Goal: Task Accomplishment & Management: Complete application form

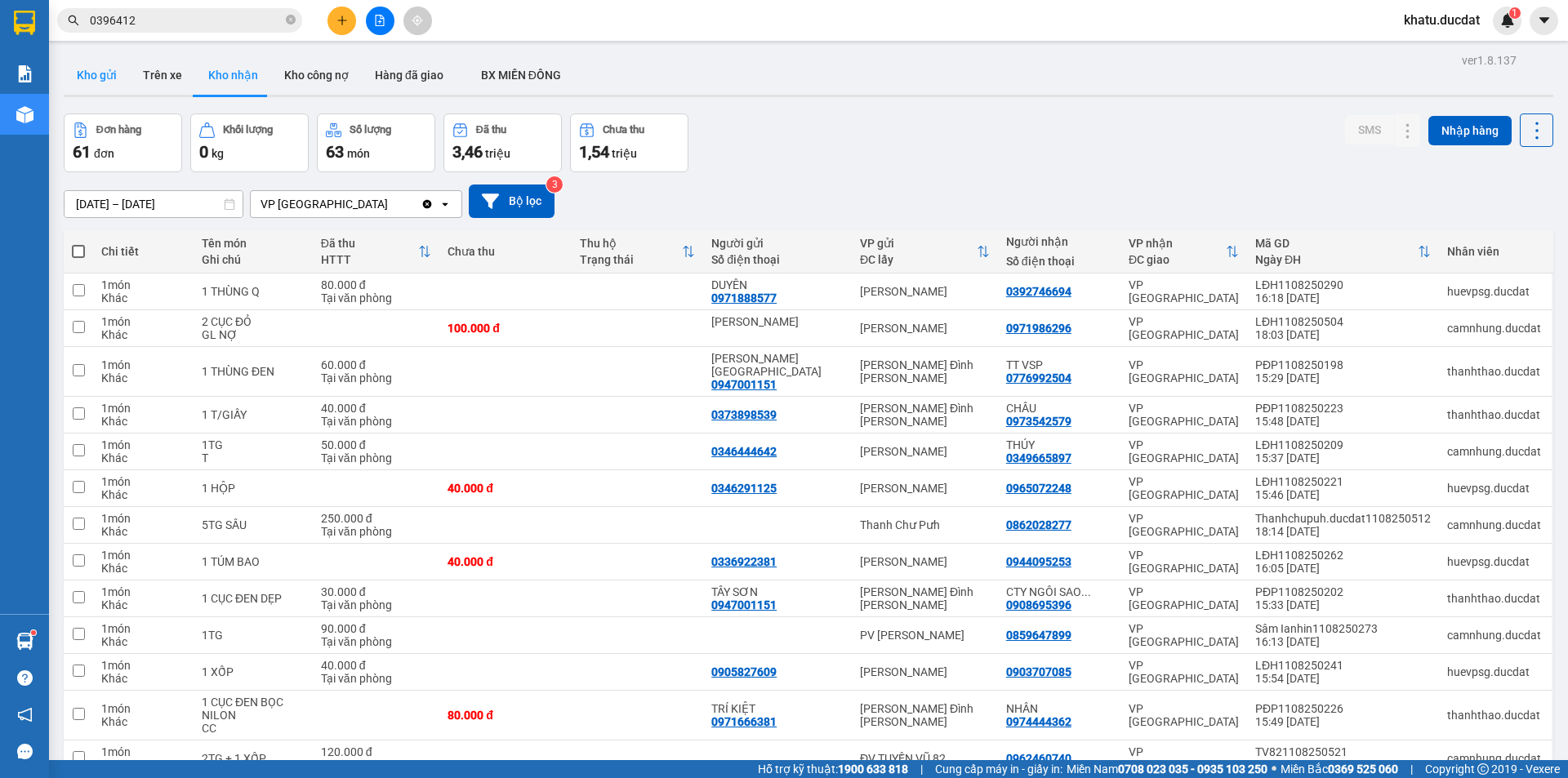
click at [106, 81] on button "Kho gửi" at bounding box center [97, 75] width 66 height 40
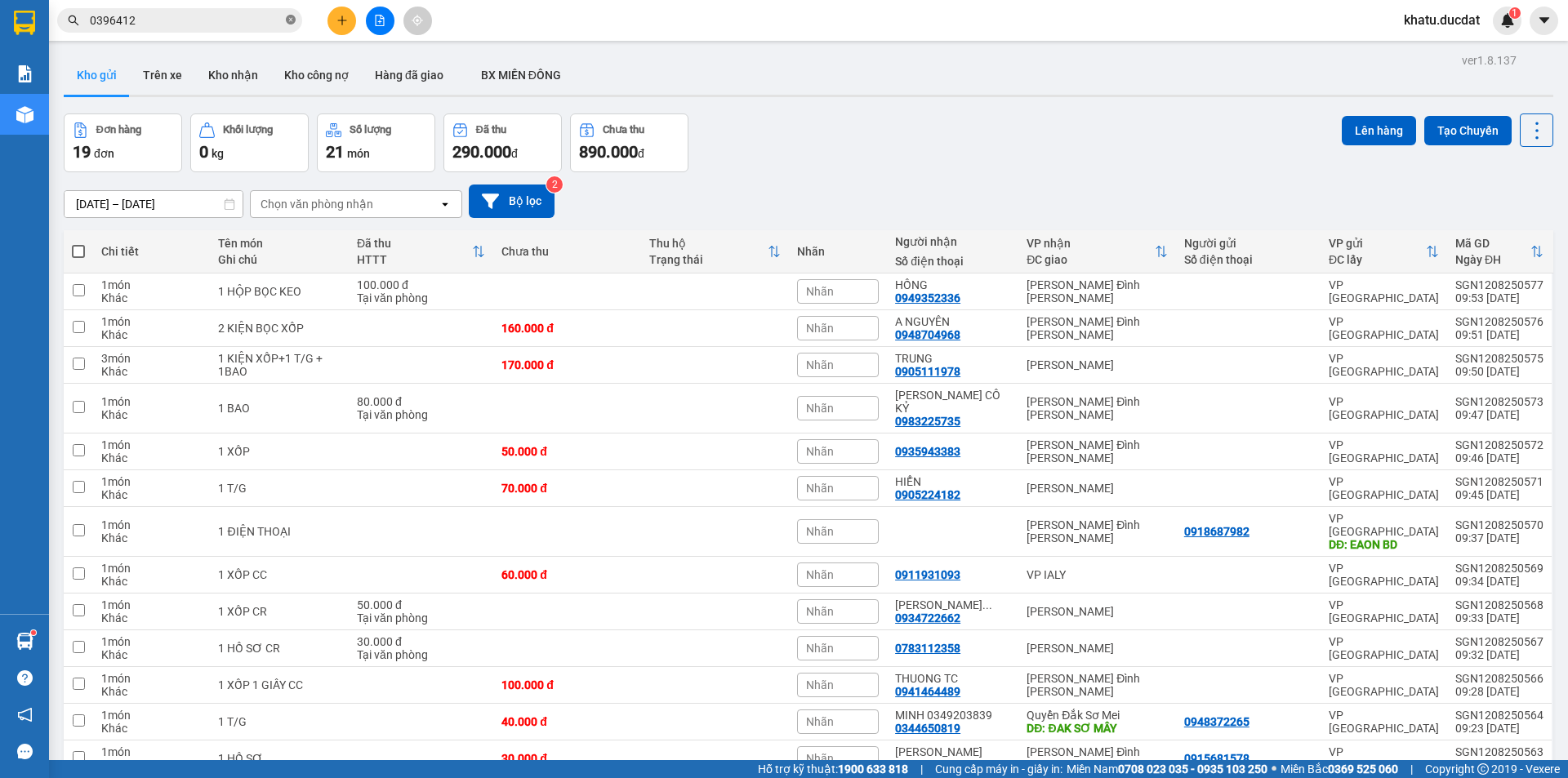
click at [292, 22] on icon "close-circle" at bounding box center [291, 20] width 9 height 9
click at [248, 21] on input "text" at bounding box center [186, 20] width 193 height 18
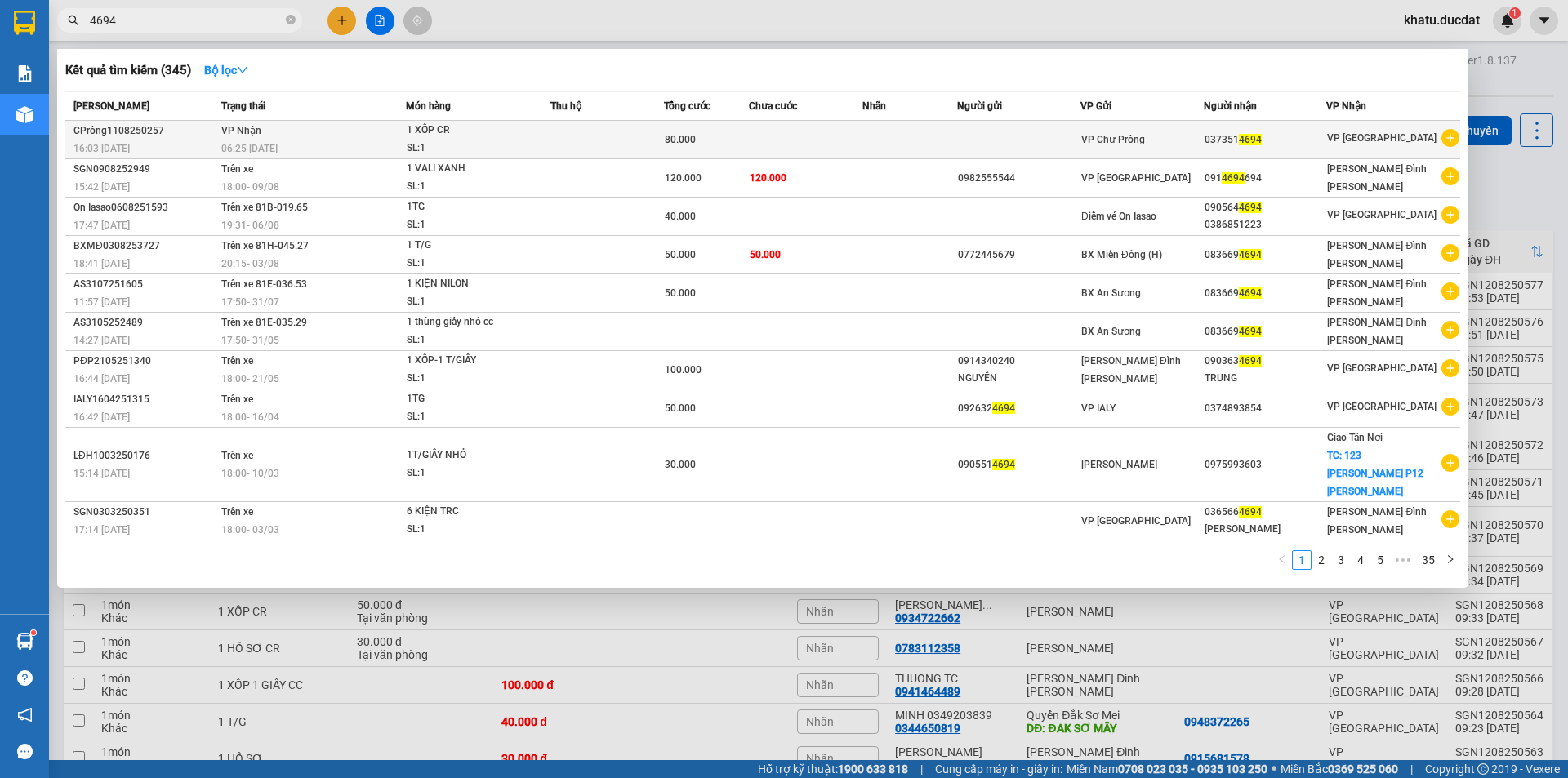
type input "4694"
click at [536, 130] on span "1 XỐP CR SL: 1" at bounding box center [477, 138] width 142 height 35
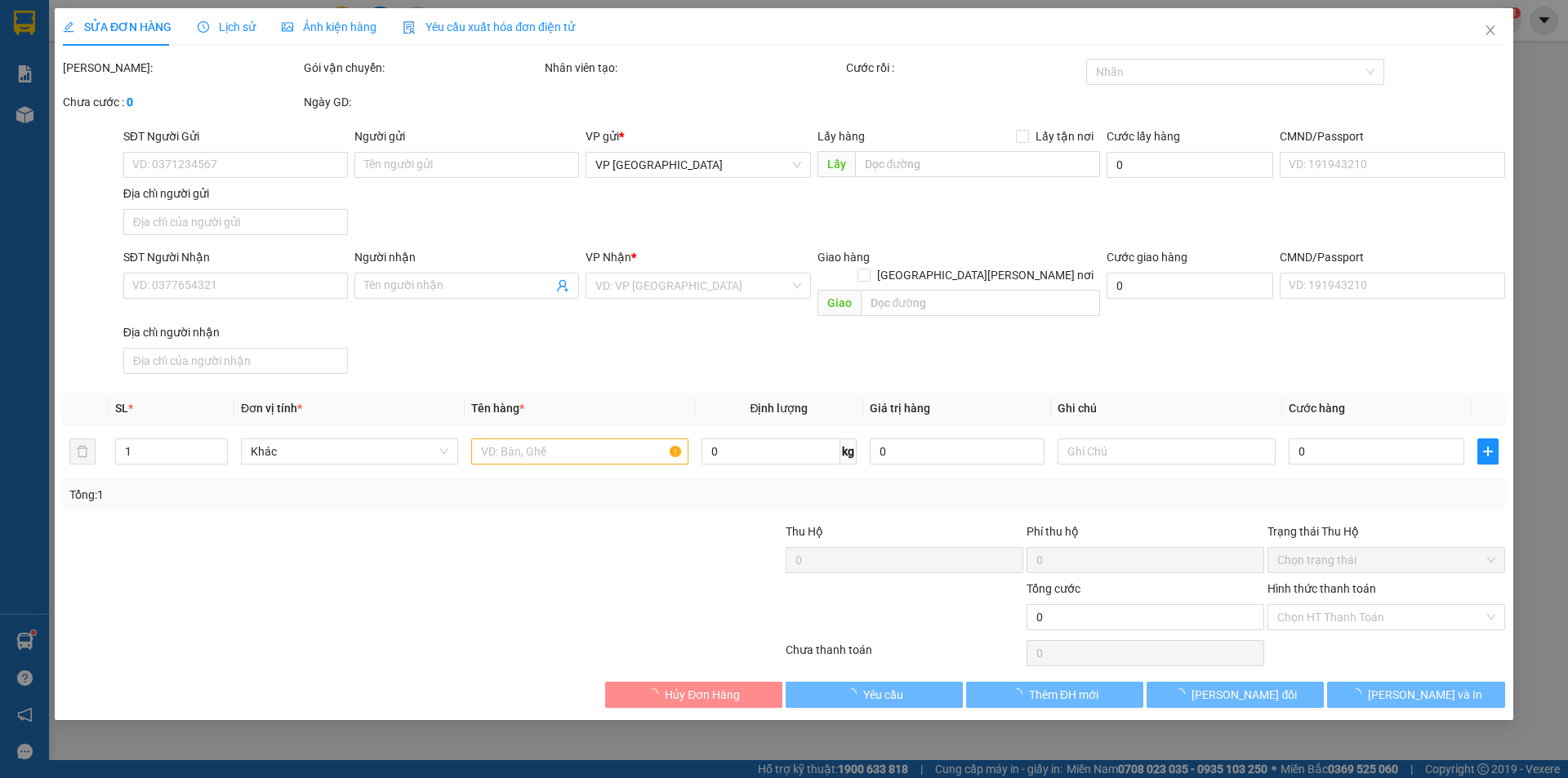
type input "0373514694"
type input "80.000"
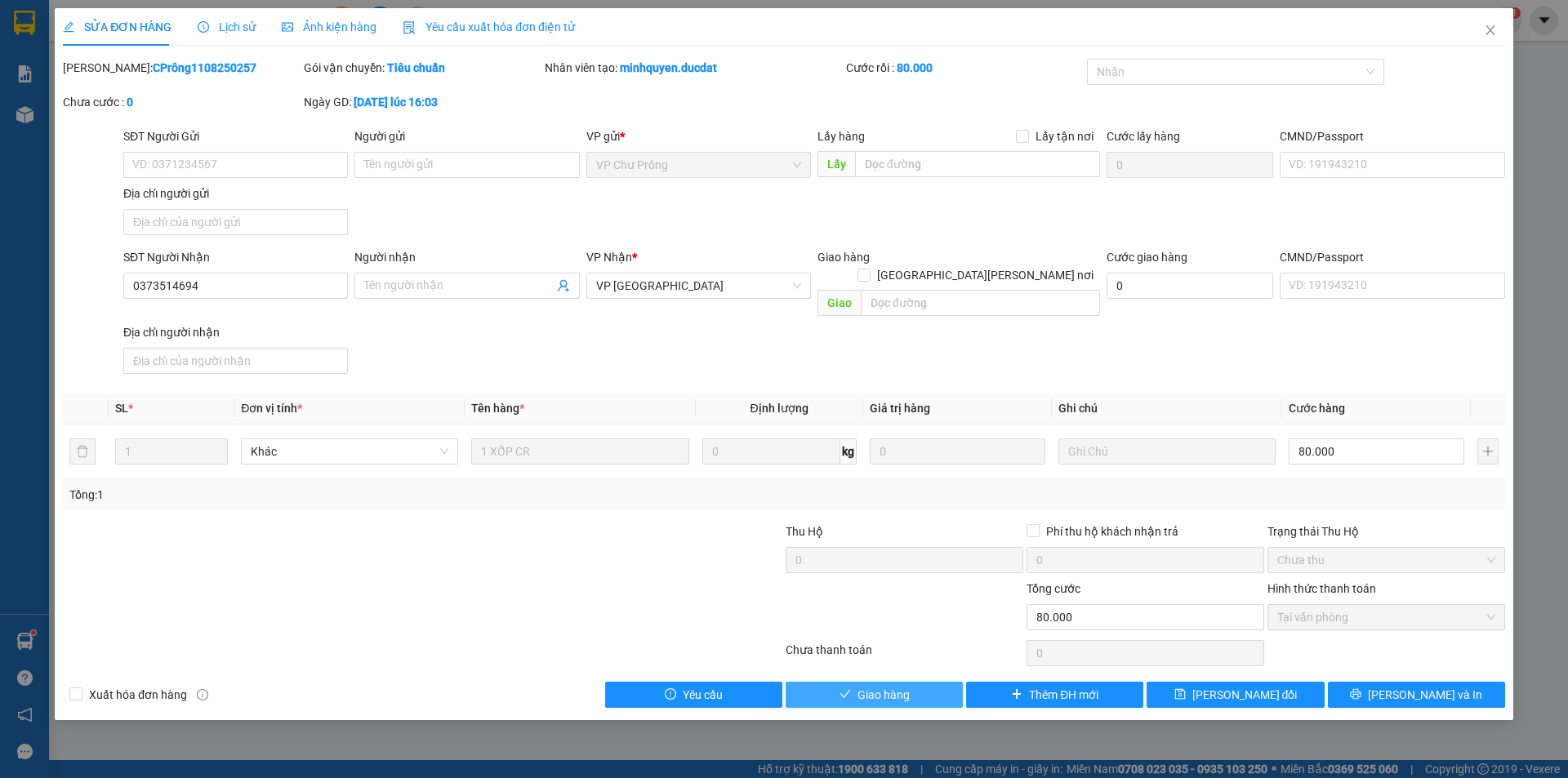
click at [897, 686] on span "Giao hàng" at bounding box center [884, 694] width 53 height 18
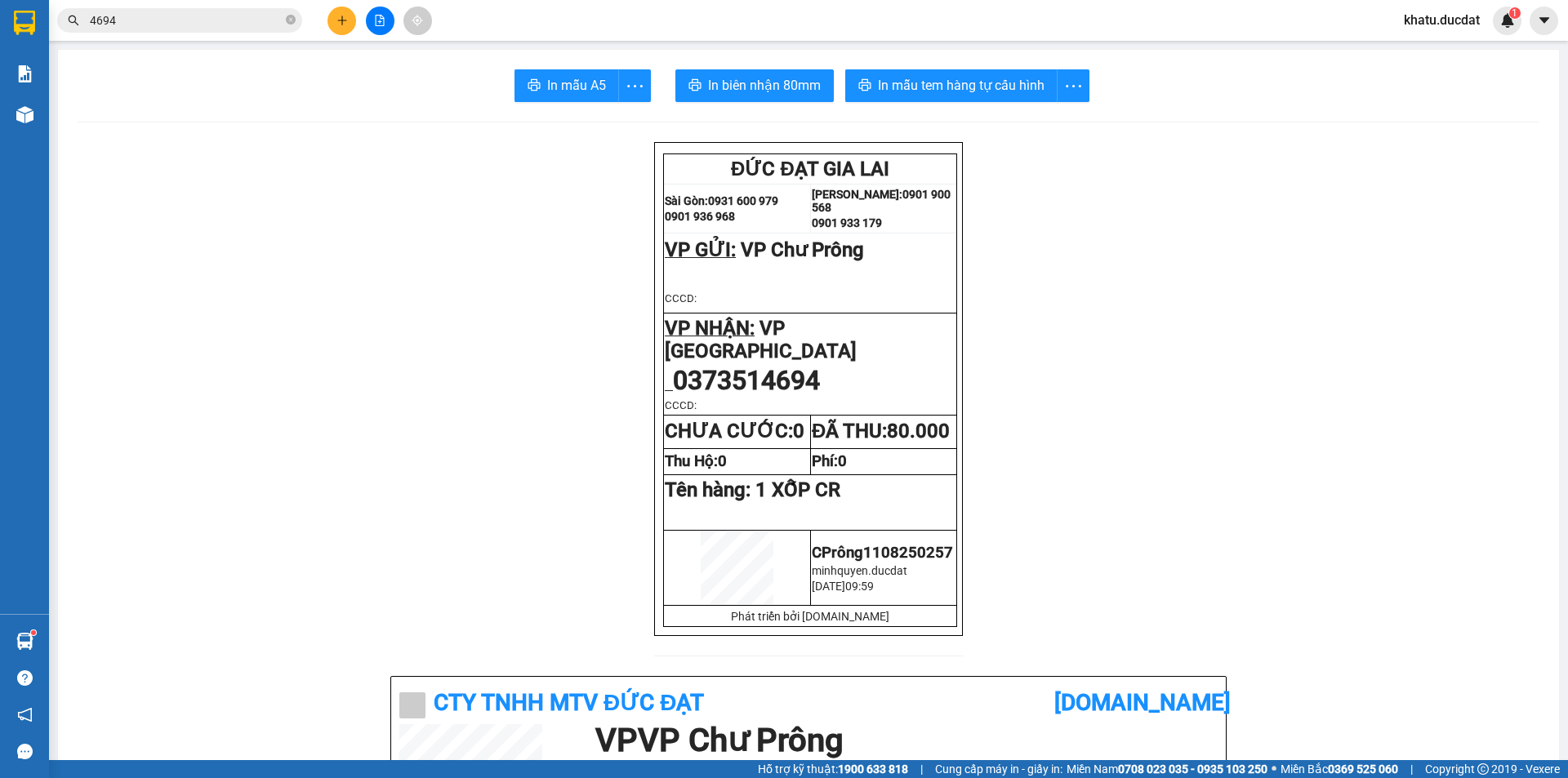
click at [281, 22] on input "4694" at bounding box center [186, 20] width 193 height 18
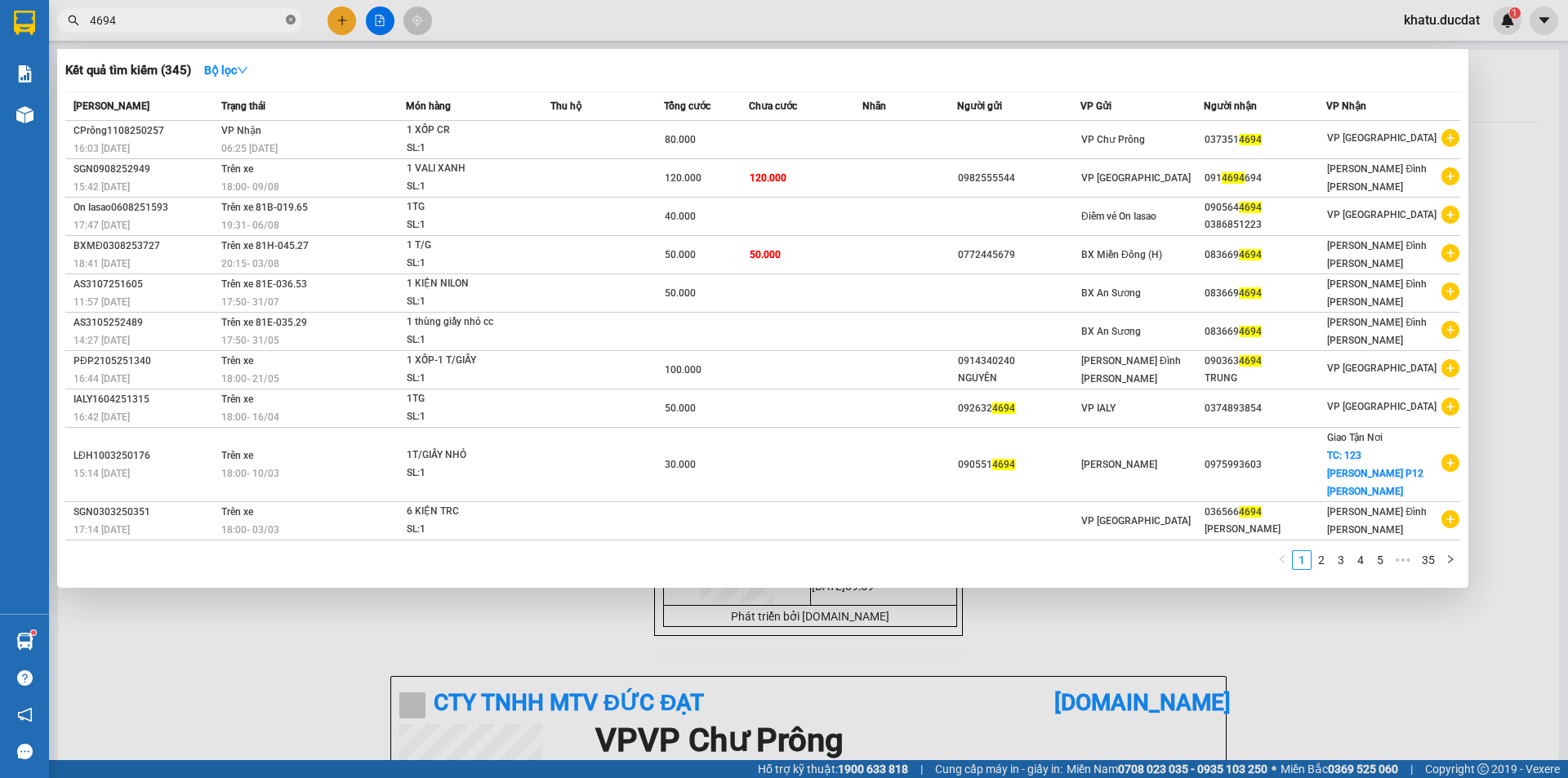
click at [292, 22] on icon "close-circle" at bounding box center [291, 20] width 9 height 9
type input "8755"
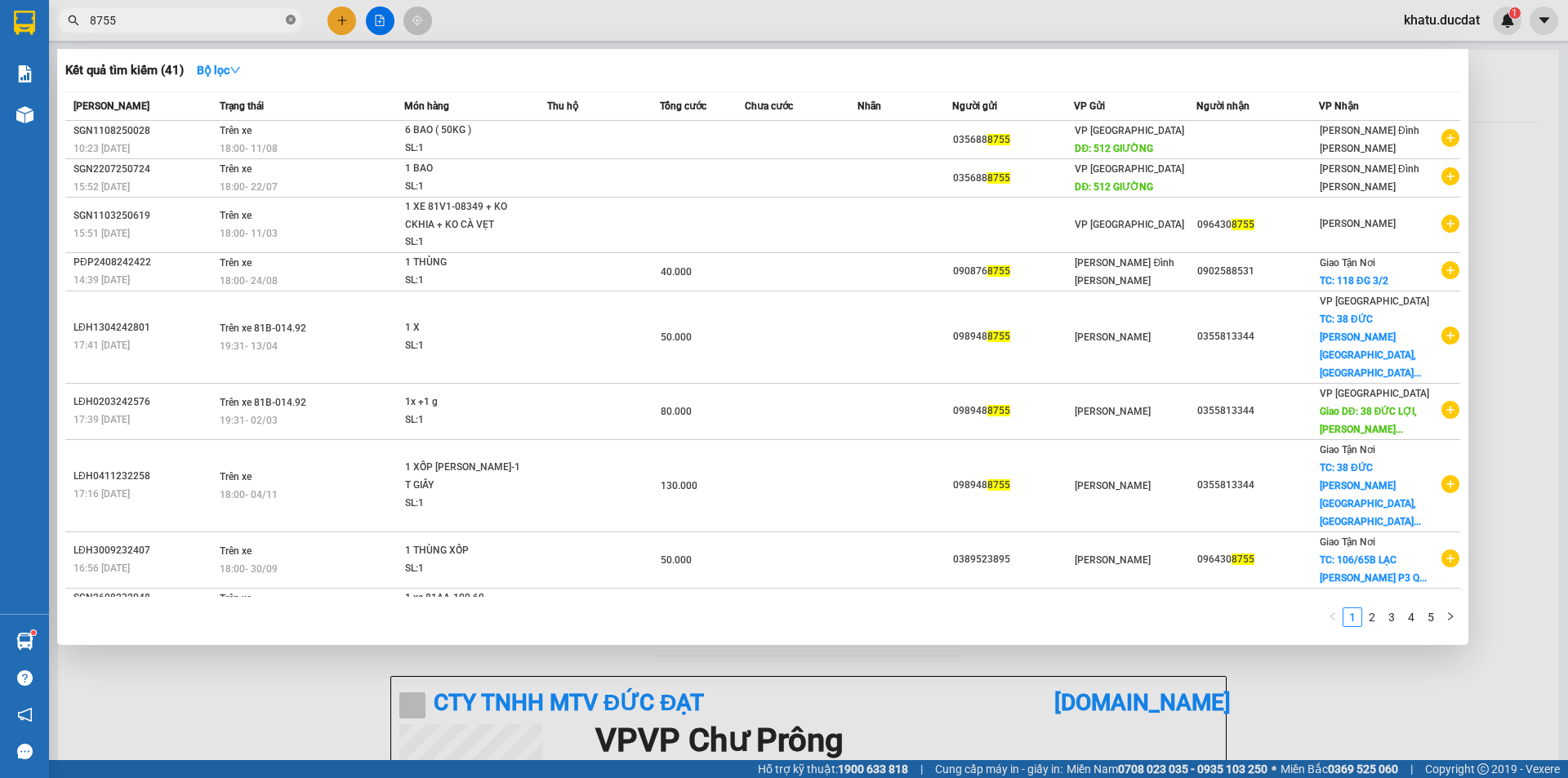
click at [292, 22] on icon "close-circle" at bounding box center [291, 20] width 9 height 9
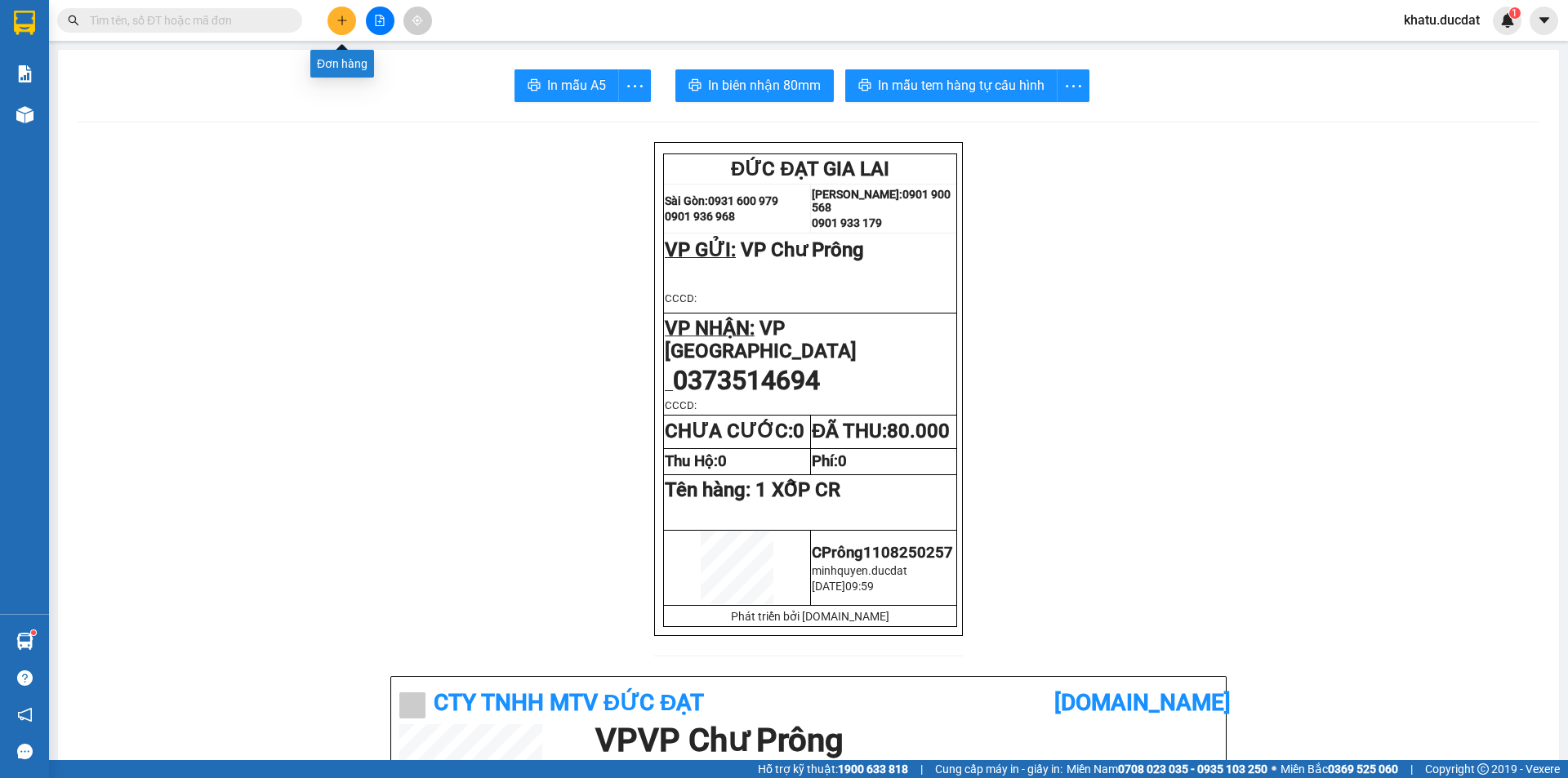
click at [349, 22] on button at bounding box center [341, 21] width 28 height 28
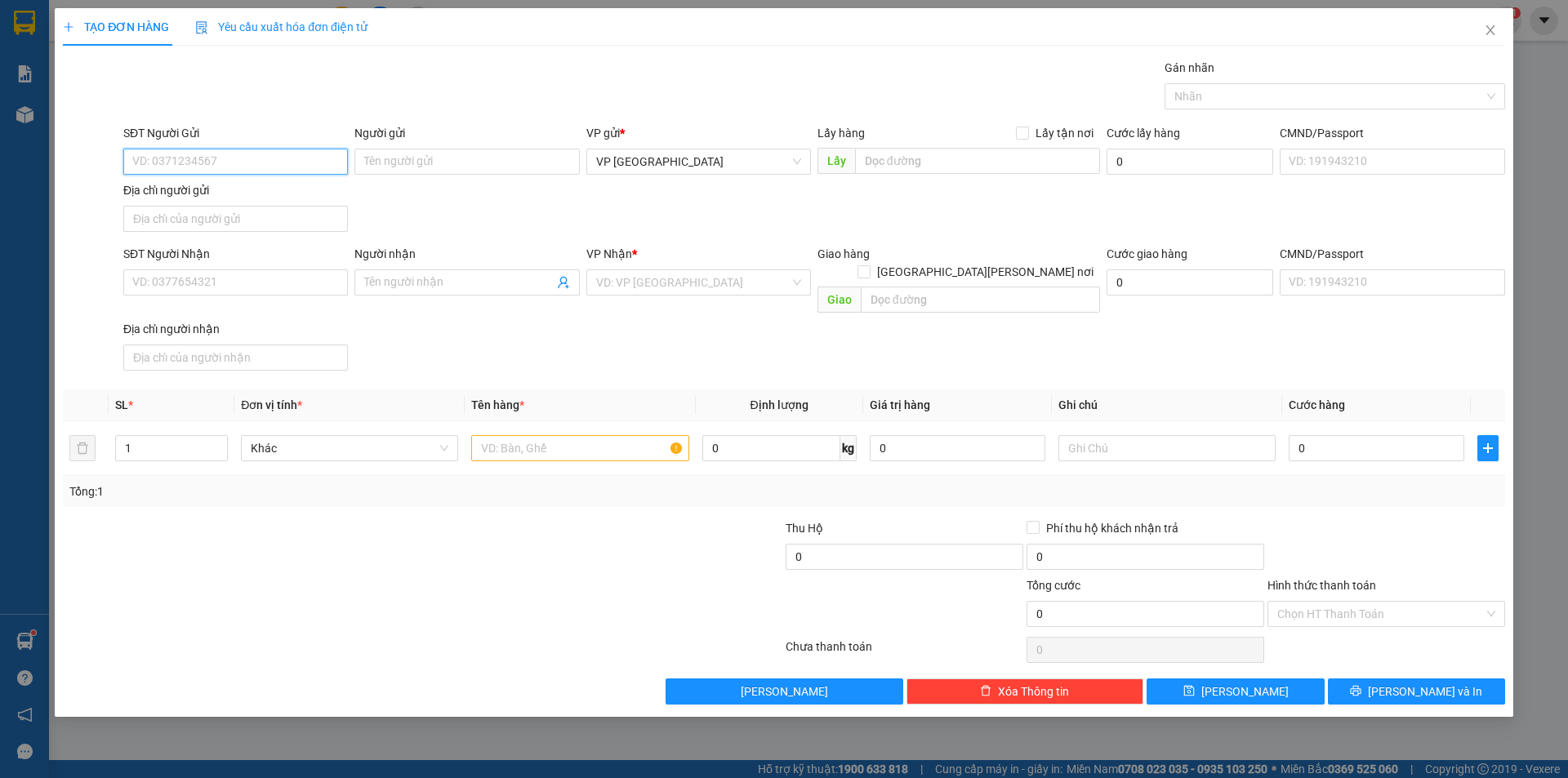
click at [221, 166] on input "SĐT Người Gửi" at bounding box center [235, 162] width 225 height 26
click at [1486, 27] on icon "close" at bounding box center [1490, 30] width 9 height 9
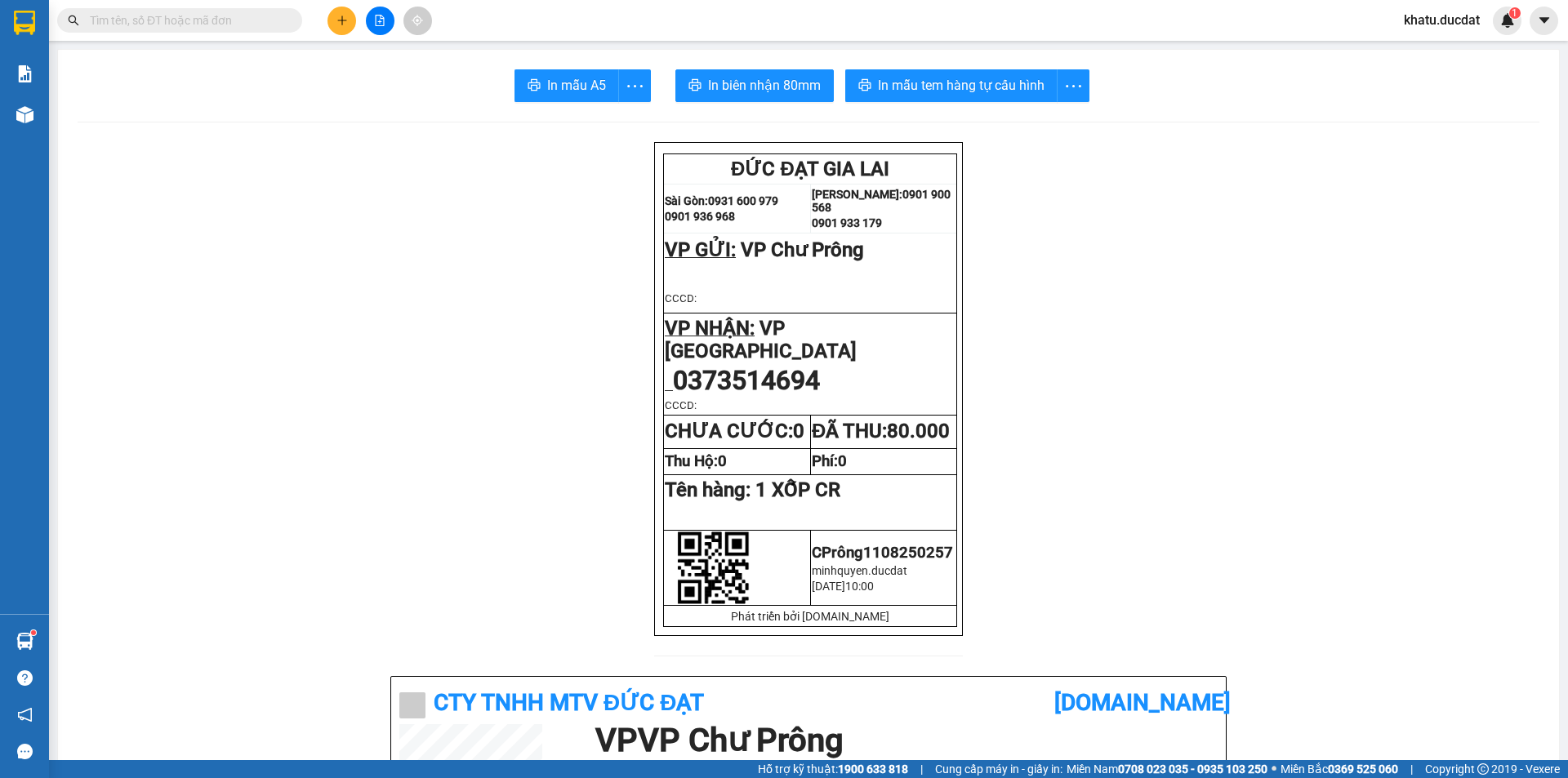
click at [245, 22] on input "text" at bounding box center [186, 20] width 193 height 18
click at [350, 27] on button at bounding box center [341, 21] width 28 height 28
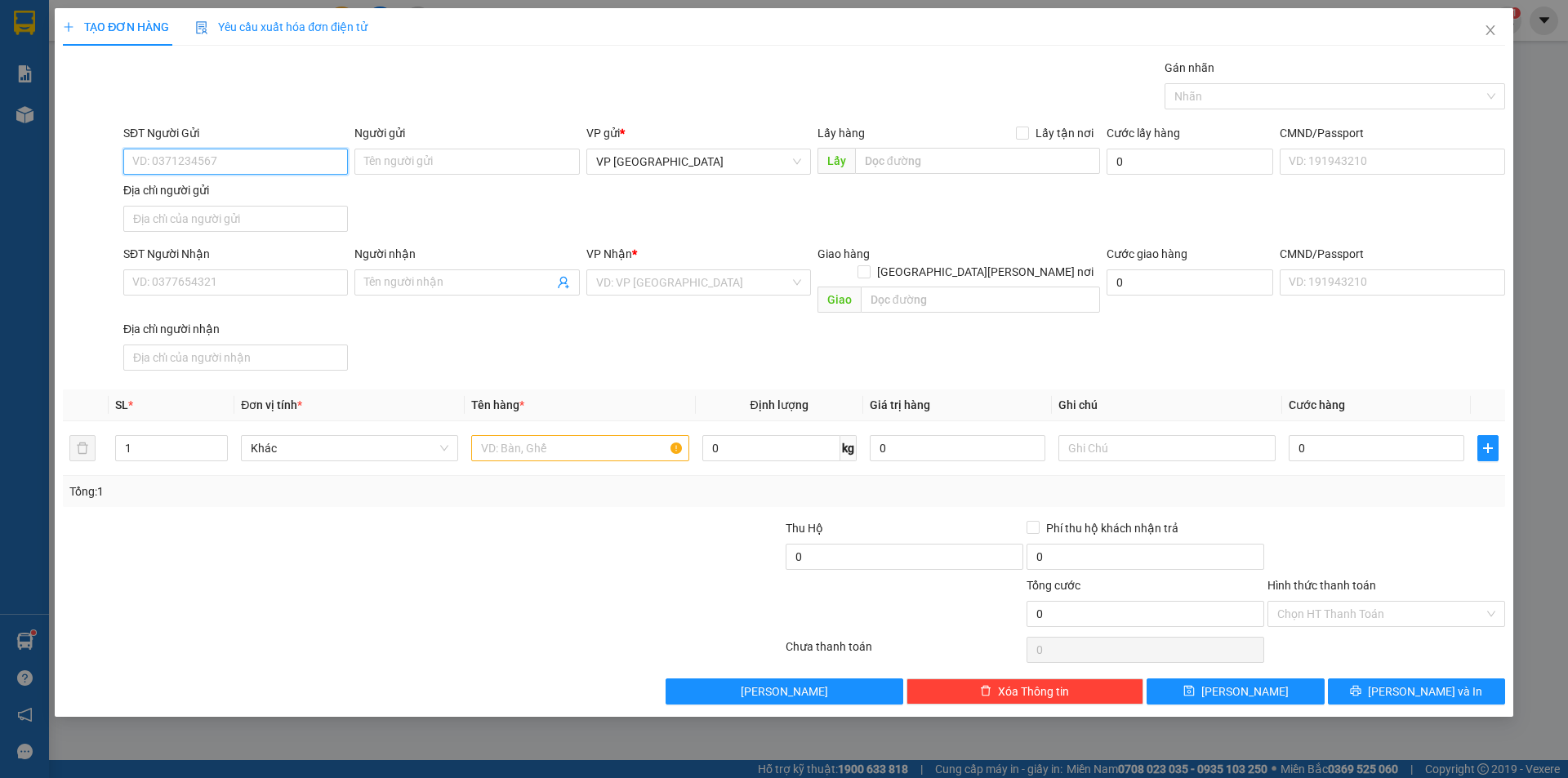
click at [266, 165] on input "SĐT Người Gửi" at bounding box center [235, 162] width 225 height 26
type input "0356888755"
click at [294, 180] on div "0356888755 0356888755" at bounding box center [235, 194] width 225 height 33
click at [266, 158] on input "0356888755" at bounding box center [235, 162] width 225 height 26
click at [263, 193] on div "0356888755" at bounding box center [236, 194] width 205 height 18
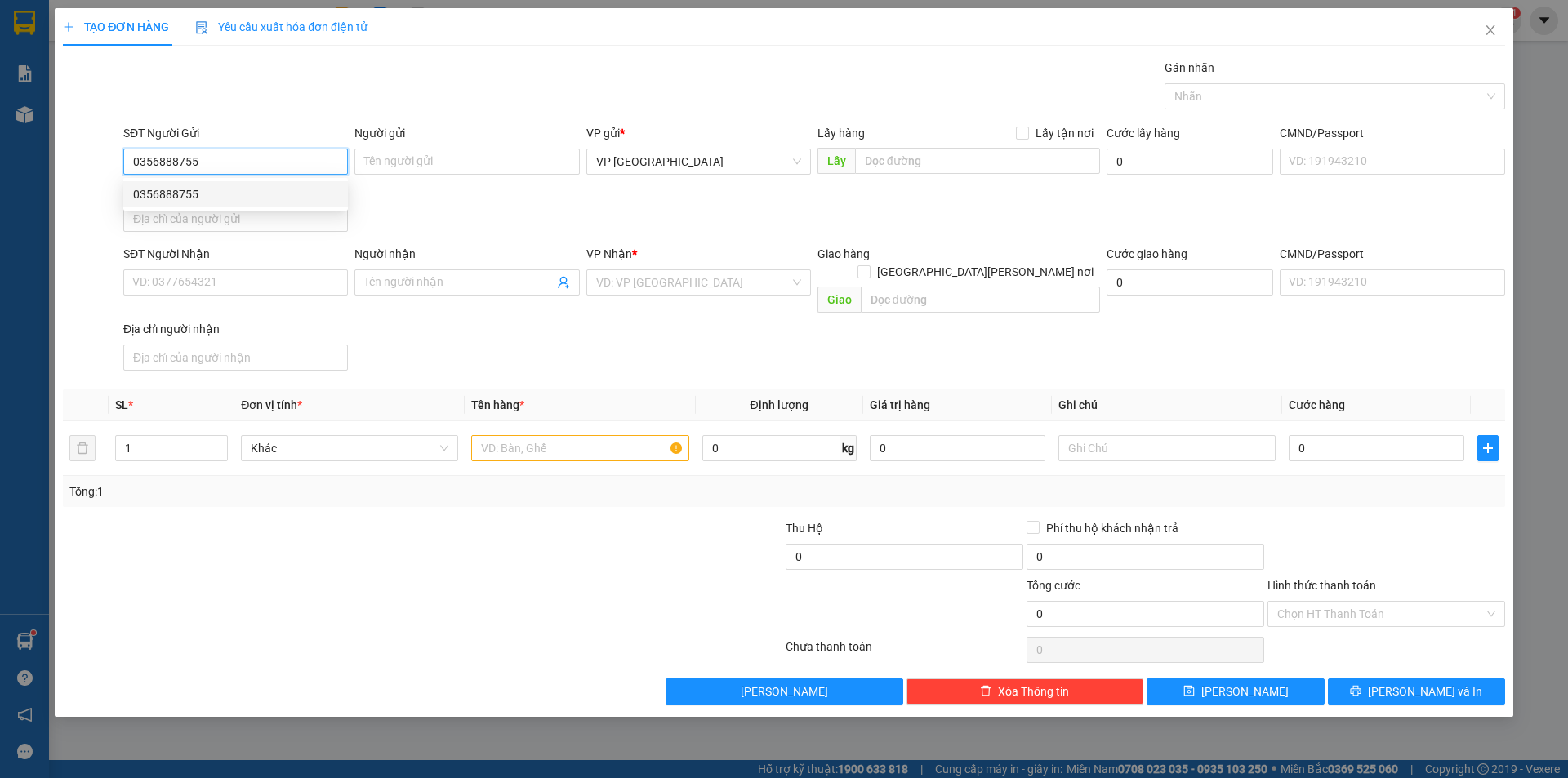
type input "512 GIƯỜNG"
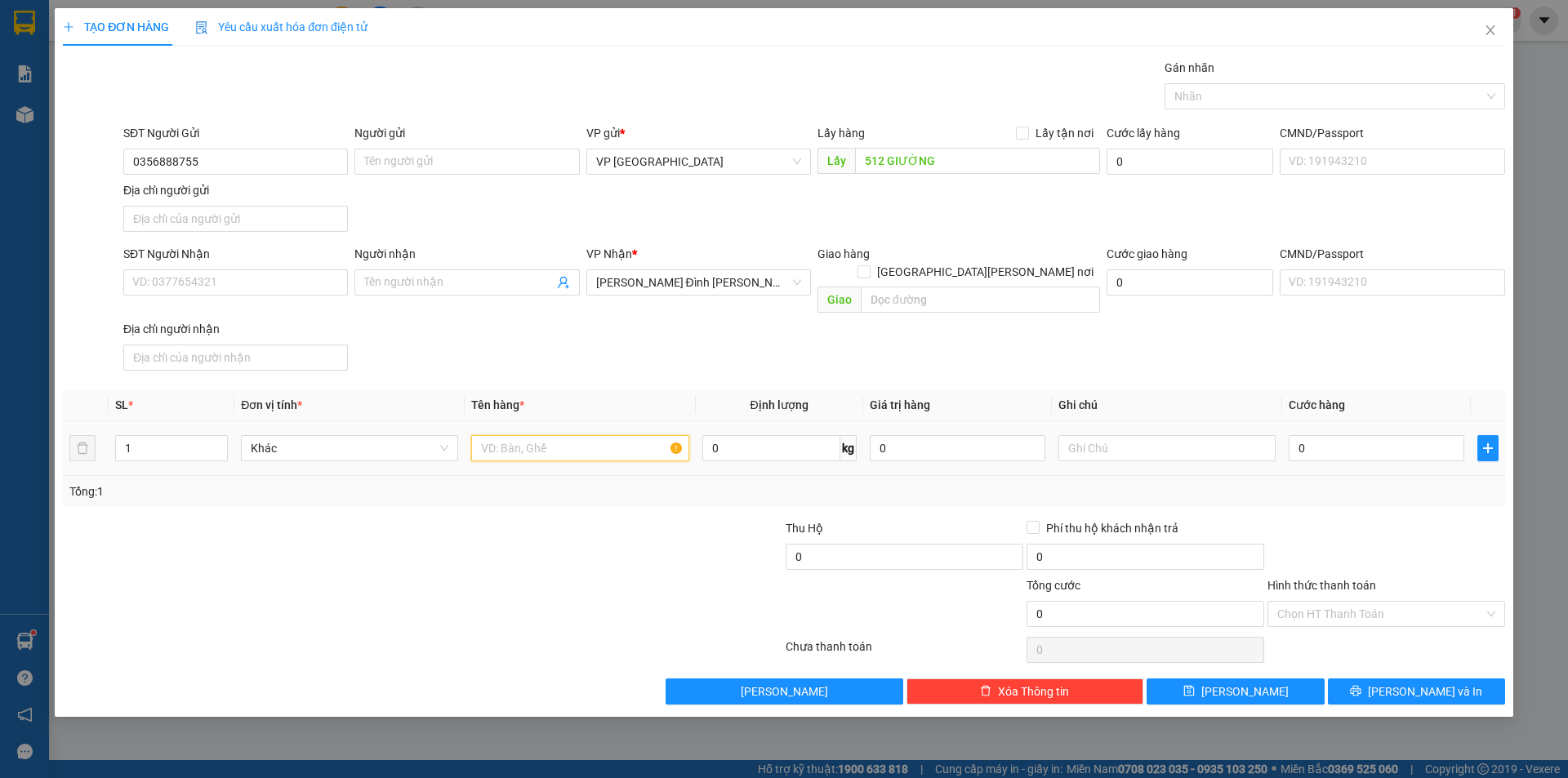
drag, startPoint x: 592, startPoint y: 427, endPoint x: 616, endPoint y: 394, distance: 40.8
click at [592, 436] on input "text" at bounding box center [579, 449] width 217 height 26
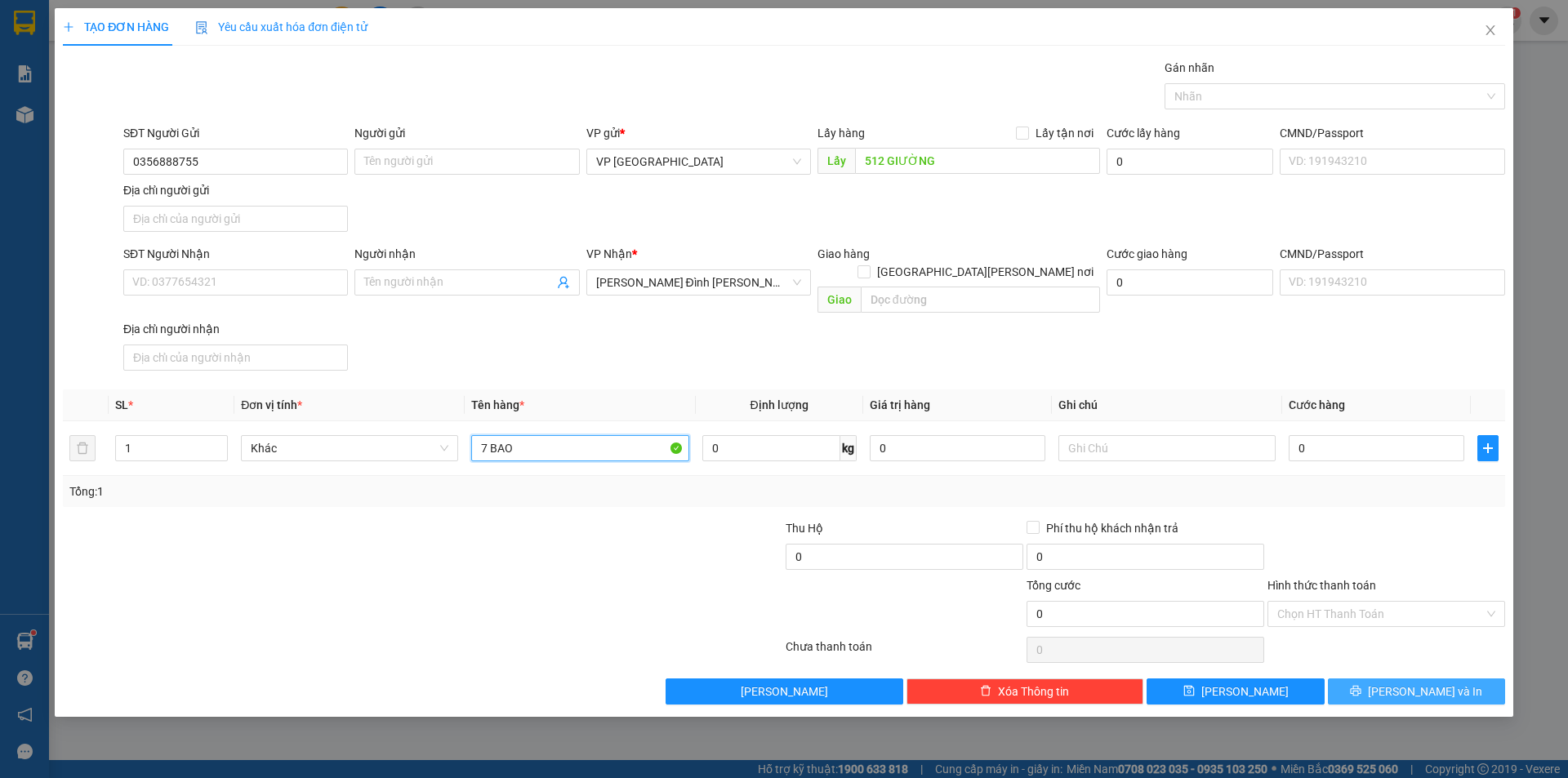
type input "7 BAO"
click at [1361, 685] on span "printer" at bounding box center [1355, 691] width 11 height 13
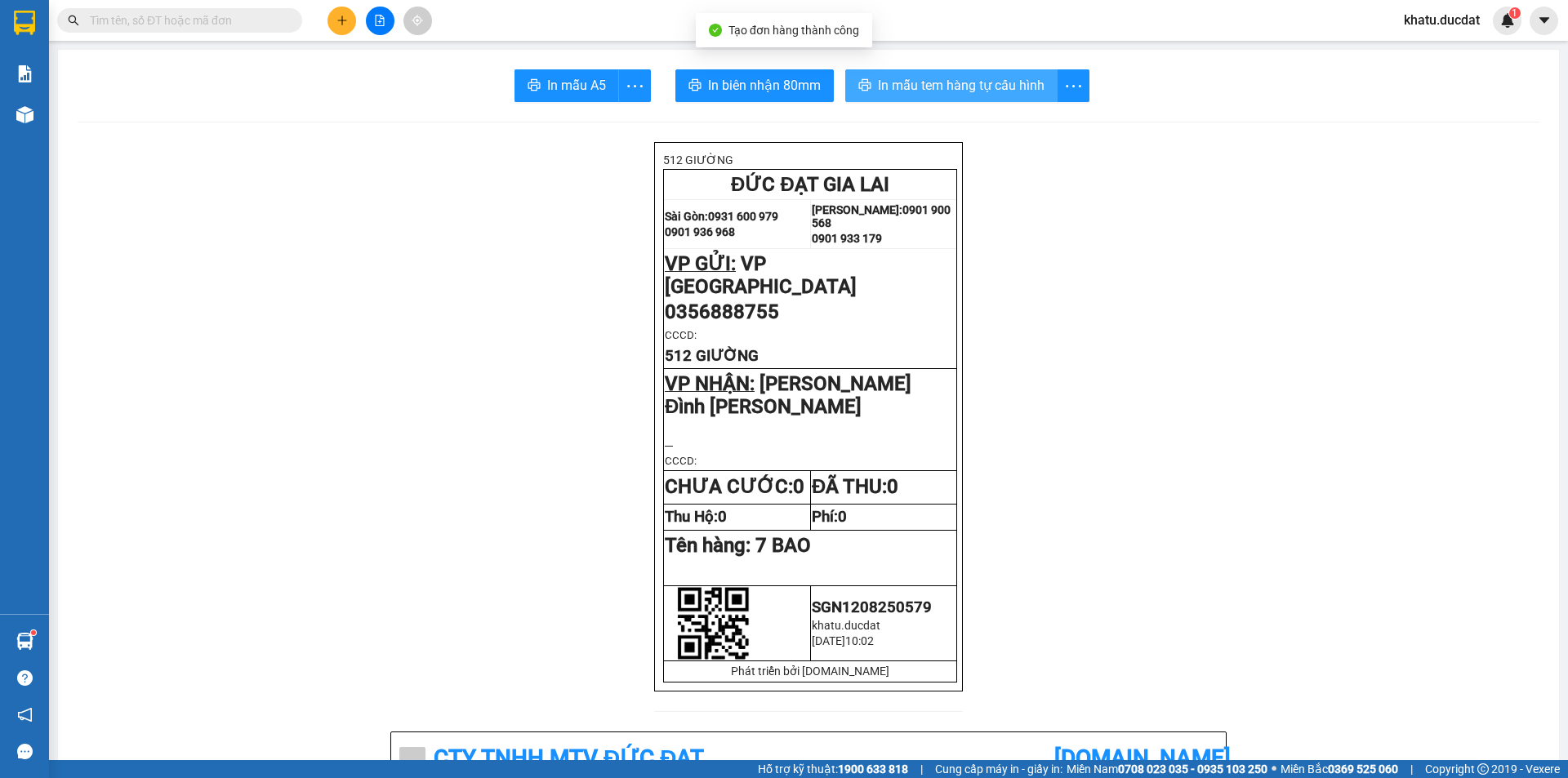
click at [1003, 88] on span "In mẫu tem hàng tự cấu hình" at bounding box center [960, 86] width 166 height 21
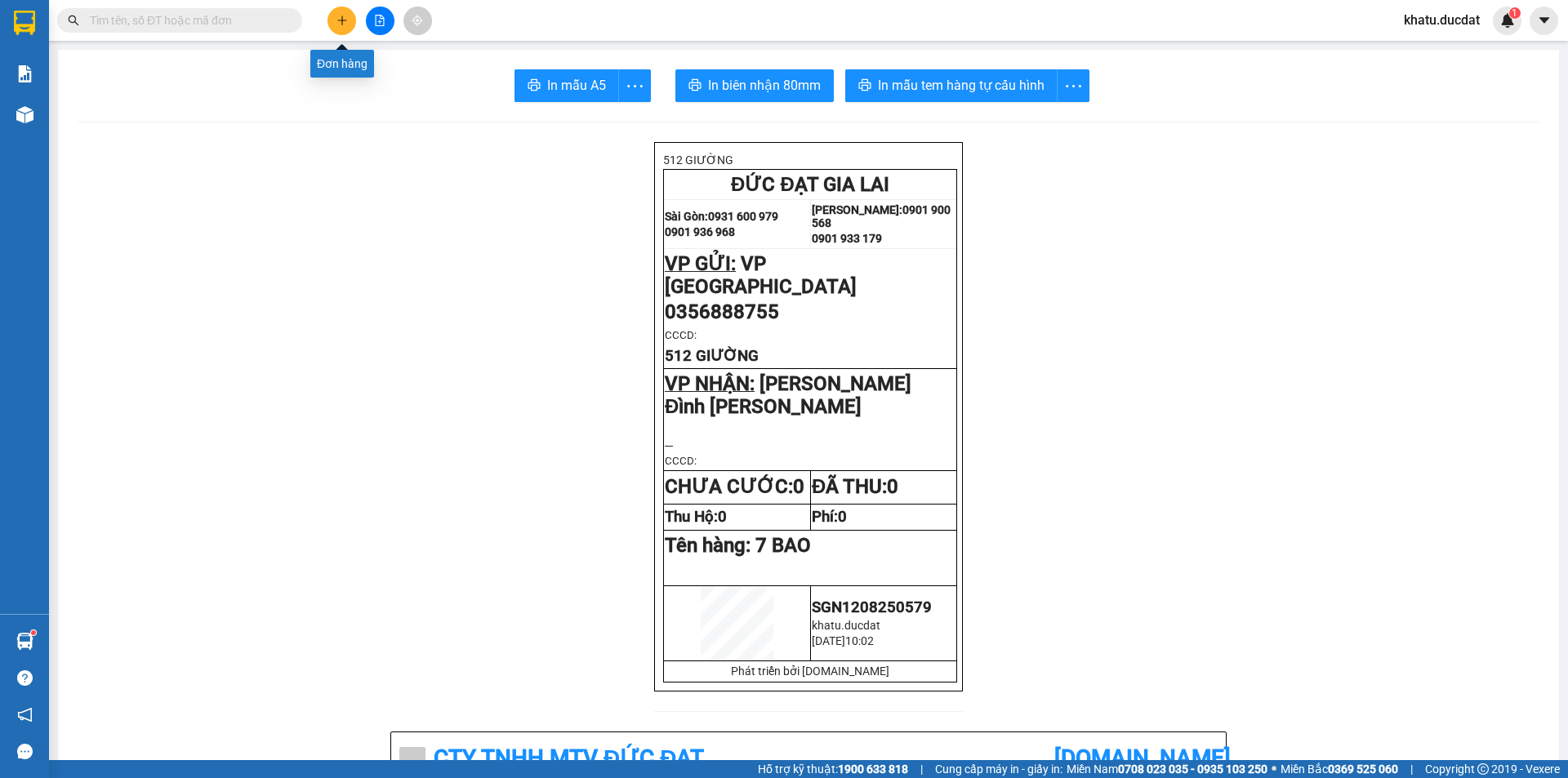
click at [341, 17] on icon "plus" at bounding box center [342, 21] width 11 height 11
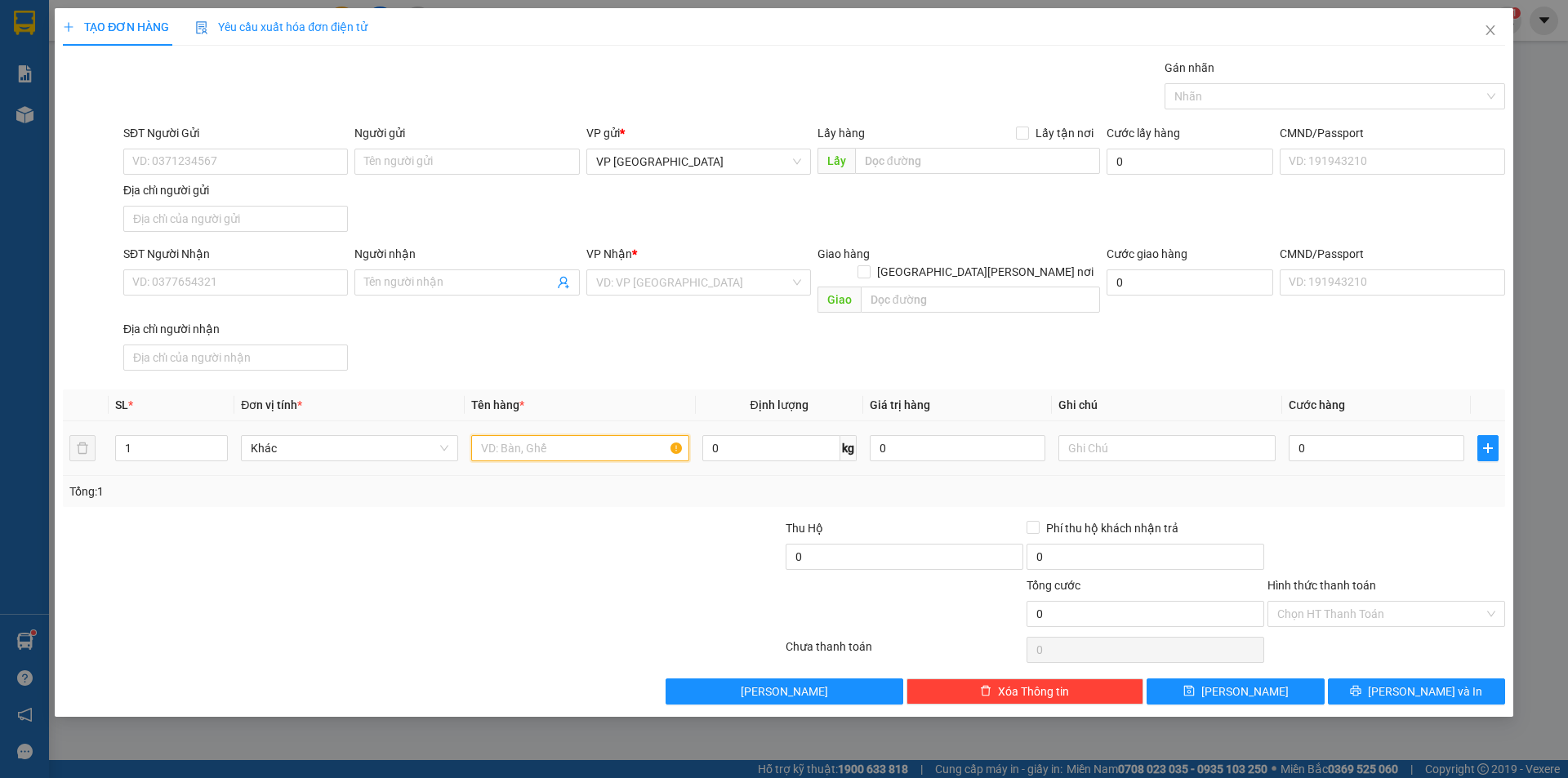
click at [512, 436] on input "text" at bounding box center [579, 449] width 217 height 26
type input "1 T/G"
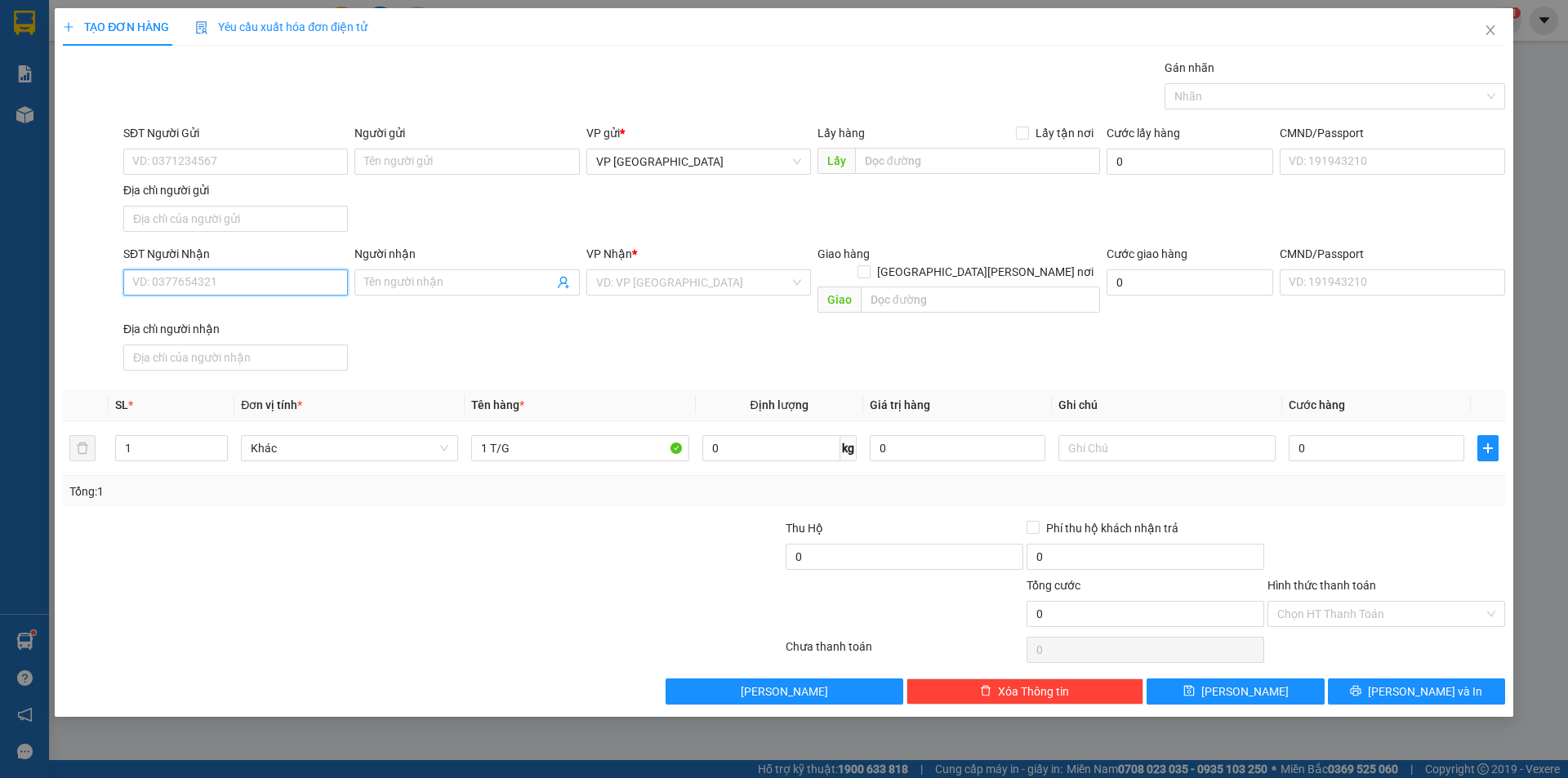
click at [248, 279] on input "SĐT Người Nhận" at bounding box center [235, 283] width 225 height 26
click at [258, 311] on div "0975567799 - [PERSON_NAME] -40B [PERSON_NAME]" at bounding box center [272, 315] width 277 height 18
type input "0975567799"
type input "[PERSON_NAME] -40B [PERSON_NAME]"
type input "0975567799"
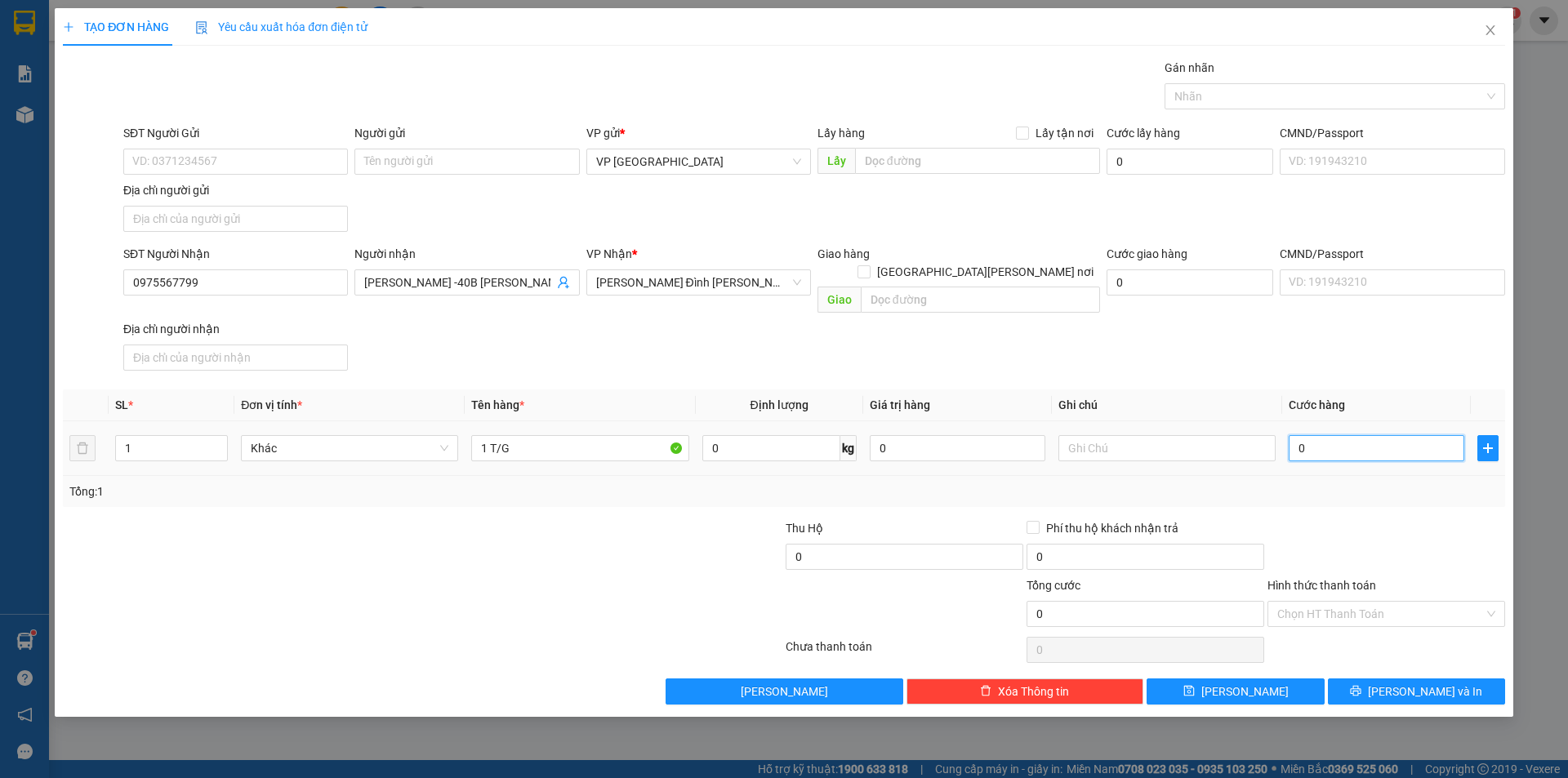
click at [1384, 436] on input "0" at bounding box center [1376, 449] width 176 height 26
type input "6"
type input "60"
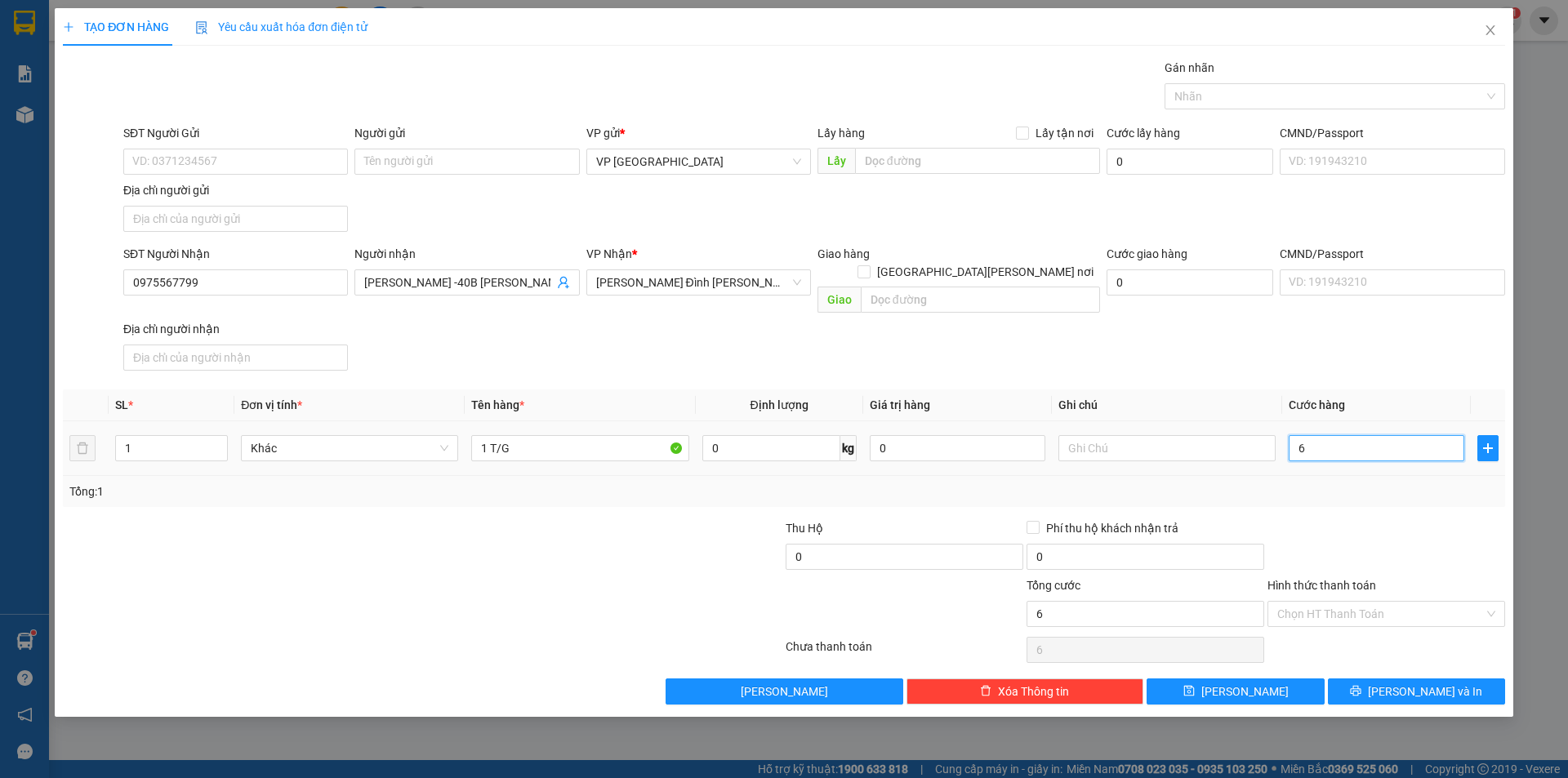
type input "60"
type input "60.000"
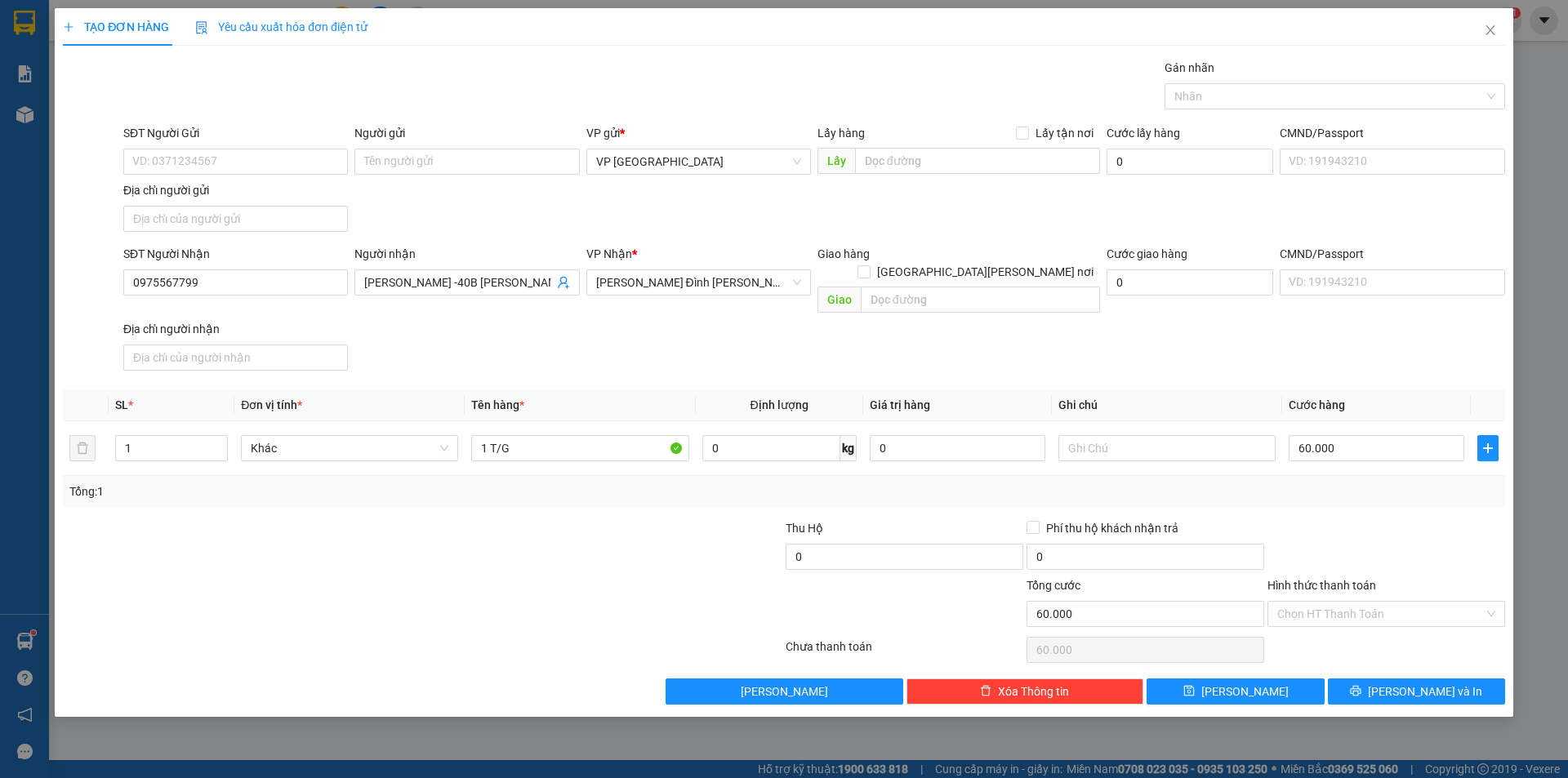
click at [1356, 524] on div at bounding box center [1386, 548] width 241 height 57
click at [1364, 436] on input "60.000" at bounding box center [1376, 449] width 176 height 26
type input "5"
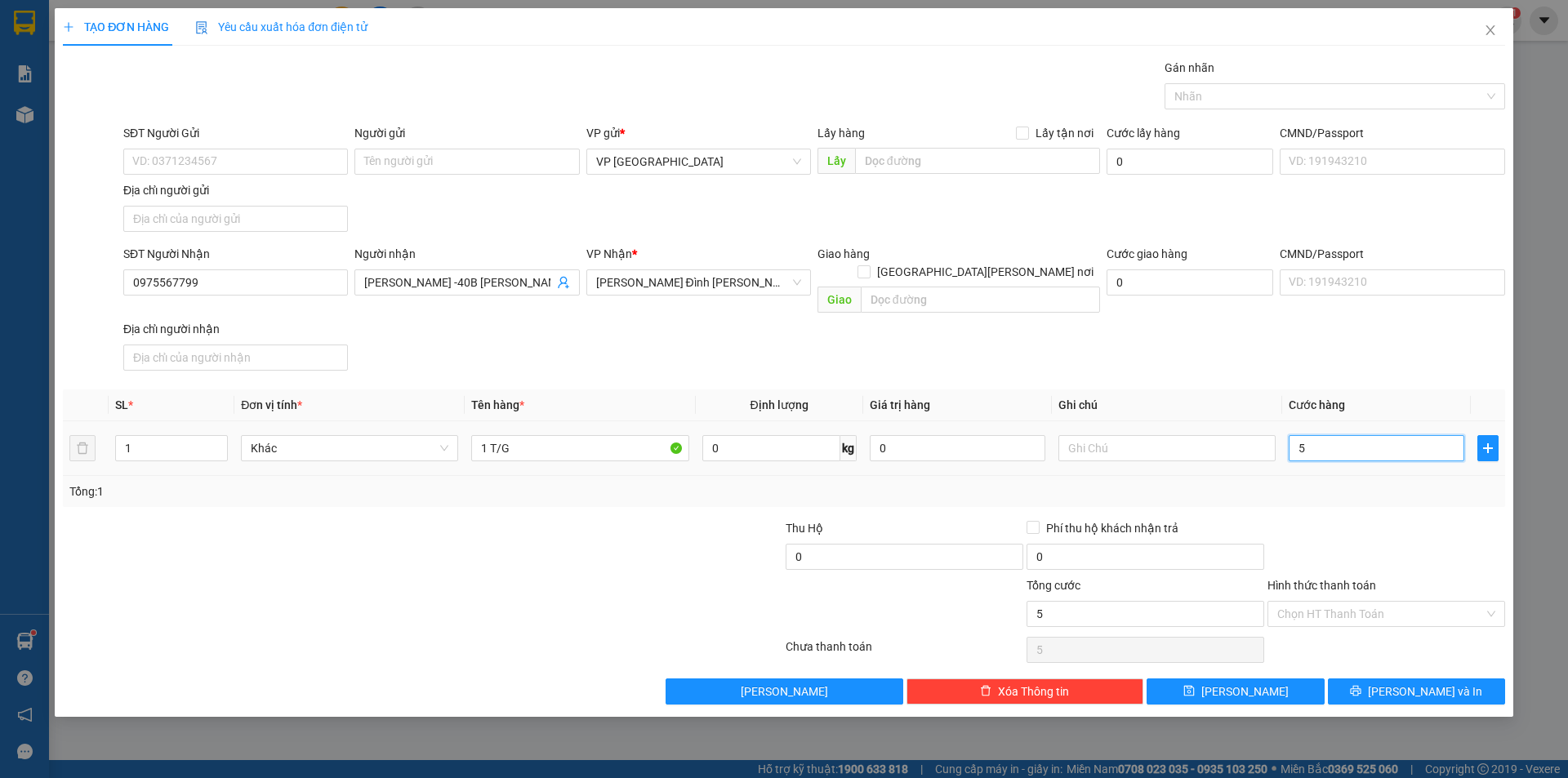
type input "50"
type input "50.000"
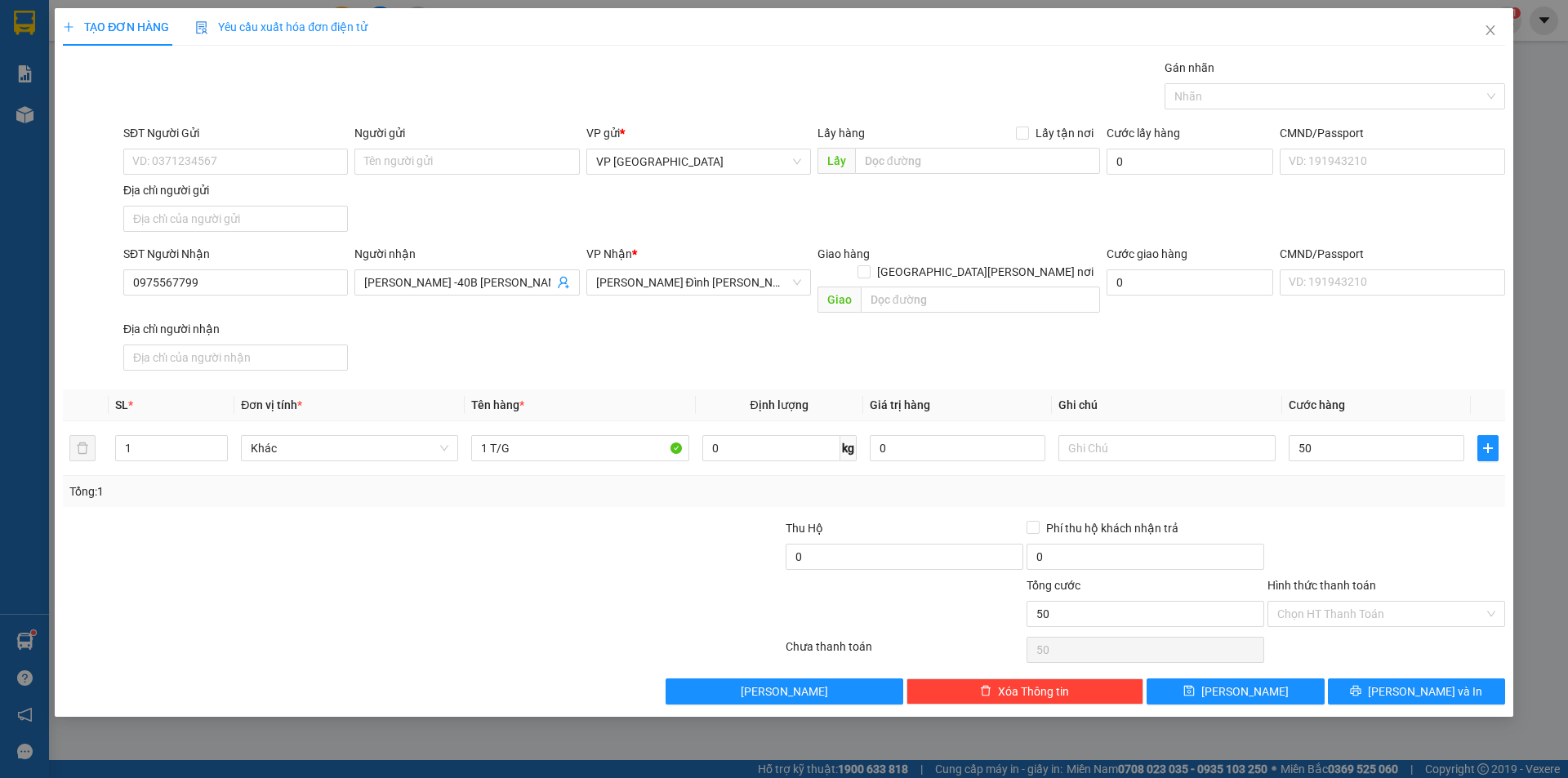
type input "50.000"
click at [1369, 522] on div at bounding box center [1386, 548] width 241 height 57
click at [1384, 679] on button "[PERSON_NAME] và In" at bounding box center [1417, 692] width 177 height 26
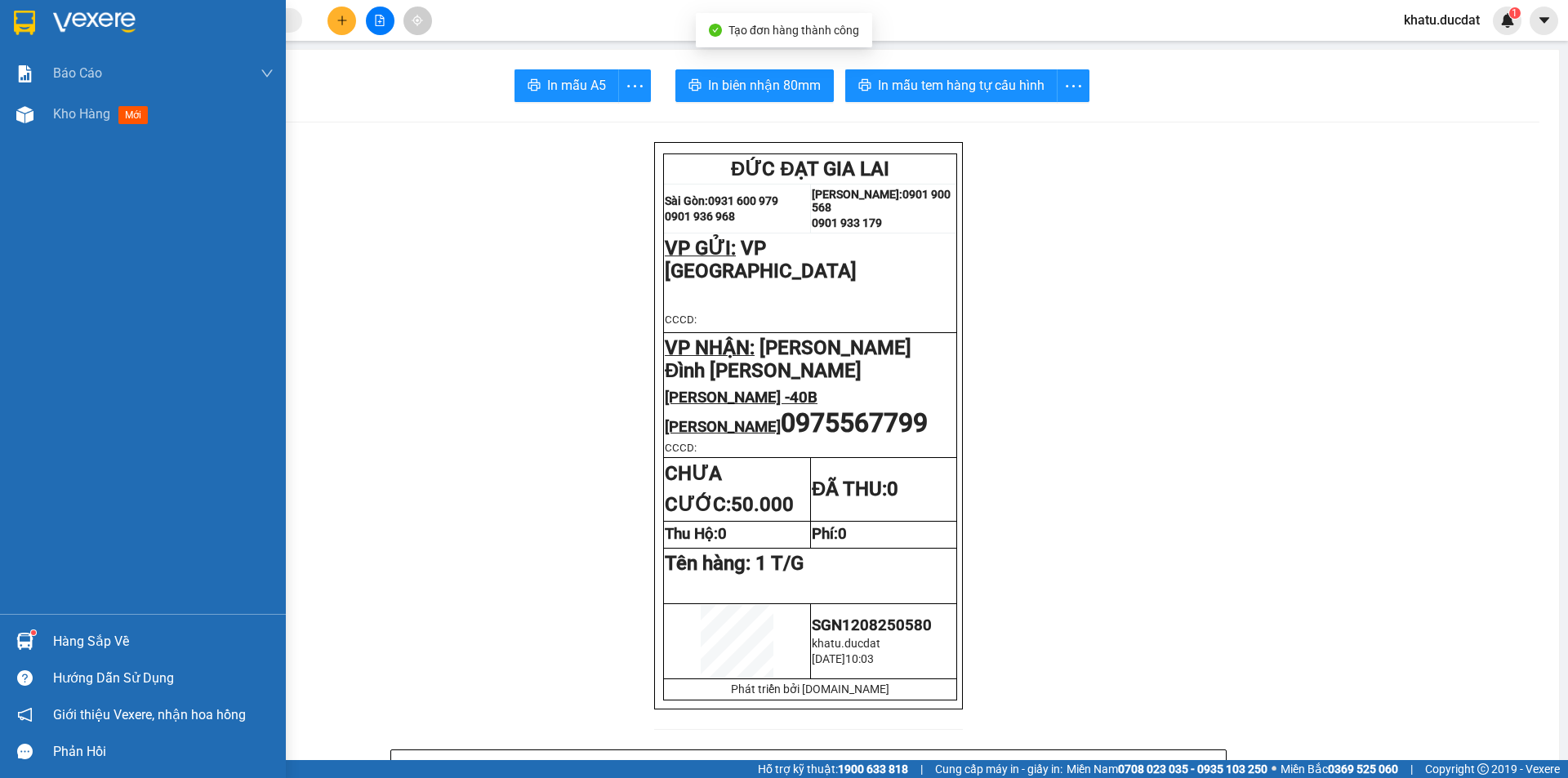
click at [48, 116] on div "Kho hàng mới" at bounding box center [143, 114] width 286 height 40
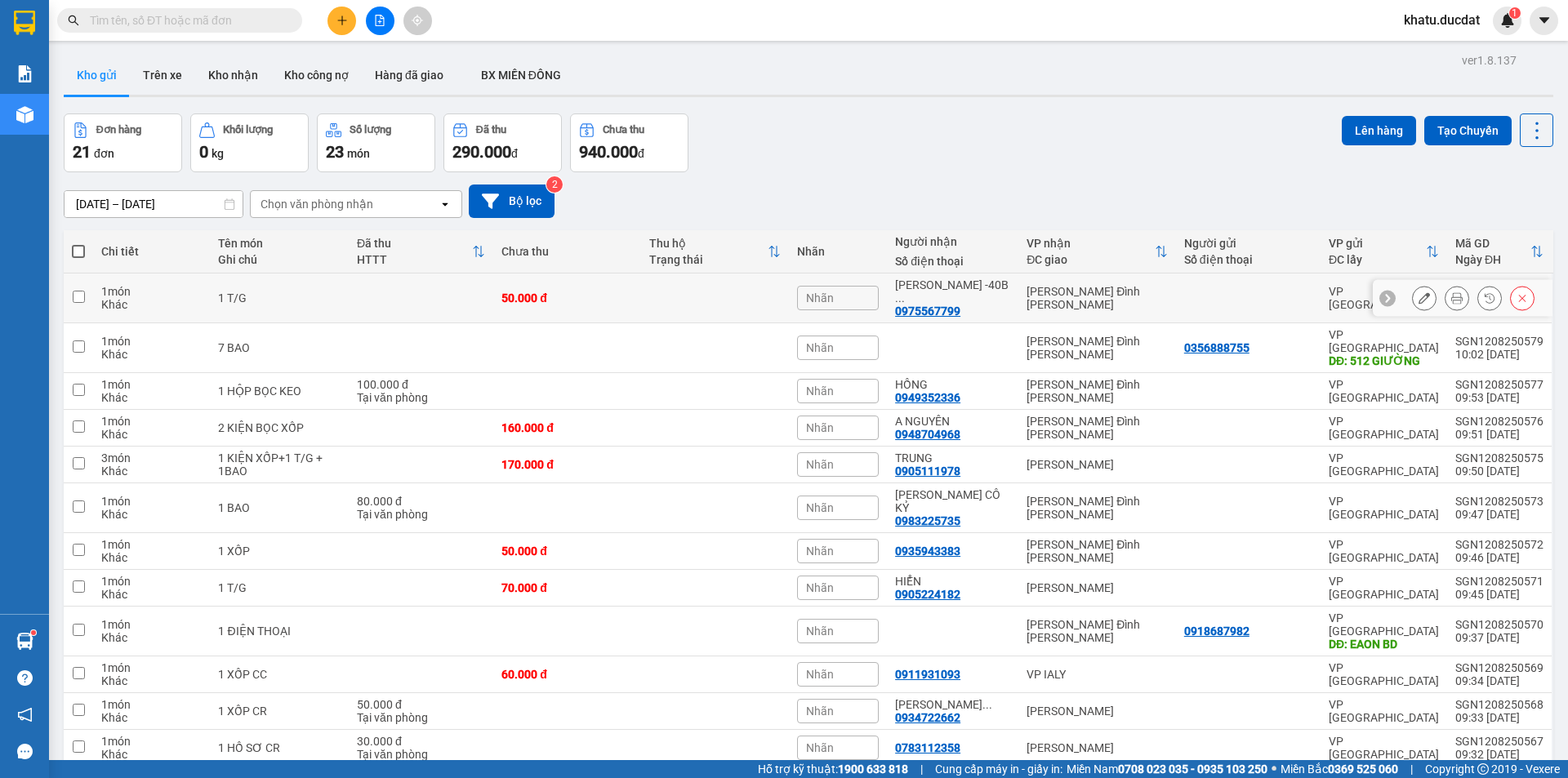
click at [1418, 288] on button at bounding box center [1424, 298] width 23 height 28
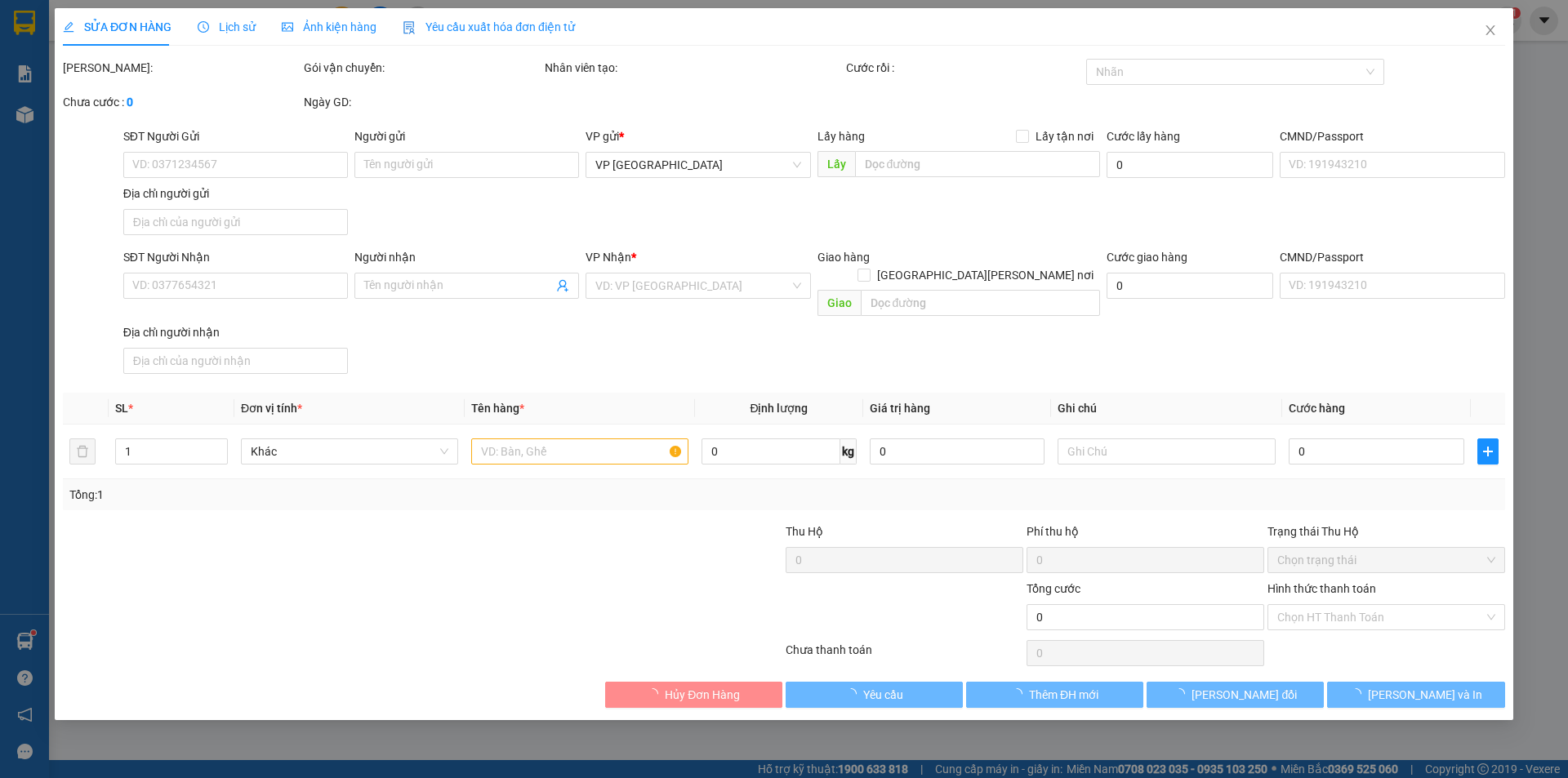
type input "0975567799"
type input "[PERSON_NAME] -40B [PERSON_NAME]"
type input "50.000"
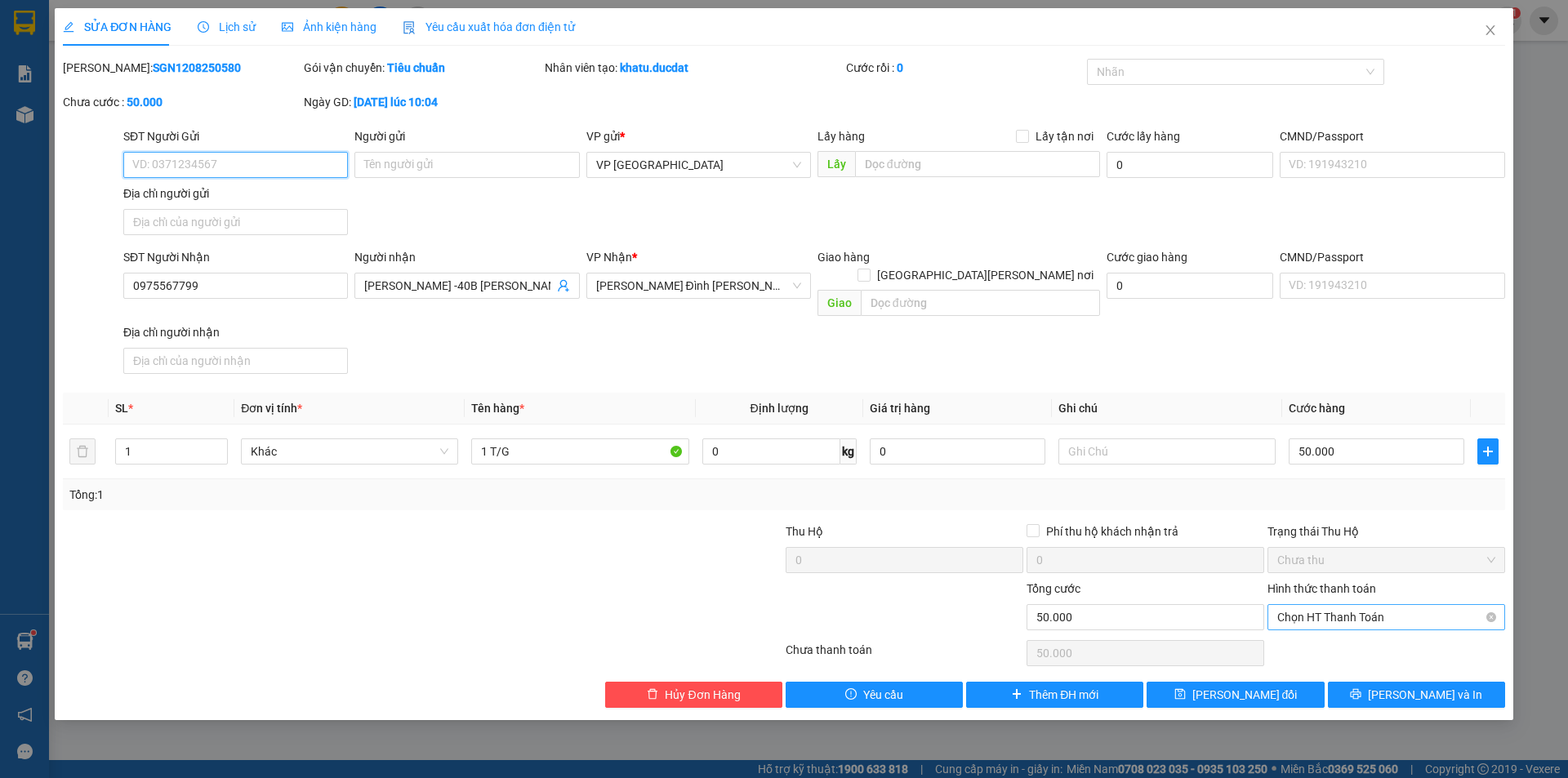
click at [1360, 605] on span "Chọn HT Thanh Toán" at bounding box center [1386, 617] width 218 height 24
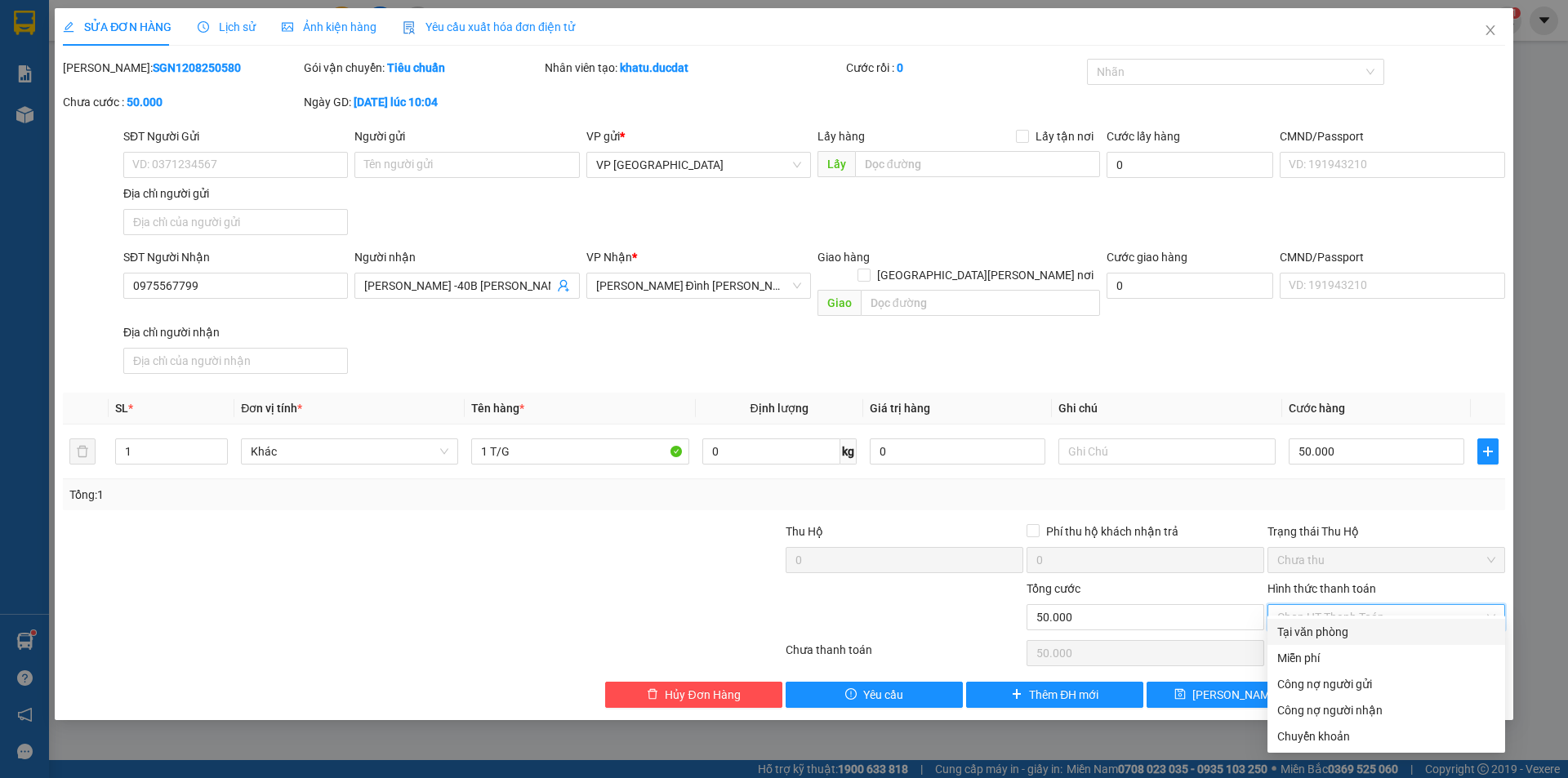
click at [1359, 629] on div "Tại văn phòng" at bounding box center [1386, 631] width 218 height 18
type input "0"
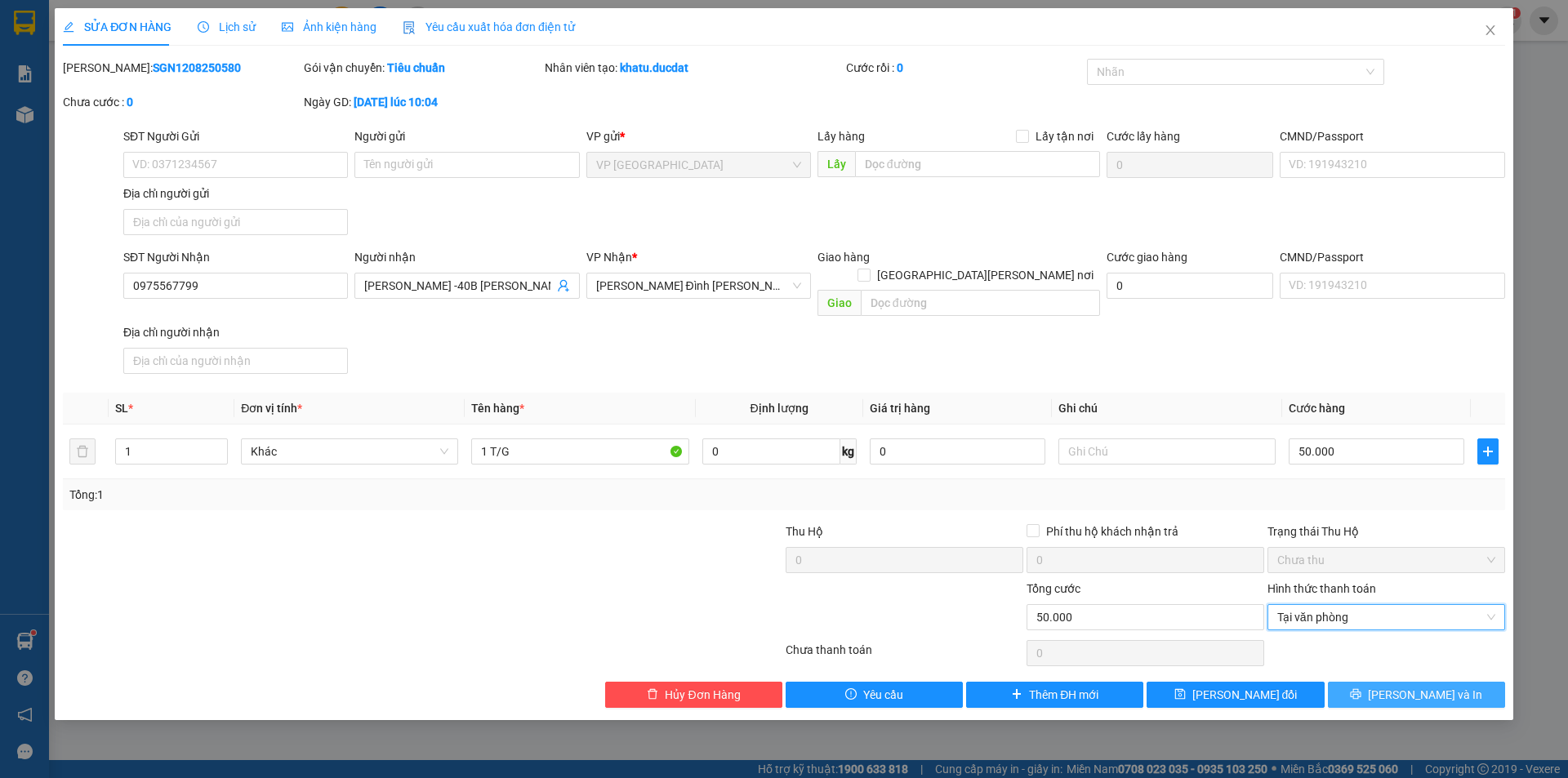
click at [1361, 689] on icon "printer" at bounding box center [1355, 694] width 11 height 11
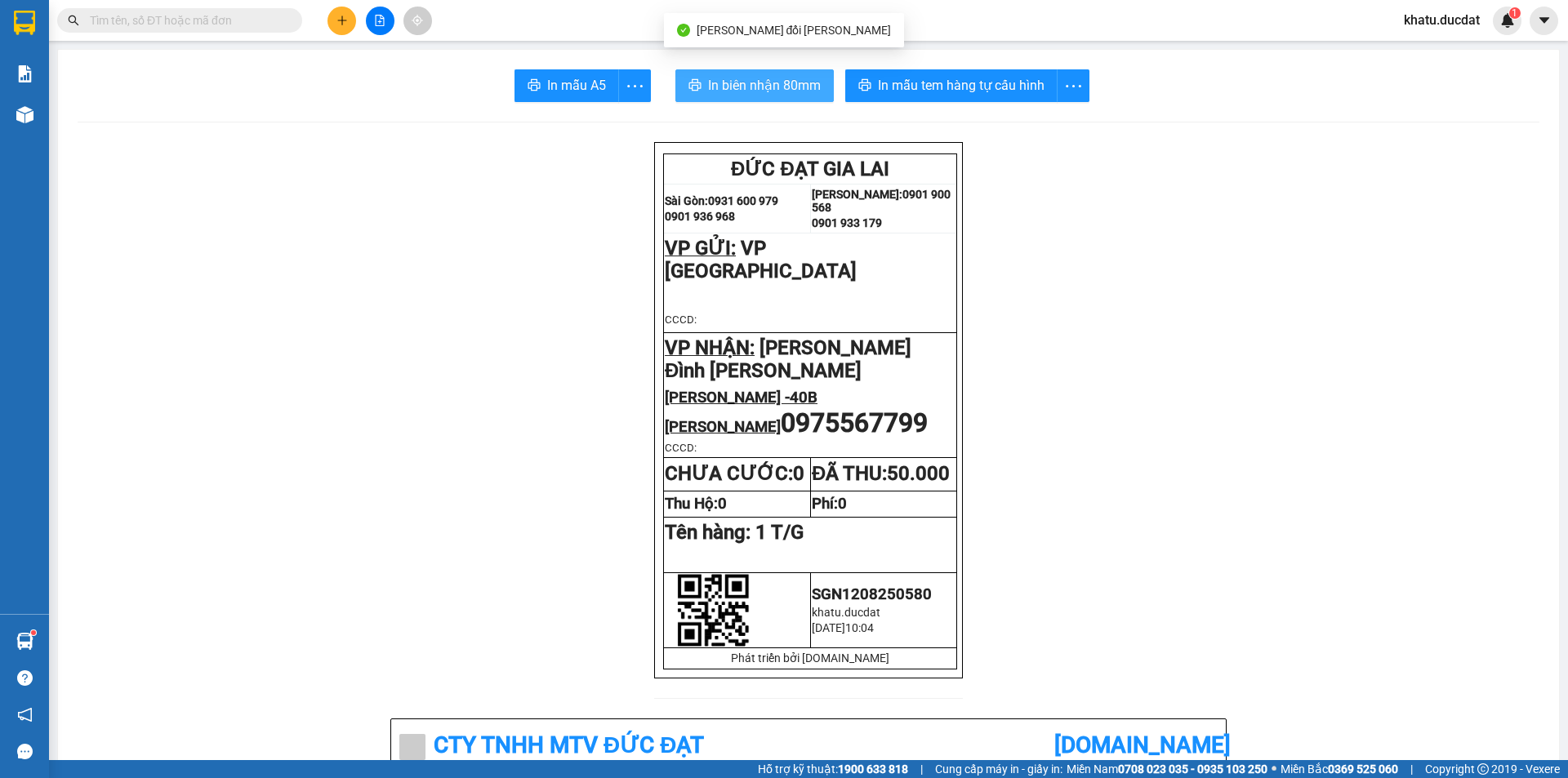
click at [792, 79] on span "In biên nhận 80mm" at bounding box center [765, 86] width 113 height 21
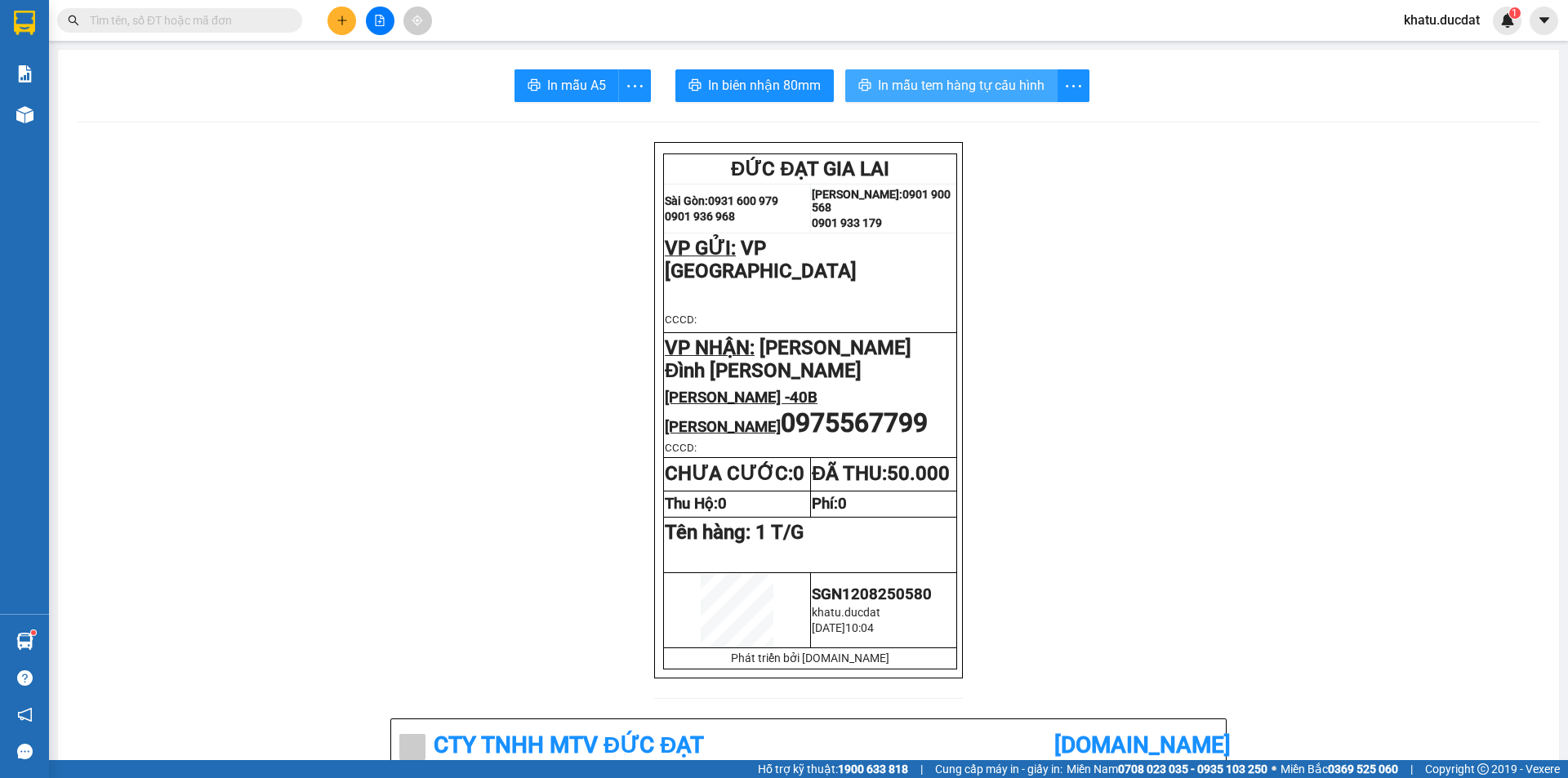
click at [994, 83] on span "In mẫu tem hàng tự cấu hình" at bounding box center [960, 86] width 166 height 21
click at [246, 23] on input "text" at bounding box center [186, 20] width 193 height 18
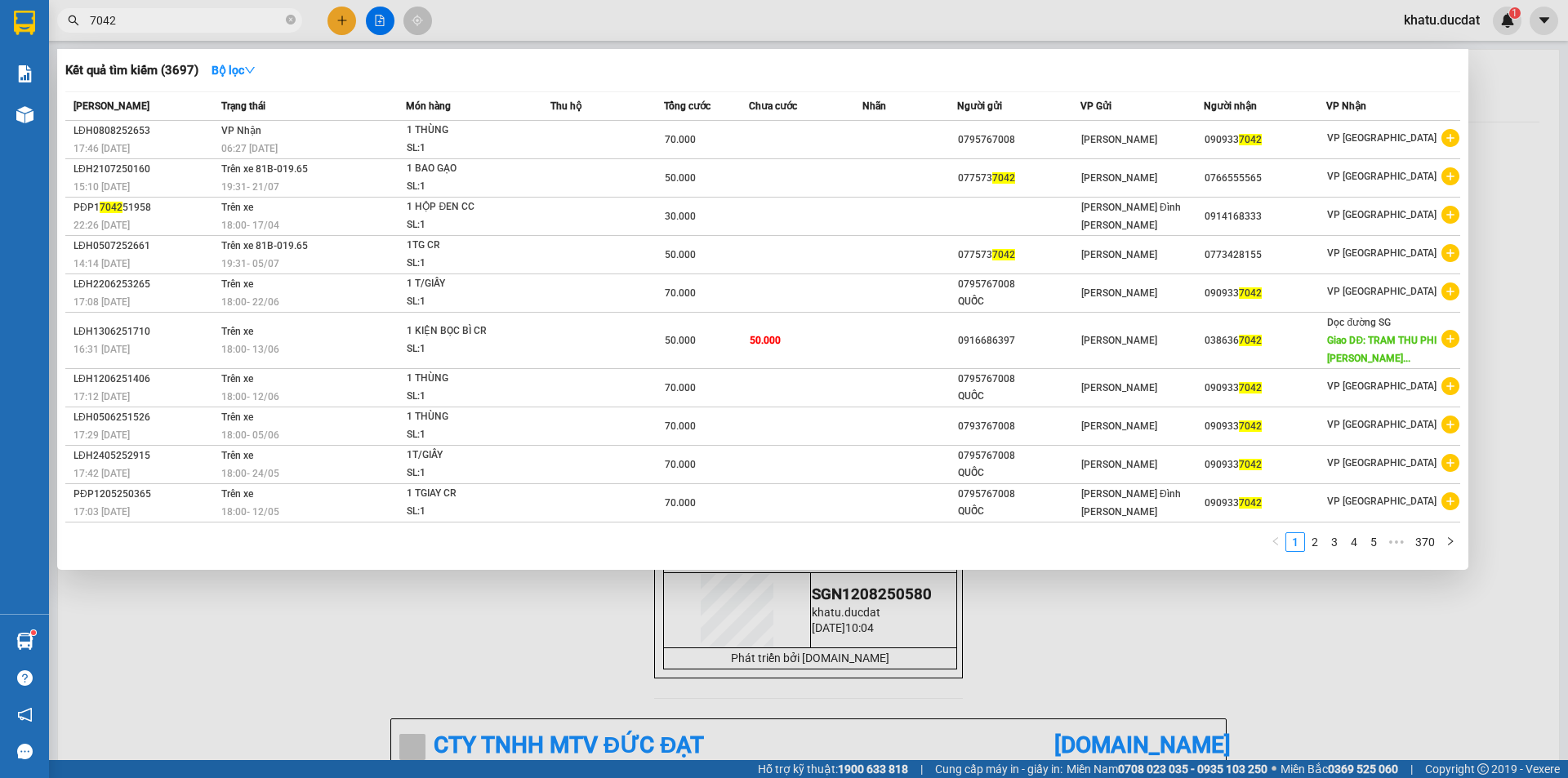
type input "7042"
click at [335, 22] on div at bounding box center [784, 389] width 1568 height 778
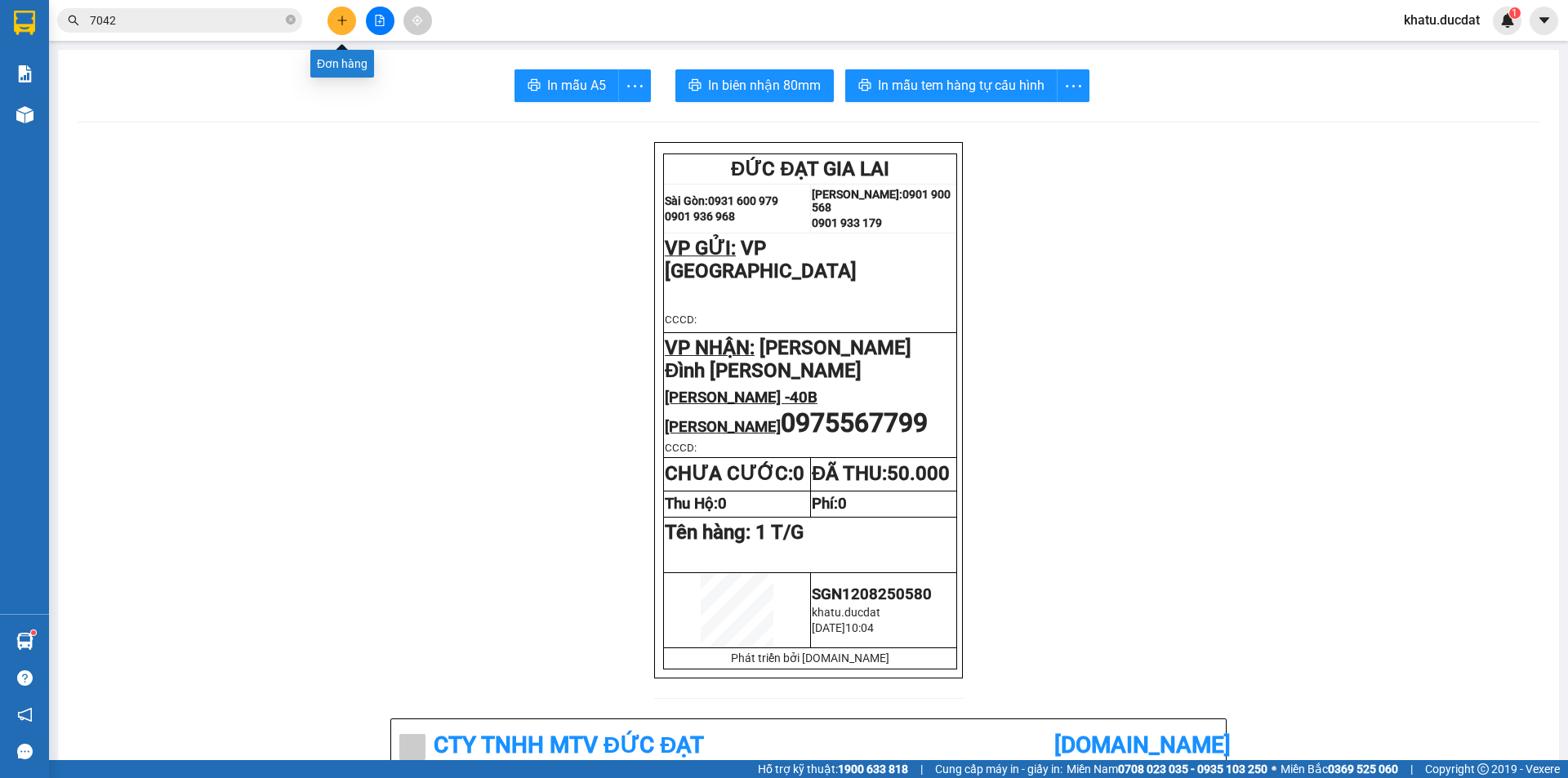
click at [337, 24] on icon "plus" at bounding box center [342, 21] width 11 height 11
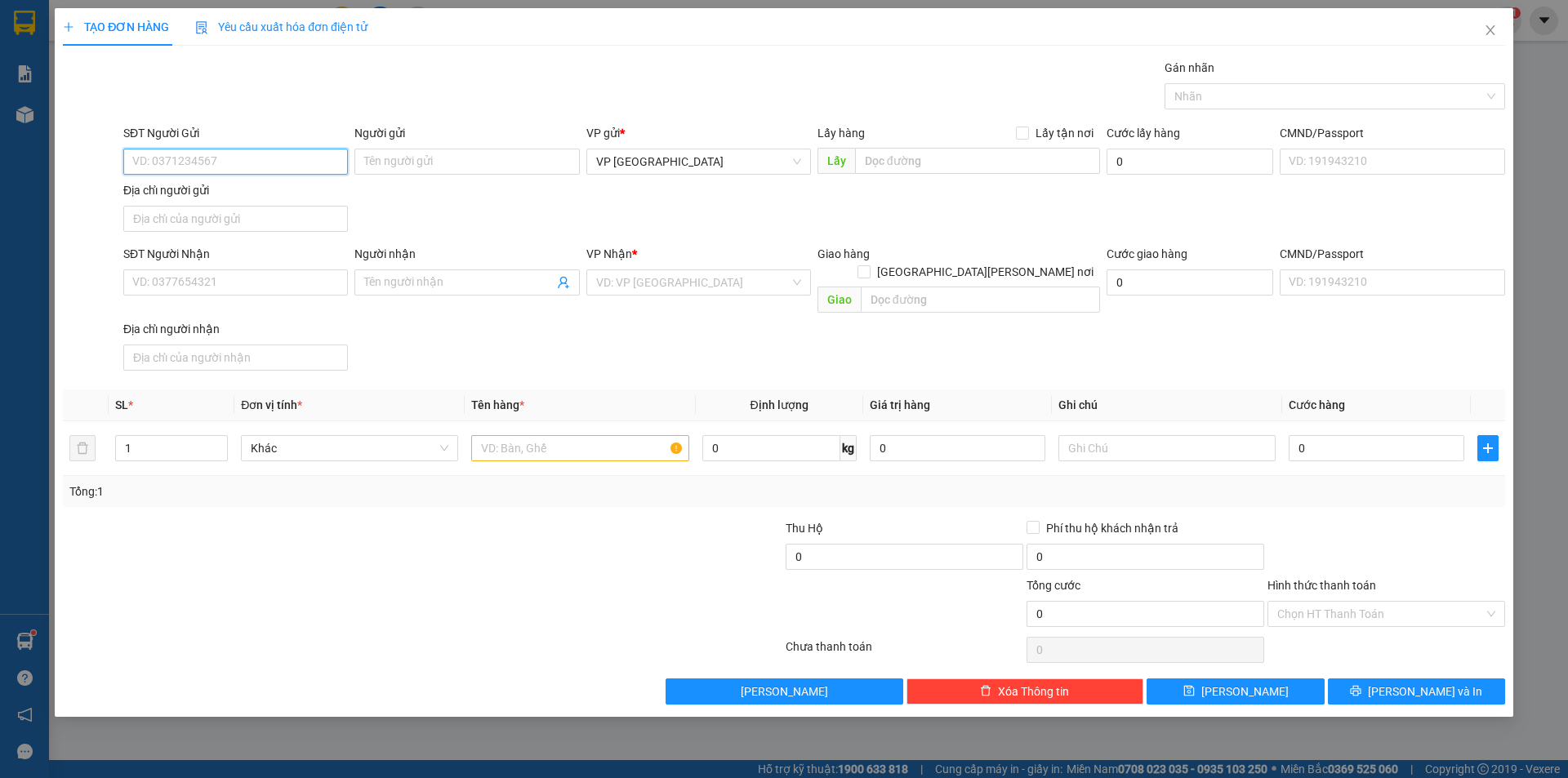
click at [294, 159] on input "SĐT Người Gửi" at bounding box center [235, 162] width 225 height 26
type input "038367042"
click at [1070, 162] on input "text" at bounding box center [977, 161] width 245 height 26
click at [796, 282] on div "VD: VP [GEOGRAPHIC_DATA]" at bounding box center [698, 283] width 225 height 26
type input "TTP LÁI THIÊU"
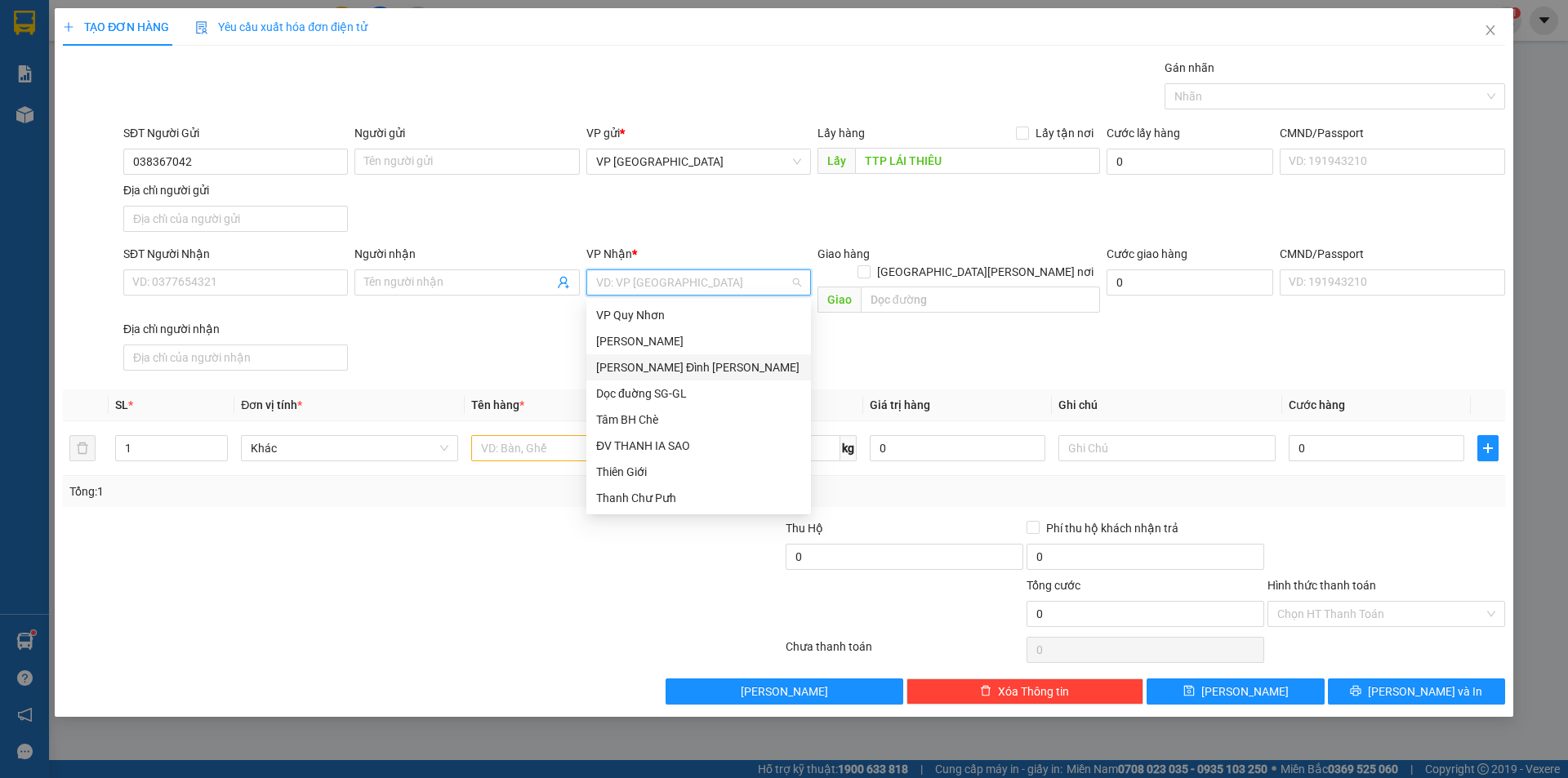
click at [781, 369] on div "[PERSON_NAME] Đình [PERSON_NAME]" at bounding box center [699, 367] width 205 height 18
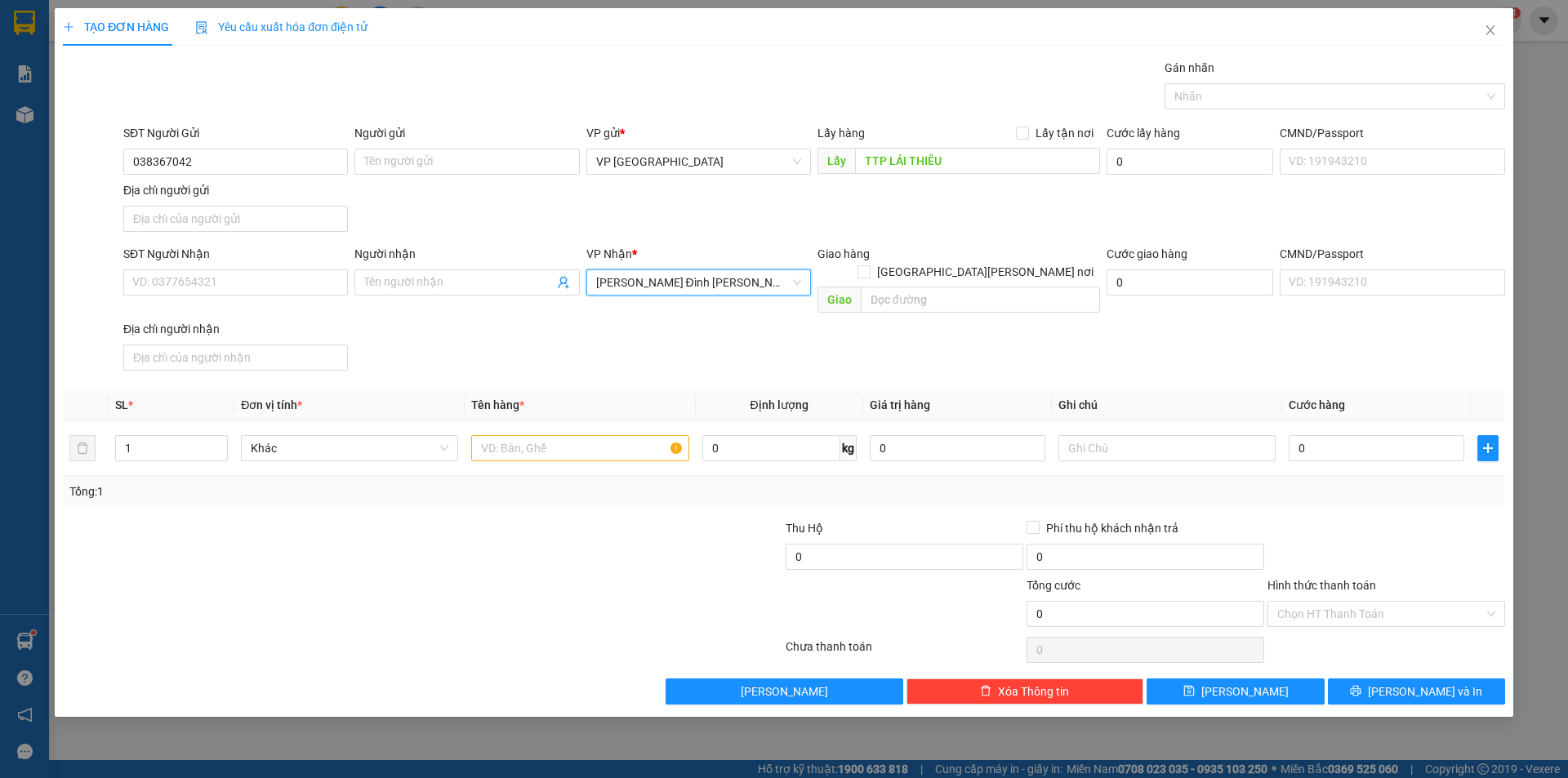
click at [703, 289] on span "[PERSON_NAME] Đình [PERSON_NAME]" at bounding box center [699, 282] width 205 height 24
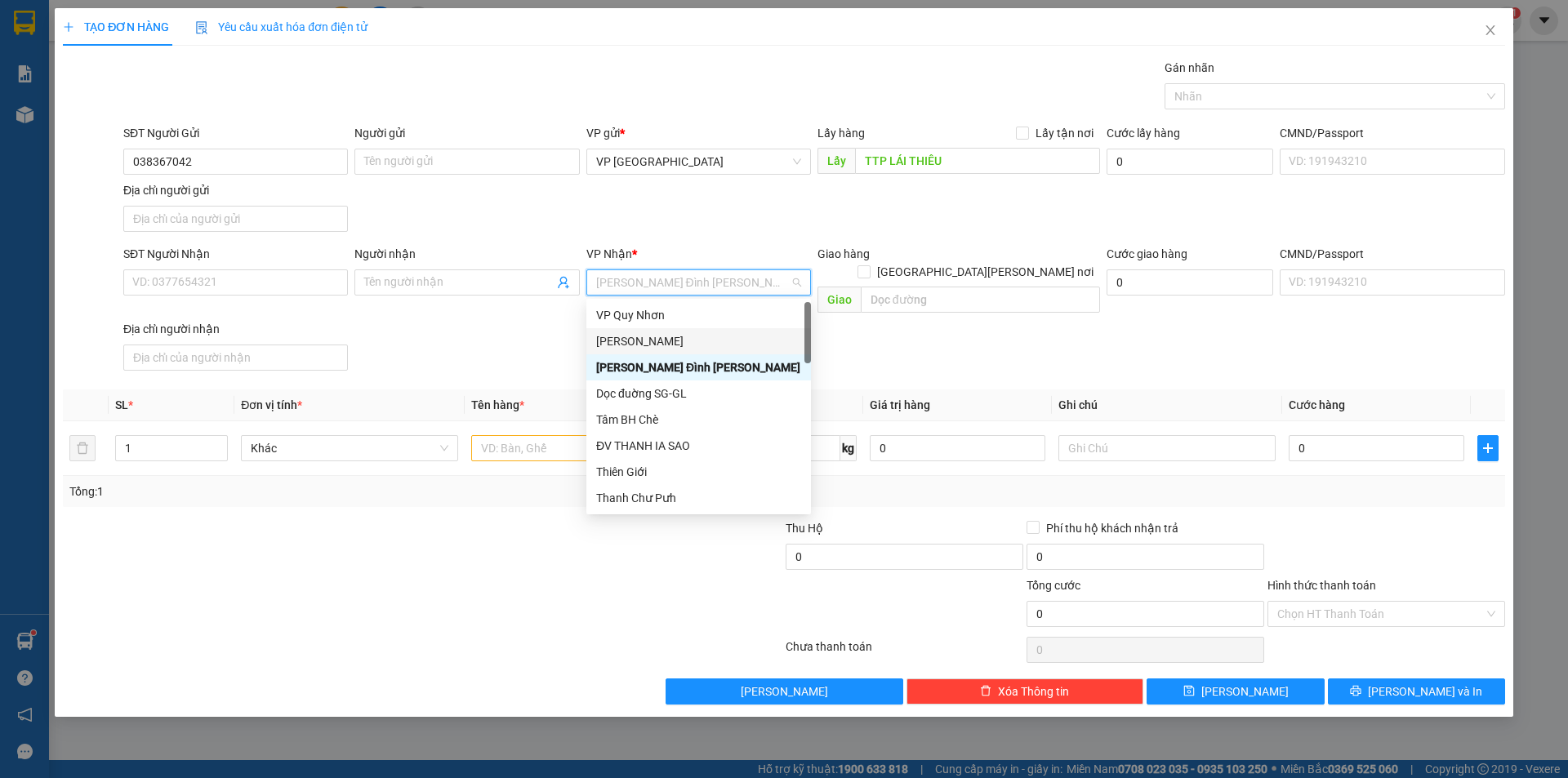
click at [692, 343] on div "[PERSON_NAME]" at bounding box center [699, 341] width 205 height 18
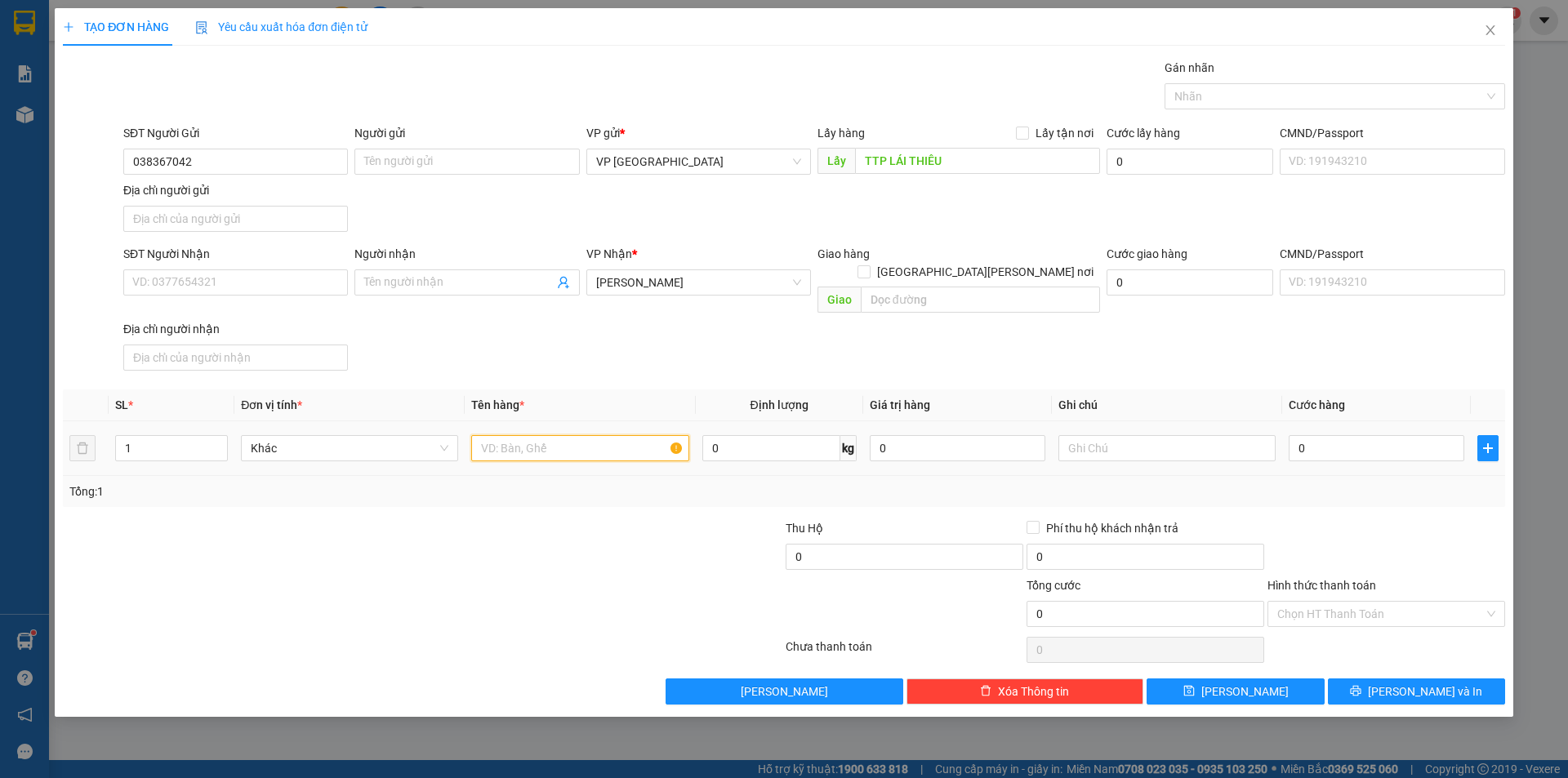
click at [596, 436] on input "text" at bounding box center [579, 449] width 217 height 26
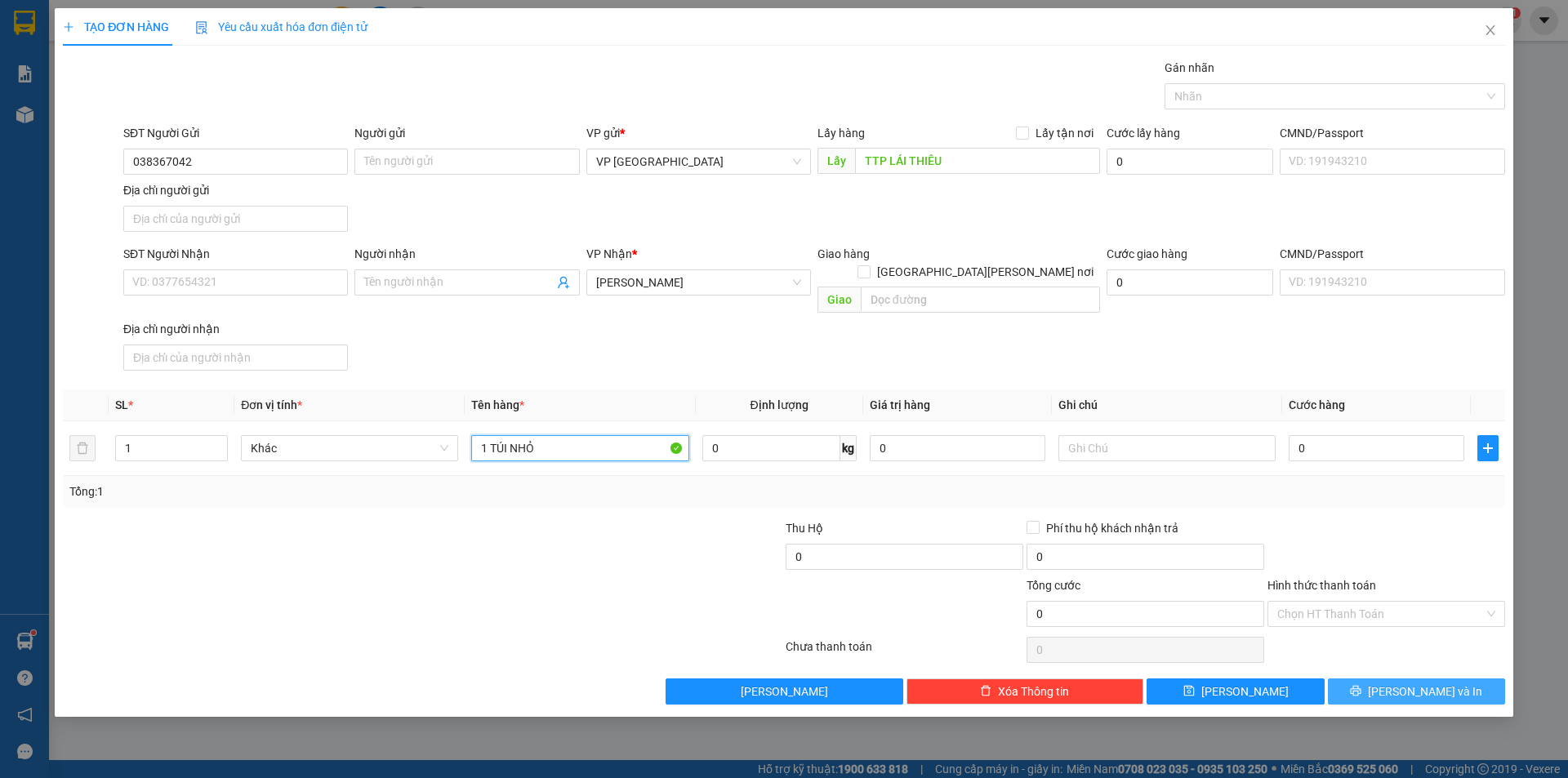
type input "1 TÚI NHỎ"
click at [1475, 679] on button "[PERSON_NAME] và In" at bounding box center [1417, 692] width 177 height 26
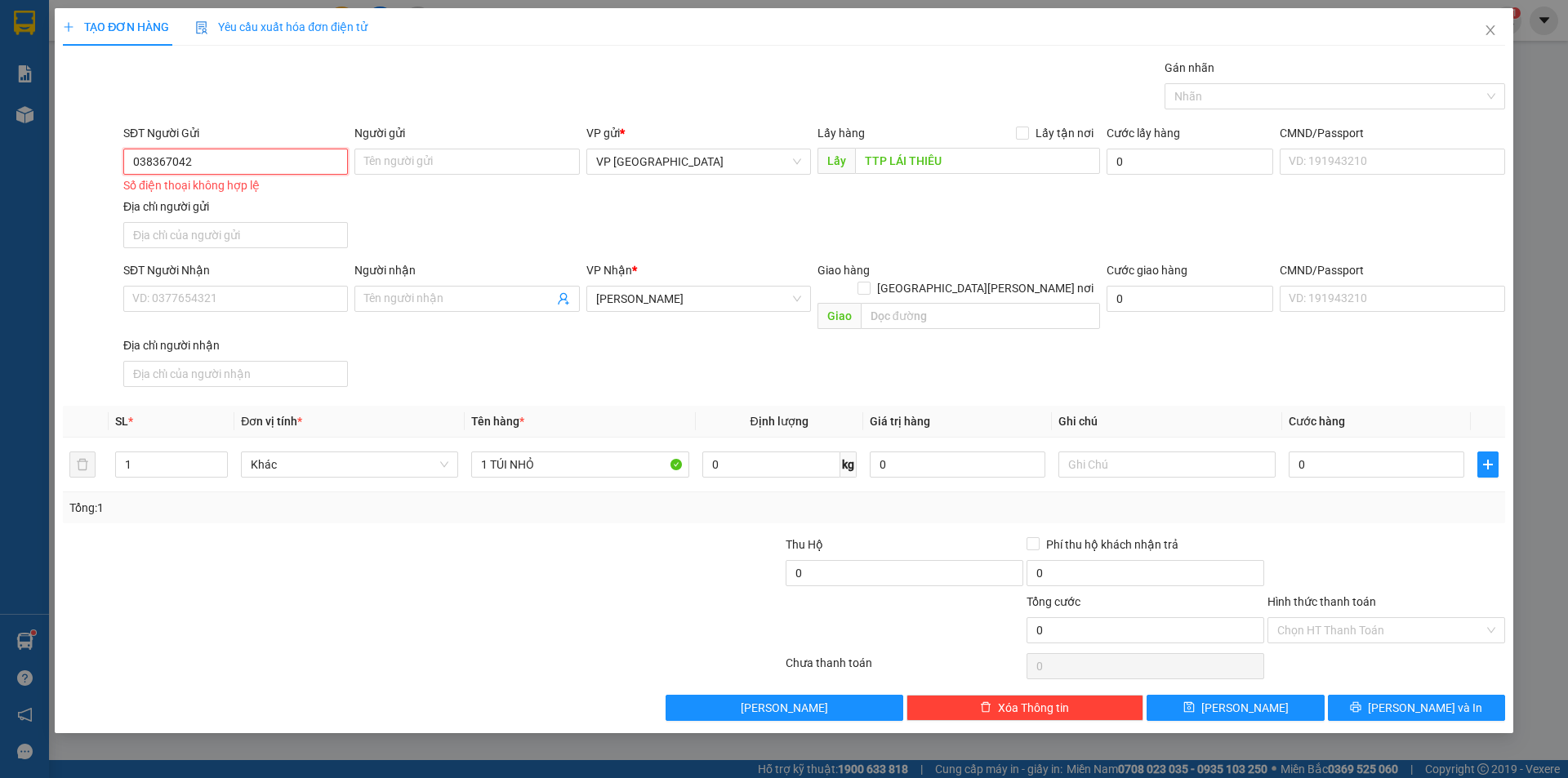
click at [246, 160] on input "038367042" at bounding box center [235, 162] width 225 height 26
click at [155, 165] on input "038367042" at bounding box center [235, 162] width 225 height 26
click at [152, 165] on input "038367042" at bounding box center [235, 162] width 225 height 26
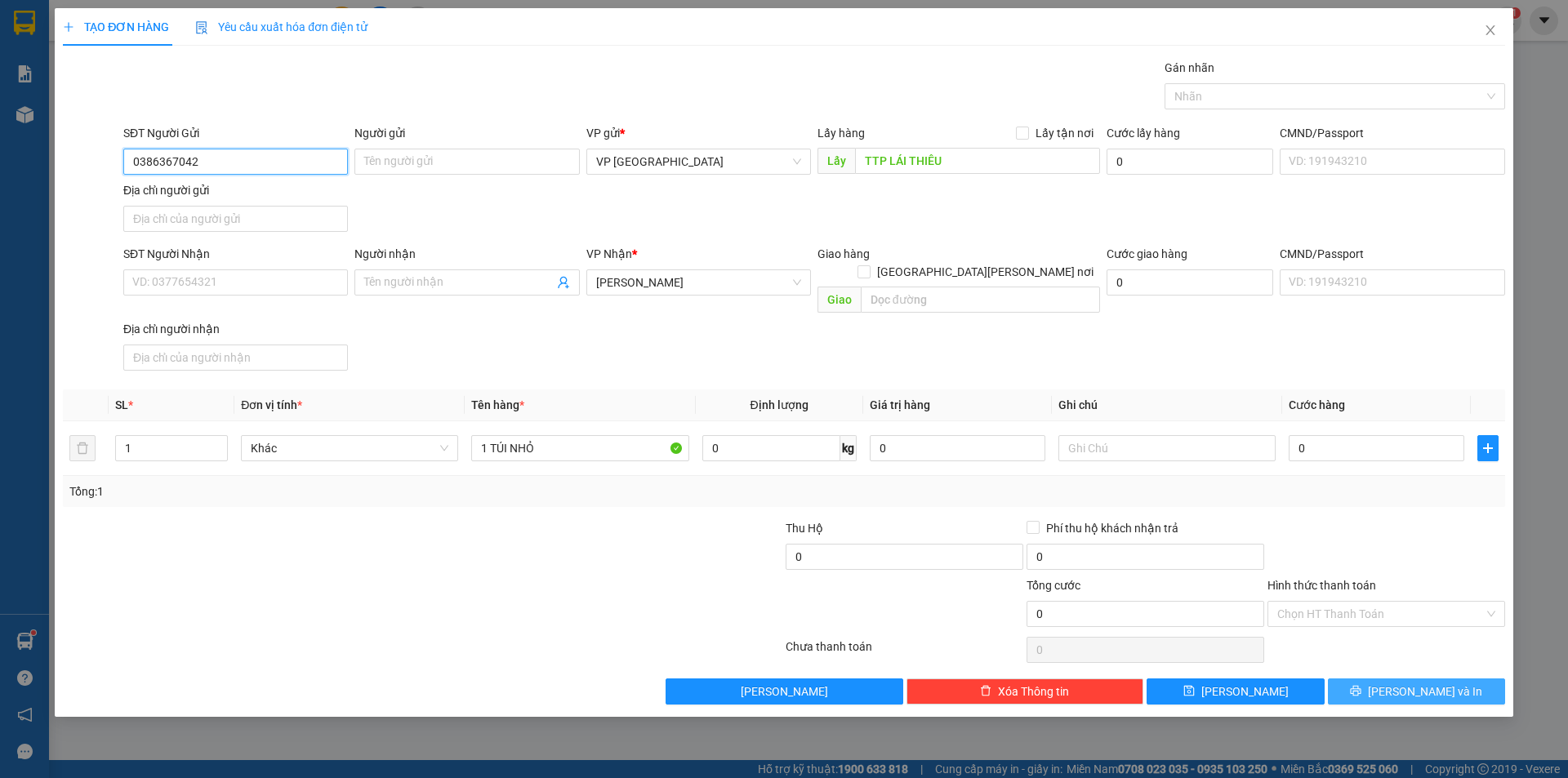
type input "0386367042"
click at [1418, 683] on span "[PERSON_NAME] và In" at bounding box center [1425, 691] width 115 height 18
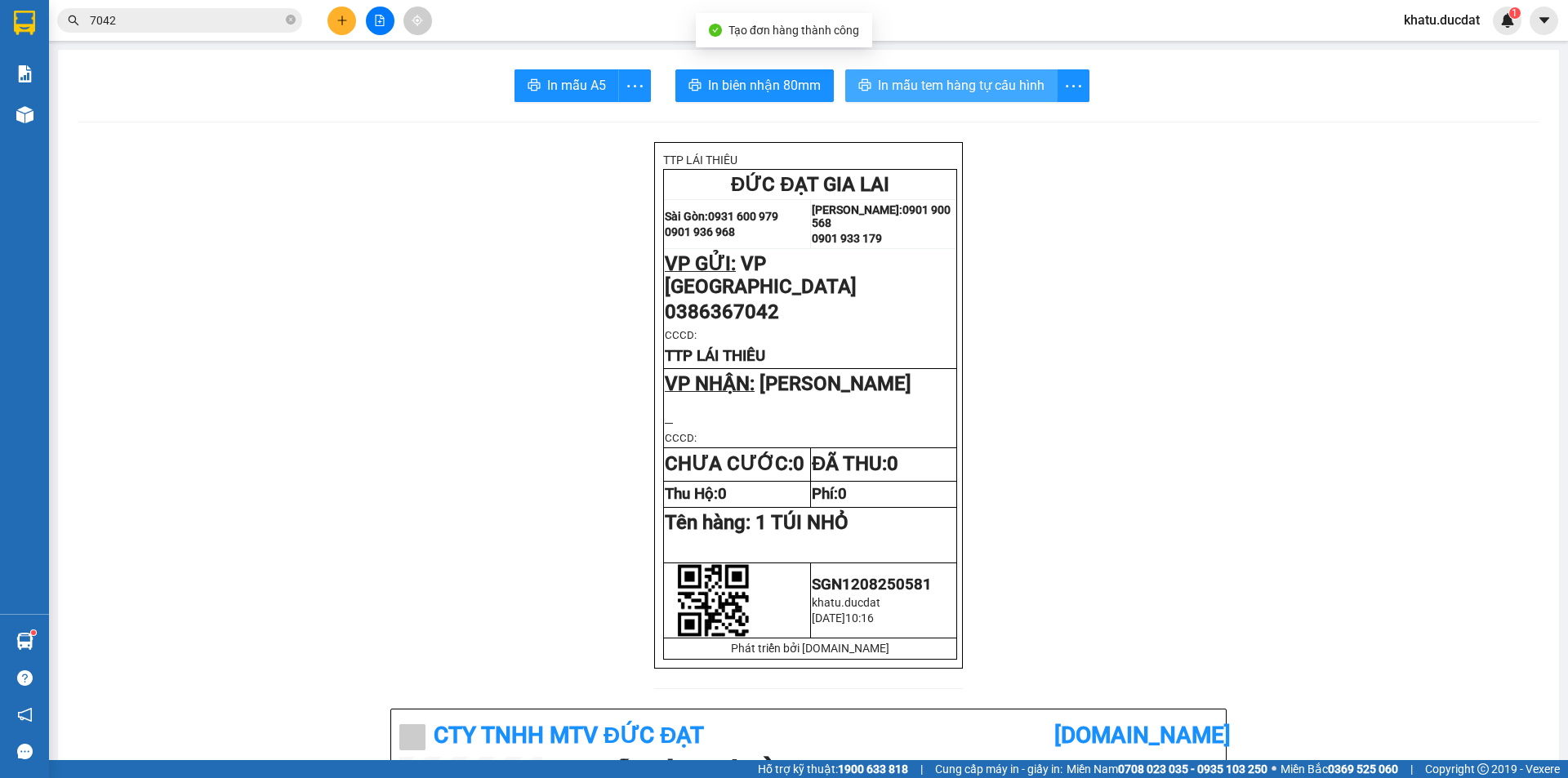
click at [986, 79] on span "In mẫu tem hàng tự cấu hình" at bounding box center [960, 86] width 166 height 21
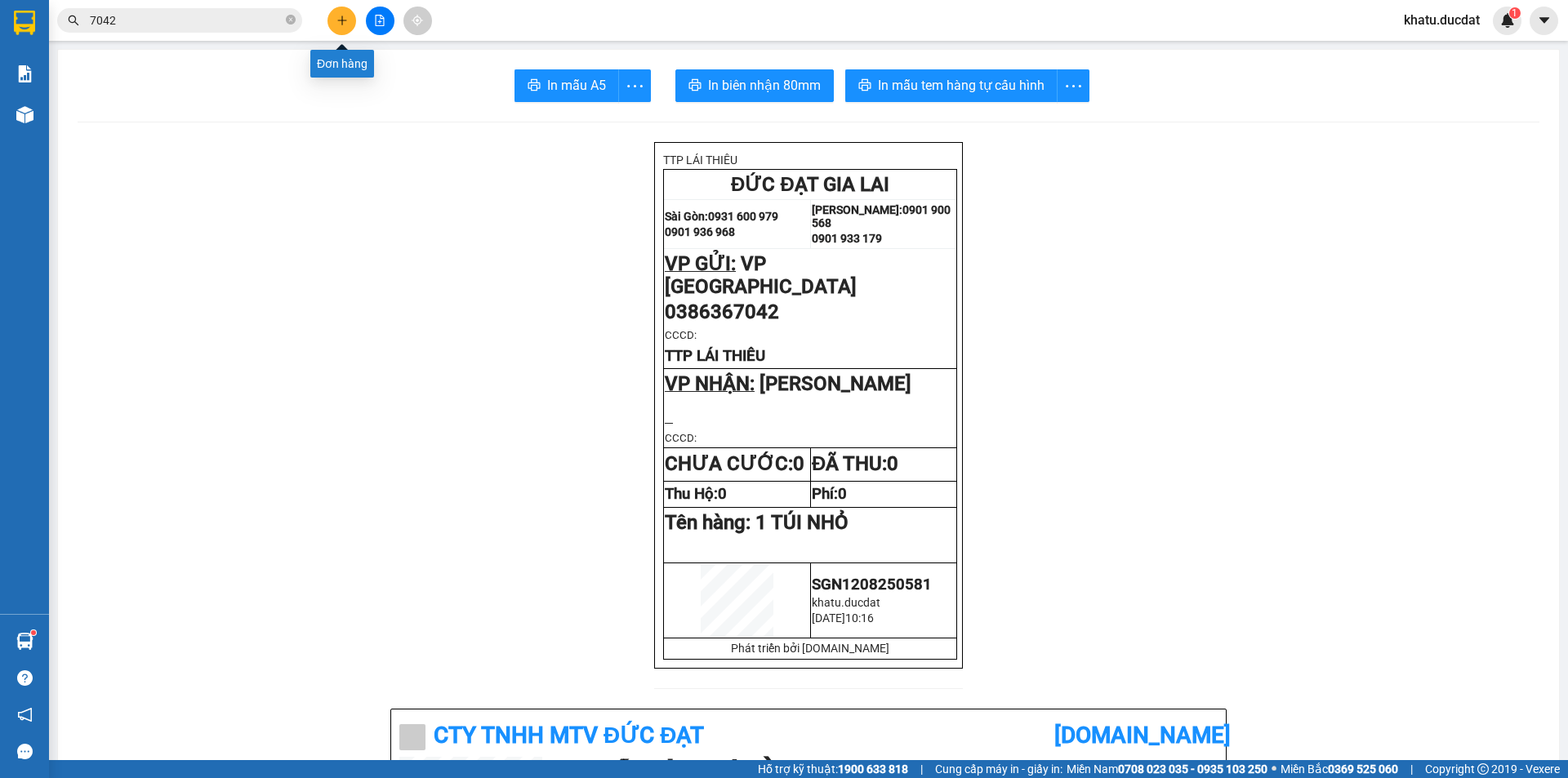
click at [343, 22] on icon "plus" at bounding box center [342, 21] width 11 height 11
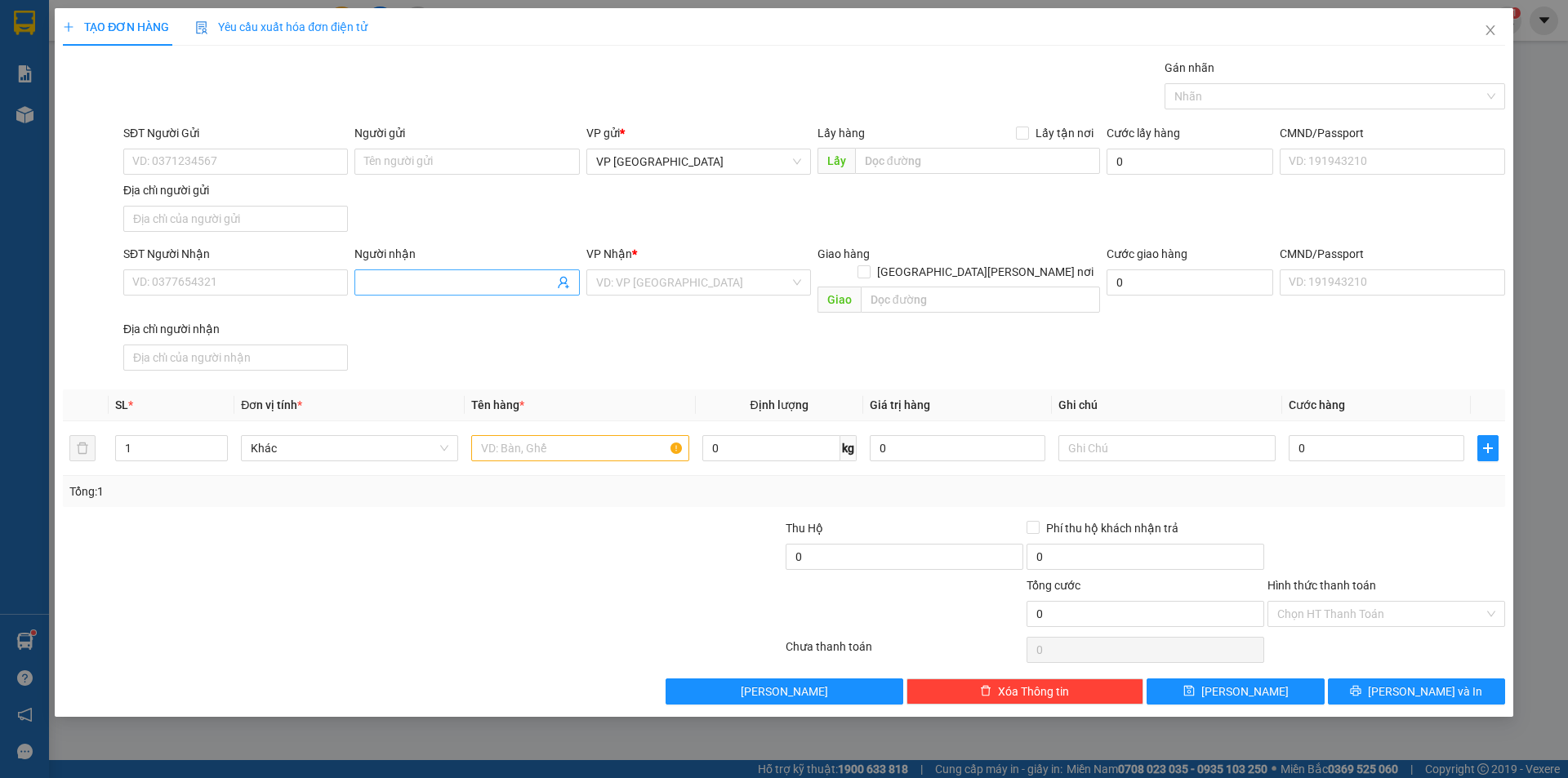
click at [400, 293] on span at bounding box center [467, 283] width 225 height 26
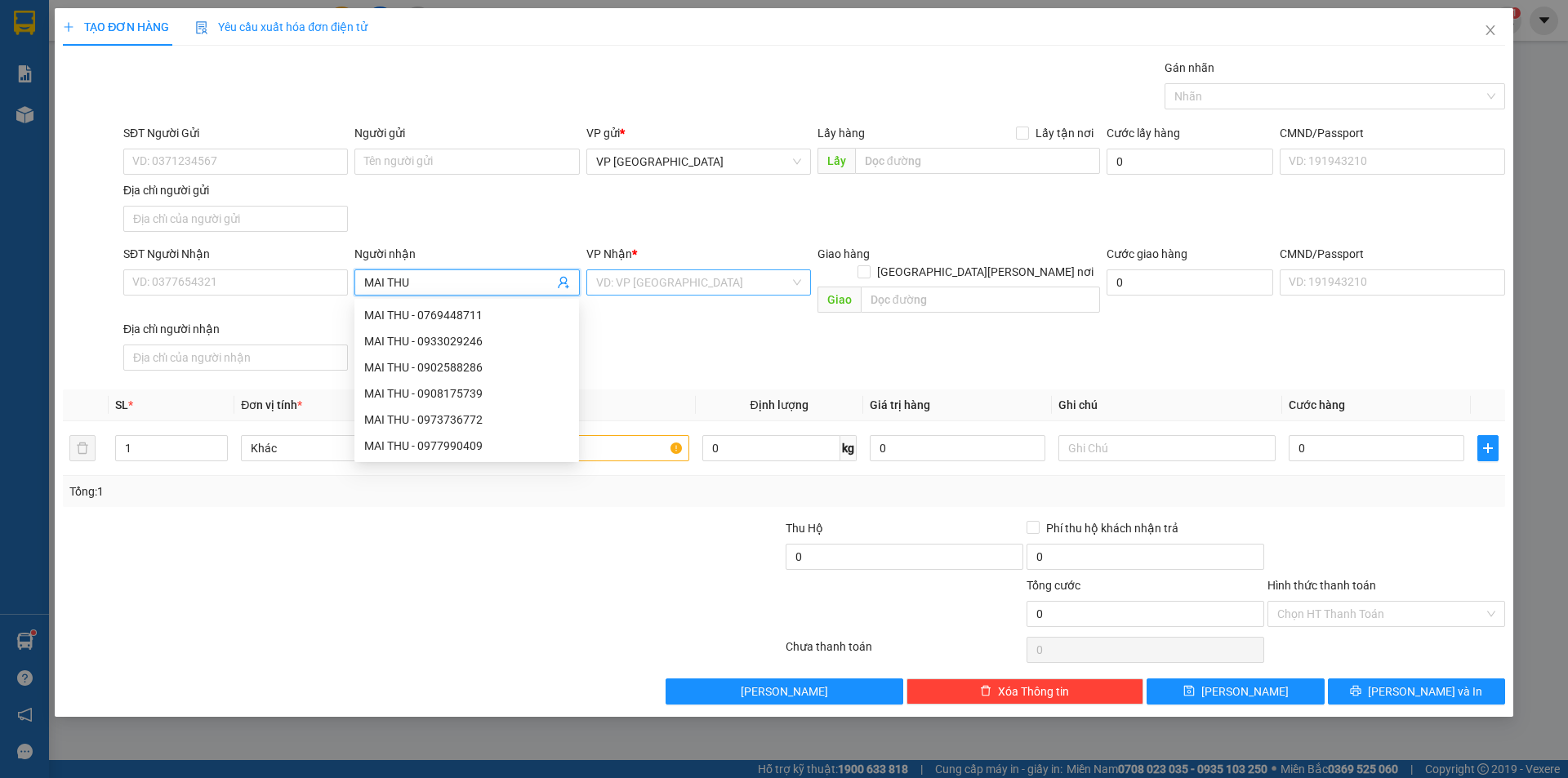
type input "MAI THU"
click at [643, 279] on input "search" at bounding box center [693, 282] width 194 height 24
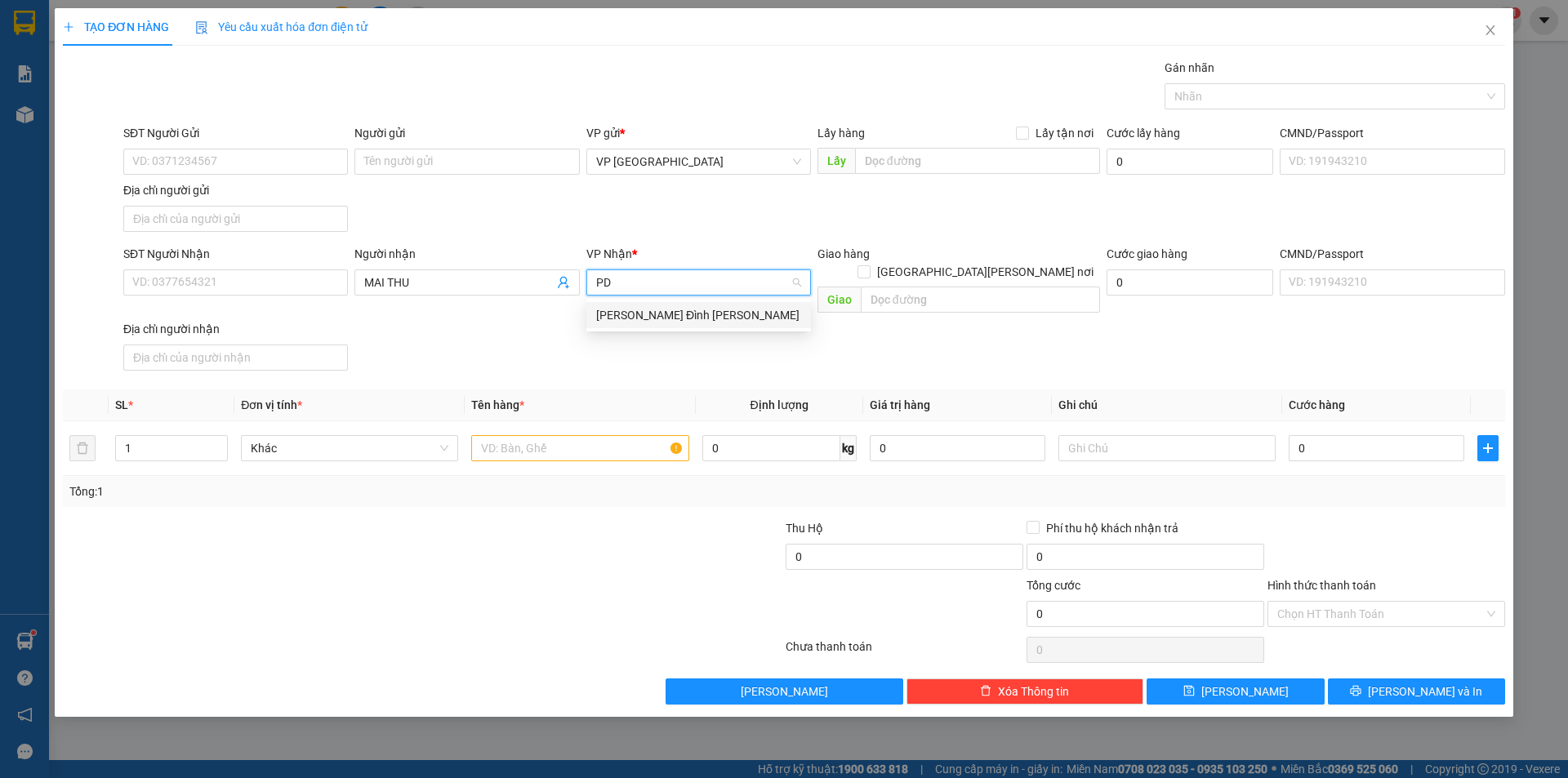
type input "PDP"
click at [649, 309] on div "[PERSON_NAME] Đình [PERSON_NAME]" at bounding box center [699, 315] width 205 height 18
click at [544, 436] on input "text" at bounding box center [579, 449] width 217 height 26
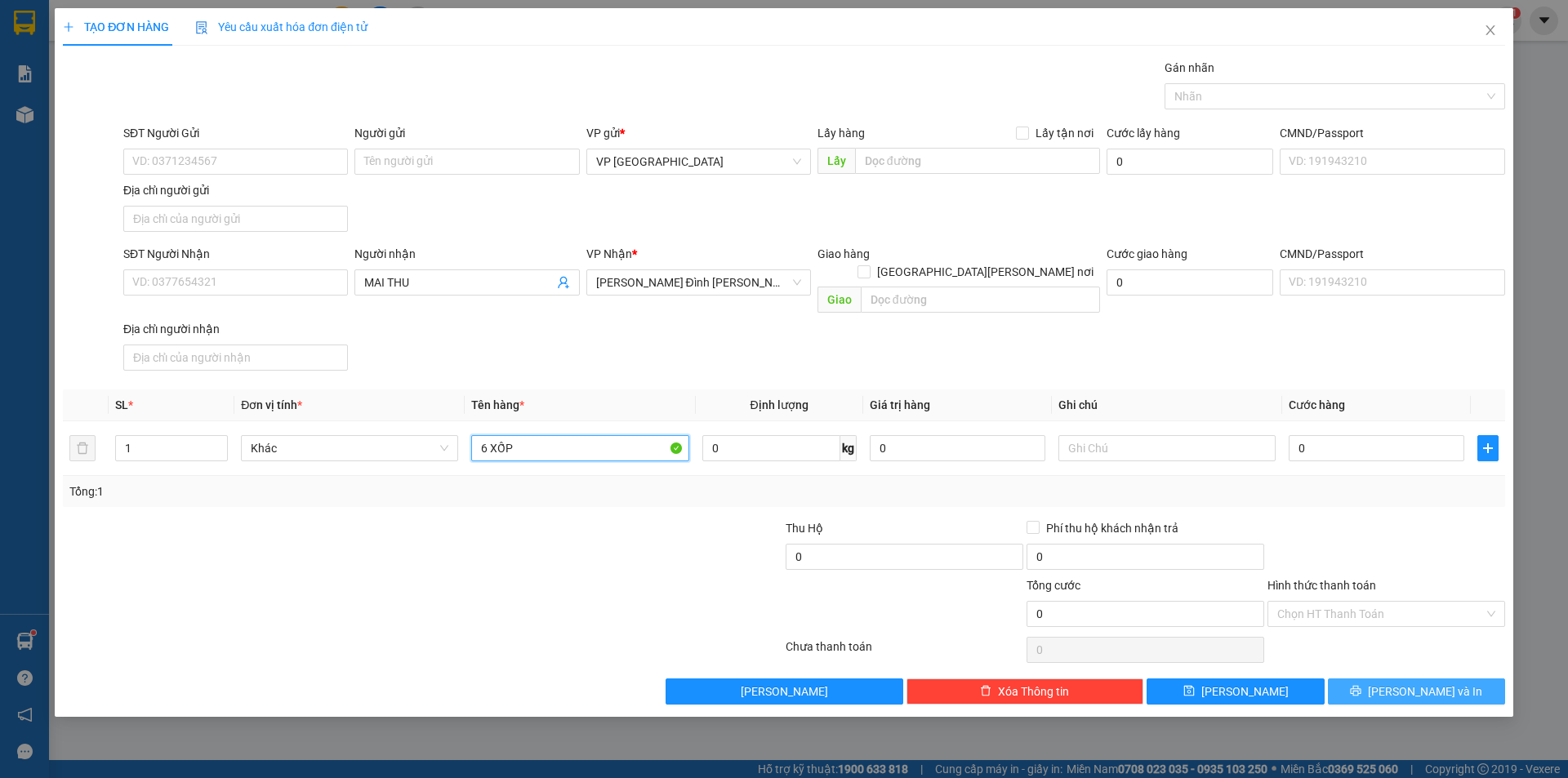
type input "6 XỐP"
click at [1434, 683] on span "[PERSON_NAME] và In" at bounding box center [1425, 691] width 115 height 18
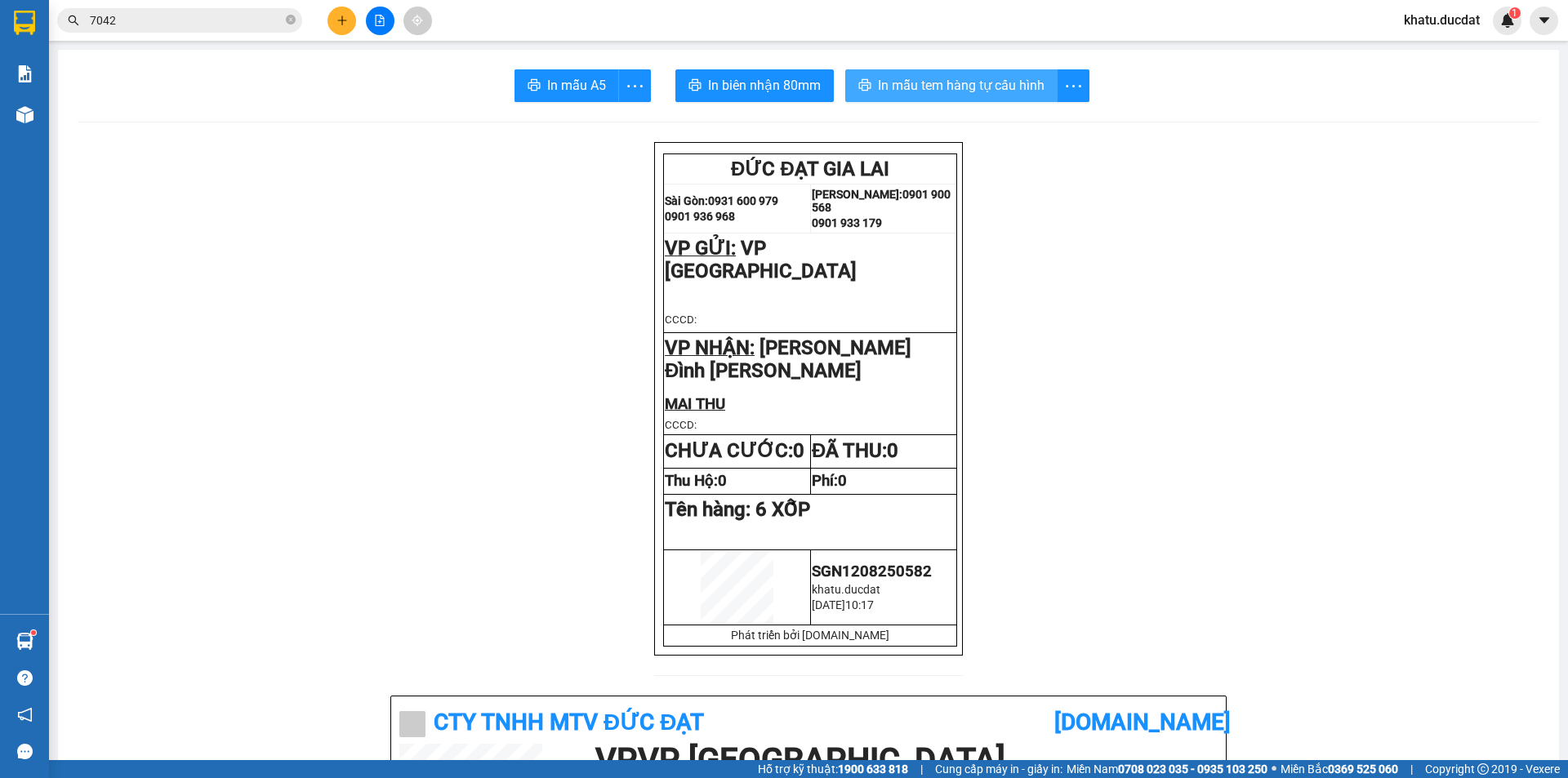
click at [926, 79] on span "In mẫu tem hàng tự cấu hình" at bounding box center [960, 86] width 166 height 21
drag, startPoint x: 742, startPoint y: 80, endPoint x: 754, endPoint y: 80, distance: 12.0
click at [744, 80] on span "In biên nhận 80mm" at bounding box center [765, 86] width 113 height 21
click at [351, 23] on button at bounding box center [341, 21] width 28 height 28
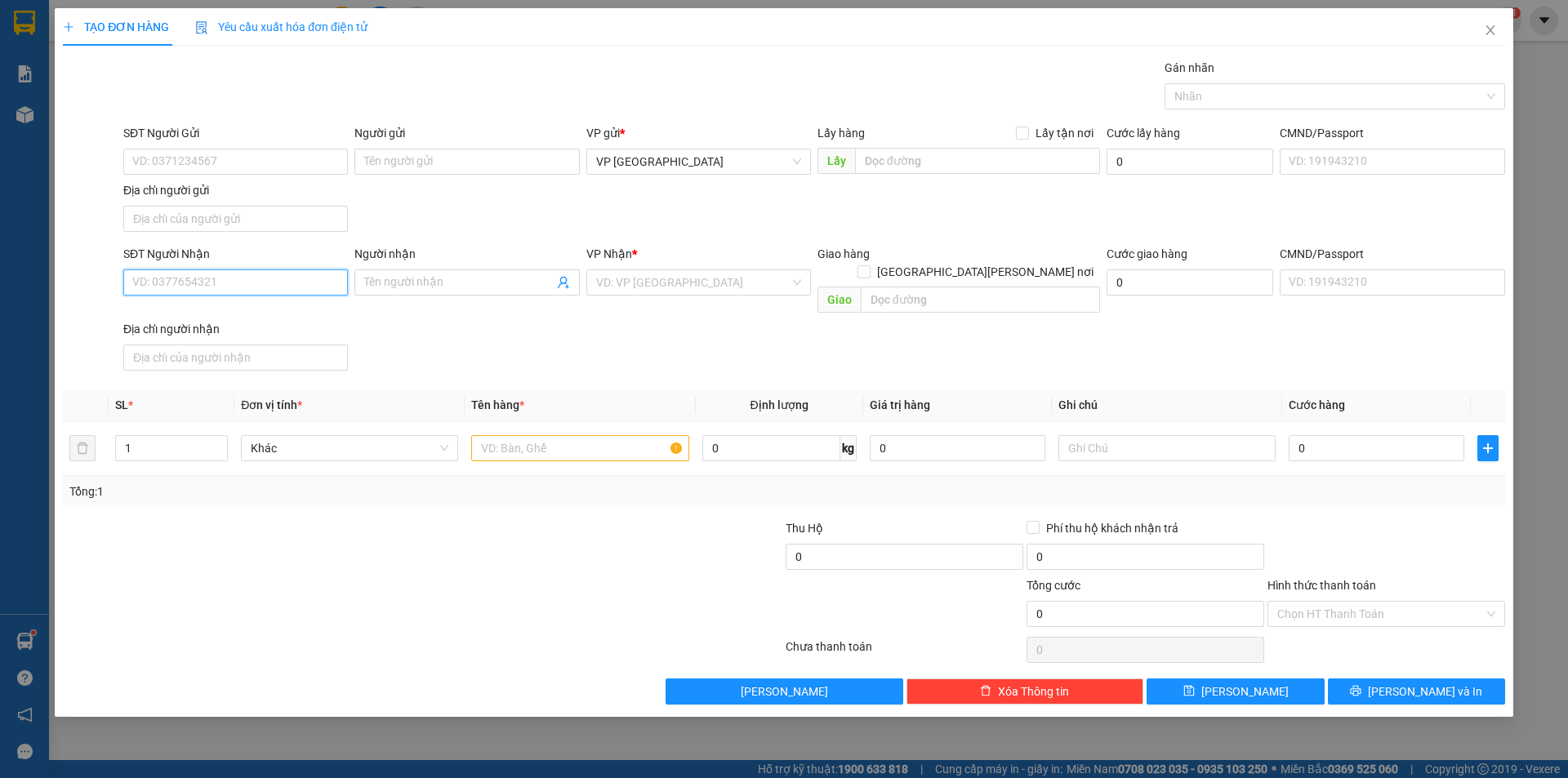
click at [214, 284] on input "SĐT Người Nhận" at bounding box center [235, 283] width 225 height 26
type input "0983825577"
click at [625, 436] on input "text" at bounding box center [579, 449] width 217 height 26
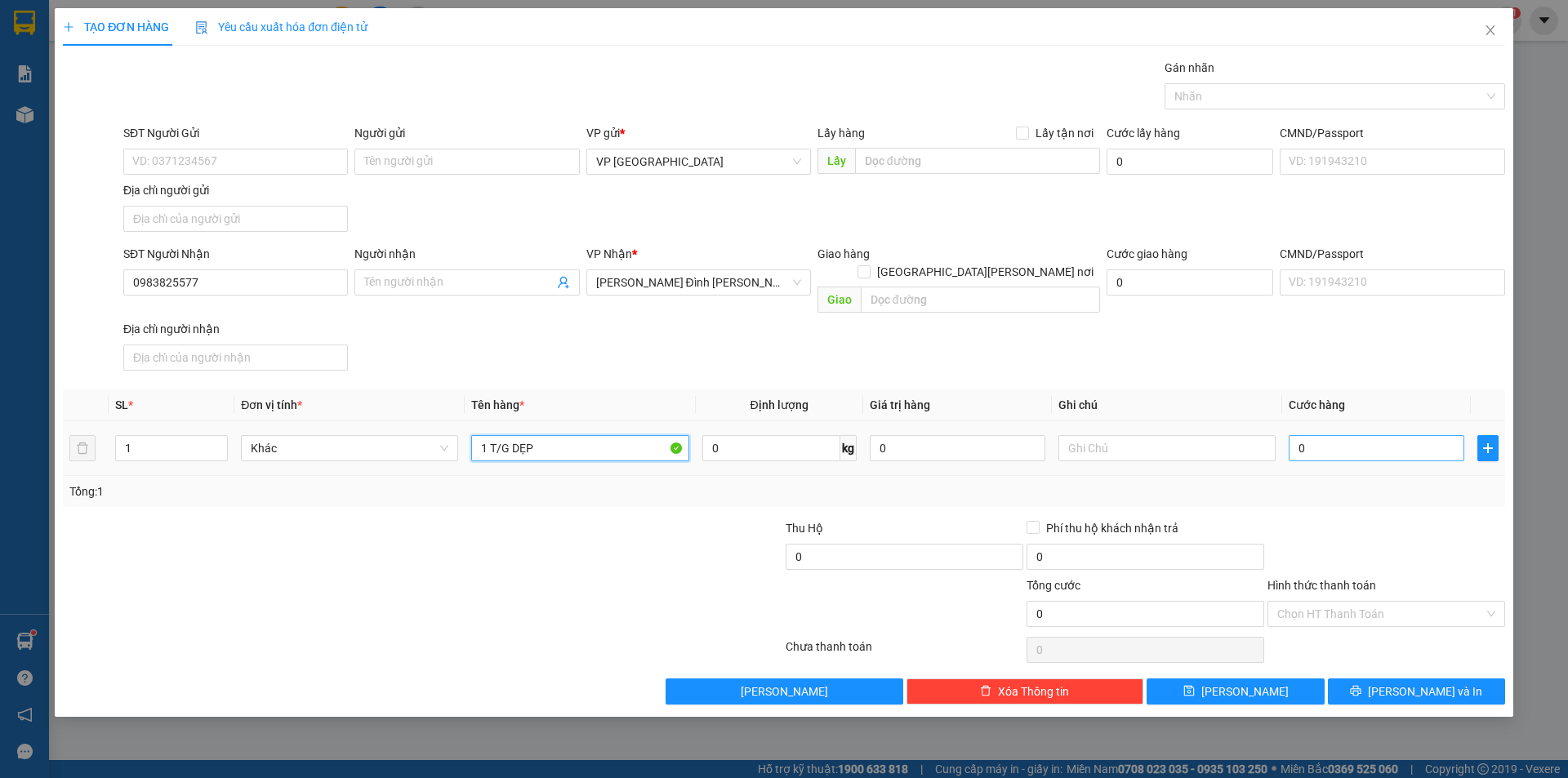
type input "1 T/G DẸP"
click at [1323, 436] on input "0" at bounding box center [1376, 449] width 176 height 26
click at [1389, 539] on div at bounding box center [1386, 548] width 241 height 57
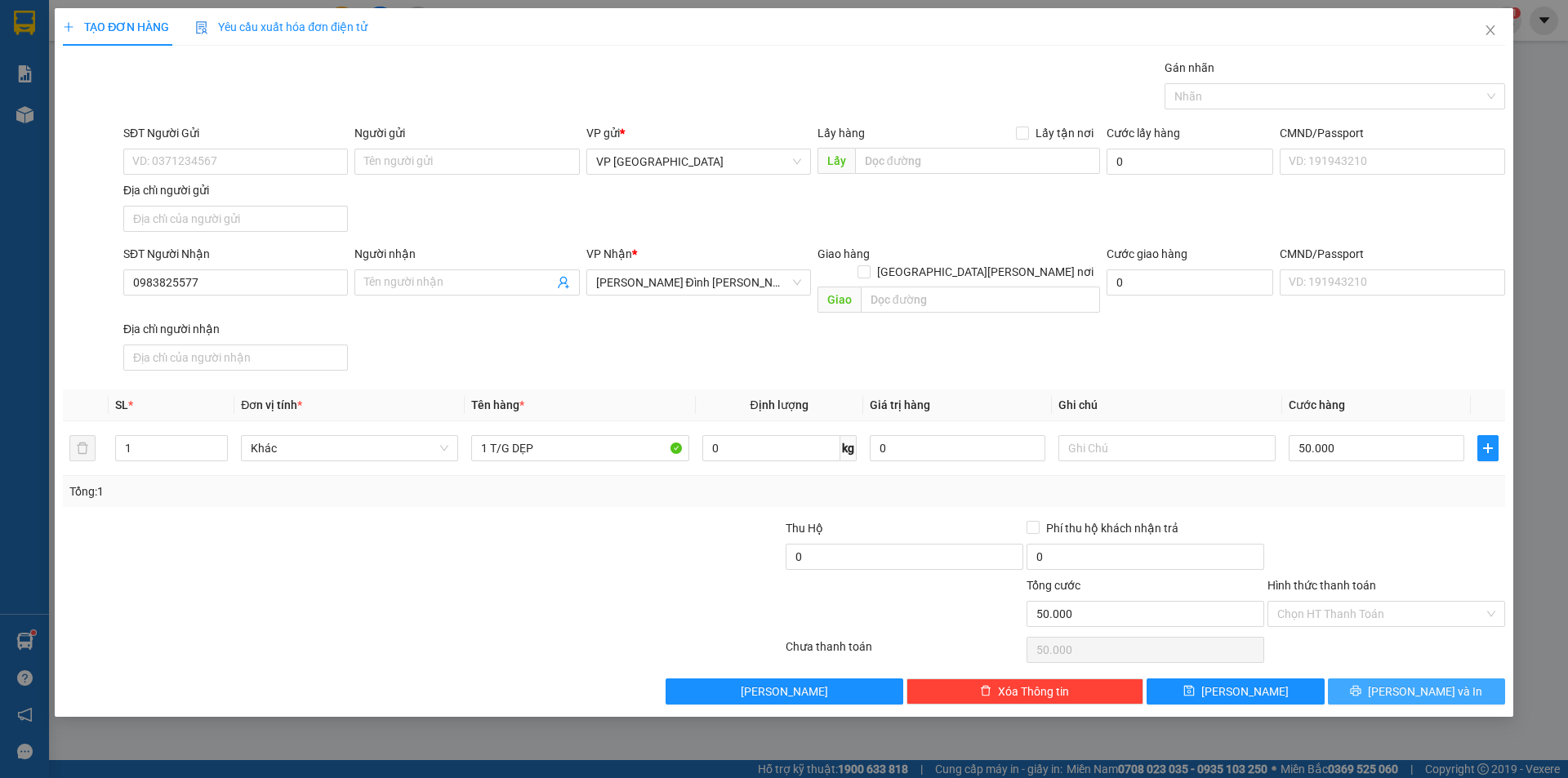
click at [1404, 683] on span "[PERSON_NAME] và In" at bounding box center [1425, 691] width 115 height 18
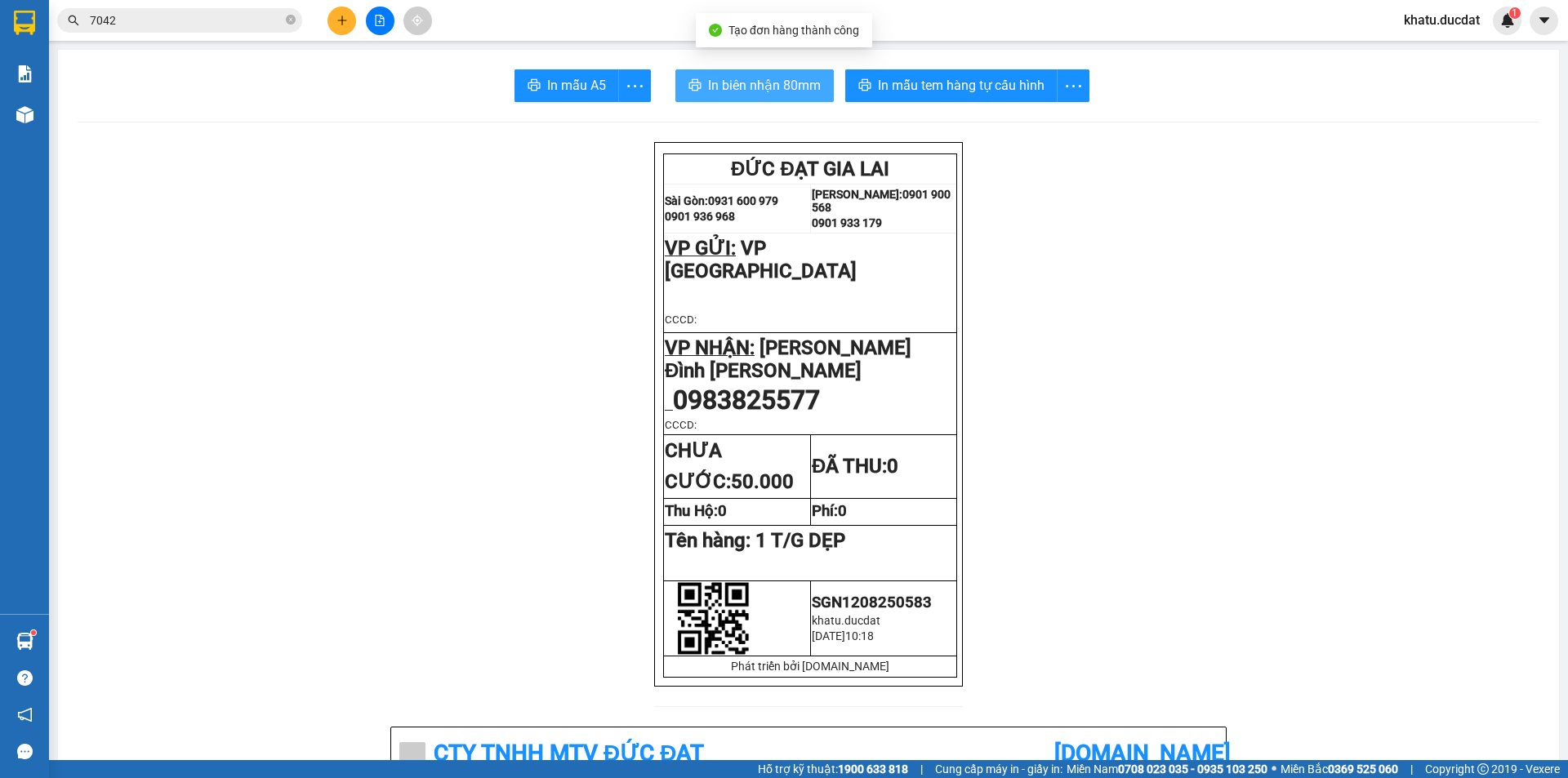
click at [796, 82] on span "In biên nhận 80mm" at bounding box center [765, 86] width 113 height 21
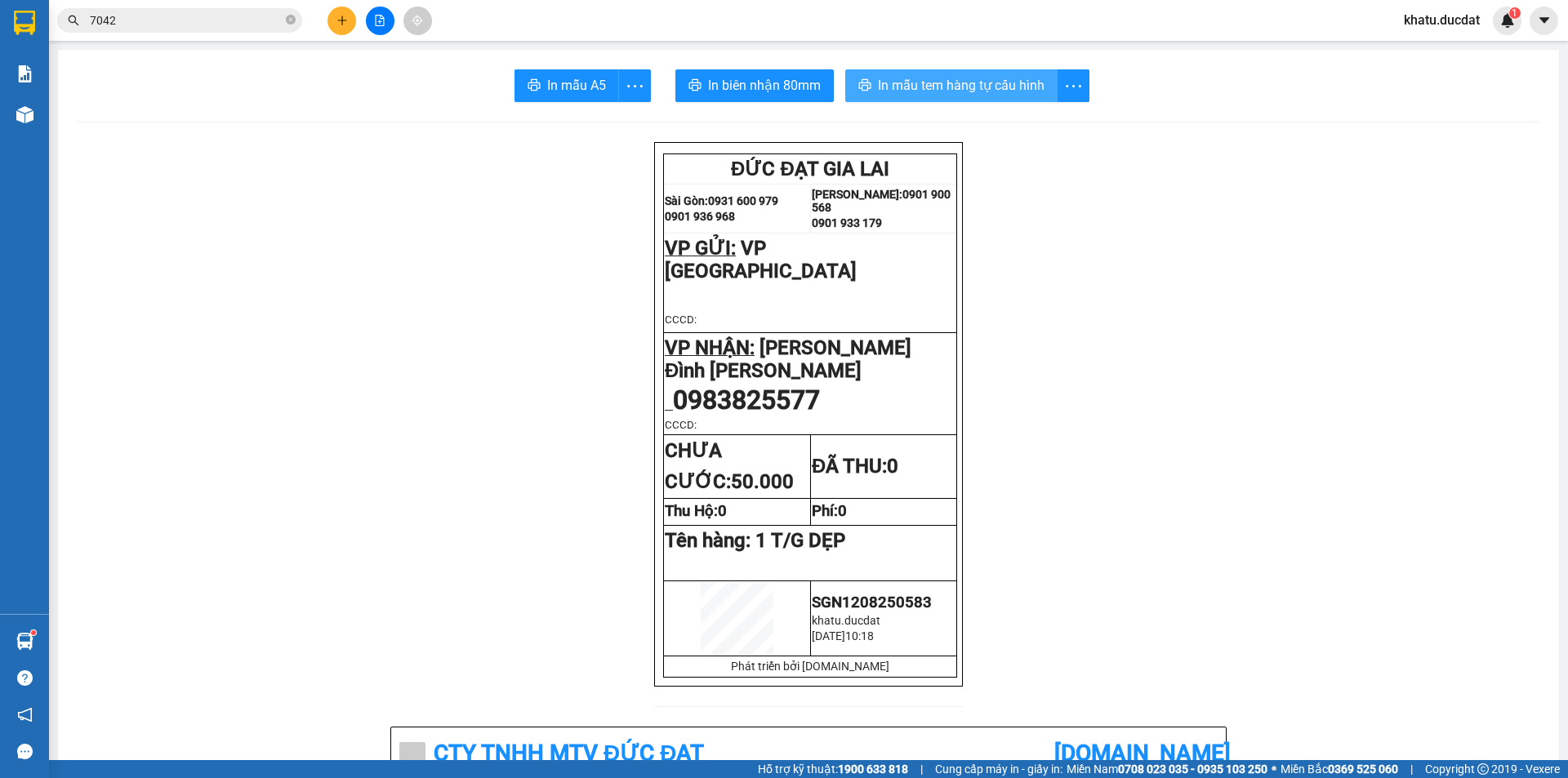
click at [984, 83] on span "In mẫu tem hàng tự cấu hình" at bounding box center [960, 86] width 166 height 21
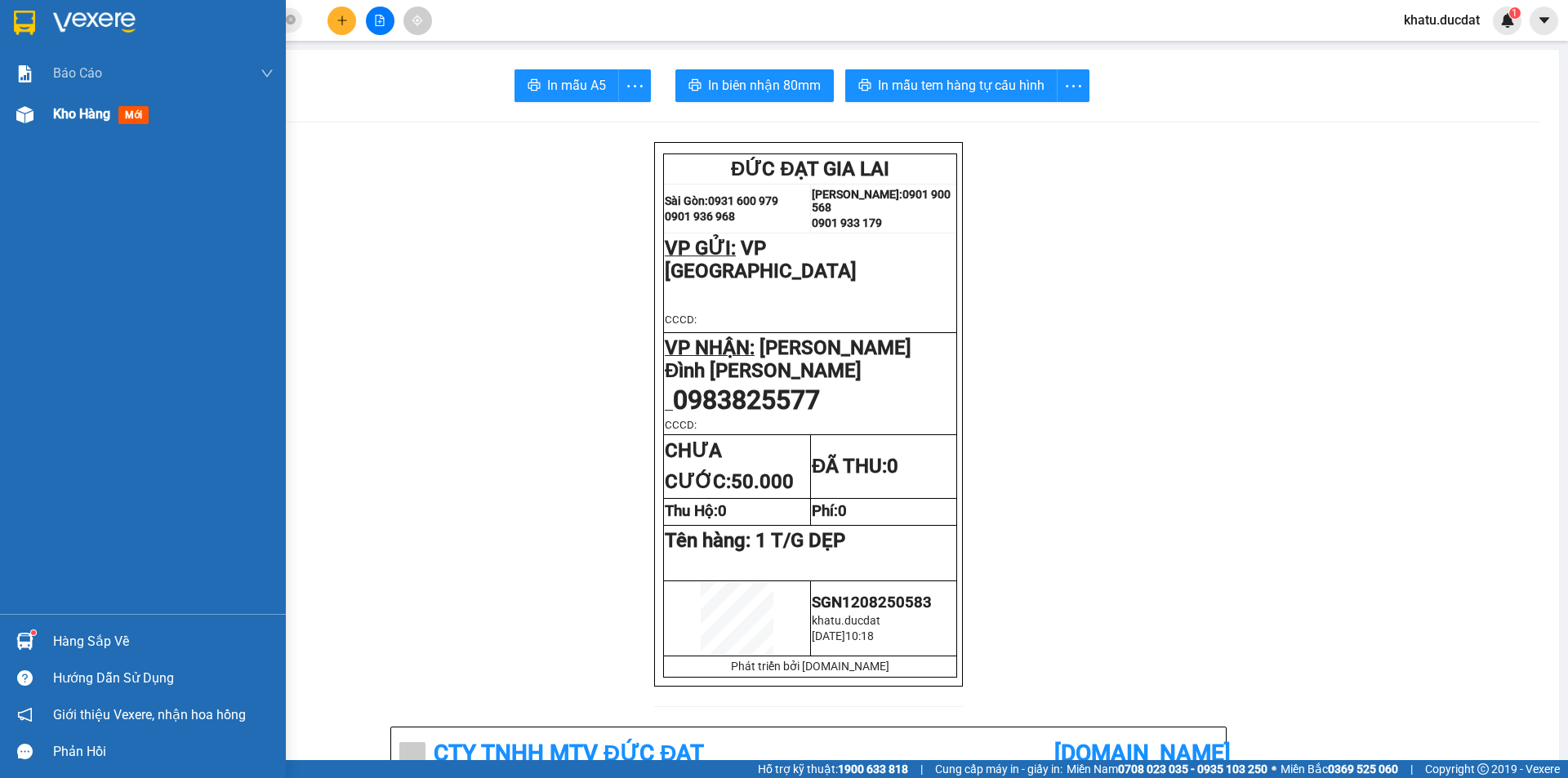
click at [59, 109] on span "Kho hàng" at bounding box center [81, 114] width 57 height 15
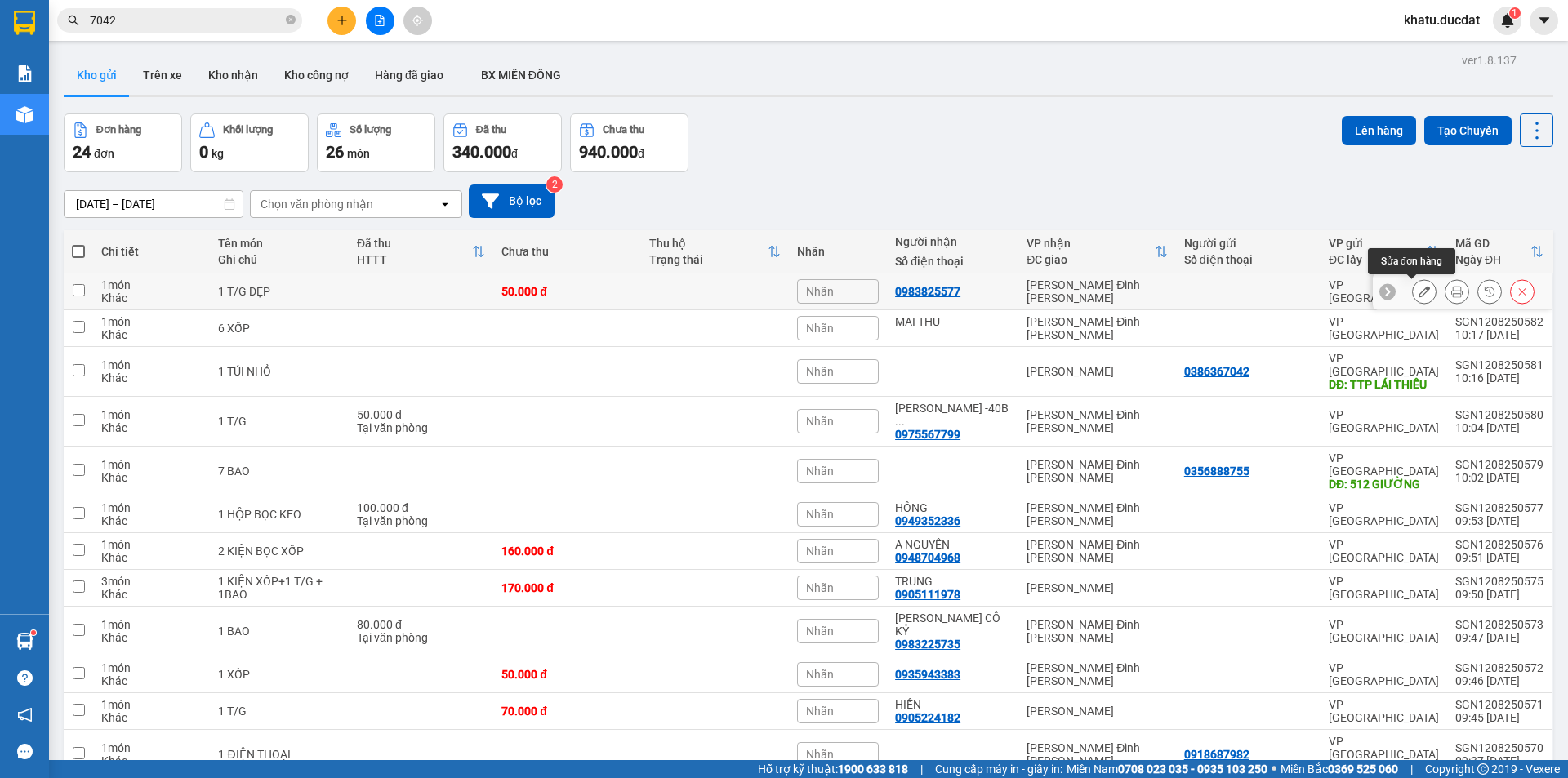
click at [1418, 290] on icon at bounding box center [1424, 292] width 11 height 11
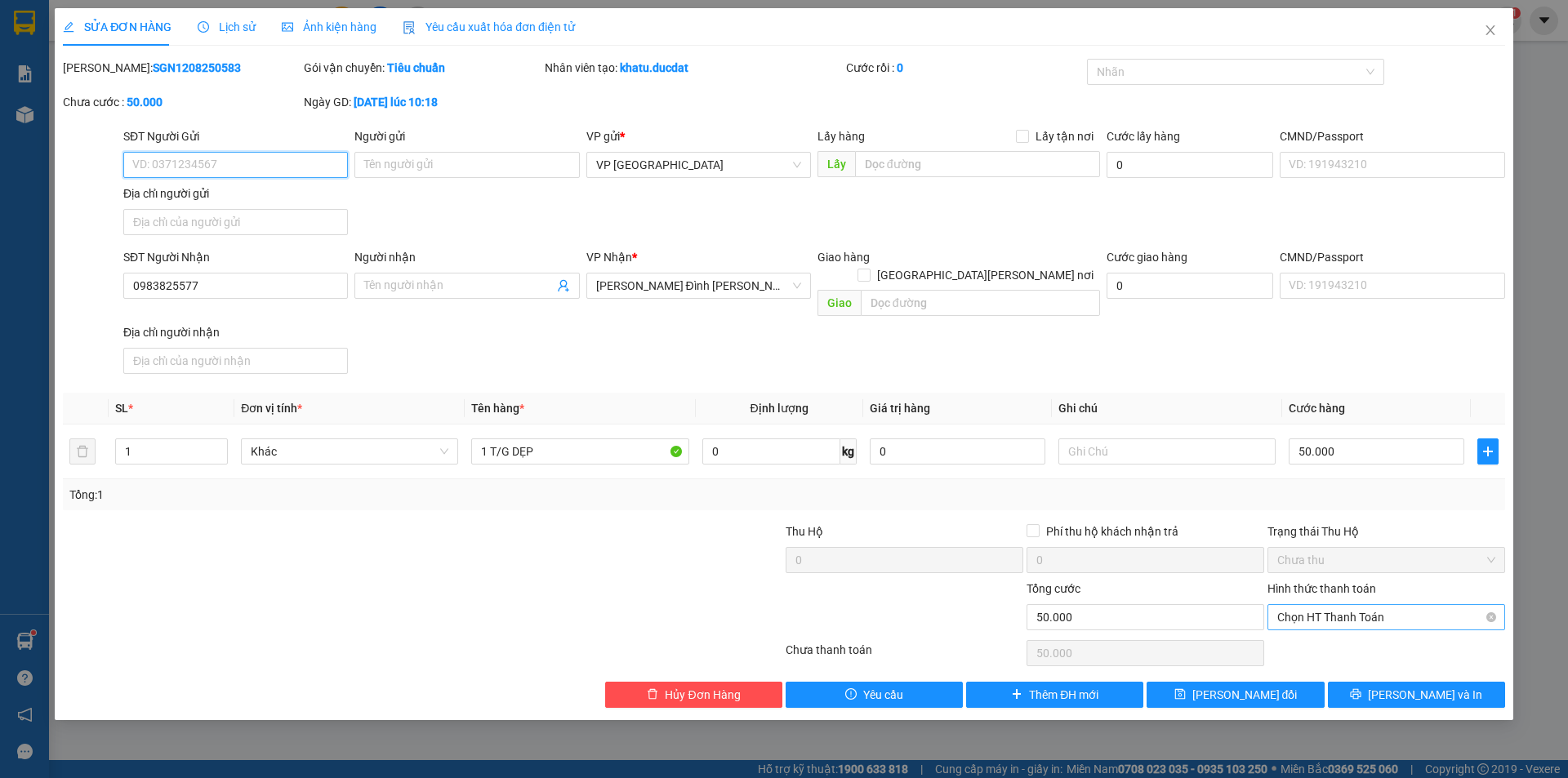
click at [1343, 605] on span "Chọn HT Thanh Toán" at bounding box center [1386, 617] width 218 height 24
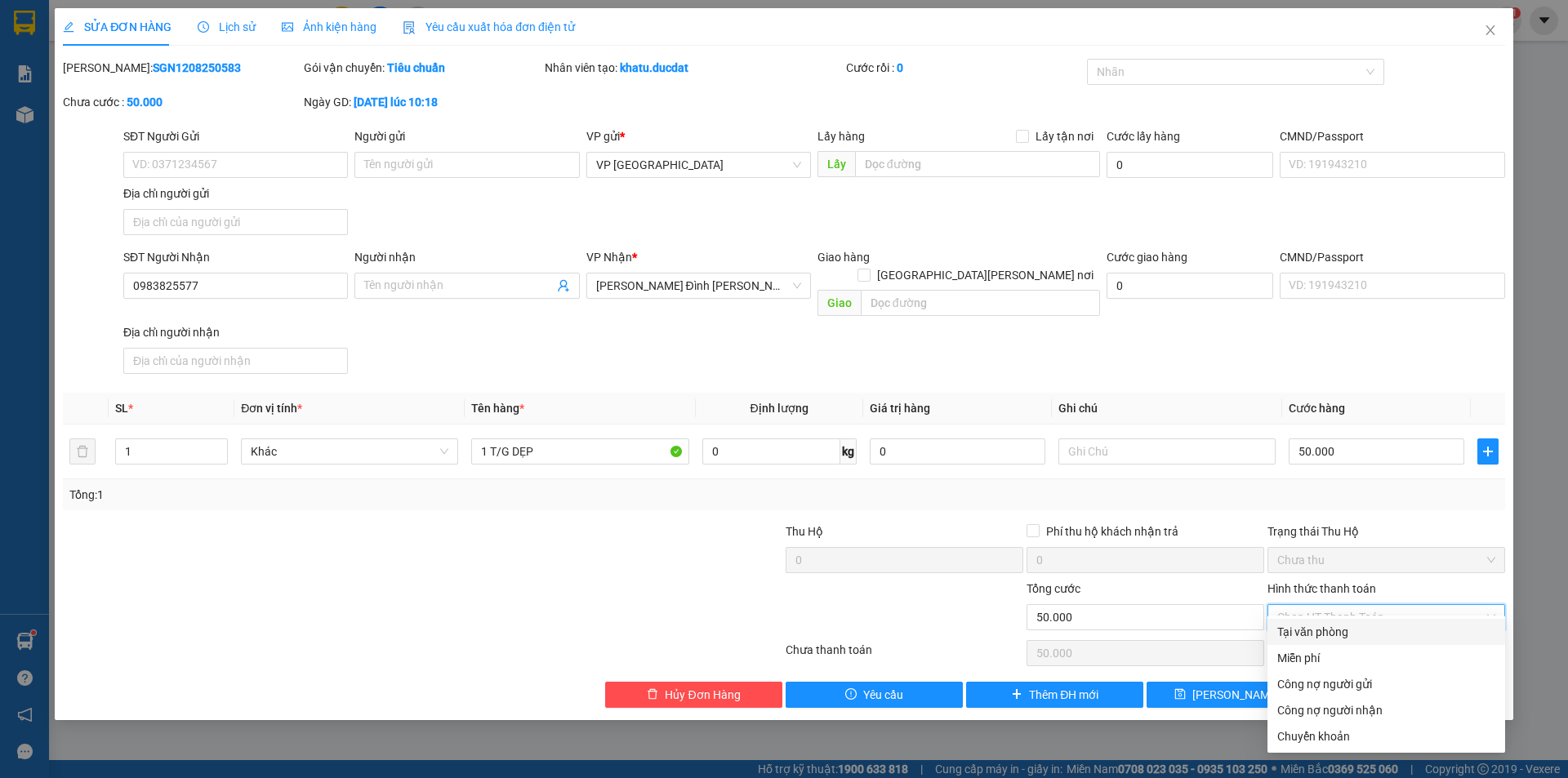
click at [1329, 631] on div "Tại văn phòng" at bounding box center [1386, 631] width 218 height 18
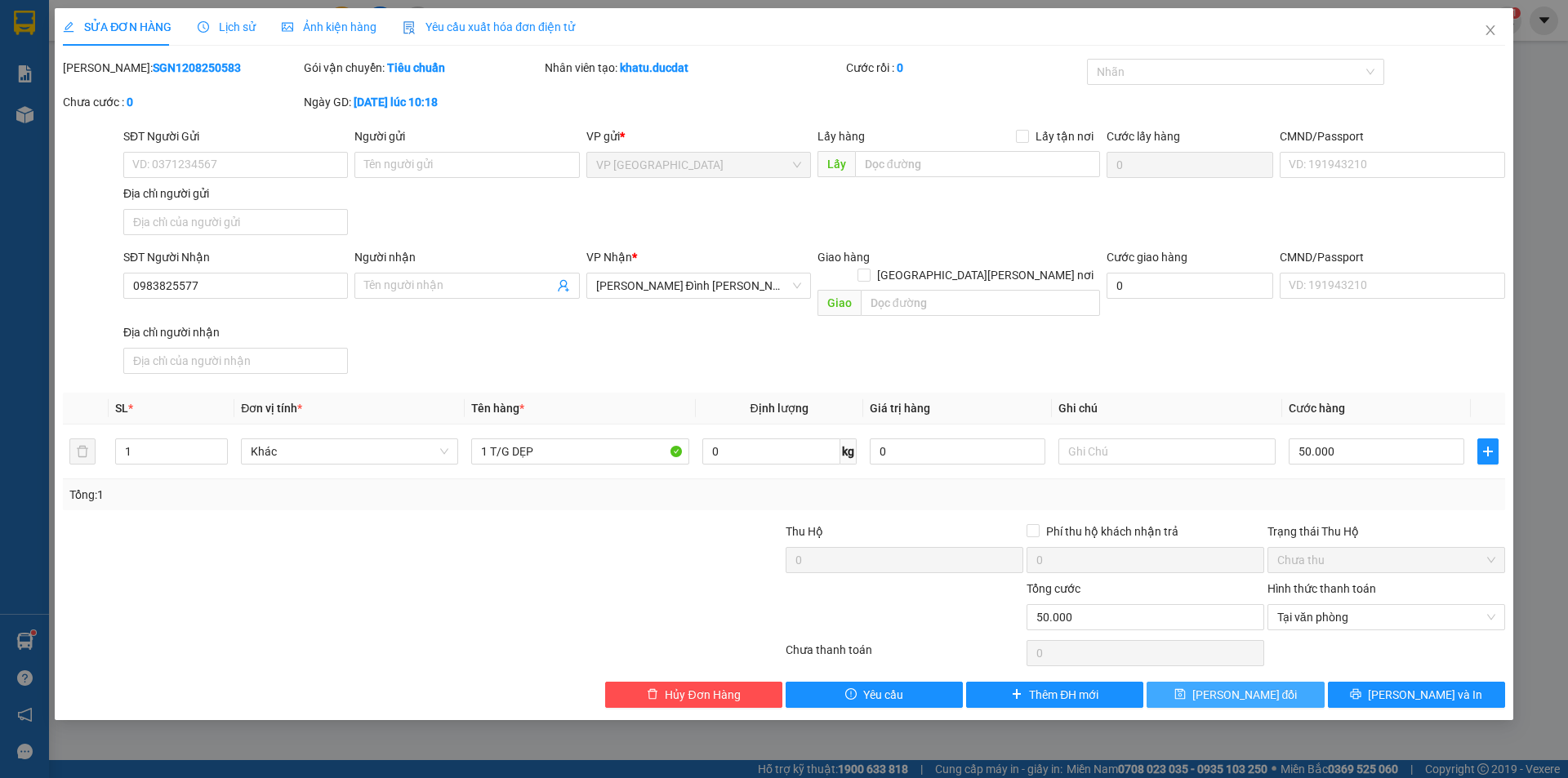
click at [1267, 686] on button "[PERSON_NAME] đổi" at bounding box center [1235, 695] width 177 height 26
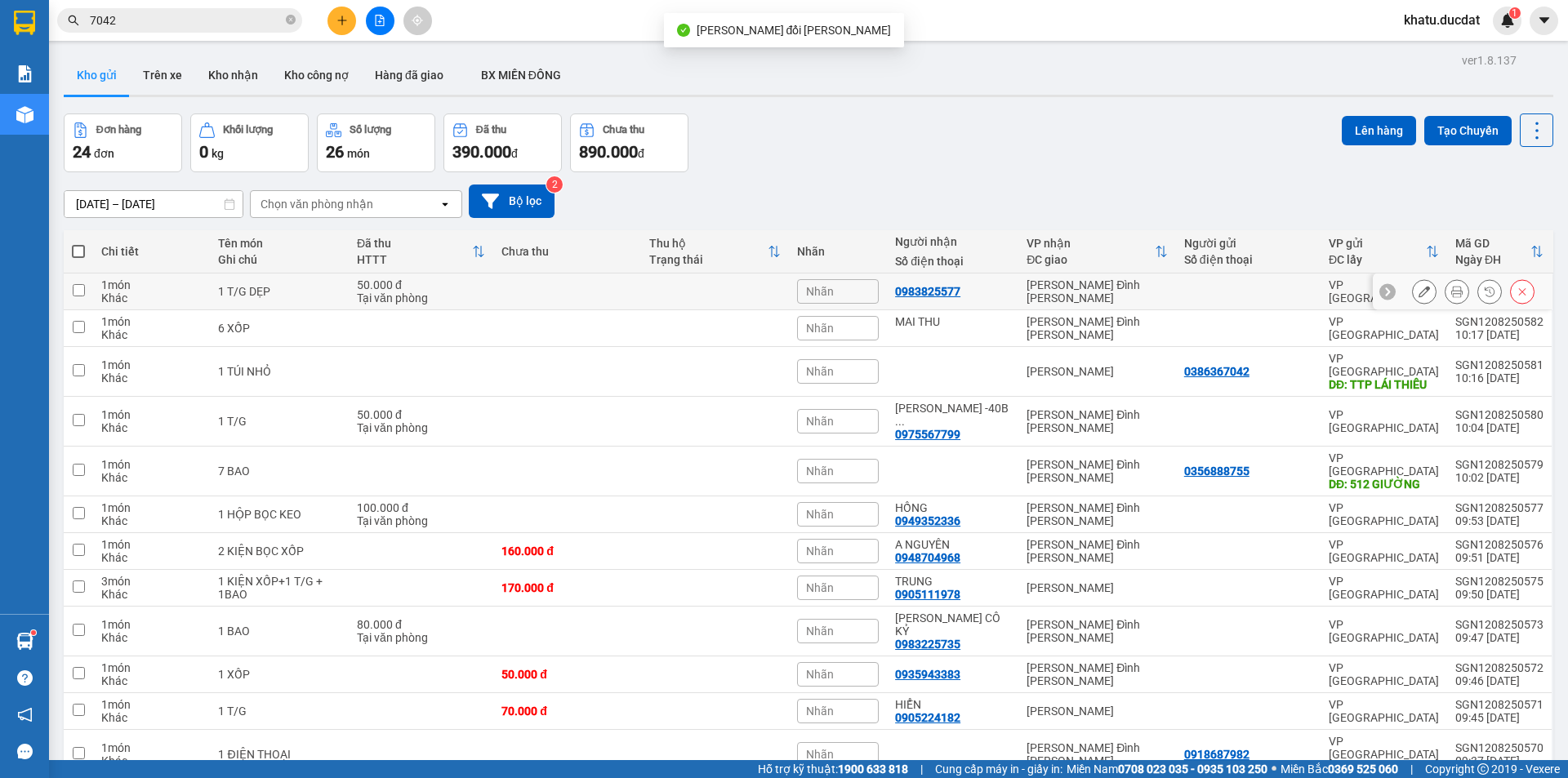
click at [1451, 291] on icon at bounding box center [1457, 292] width 11 height 11
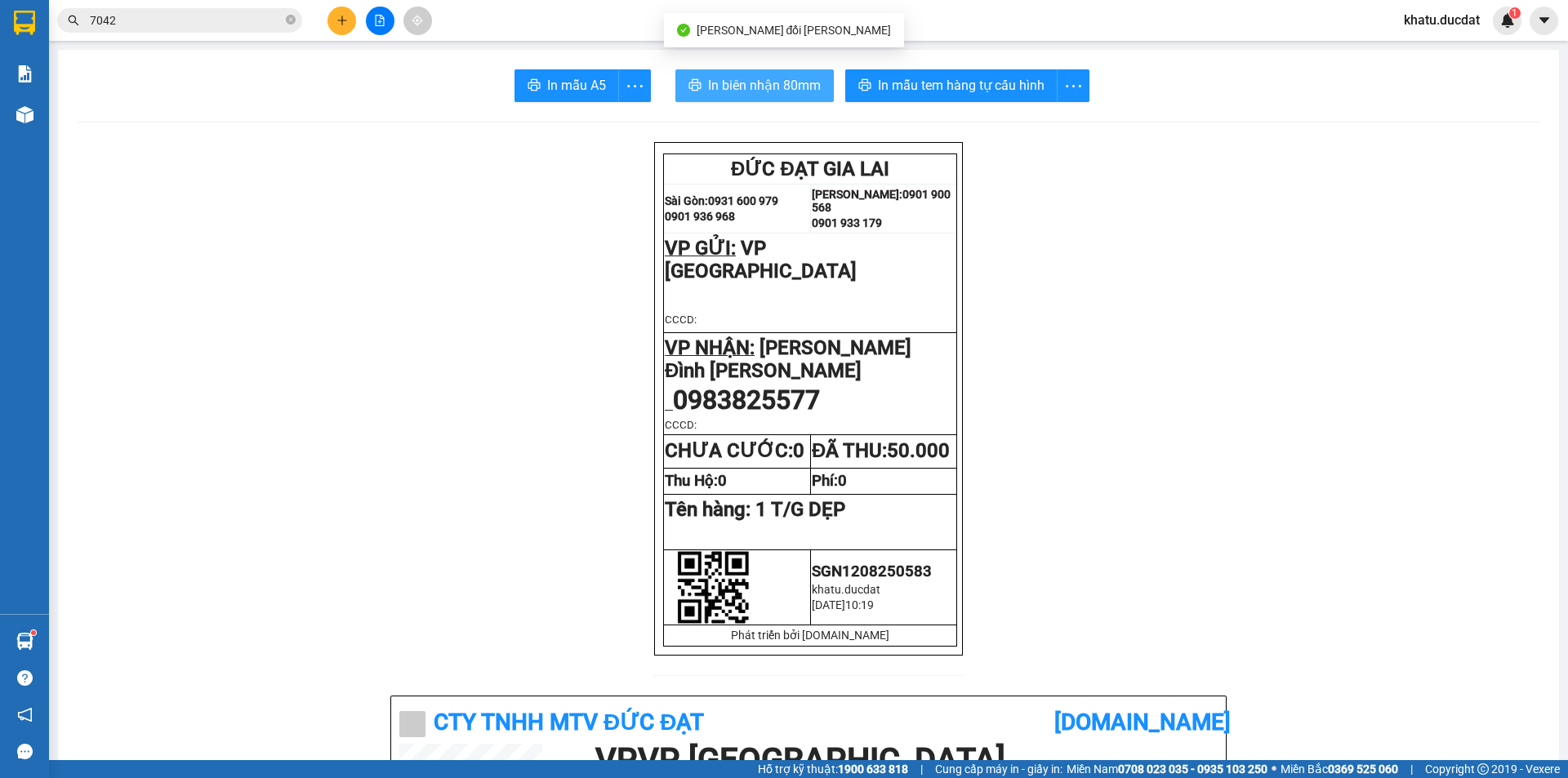
click at [784, 90] on span "In biên nhận 80mm" at bounding box center [765, 86] width 113 height 21
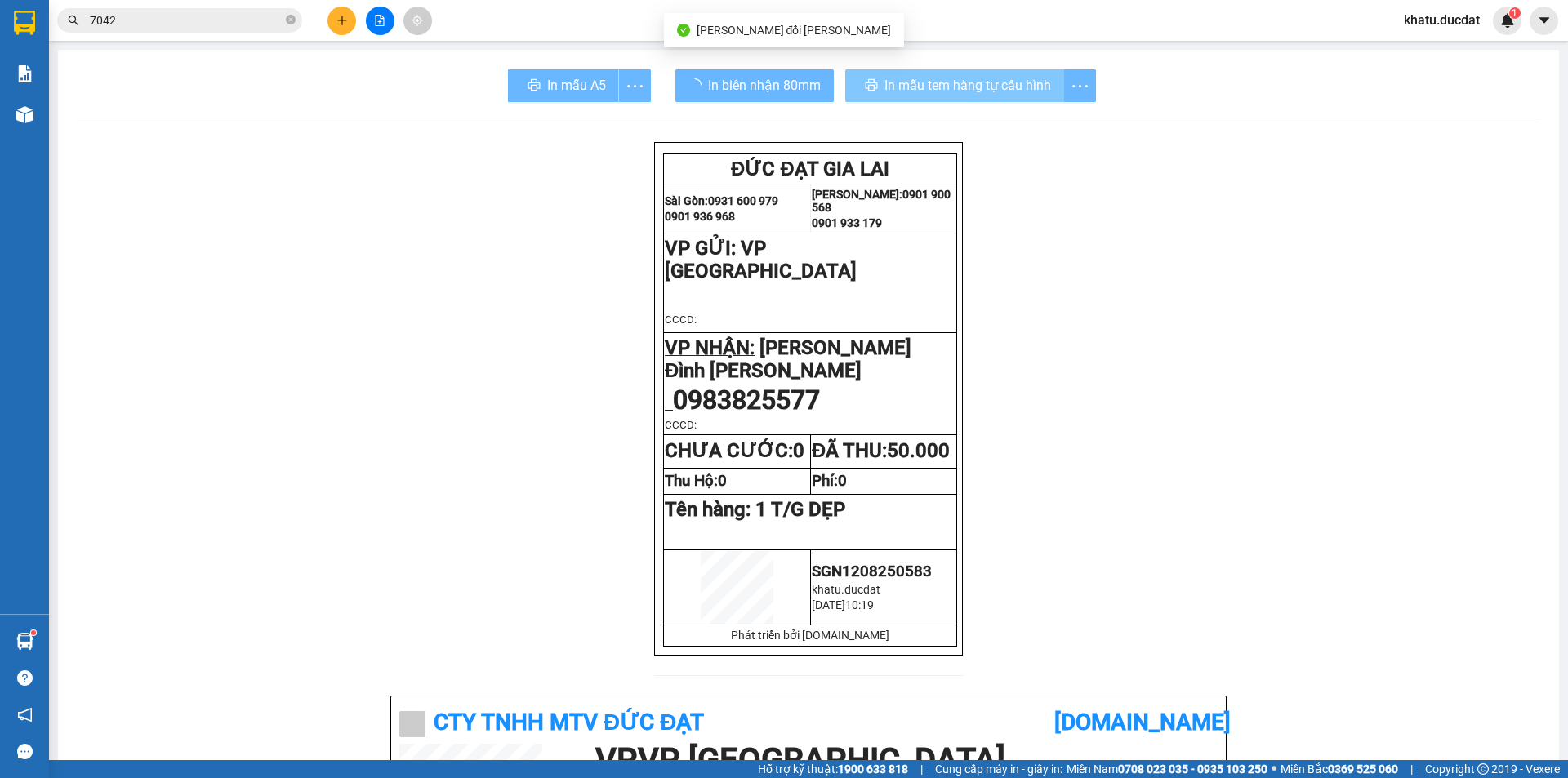
drag, startPoint x: 997, startPoint y: 82, endPoint x: 1026, endPoint y: 126, distance: 52.7
click at [1001, 84] on span "In mẫu tem hàng tự cấu hình" at bounding box center [967, 86] width 166 height 21
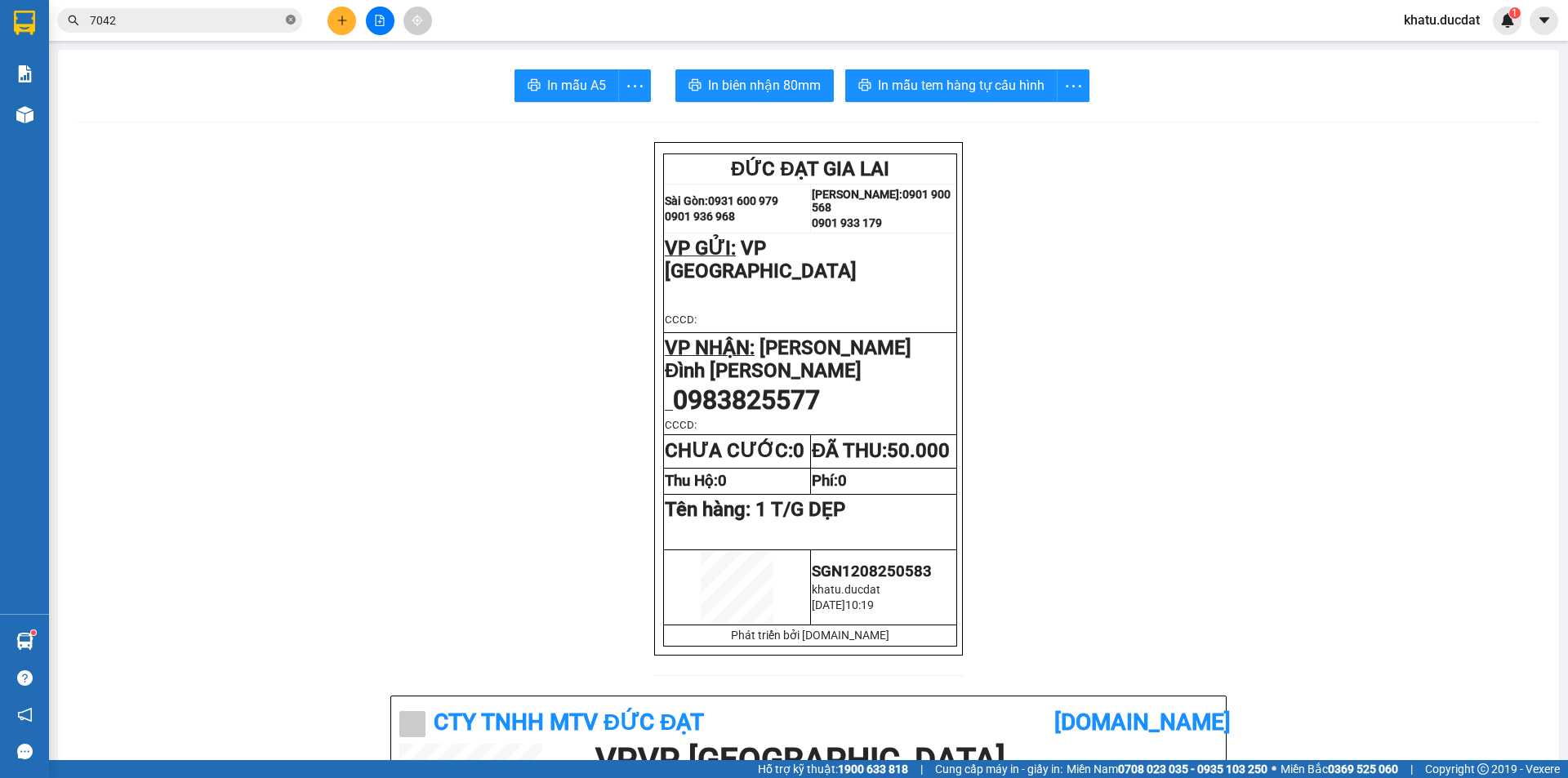
click at [291, 21] on icon "close-circle" at bounding box center [291, 20] width 9 height 9
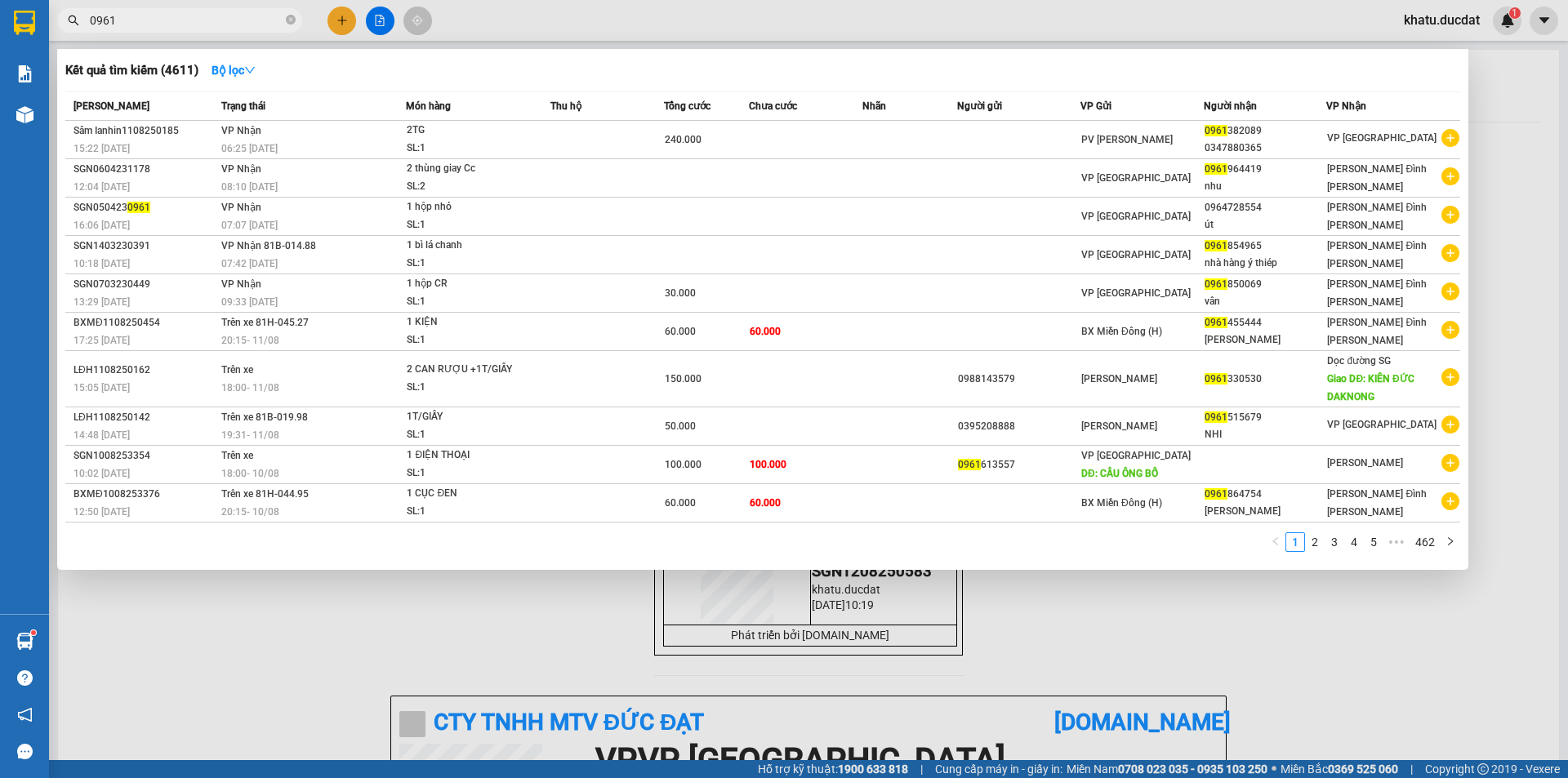
type input "0961"
click at [345, 22] on div at bounding box center [784, 389] width 1568 height 778
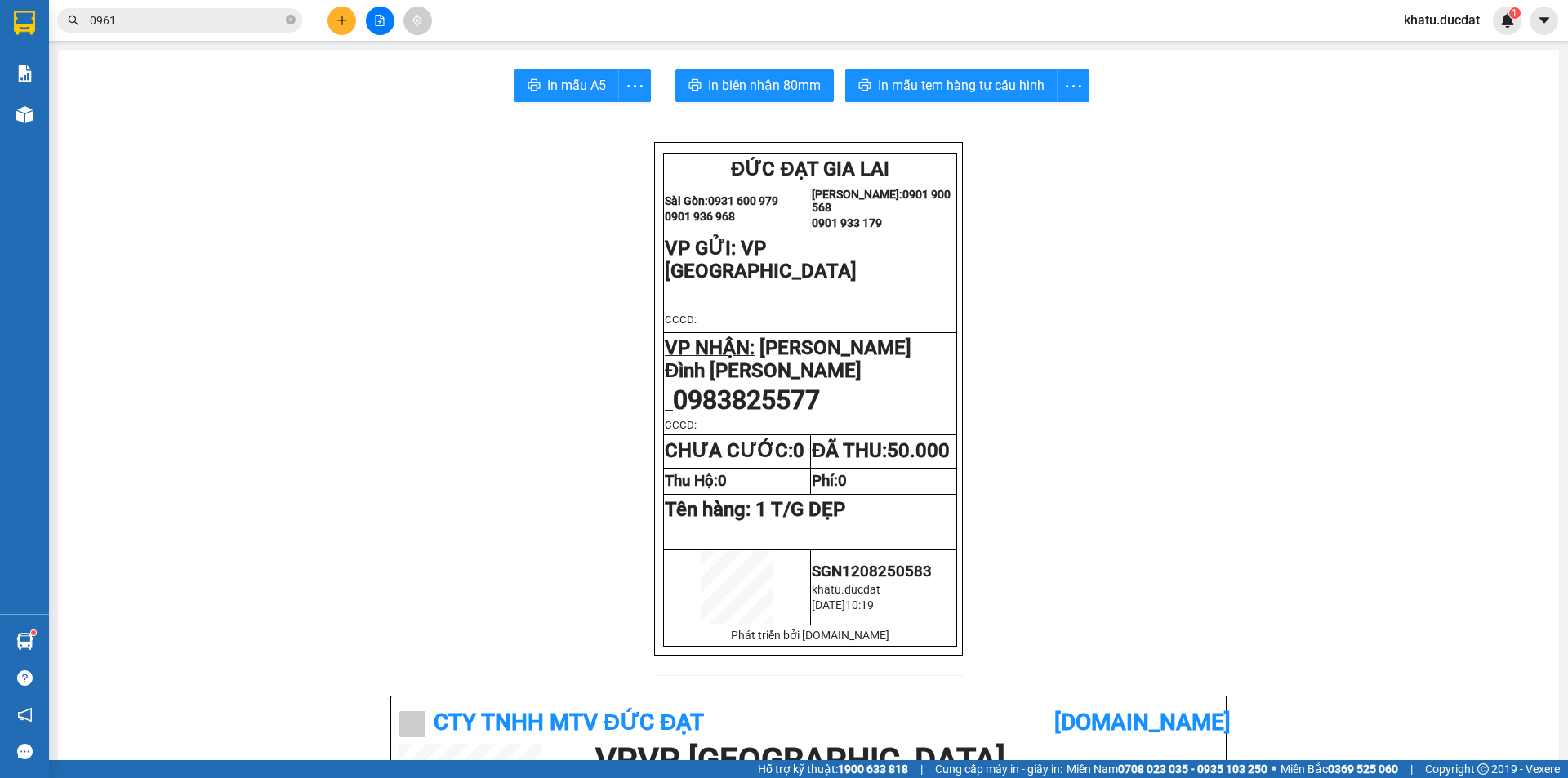
click at [332, 17] on div at bounding box center [380, 21] width 122 height 28
click at [339, 25] on icon "plus" at bounding box center [342, 21] width 11 height 11
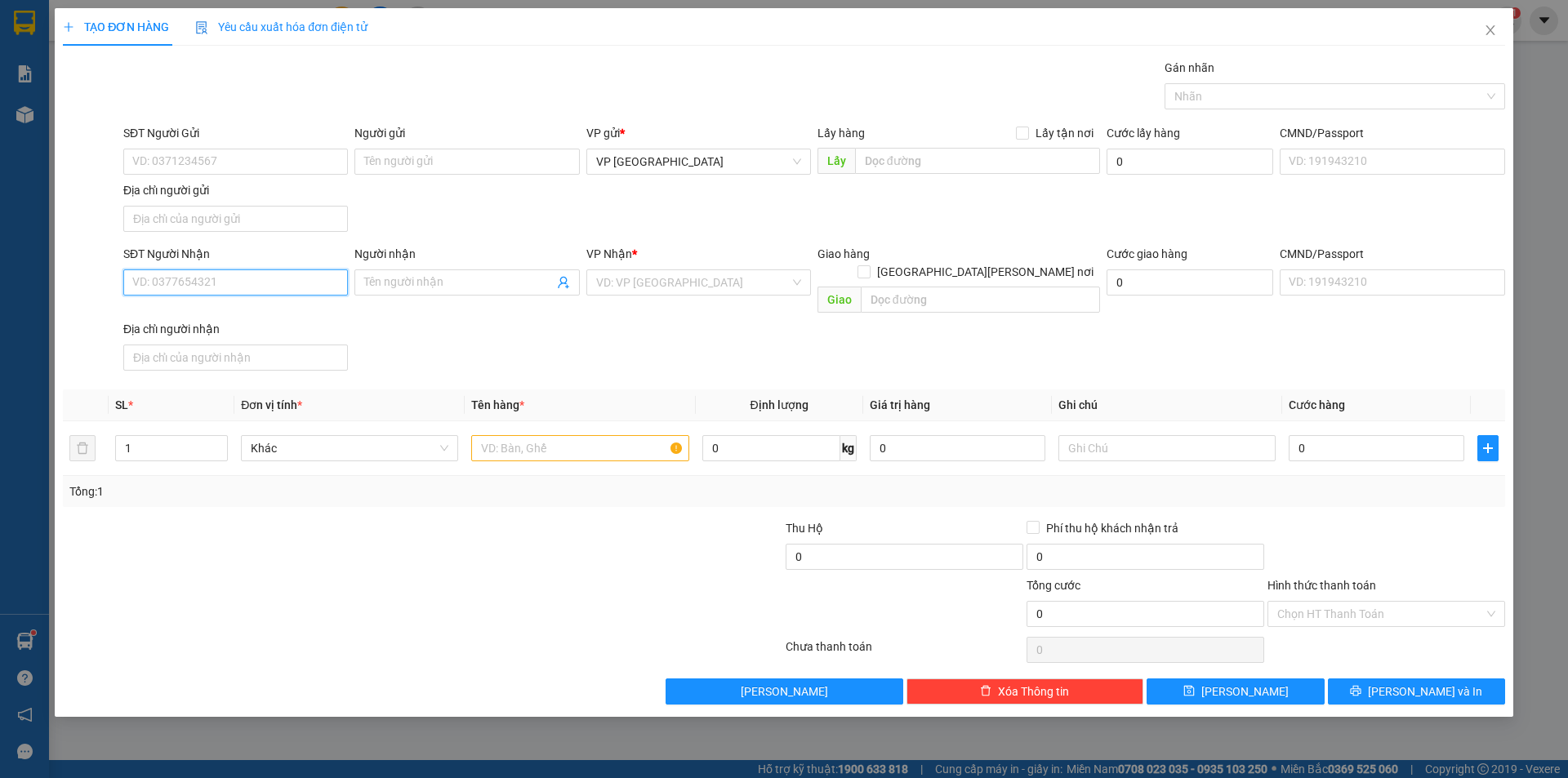
click at [210, 275] on input "SĐT Người Nhận" at bounding box center [235, 283] width 225 height 26
type input "0913341553"
click at [206, 318] on div "0913341553" at bounding box center [236, 315] width 205 height 18
type input "N3 [GEOGRAPHIC_DATA]"
type input "0913341553"
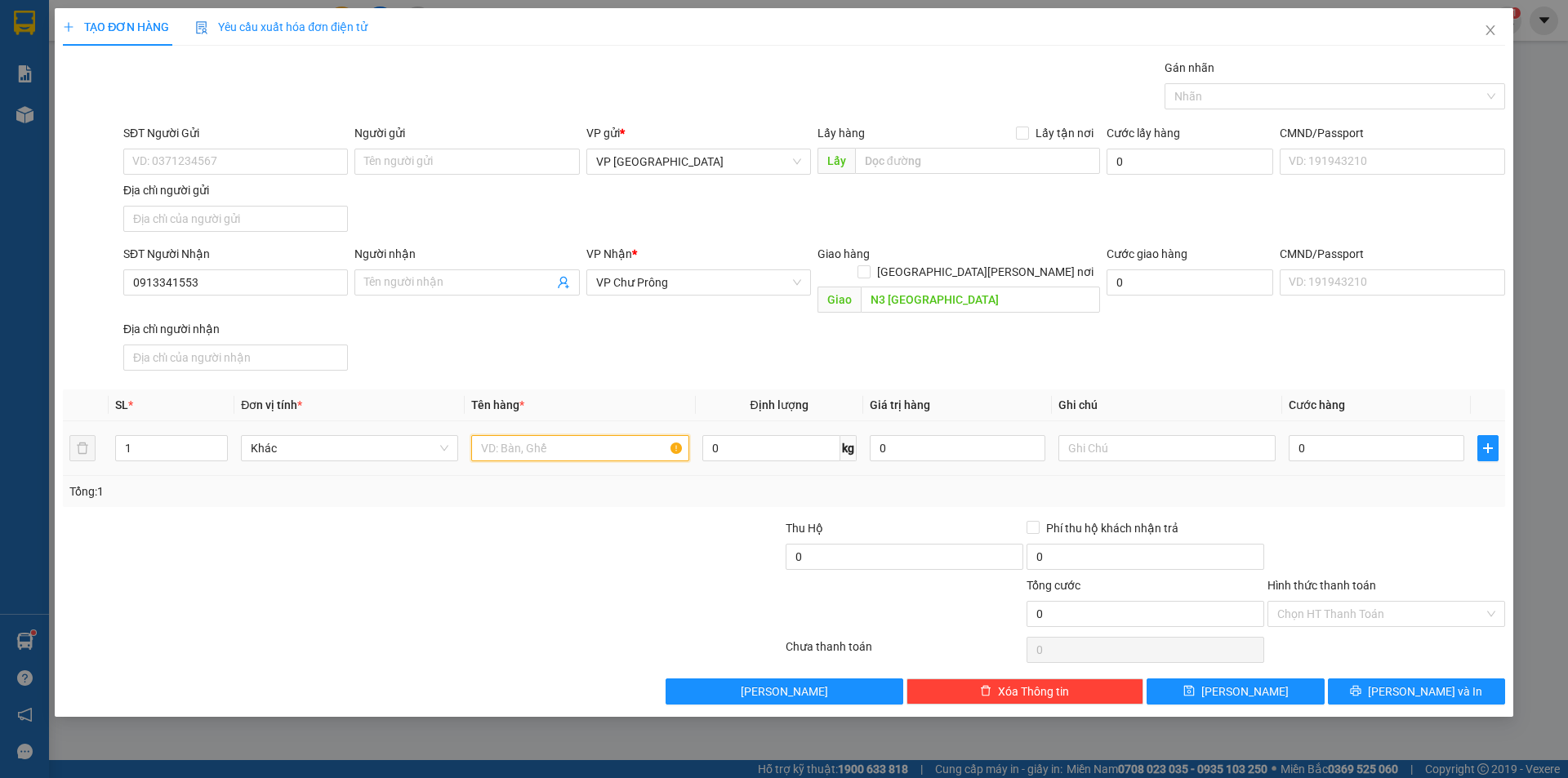
click at [563, 436] on input "text" at bounding box center [579, 449] width 217 height 26
type input "1 TÚM BAO TRẮNG"
click at [1337, 443] on div "0" at bounding box center [1376, 448] width 176 height 33
type input "5"
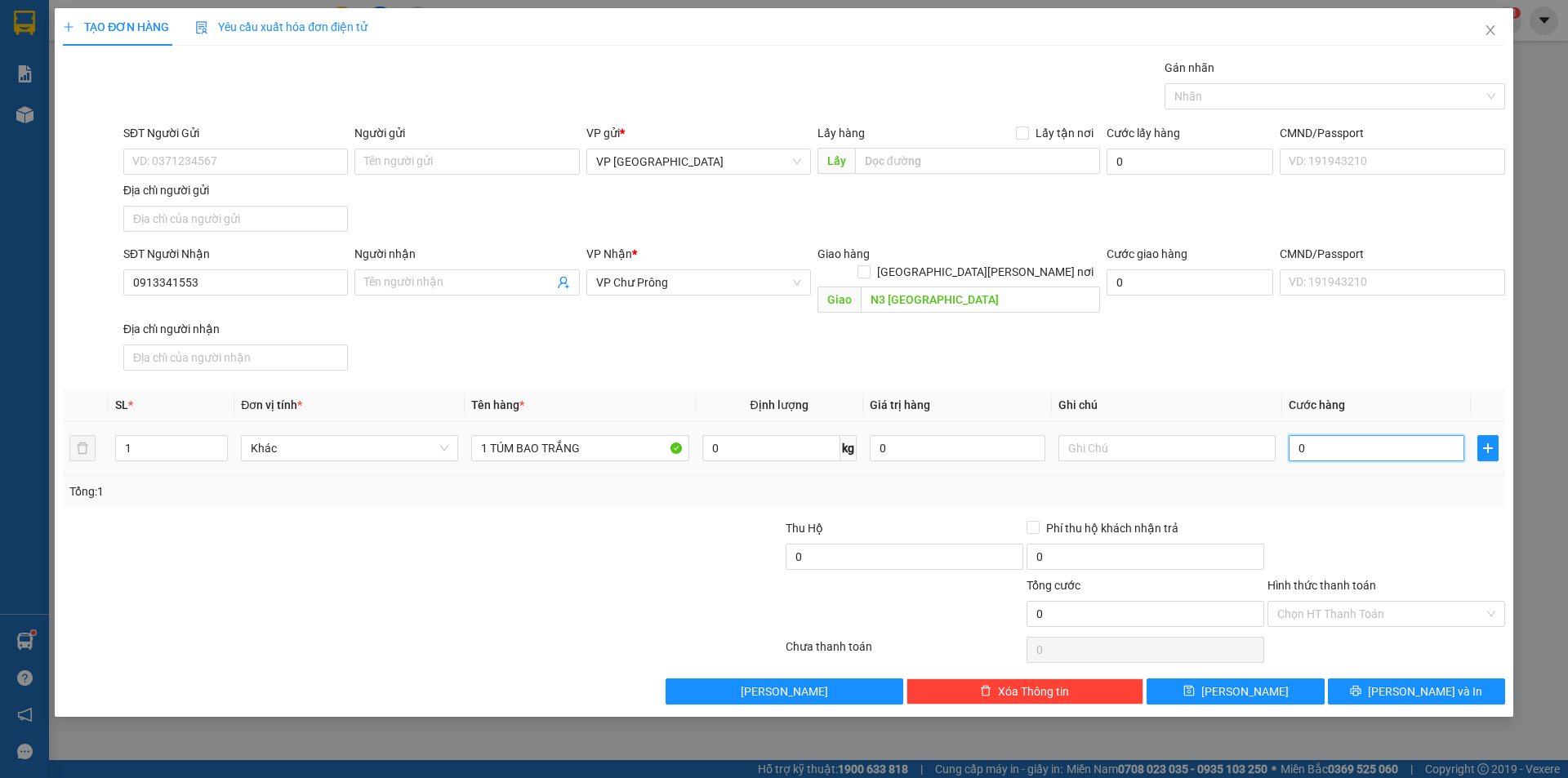
type input "5"
type input "50"
type input "50.000"
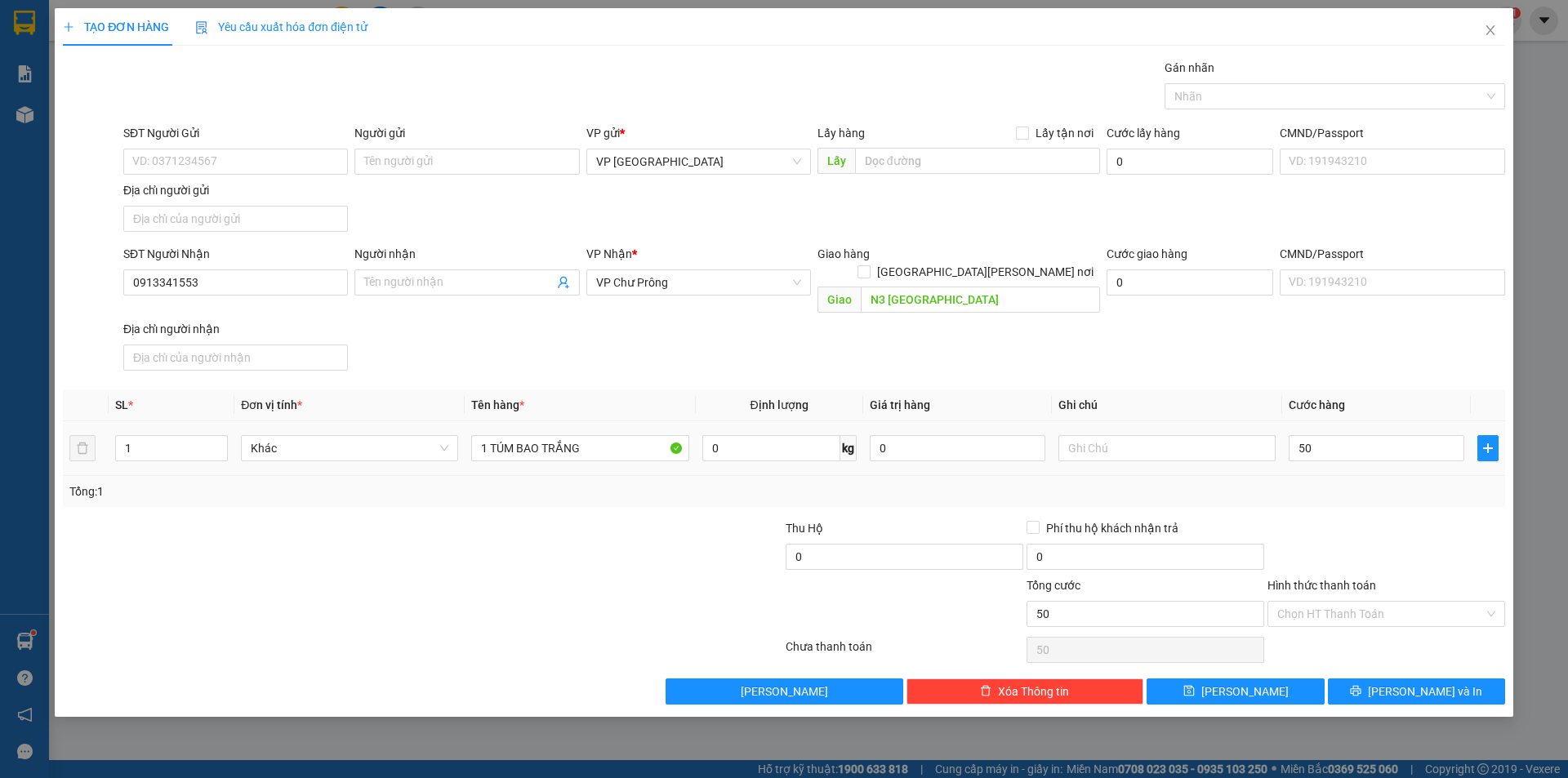
type input "50.000"
click at [1341, 524] on div at bounding box center [1386, 548] width 241 height 57
click at [1412, 683] on span "[PERSON_NAME] và In" at bounding box center [1425, 691] width 115 height 18
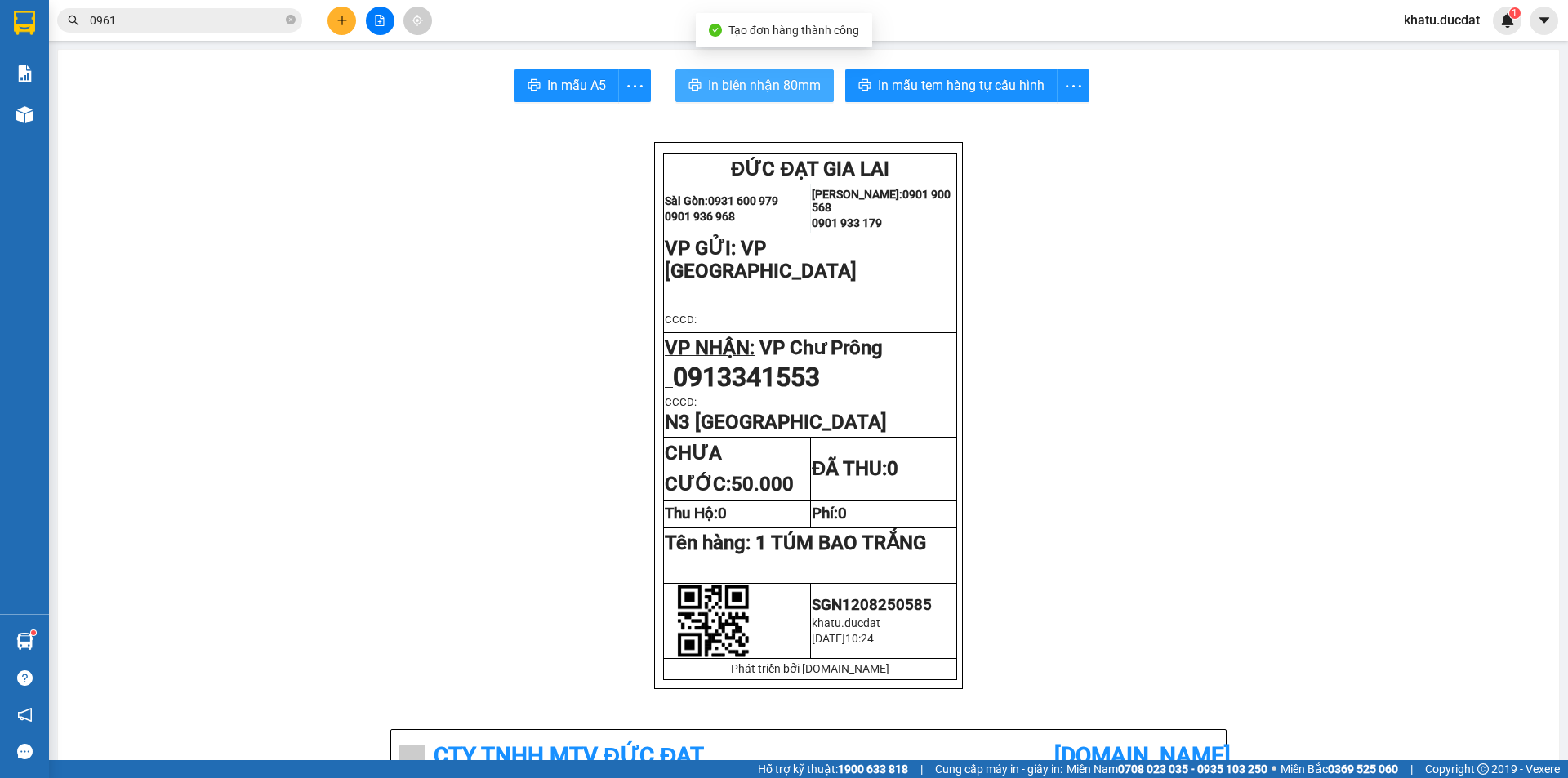
click at [755, 97] on button "In biên nhận 80mm" at bounding box center [754, 86] width 158 height 33
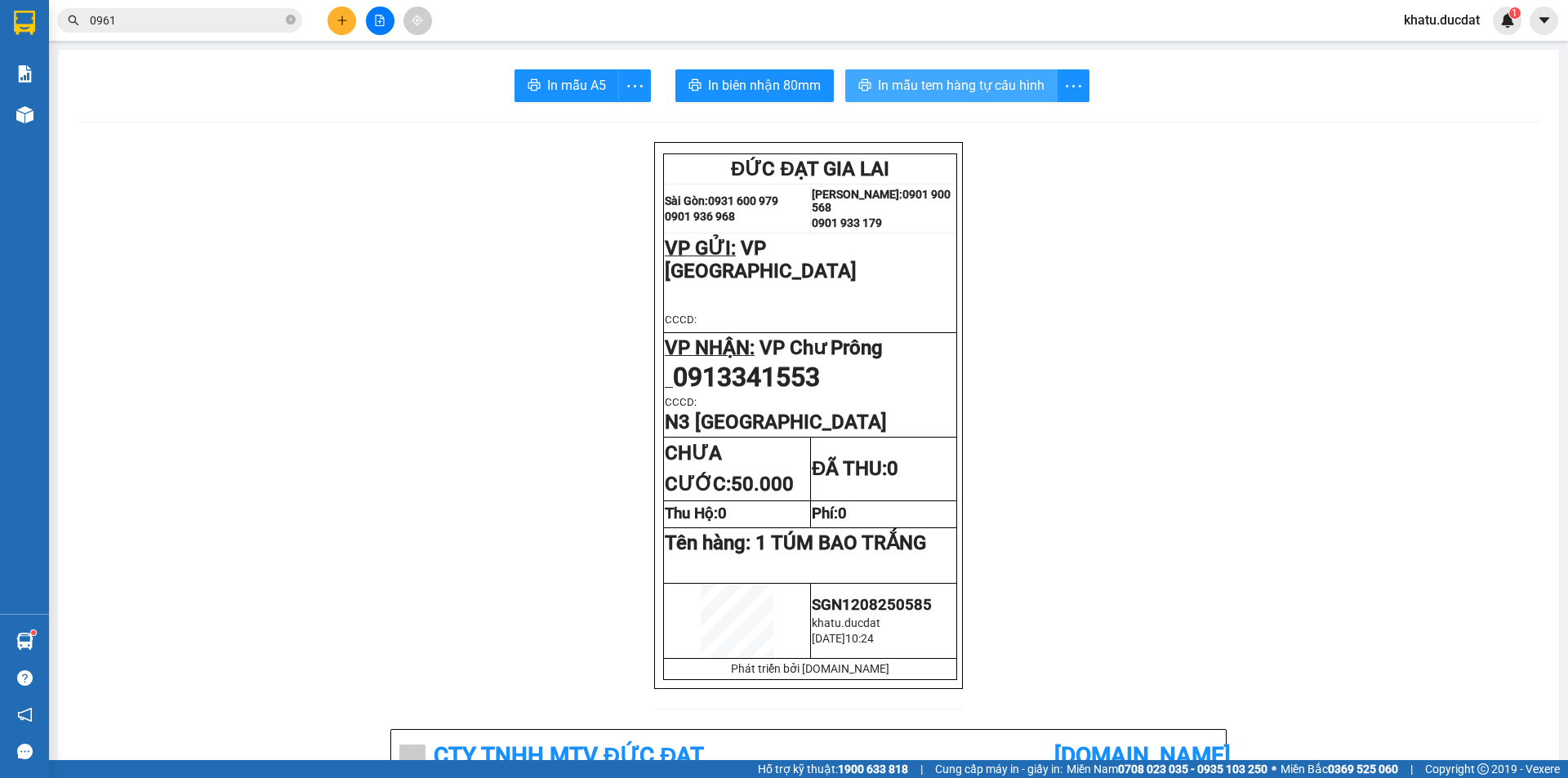
click at [985, 90] on span "In mẫu tem hàng tự cấu hình" at bounding box center [960, 86] width 166 height 21
click at [321, 9] on div at bounding box center [380, 21] width 122 height 28
click at [350, 30] on button at bounding box center [341, 21] width 28 height 28
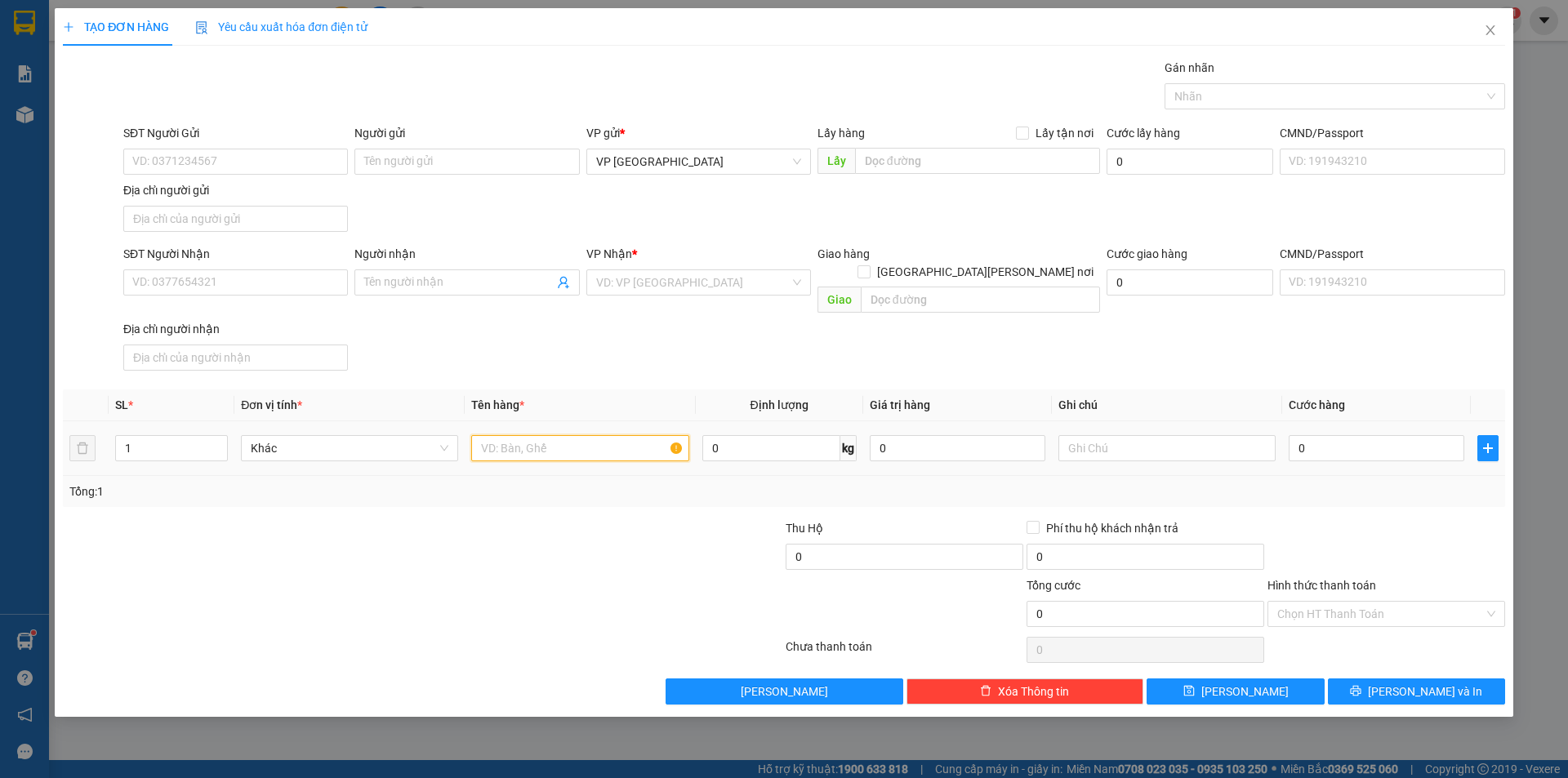
click at [525, 436] on input "text" at bounding box center [579, 449] width 217 height 26
type input "1 XỐP"
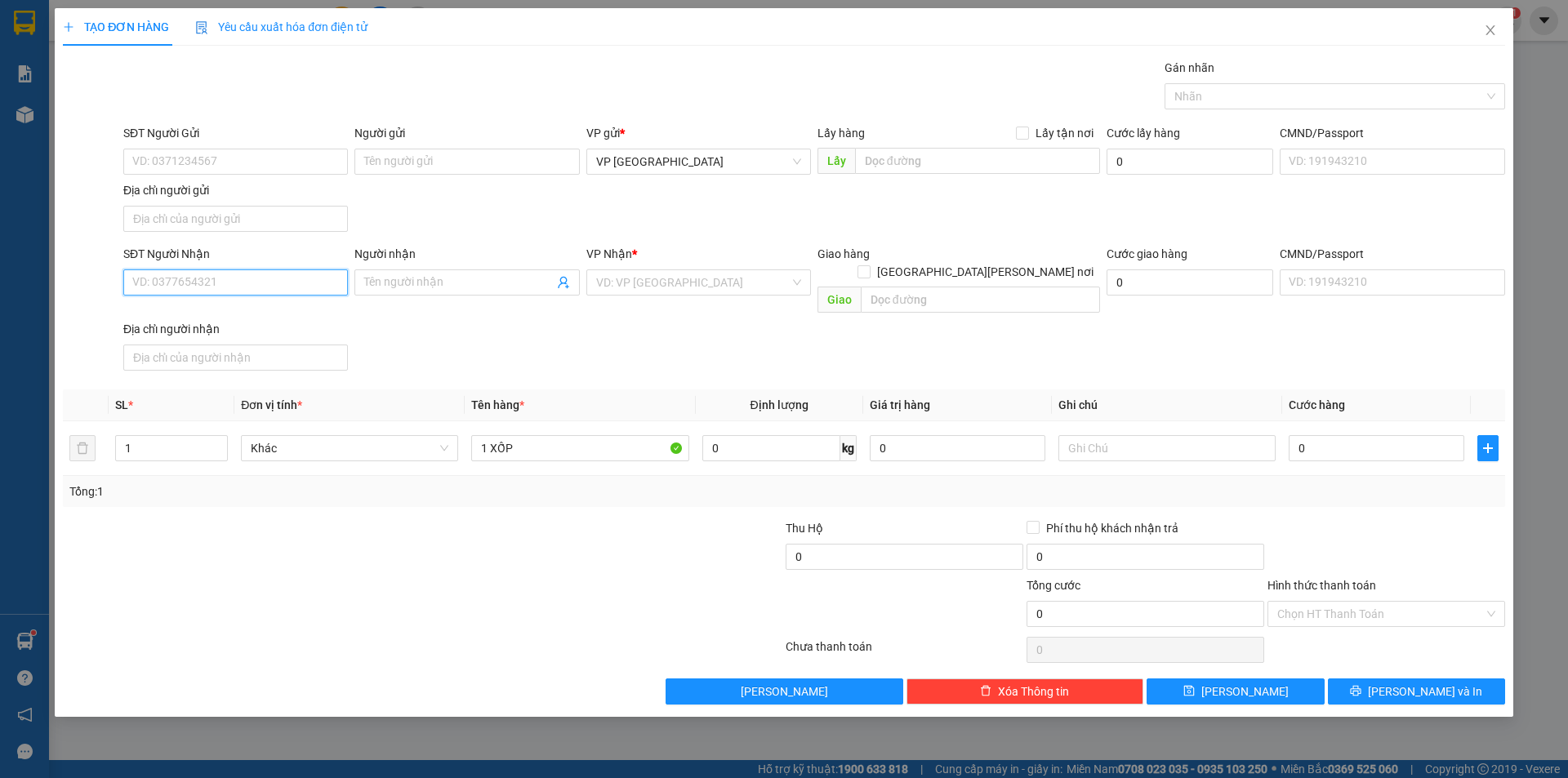
click at [339, 288] on input "SĐT Người Nhận" at bounding box center [235, 283] width 225 height 26
click at [218, 322] on div "0905123186" at bounding box center [236, 315] width 205 height 18
type input "0905123186"
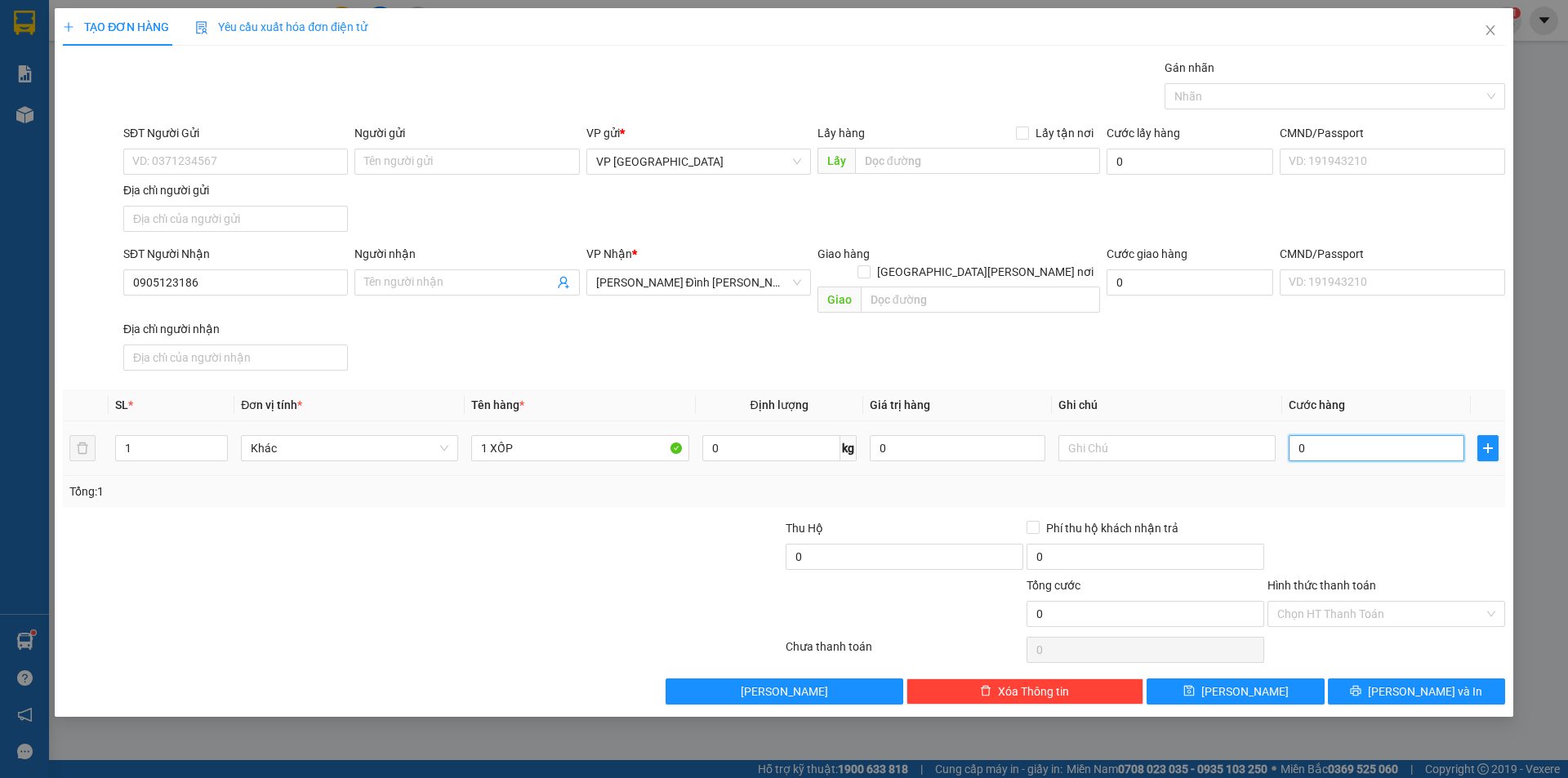
click at [1339, 436] on input "0" at bounding box center [1376, 449] width 176 height 26
click at [189, 155] on input "SĐT Người Gửi" at bounding box center [235, 162] width 225 height 26
type input "0936237954"
click at [1357, 436] on input "0" at bounding box center [1376, 449] width 176 height 26
type input "4"
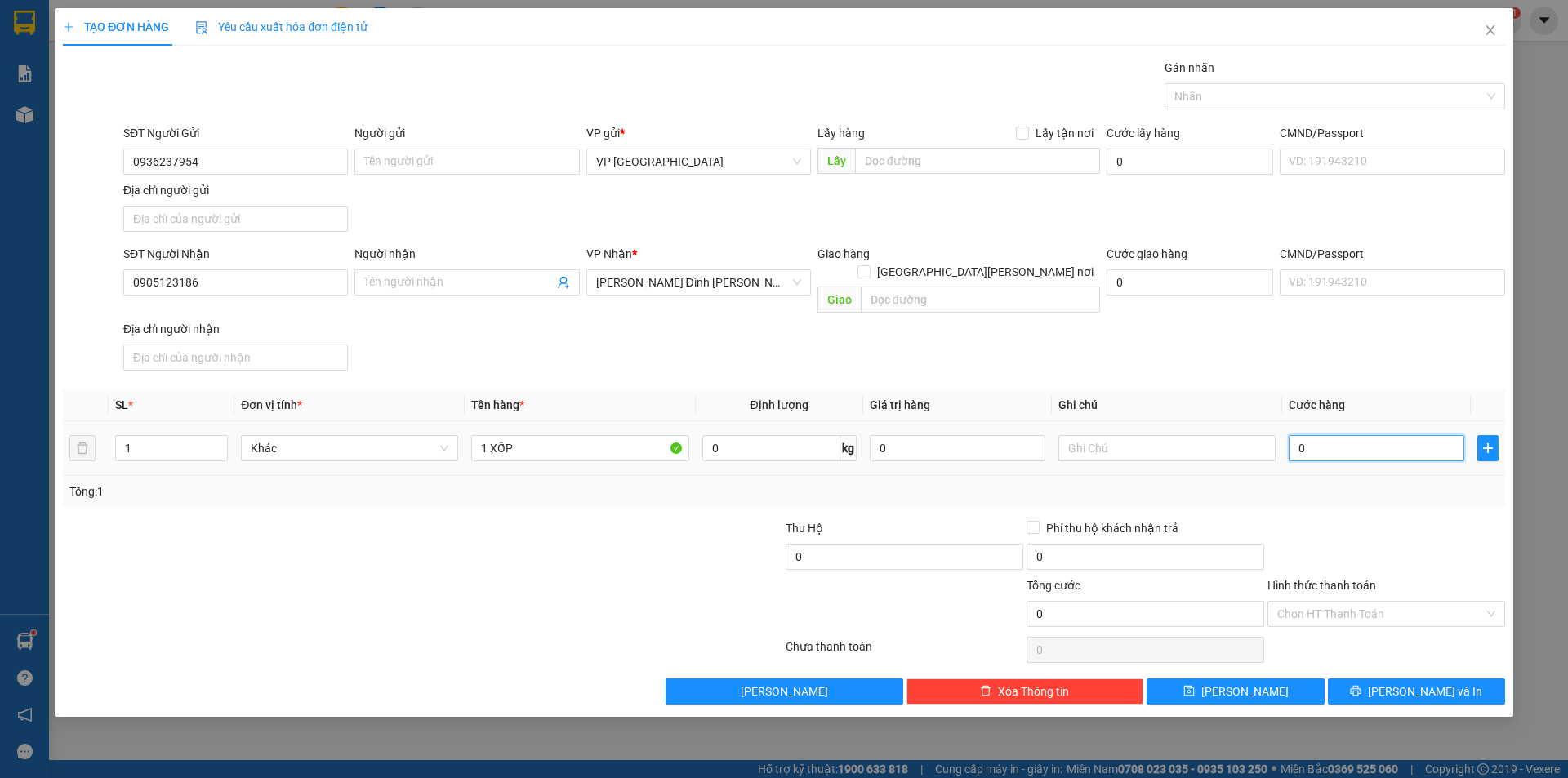
type input "4"
type input "40"
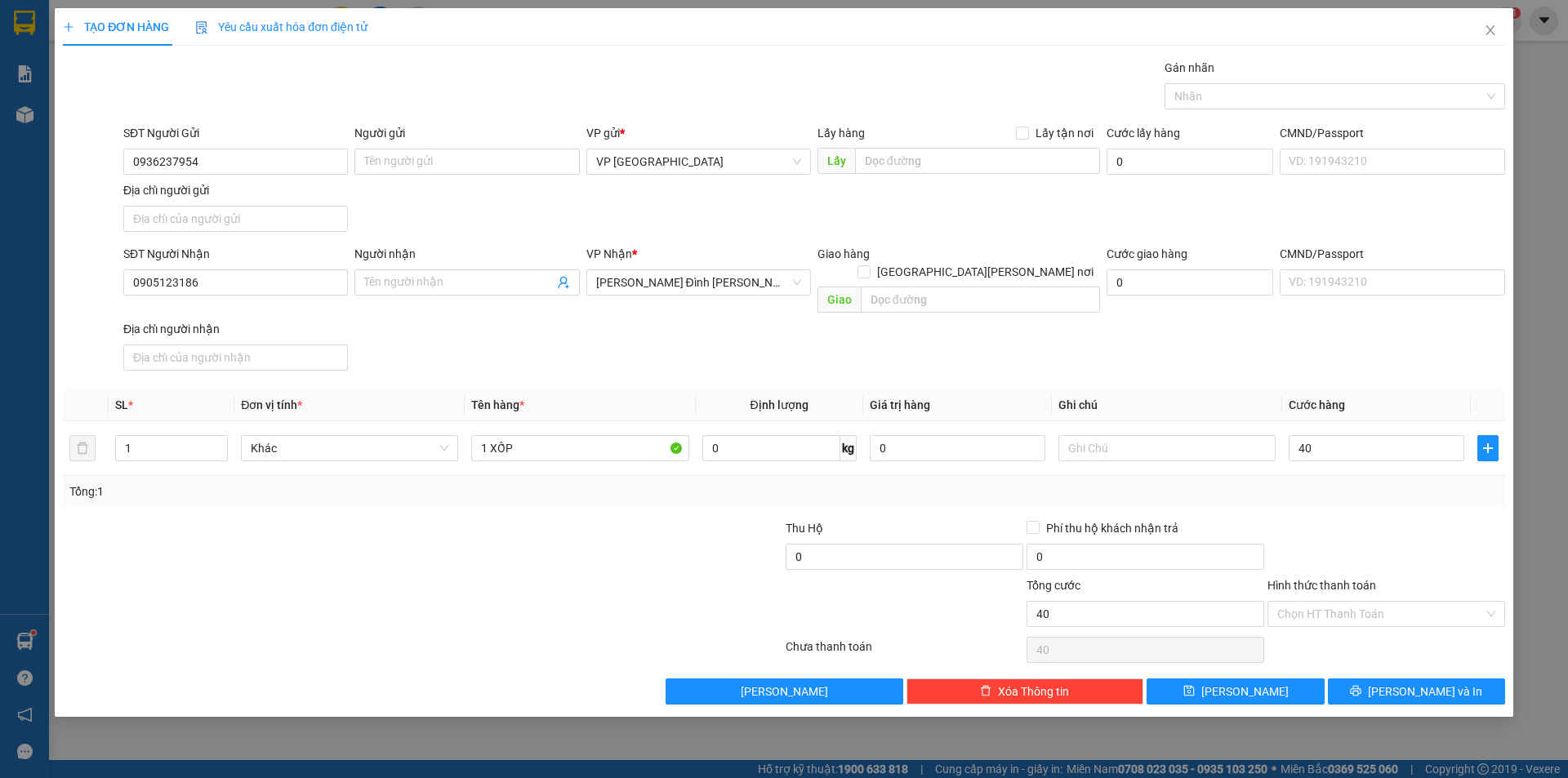
type input "40.000"
click at [1394, 519] on div at bounding box center [1386, 548] width 241 height 57
click at [1399, 679] on button "[PERSON_NAME] và In" at bounding box center [1417, 692] width 177 height 26
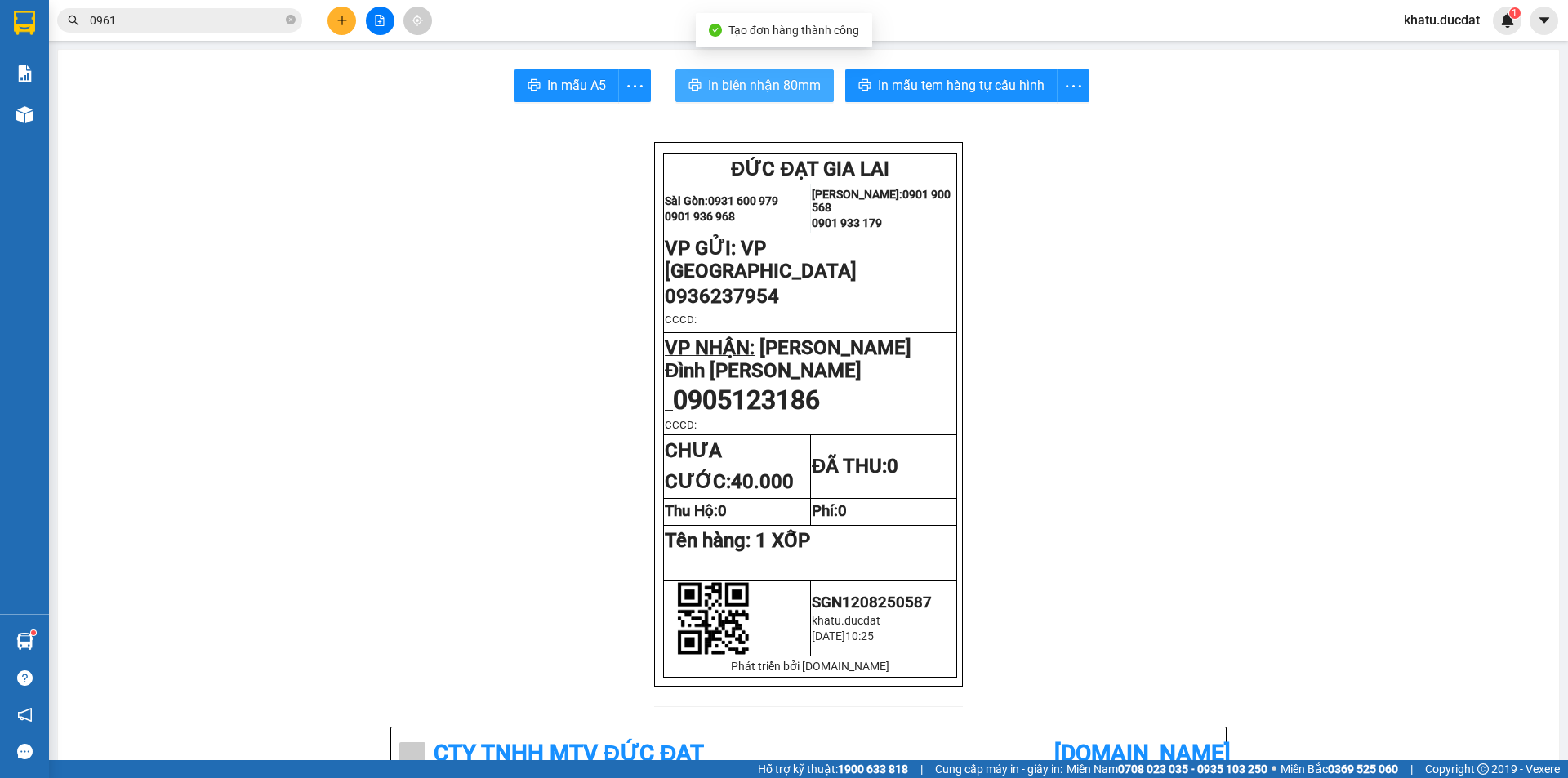
drag, startPoint x: 721, startPoint y: 82, endPoint x: 995, endPoint y: 131, distance: 278.3
click at [723, 82] on span "In biên nhận 80mm" at bounding box center [765, 86] width 113 height 21
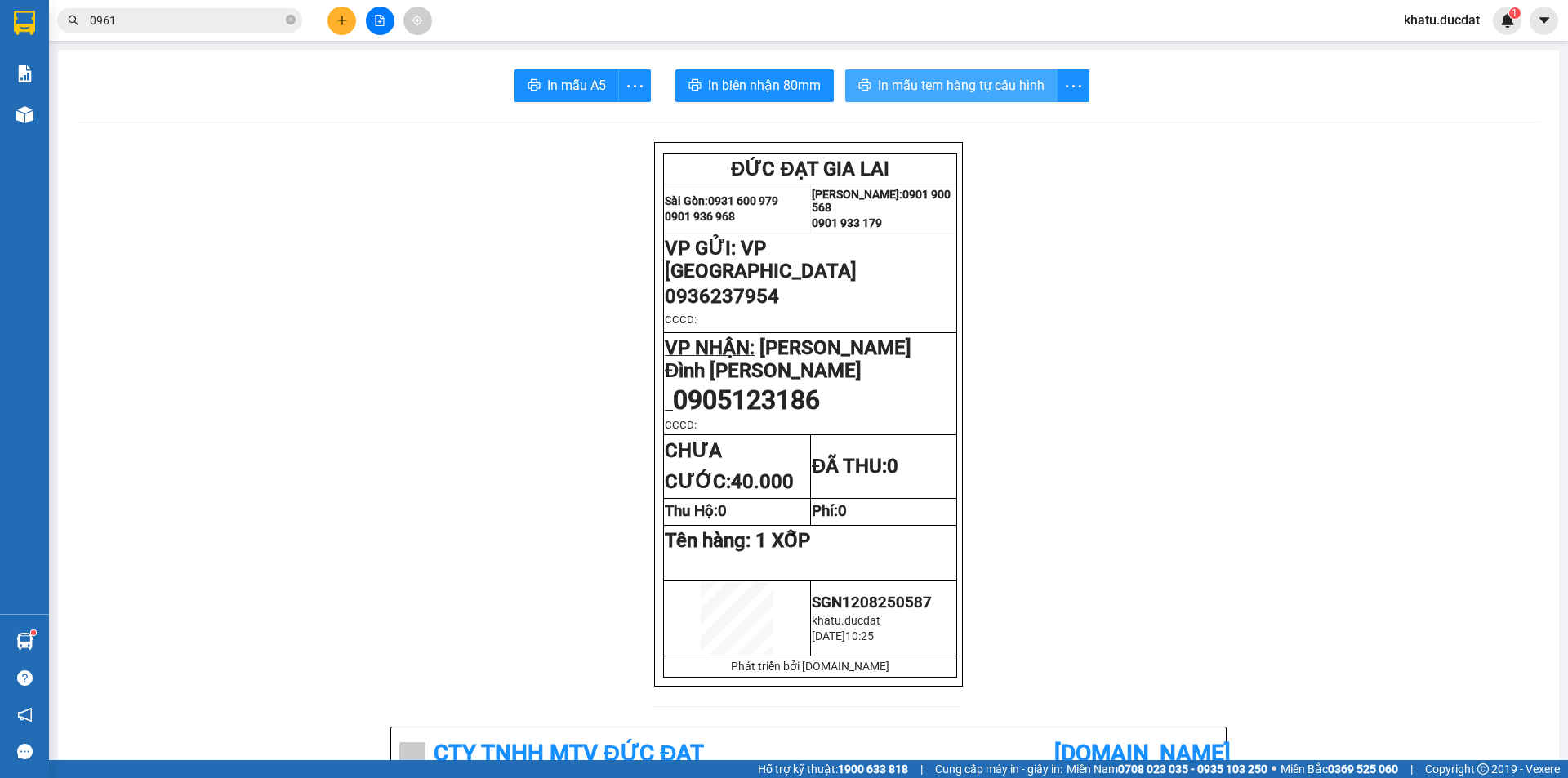
click at [977, 81] on span "In mẫu tem hàng tự cấu hình" at bounding box center [960, 86] width 166 height 21
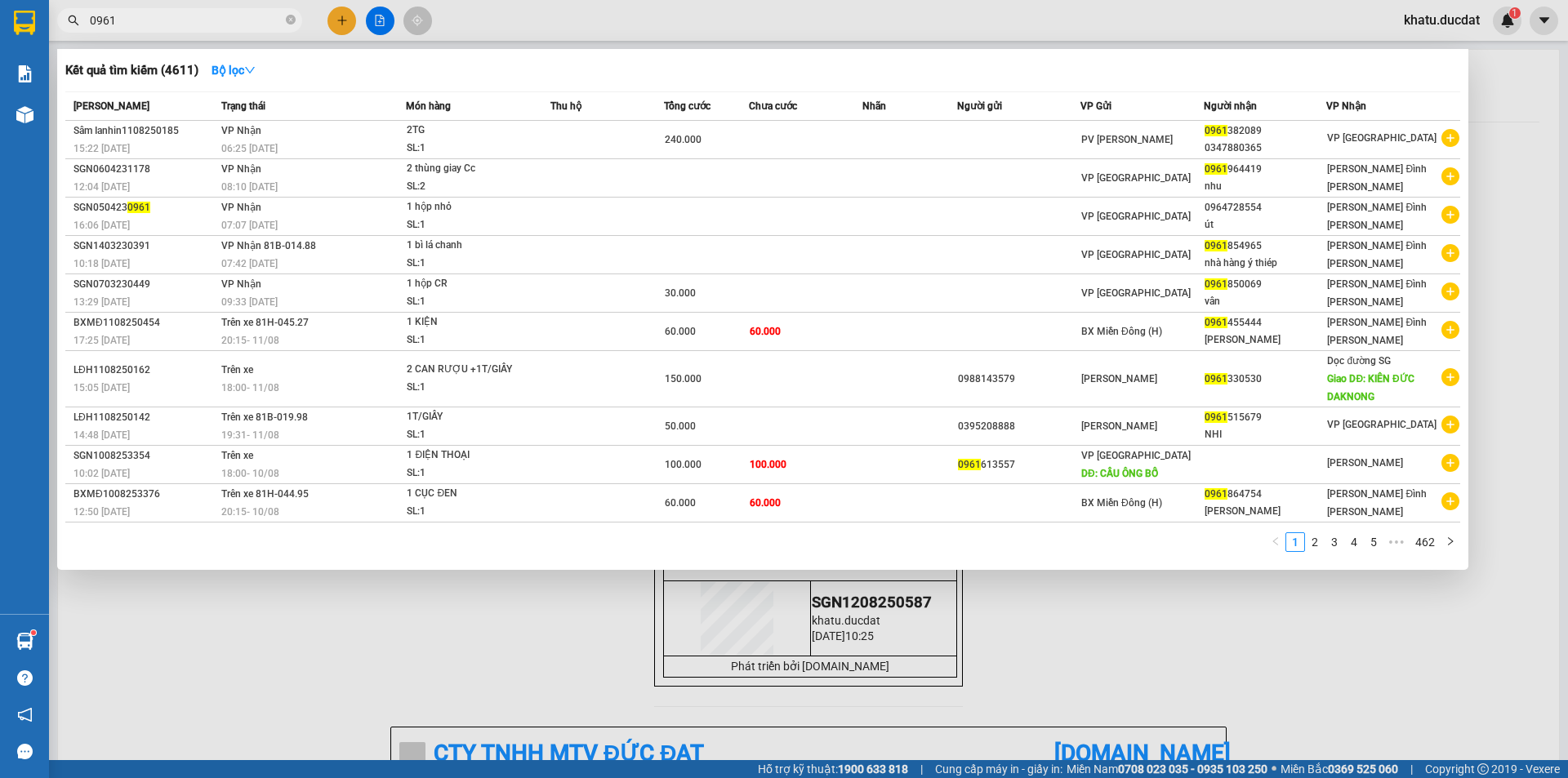
click at [283, 18] on span "0961" at bounding box center [180, 21] width 245 height 24
click at [290, 21] on icon "close-circle" at bounding box center [291, 20] width 9 height 9
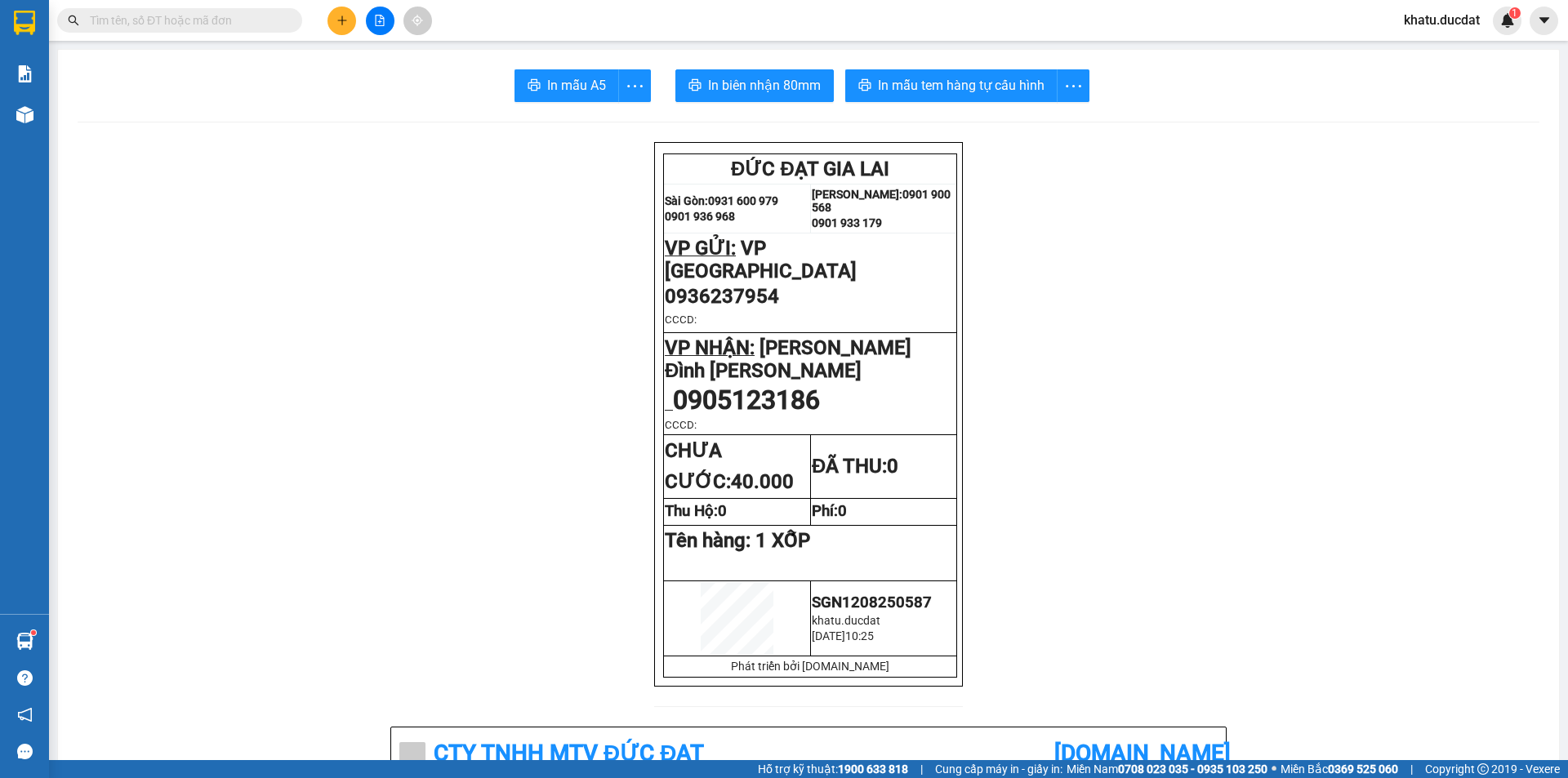
click at [290, 21] on span at bounding box center [291, 20] width 9 height 18
click at [270, 19] on input "text" at bounding box center [186, 20] width 193 height 18
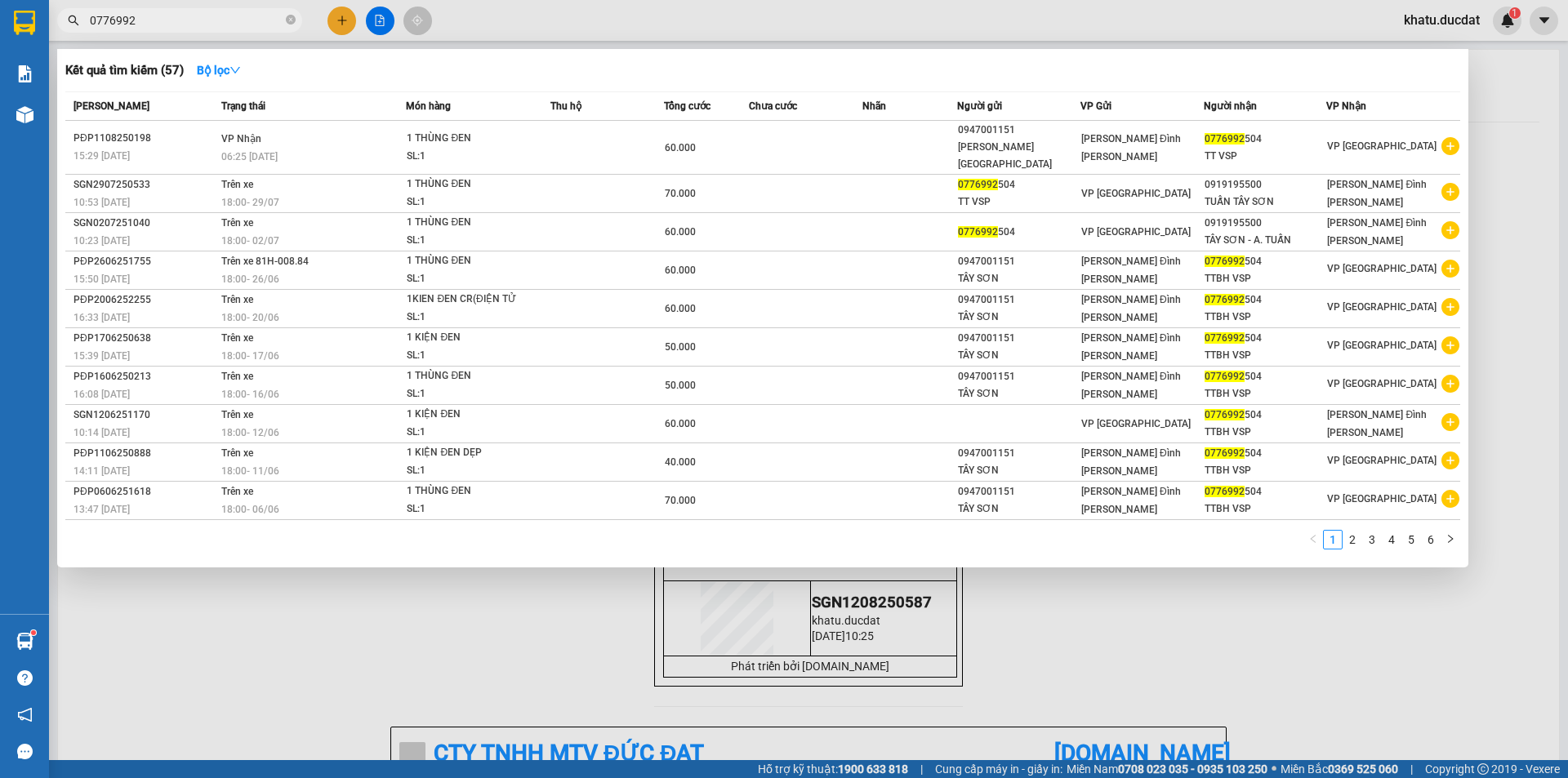
type input "0776992"
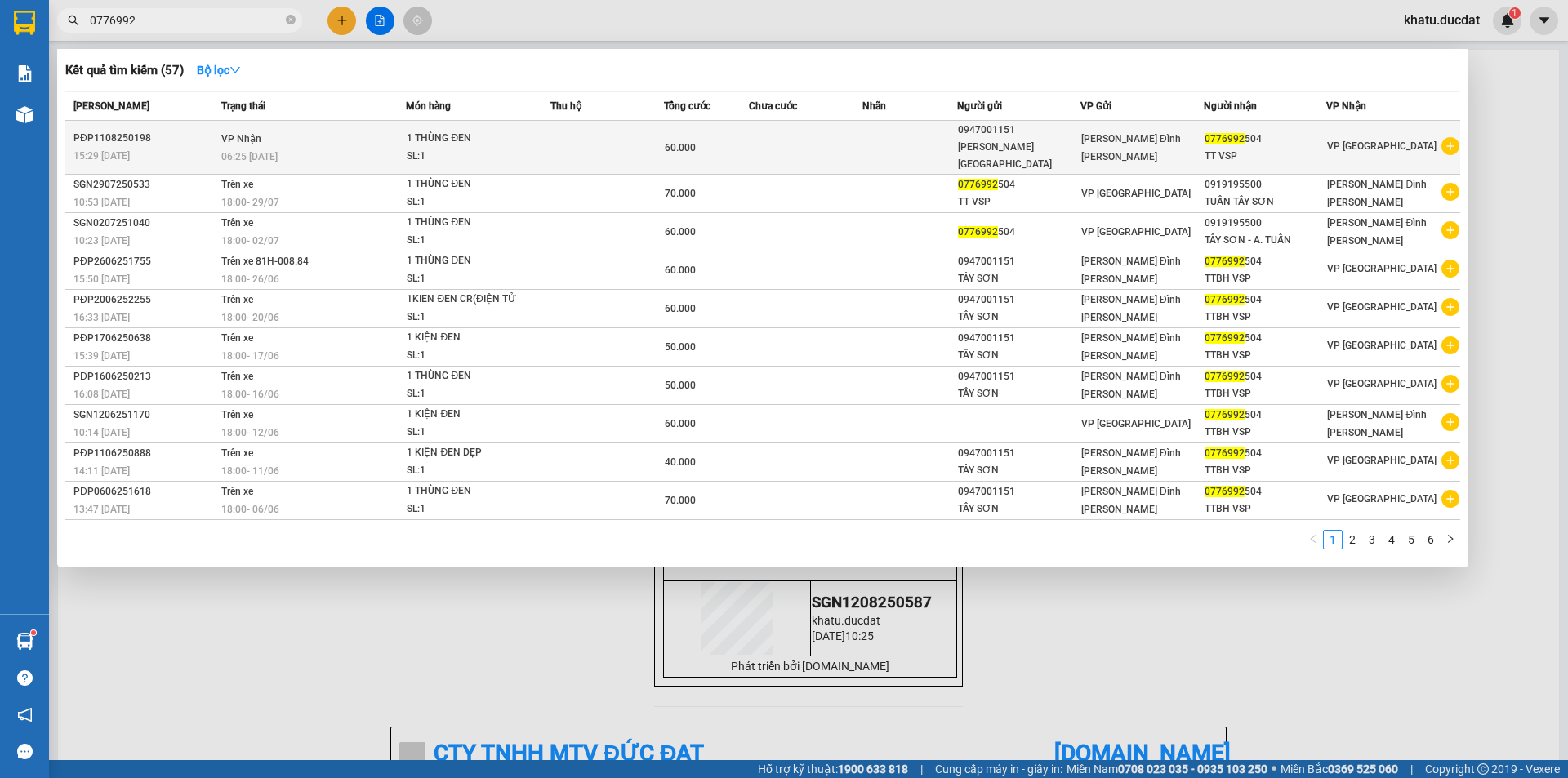
click at [1173, 139] on div "[PERSON_NAME] Đình [PERSON_NAME]" at bounding box center [1142, 148] width 121 height 36
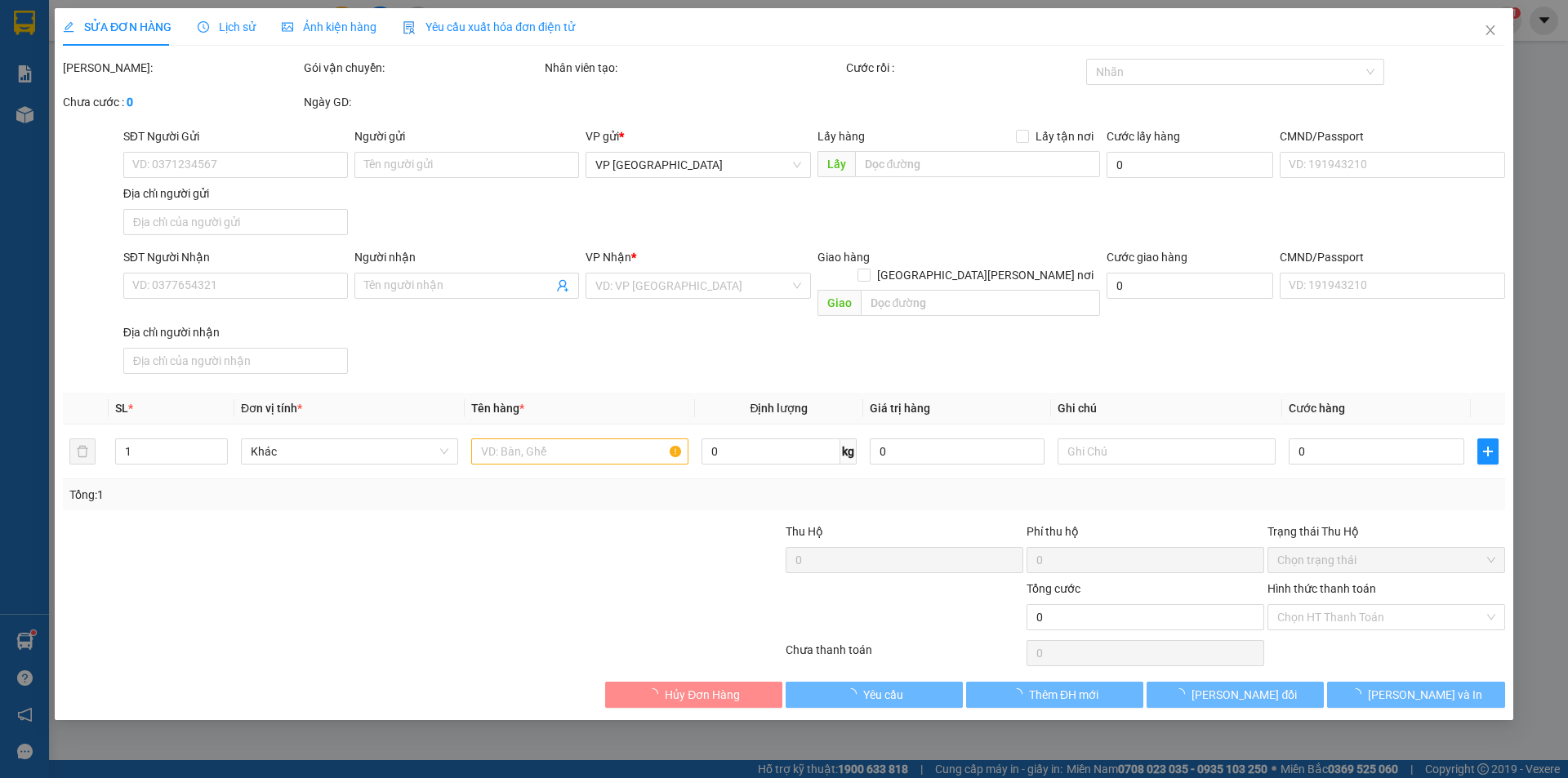
type input "0947001151"
type input "[PERSON_NAME][GEOGRAPHIC_DATA]"
type input "0776992504"
type input "TT VSP"
type input "60.000"
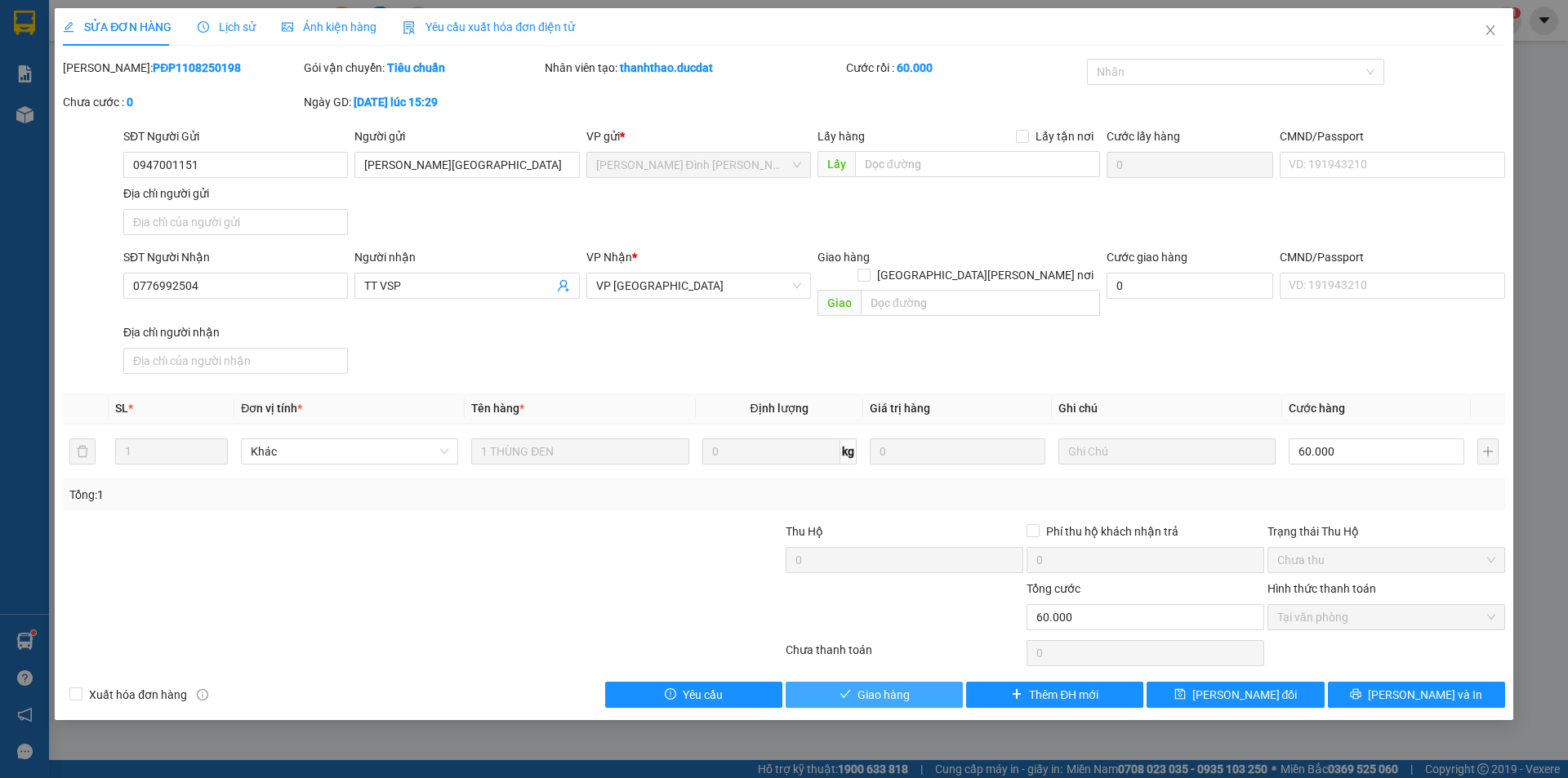
click at [891, 686] on span "Giao hàng" at bounding box center [884, 694] width 53 height 18
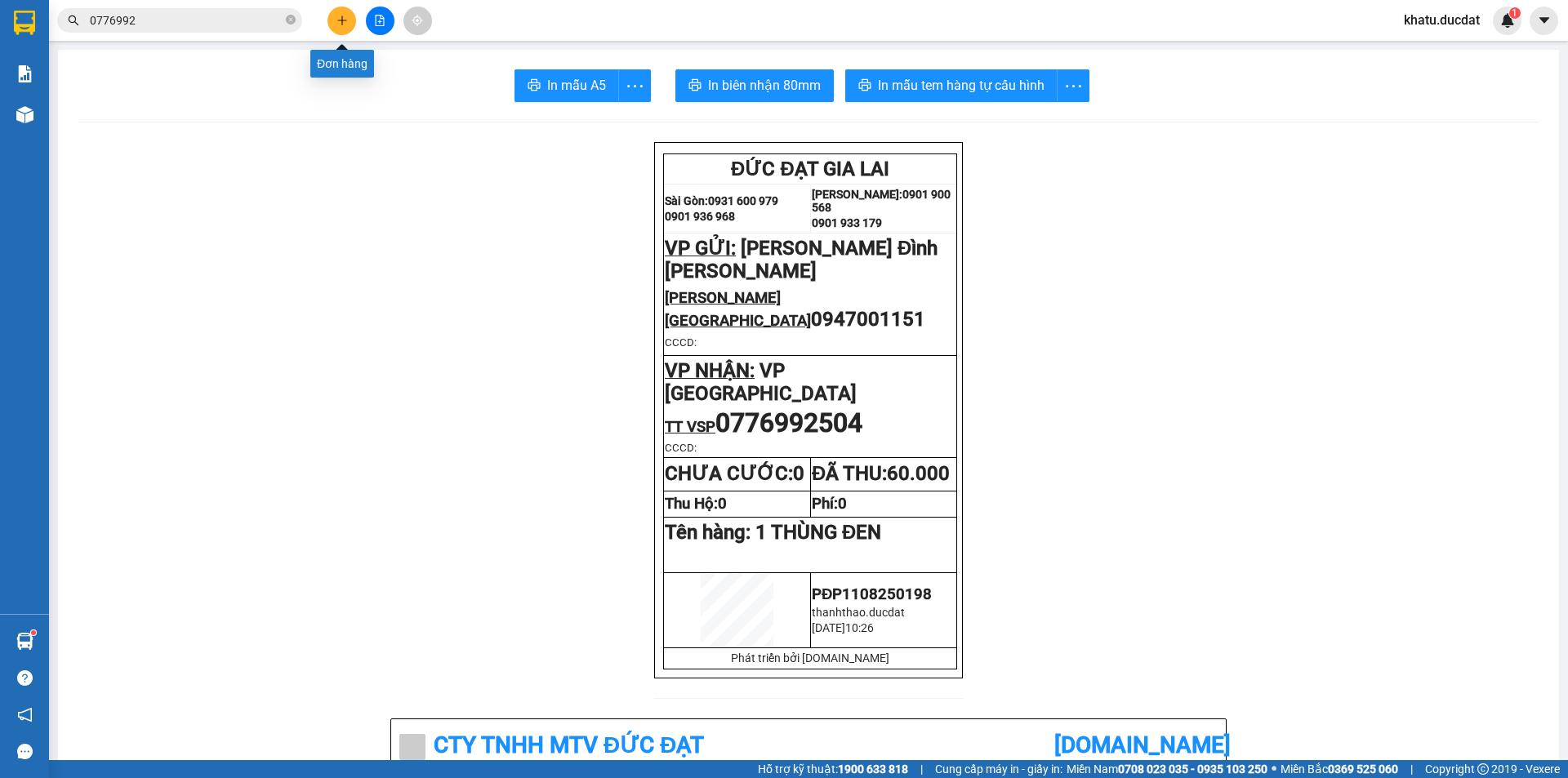
click at [346, 15] on icon "plus" at bounding box center [342, 21] width 11 height 11
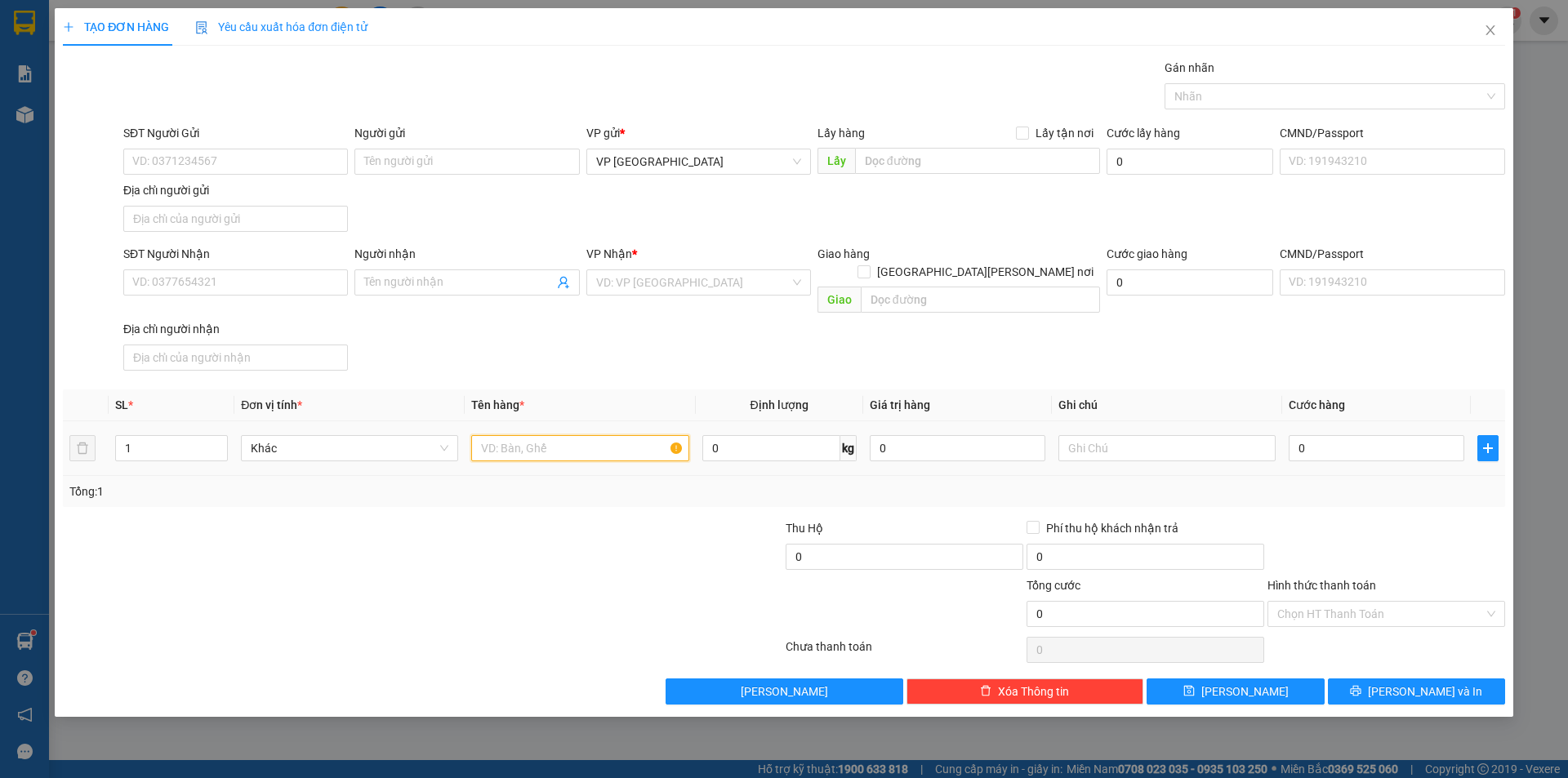
click at [588, 436] on input "text" at bounding box center [579, 449] width 217 height 26
type input "1 T/G"
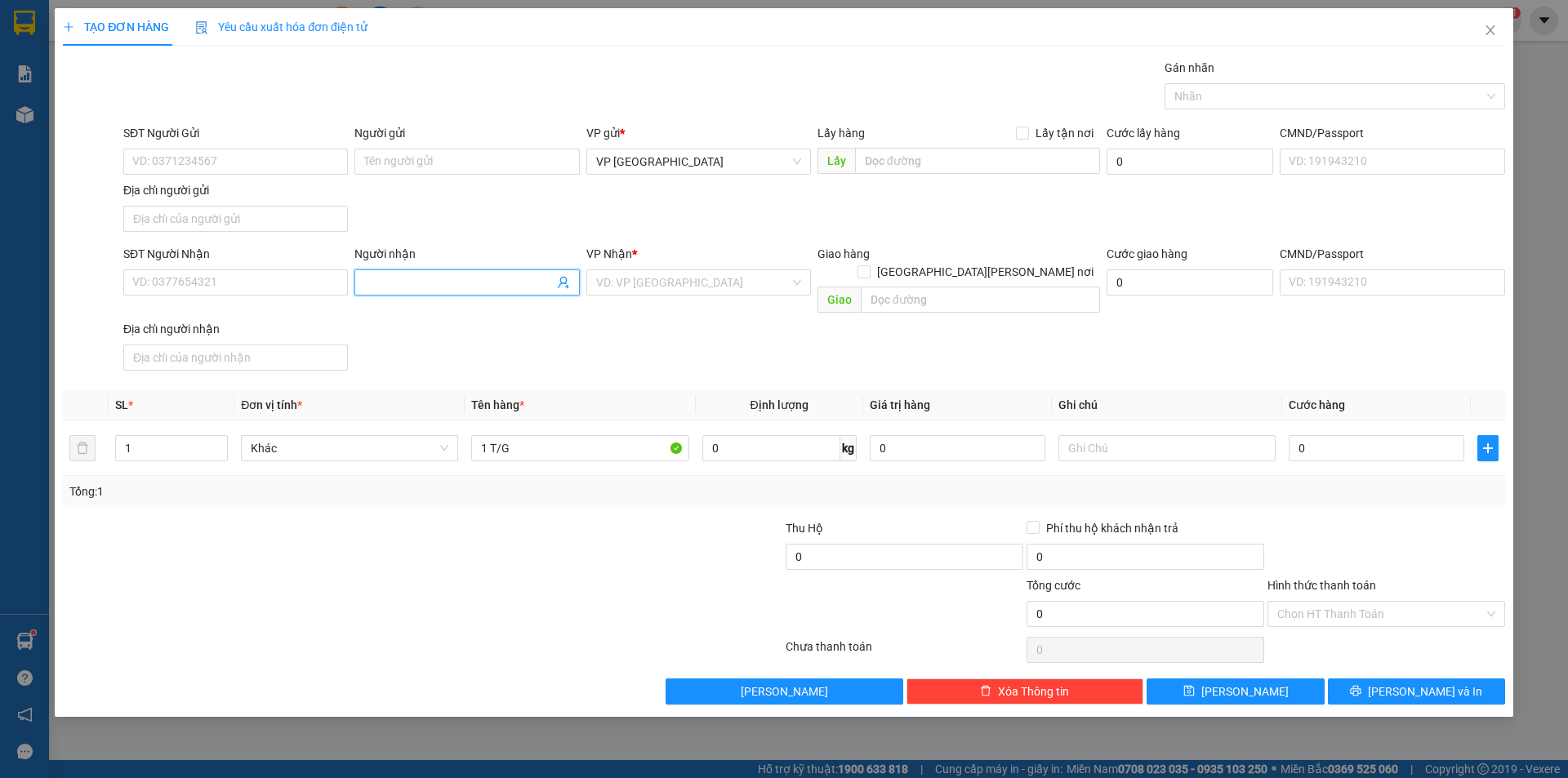
click at [447, 276] on input "Người nhận" at bounding box center [458, 282] width 189 height 18
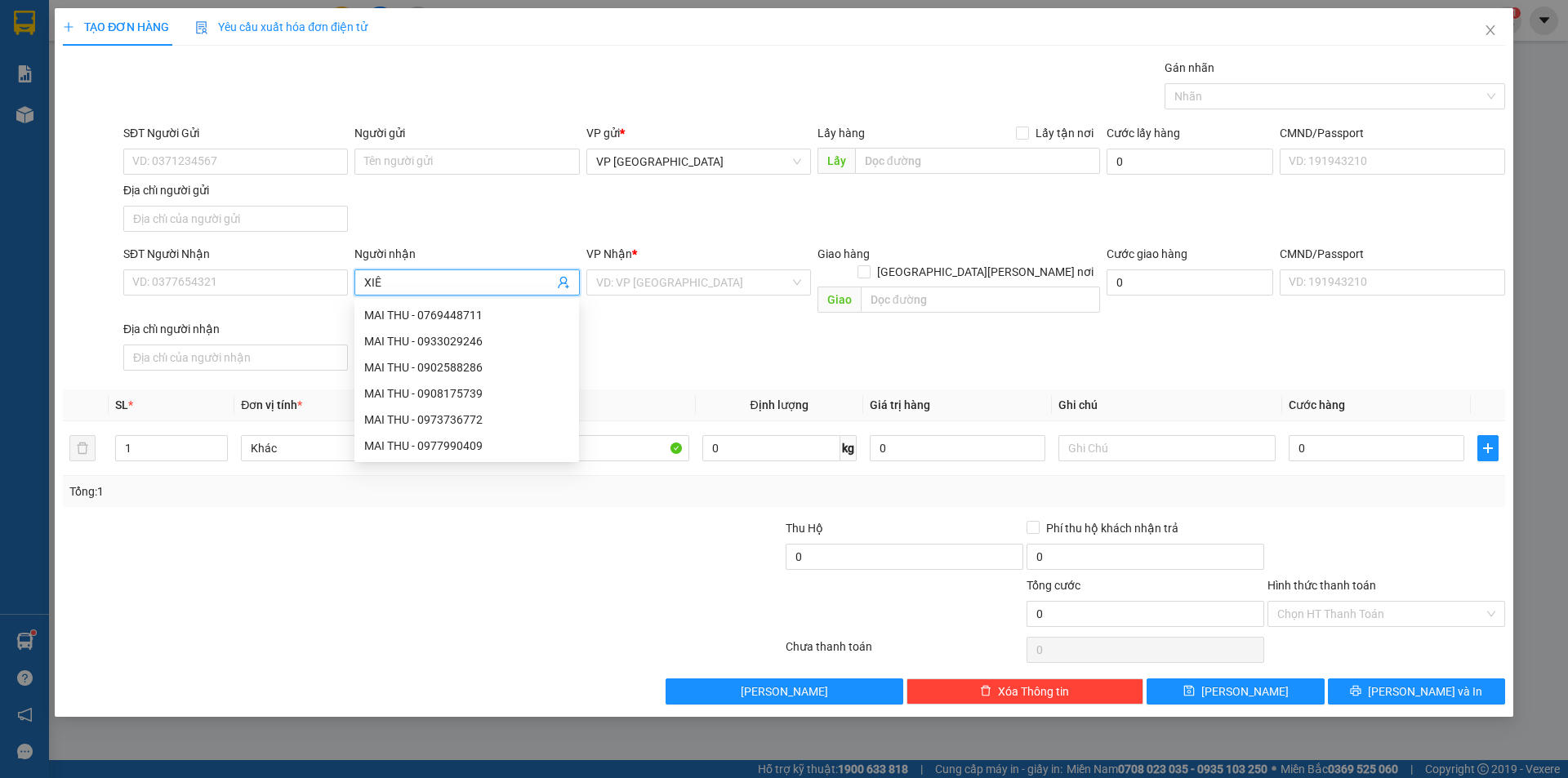
type input "XIÊM"
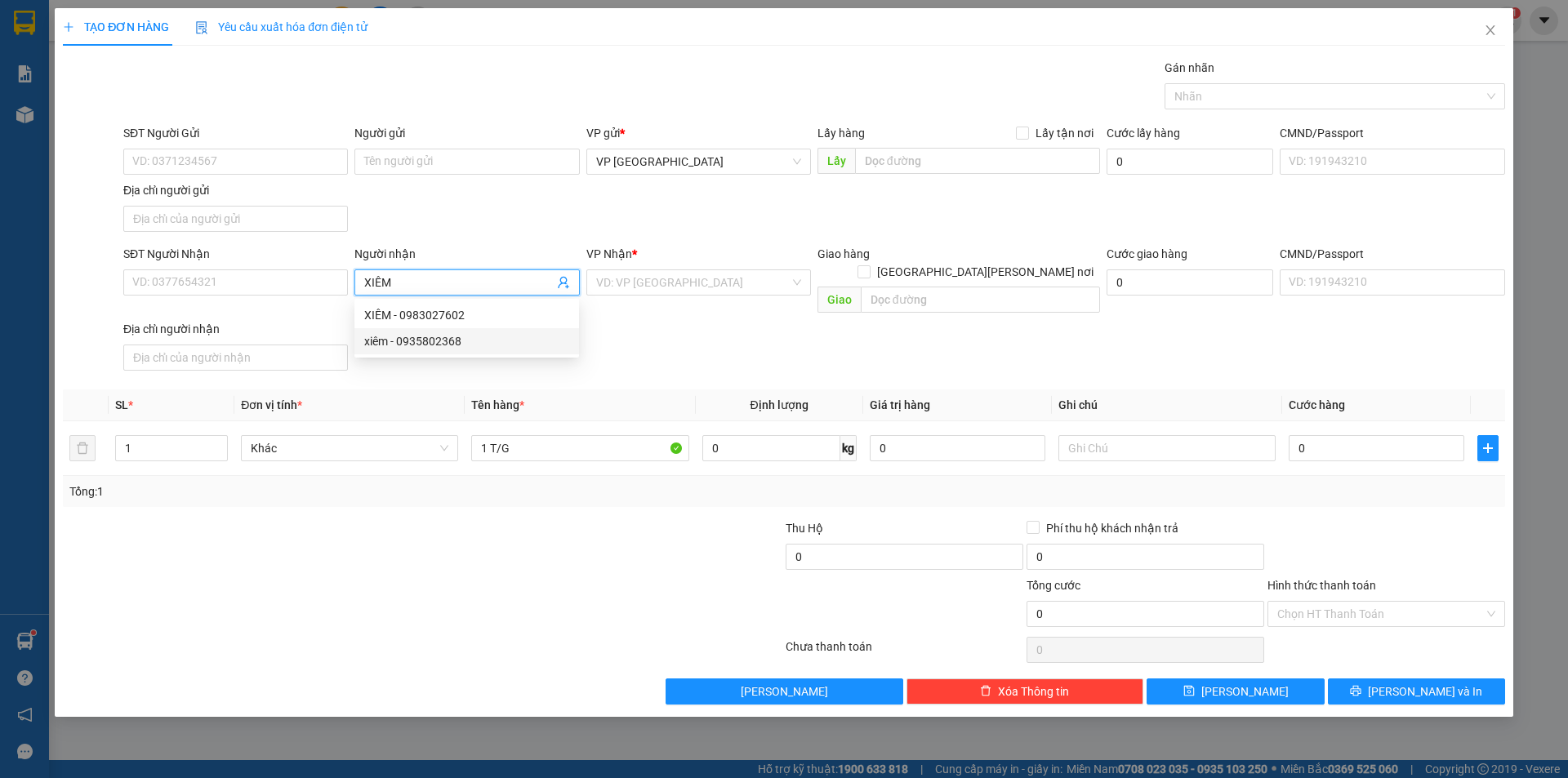
click at [453, 332] on div "xiêm - 0935802368" at bounding box center [467, 341] width 205 height 18
type input "0935802368"
type input "xiêm"
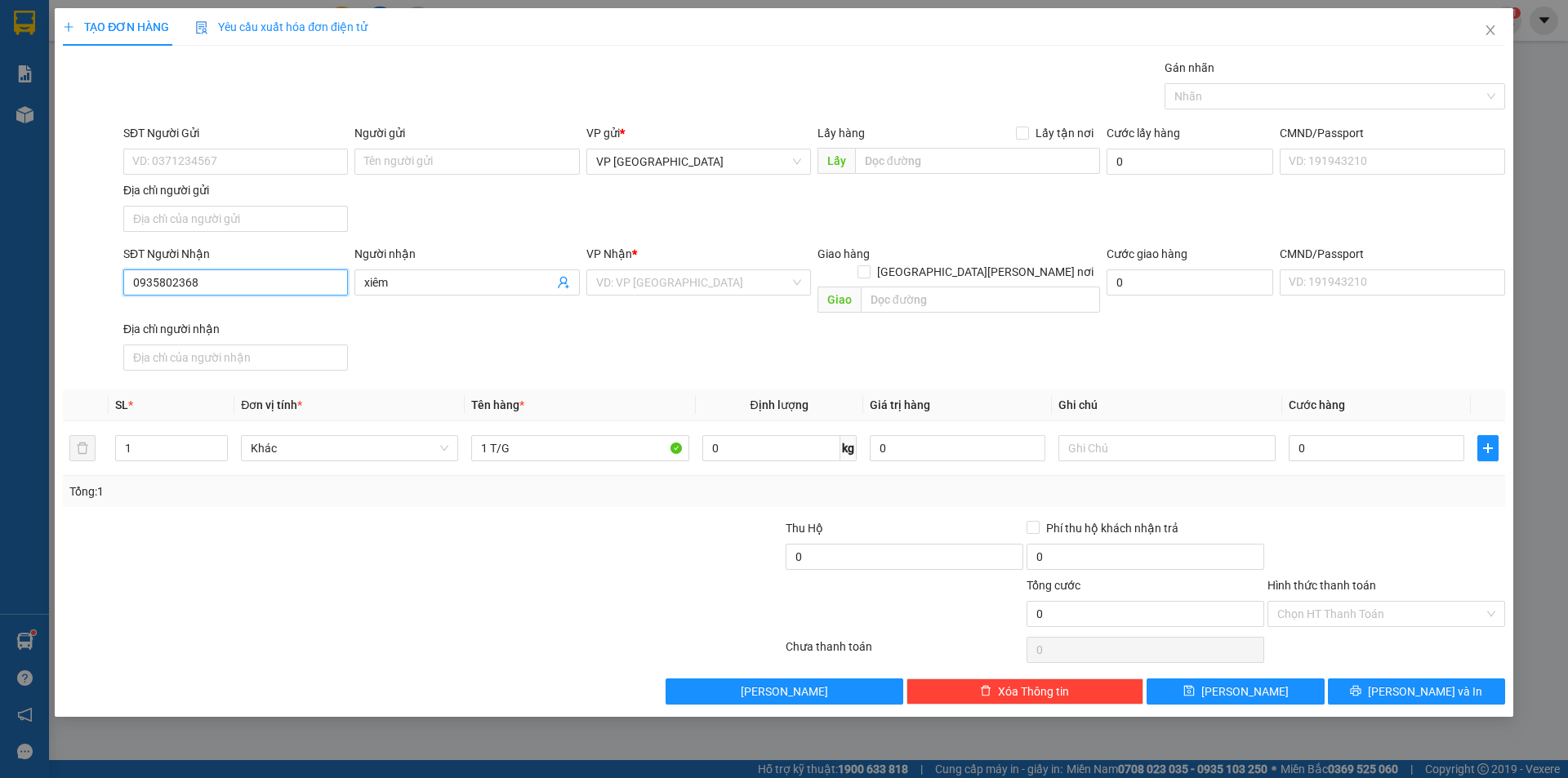
click at [277, 283] on input "0935802368" at bounding box center [235, 283] width 225 height 26
click at [201, 310] on div "0935802368 - xiêm" at bounding box center [236, 315] width 205 height 18
type input "0935802368"
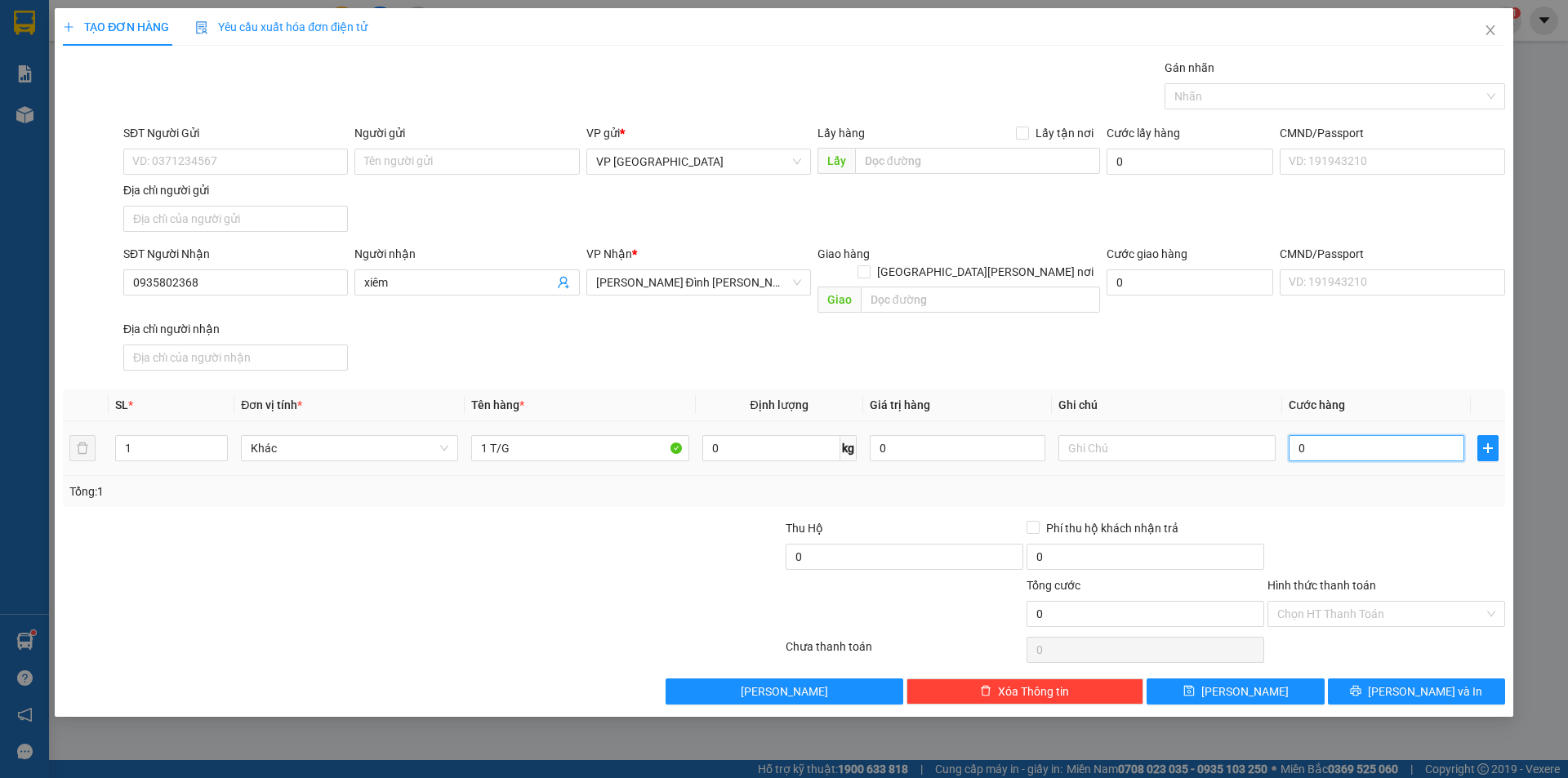
click at [1367, 436] on input "0" at bounding box center [1376, 449] width 176 height 26
type input "5"
type input "50"
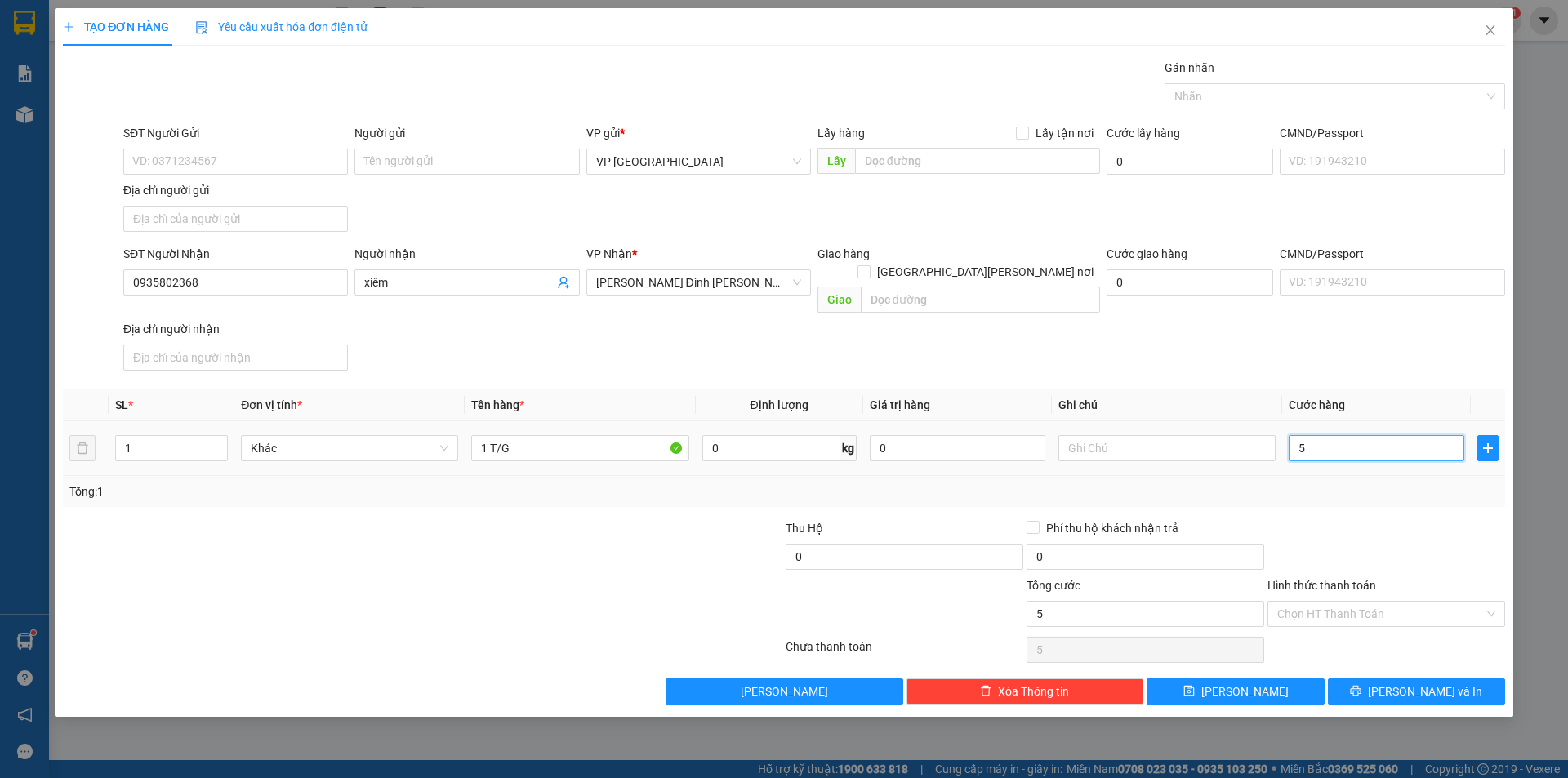
type input "50"
type input "50.000"
click at [1361, 519] on div at bounding box center [1386, 548] width 241 height 57
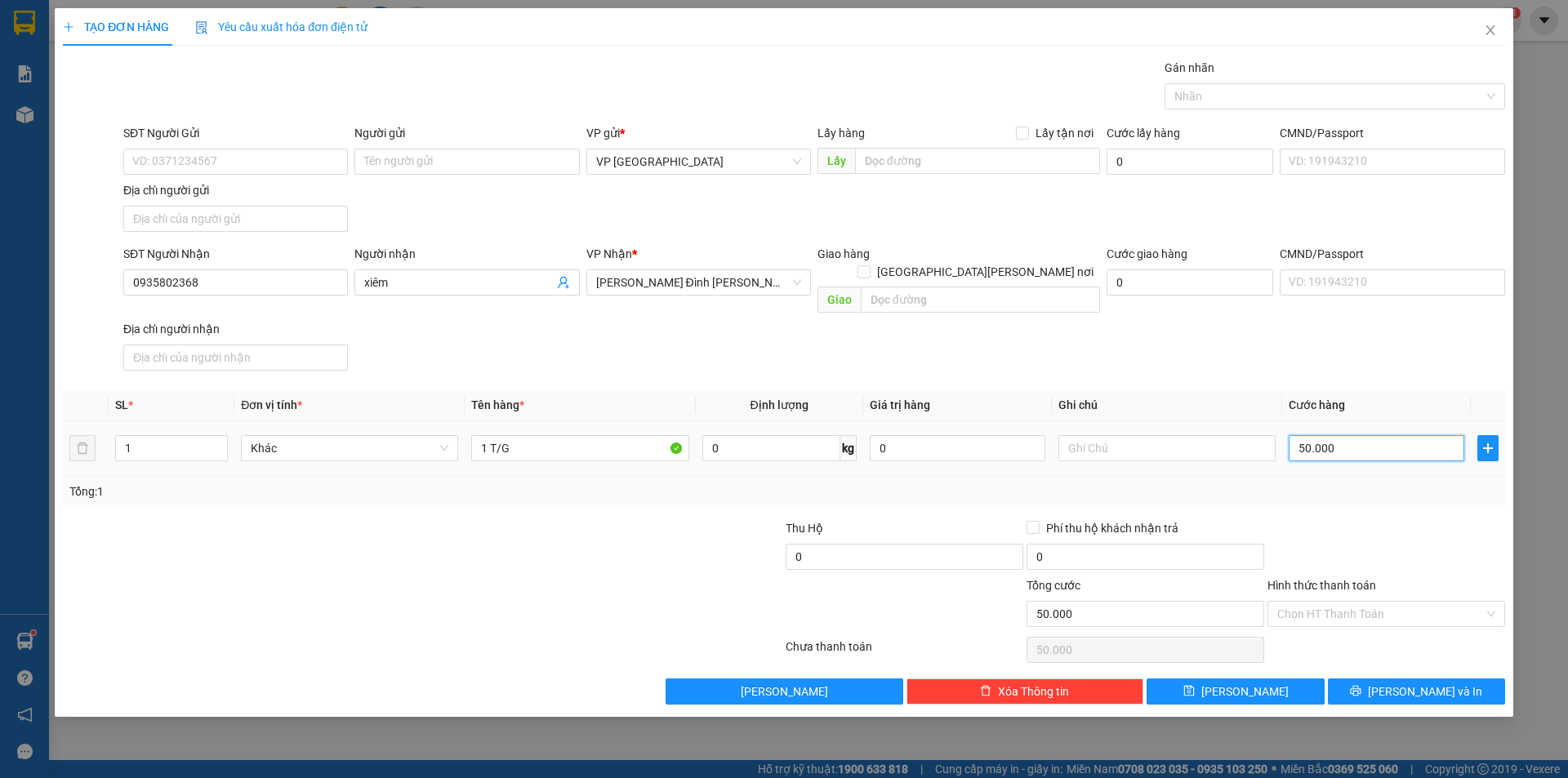
click at [1354, 436] on input "50.000" at bounding box center [1376, 449] width 176 height 26
click at [1365, 500] on div "Transit Pickup Surcharge Ids Transit Deliver Surcharge Ids Transit Deliver Surc…" at bounding box center [784, 382] width 1442 height 646
click at [1350, 602] on input "Hình thức thanh toán" at bounding box center [1381, 614] width 207 height 24
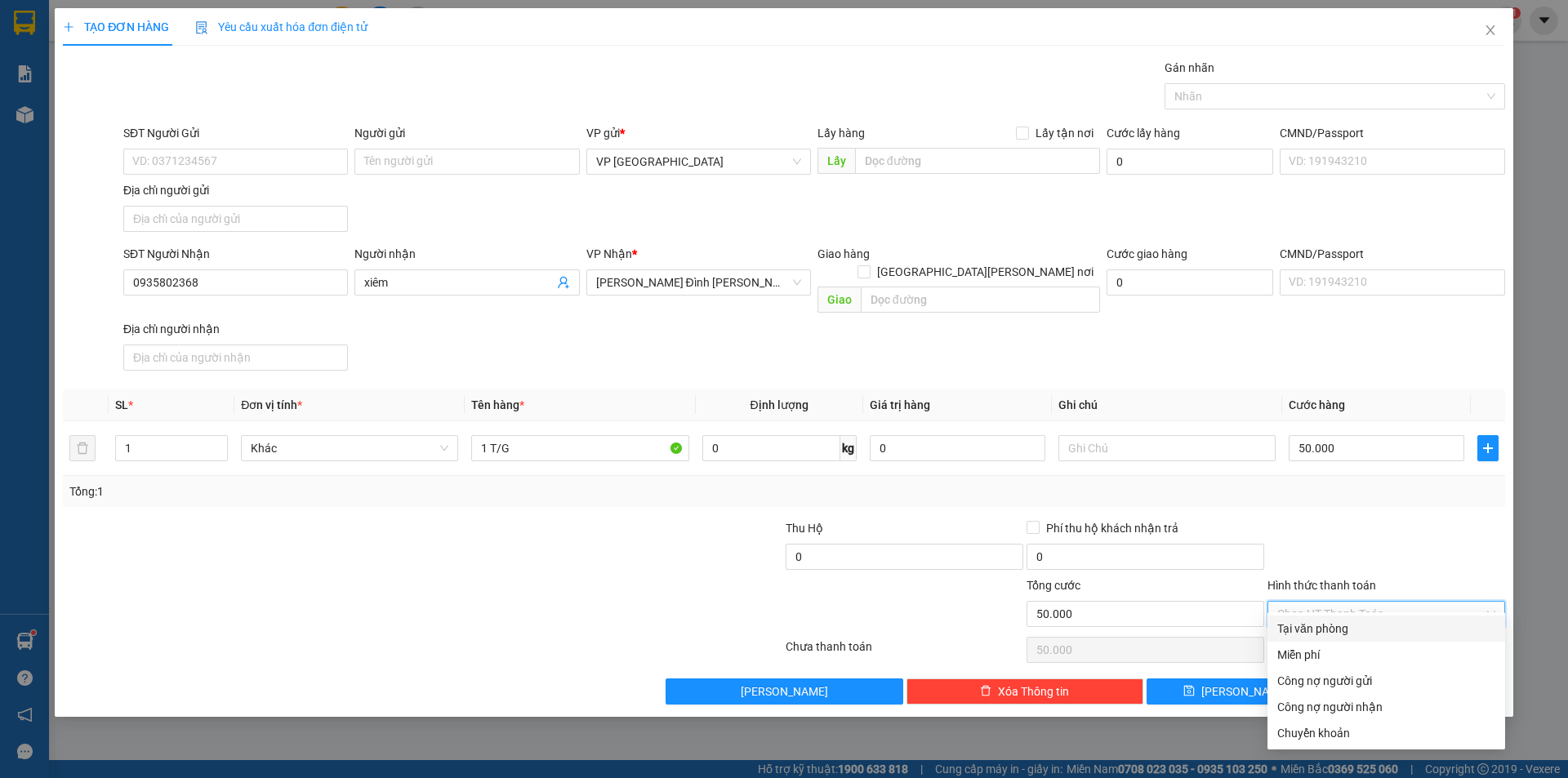
click at [1350, 629] on div "Tại văn phòng" at bounding box center [1386, 628] width 218 height 18
type input "0"
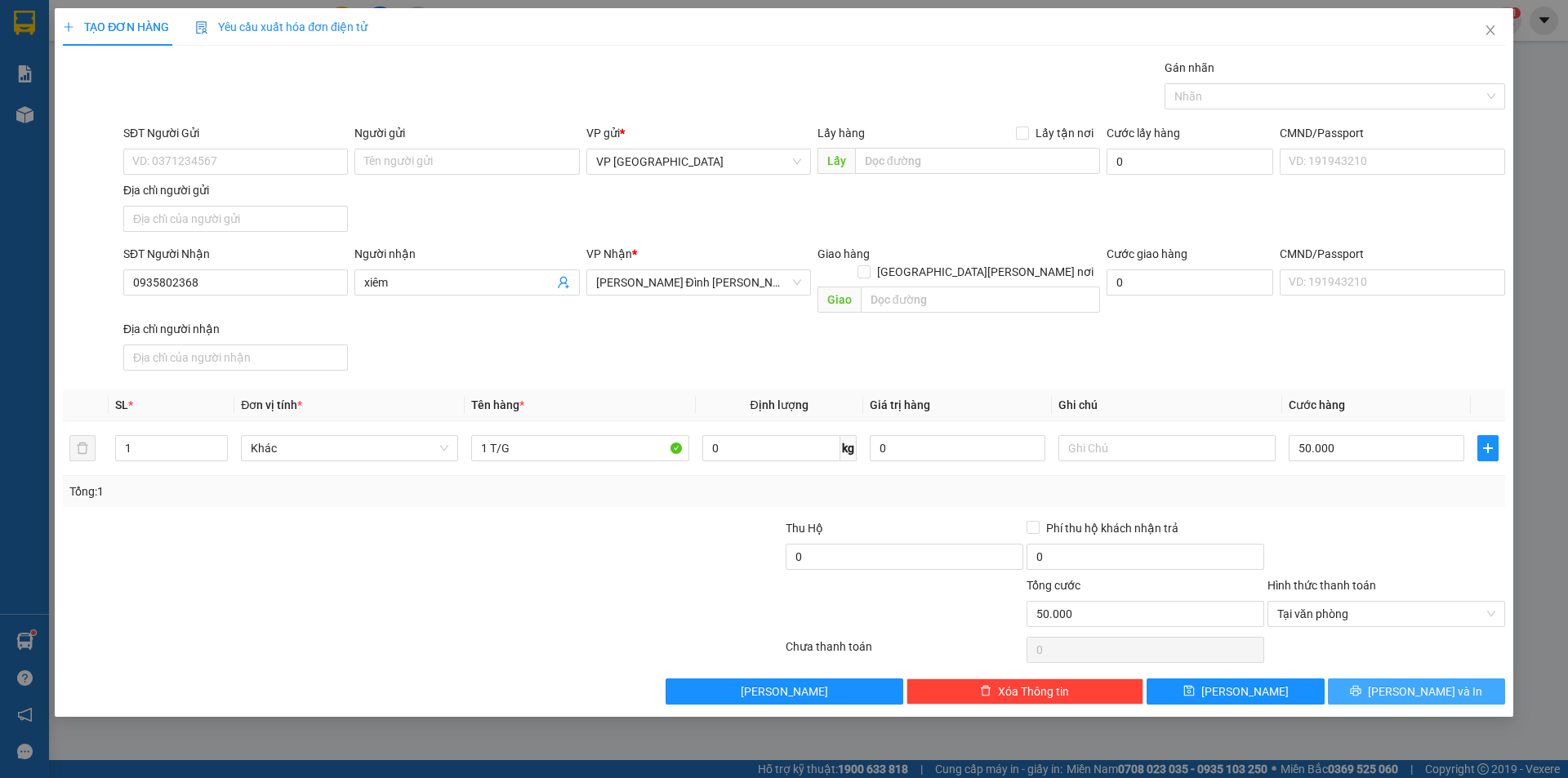
click at [1414, 683] on span "[PERSON_NAME] và In" at bounding box center [1425, 691] width 115 height 18
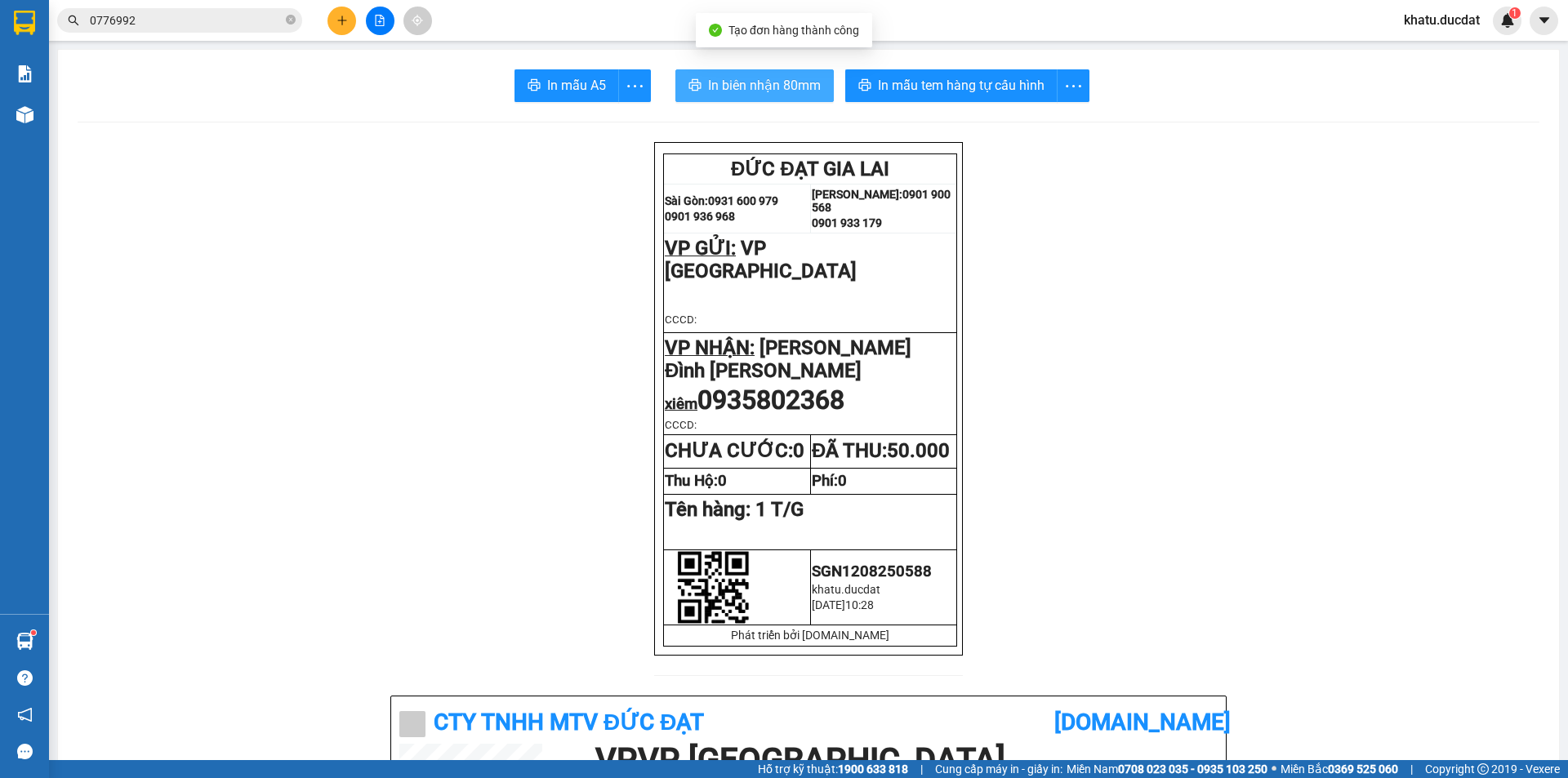
click at [708, 94] on span "In biên nhận 80mm" at bounding box center [765, 86] width 113 height 21
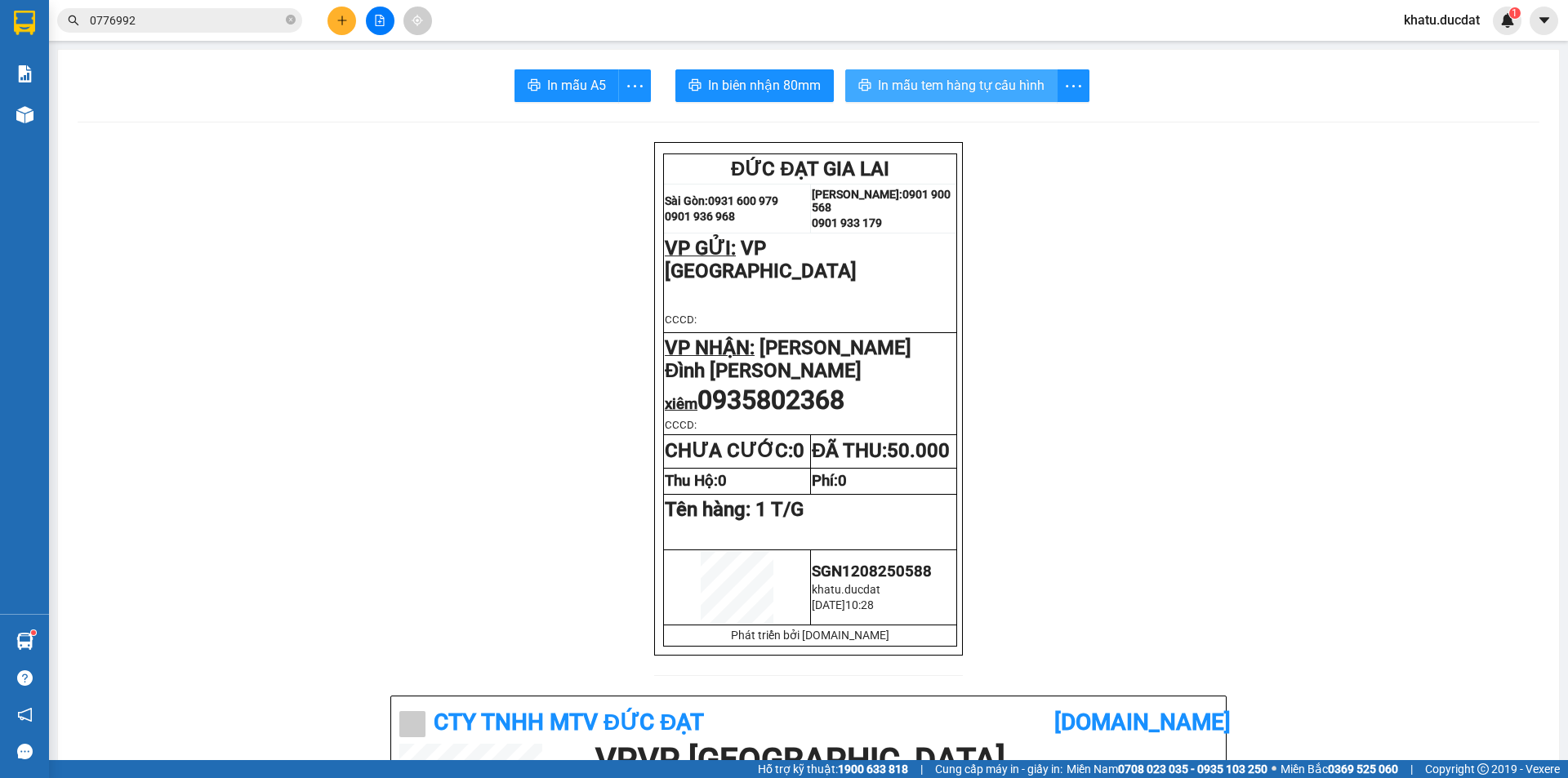
click at [1014, 101] on button "In mẫu tem hàng tự cấu hình" at bounding box center [952, 86] width 213 height 33
click at [338, 22] on icon "plus" at bounding box center [342, 21] width 11 height 11
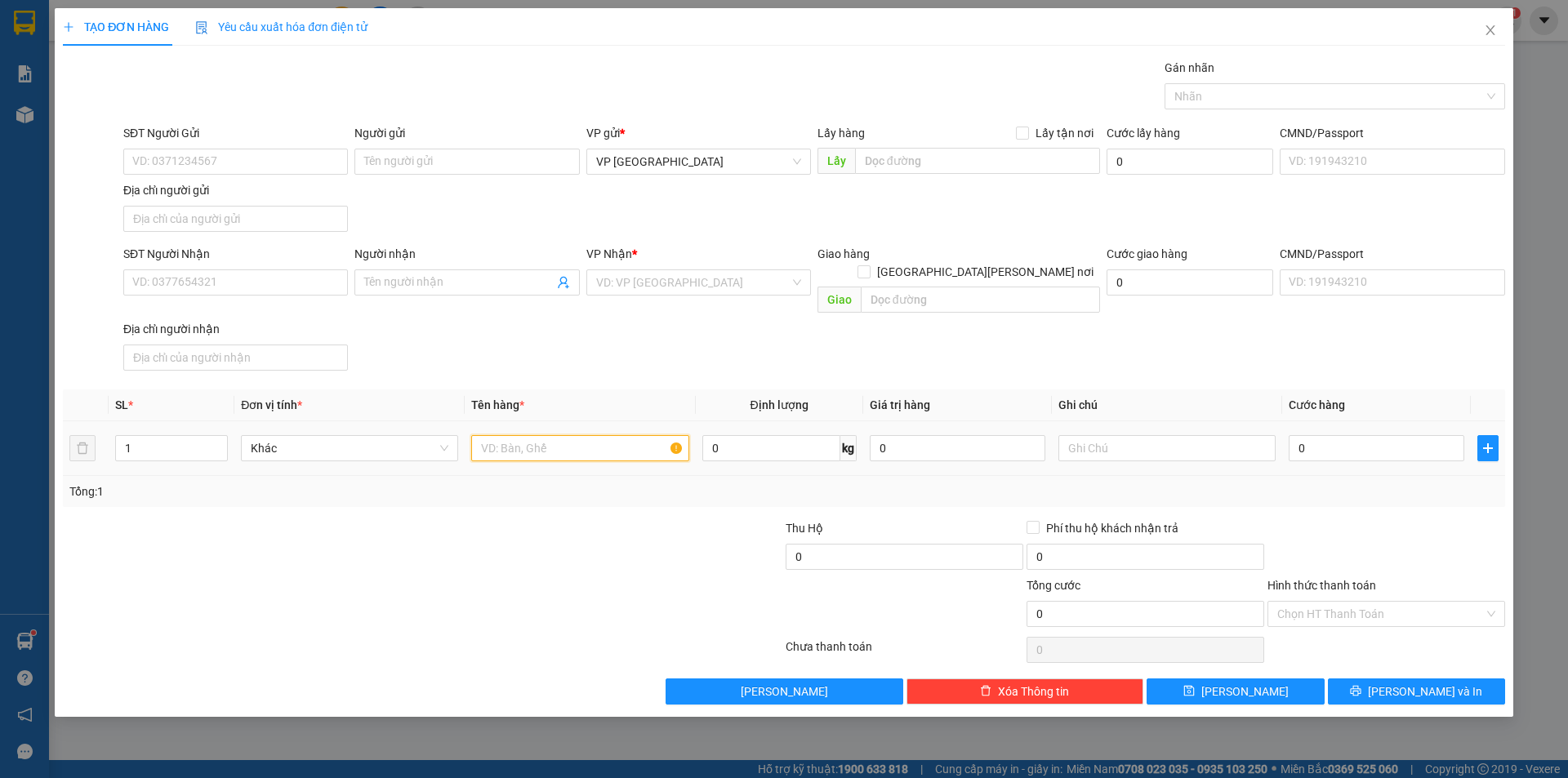
click at [540, 436] on input "text" at bounding box center [579, 449] width 217 height 26
type input "1"
click at [1503, 28] on span "Close" at bounding box center [1490, 31] width 46 height 46
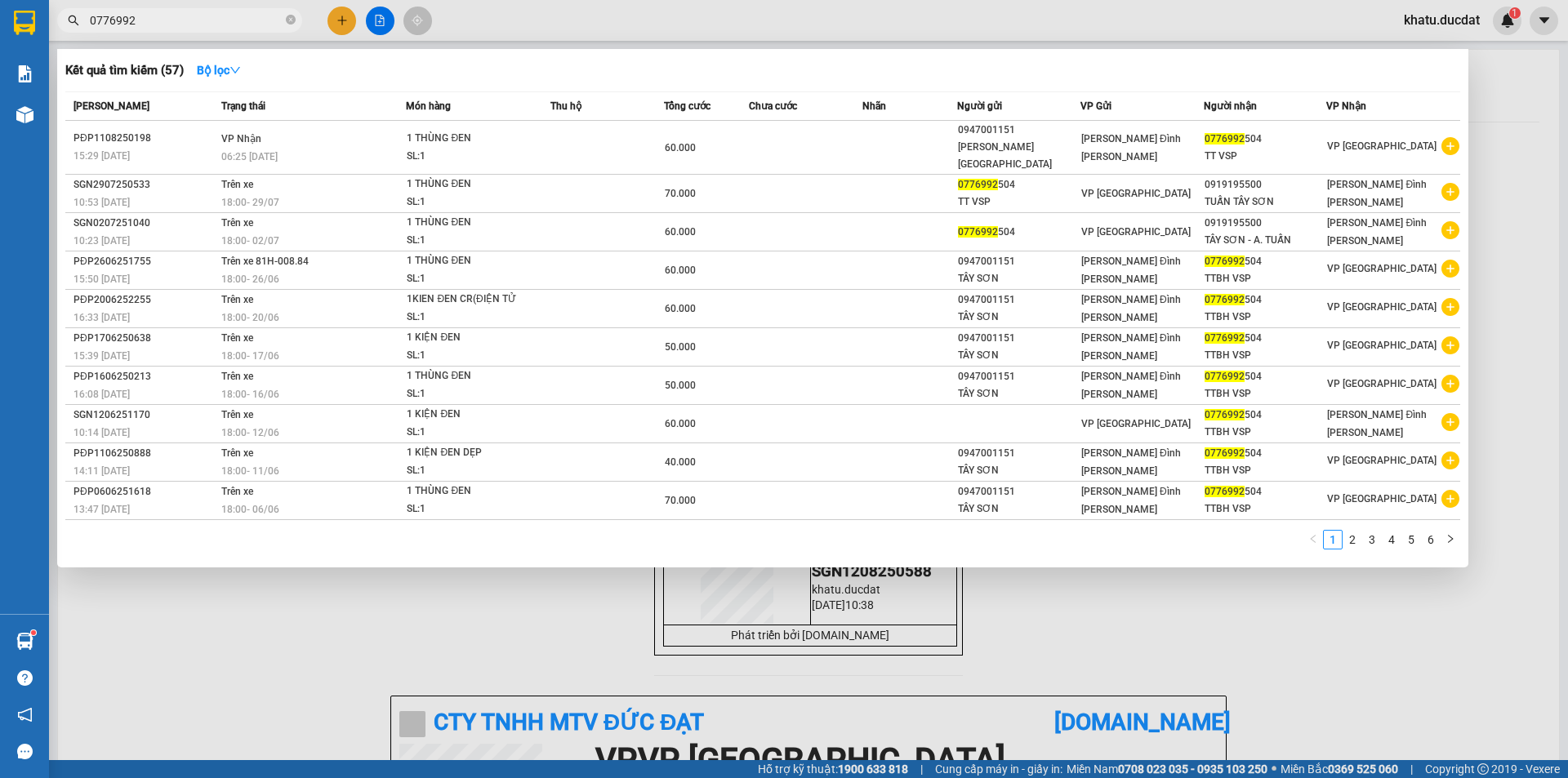
click at [222, 14] on input "0776992" at bounding box center [186, 20] width 193 height 18
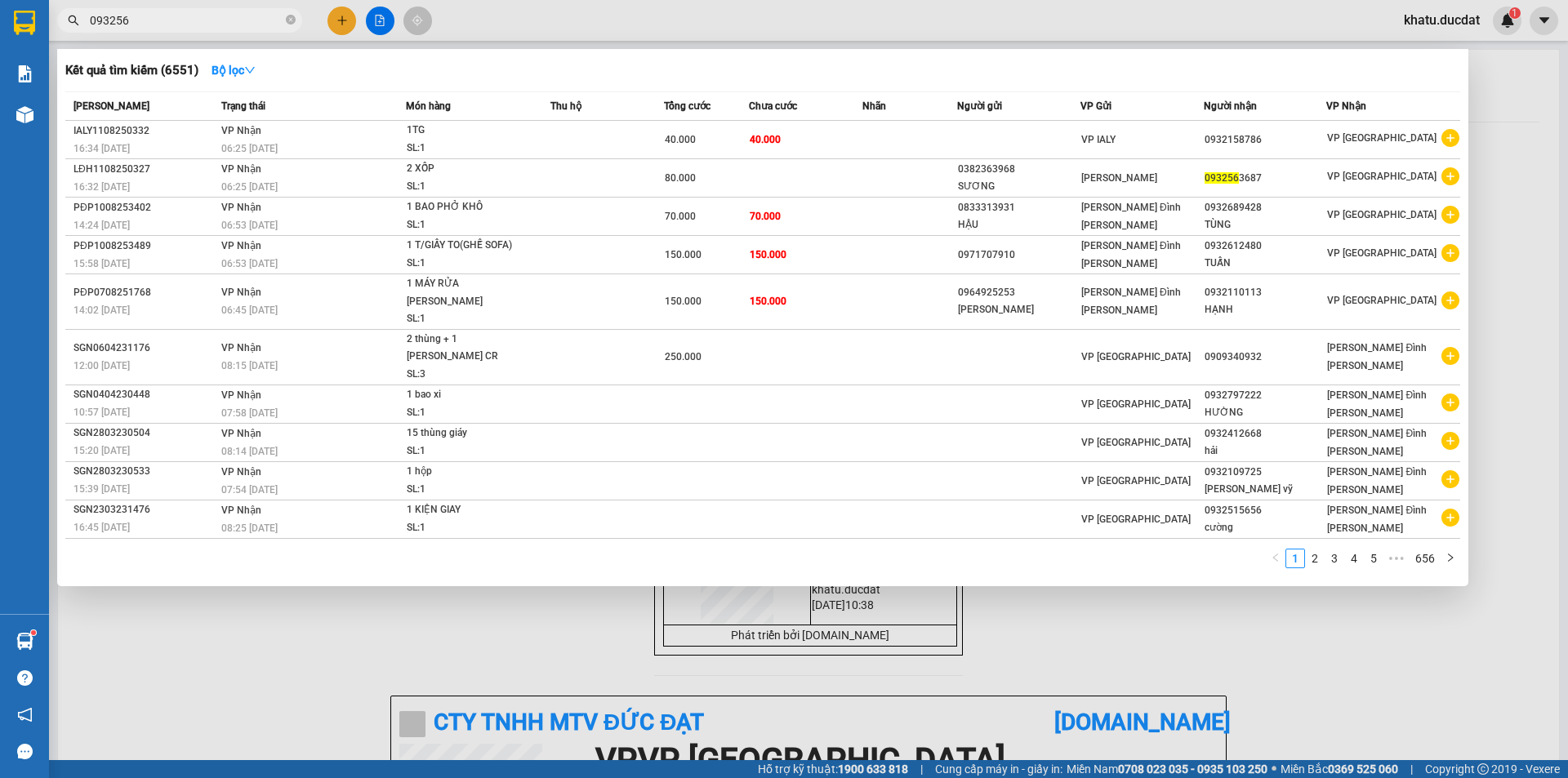
type input "0932563"
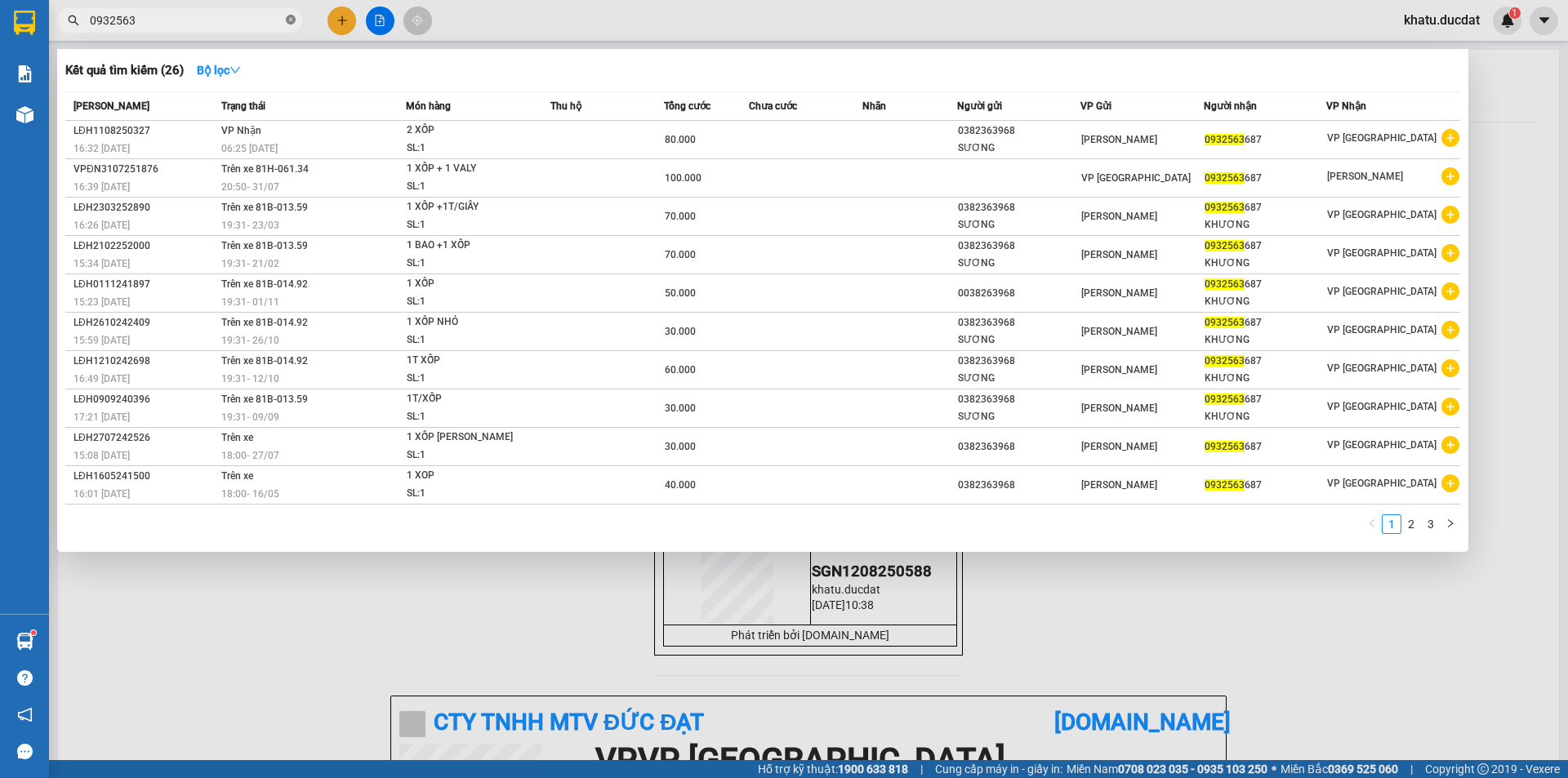
click at [292, 19] on icon "close-circle" at bounding box center [291, 20] width 9 height 9
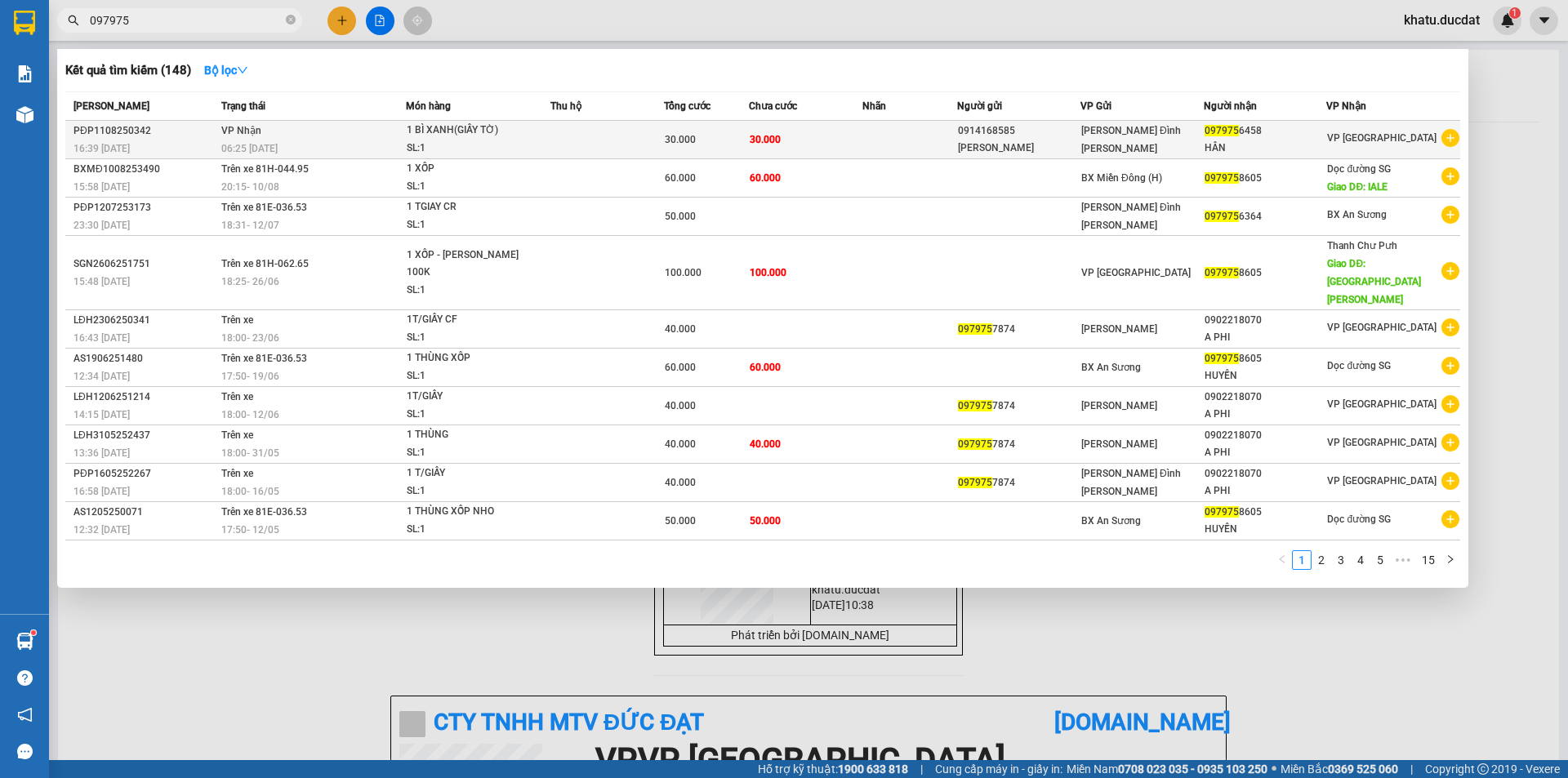
type input "097975"
click at [613, 144] on td at bounding box center [607, 140] width 114 height 39
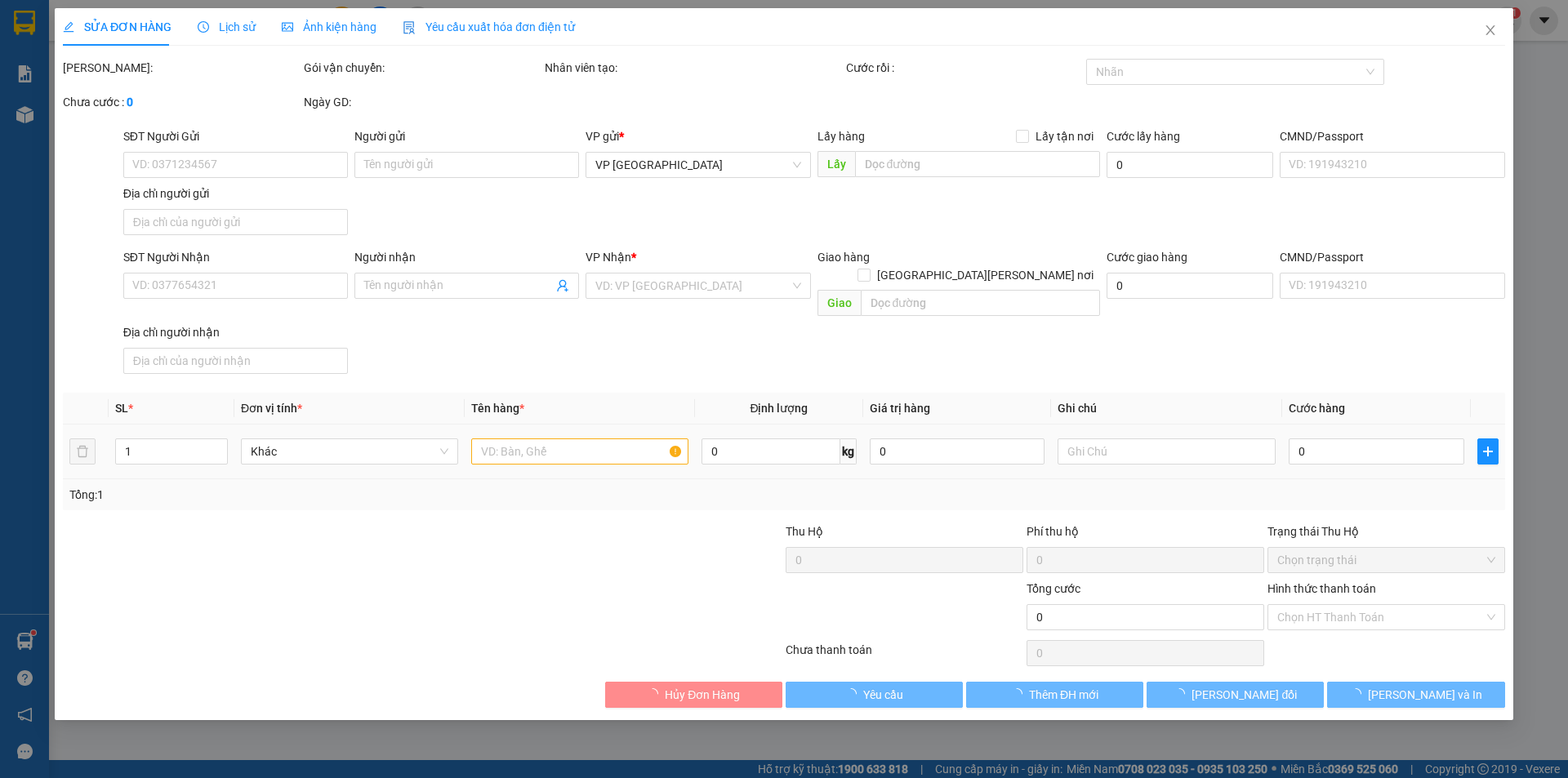
type input "0914168585"
type input "[PERSON_NAME]"
type input "0979756458"
type input "HÂN"
type input "30.000"
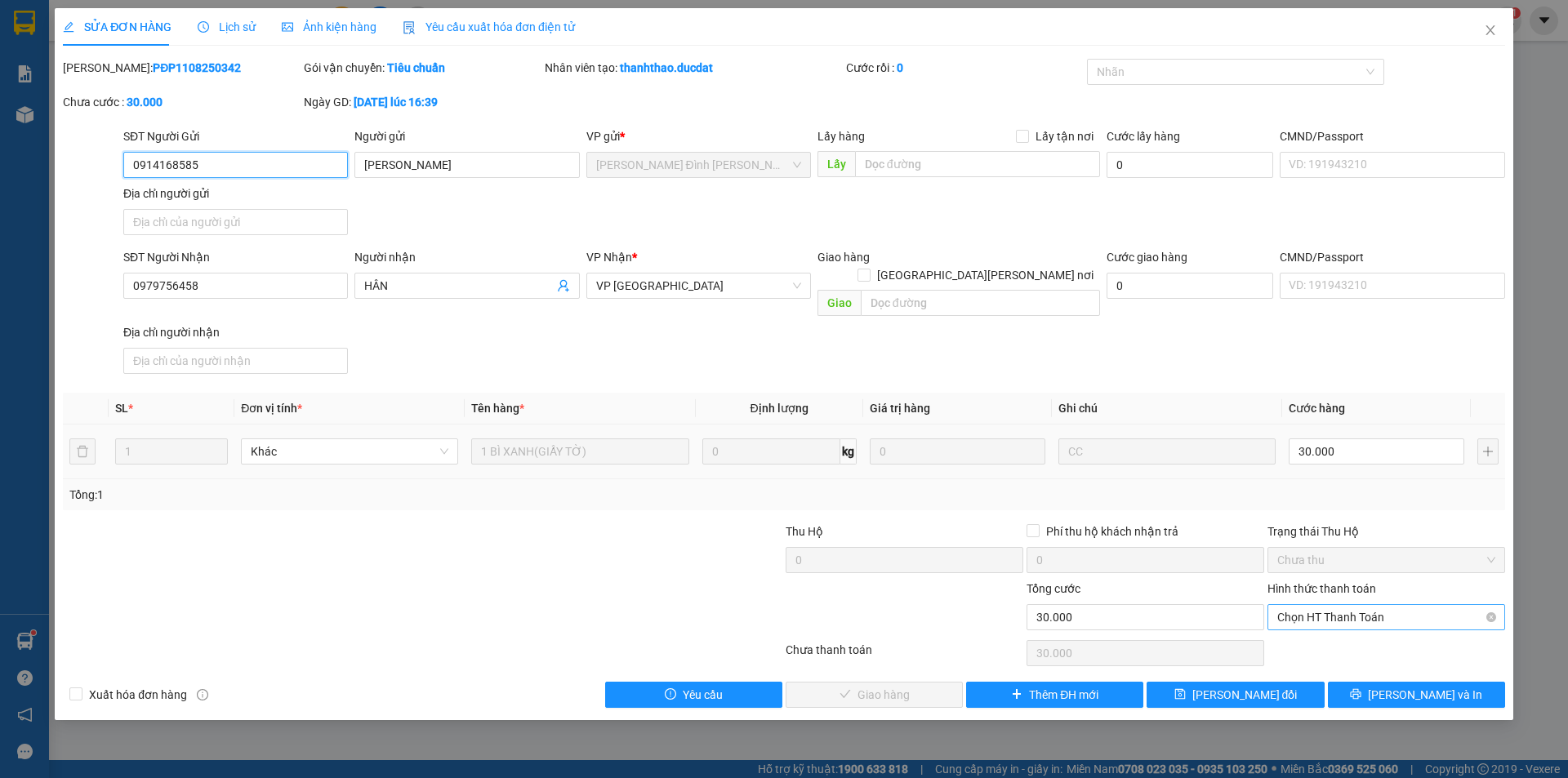
click at [1365, 605] on span "Chọn HT Thanh Toán" at bounding box center [1386, 617] width 218 height 24
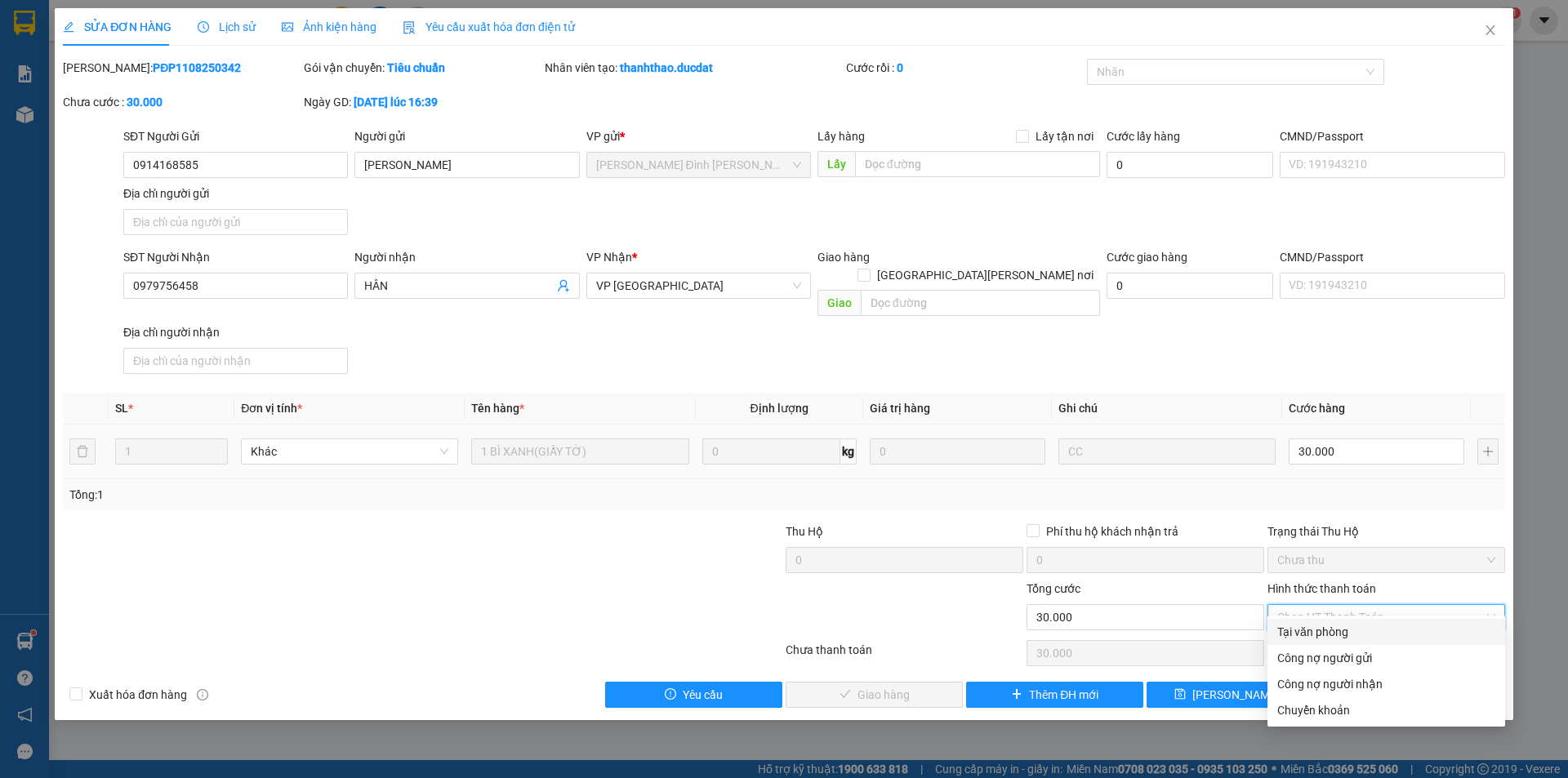
click at [1366, 623] on div "Tại văn phòng" at bounding box center [1386, 631] width 218 height 18
type input "0"
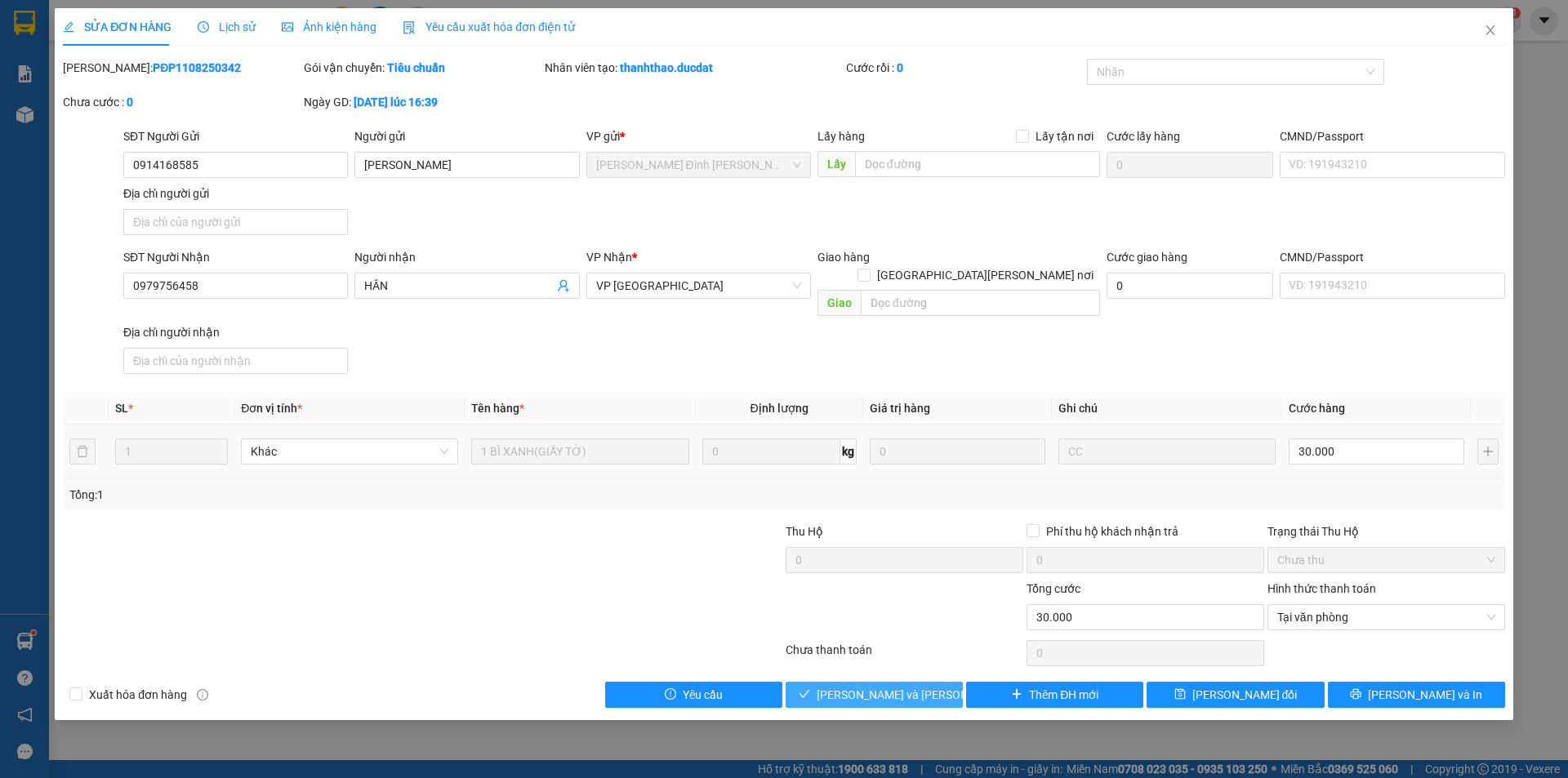
drag, startPoint x: 896, startPoint y: 683, endPoint x: 897, endPoint y: 663, distance: 20.0
click at [896, 686] on span "[PERSON_NAME] và [PERSON_NAME] hàng" at bounding box center [927, 694] width 220 height 18
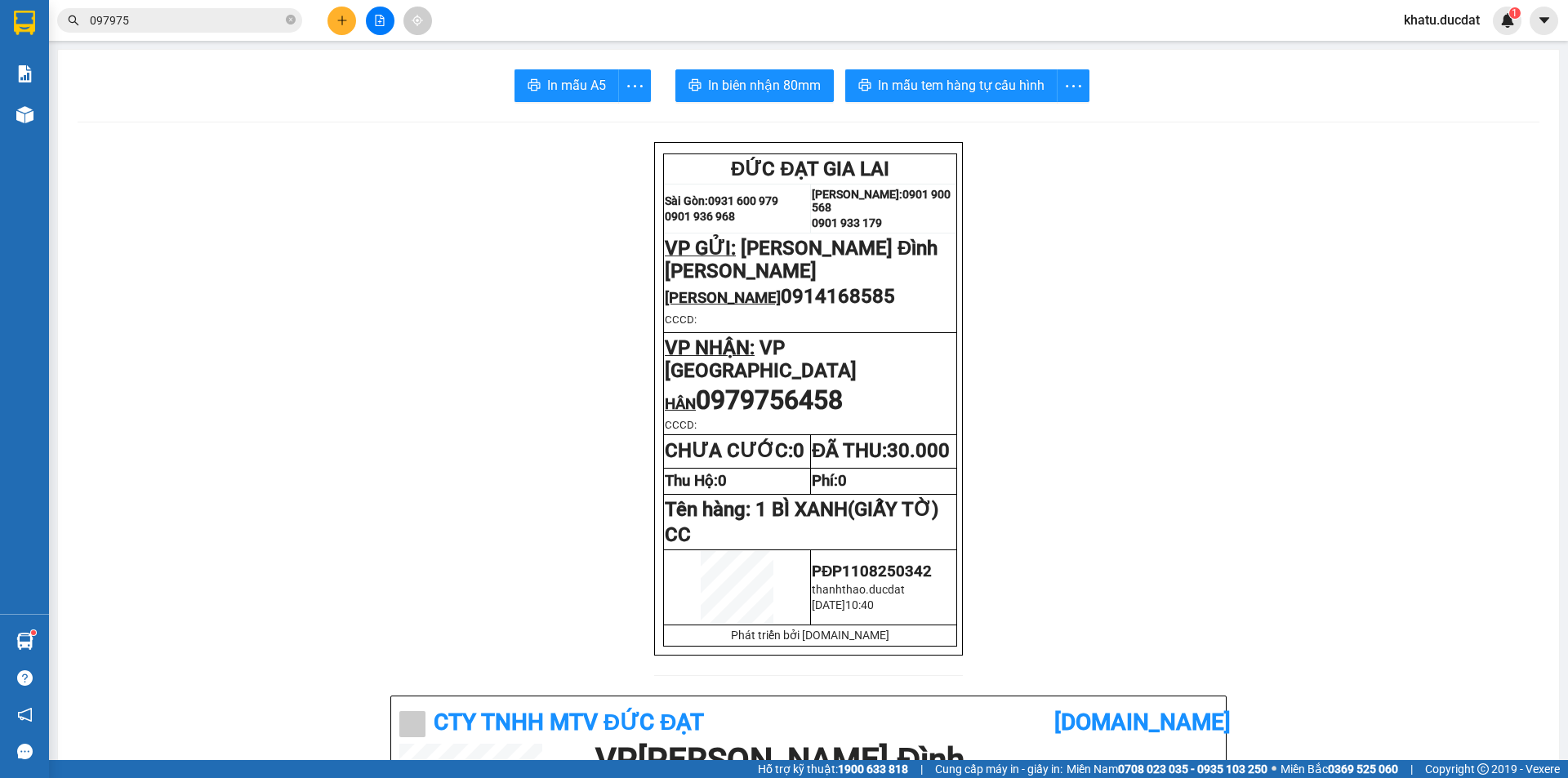
click at [295, 21] on span "097975" at bounding box center [180, 21] width 245 height 24
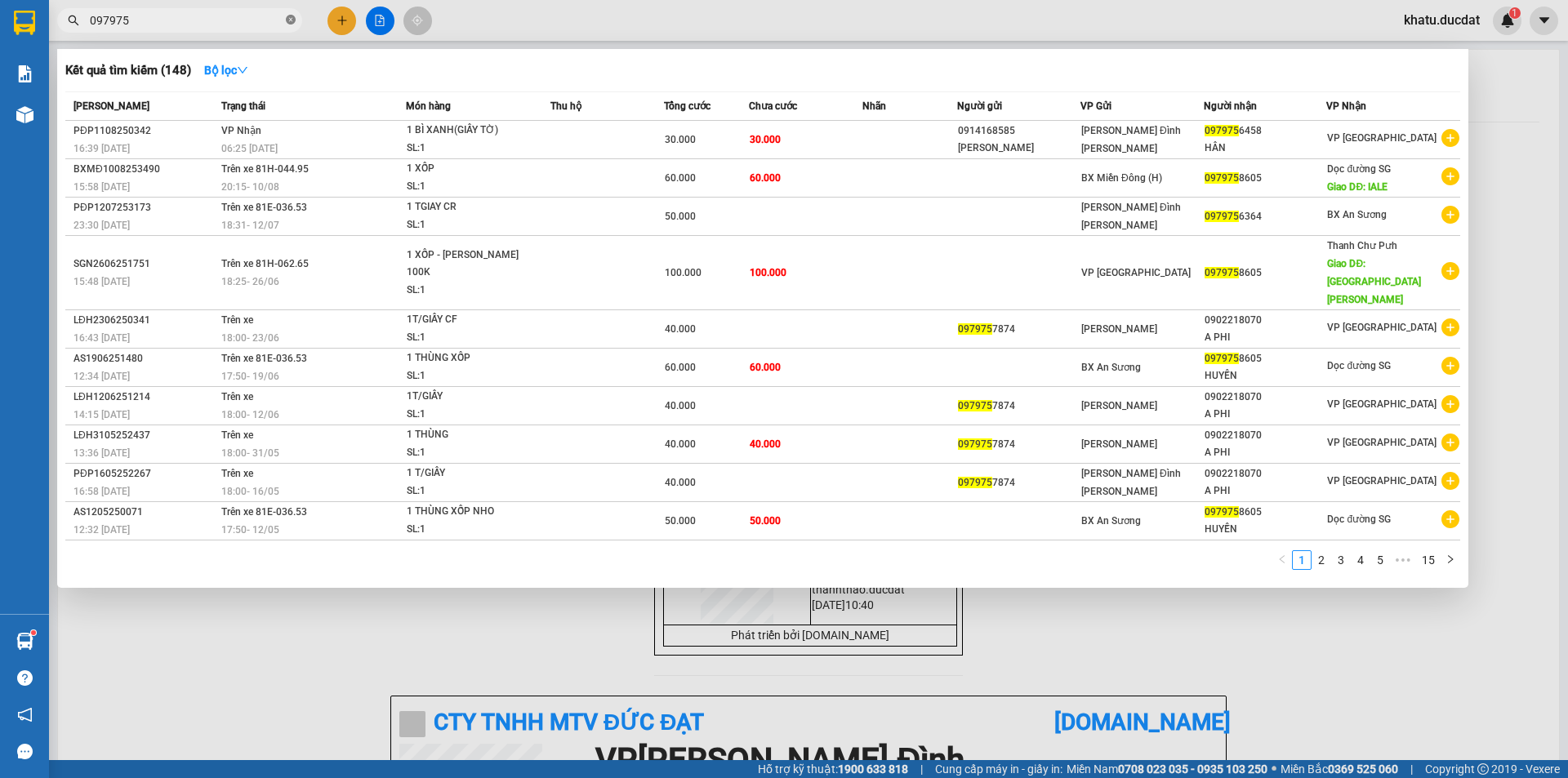
click at [292, 24] on icon "close-circle" at bounding box center [291, 20] width 9 height 9
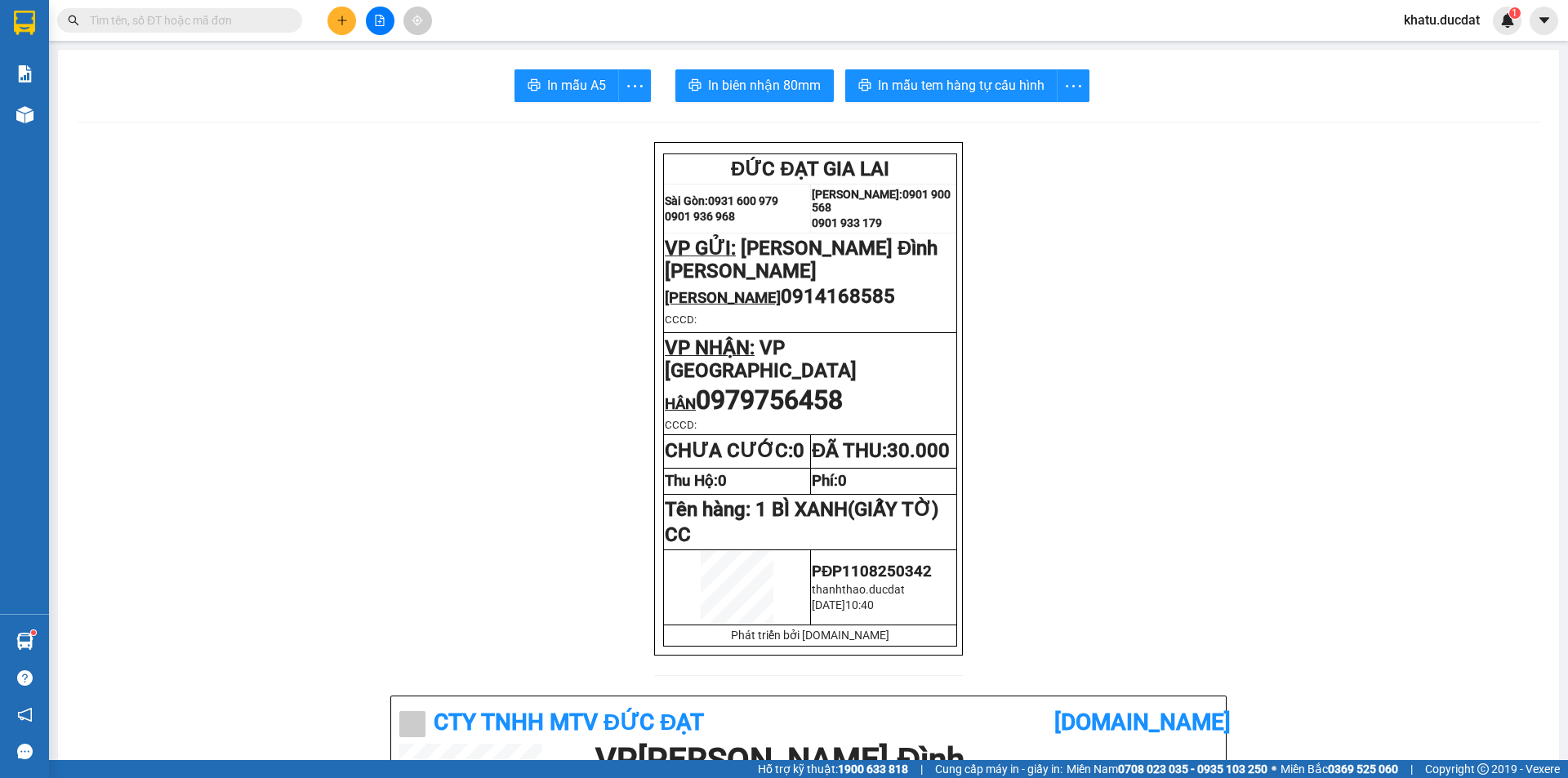
click at [159, 28] on input "text" at bounding box center [186, 20] width 193 height 18
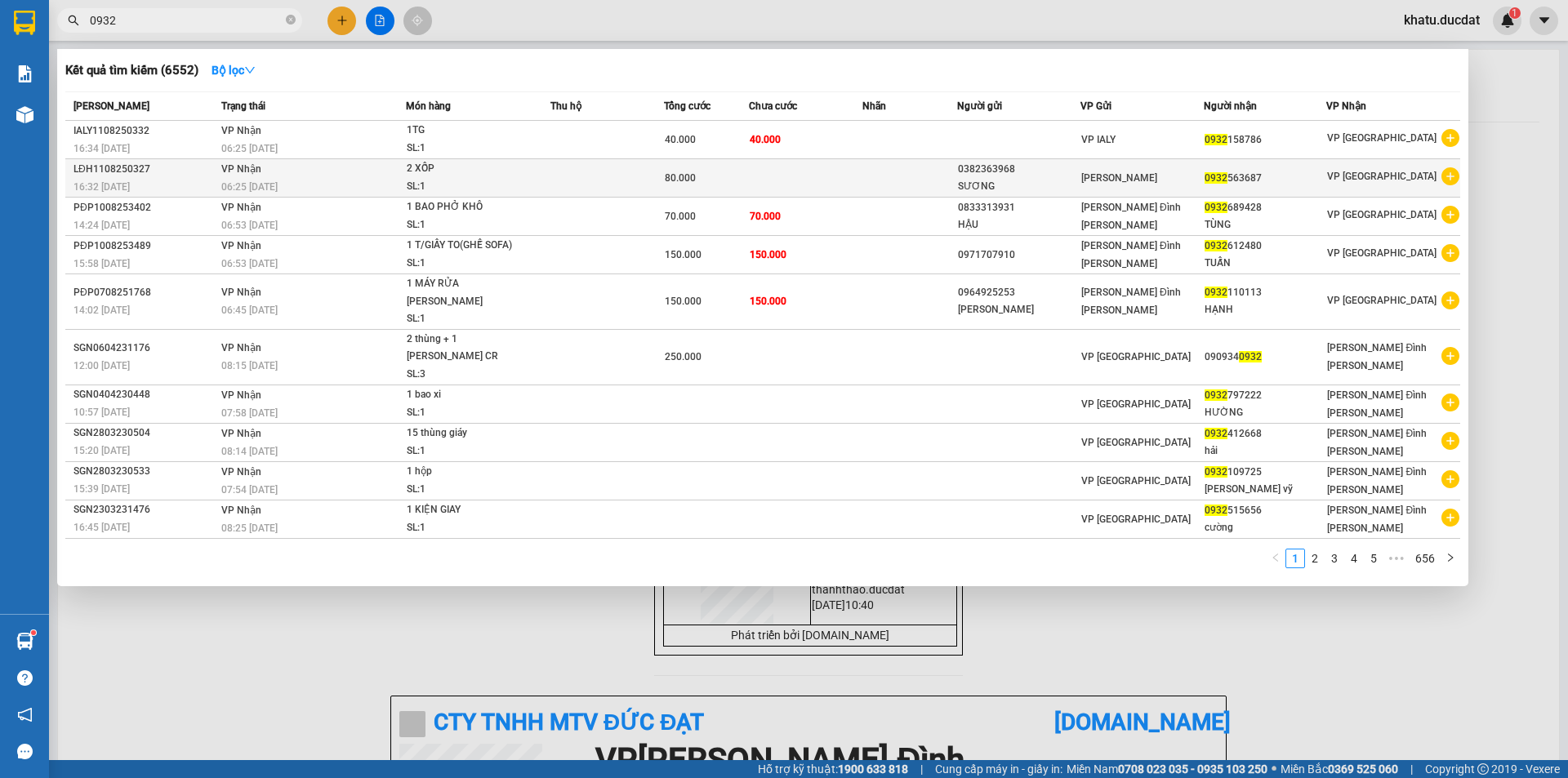
type input "0932"
click at [507, 183] on div "SL: 1" at bounding box center [467, 186] width 122 height 18
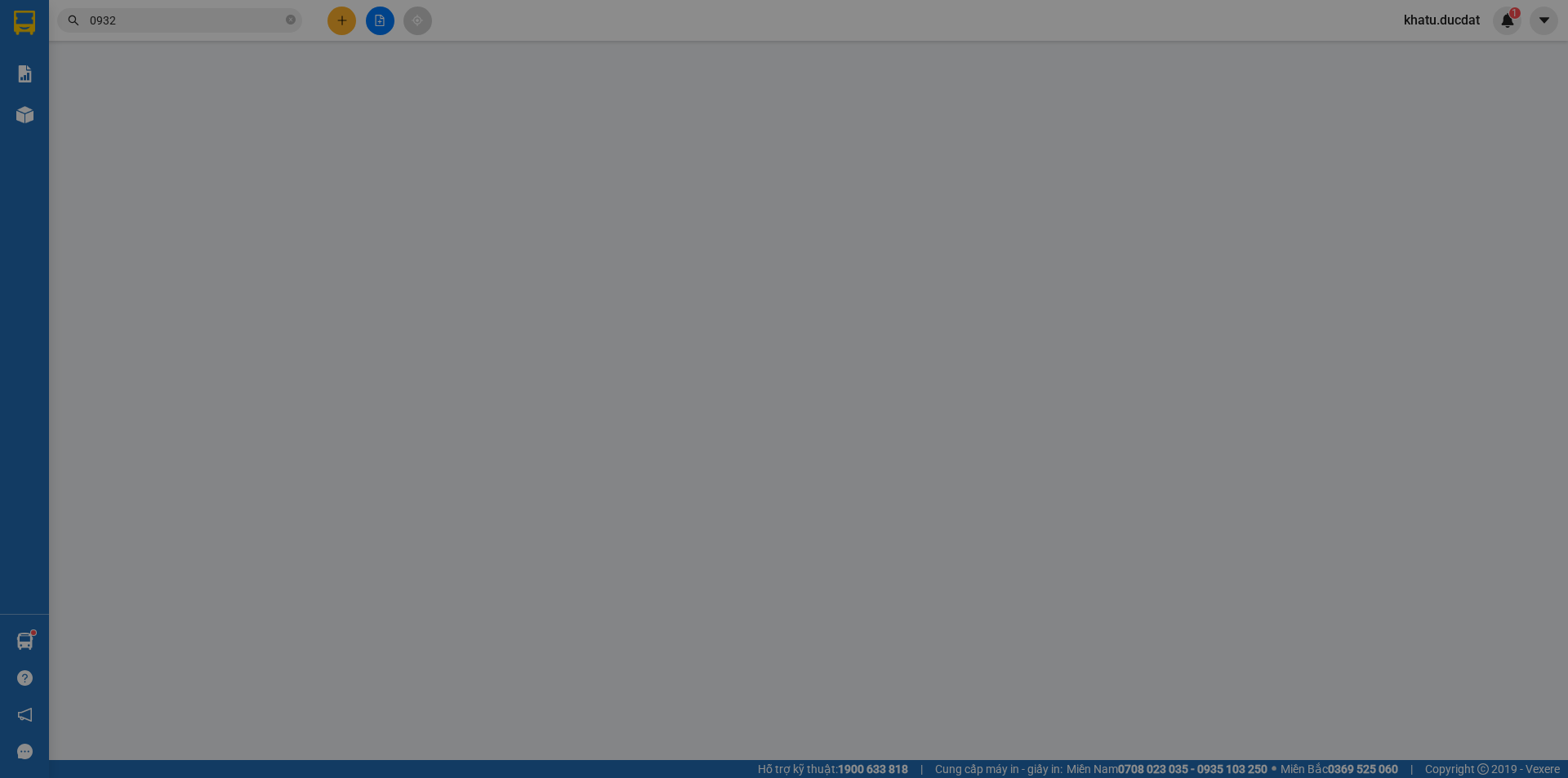
type input "0382363968"
type input "SƯƠNG"
type input "0932563687"
type input "80.000"
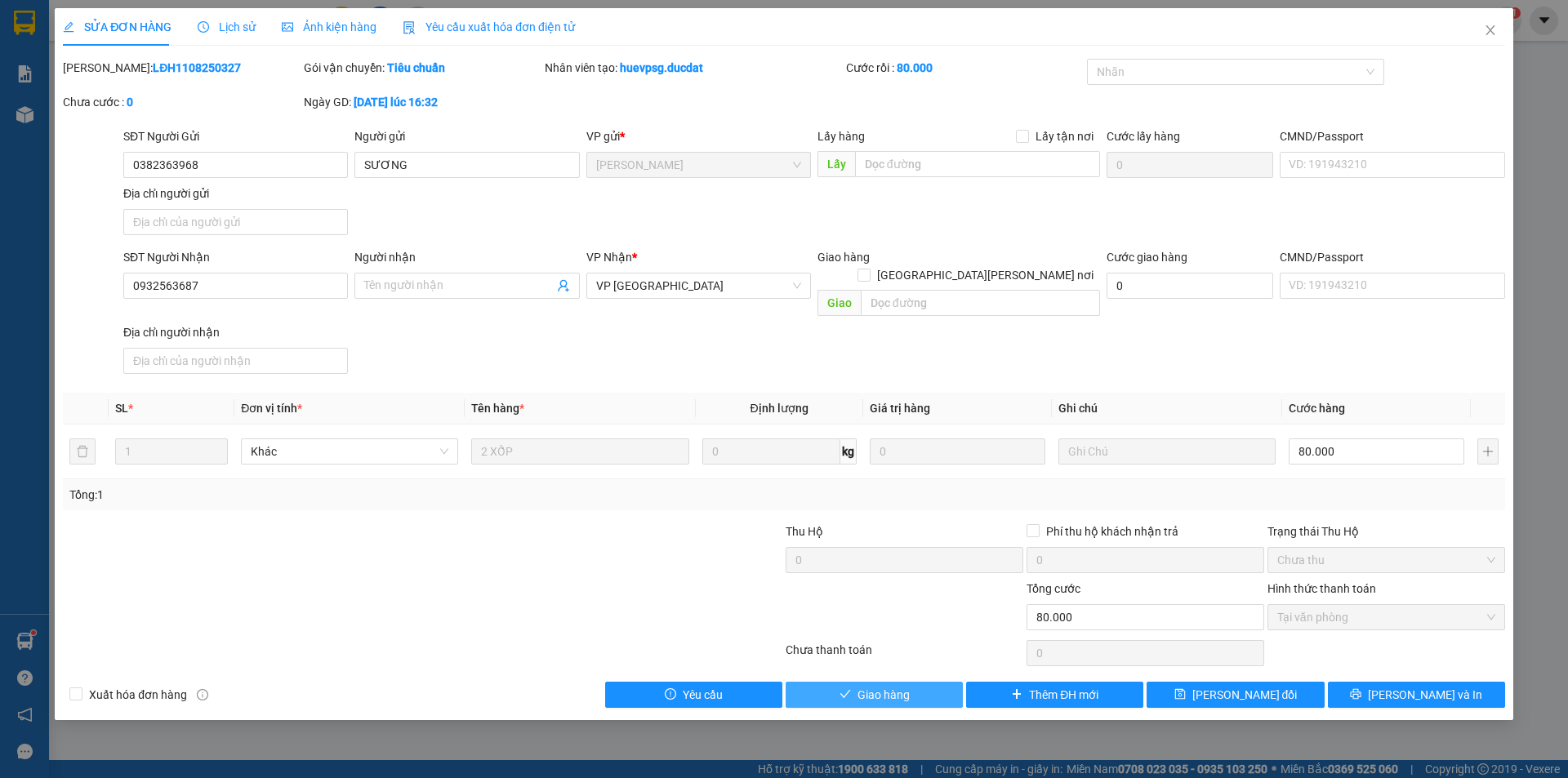
click at [857, 682] on button "Giao hàng" at bounding box center [874, 695] width 177 height 26
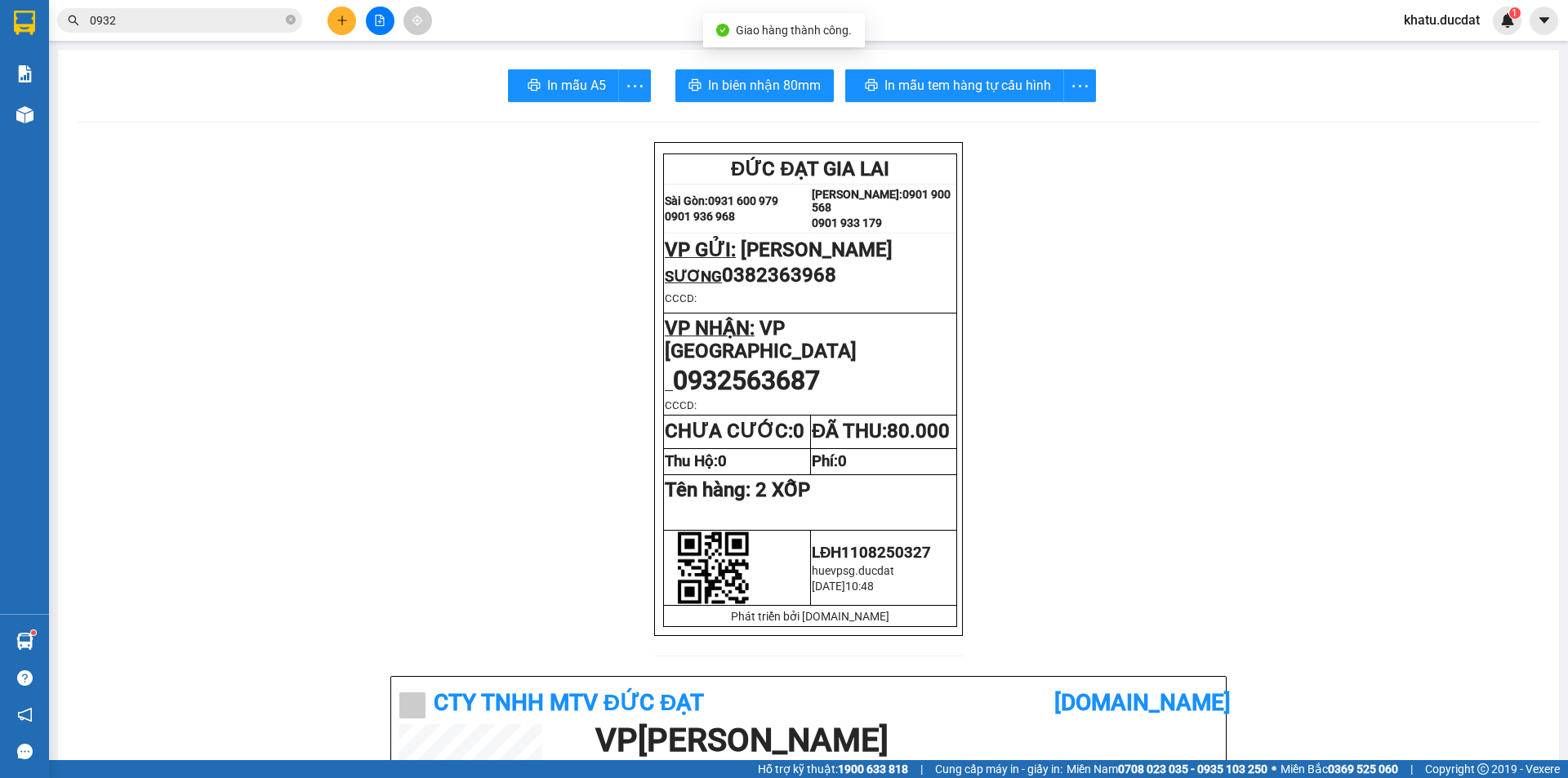
click at [256, 23] on input "0932" at bounding box center [186, 20] width 193 height 18
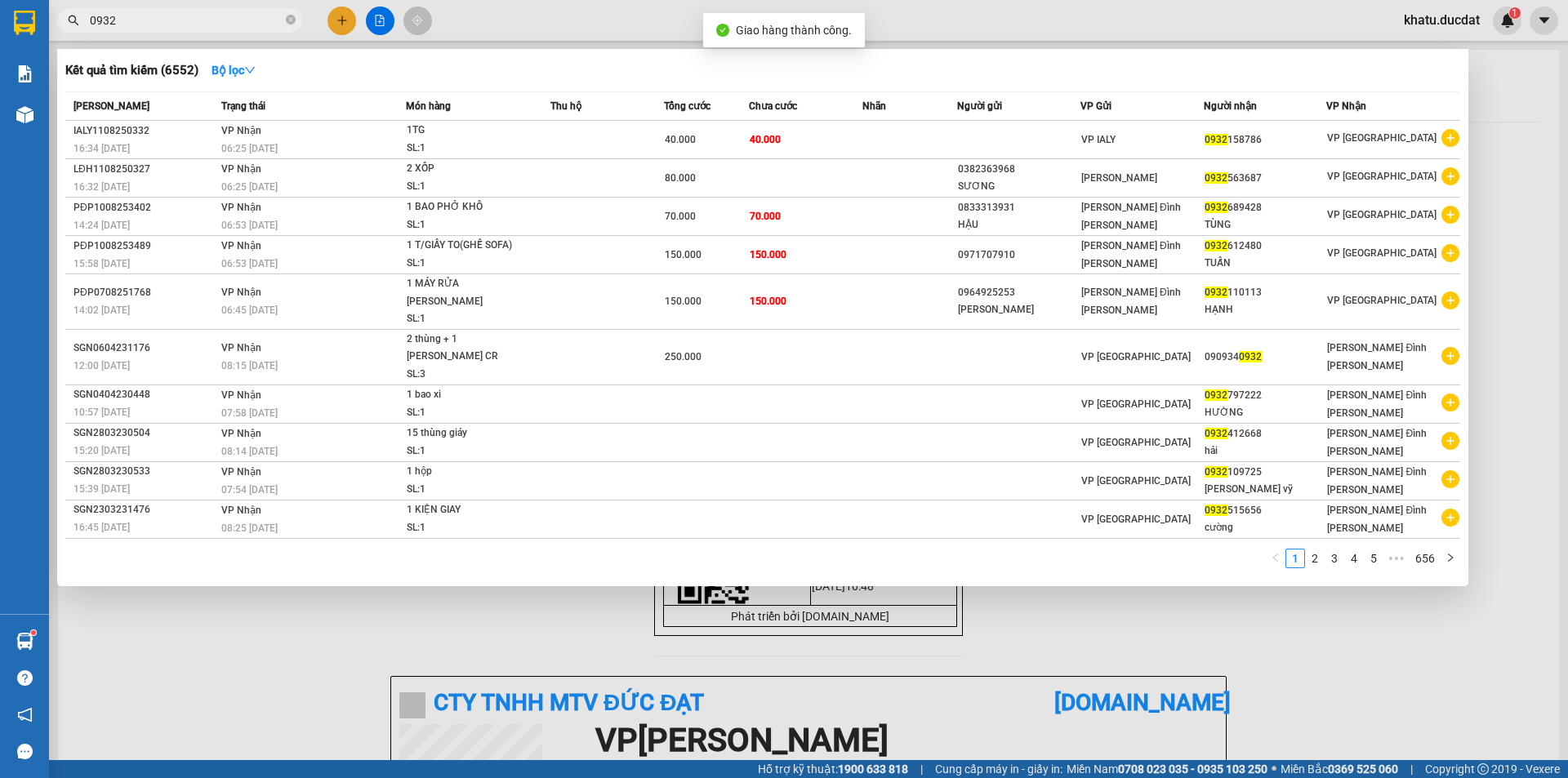
click at [256, 23] on input "0932" at bounding box center [186, 20] width 193 height 18
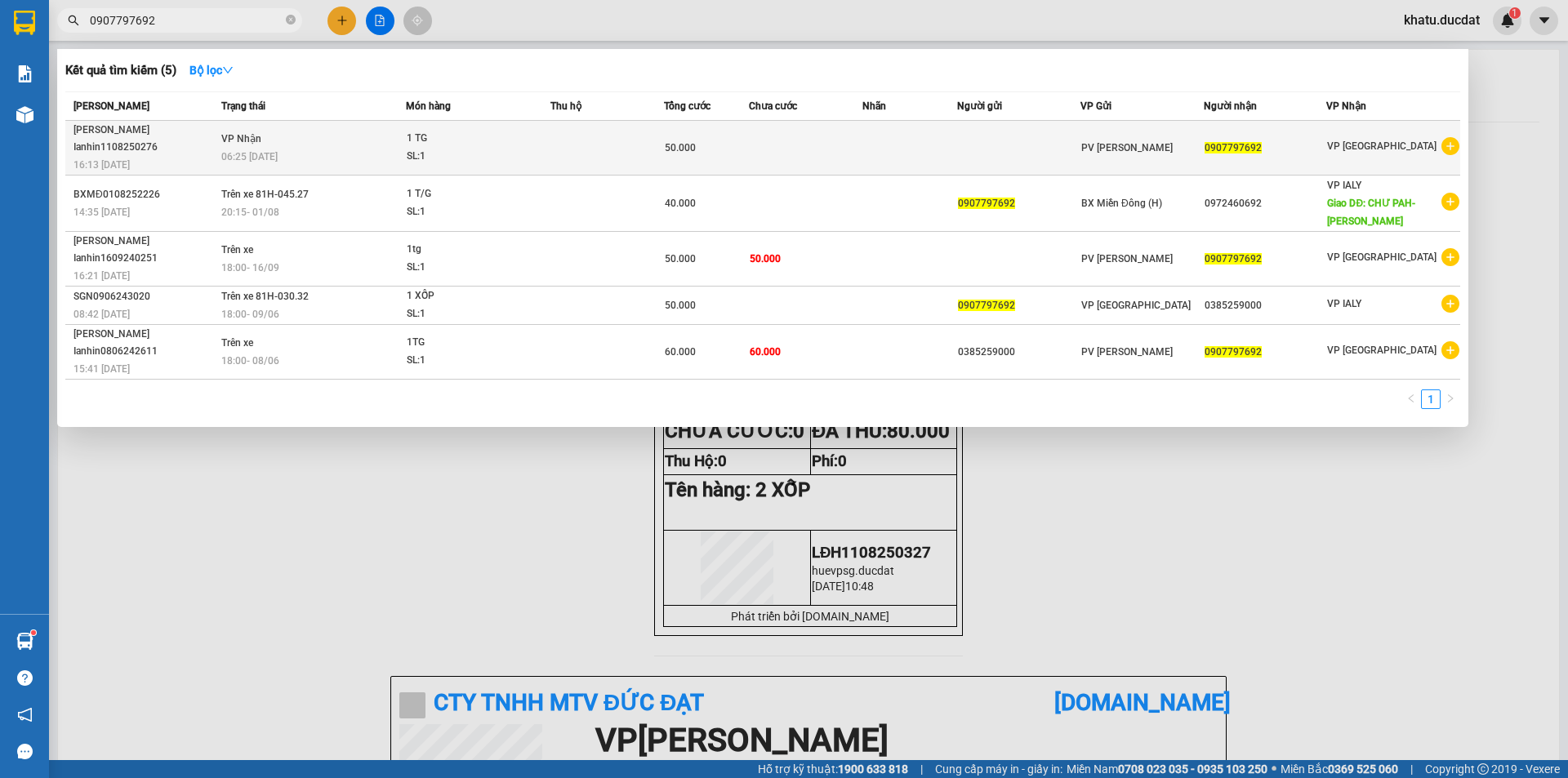
type input "0907797692"
click at [830, 141] on td at bounding box center [805, 149] width 114 height 55
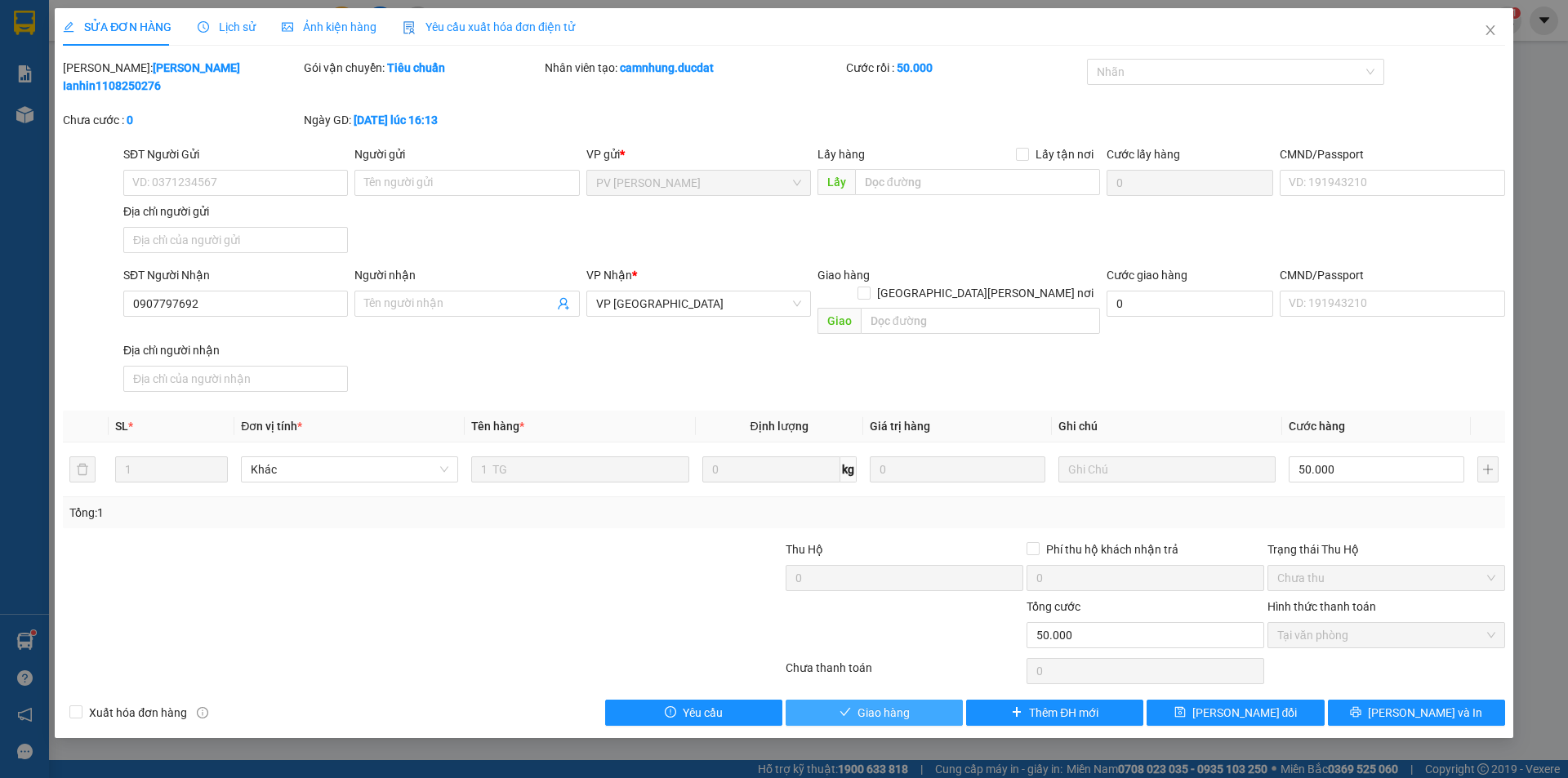
click at [902, 704] on span "Giao hàng" at bounding box center [884, 712] width 53 height 18
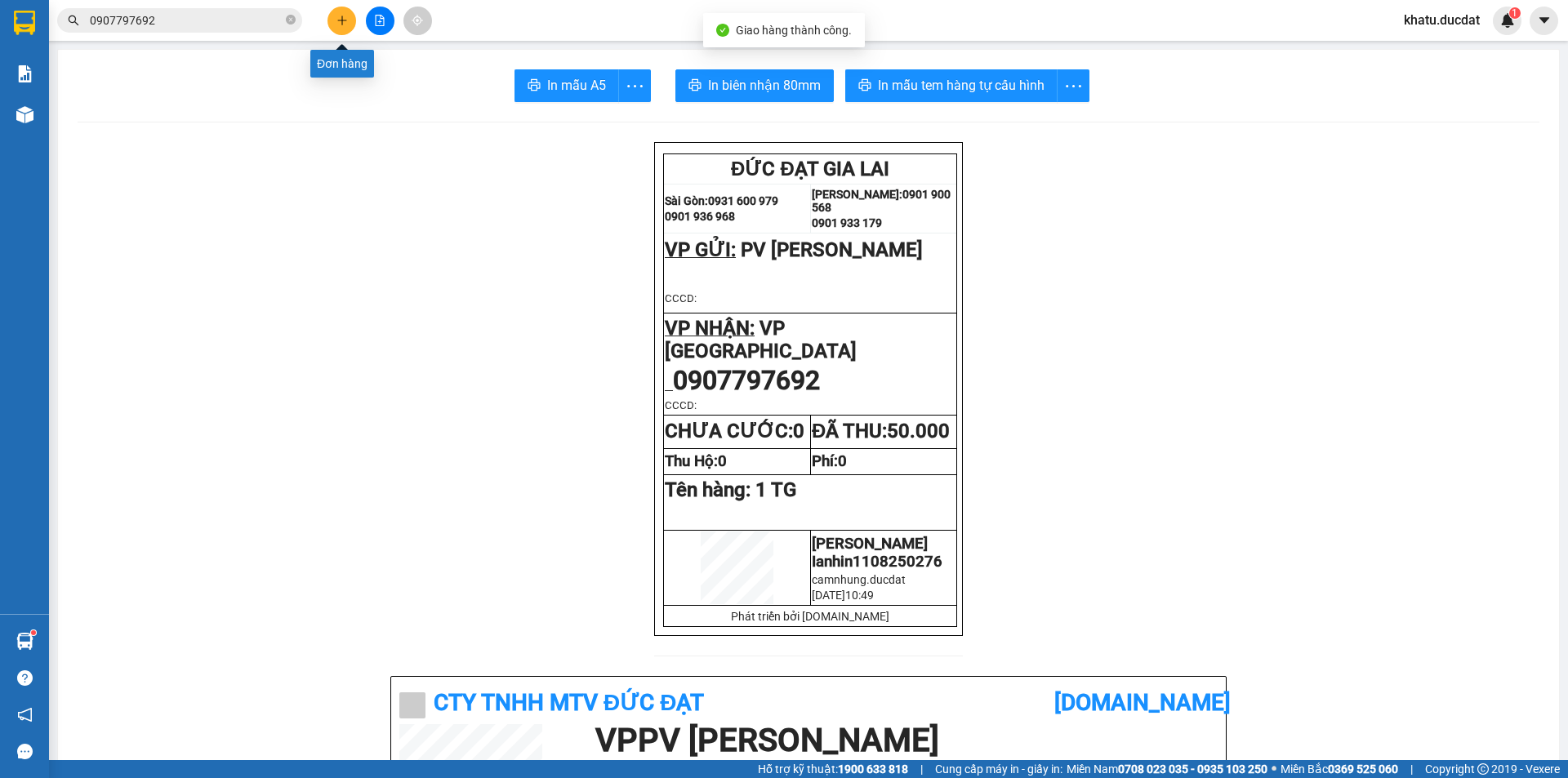
click at [338, 22] on icon "plus" at bounding box center [342, 21] width 11 height 11
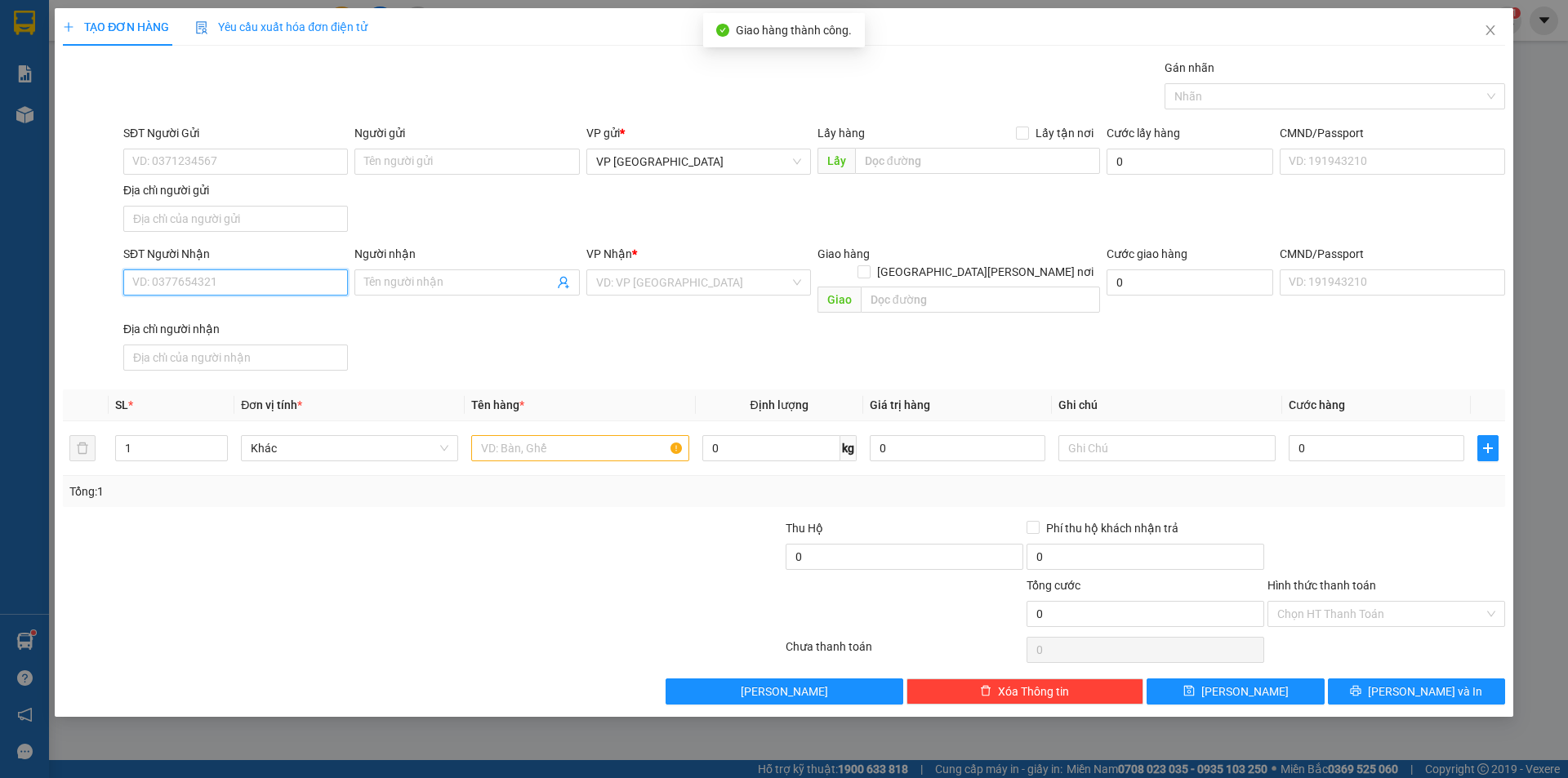
click at [266, 284] on input "SĐT Người Nhận" at bounding box center [235, 283] width 225 height 26
click at [615, 449] on td at bounding box center [579, 449] width 230 height 55
click at [622, 437] on input "text" at bounding box center [579, 449] width 217 height 26
type input "1 BỊCH ĐỎ"
click at [239, 280] on input "SĐT Người Nhận" at bounding box center [235, 283] width 225 height 26
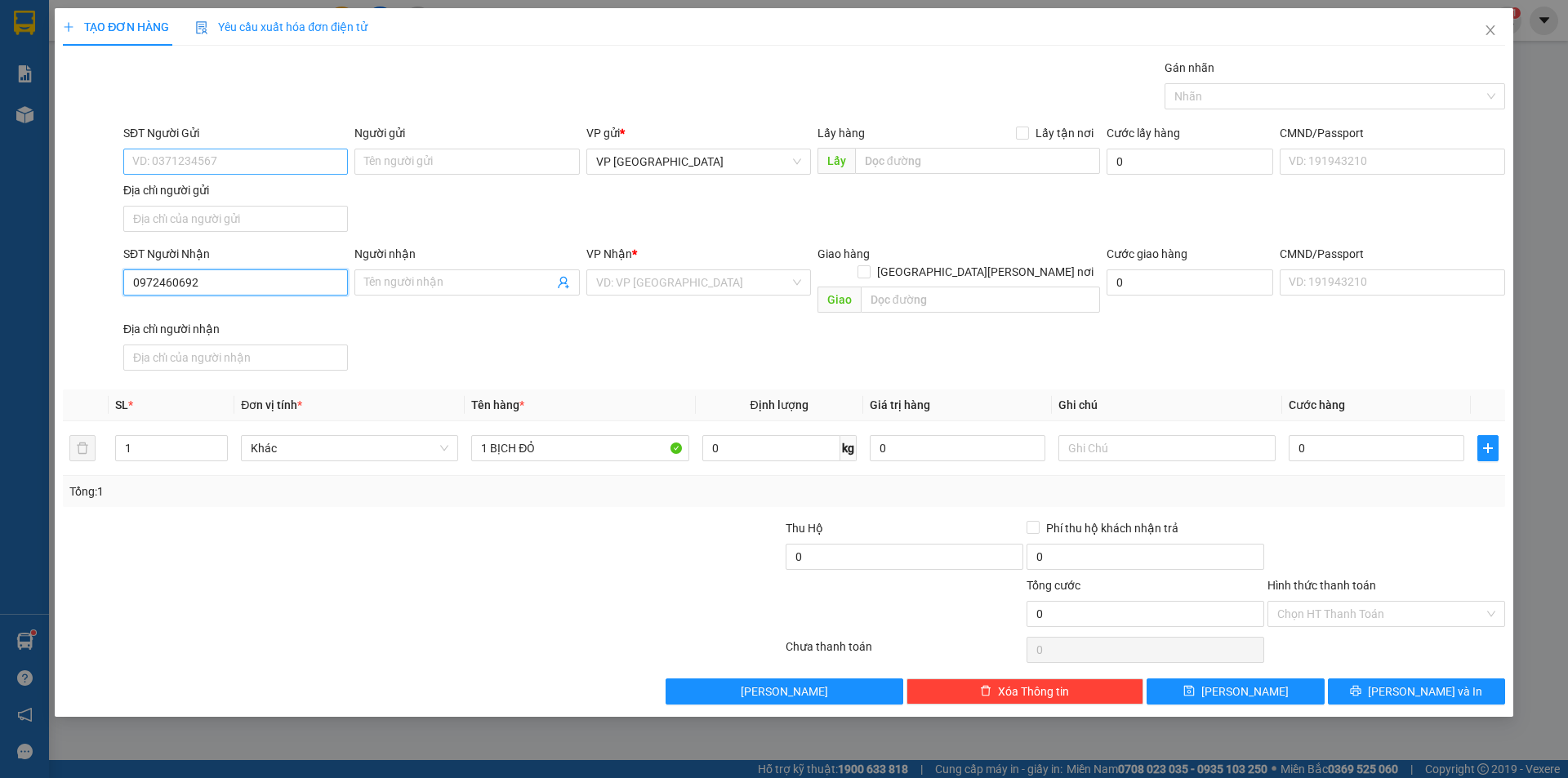
type input "0972460692"
click at [230, 160] on input "SĐT Người Gửi" at bounding box center [235, 162] width 225 height 26
type input "0907797692"
click at [741, 282] on input "search" at bounding box center [693, 282] width 194 height 24
click at [206, 159] on input "0907797692" at bounding box center [235, 162] width 225 height 26
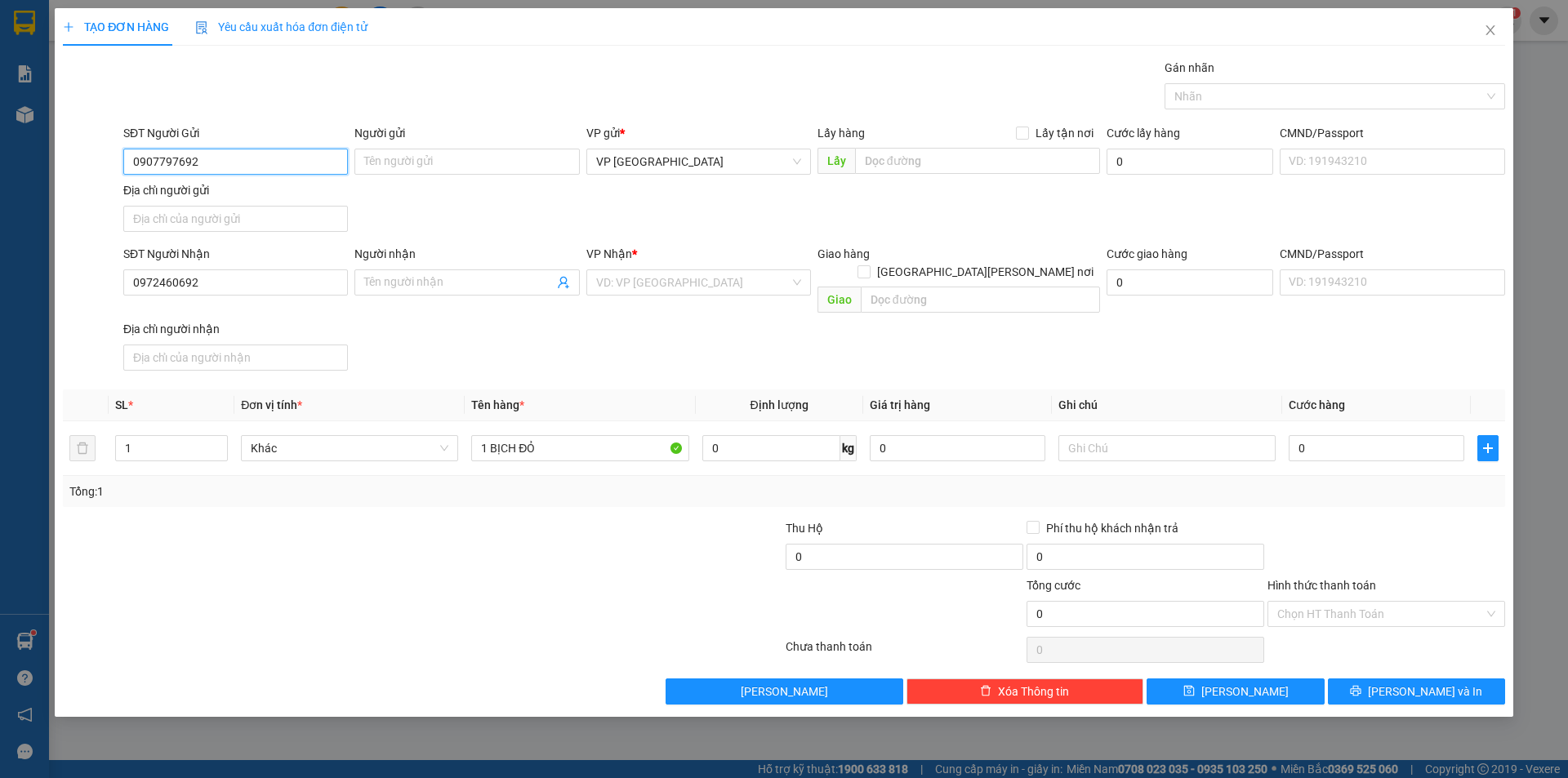
click at [206, 159] on input "0907797692" at bounding box center [235, 162] width 225 height 26
click at [722, 270] on input "search" at bounding box center [693, 282] width 194 height 24
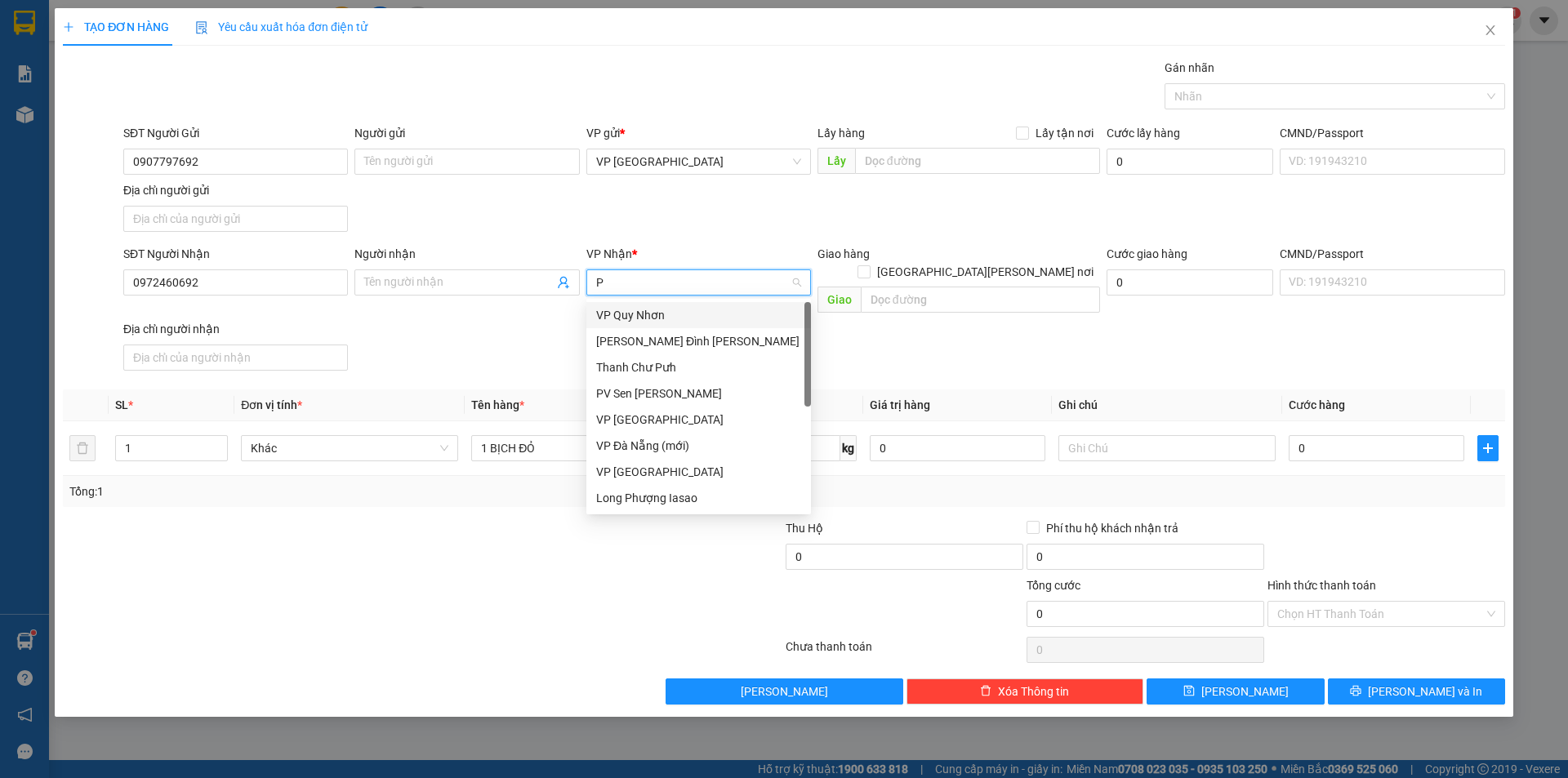
type input "PV"
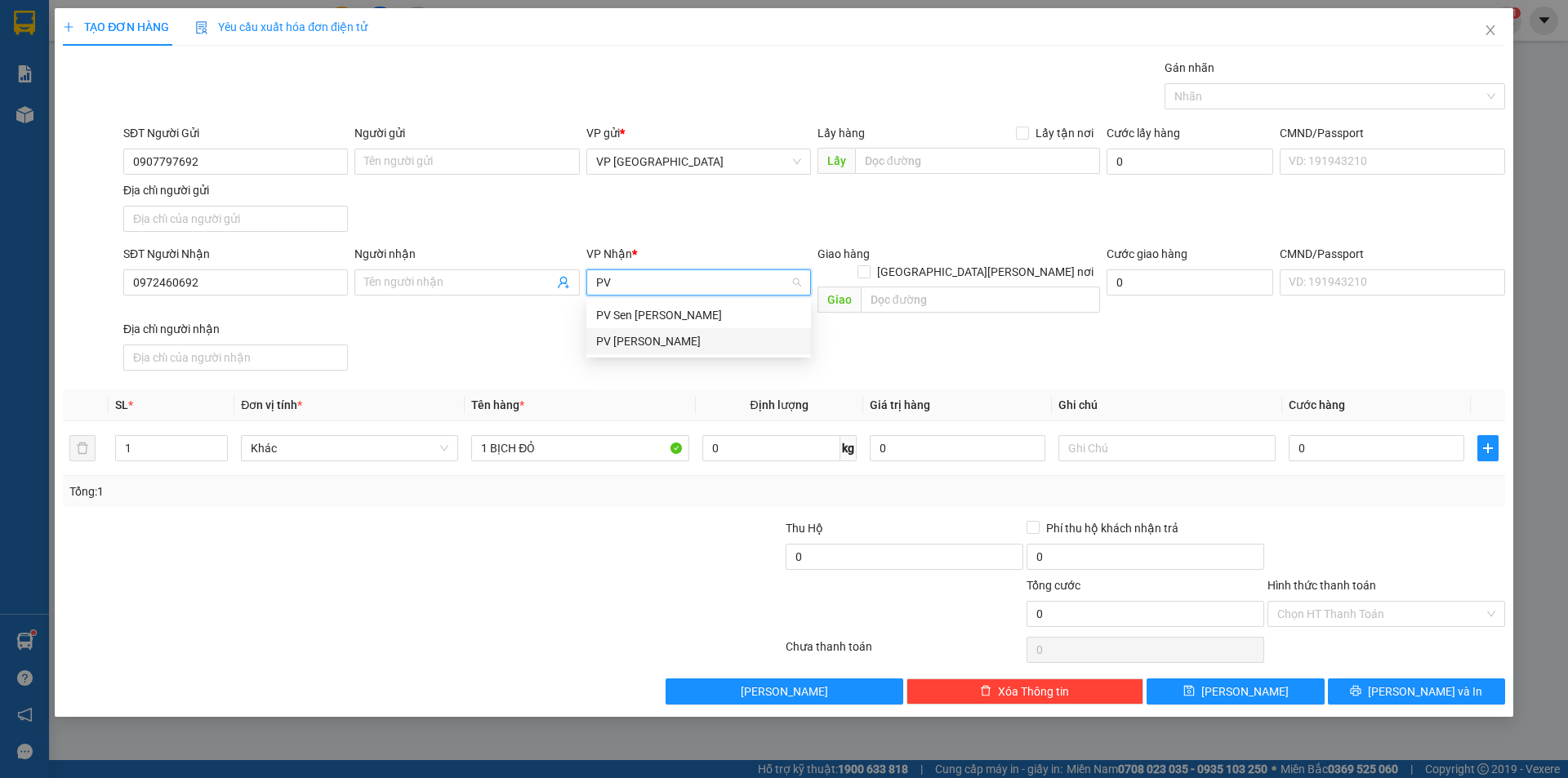
click at [745, 348] on div "PV [PERSON_NAME]" at bounding box center [699, 341] width 205 height 18
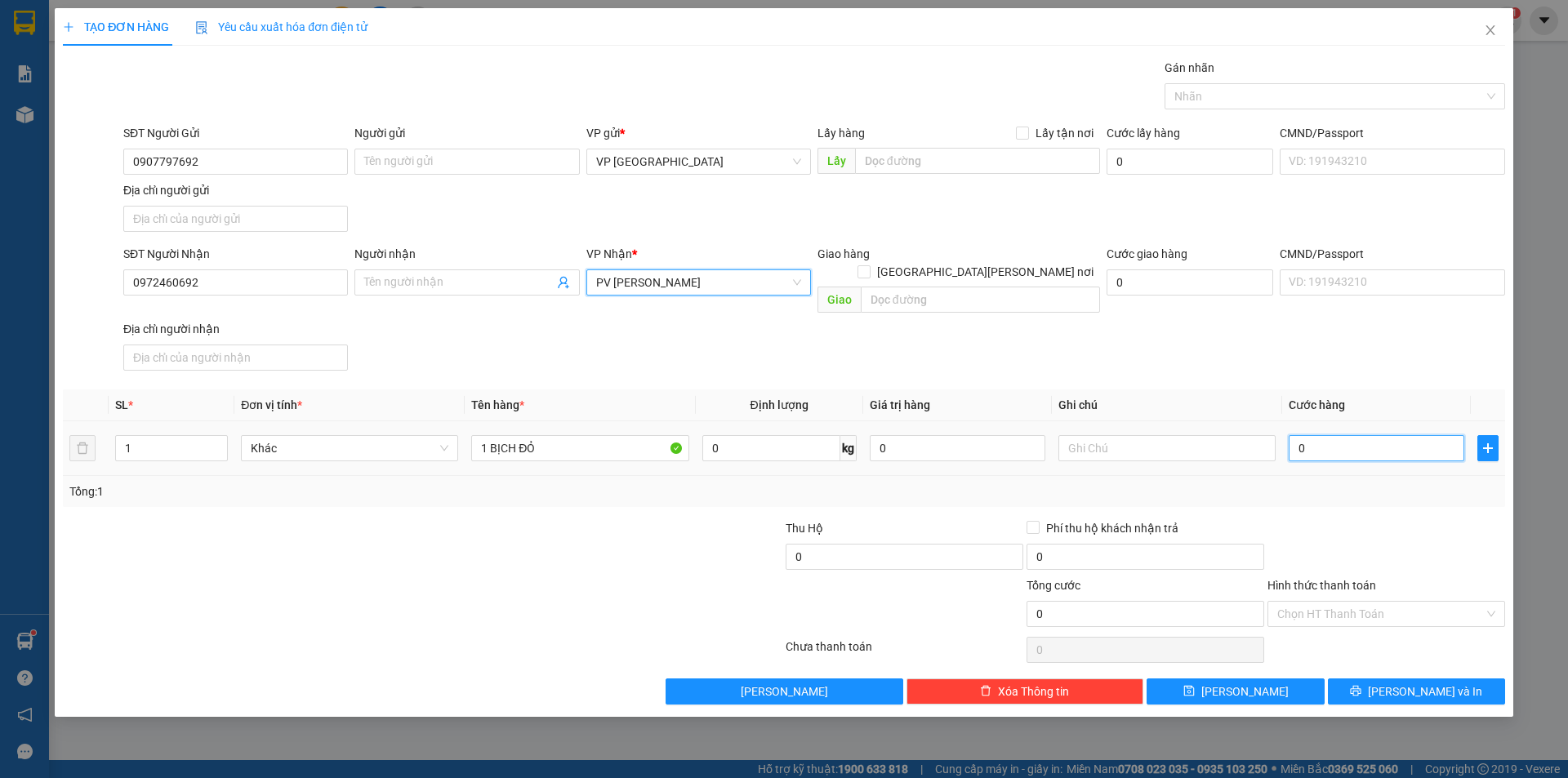
click at [1367, 436] on input "0" at bounding box center [1376, 449] width 176 height 26
type input "4"
type input "40"
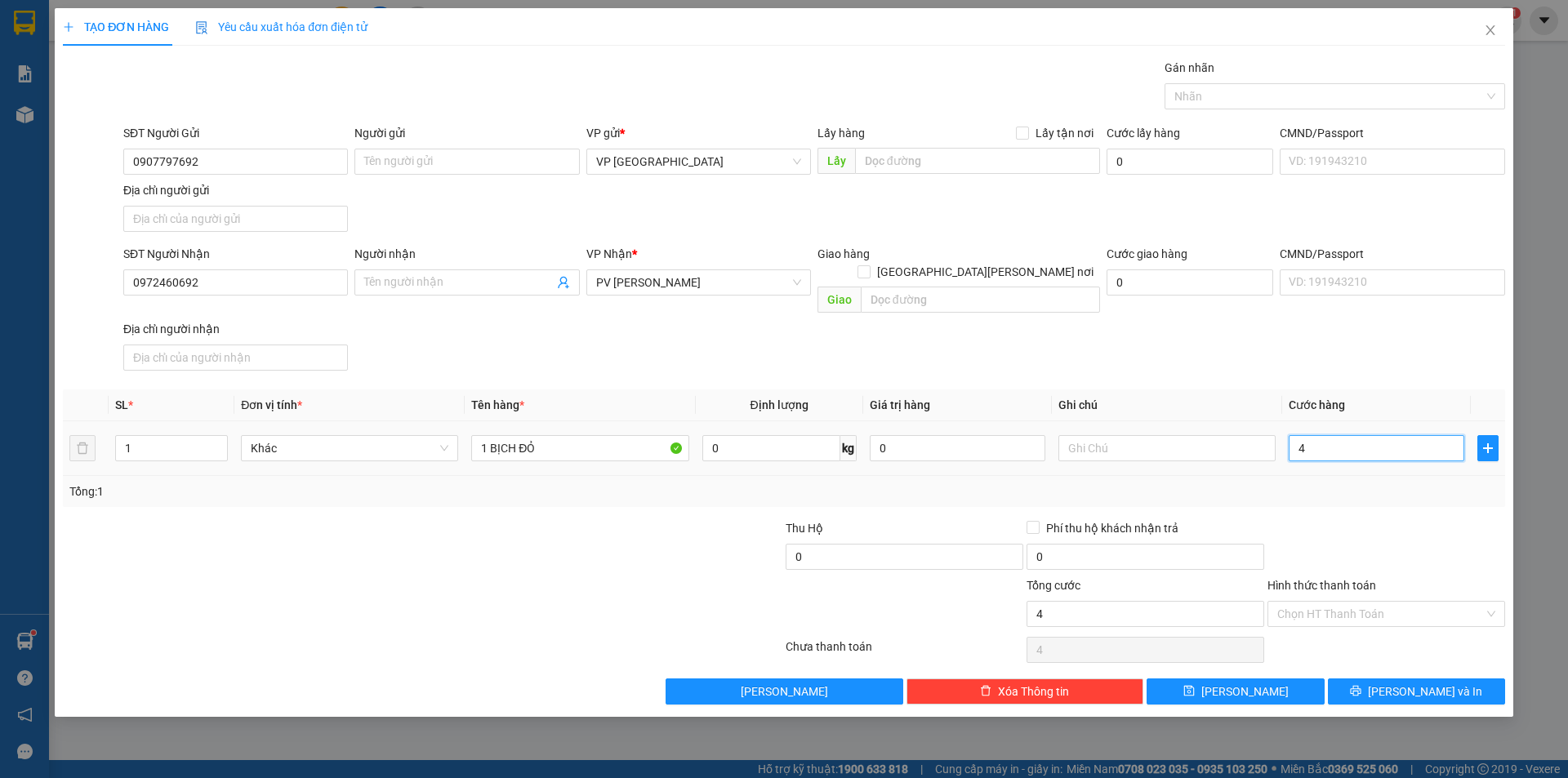
type input "40"
type input "40.000"
click at [1336, 497] on div "Transit Pickup Surcharge Ids Transit Deliver Surcharge Ids Transit Deliver Surc…" at bounding box center [784, 382] width 1442 height 646
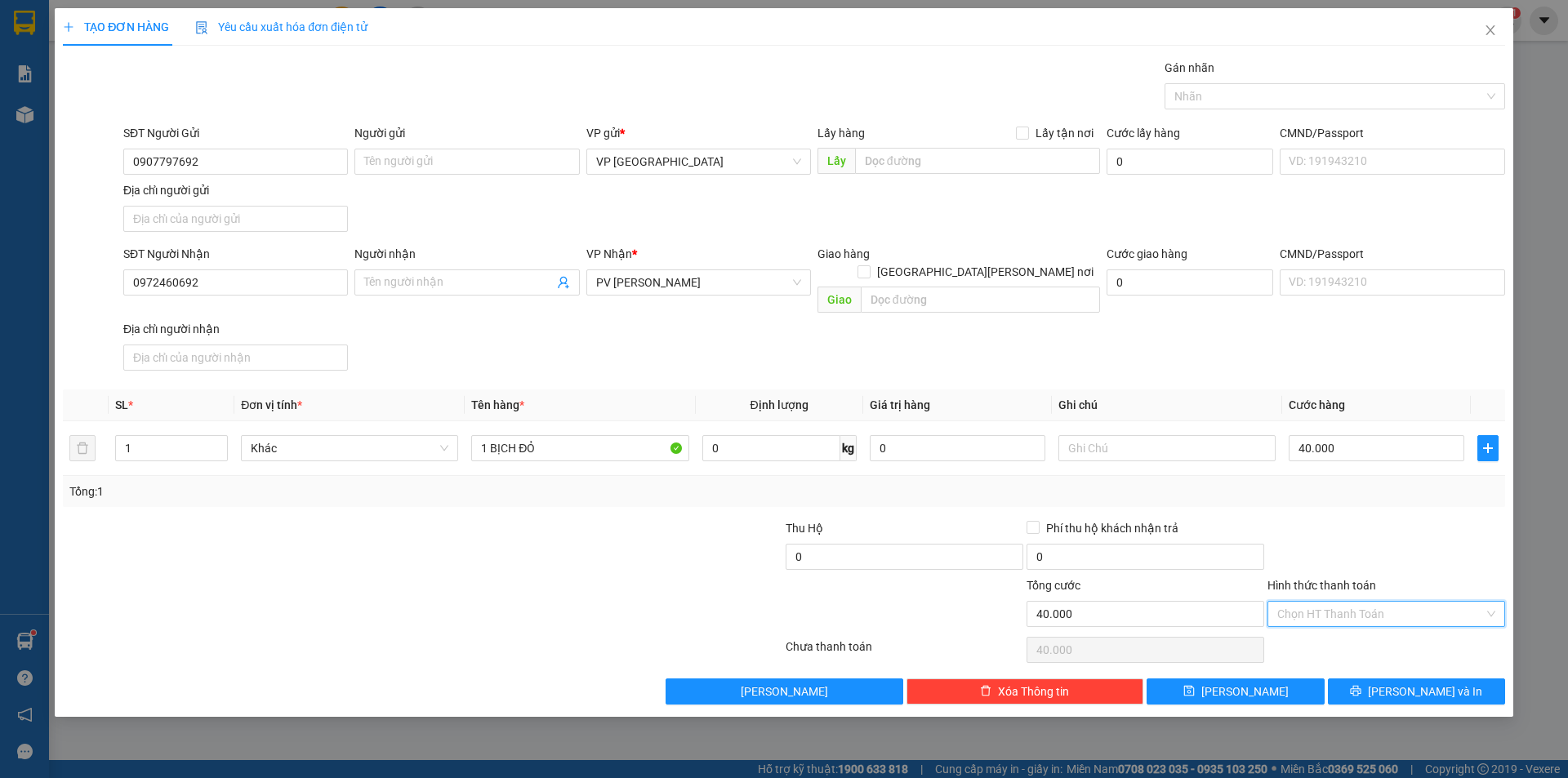
click at [1410, 602] on input "Hình thức thanh toán" at bounding box center [1381, 614] width 207 height 24
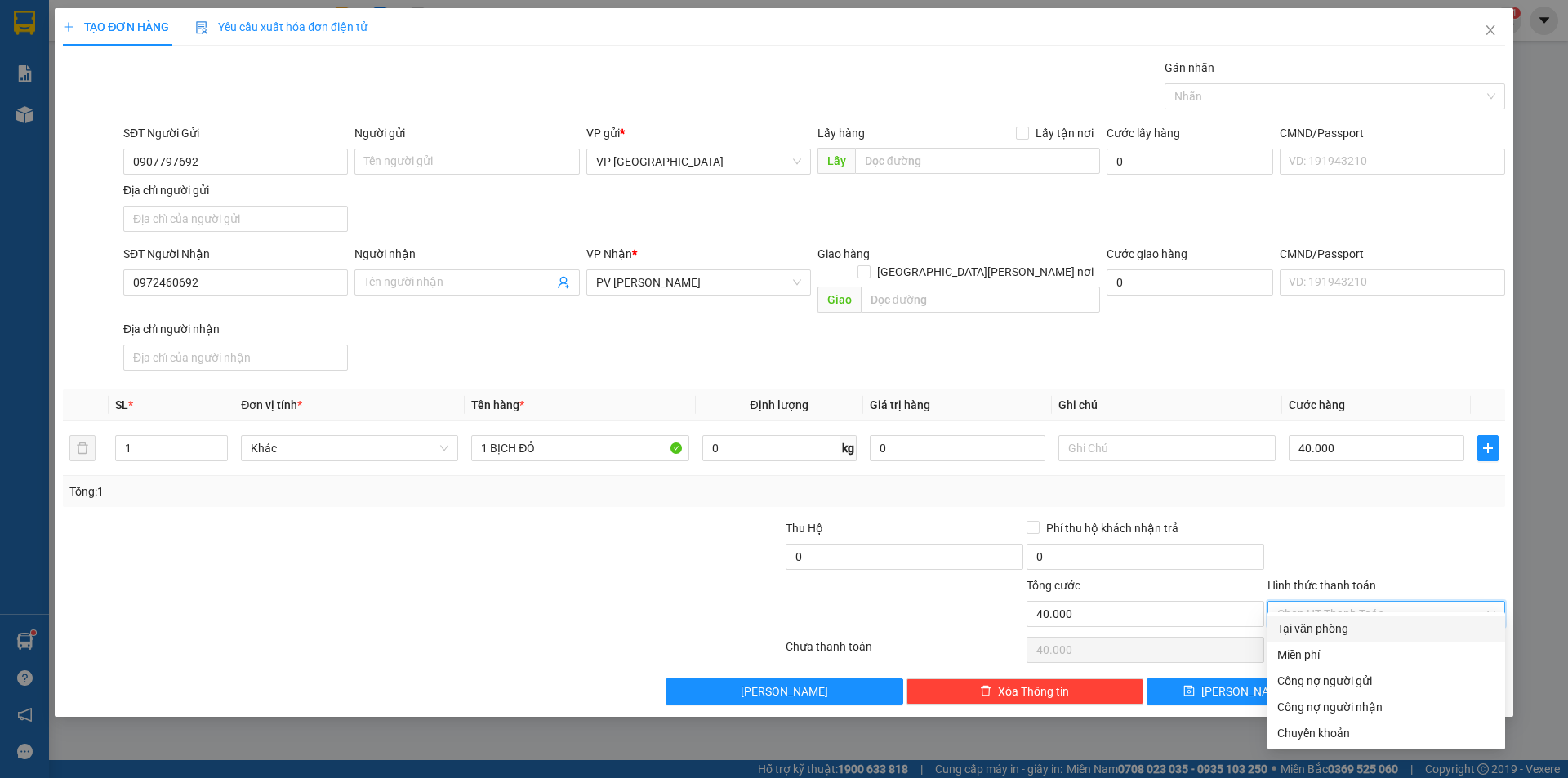
click at [1386, 633] on div "Tại văn phòng" at bounding box center [1386, 628] width 218 height 18
type input "0"
click at [1392, 436] on input "40.000" at bounding box center [1376, 449] width 176 height 26
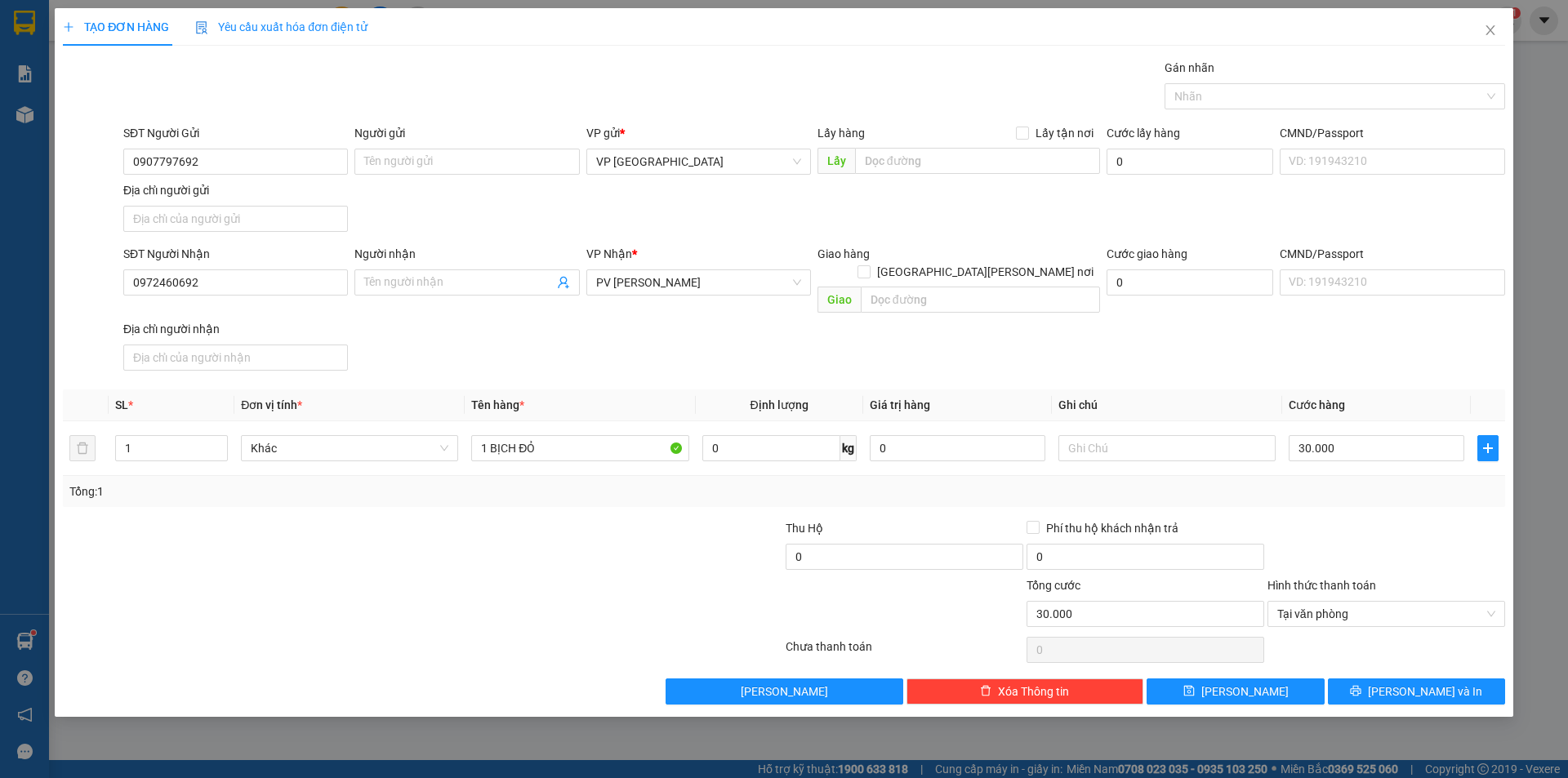
click at [1374, 500] on div "Transit Pickup Surcharge Ids Transit Deliver Surcharge Ids Transit Deliver Surc…" at bounding box center [784, 382] width 1442 height 646
click at [1448, 683] on span "[PERSON_NAME] và In" at bounding box center [1425, 691] width 115 height 18
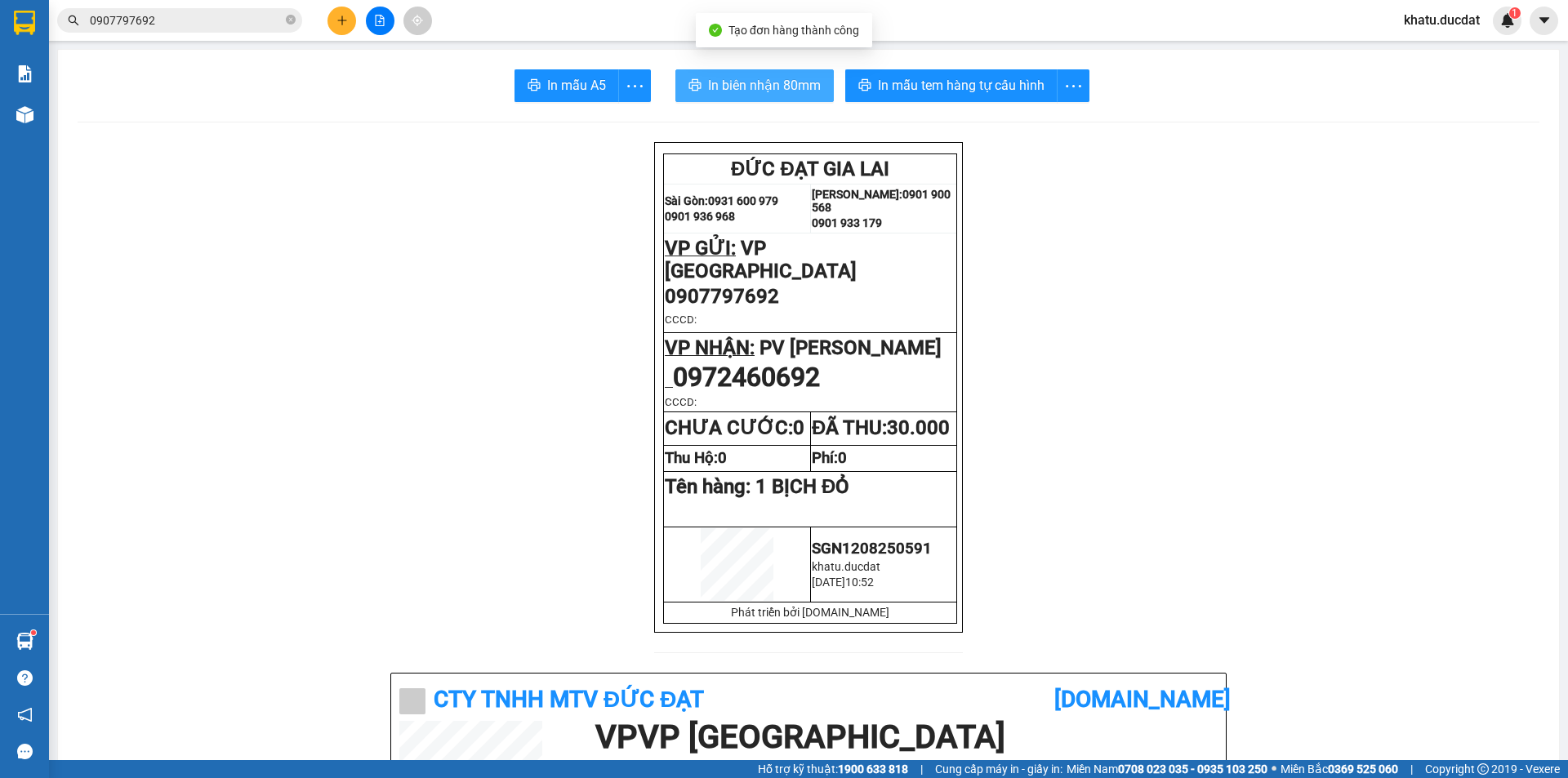
click at [718, 87] on span "In biên nhận 80mm" at bounding box center [765, 86] width 113 height 21
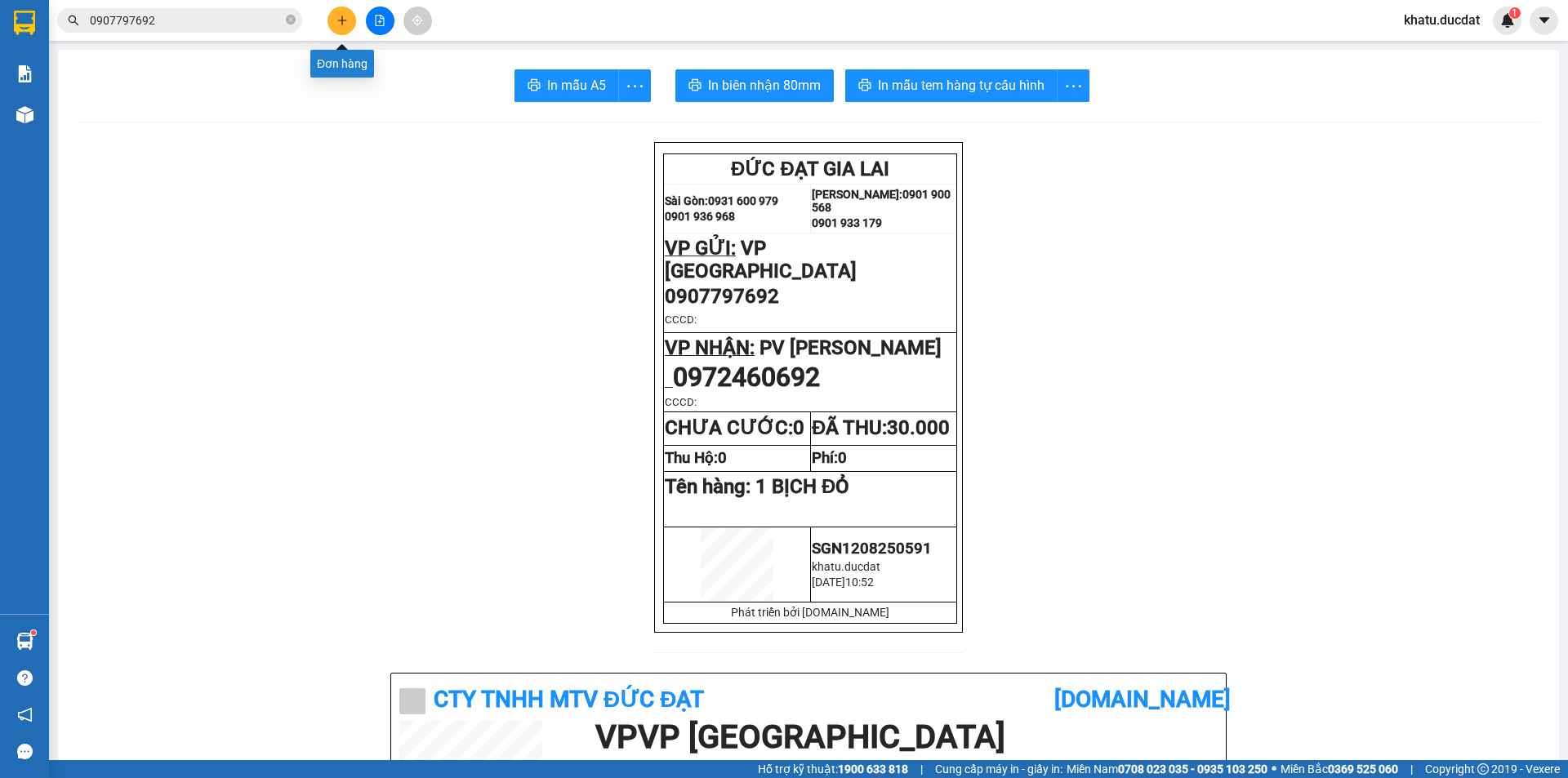
click at [342, 15] on icon "plus" at bounding box center [342, 21] width 11 height 11
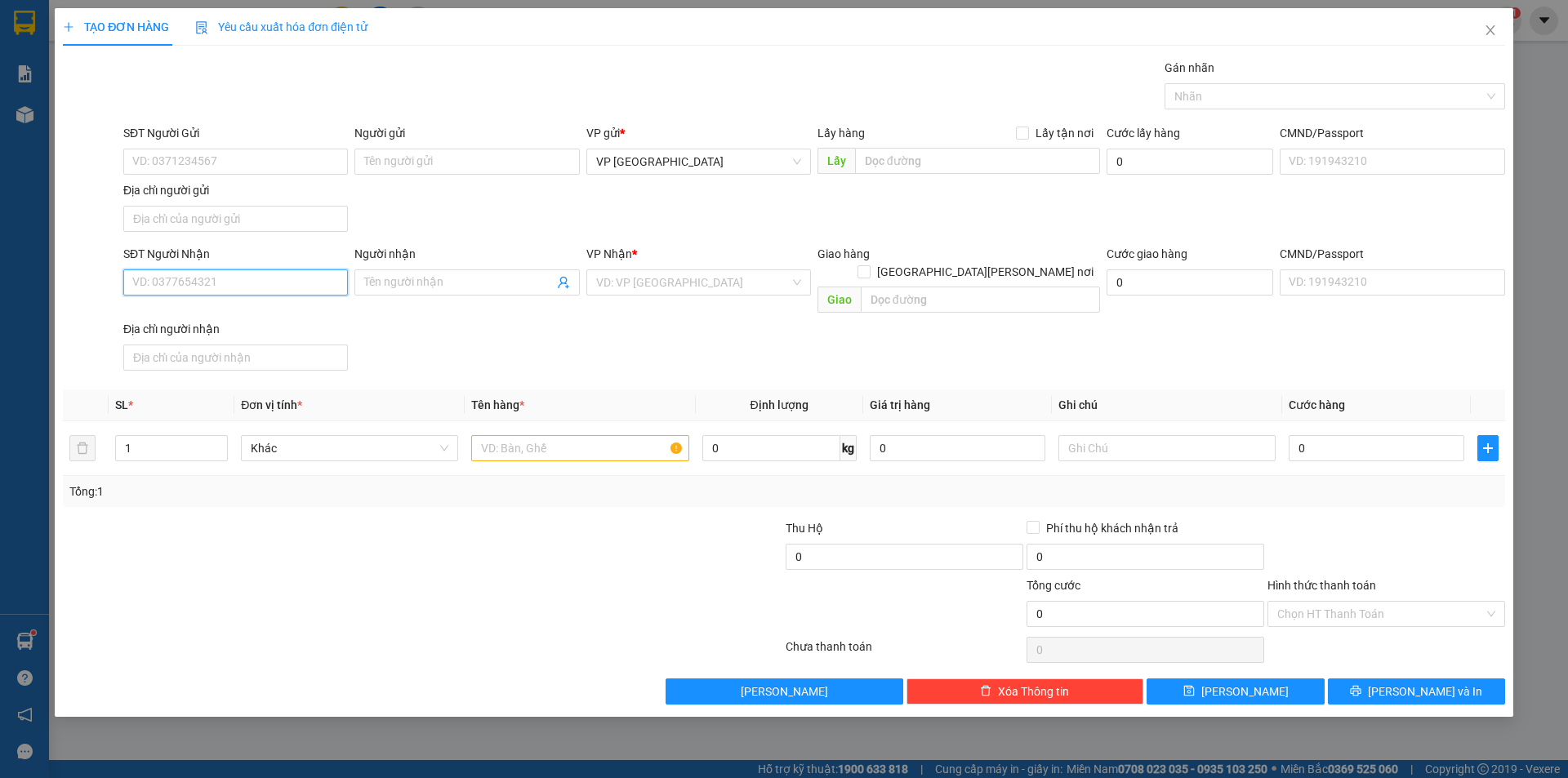
click at [273, 279] on input "SĐT Người Nhận" at bounding box center [235, 283] width 225 height 26
click at [1488, 32] on icon "close" at bounding box center [1491, 30] width 13 height 13
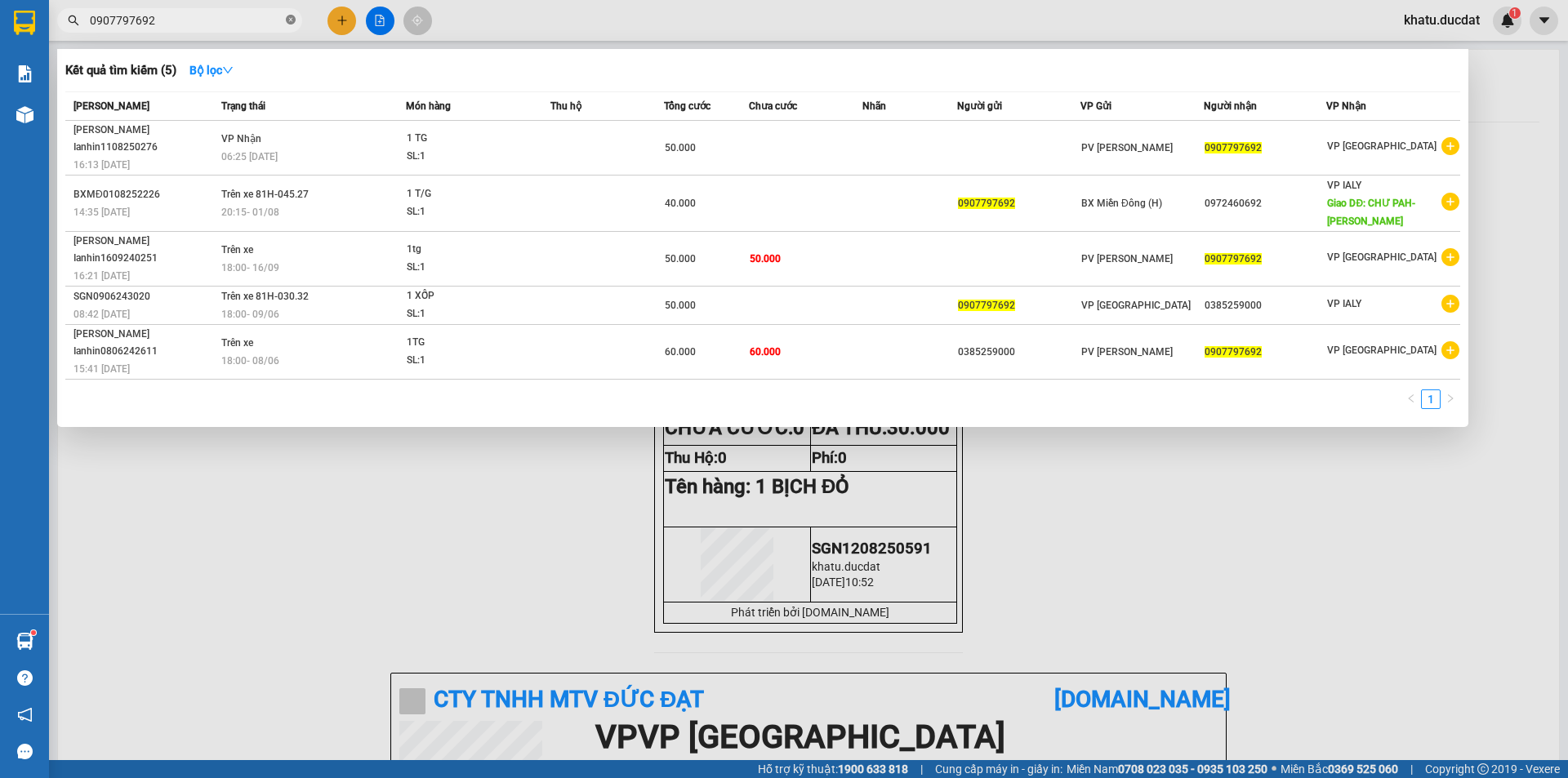
click at [294, 23] on icon "close-circle" at bounding box center [291, 20] width 9 height 9
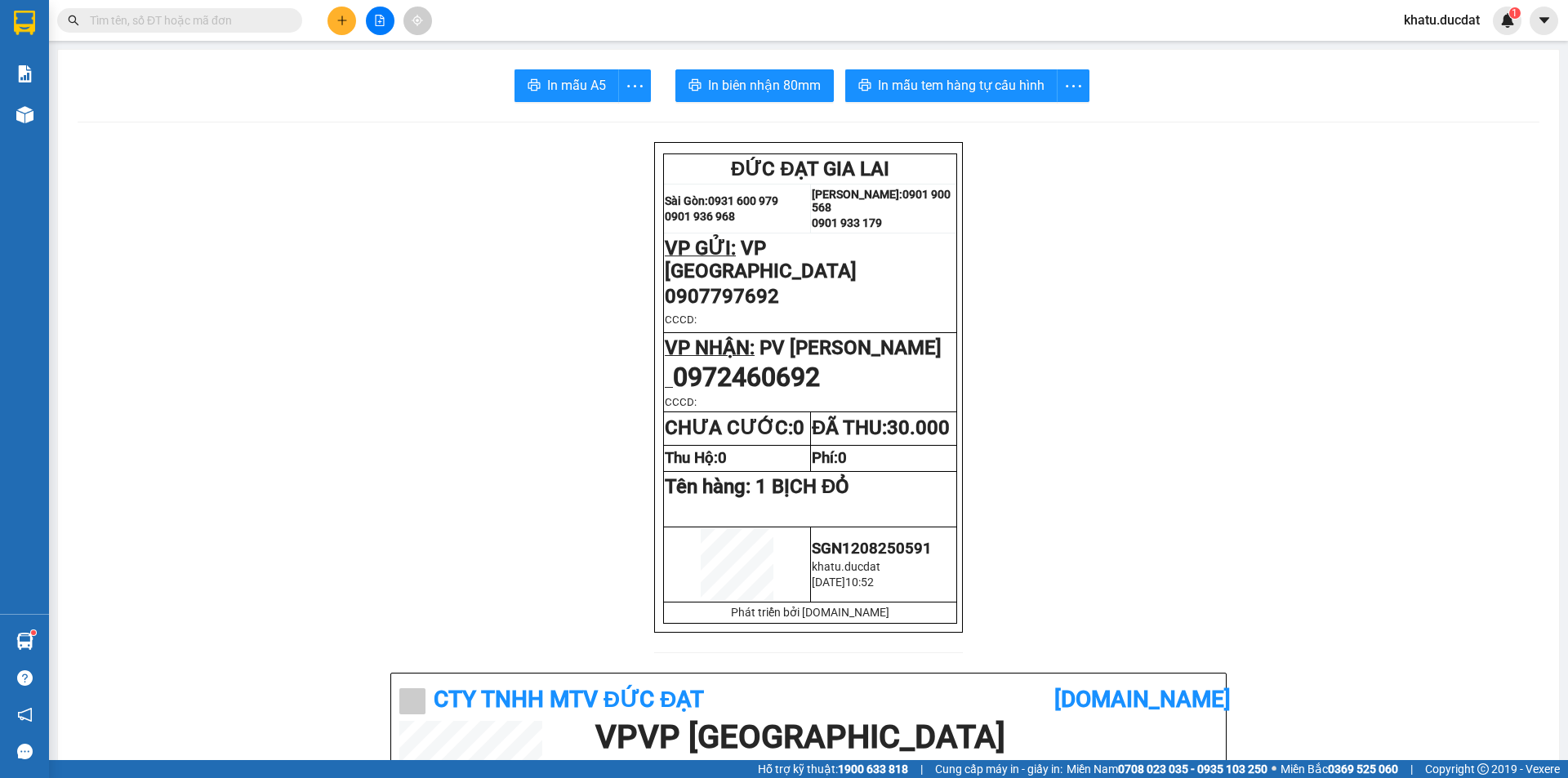
click at [220, 26] on input "text" at bounding box center [186, 20] width 193 height 18
click at [940, 83] on span "In mẫu tem hàng tự cấu hình" at bounding box center [960, 86] width 166 height 21
click at [261, 21] on input "text" at bounding box center [186, 20] width 193 height 18
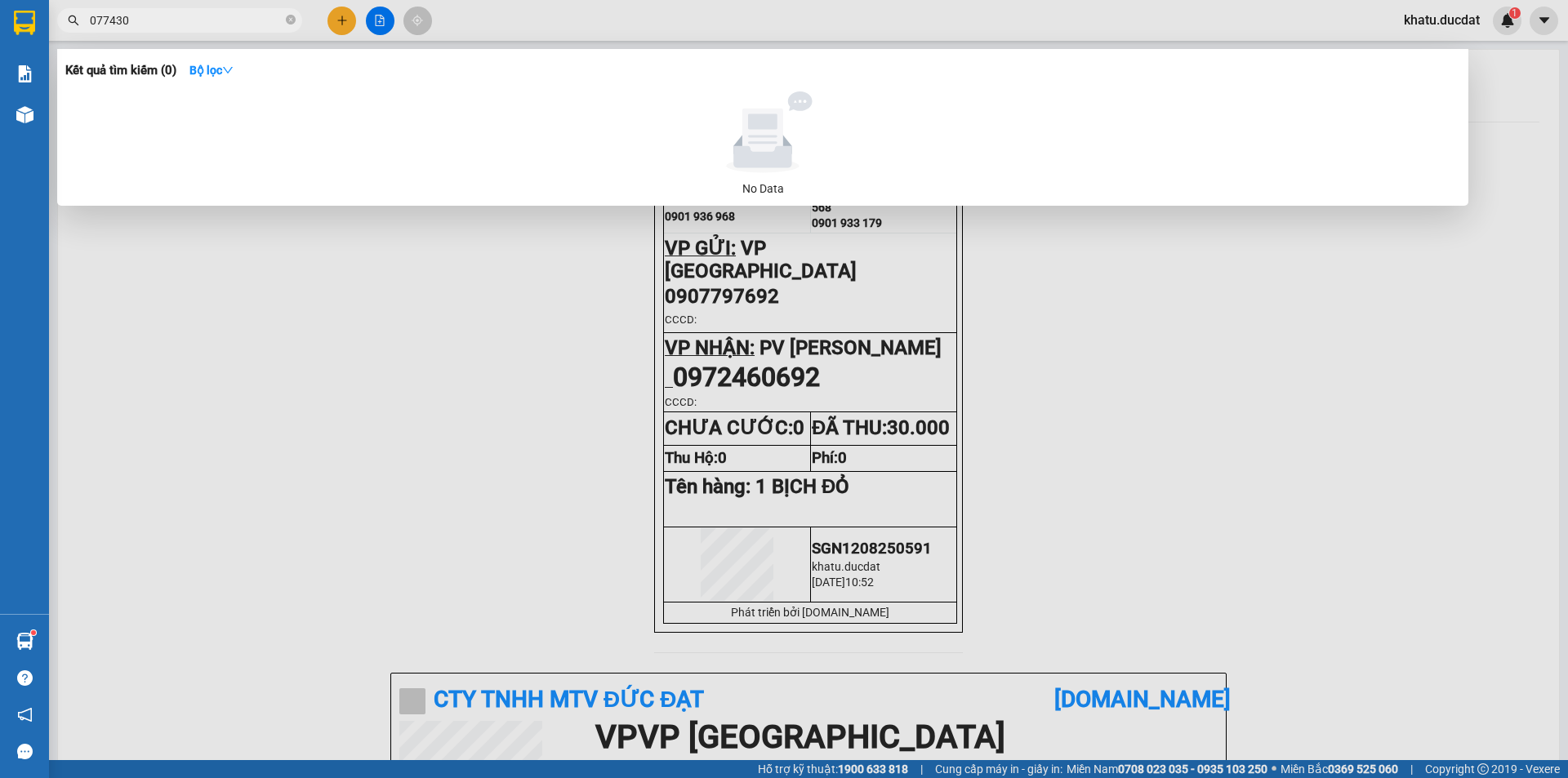
click at [106, 19] on input "077430" at bounding box center [186, 20] width 193 height 18
click at [177, 20] on input "0777430" at bounding box center [186, 20] width 193 height 18
type input "0777430167"
click at [283, 22] on span "0777430167" at bounding box center [180, 21] width 245 height 24
click at [289, 21] on icon "close-circle" at bounding box center [291, 20] width 9 height 9
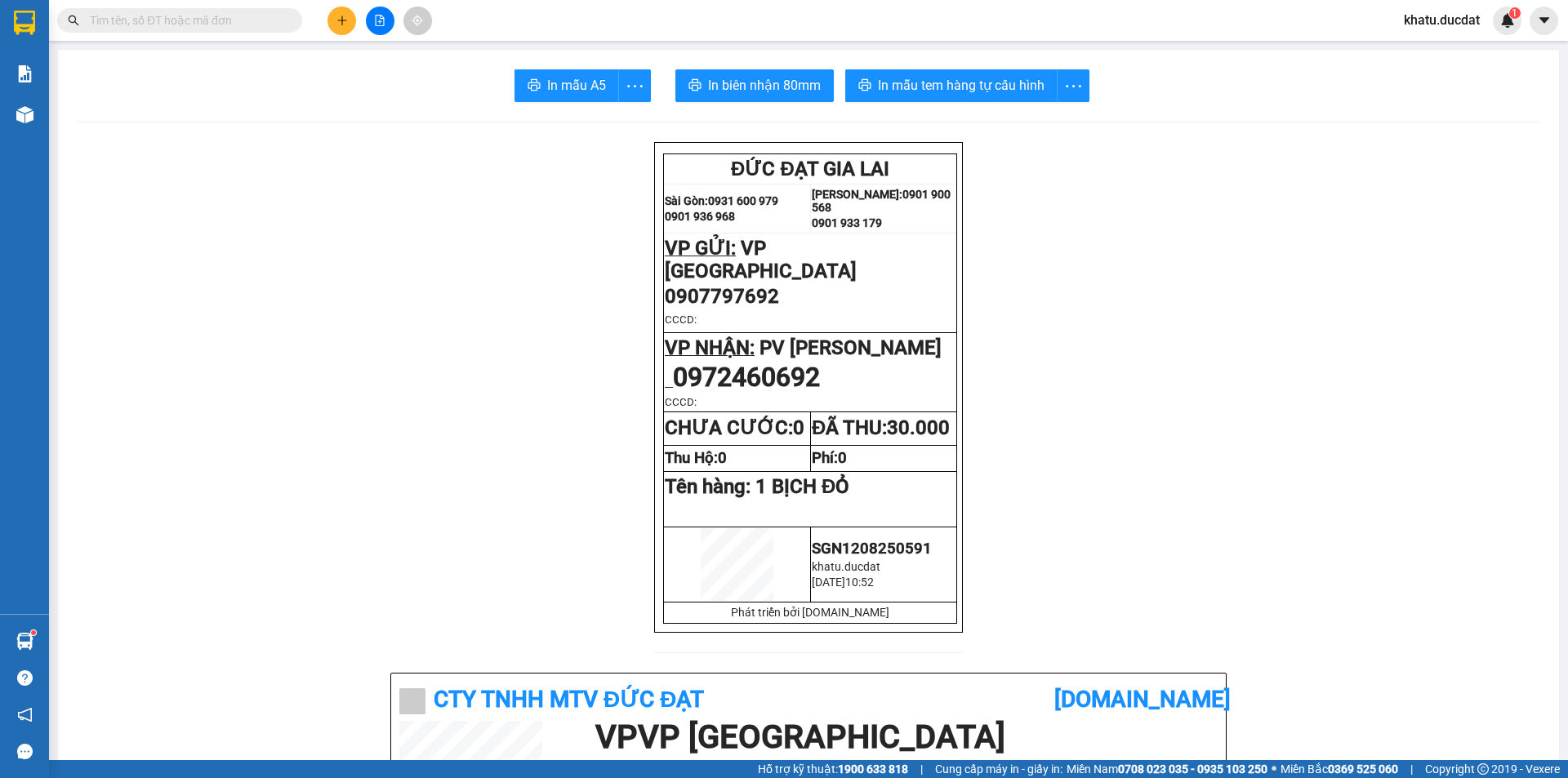
click at [182, 28] on input "text" at bounding box center [186, 20] width 193 height 18
click at [251, 20] on input "text" at bounding box center [186, 20] width 193 height 18
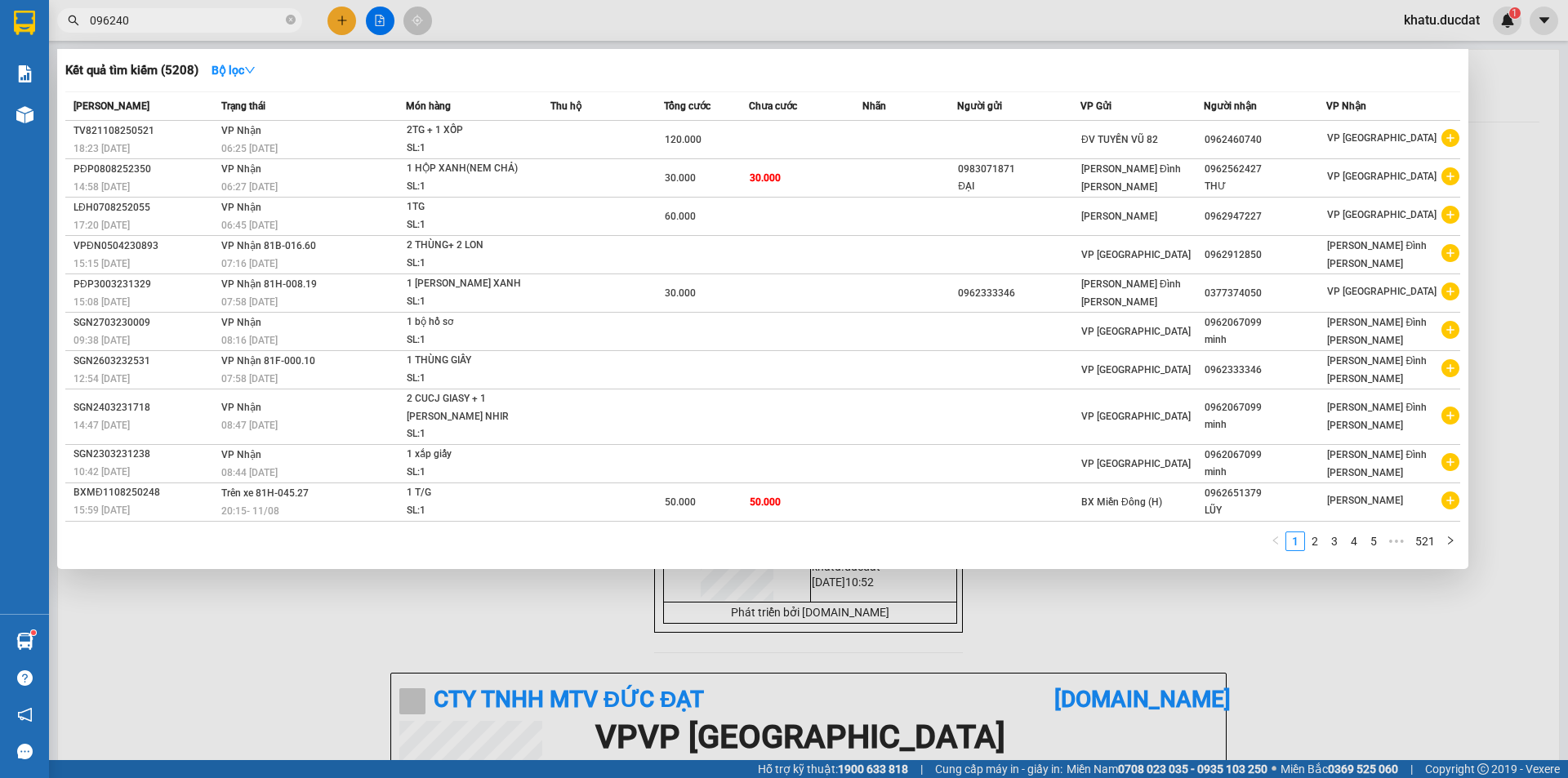
type input "0962404"
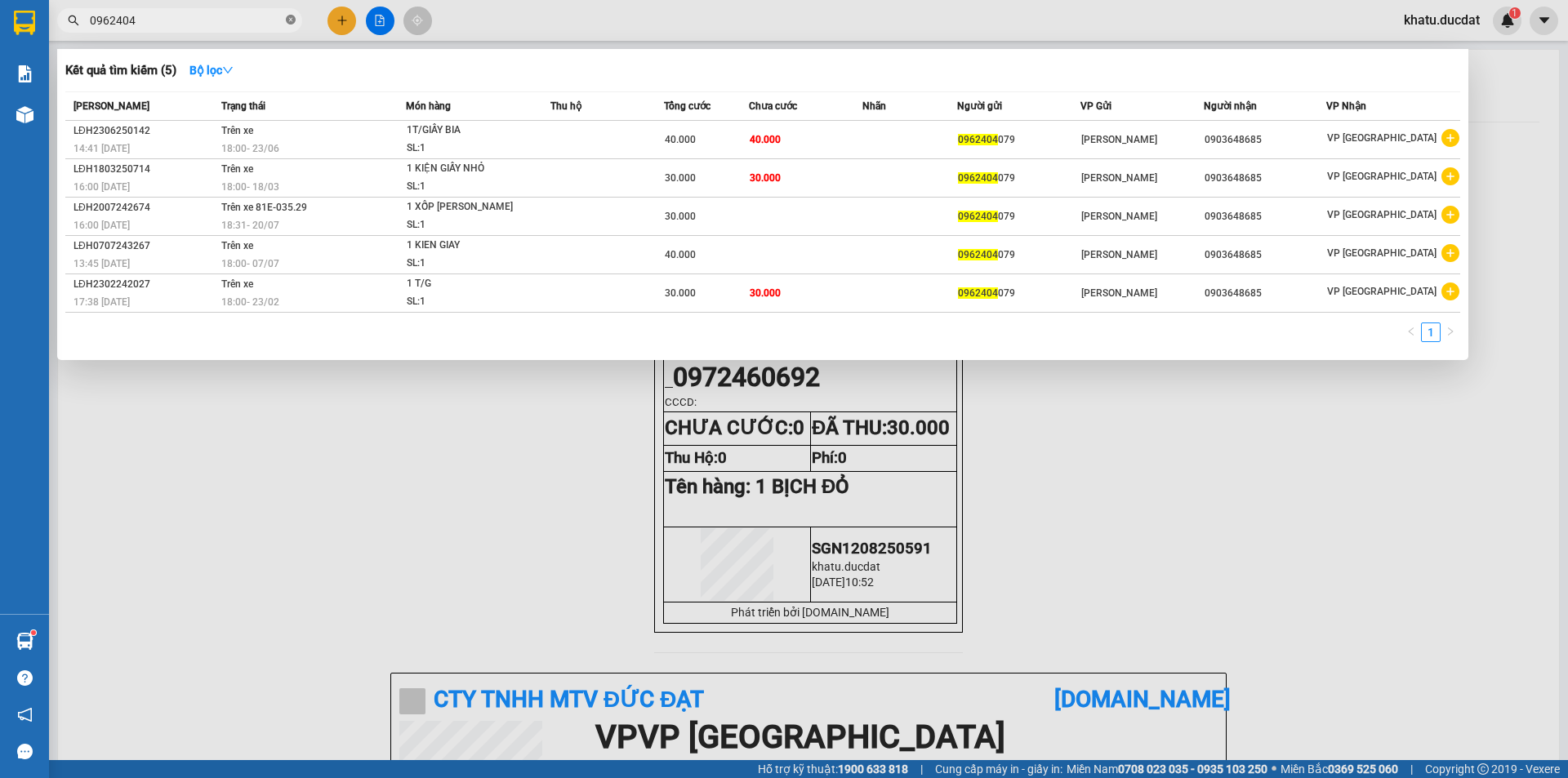
click at [294, 24] on icon "close-circle" at bounding box center [291, 20] width 9 height 9
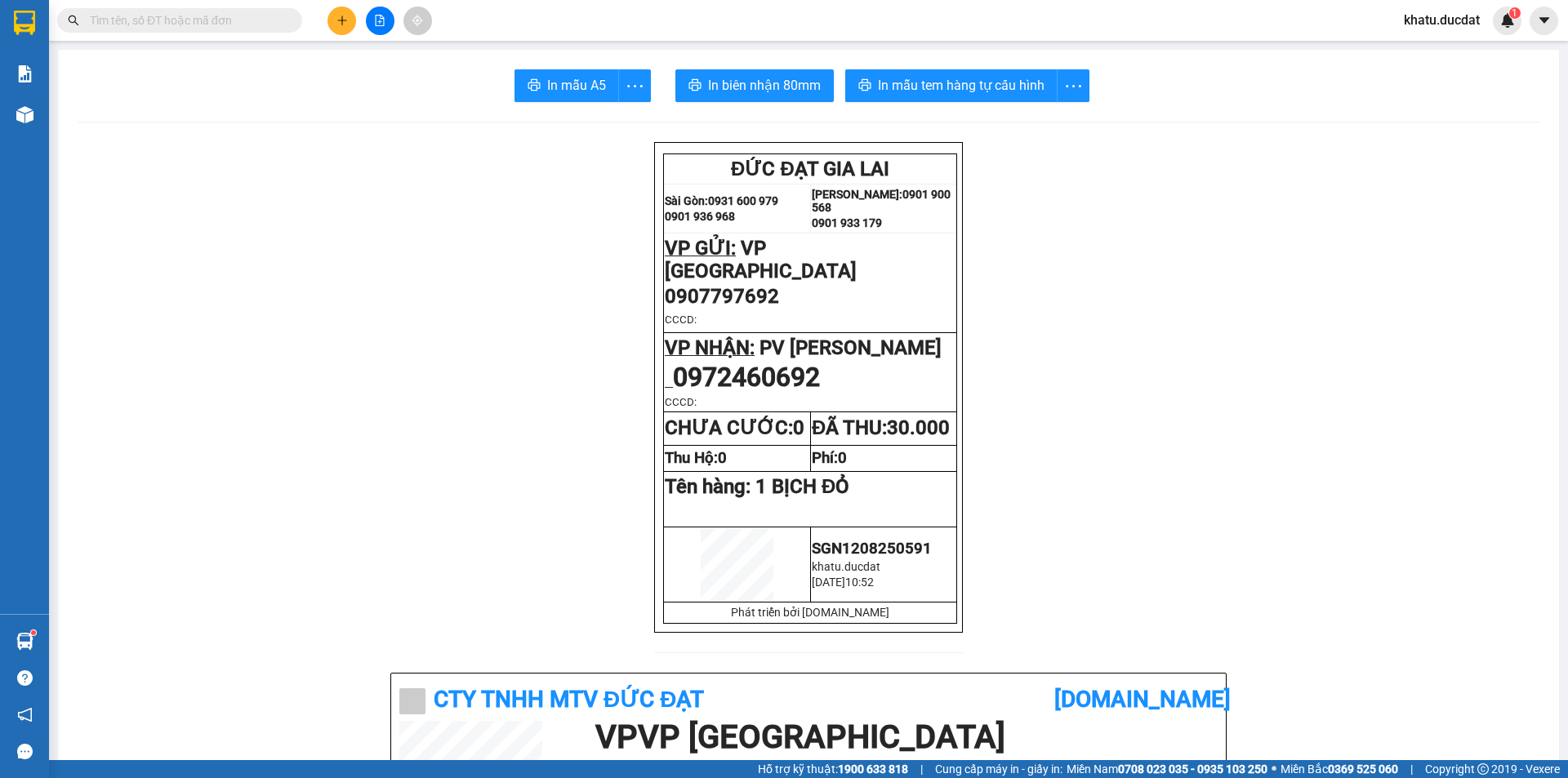
click at [343, 20] on icon "plus" at bounding box center [342, 21] width 11 height 11
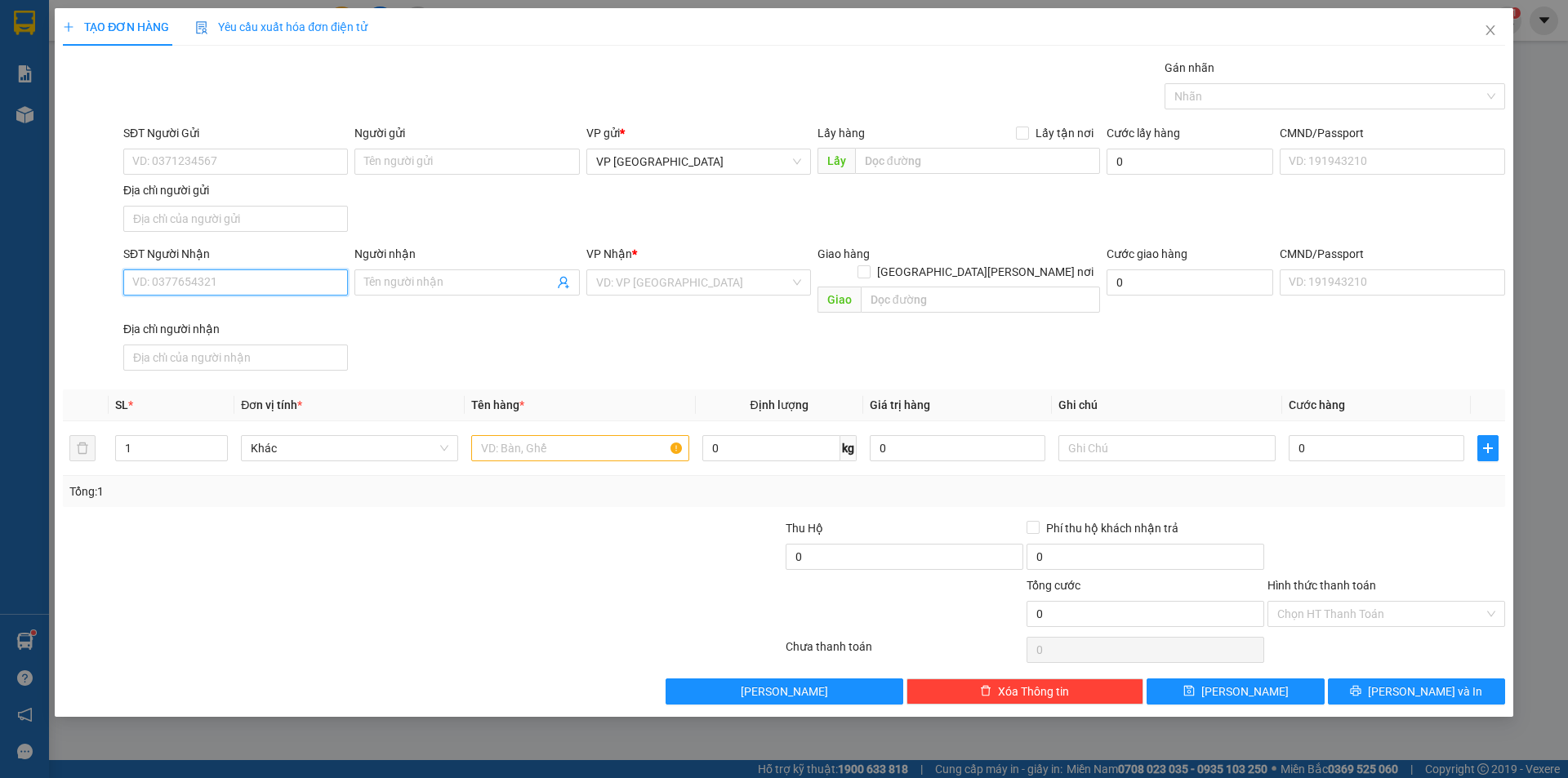
click at [266, 279] on input "SĐT Người Nhận" at bounding box center [235, 283] width 225 height 26
type input "0852343536"
click at [288, 162] on input "SĐT Người Gửi" at bounding box center [235, 162] width 225 height 26
type input "02838202011"
click at [638, 274] on input "search" at bounding box center [693, 282] width 194 height 24
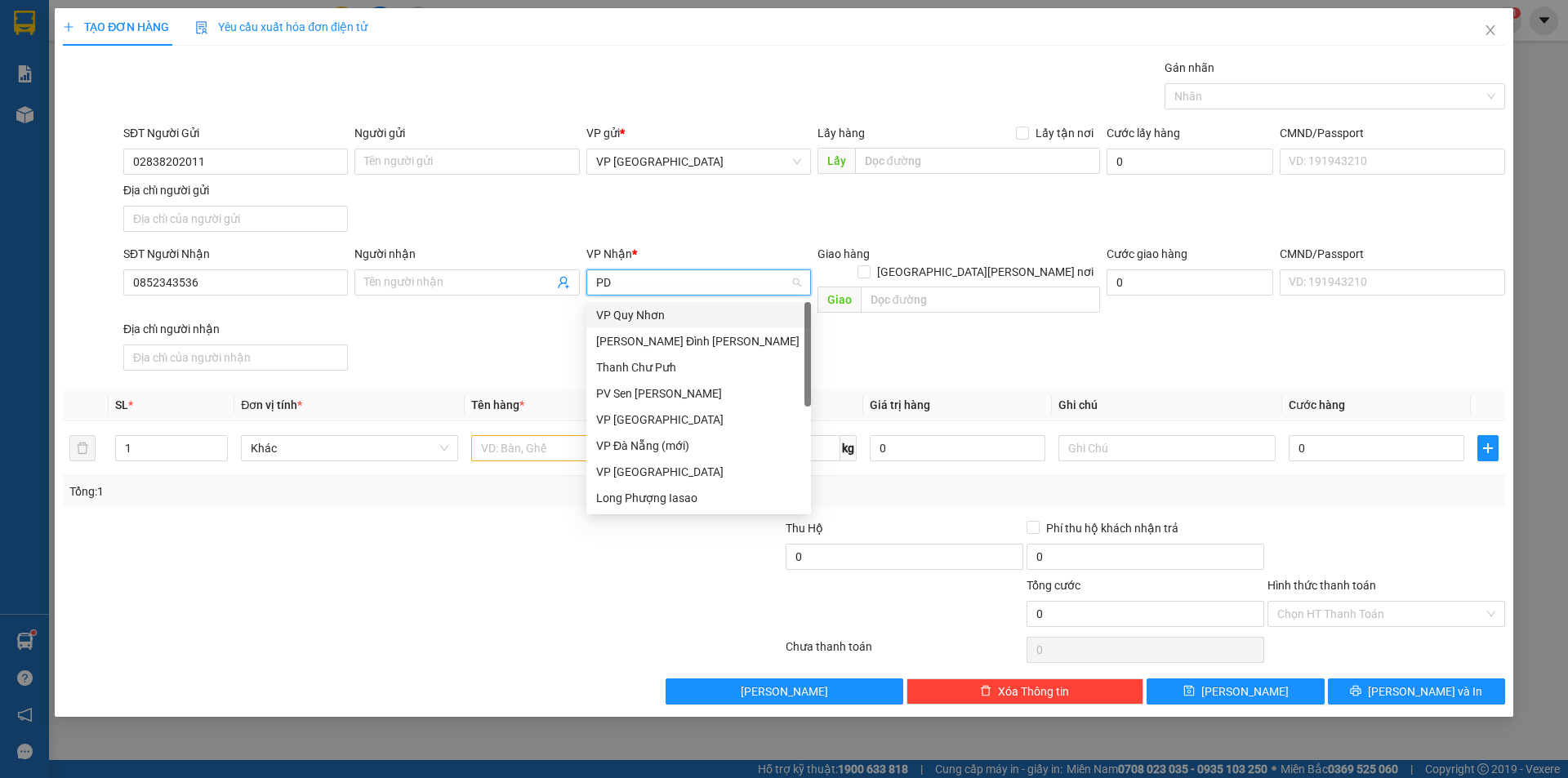
type input "PDP"
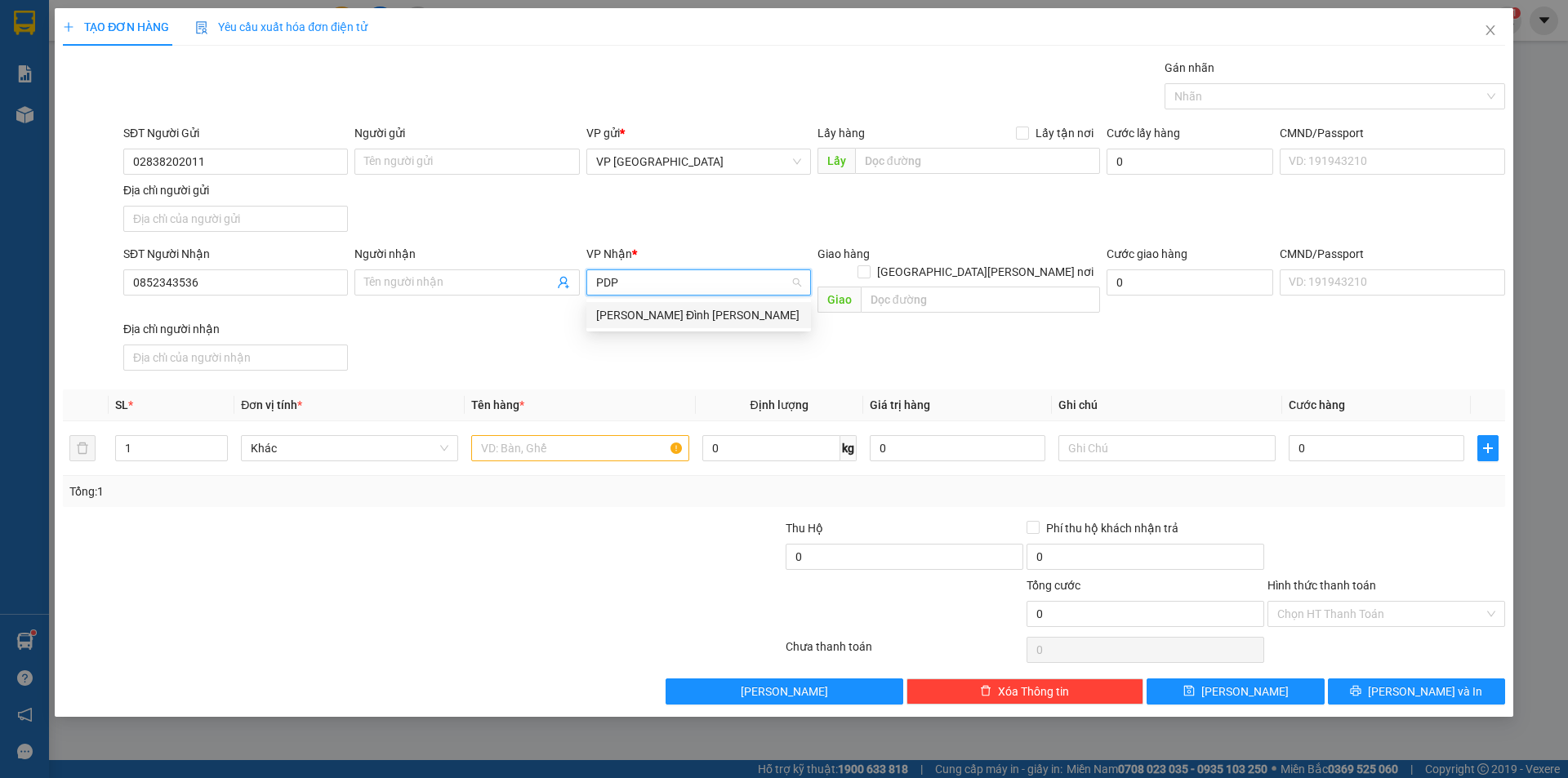
drag, startPoint x: 638, startPoint y: 313, endPoint x: 624, endPoint y: 314, distance: 14.0
click at [636, 314] on div "[PERSON_NAME] Đình [PERSON_NAME]" at bounding box center [699, 315] width 205 height 18
click at [511, 440] on input "text" at bounding box center [579, 449] width 217 height 26
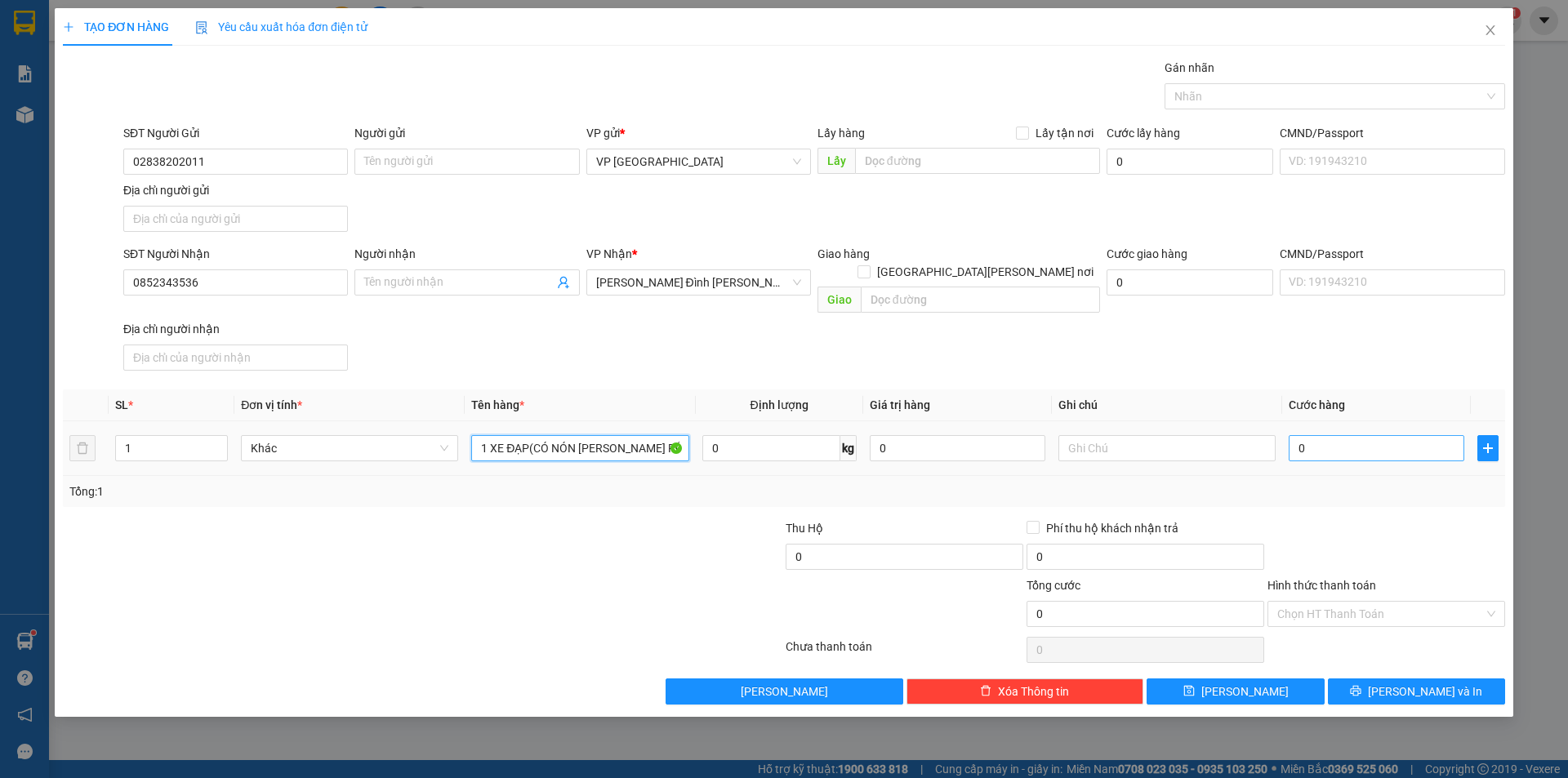
type input "1 XE ĐẠP(CÓ NÓN [PERSON_NAME] RỔ)"
click at [1404, 436] on input "0" at bounding box center [1376, 449] width 176 height 26
type input "1"
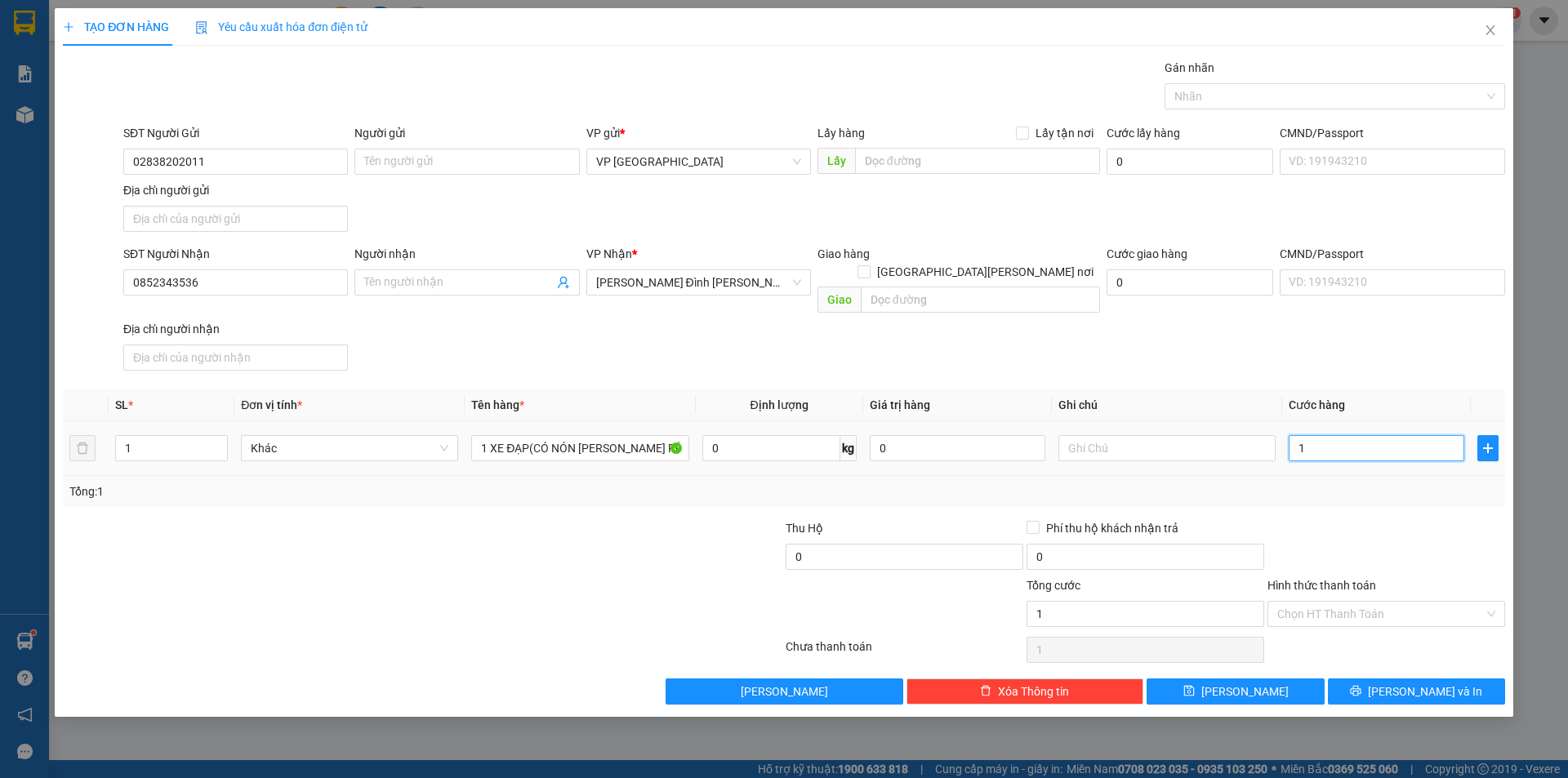
type input "15"
type input "150"
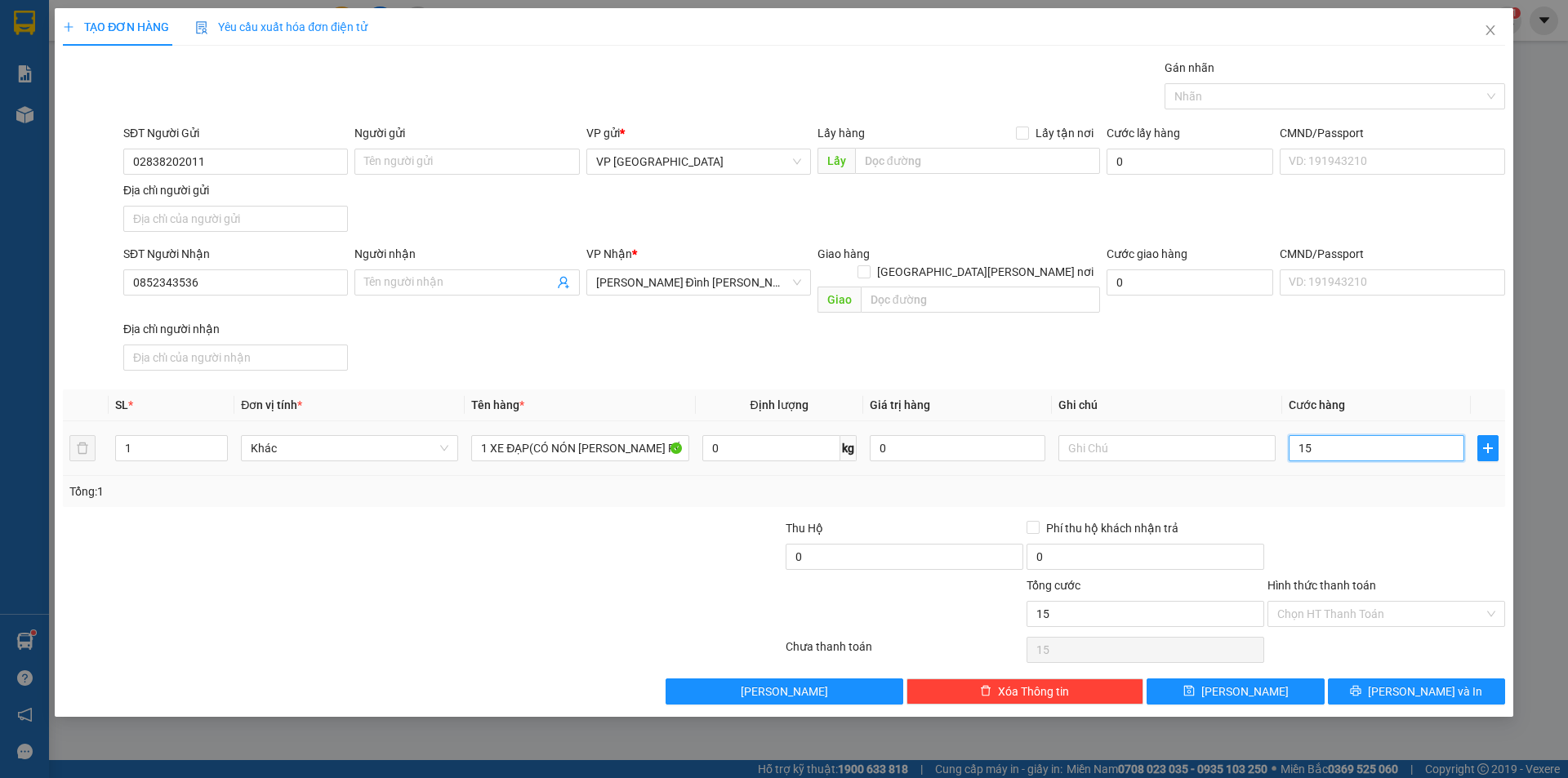
type input "150"
type input "150.000"
click at [1422, 499] on div "Transit Pickup Surcharge Ids Transit Deliver Surcharge Ids Transit Deliver Surc…" at bounding box center [784, 382] width 1442 height 646
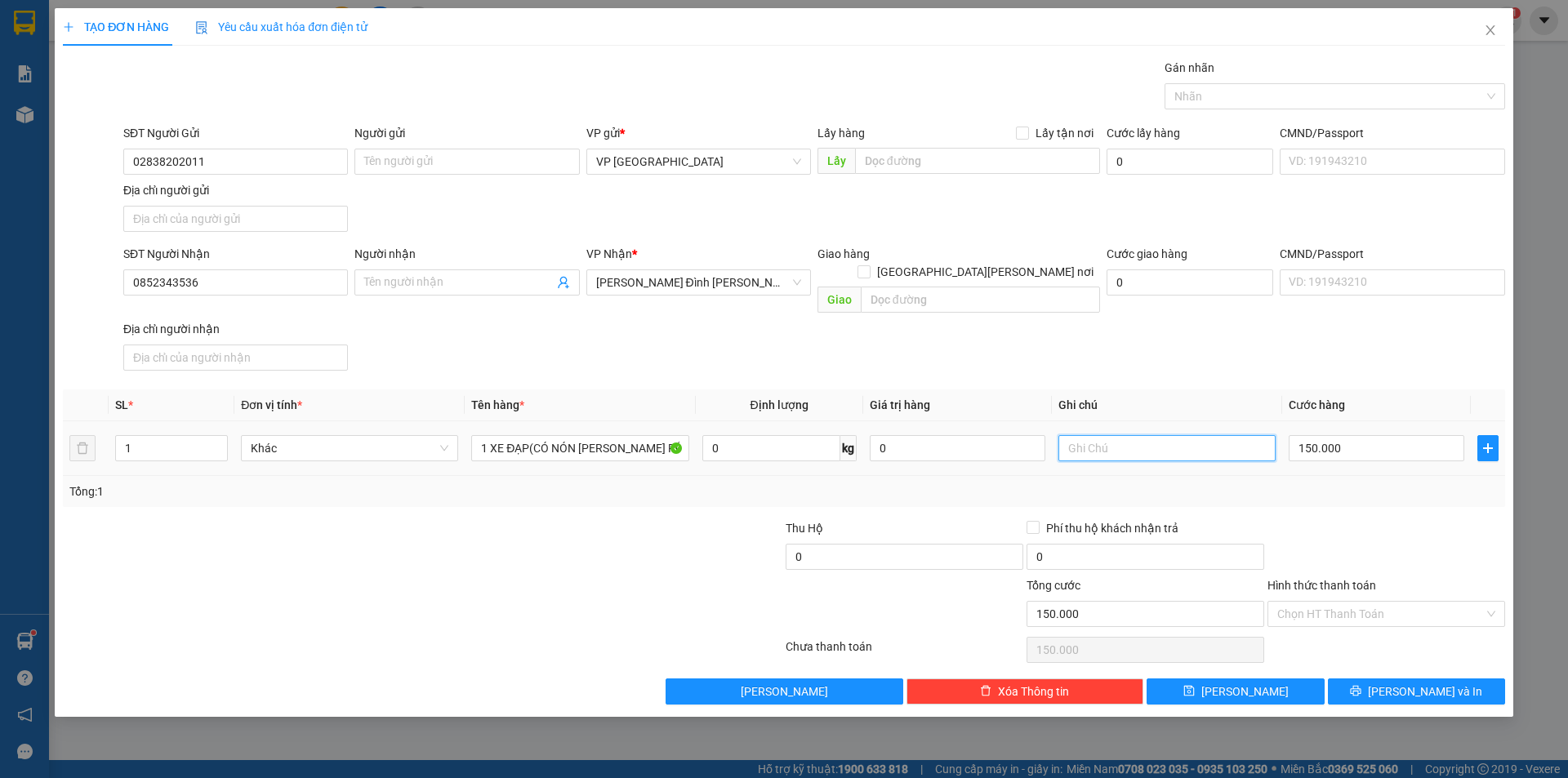
click at [1184, 436] on input "text" at bounding box center [1166, 449] width 217 height 26
click at [1441, 659] on div "Transit Pickup Surcharge Ids Transit Deliver Surcharge Ids Transit Deliver Surc…" at bounding box center [784, 382] width 1442 height 646
click at [1433, 683] on span "[PERSON_NAME] và In" at bounding box center [1425, 691] width 115 height 18
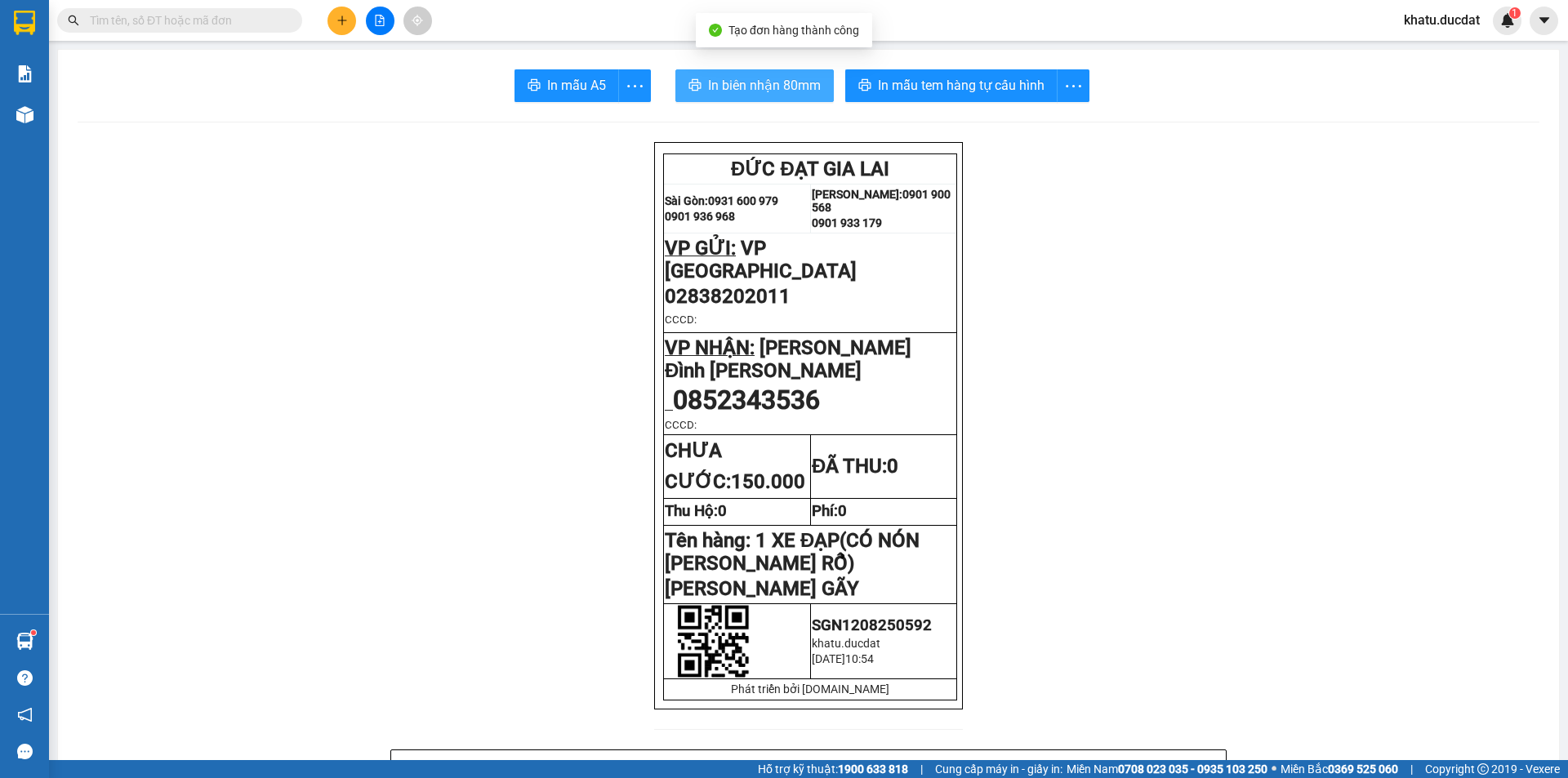
drag, startPoint x: 746, startPoint y: 72, endPoint x: 740, endPoint y: 82, distance: 11.7
click at [746, 75] on button "In biên nhận 80mm" at bounding box center [754, 86] width 158 height 33
click at [740, 82] on span "In biên nhận 80mm" at bounding box center [765, 86] width 113 height 21
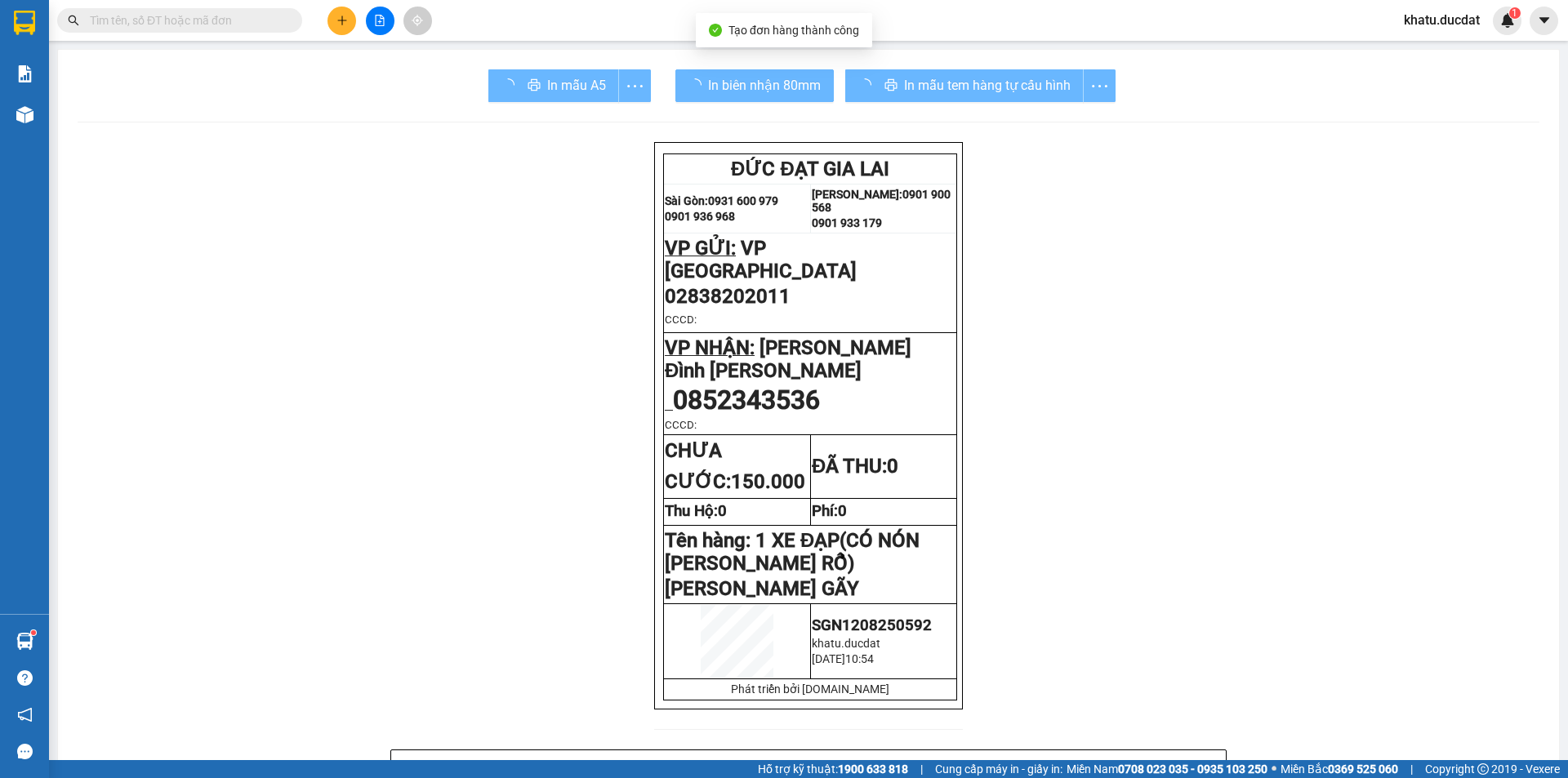
click at [927, 76] on div "In mẫu tem hàng tự cấu hình" at bounding box center [980, 86] width 270 height 33
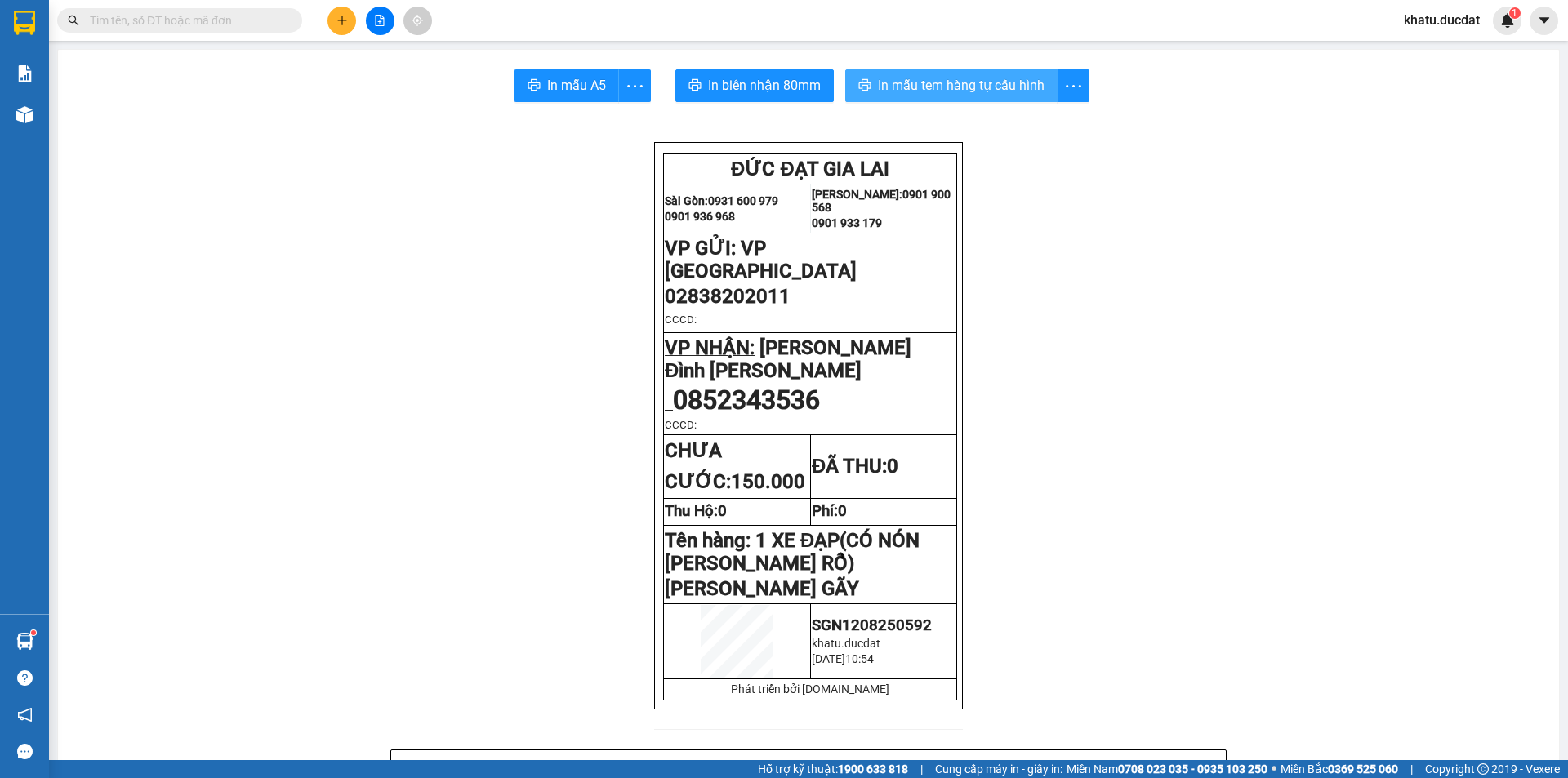
click at [903, 73] on button "In mẫu tem hàng tự cấu hình" at bounding box center [952, 86] width 213 height 33
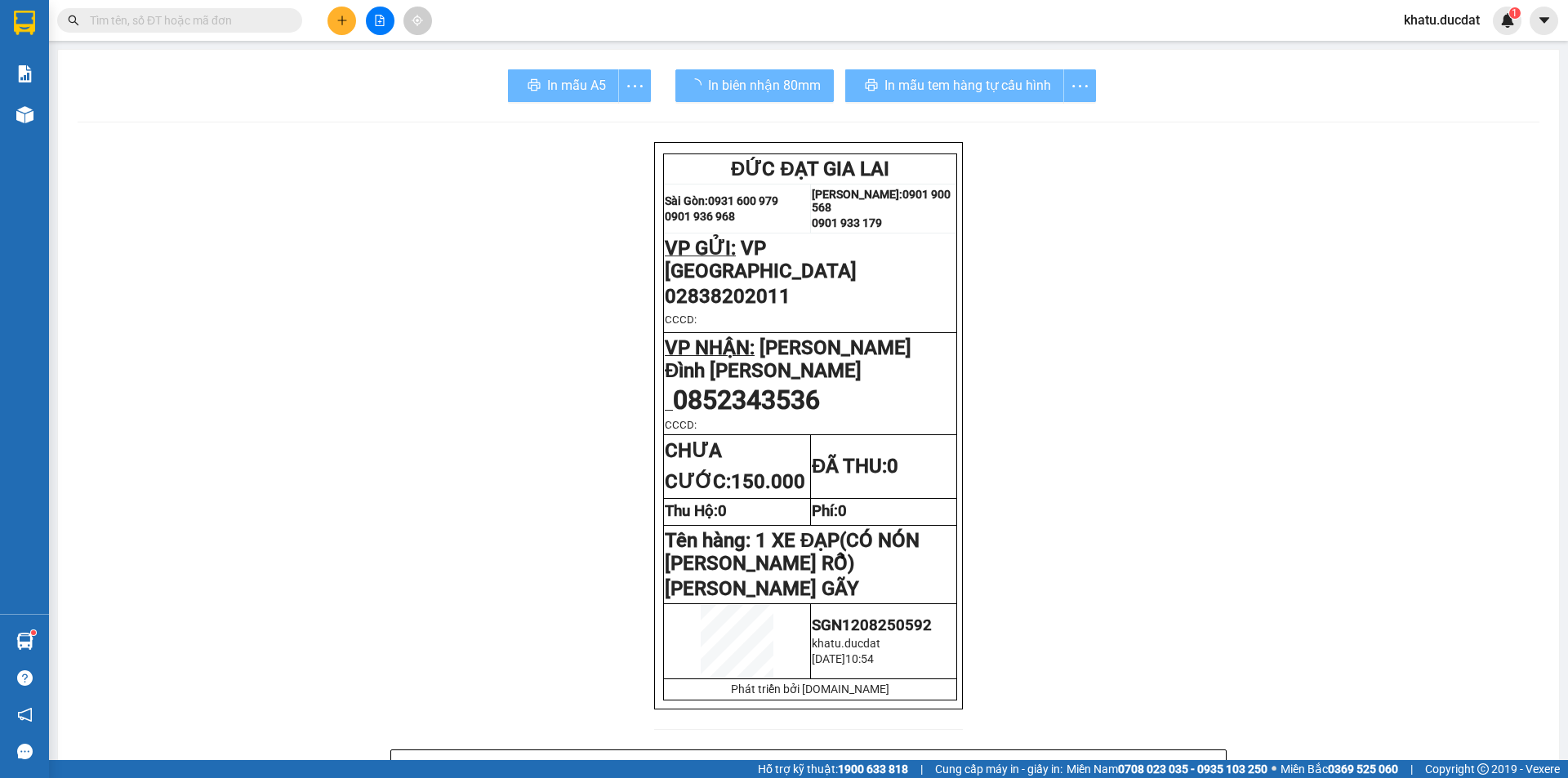
click at [256, 21] on input "text" at bounding box center [186, 20] width 193 height 18
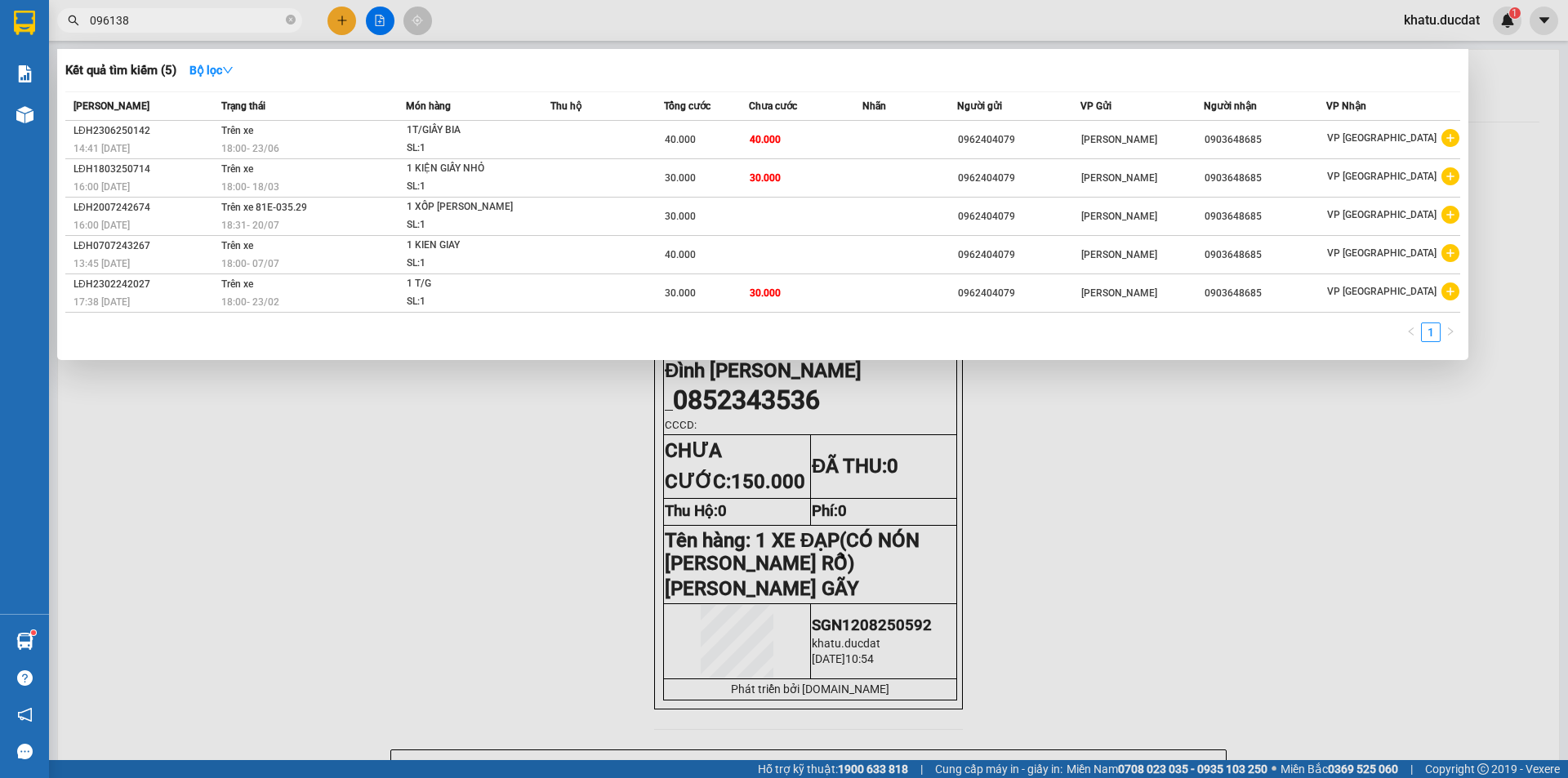
type input "0961382"
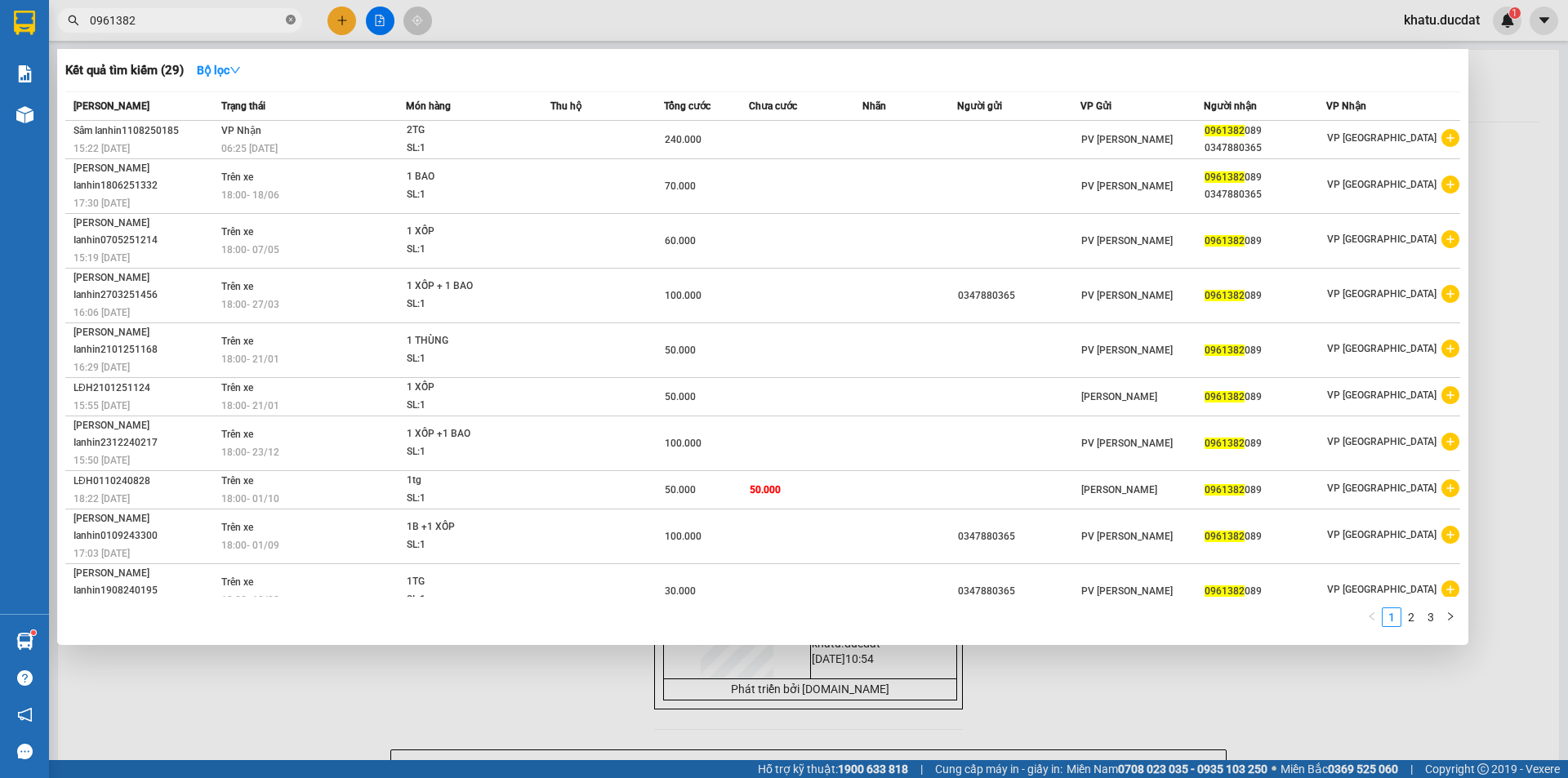
click at [289, 19] on icon "close-circle" at bounding box center [291, 20] width 9 height 9
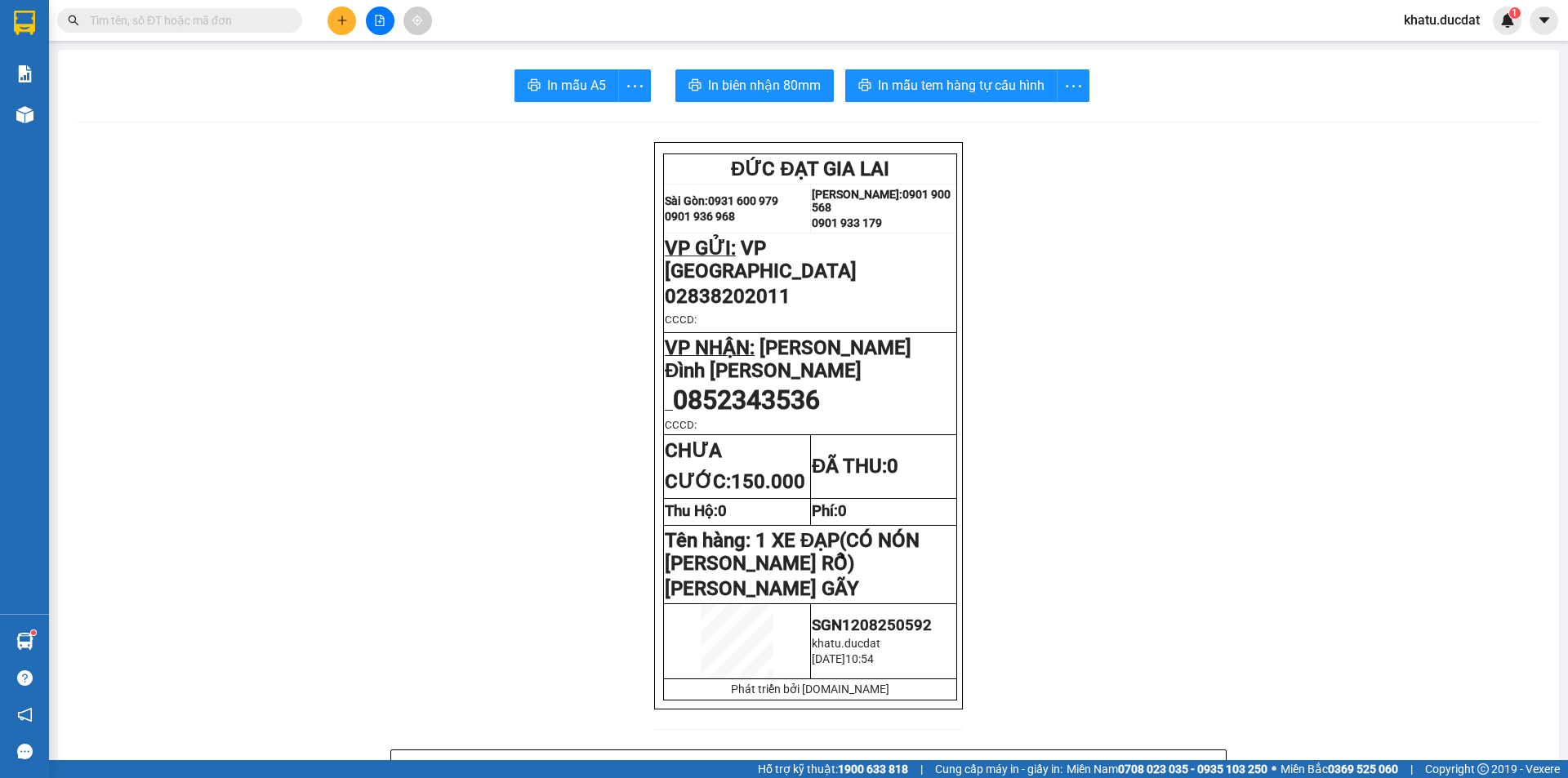
click at [267, 19] on input "text" at bounding box center [186, 20] width 193 height 18
click at [342, 17] on icon "plus" at bounding box center [341, 20] width 1 height 9
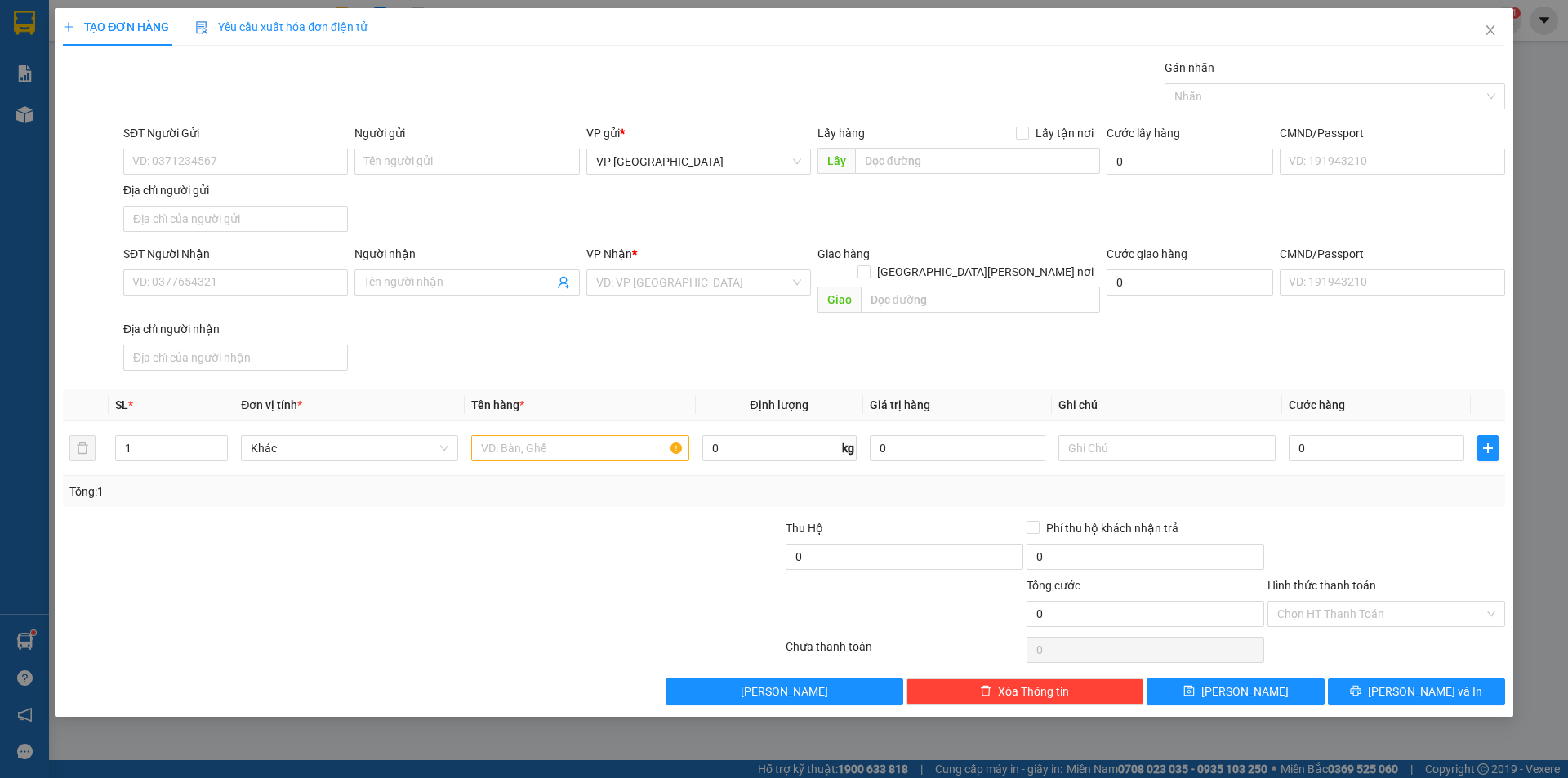
click at [222, 266] on div "SĐT Người Nhận" at bounding box center [235, 257] width 225 height 24
click at [218, 276] on input "SĐT Người Nhận" at bounding box center [235, 283] width 225 height 26
type input "0946920099"
click at [497, 441] on input "text" at bounding box center [579, 449] width 217 height 26
type input "1"
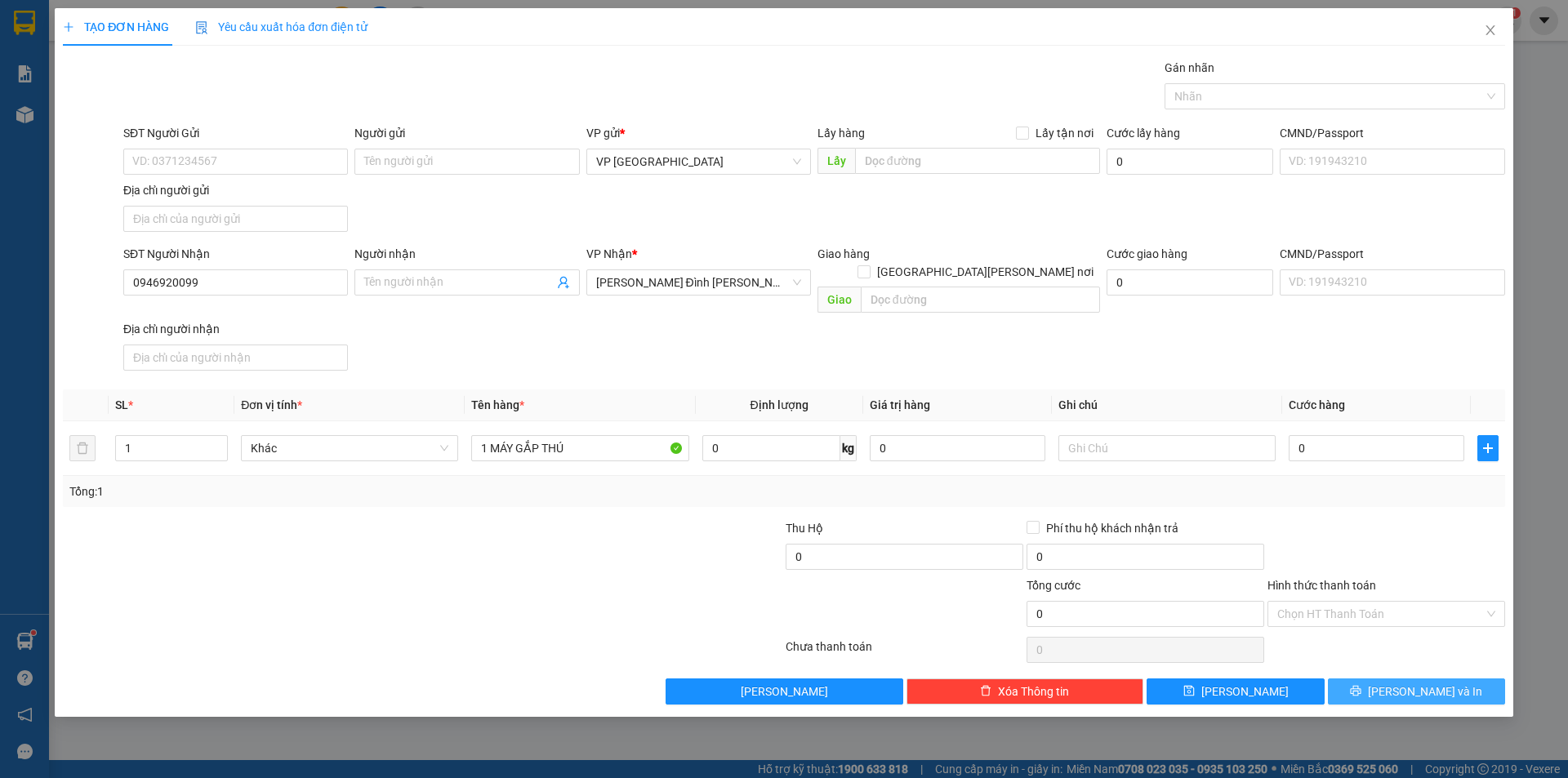
click at [1391, 681] on button "[PERSON_NAME] và In" at bounding box center [1417, 692] width 177 height 26
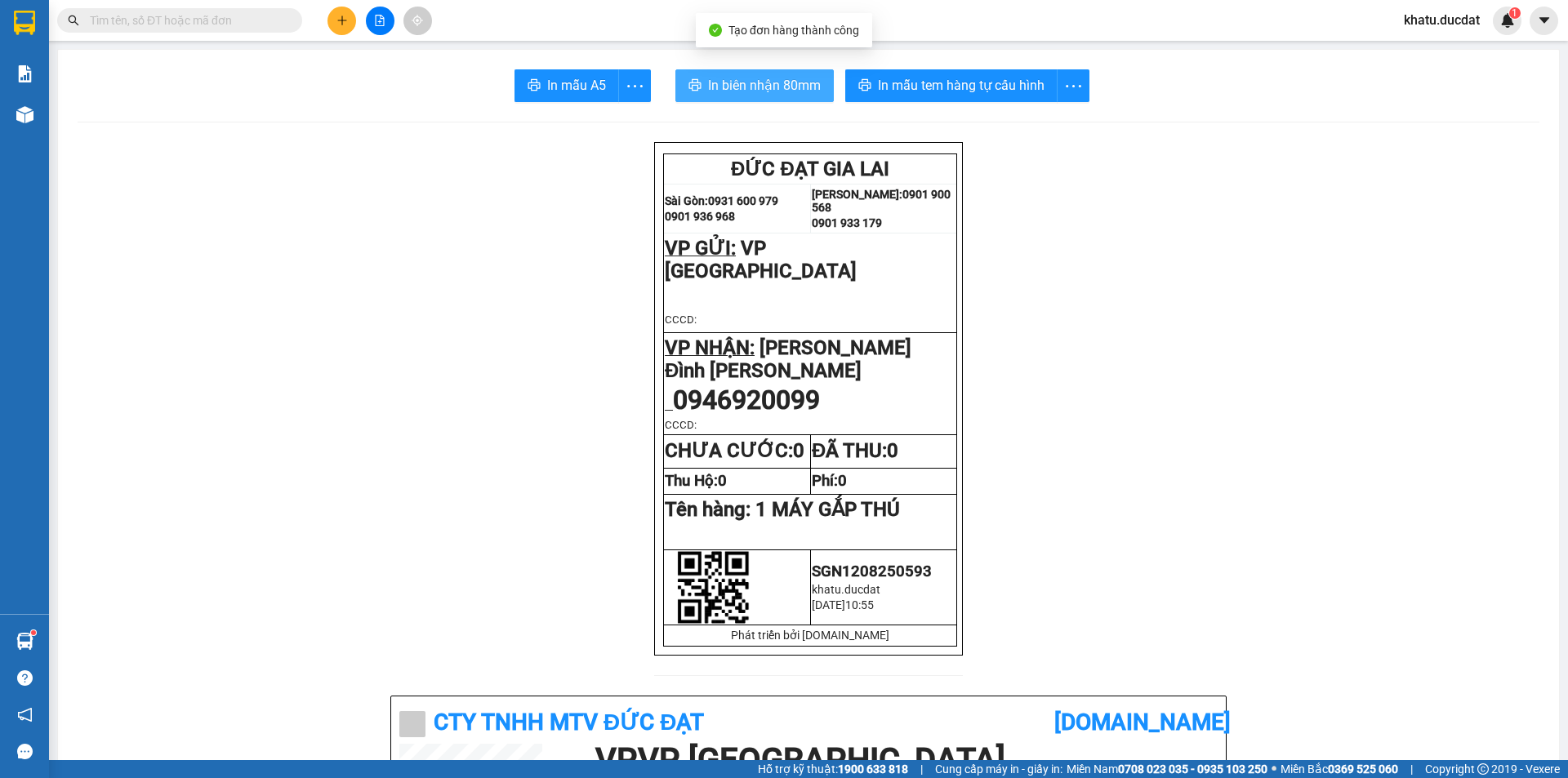
click at [761, 89] on span "In biên nhận 80mm" at bounding box center [765, 86] width 113 height 21
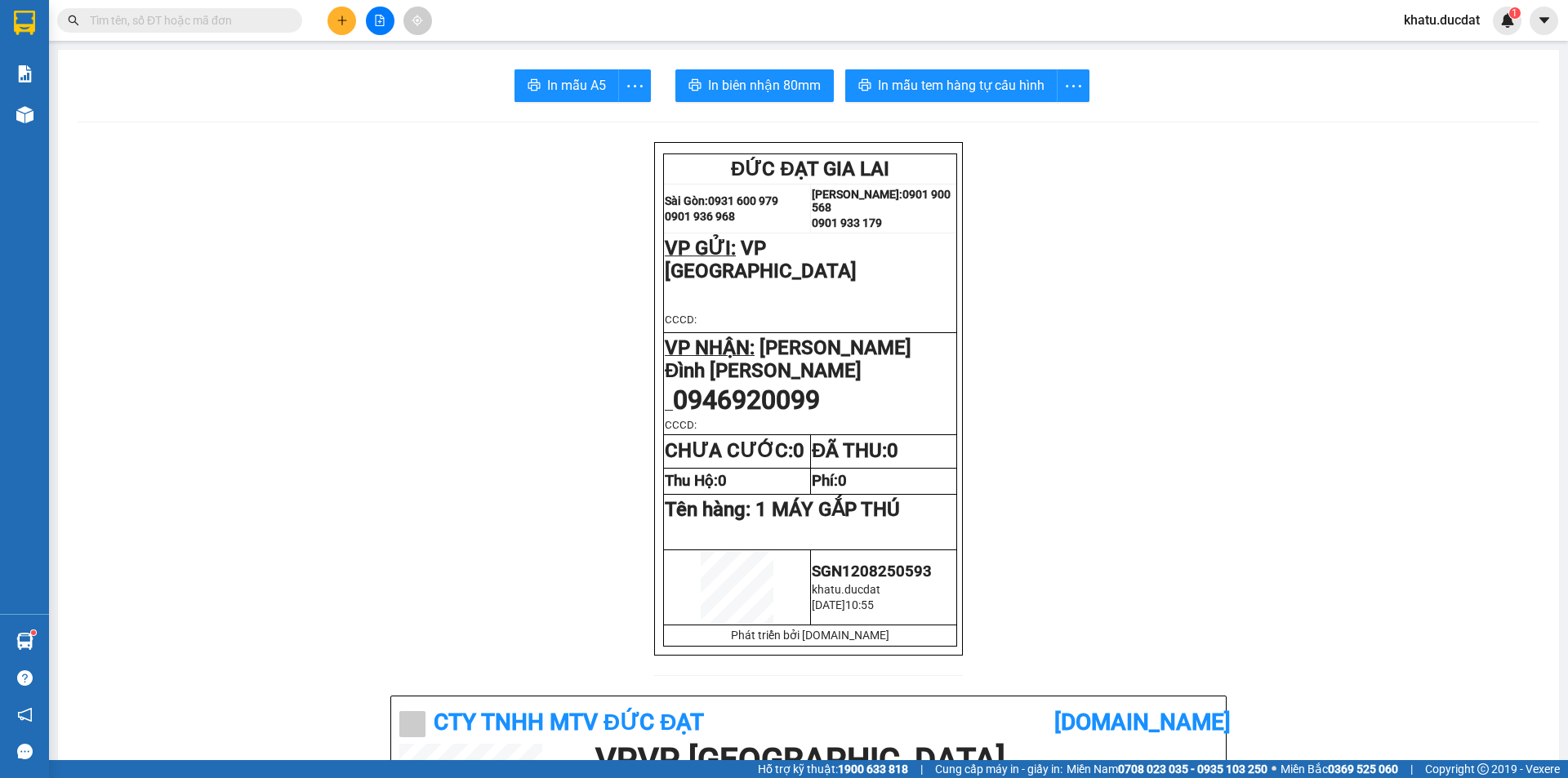
click at [233, 24] on input "text" at bounding box center [186, 20] width 193 height 18
click at [231, 22] on input "text" at bounding box center [186, 20] width 193 height 18
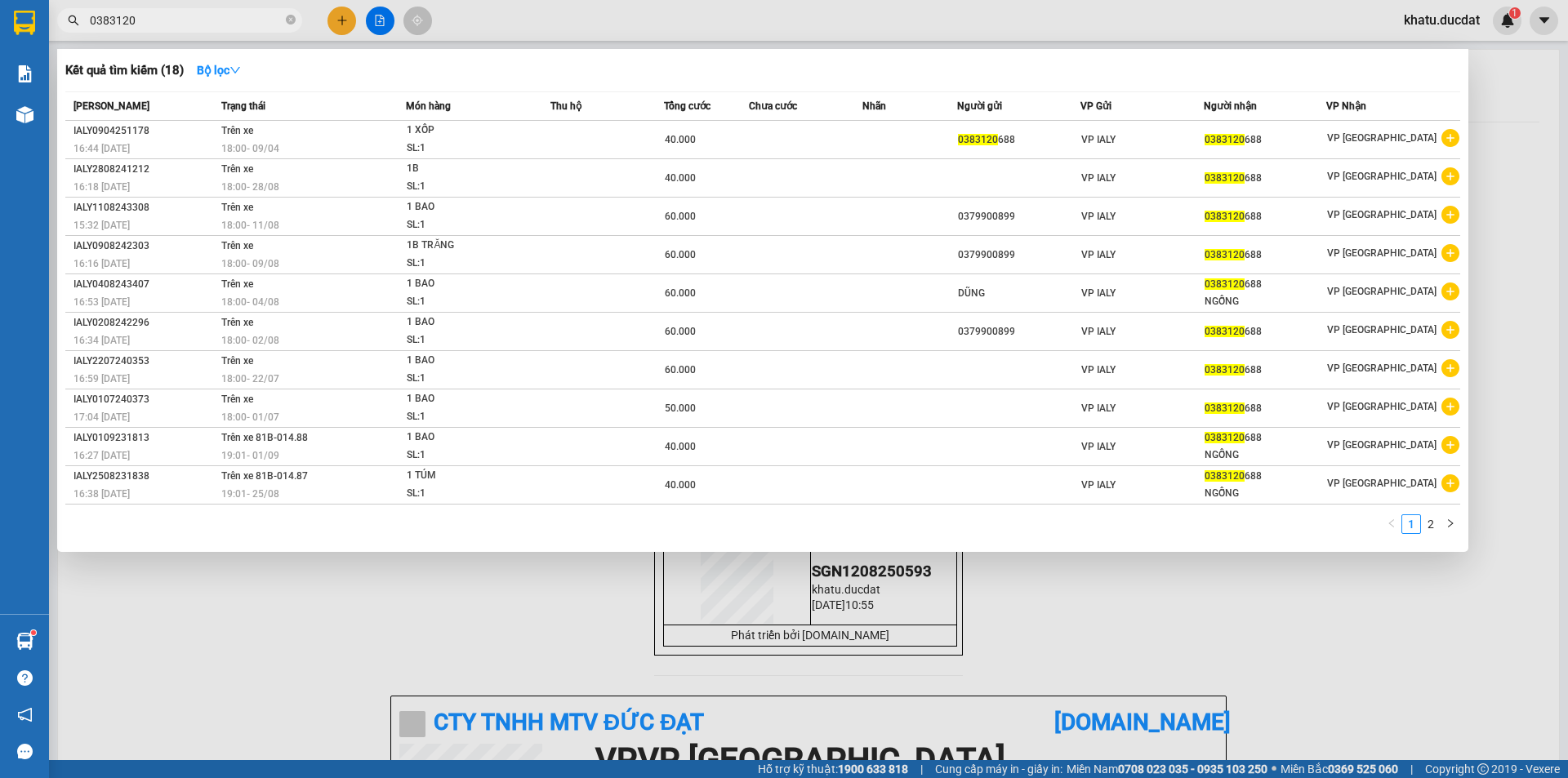
type input "0383120"
click at [342, 21] on div at bounding box center [784, 389] width 1568 height 778
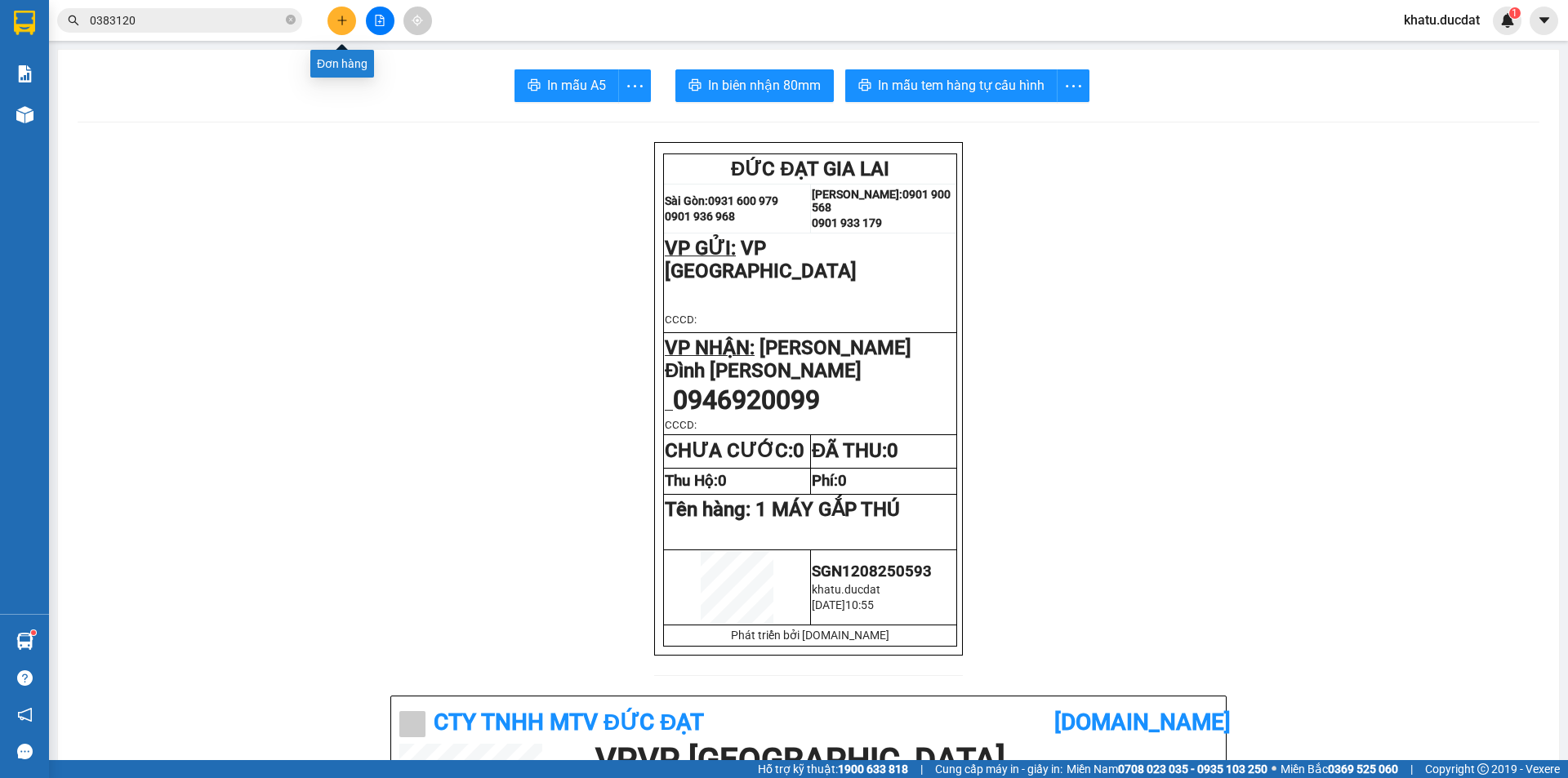
click at [337, 17] on icon "plus" at bounding box center [342, 21] width 11 height 11
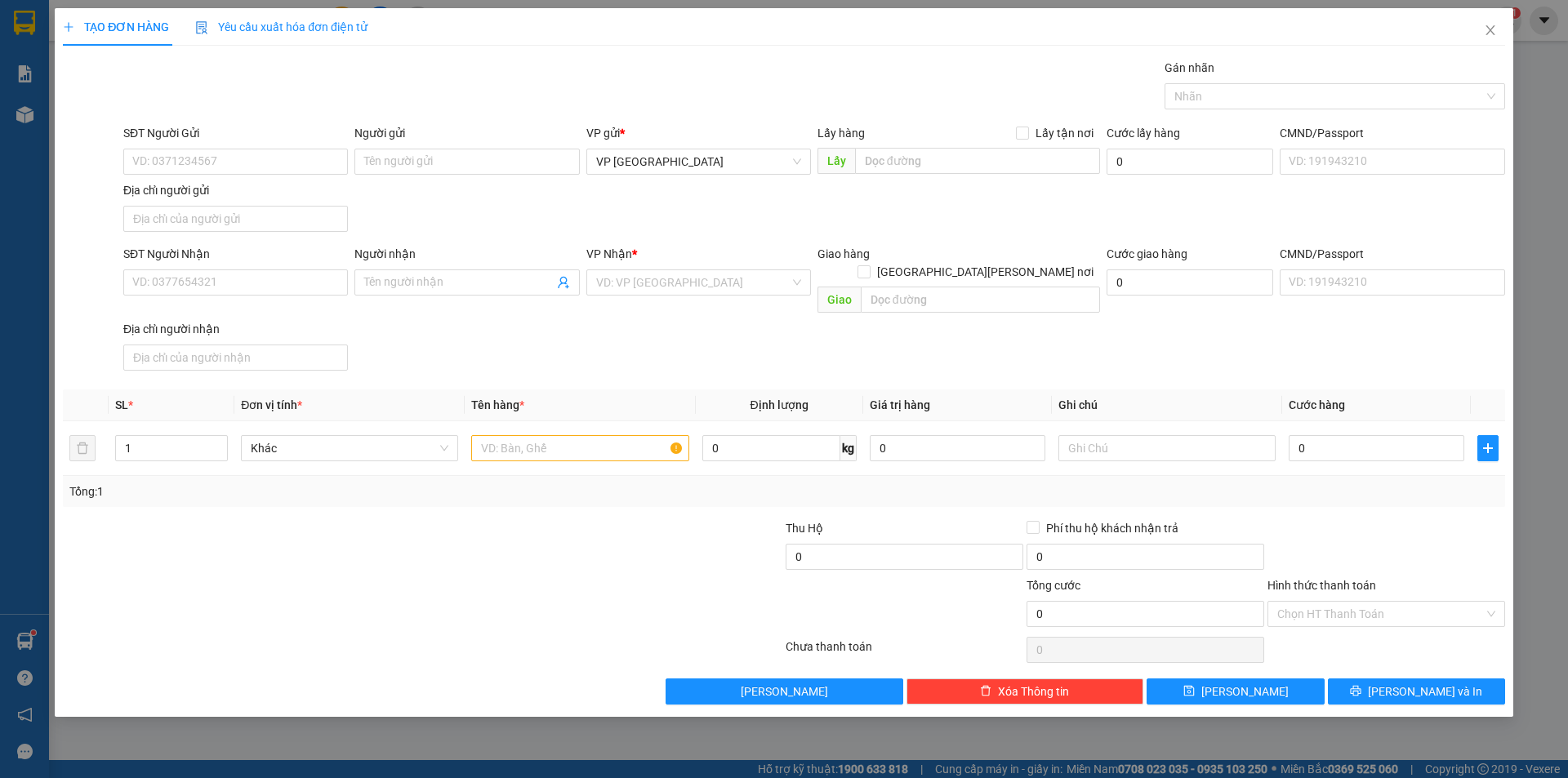
click at [279, 269] on div "SĐT Người Nhận" at bounding box center [235, 257] width 225 height 24
click at [293, 281] on input "SĐT Người Nhận" at bounding box center [235, 283] width 225 height 26
click at [307, 310] on div "0968609079 - [PERSON_NAME]" at bounding box center [236, 315] width 205 height 18
type input "0968609079"
type input "[PERSON_NAME]"
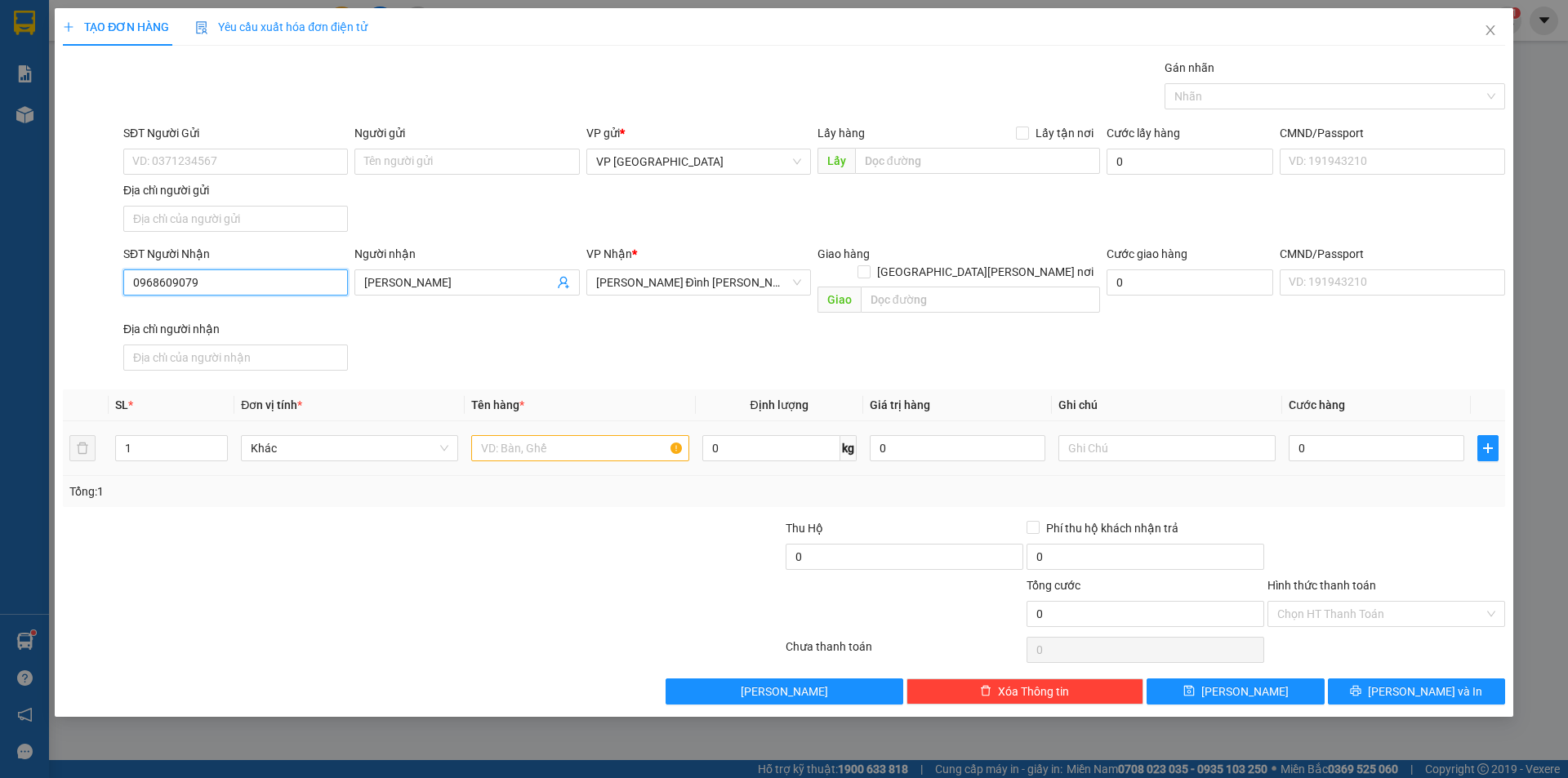
type input "0968609079"
click at [548, 436] on input "text" at bounding box center [579, 449] width 217 height 26
type input "1 BAO+ 1 BỊCH TRĂ"
click at [1302, 436] on input "0" at bounding box center [1376, 449] width 176 height 26
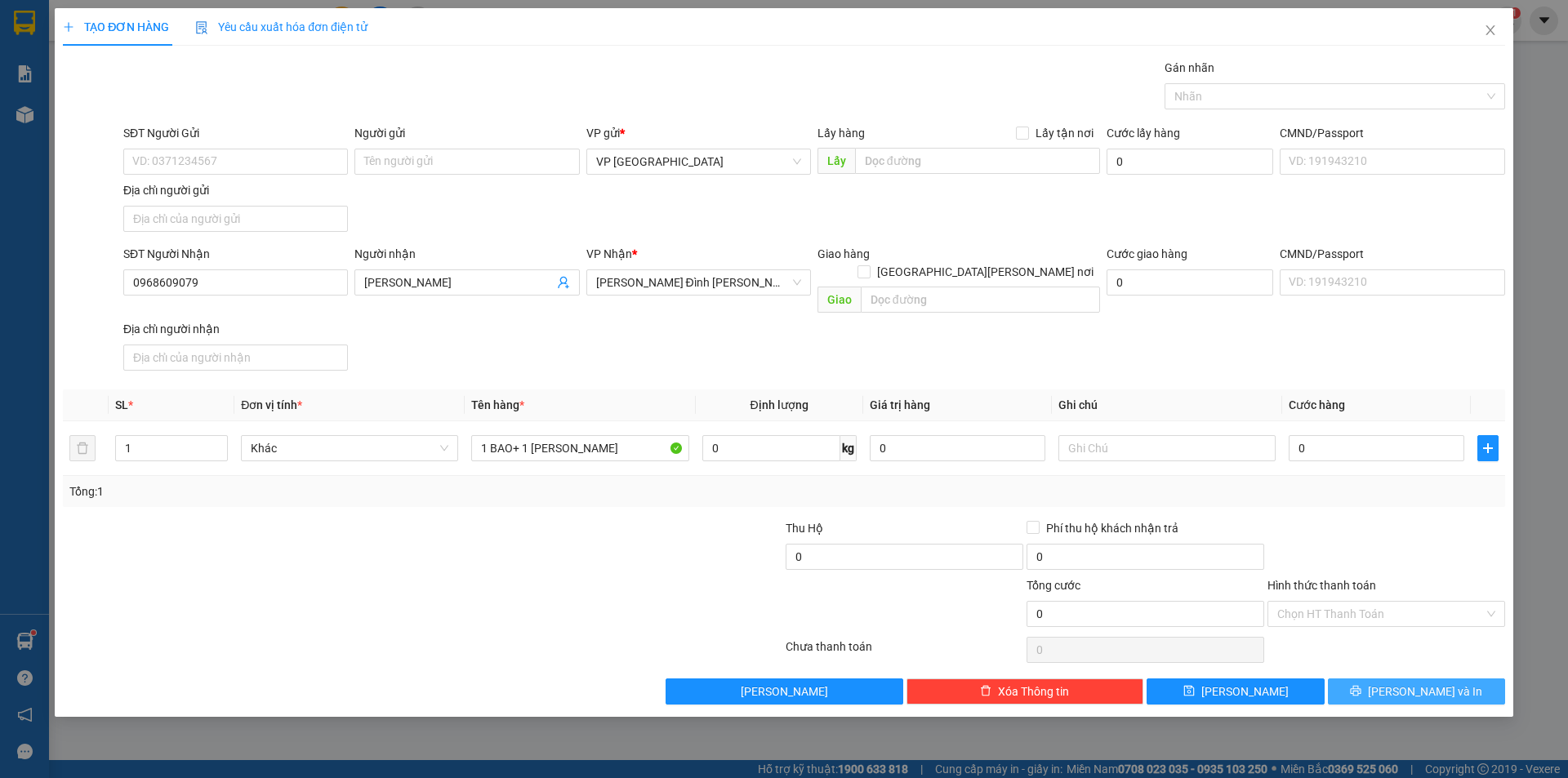
click at [1427, 683] on span "[PERSON_NAME] và In" at bounding box center [1425, 691] width 115 height 18
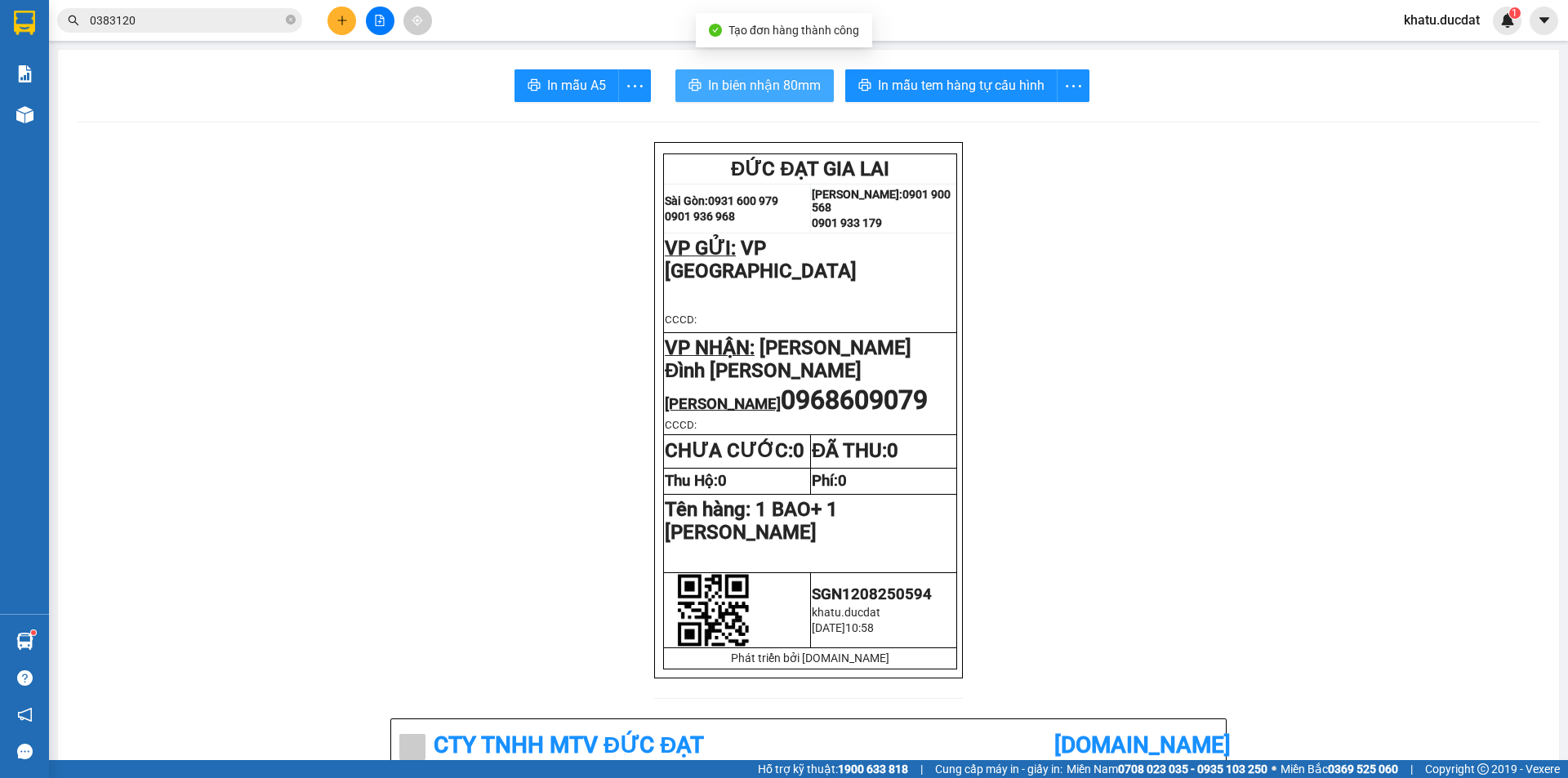
click at [754, 91] on span "In biên nhận 80mm" at bounding box center [765, 86] width 113 height 21
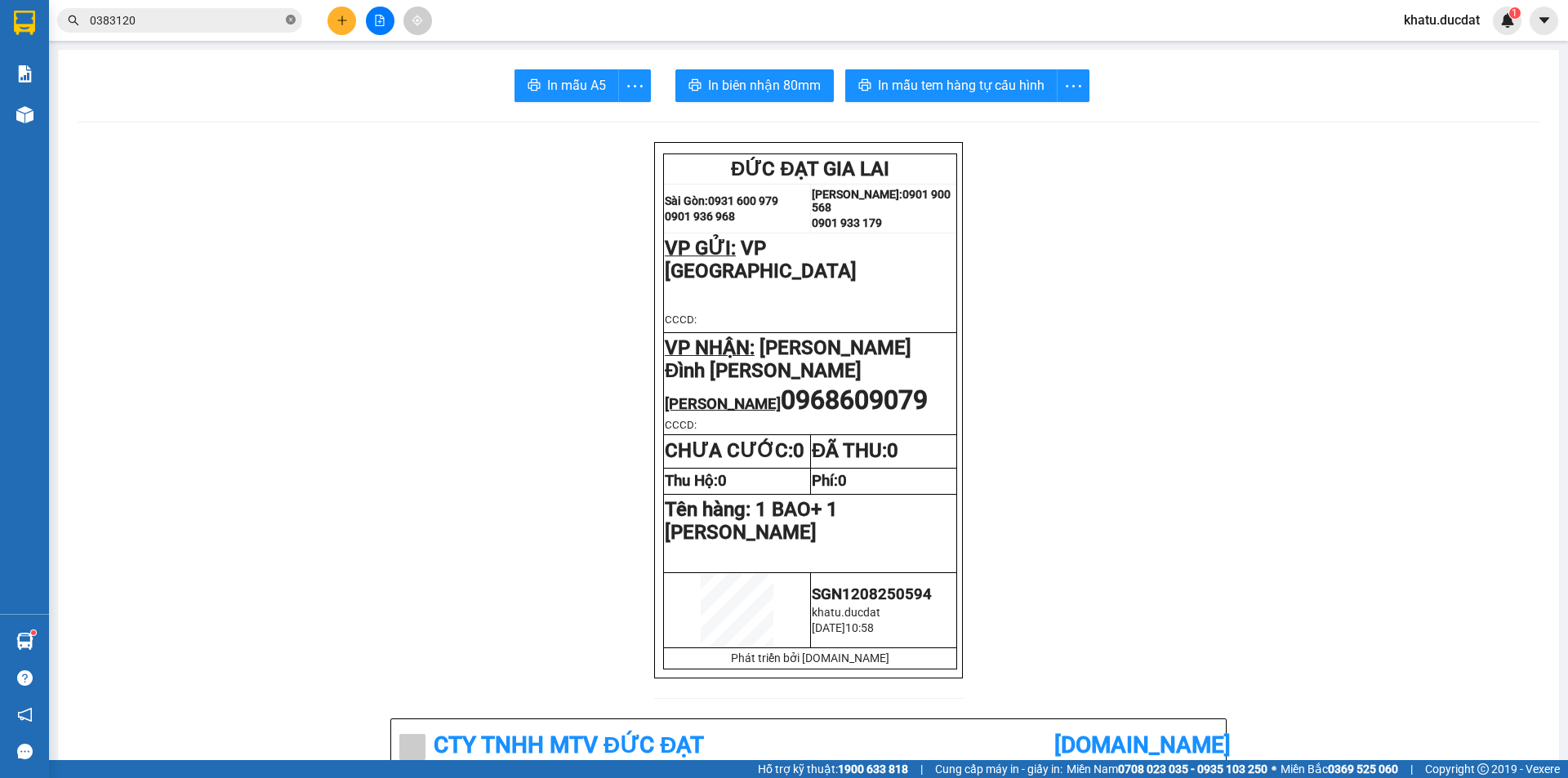
click at [287, 19] on icon "close-circle" at bounding box center [291, 20] width 9 height 9
click at [961, 87] on span "In mẫu tem hàng tự cấu hình" at bounding box center [960, 86] width 166 height 21
click at [958, 99] on button "In mẫu tem hàng tự cấu hình" at bounding box center [952, 86] width 213 height 33
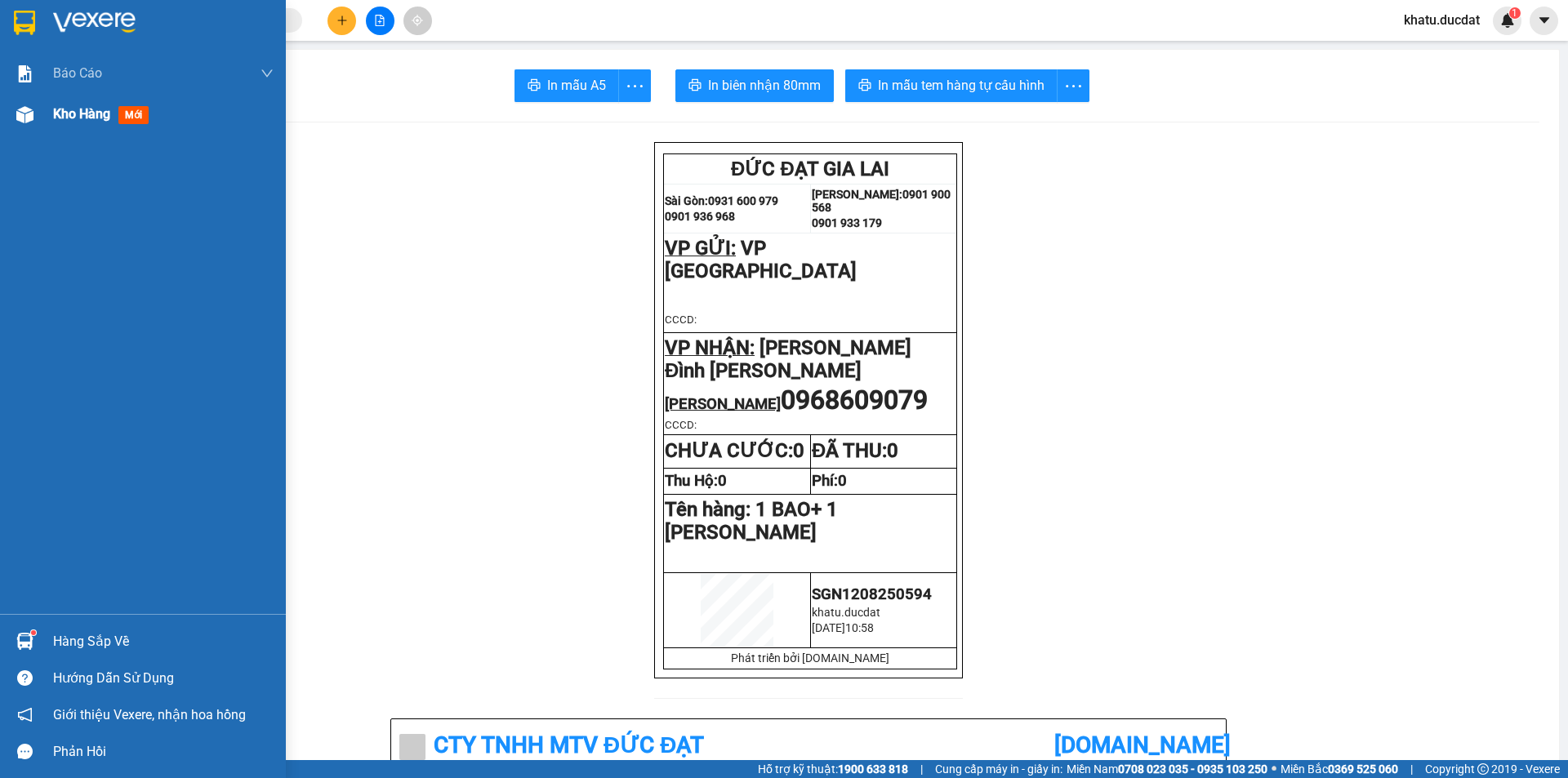
click at [84, 119] on span "Kho hàng" at bounding box center [81, 114] width 57 height 15
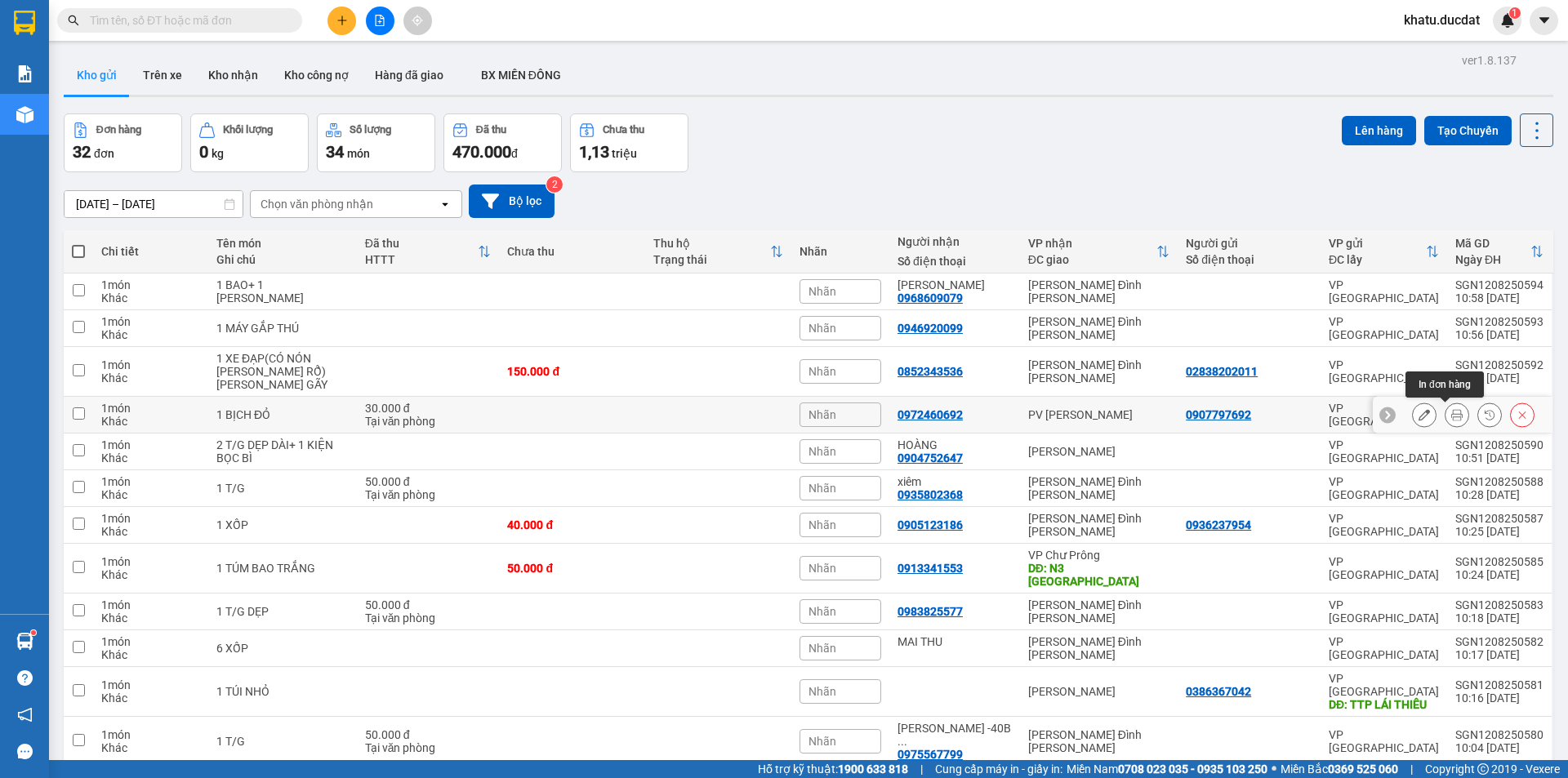
click at [1451, 411] on icon at bounding box center [1457, 415] width 11 height 11
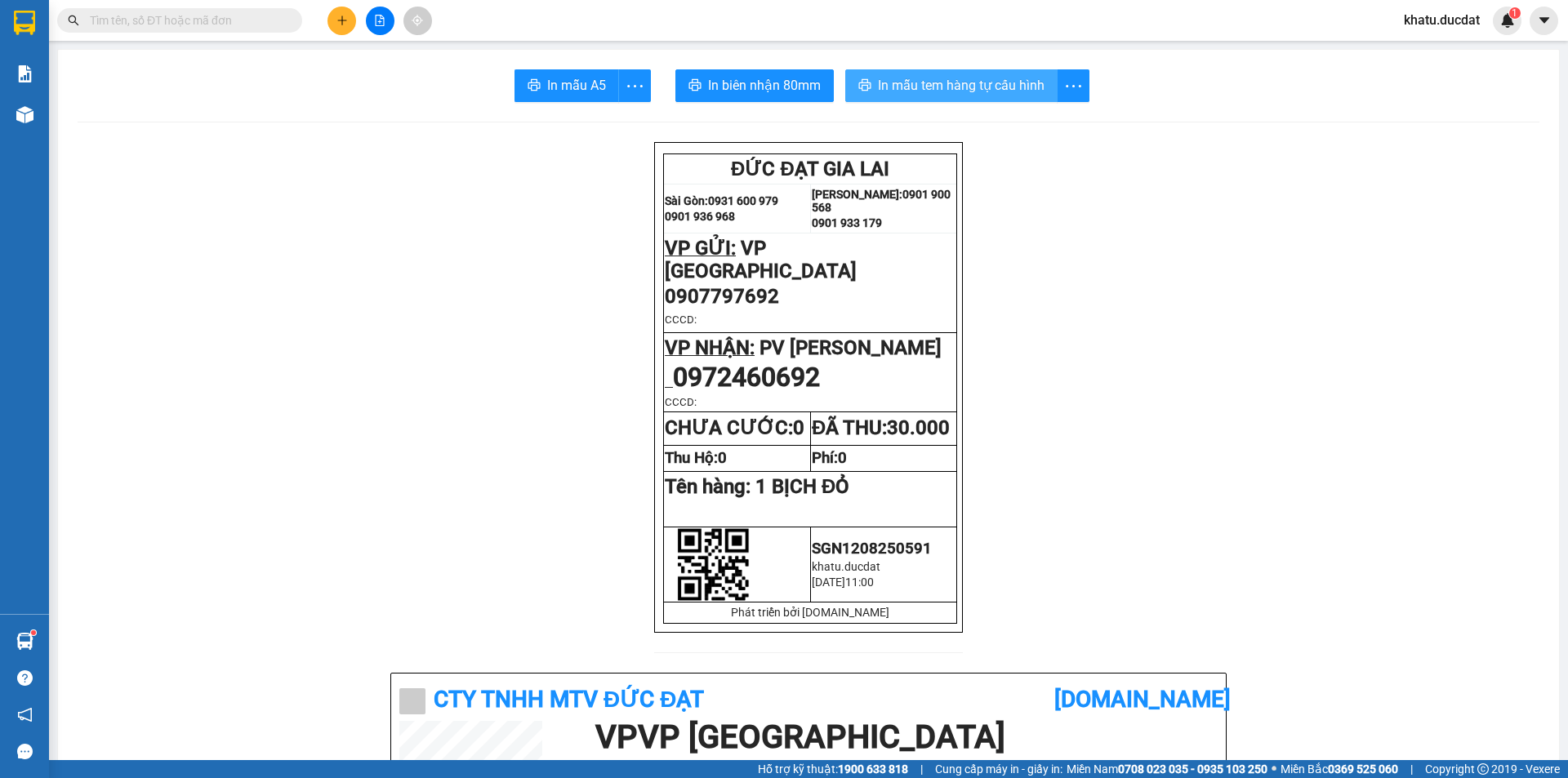
click at [922, 94] on span "In mẫu tem hàng tự cấu hình" at bounding box center [960, 86] width 166 height 21
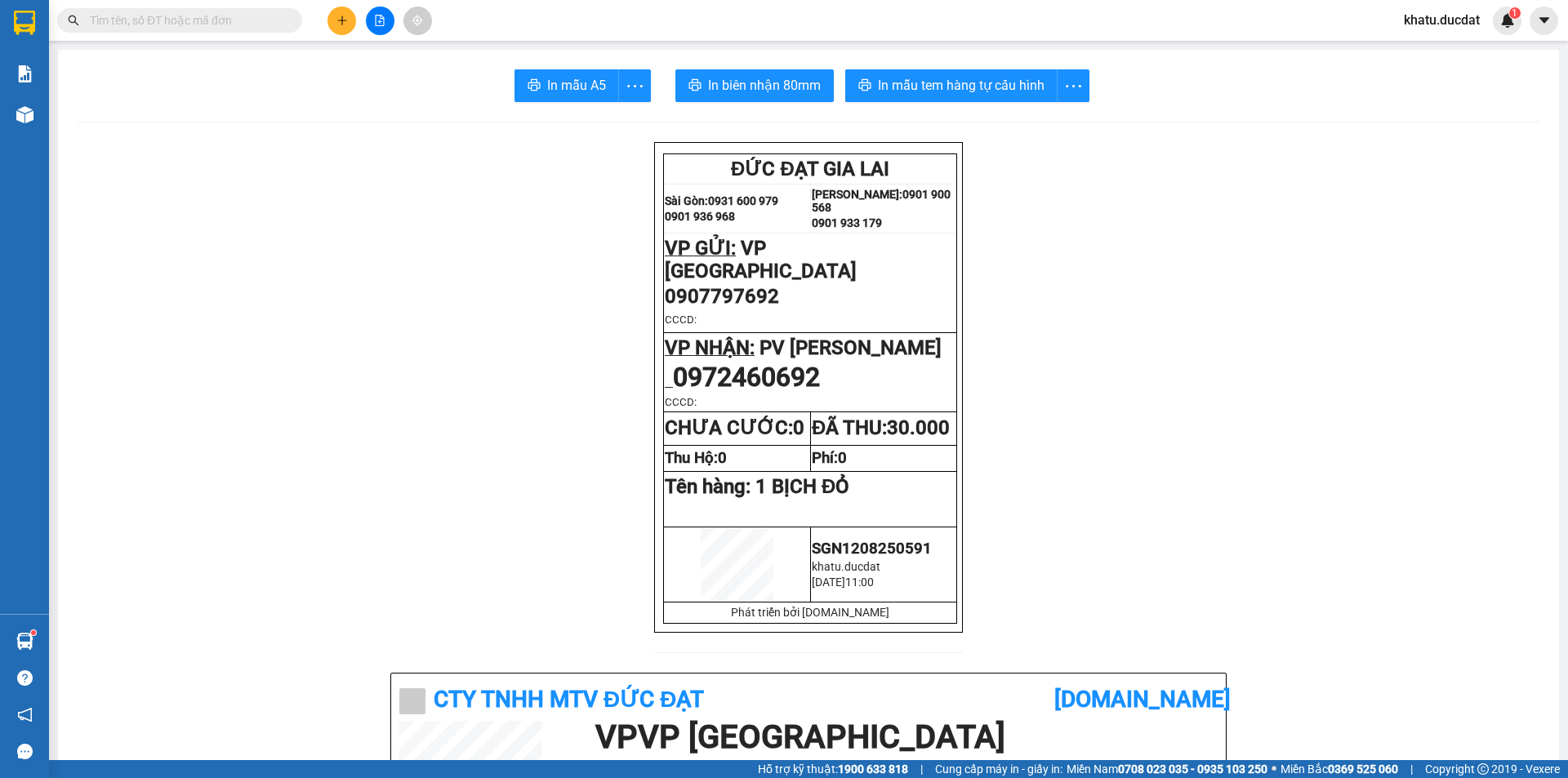
click at [178, 23] on input "text" at bounding box center [186, 20] width 193 height 18
type input "8"
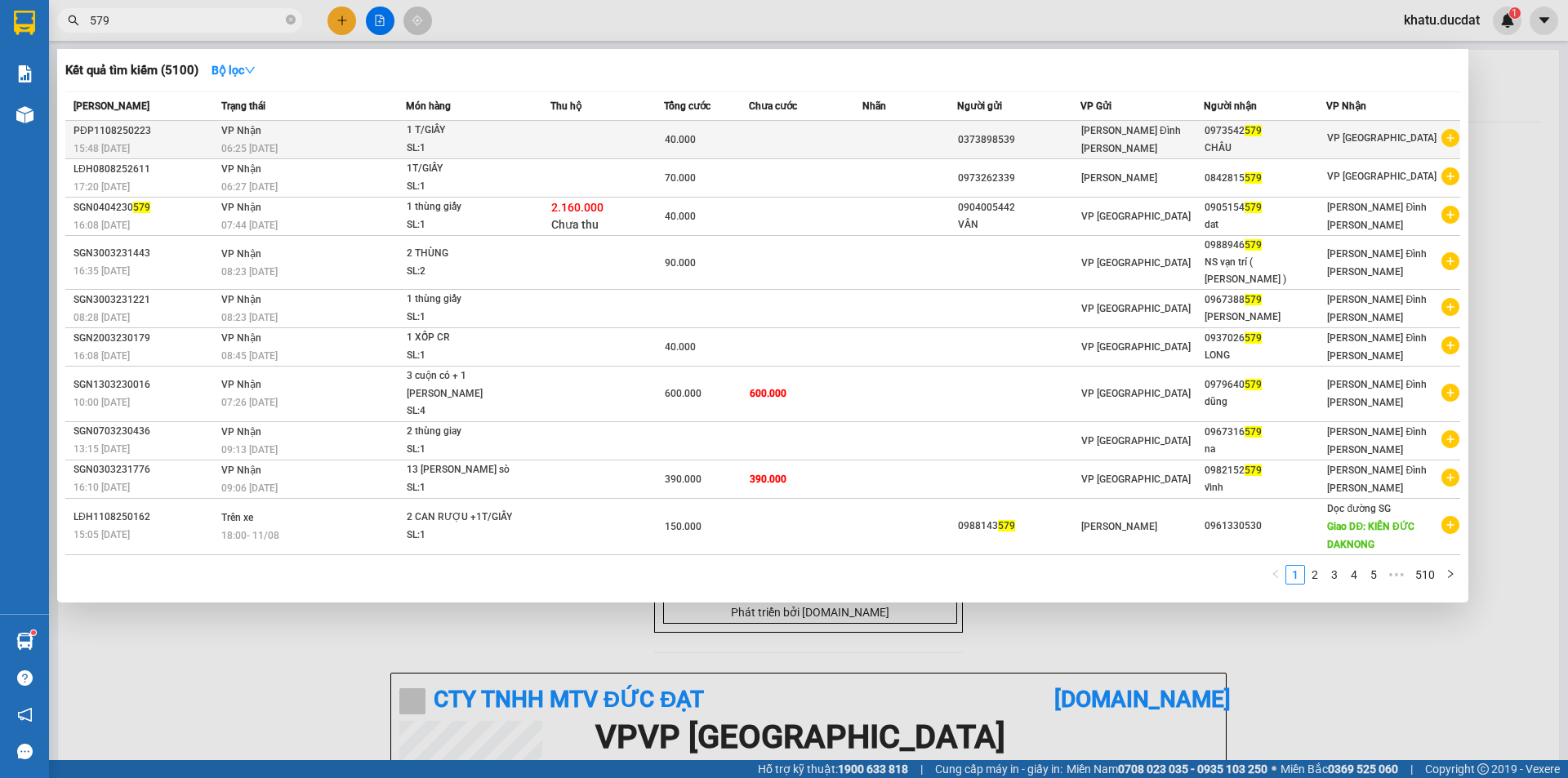
type input "579"
click at [900, 136] on td at bounding box center [910, 140] width 95 height 39
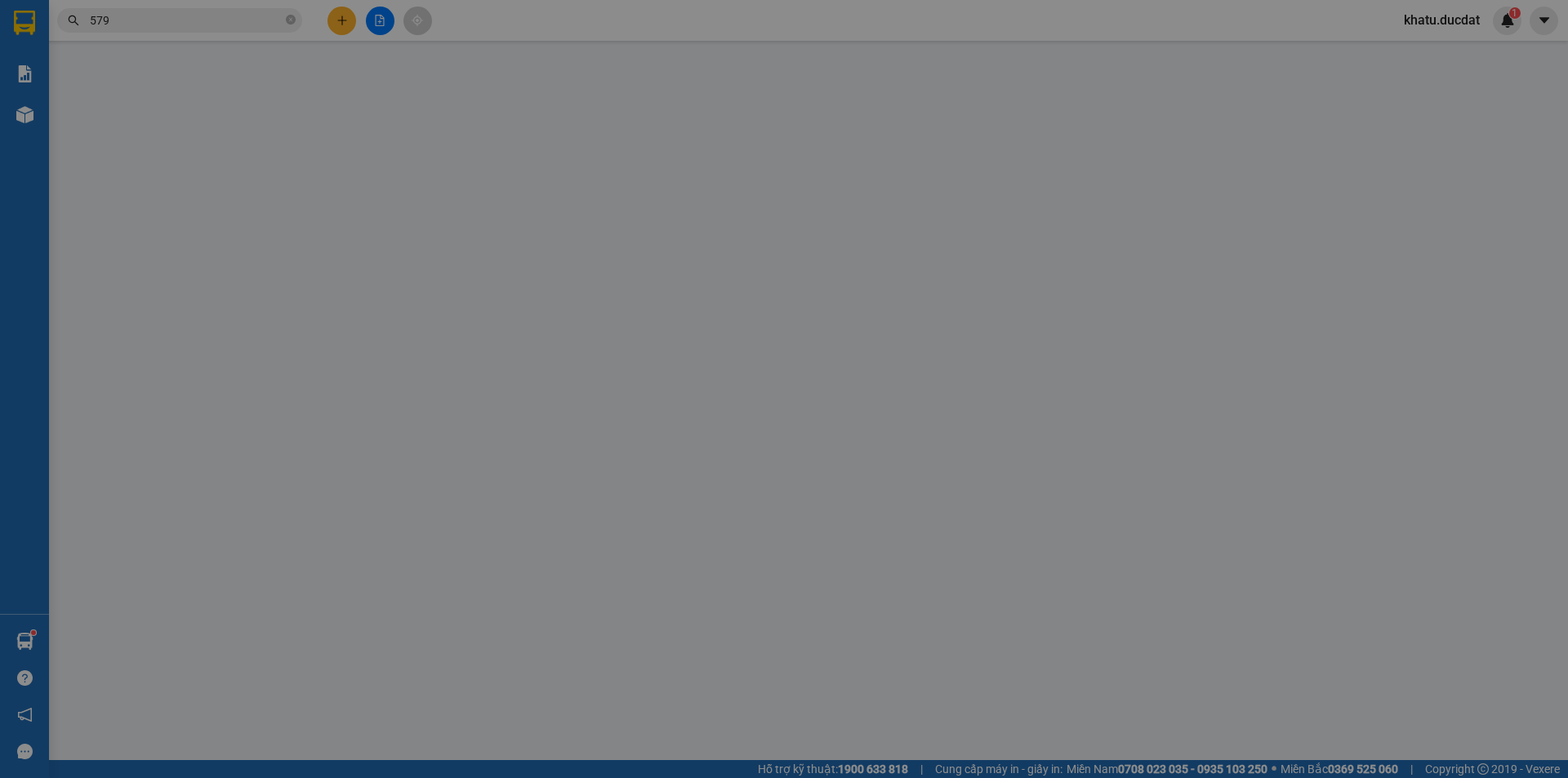
type input "0373898539"
type input "0973542579"
type input "CHÂU"
type input "40.000"
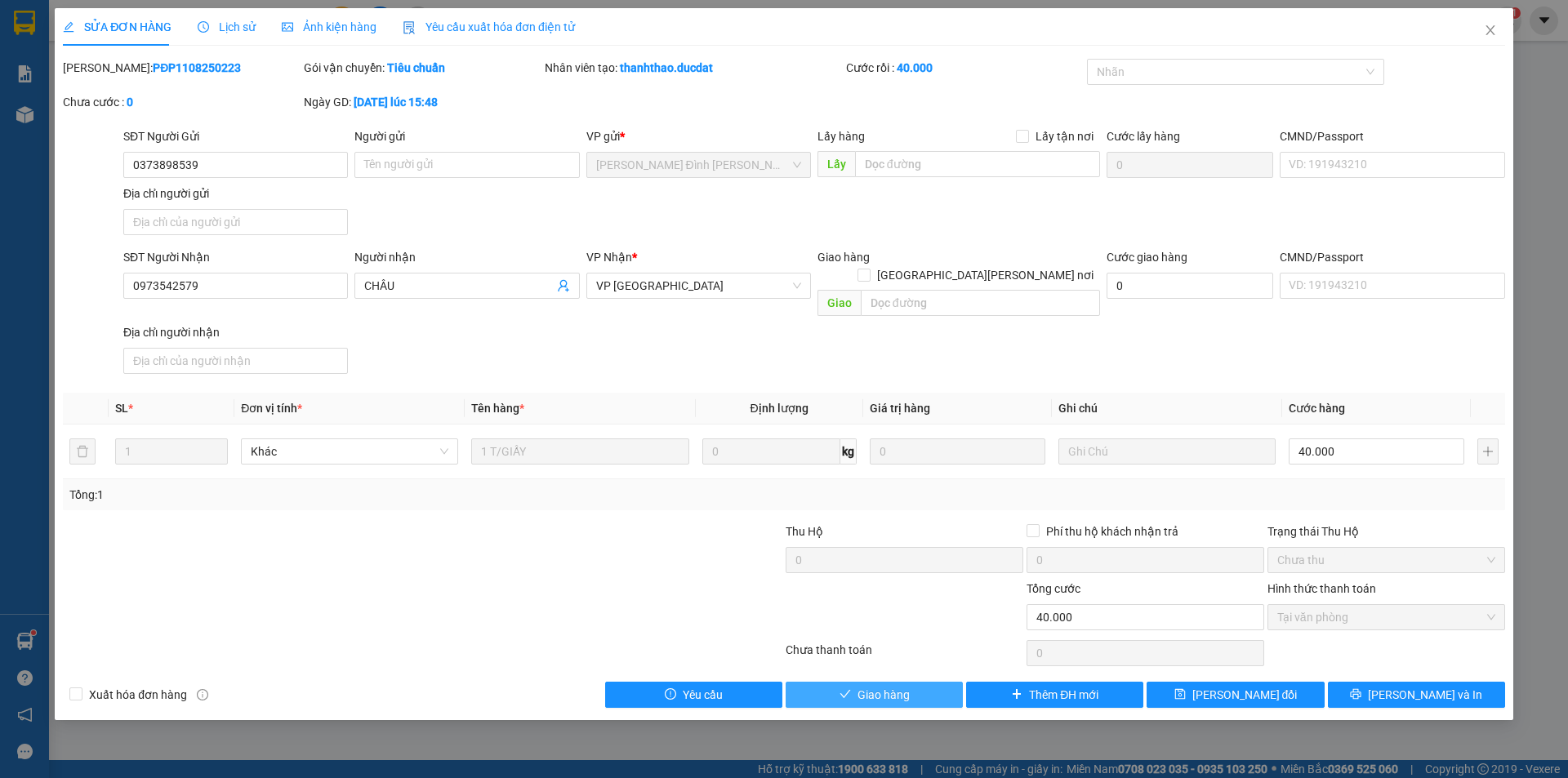
click at [879, 686] on span "Giao hàng" at bounding box center [884, 694] width 53 height 18
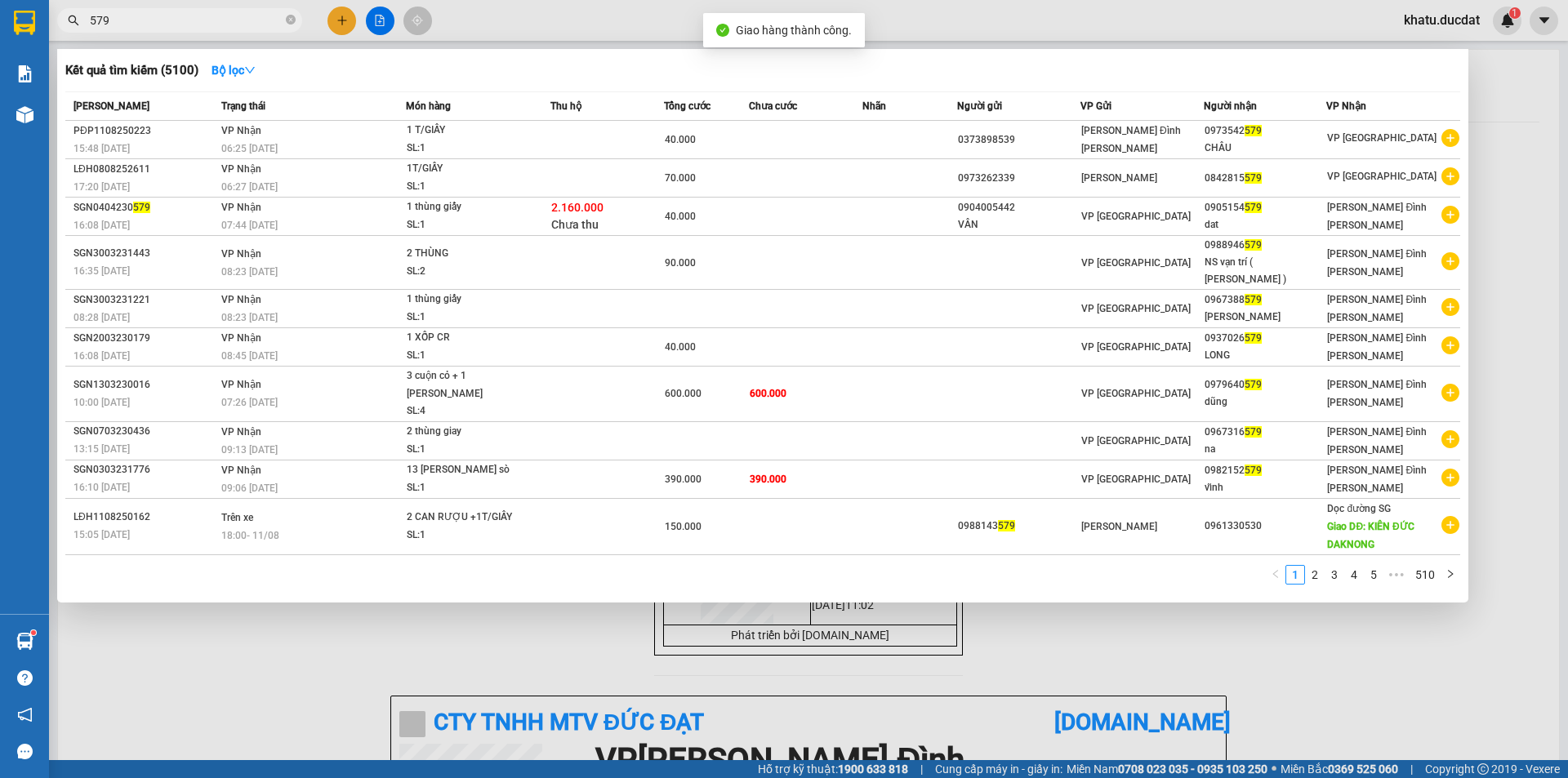
click at [227, 20] on input "579" at bounding box center [186, 20] width 193 height 18
click at [481, 15] on div at bounding box center [784, 389] width 1568 height 778
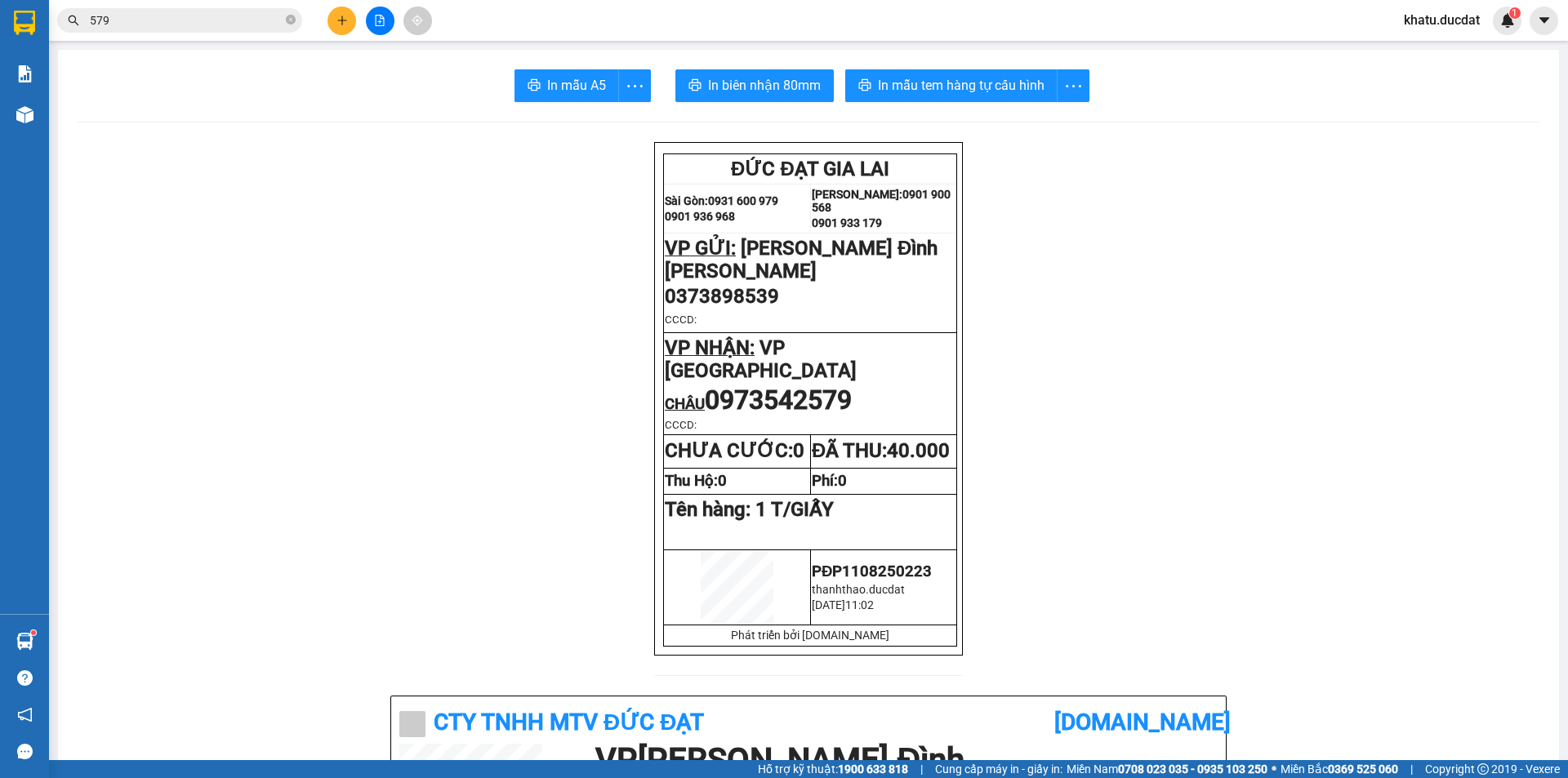
click at [356, 22] on div at bounding box center [380, 21] width 122 height 28
click at [344, 22] on icon "plus" at bounding box center [342, 21] width 11 height 11
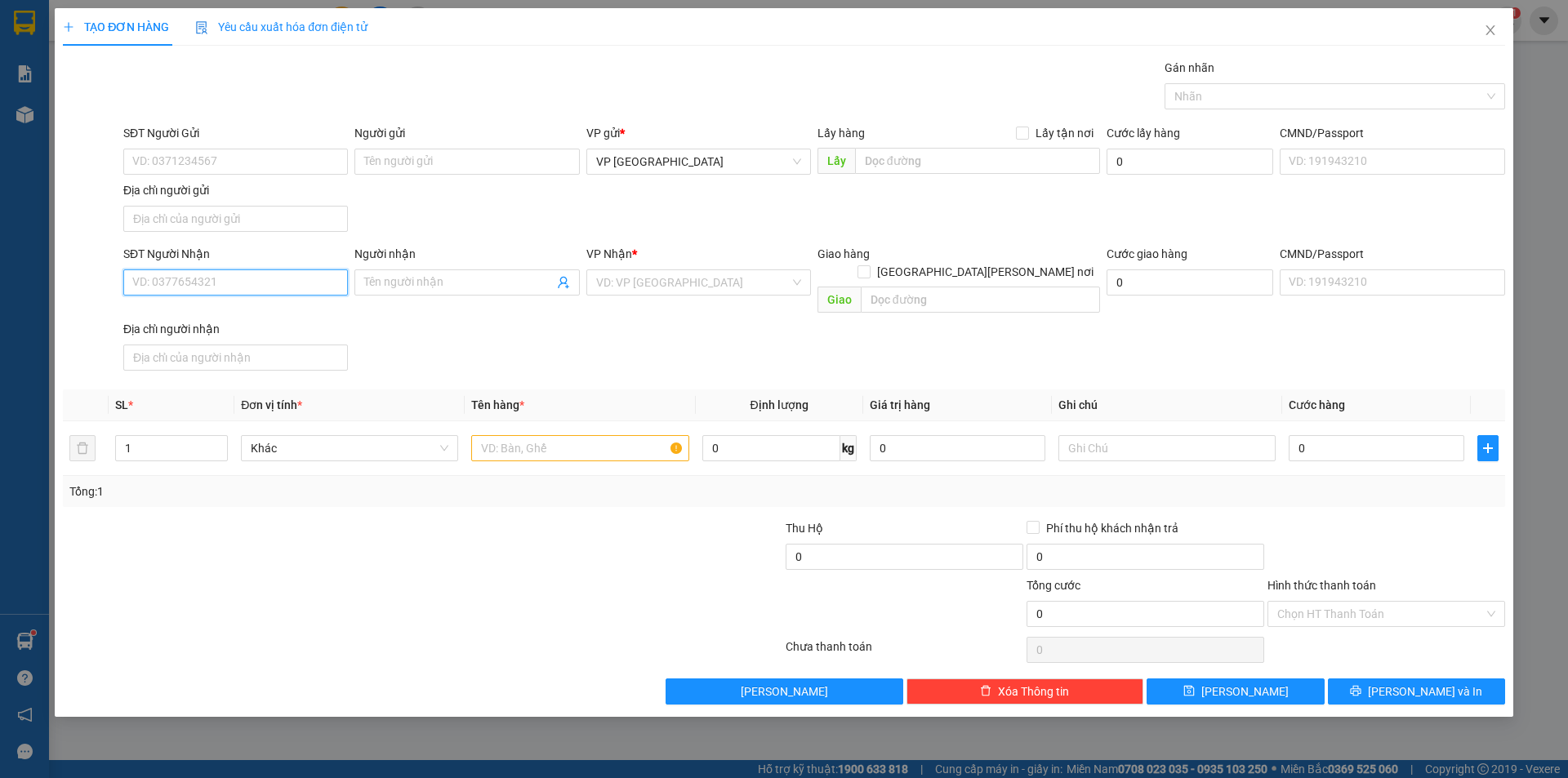
click at [292, 287] on input "SĐT Người Nhận" at bounding box center [235, 283] width 225 height 26
type input "0985465774"
click at [491, 440] on input "text" at bounding box center [579, 449] width 217 height 26
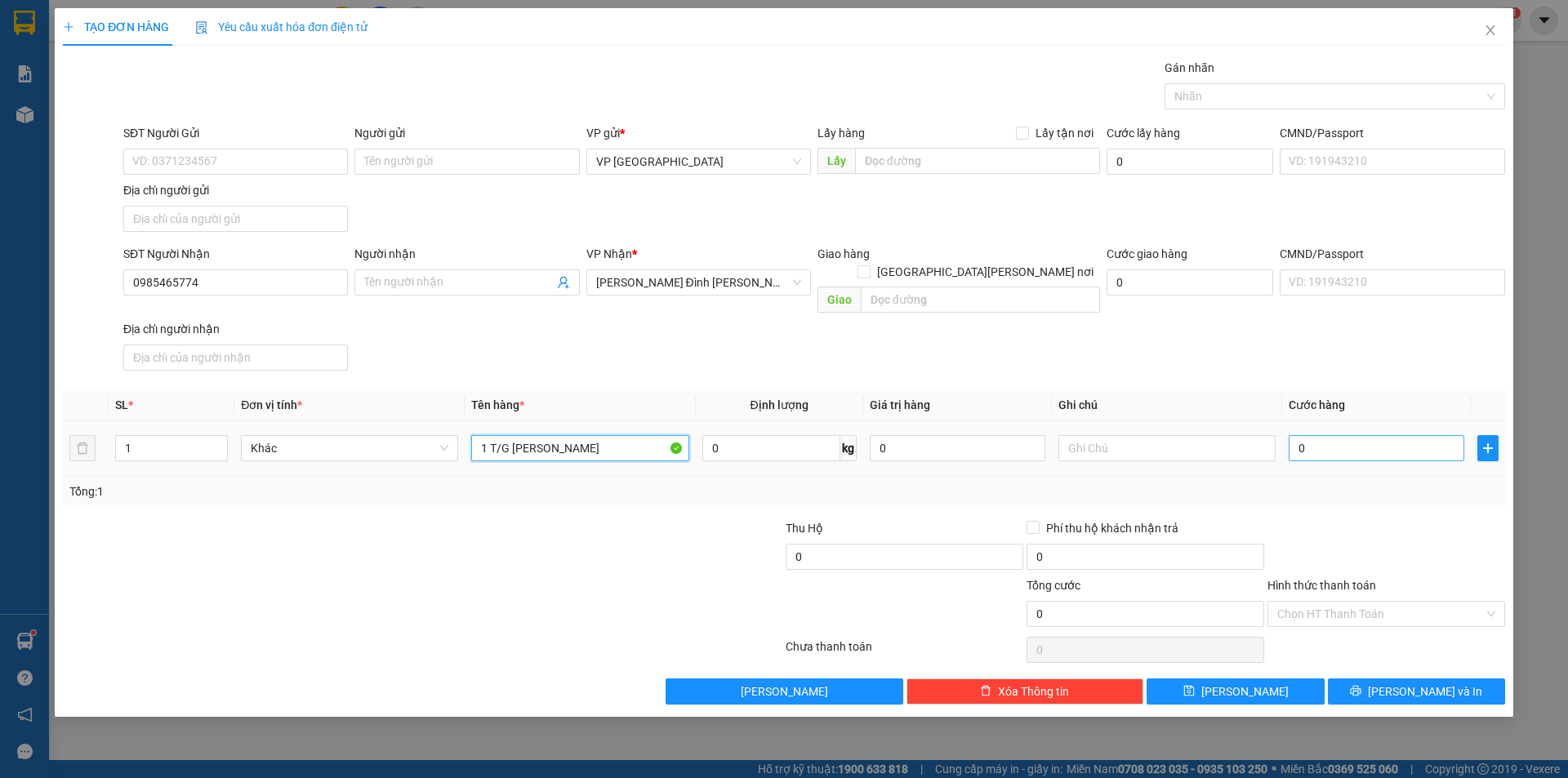
type input "1 T/G [PERSON_NAME]"
click at [1340, 438] on input "0" at bounding box center [1376, 449] width 176 height 26
type input "5"
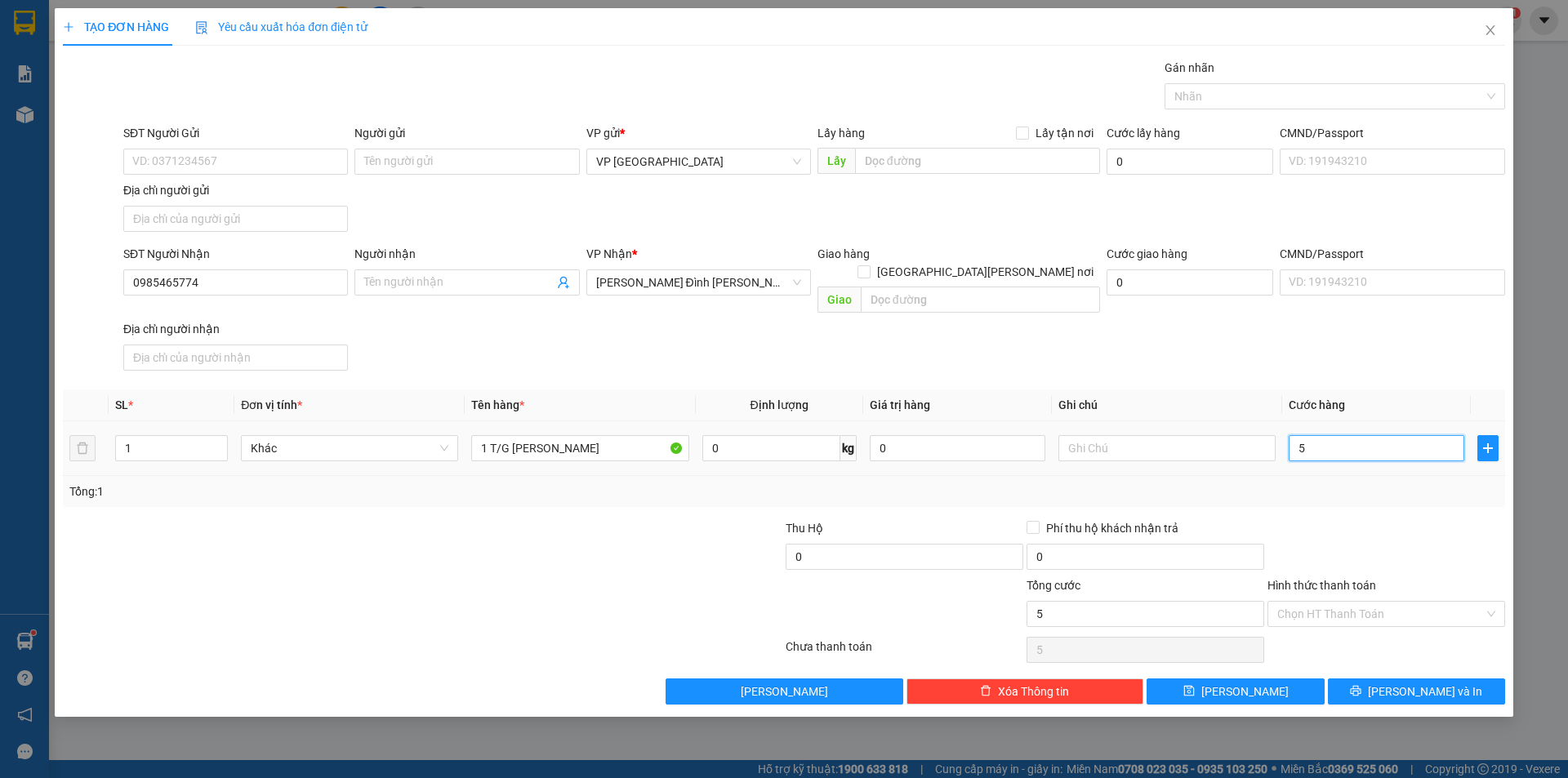
type input "50"
type input "50.000"
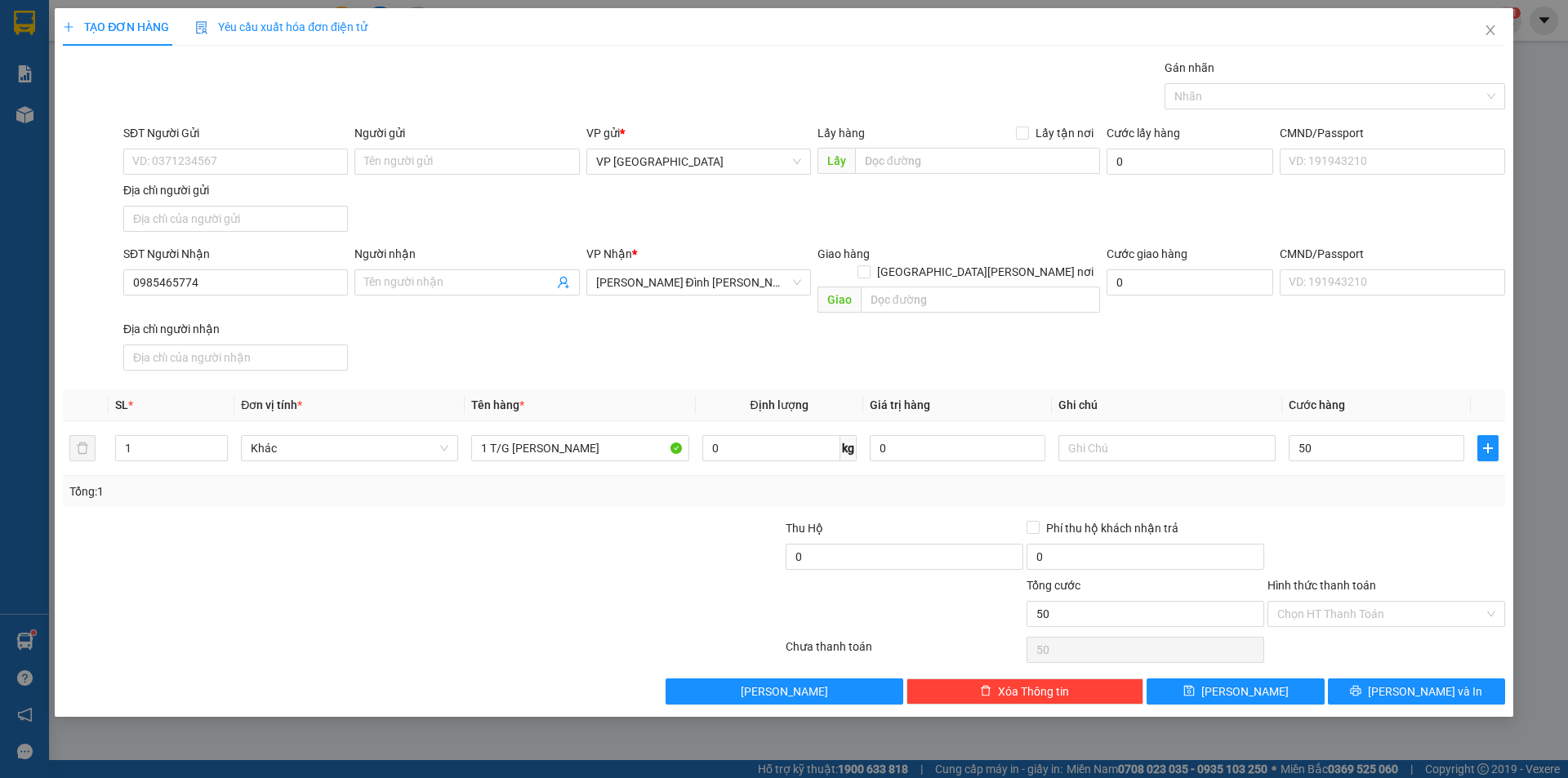
type input "50.000"
click at [1386, 498] on div "Transit Pickup Surcharge Ids Transit Deliver Surcharge Ids Transit Deliver Surc…" at bounding box center [784, 382] width 1442 height 646
click at [1397, 682] on button "[PERSON_NAME] và In" at bounding box center [1417, 692] width 177 height 26
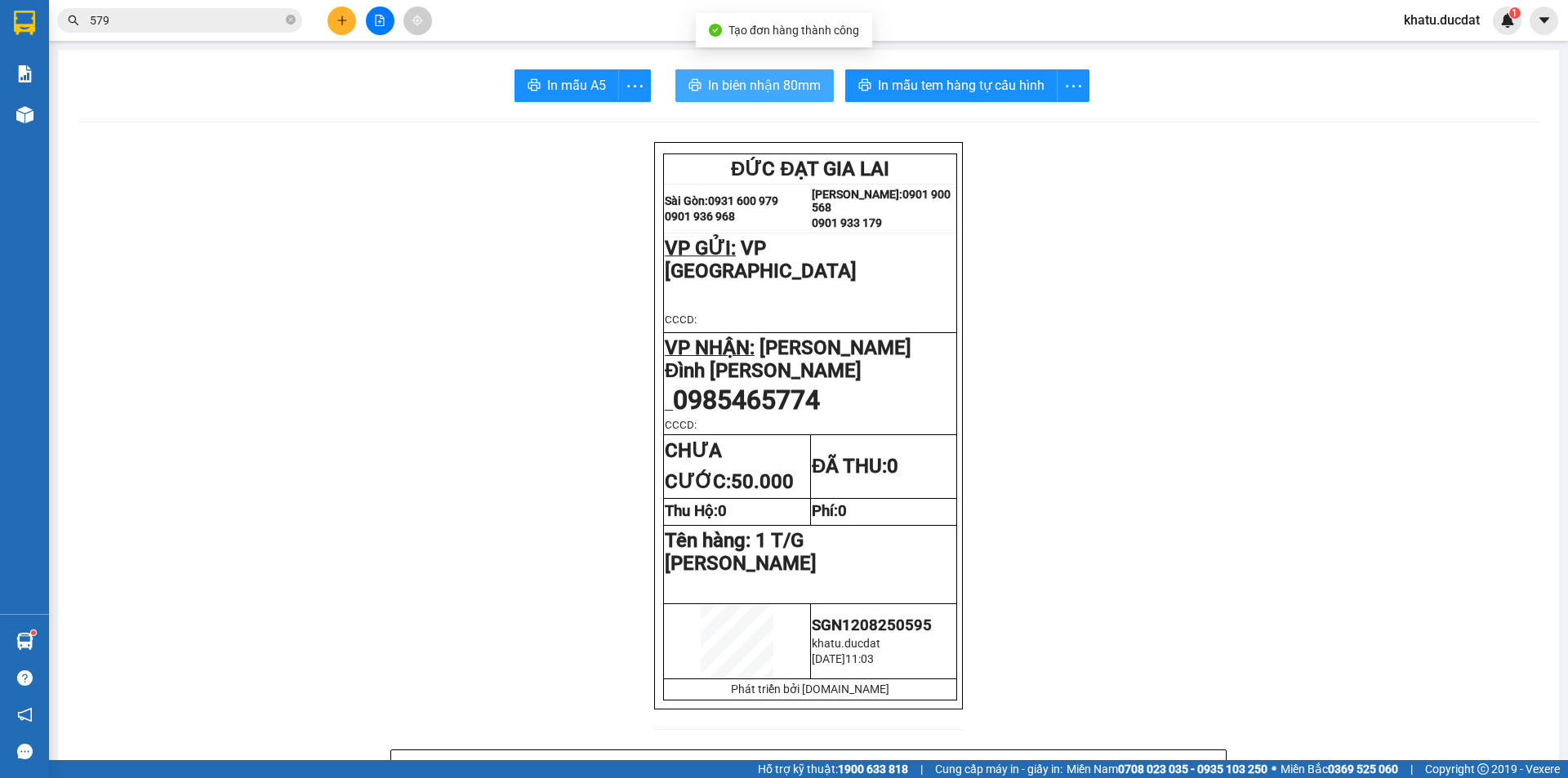
click at [744, 85] on span "In biên nhận 80mm" at bounding box center [765, 86] width 113 height 21
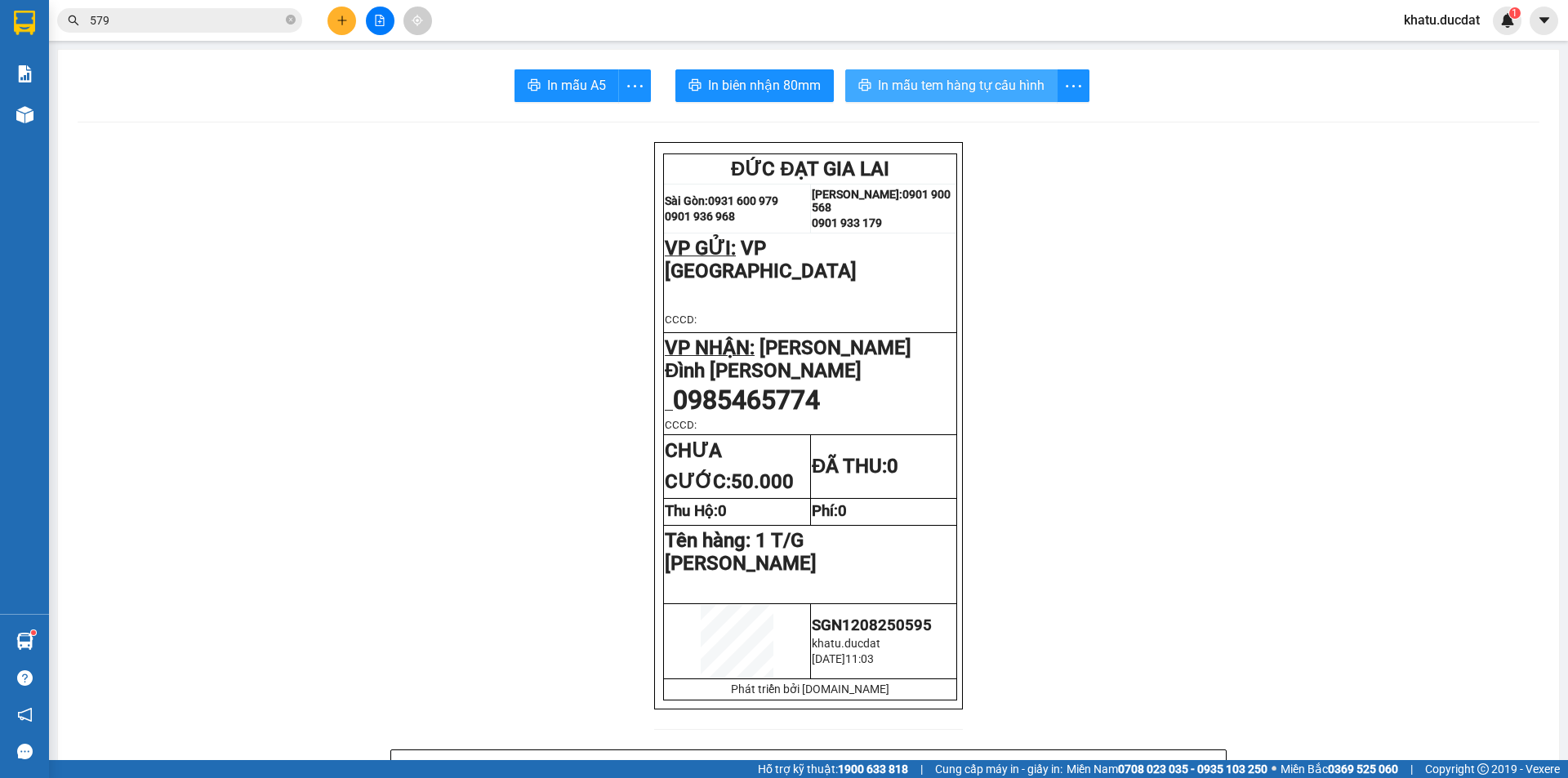
click at [982, 79] on span "In mẫu tem hàng tự cấu hình" at bounding box center [960, 86] width 166 height 21
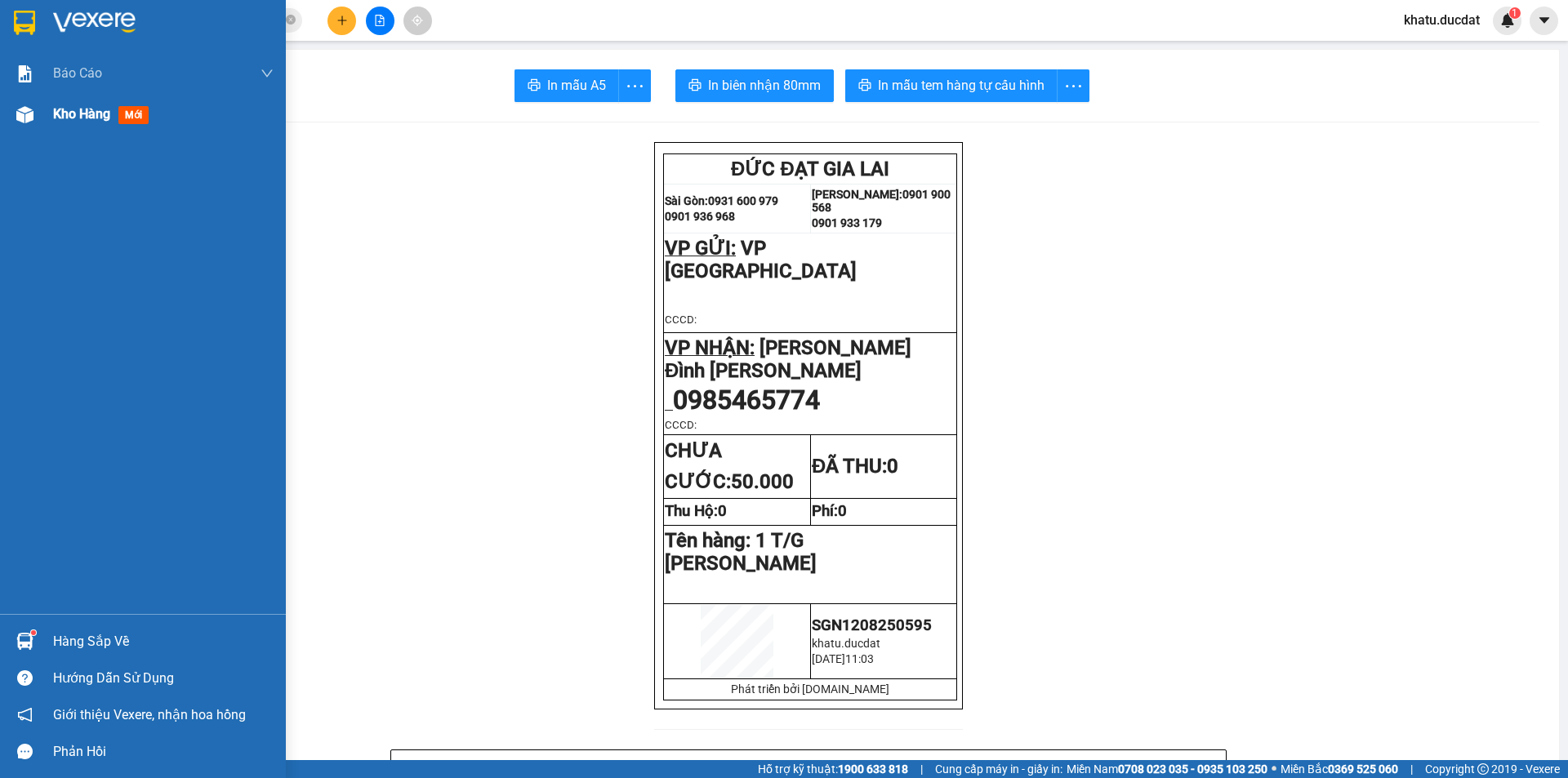
click at [33, 113] on img at bounding box center [24, 115] width 17 height 17
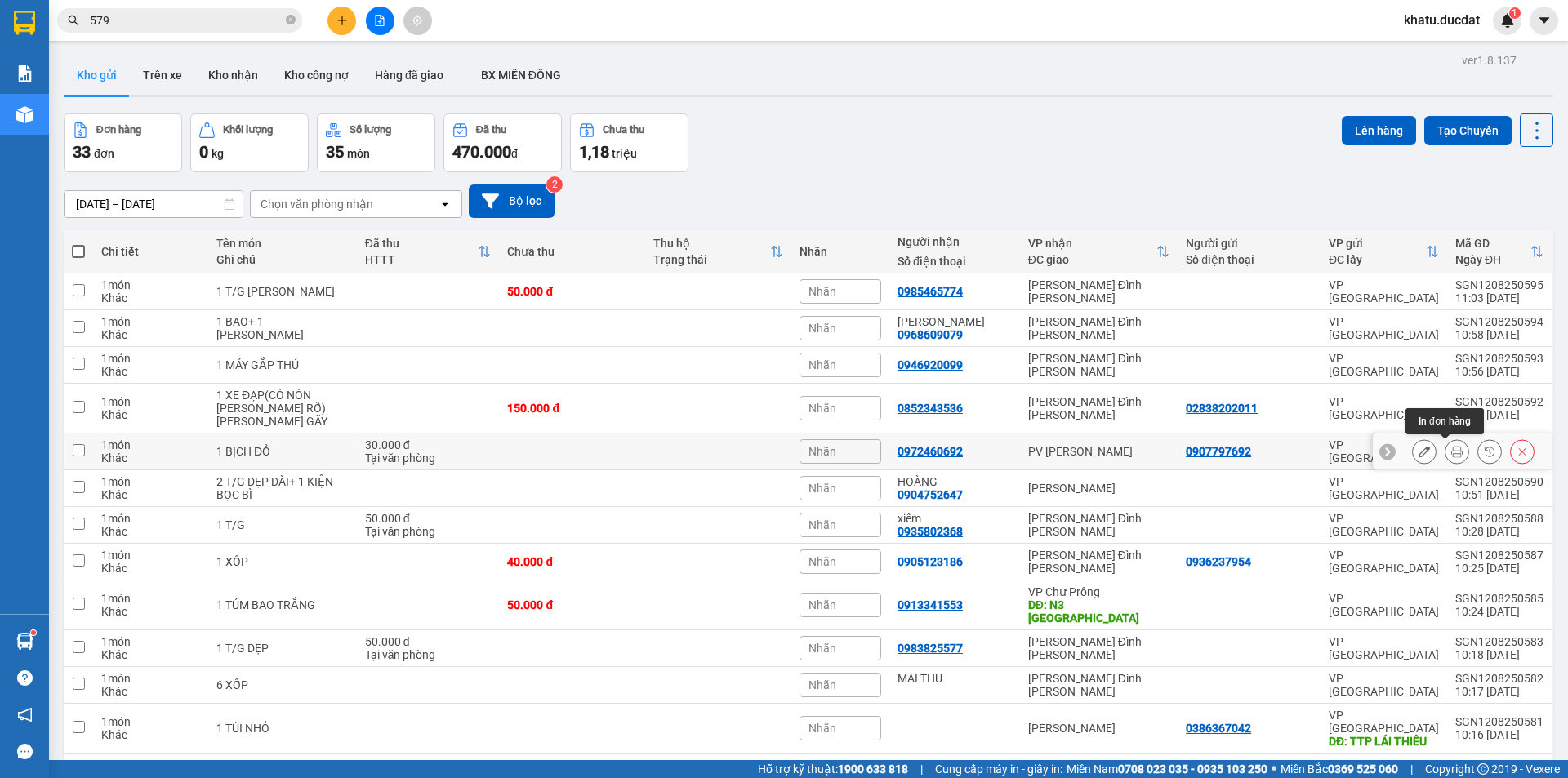
click at [1451, 454] on icon at bounding box center [1457, 452] width 11 height 11
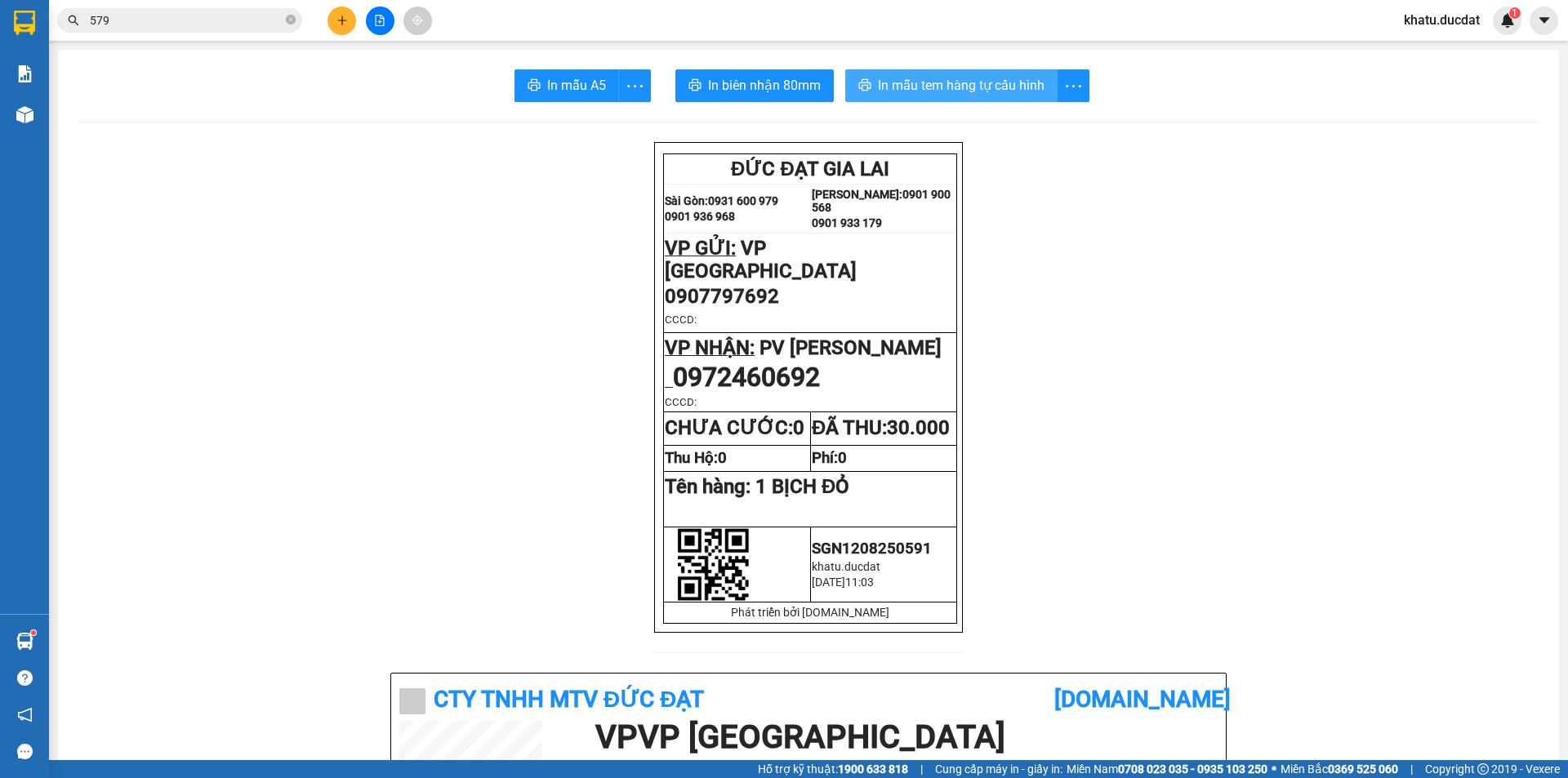
click at [976, 96] on span "In mẫu tem hàng tự cấu hình" at bounding box center [960, 86] width 166 height 21
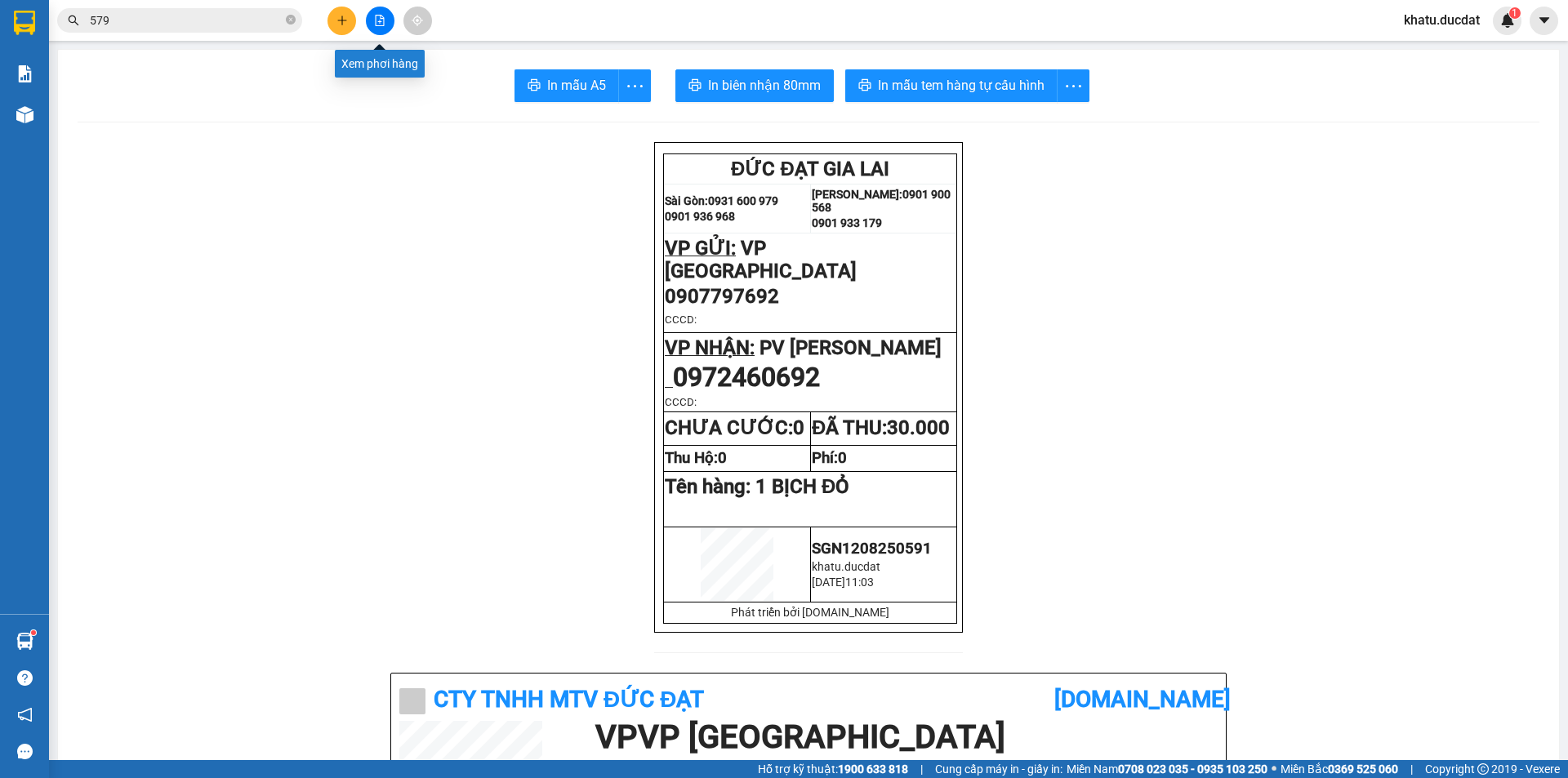
click at [338, 22] on icon "plus" at bounding box center [342, 21] width 11 height 11
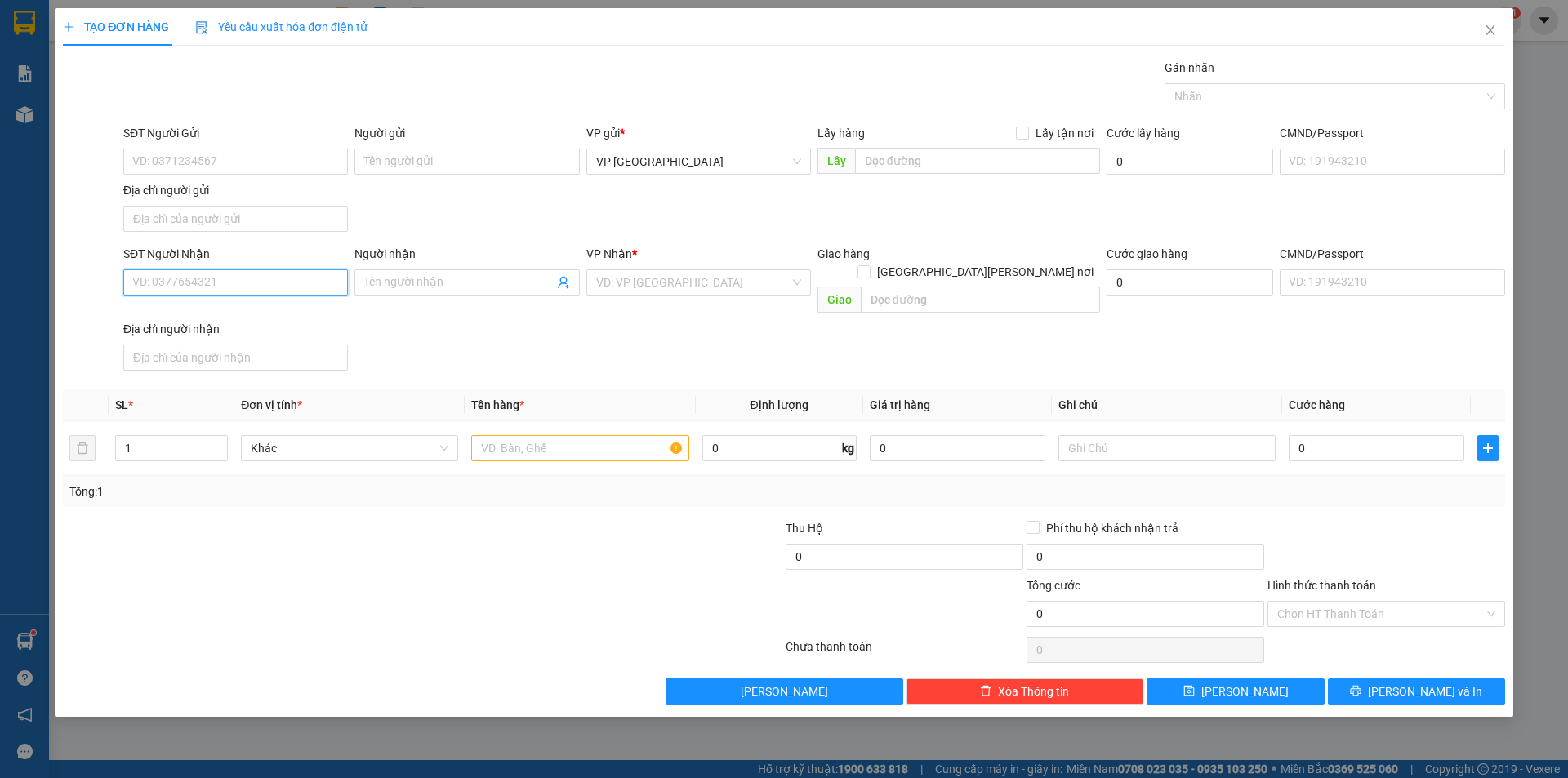
click at [311, 294] on input "SĐT Người Nhận" at bounding box center [235, 283] width 225 height 26
type input "0918160862"
click at [162, 315] on div "0918160862" at bounding box center [236, 315] width 205 height 18
checkbox input "true"
type input "78 [PERSON_NAME]"
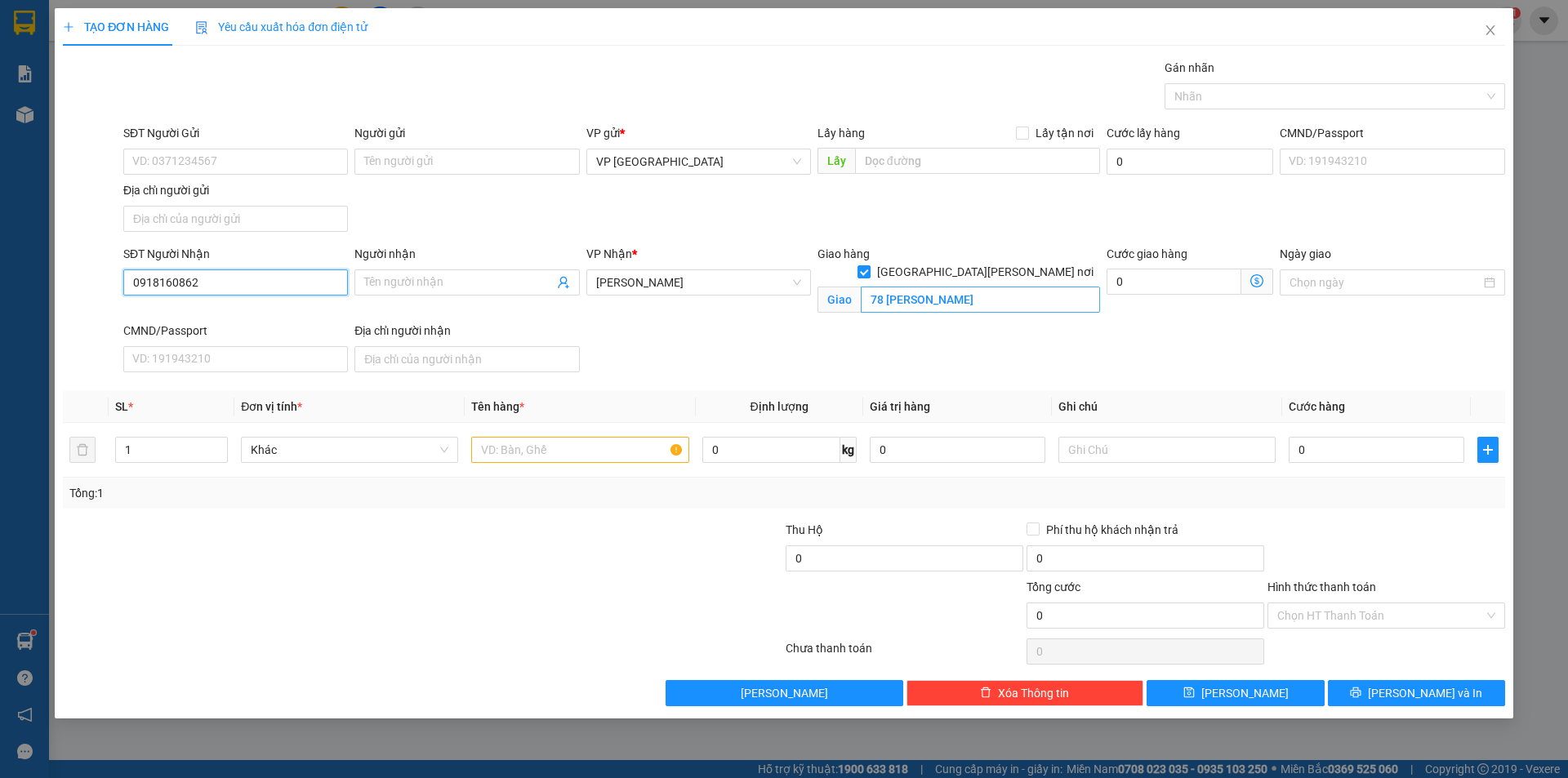
type input "0918160862"
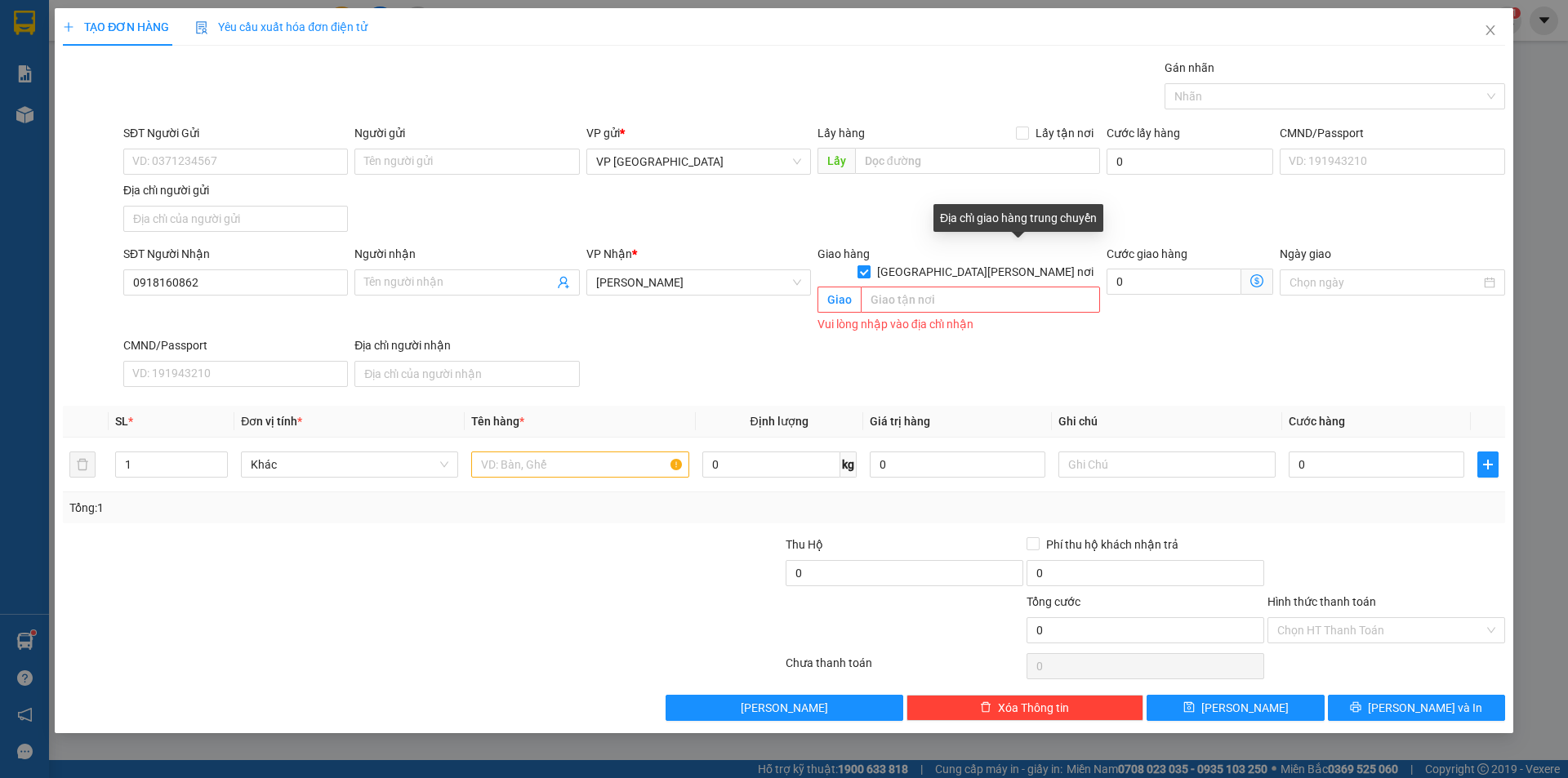
click at [869, 265] on input "[GEOGRAPHIC_DATA][PERSON_NAME] nơi" at bounding box center [863, 271] width 11 height 11
checkbox input "false"
click at [580, 462] on div at bounding box center [579, 465] width 217 height 33
click at [582, 452] on input "text" at bounding box center [579, 465] width 217 height 26
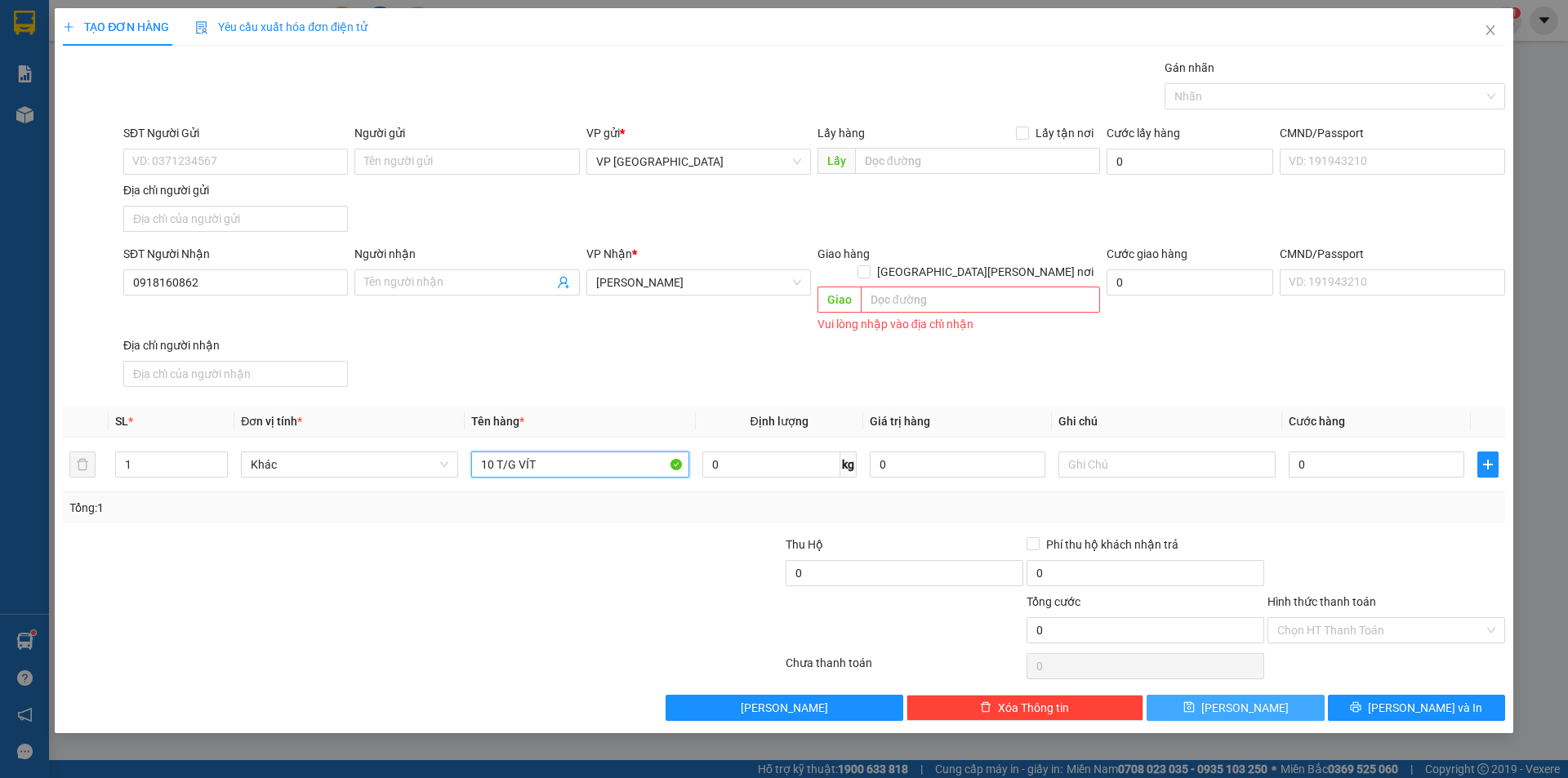
type input "10 T/G VÍT"
click at [1194, 703] on icon "save" at bounding box center [1188, 707] width 10 height 10
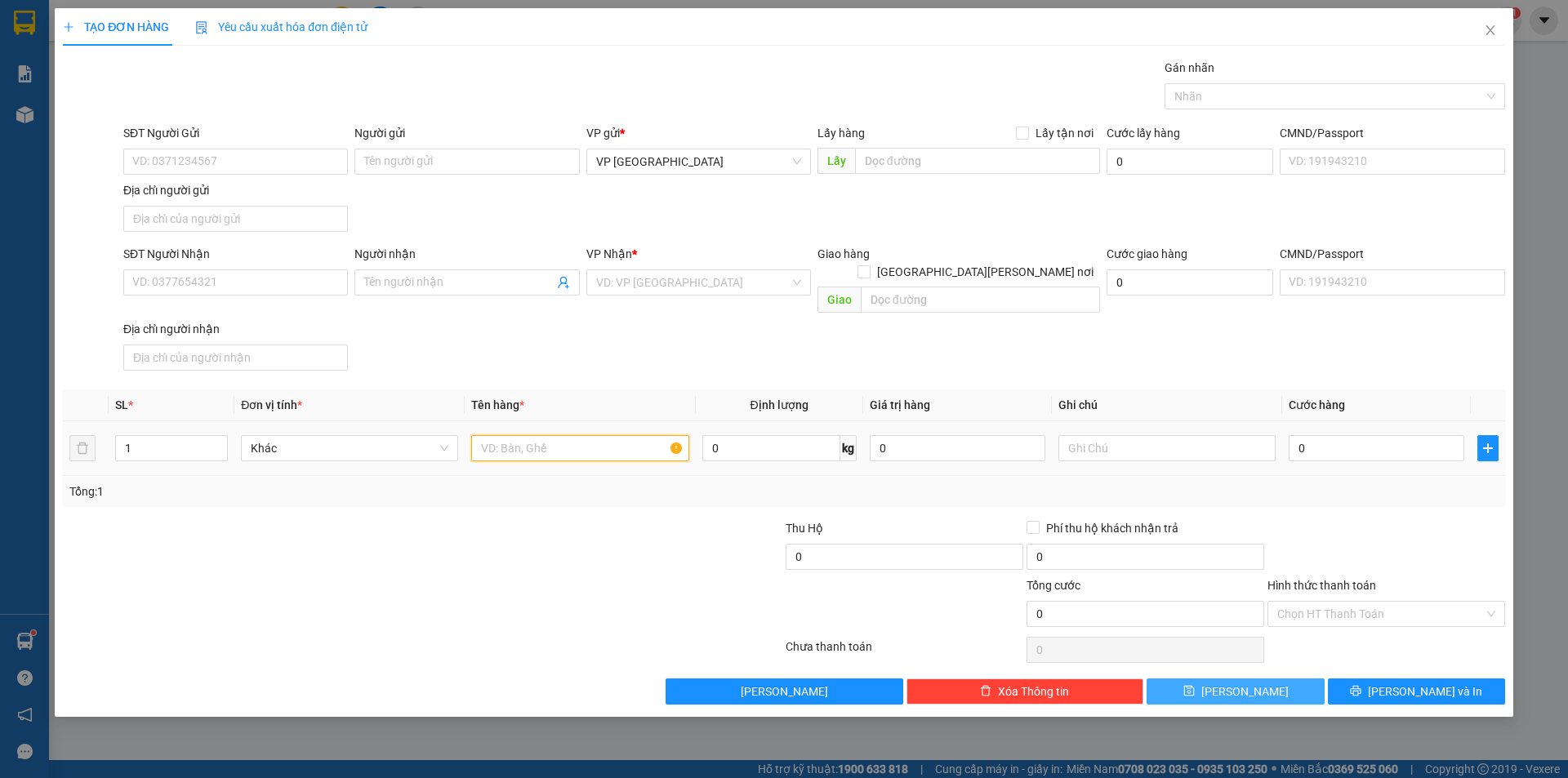
click at [548, 437] on input "text" at bounding box center [579, 449] width 217 height 26
type input "2 T/G"
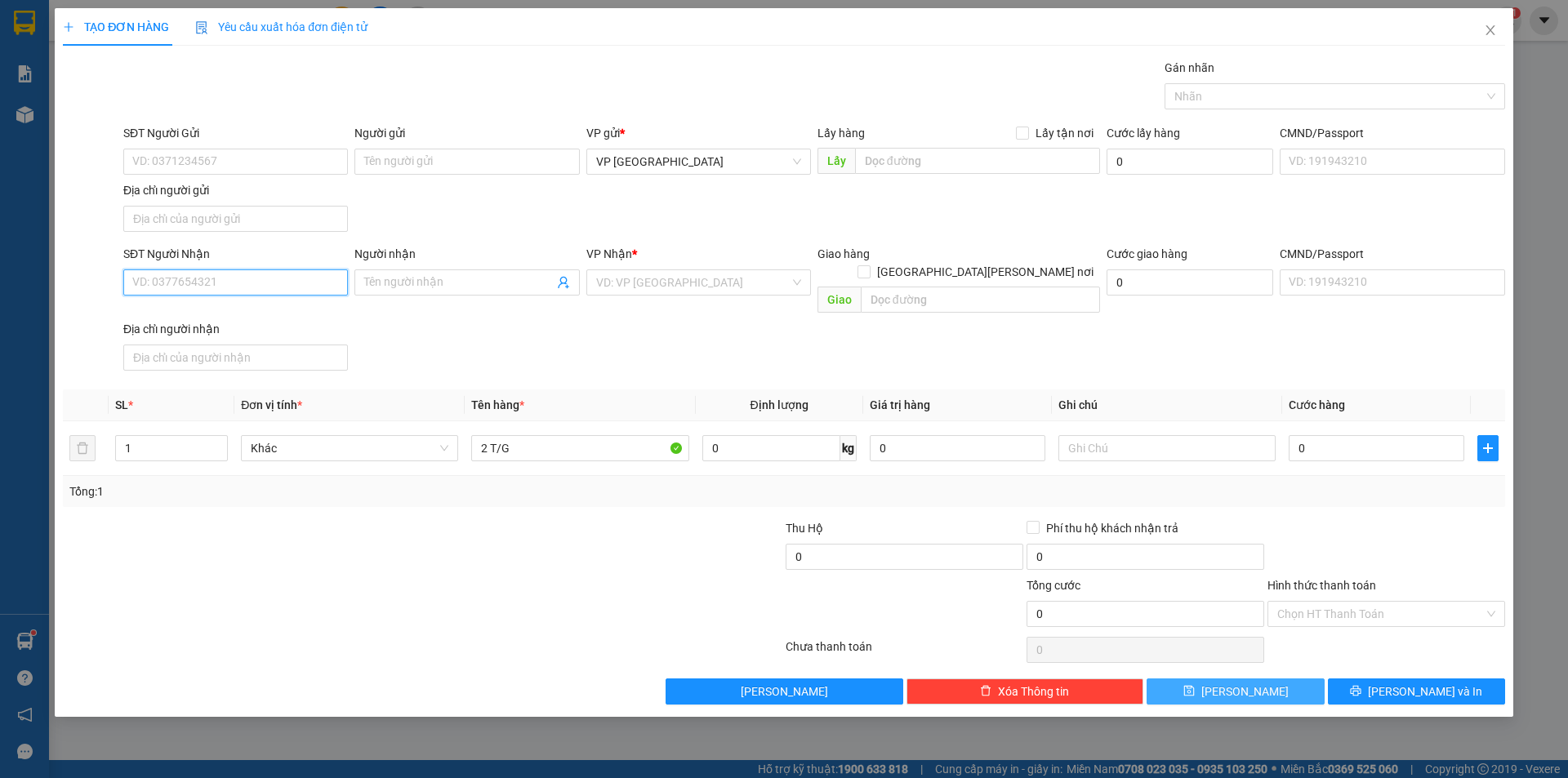
click at [325, 279] on input "SĐT Người Nhận" at bounding box center [235, 283] width 225 height 26
type input "0985601236"
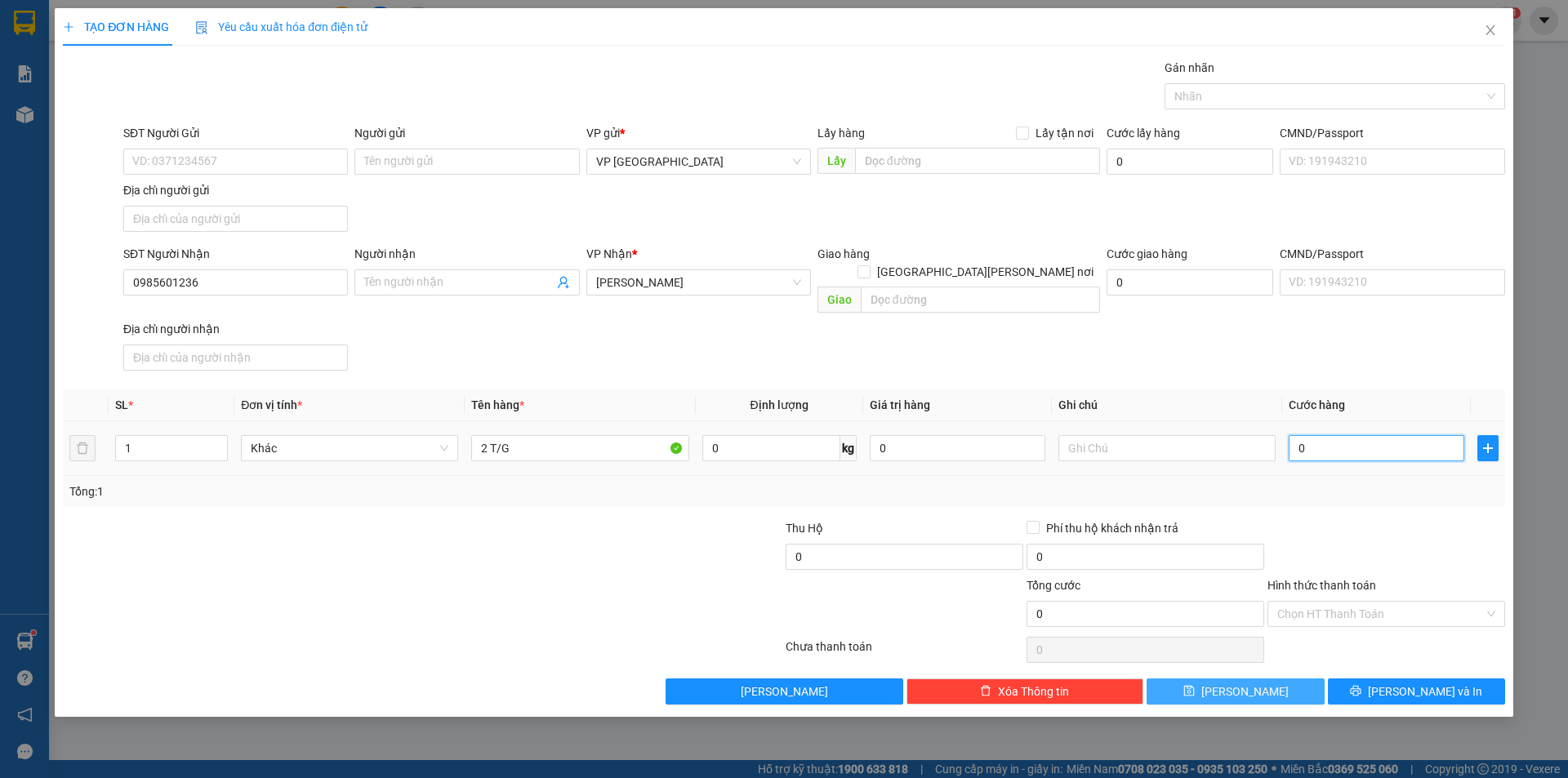
click at [1427, 440] on input "0" at bounding box center [1376, 449] width 176 height 26
type input "1"
type input "10"
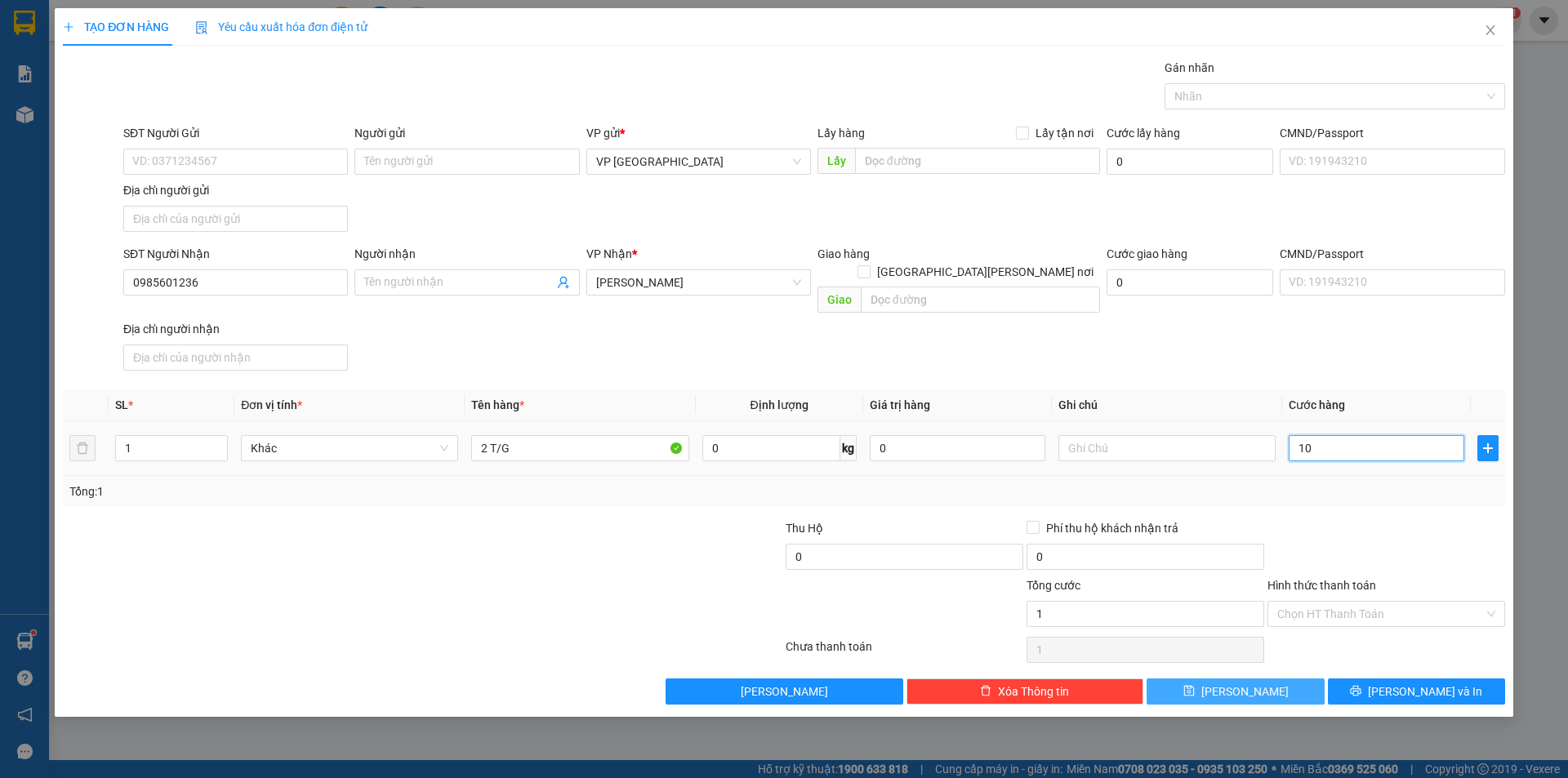
type input "10"
type input "100"
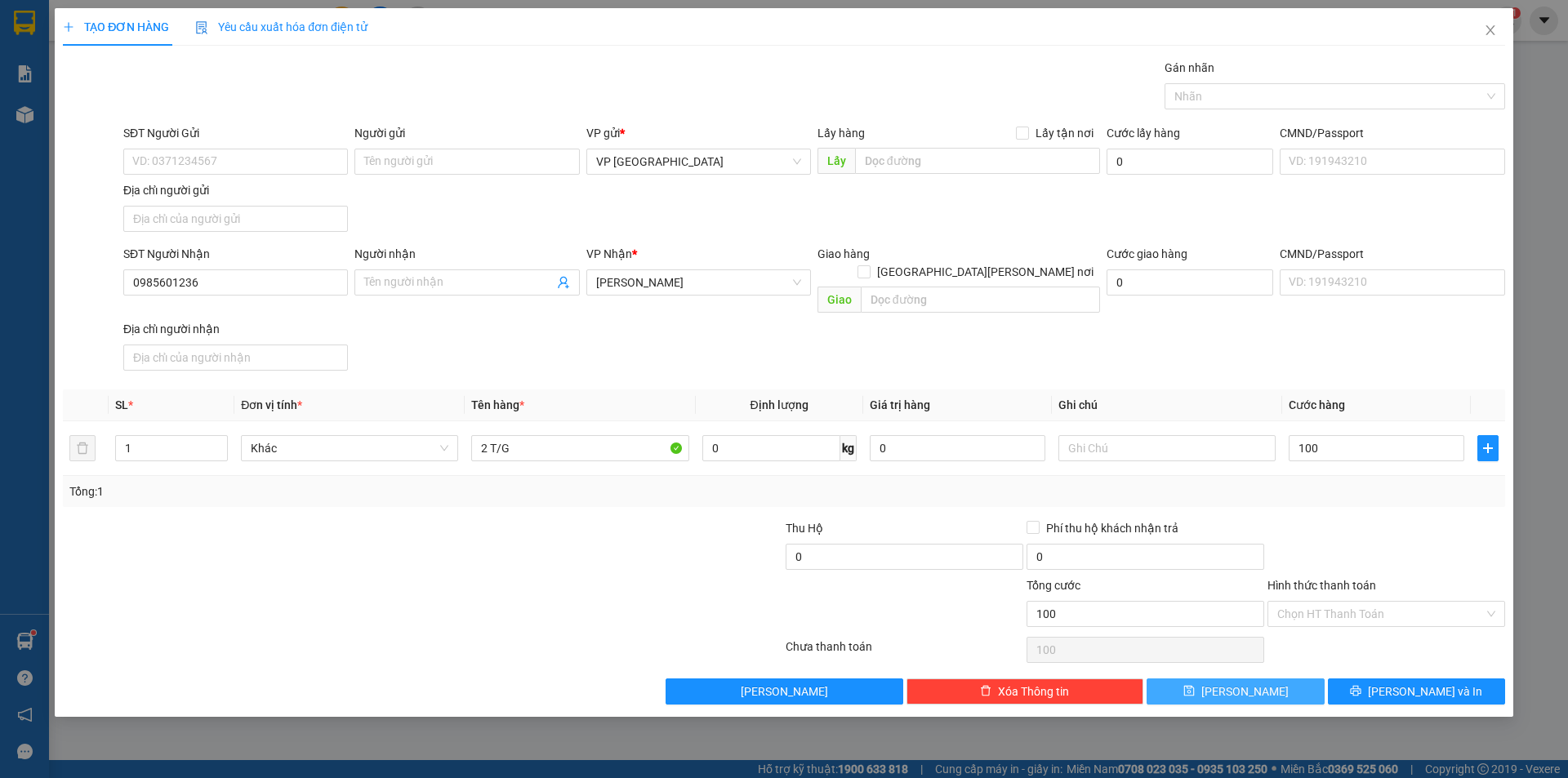
type input "100.000"
click at [1418, 486] on div "Tổng: 1" at bounding box center [784, 491] width 1442 height 31
click at [1471, 679] on button "[PERSON_NAME] và In" at bounding box center [1417, 692] width 177 height 26
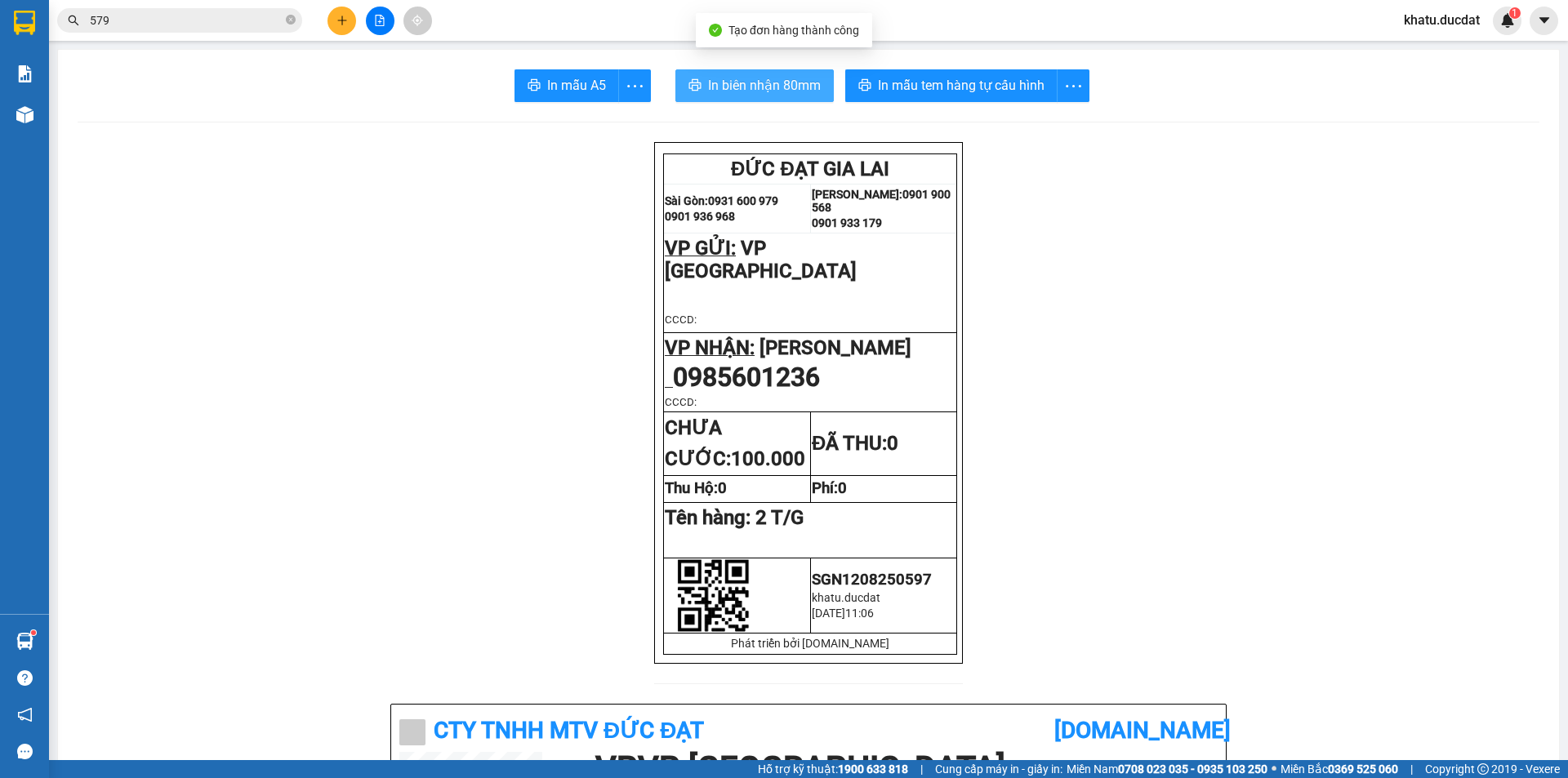
click at [778, 80] on span "In biên nhận 80mm" at bounding box center [765, 86] width 113 height 21
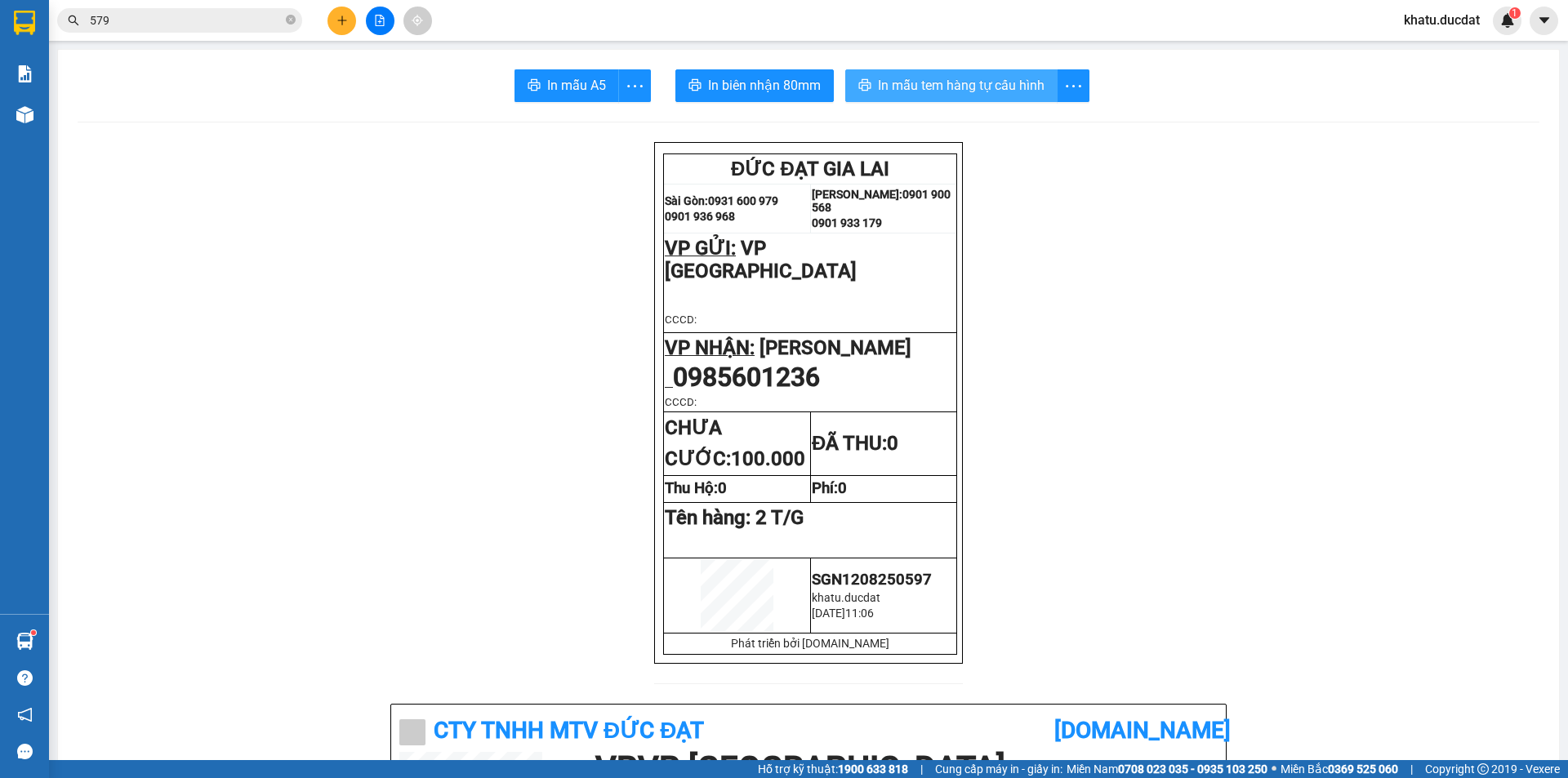
click at [990, 83] on span "In mẫu tem hàng tự cấu hình" at bounding box center [960, 86] width 166 height 21
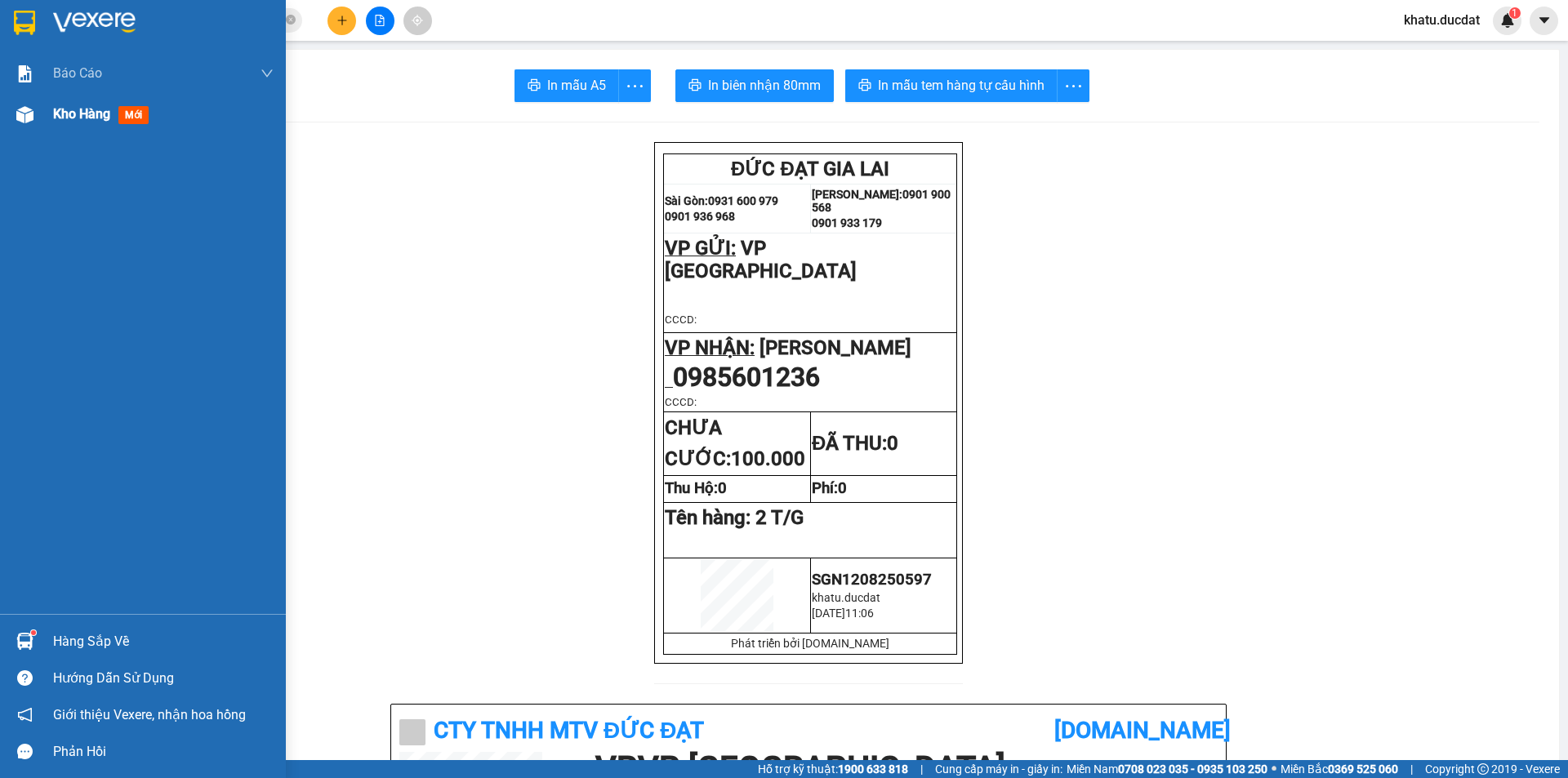
click at [25, 114] on img at bounding box center [24, 115] width 17 height 17
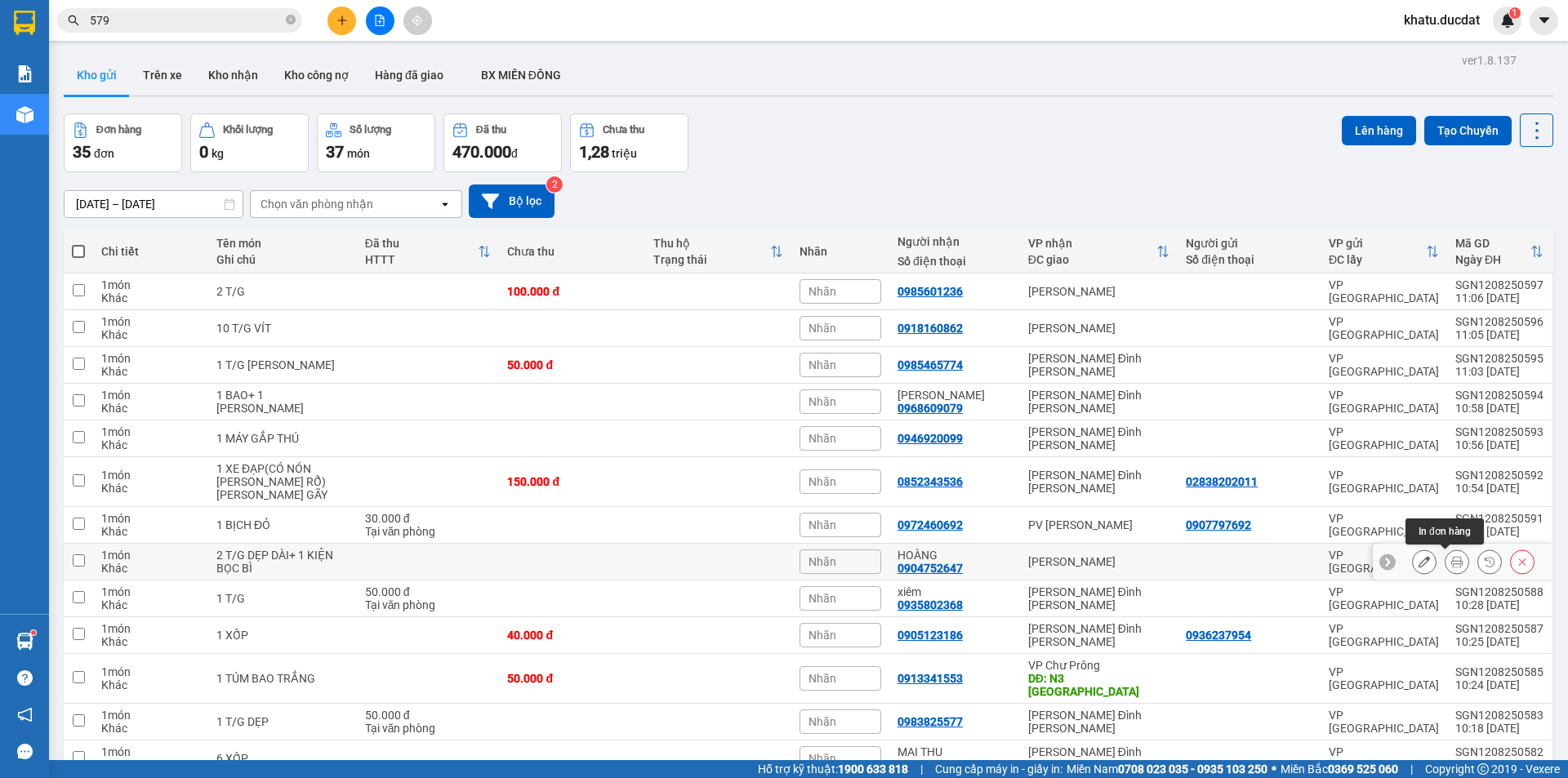
click at [1451, 556] on icon at bounding box center [1457, 562] width 11 height 11
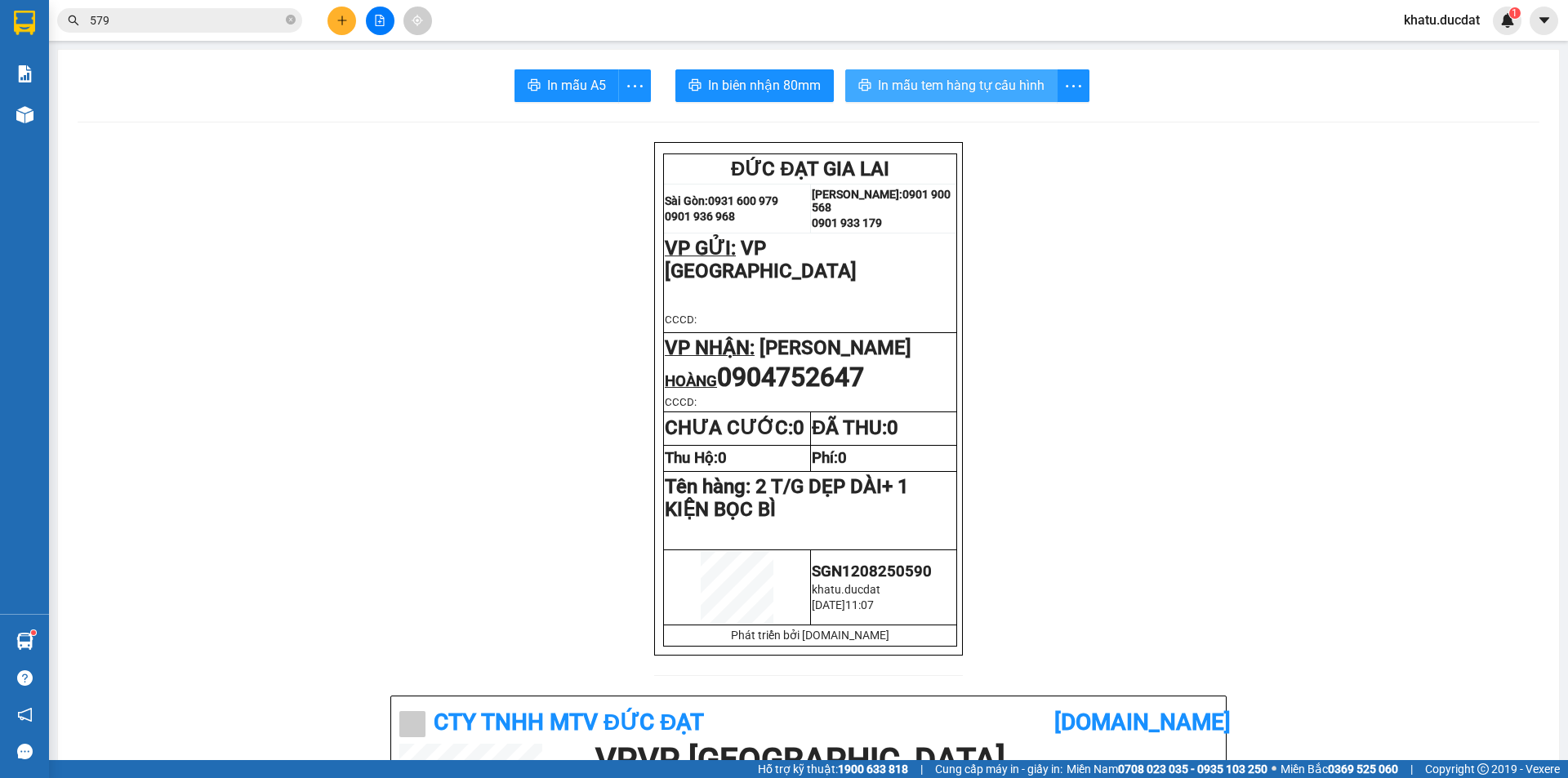
click at [1036, 96] on button "In mẫu tem hàng tự cấu hình" at bounding box center [952, 86] width 213 height 33
click at [287, 21] on icon "close-circle" at bounding box center [291, 20] width 9 height 9
click at [233, 22] on input "text" at bounding box center [186, 20] width 193 height 18
click at [342, 18] on icon "plus" at bounding box center [341, 20] width 1 height 9
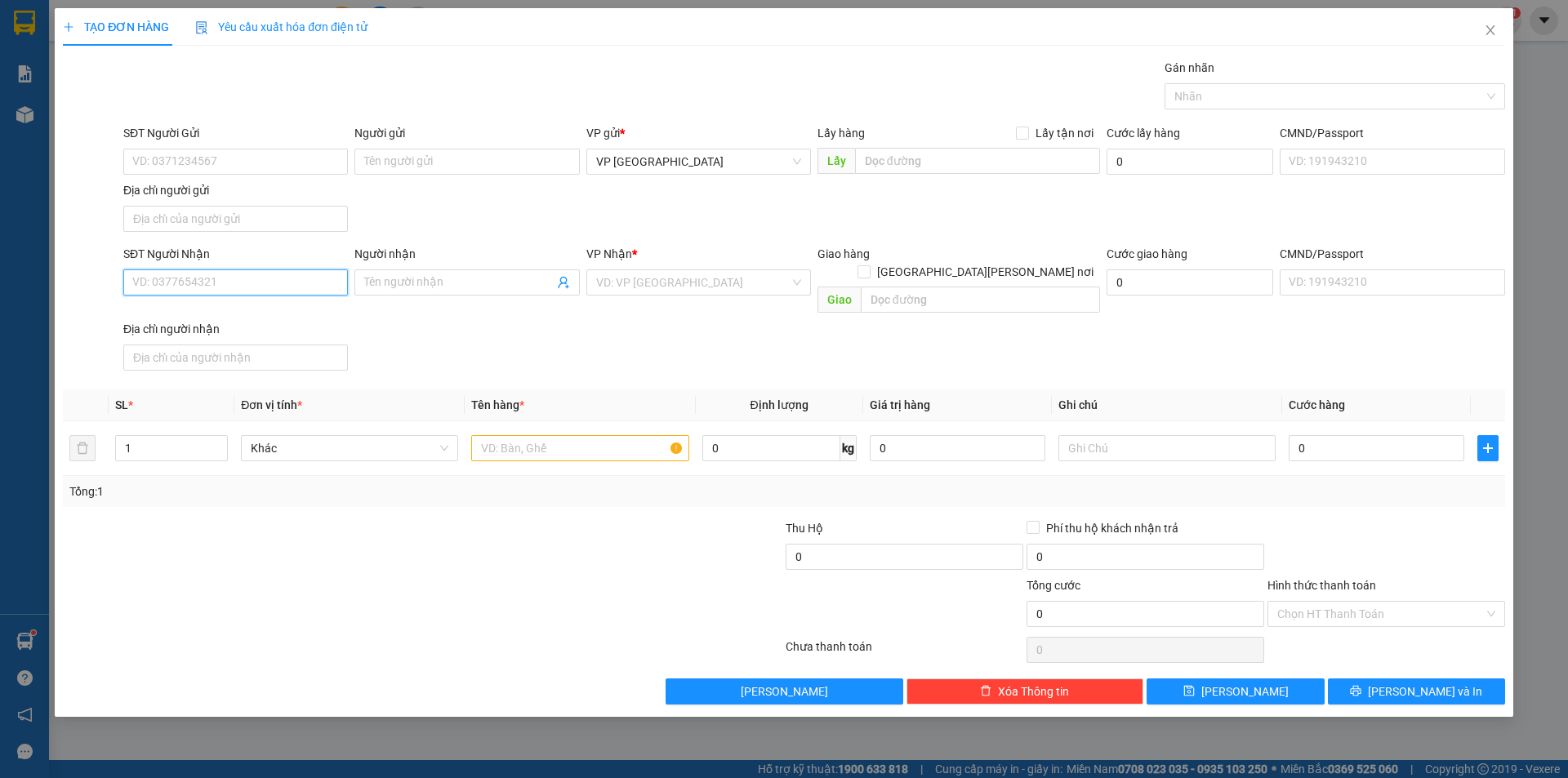
click at [230, 285] on input "SĐT Người Nhận" at bounding box center [235, 283] width 225 height 26
click at [169, 285] on input "098811509" at bounding box center [235, 283] width 225 height 26
click at [164, 285] on input "098811509" at bounding box center [235, 283] width 225 height 26
drag, startPoint x: 163, startPoint y: 282, endPoint x: 64, endPoint y: 280, distance: 99.0
click at [64, 280] on div "SĐT Người [PERSON_NAME] 098821509 098821509 Người [PERSON_NAME] Tên người [PERS…" at bounding box center [784, 310] width 1446 height 133
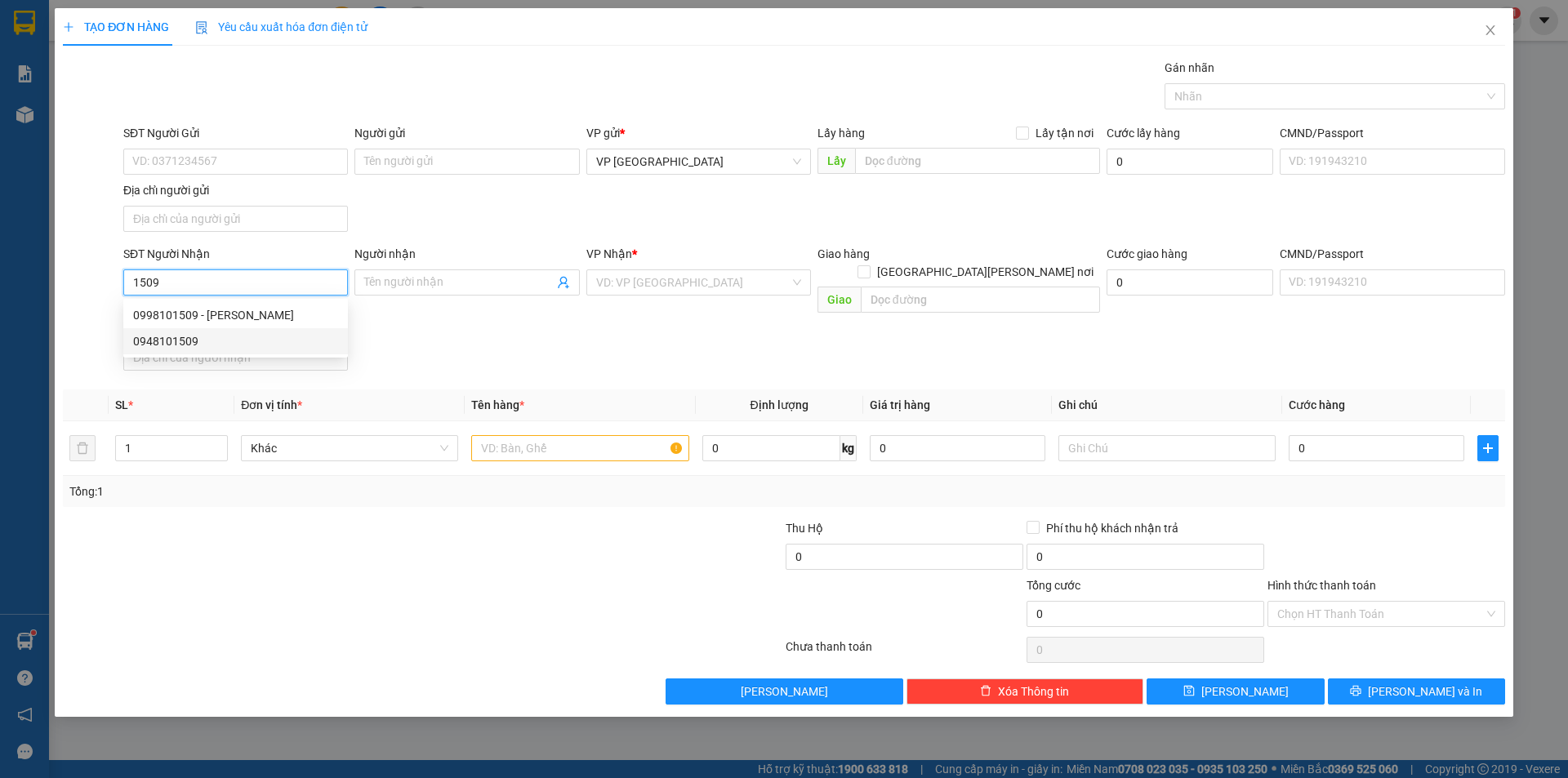
click at [229, 339] on div "0948101509" at bounding box center [236, 341] width 205 height 18
type input "0948101509"
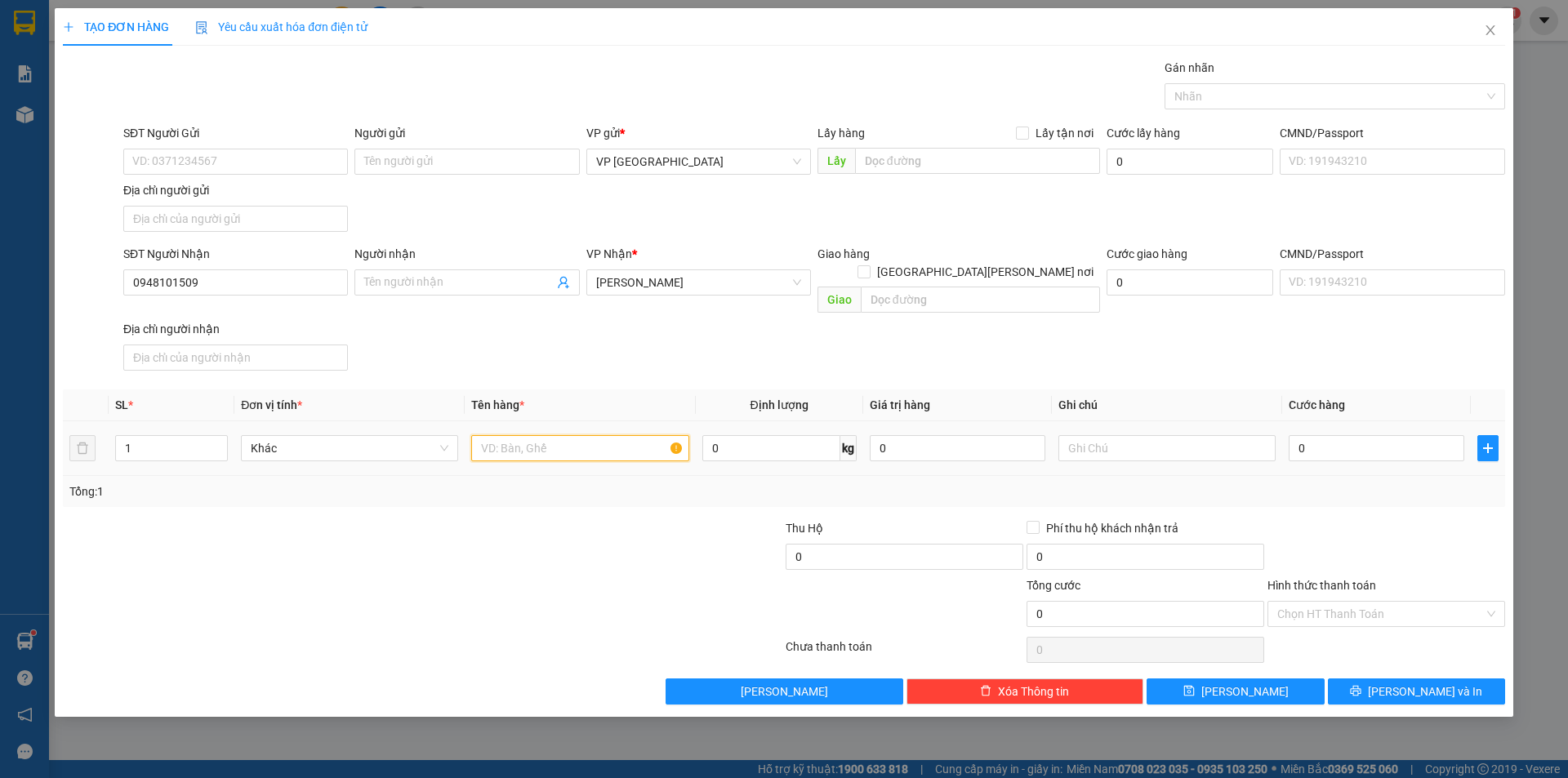
click at [573, 436] on input "text" at bounding box center [579, 449] width 217 height 26
type input "2 XỐP LỚN+1 NHỎ"
click at [1369, 436] on input "0" at bounding box center [1376, 449] width 176 height 26
click at [1358, 487] on div "Tổng: 1" at bounding box center [784, 491] width 1442 height 31
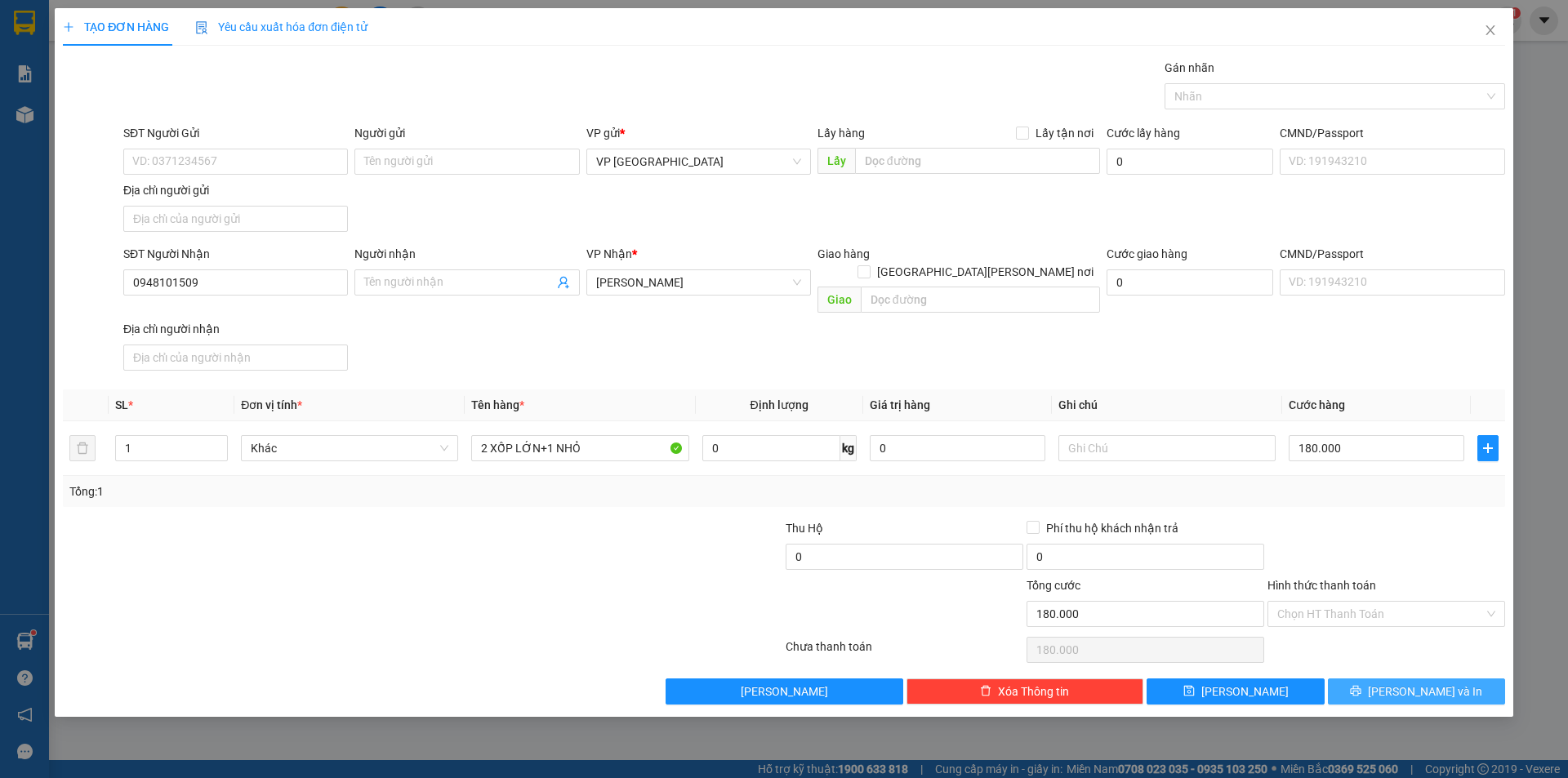
click at [1381, 680] on button "[PERSON_NAME] và In" at bounding box center [1417, 692] width 177 height 26
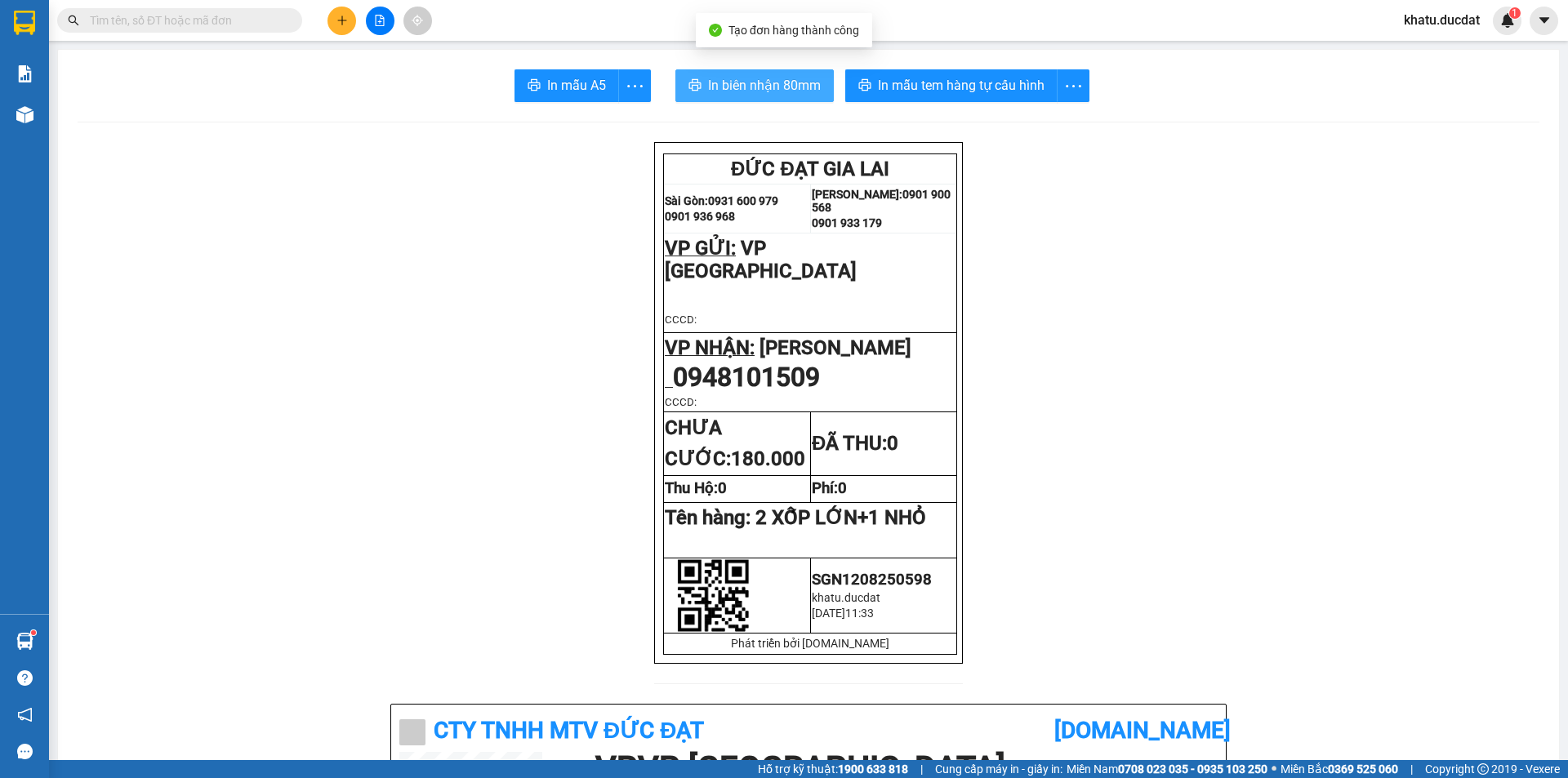
click at [729, 71] on button "In biên nhận 80mm" at bounding box center [754, 86] width 158 height 33
click at [773, 89] on span "In biên nhận 80mm" at bounding box center [765, 86] width 113 height 21
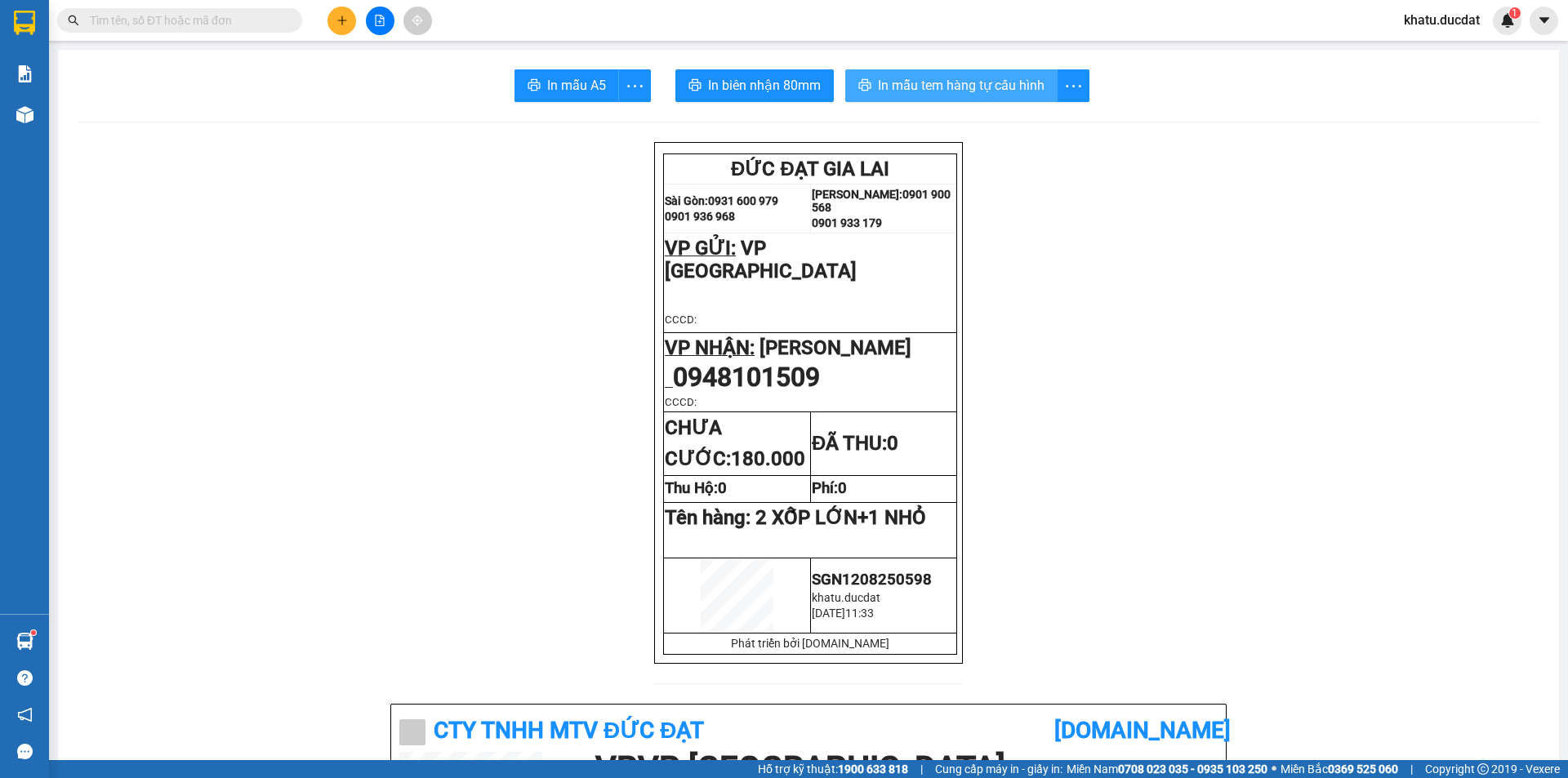
click at [952, 80] on span "In mẫu tem hàng tự cấu hình" at bounding box center [960, 86] width 166 height 21
click at [350, 24] on button at bounding box center [341, 21] width 28 height 28
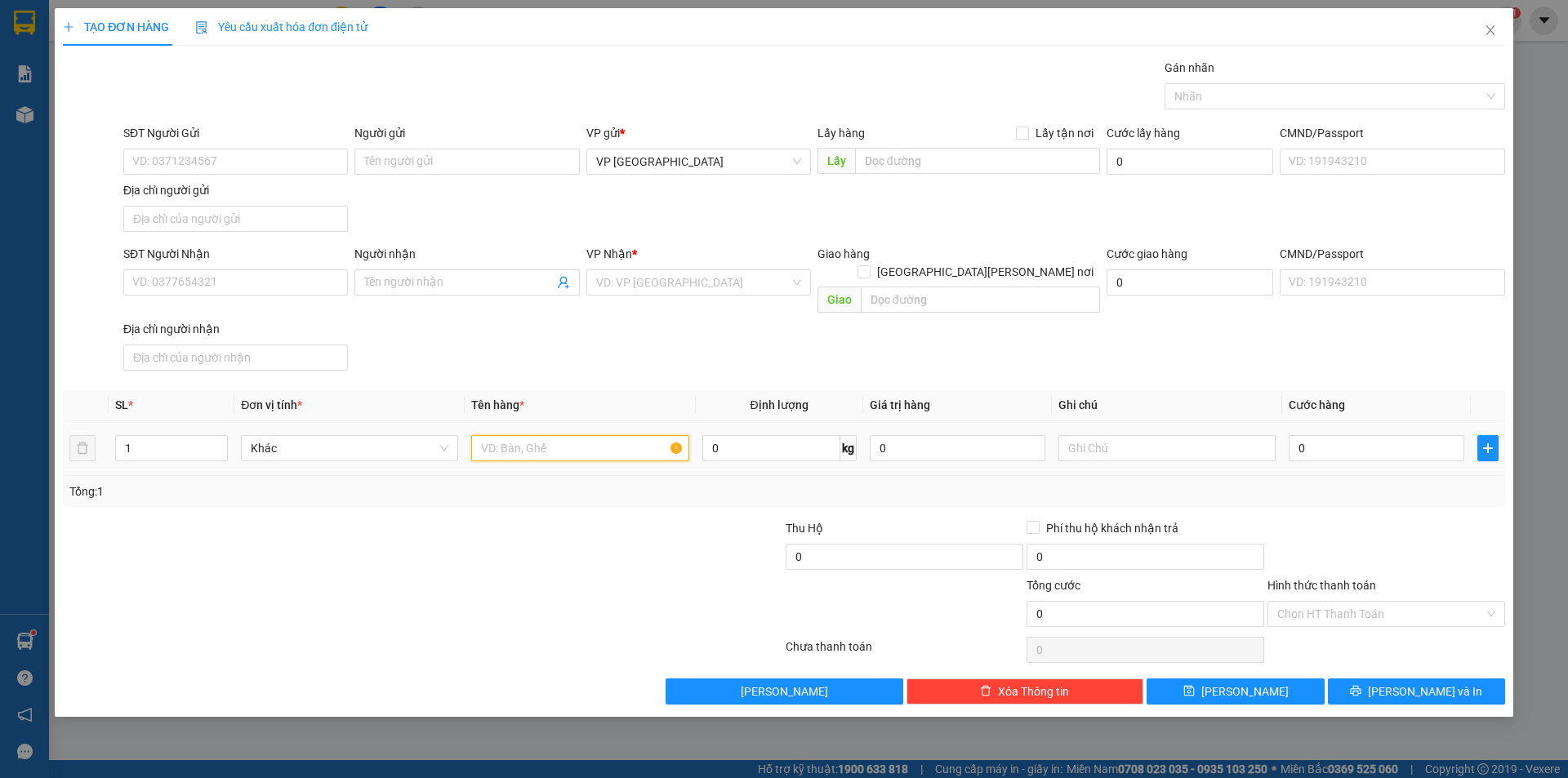
click at [589, 436] on input "text" at bounding box center [579, 449] width 217 height 26
drag, startPoint x: 301, startPoint y: 275, endPoint x: 292, endPoint y: 276, distance: 9.1
click at [294, 276] on input "SĐT Người Nhận" at bounding box center [235, 283] width 225 height 26
type input "0902373568"
click at [616, 440] on input "text" at bounding box center [579, 449] width 217 height 26
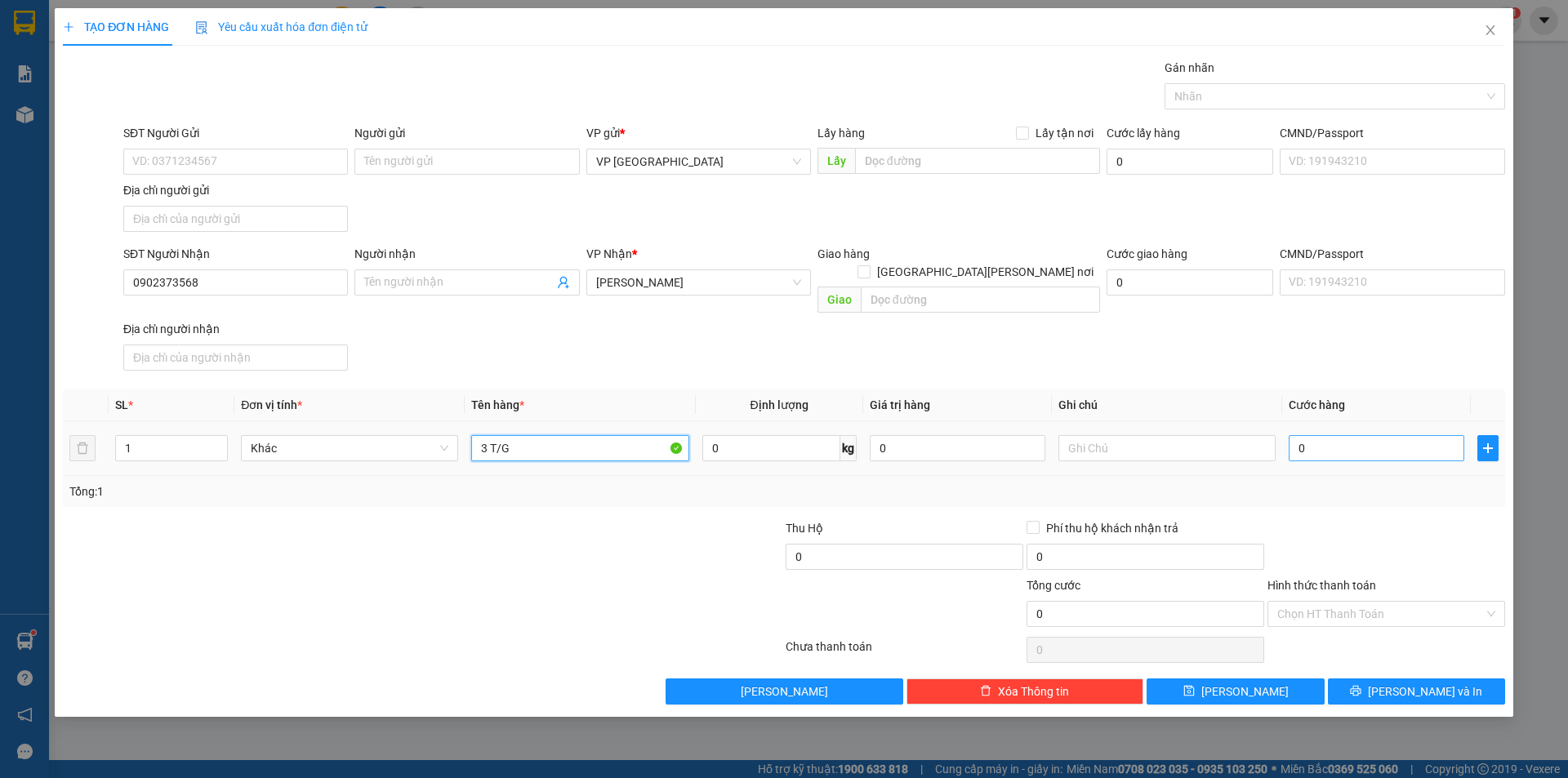
type input "3 T/G"
click at [1407, 436] on input "0" at bounding box center [1376, 449] width 176 height 26
type input "1"
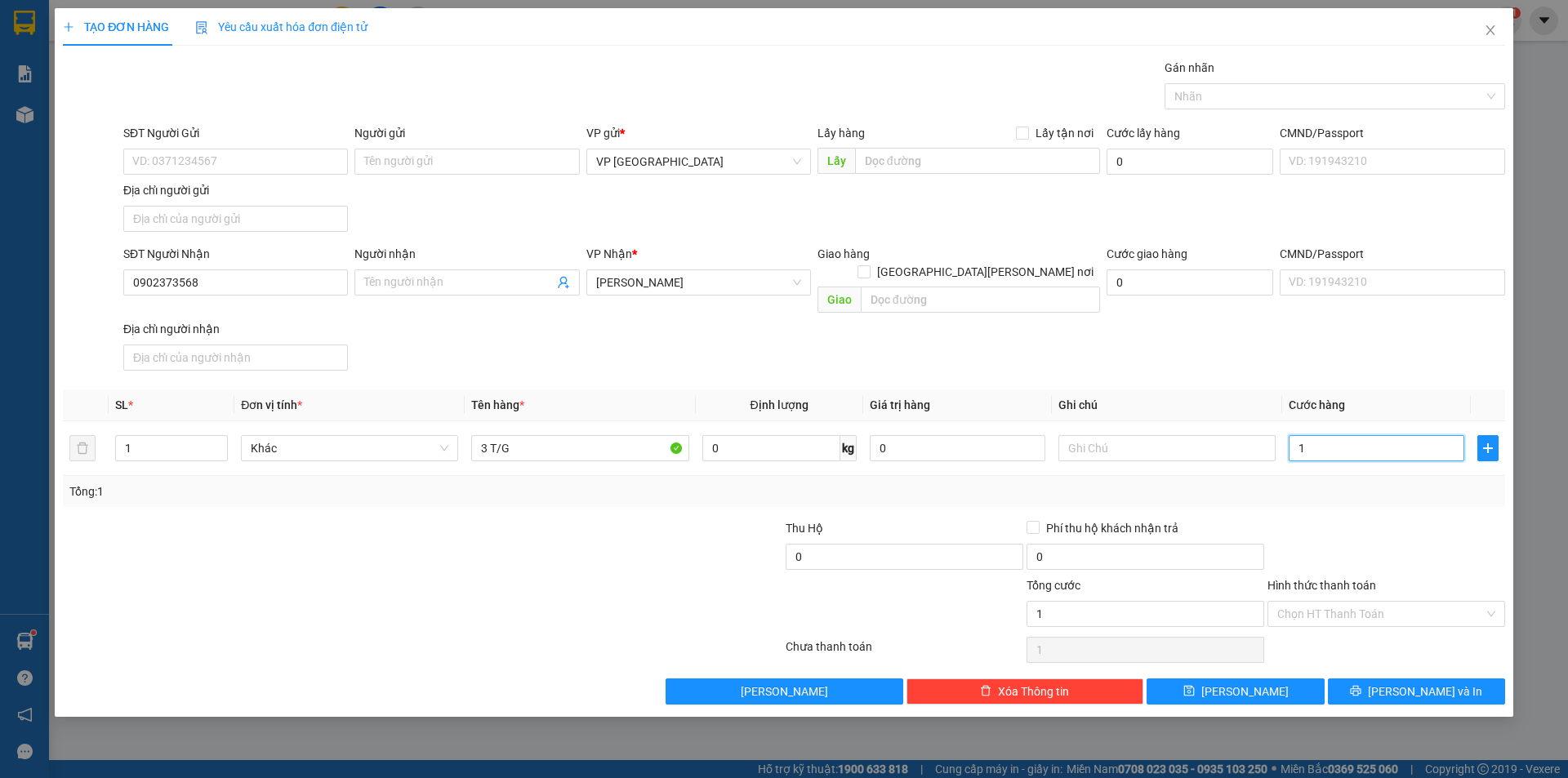
type input "18"
click at [1408, 520] on div at bounding box center [1386, 548] width 241 height 57
click at [1410, 602] on input "Hình thức thanh toán" at bounding box center [1381, 614] width 207 height 24
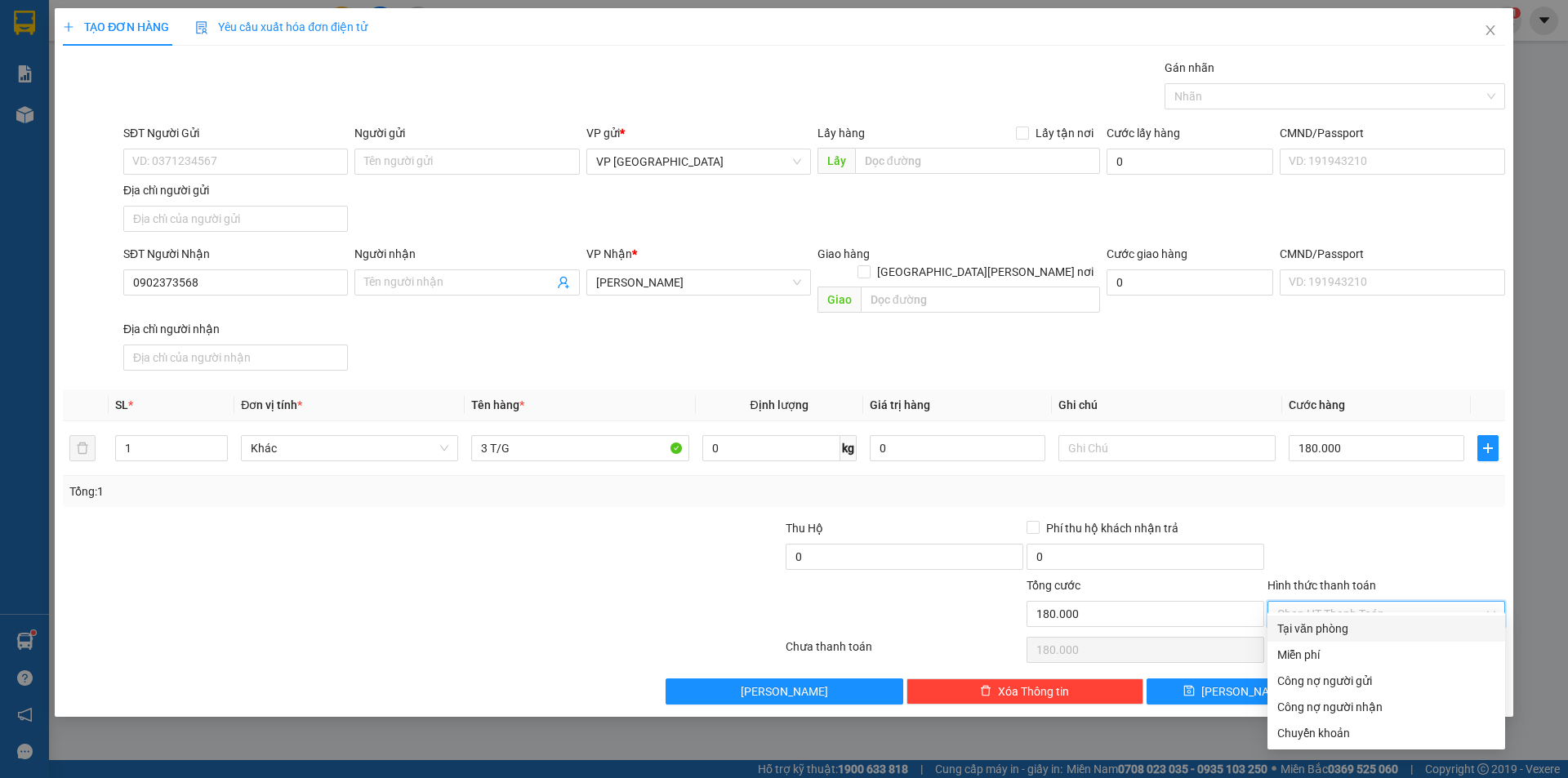
click at [1367, 625] on div "Tại văn phòng" at bounding box center [1386, 628] width 218 height 18
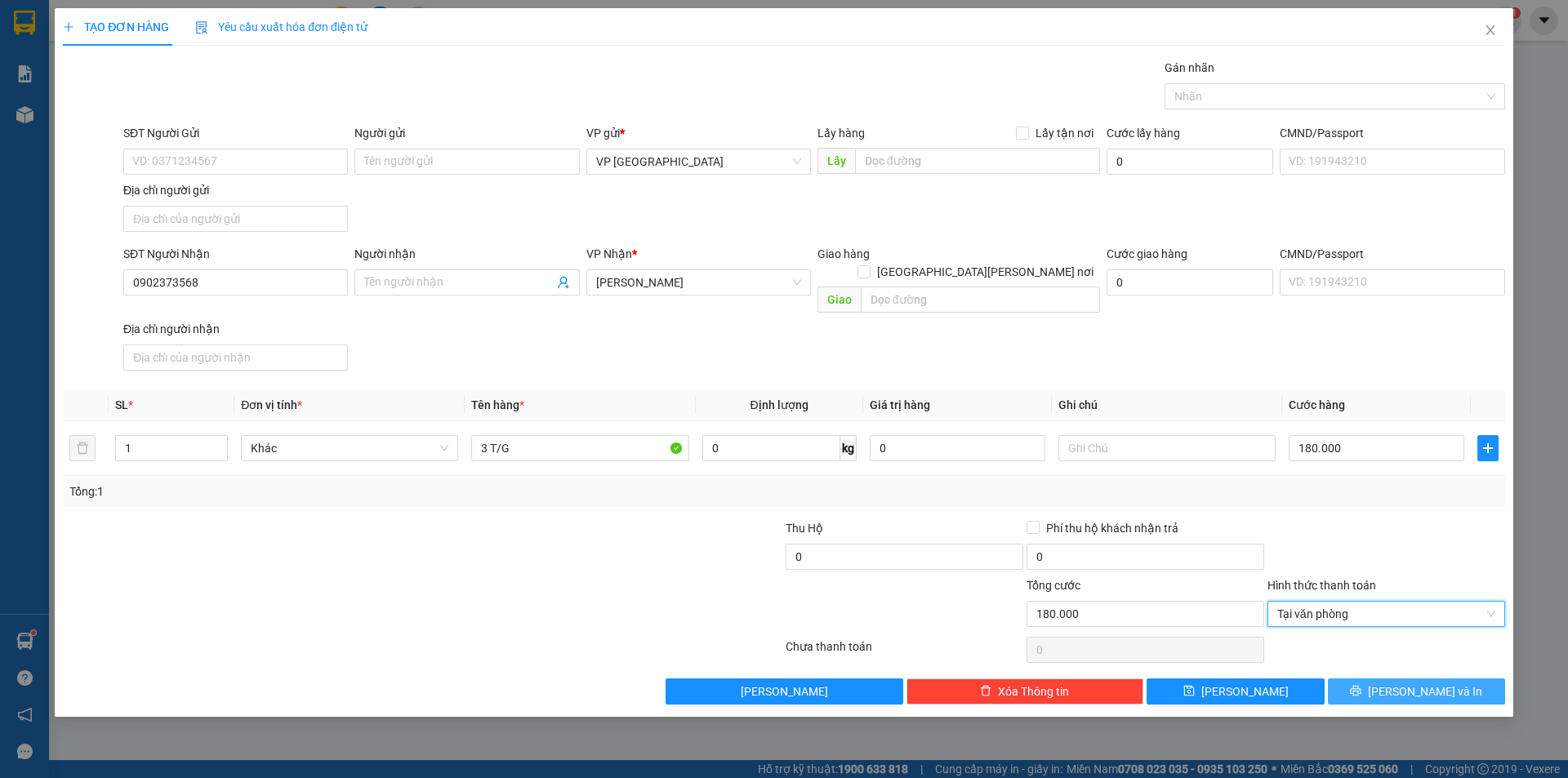
click at [1437, 683] on span "[PERSON_NAME] và In" at bounding box center [1425, 691] width 115 height 18
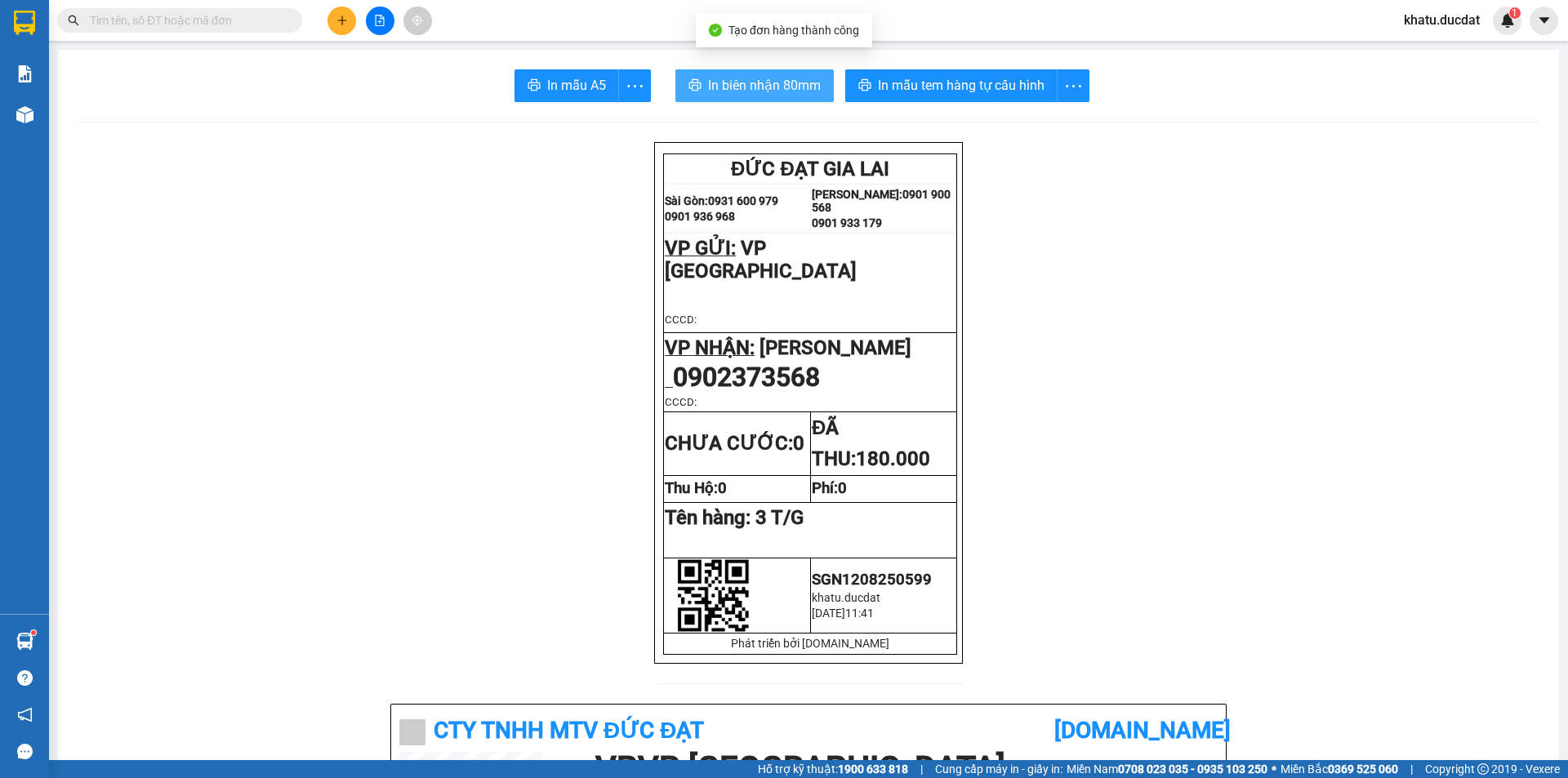
click at [800, 83] on span "In biên nhận 80mm" at bounding box center [765, 86] width 113 height 21
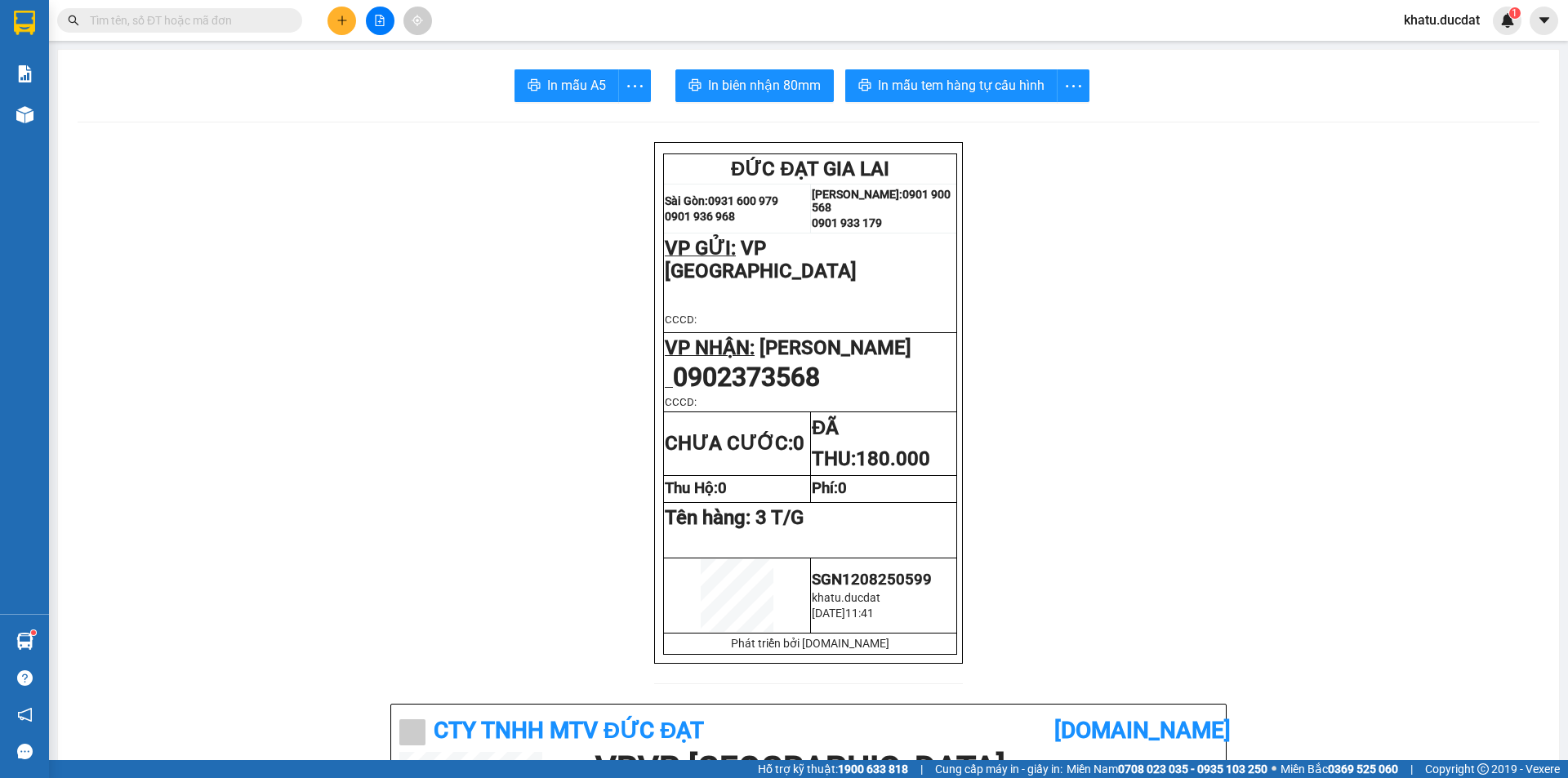
click at [931, 89] on span "In mẫu tem hàng tự cấu hình" at bounding box center [960, 86] width 166 height 21
click at [211, 25] on input "text" at bounding box center [186, 20] width 193 height 18
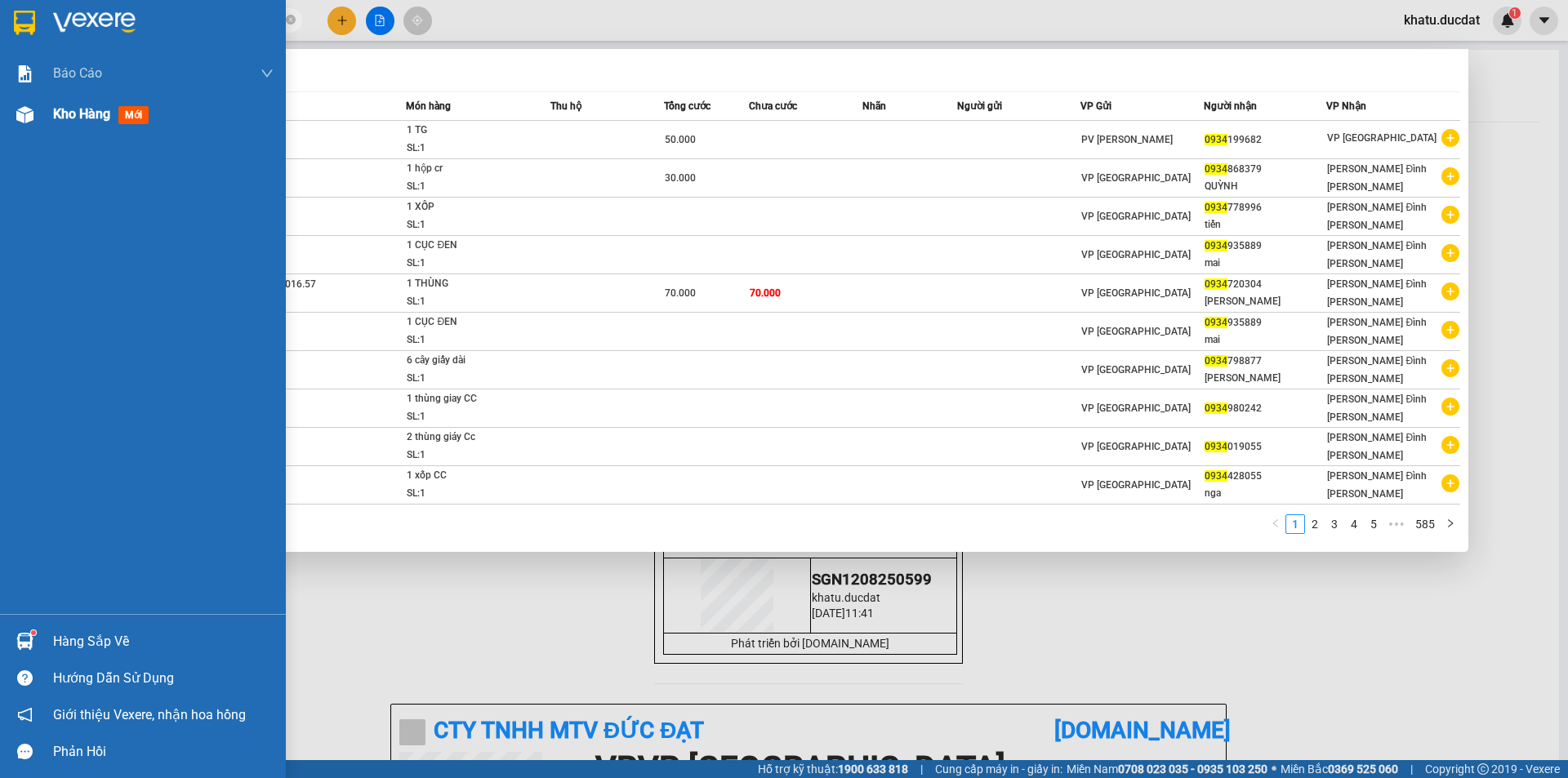
click at [19, 116] on img at bounding box center [24, 115] width 17 height 17
click at [628, 18] on div at bounding box center [784, 389] width 1568 height 778
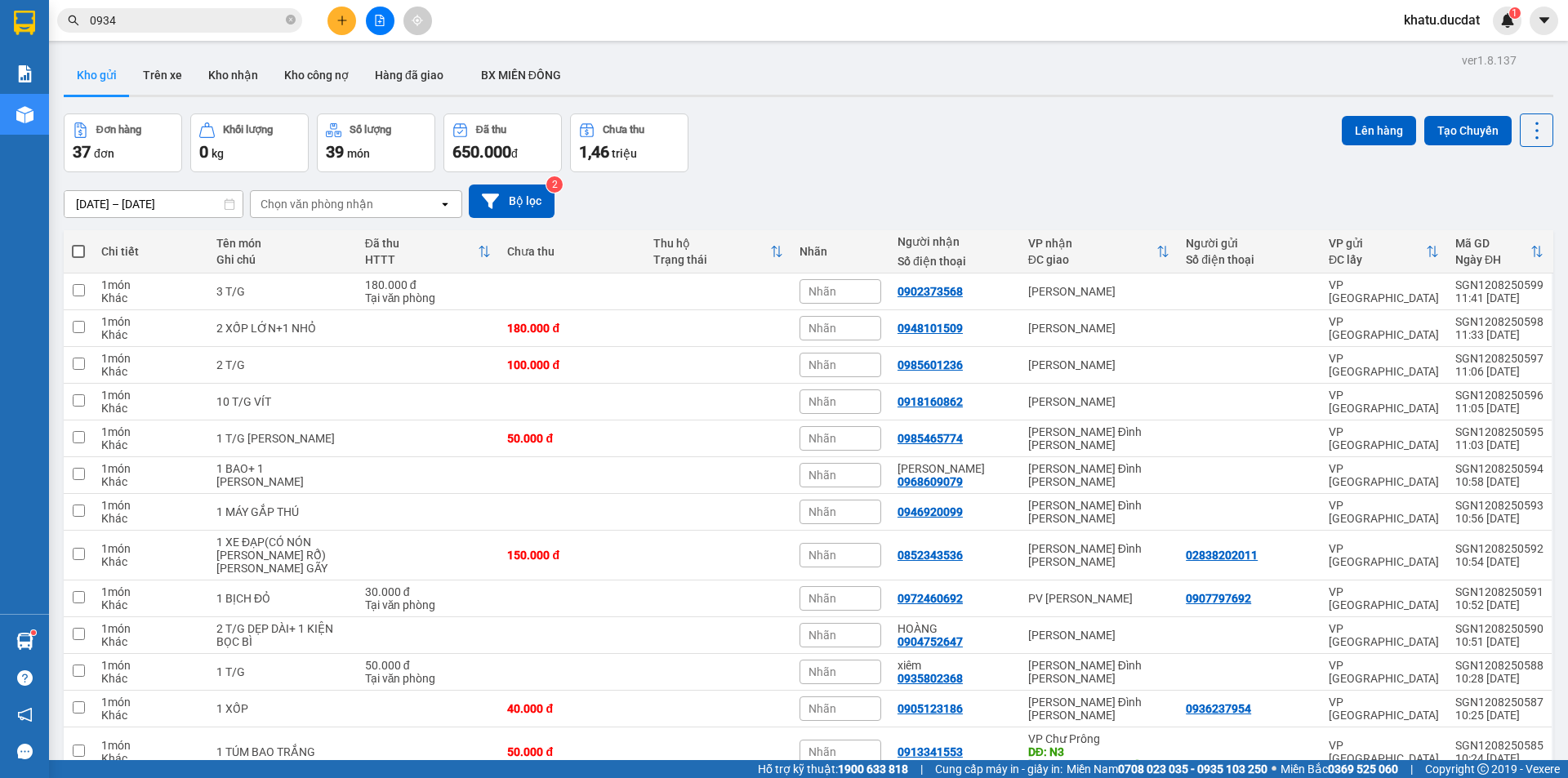
click at [263, 22] on input "0934" at bounding box center [186, 20] width 193 height 18
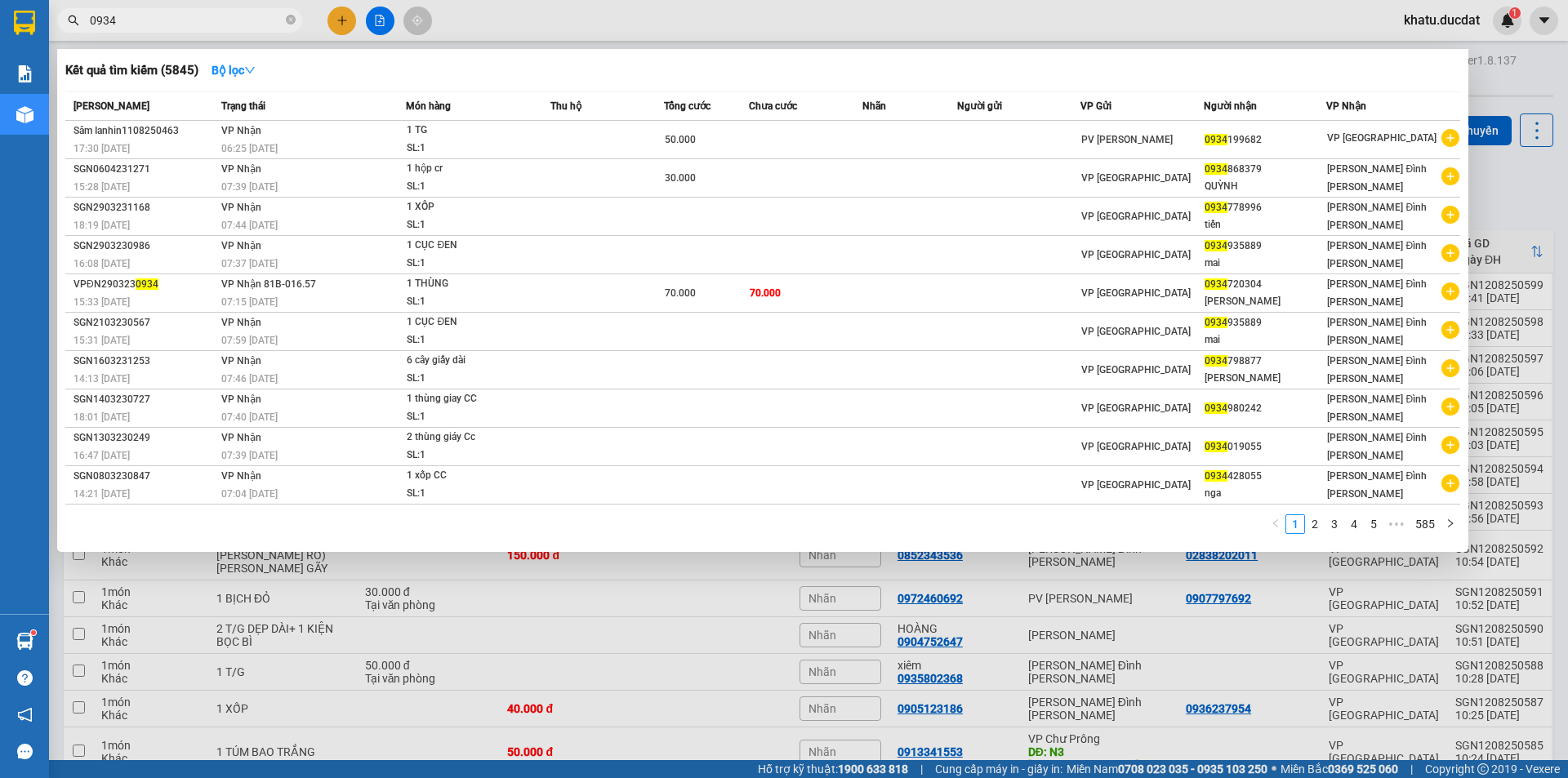
click at [731, 9] on div at bounding box center [784, 389] width 1568 height 778
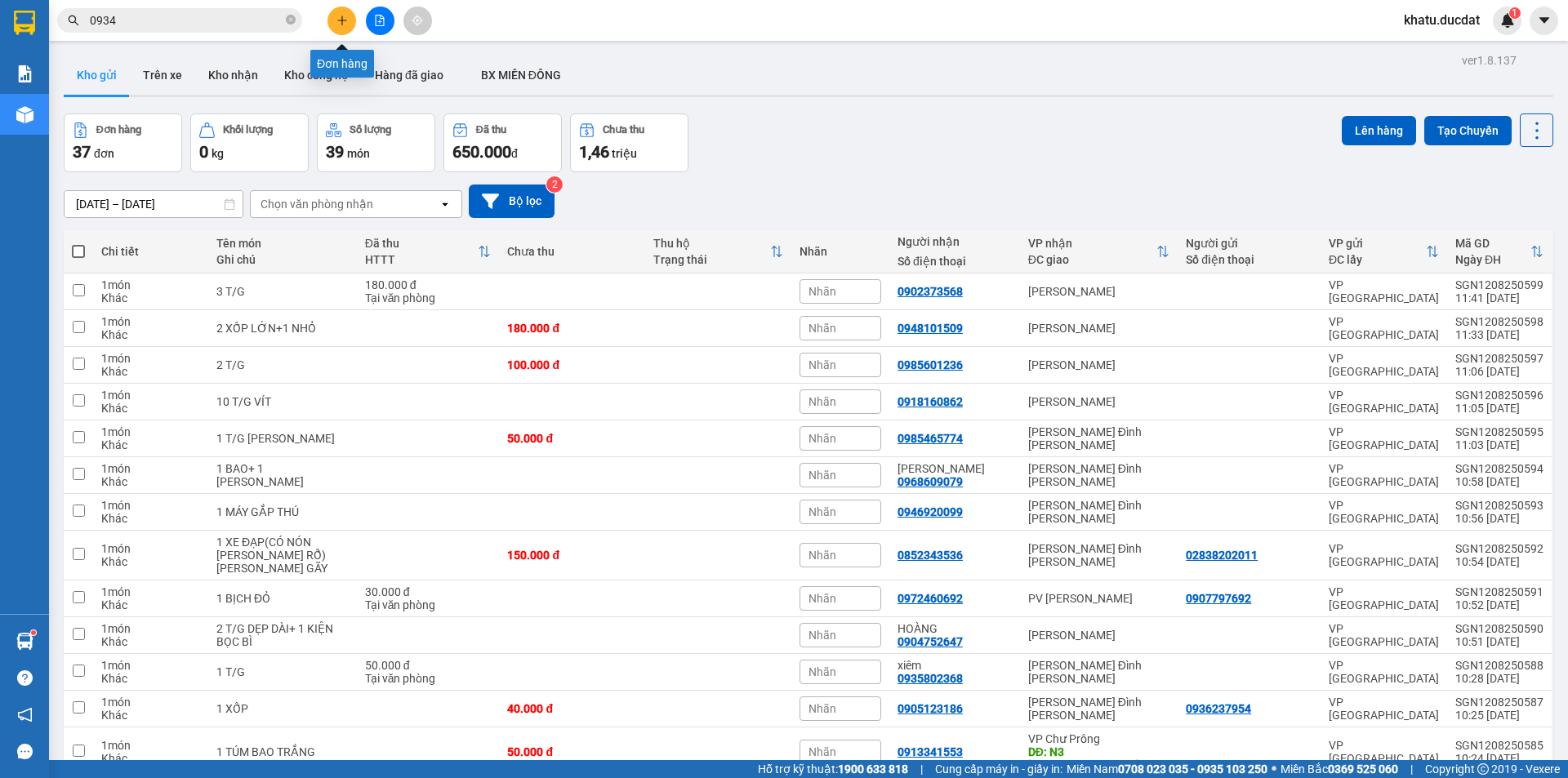
click at [348, 27] on button at bounding box center [341, 21] width 28 height 28
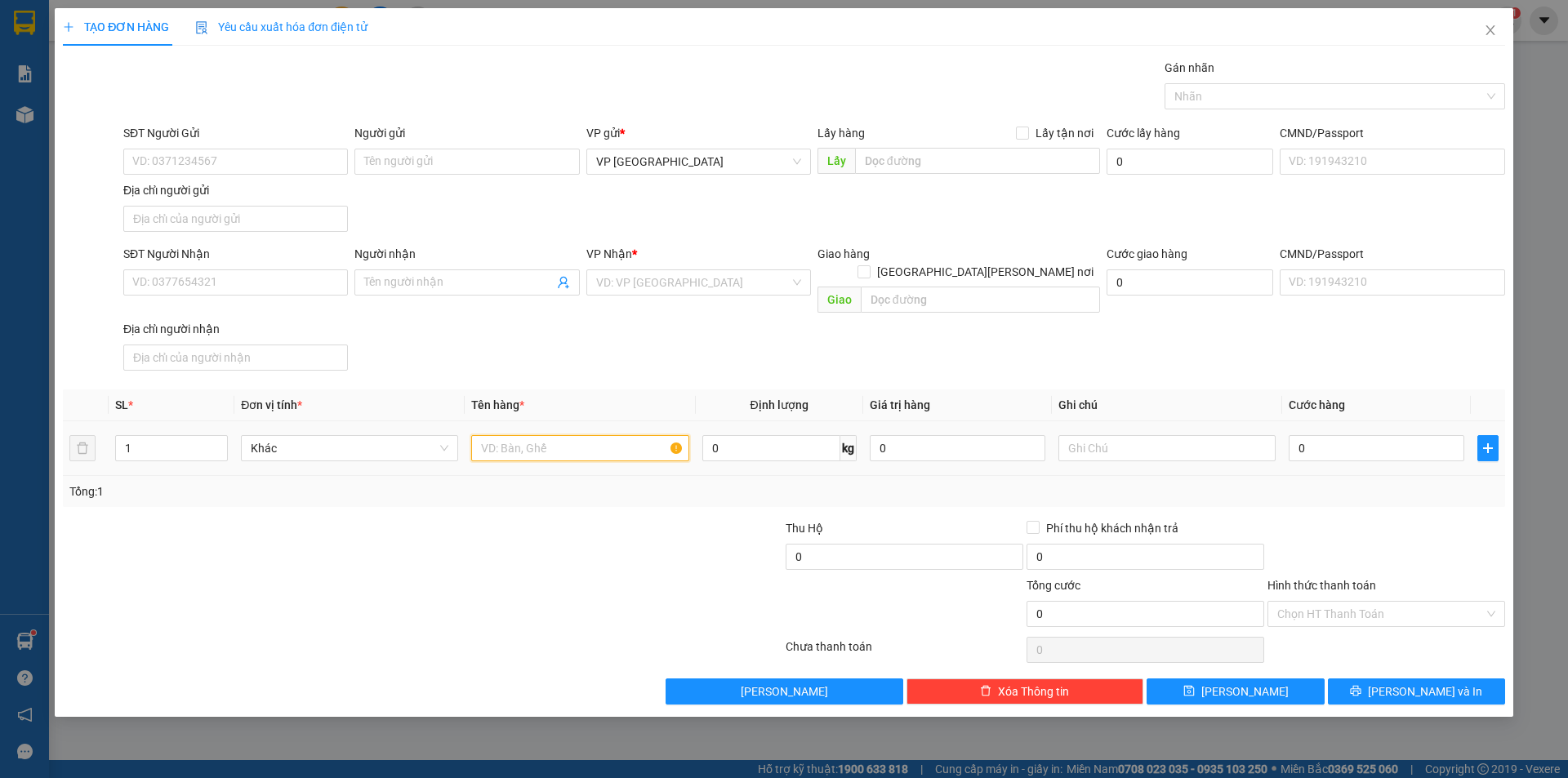
click at [487, 436] on input "text" at bounding box center [579, 449] width 217 height 26
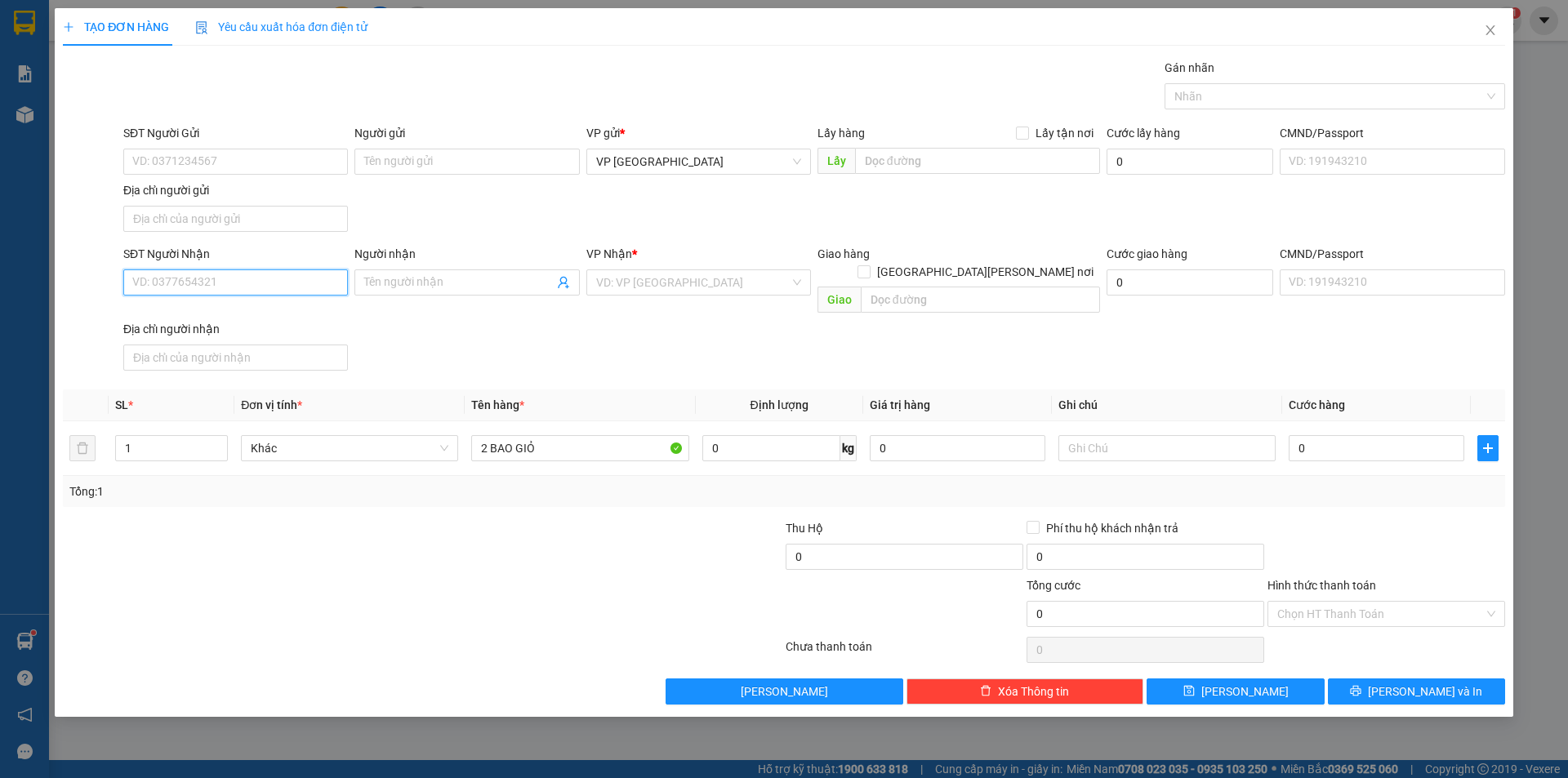
click at [319, 275] on input "SĐT Người Nhận" at bounding box center [235, 283] width 225 height 26
click at [375, 278] on input "Người nhận" at bounding box center [458, 282] width 189 height 18
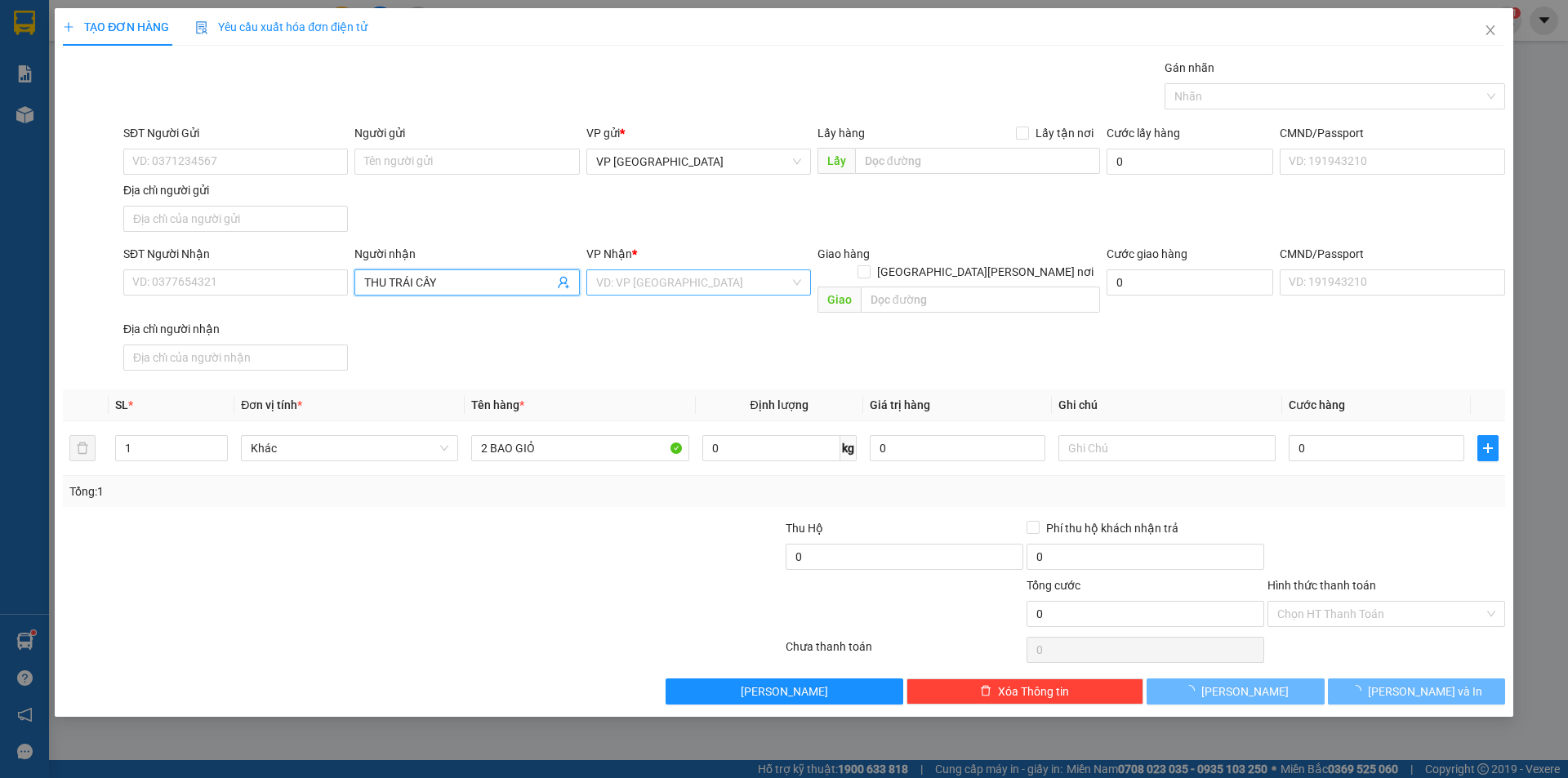
click at [672, 285] on input "search" at bounding box center [693, 282] width 194 height 24
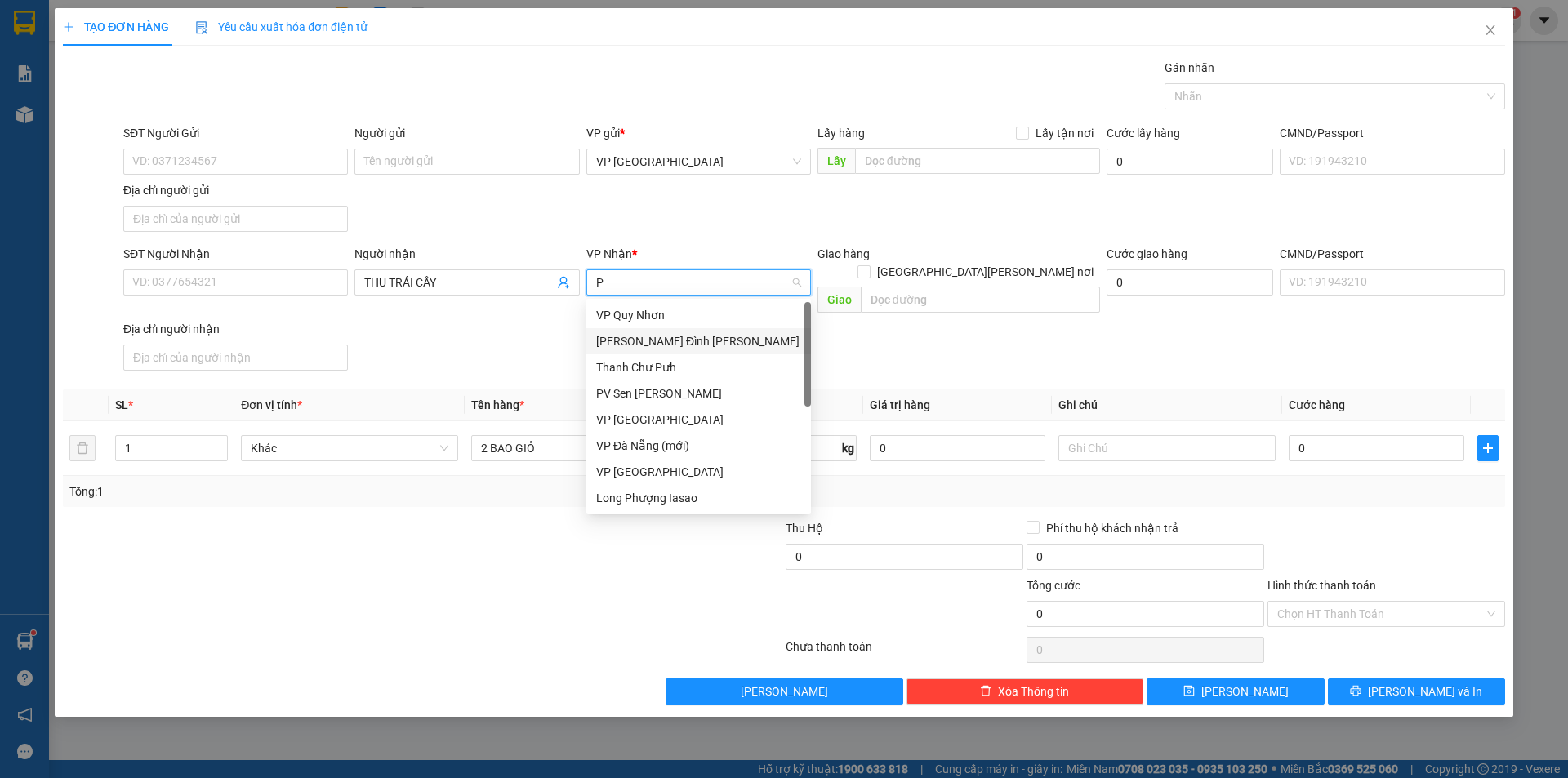
click at [671, 344] on div "[PERSON_NAME] Đình [PERSON_NAME]" at bounding box center [699, 341] width 205 height 18
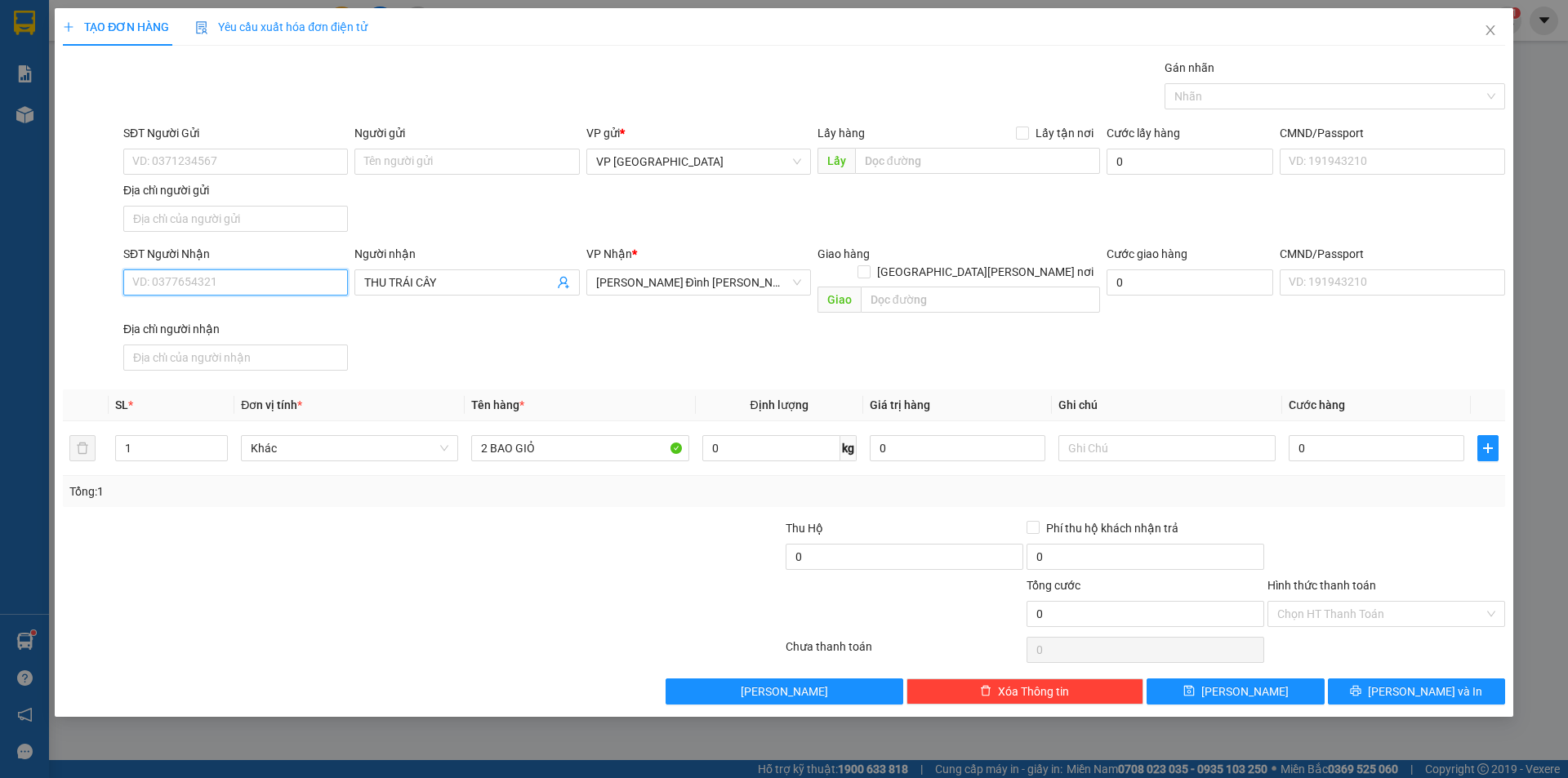
click at [253, 278] on input "SĐT Người Nhận" at bounding box center [235, 283] width 225 height 26
click at [1372, 436] on input "0" at bounding box center [1376, 449] width 176 height 26
click at [1338, 519] on div at bounding box center [1386, 548] width 241 height 57
click at [1375, 679] on button "[PERSON_NAME] và In" at bounding box center [1417, 692] width 177 height 26
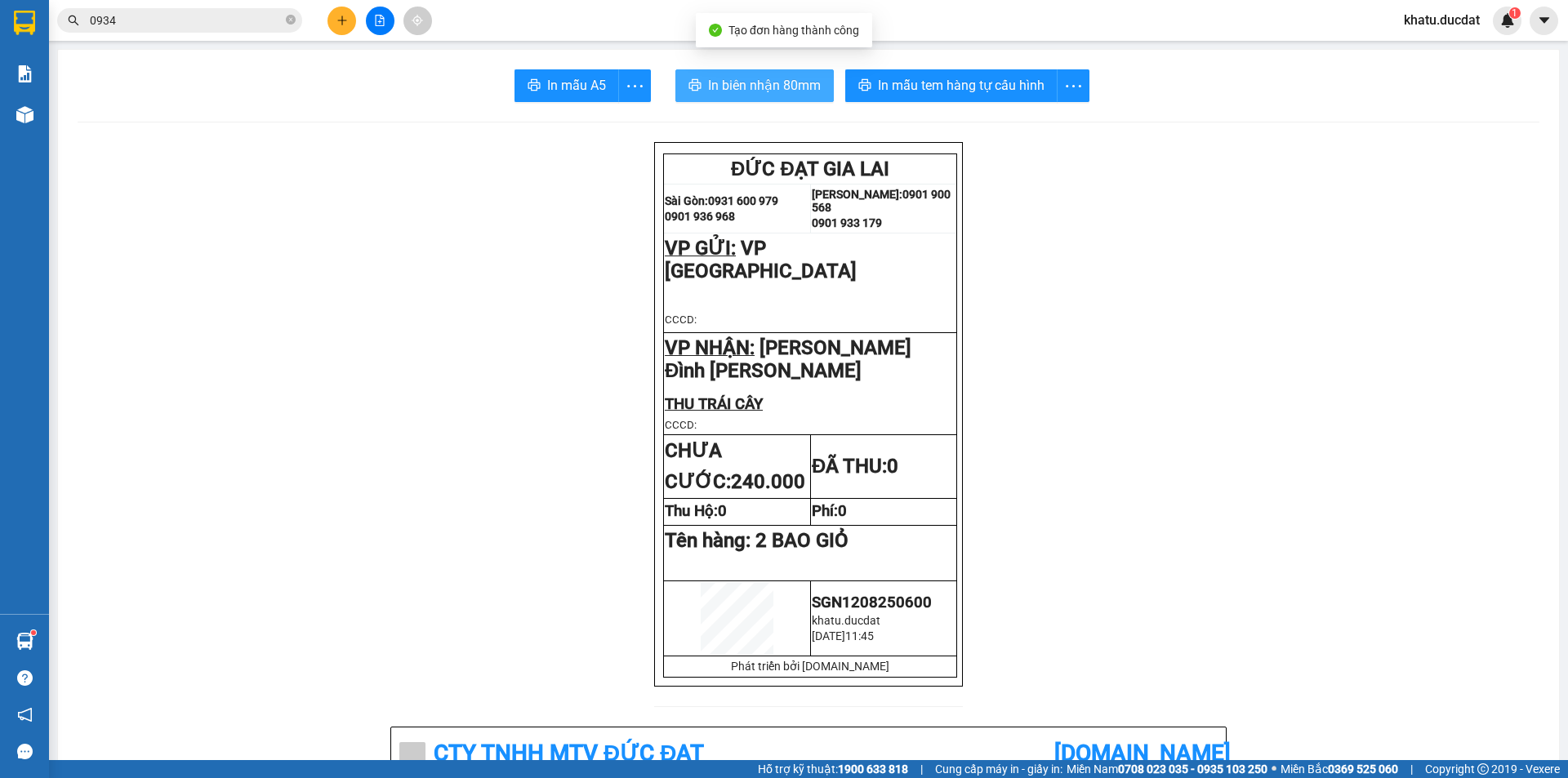
click at [756, 87] on span "In biên nhận 80mm" at bounding box center [765, 86] width 113 height 21
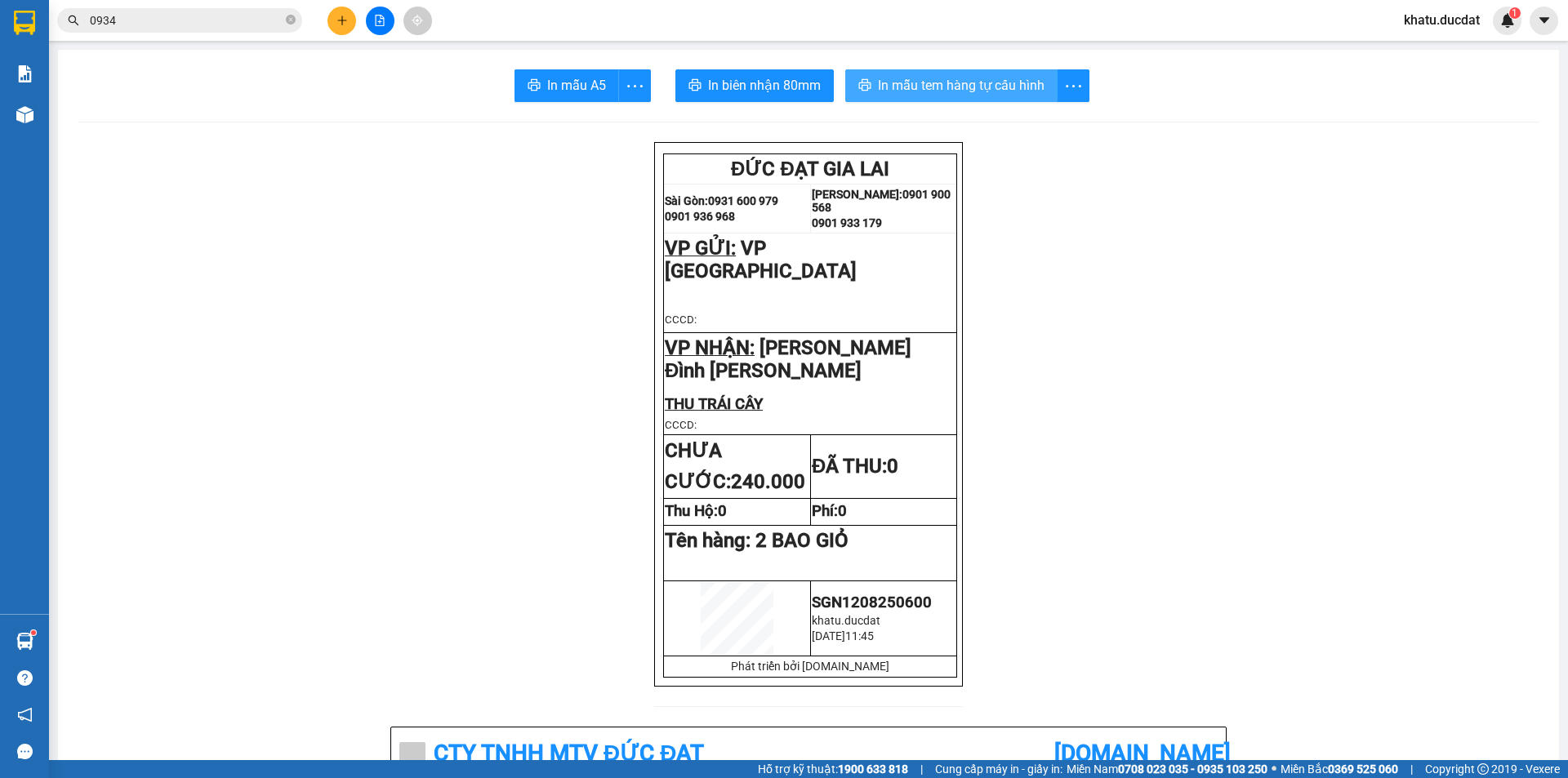
click at [957, 87] on span "In mẫu tem hàng tự cấu hình" at bounding box center [960, 86] width 166 height 21
click at [920, 93] on span "In mẫu tem hàng tự cấu hình" at bounding box center [960, 86] width 166 height 21
click at [343, 14] on button at bounding box center [341, 21] width 28 height 28
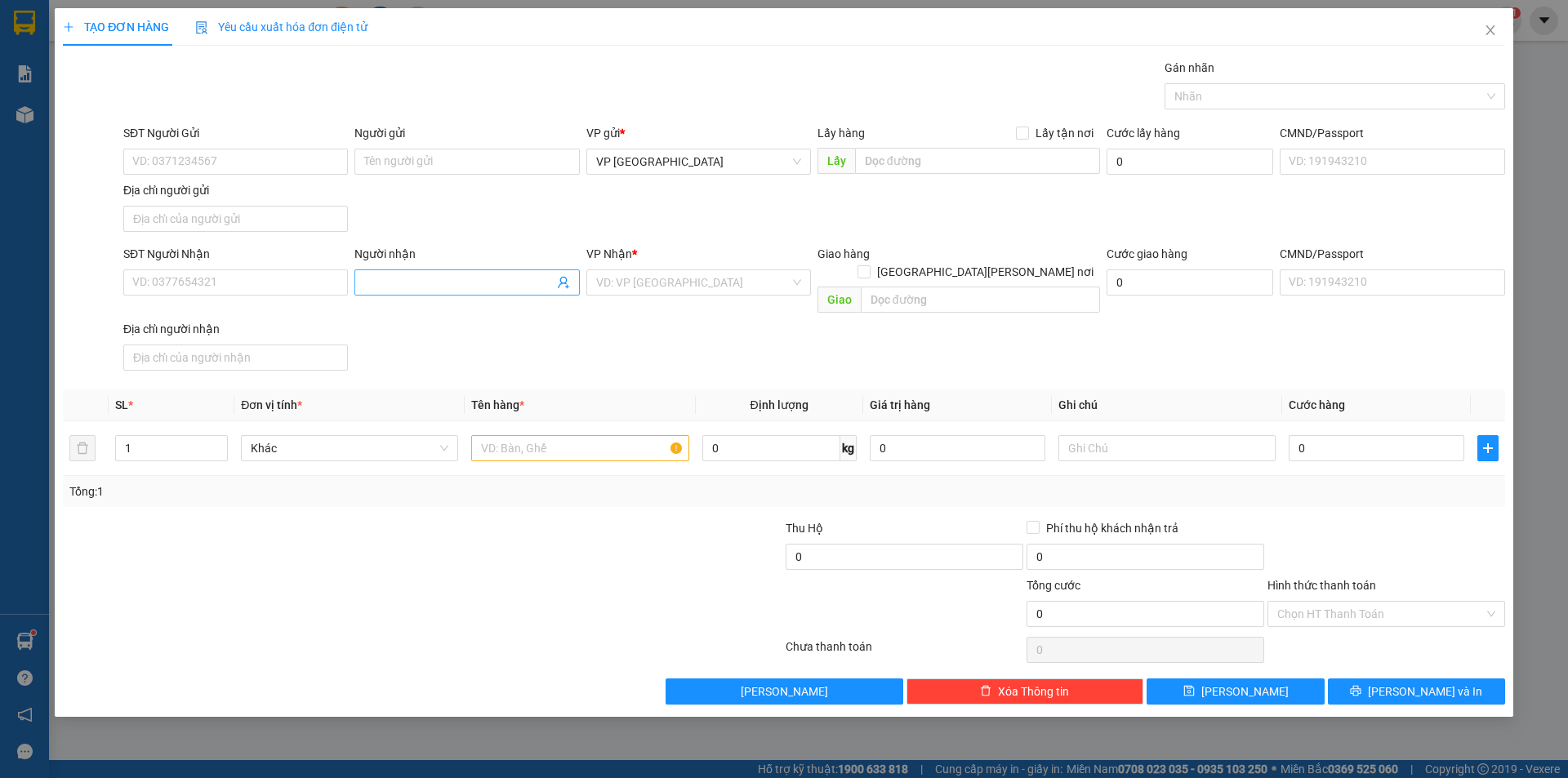
click at [395, 271] on span at bounding box center [467, 283] width 225 height 26
click at [429, 320] on div "sách [PERSON_NAME] - 0905041578" at bounding box center [467, 315] width 205 height 18
click at [342, 279] on input "0905041578" at bounding box center [235, 283] width 225 height 26
click at [324, 315] on div "0905041578 - sách [PERSON_NAME]" at bounding box center [236, 315] width 205 height 18
click at [527, 437] on input "text" at bounding box center [579, 449] width 217 height 26
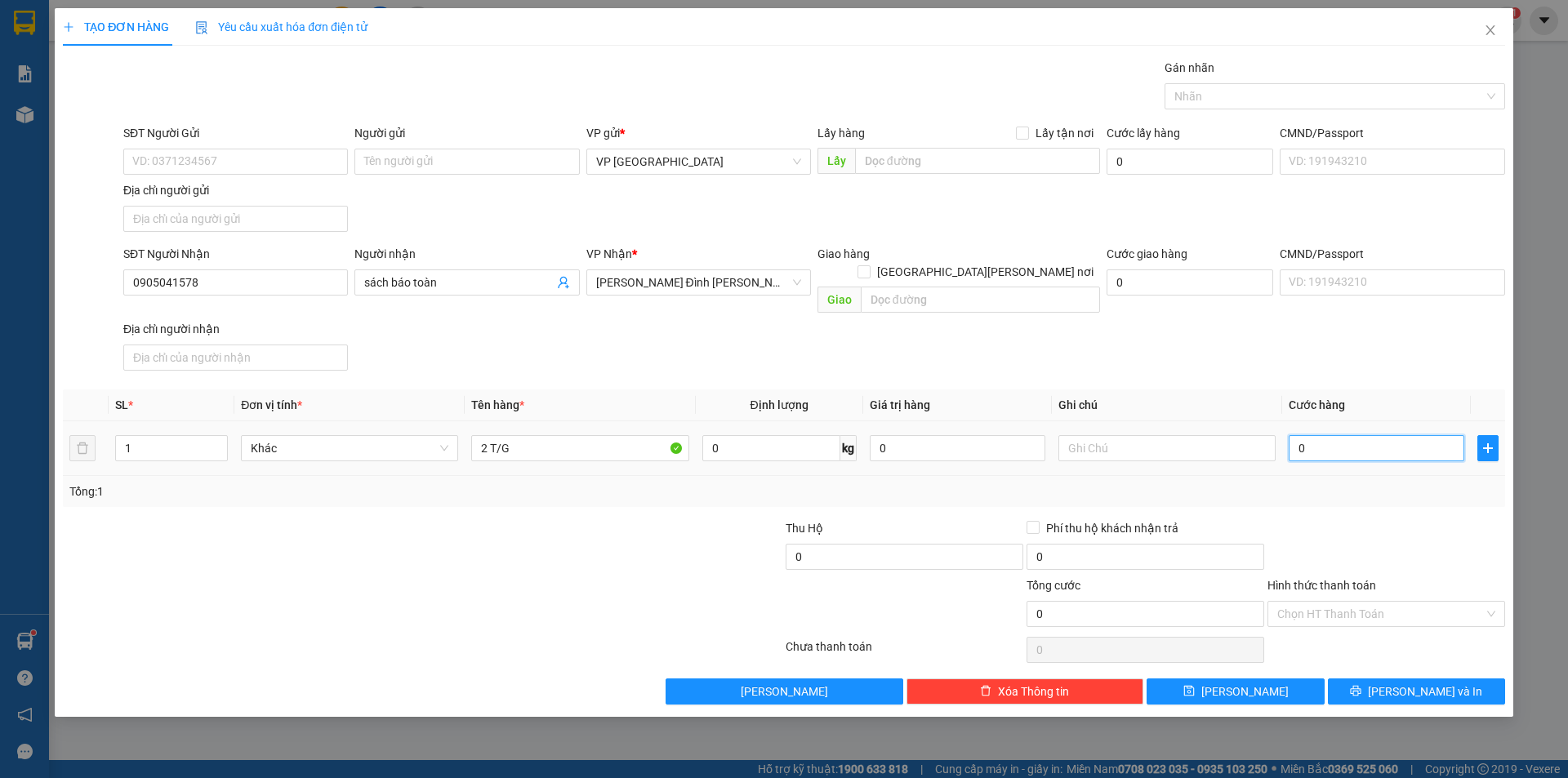
click at [1351, 436] on input "0" at bounding box center [1376, 449] width 176 height 26
click at [1311, 436] on input "140" at bounding box center [1376, 449] width 176 height 26
click at [1333, 488] on div "Tổng: 1" at bounding box center [784, 491] width 1442 height 31
click at [1402, 683] on span "[PERSON_NAME] và In" at bounding box center [1425, 691] width 115 height 18
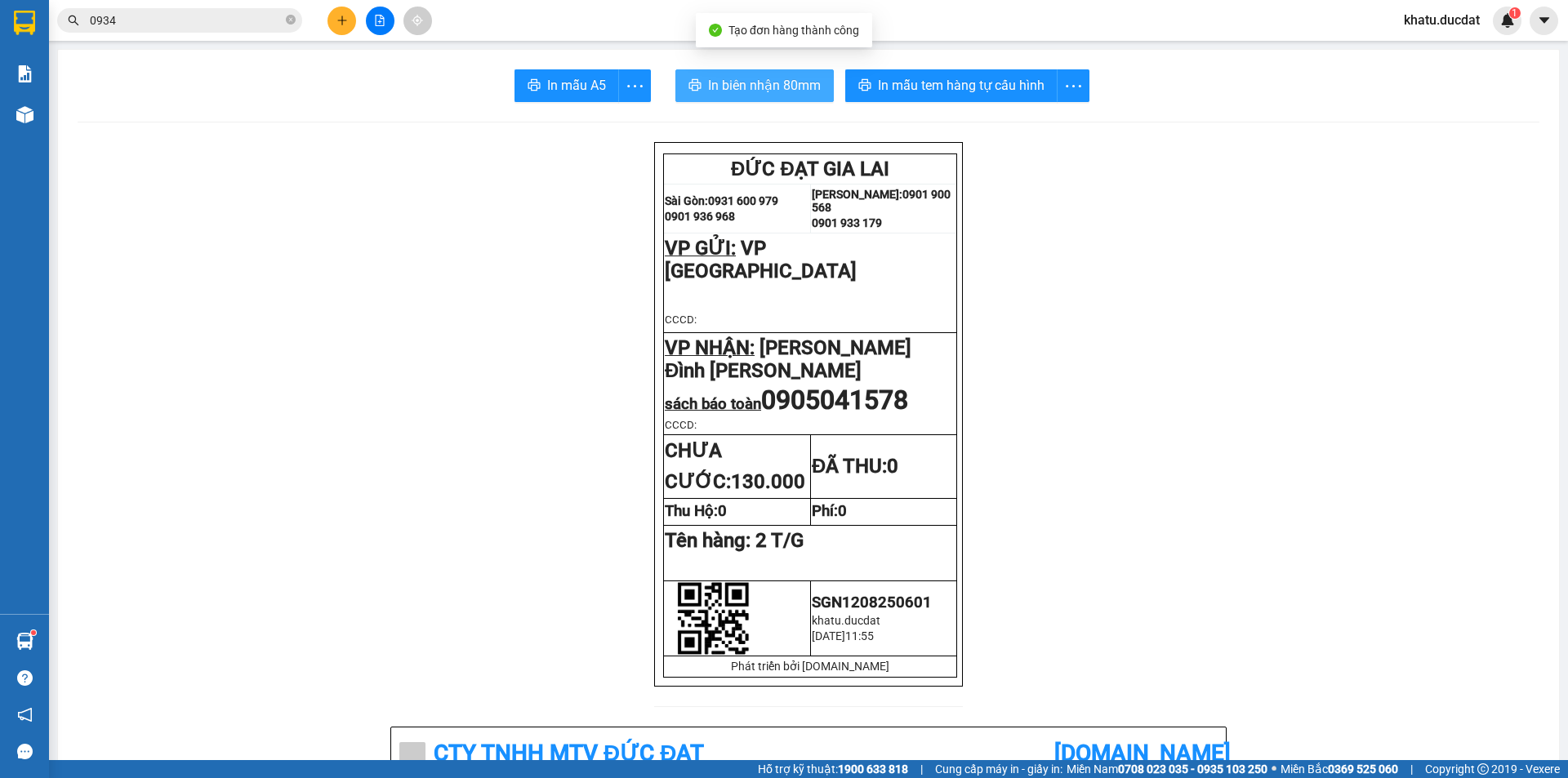
click at [764, 78] on span "In biên nhận 80mm" at bounding box center [765, 86] width 113 height 21
click at [762, 90] on span "In biên nhận 80mm" at bounding box center [765, 86] width 113 height 21
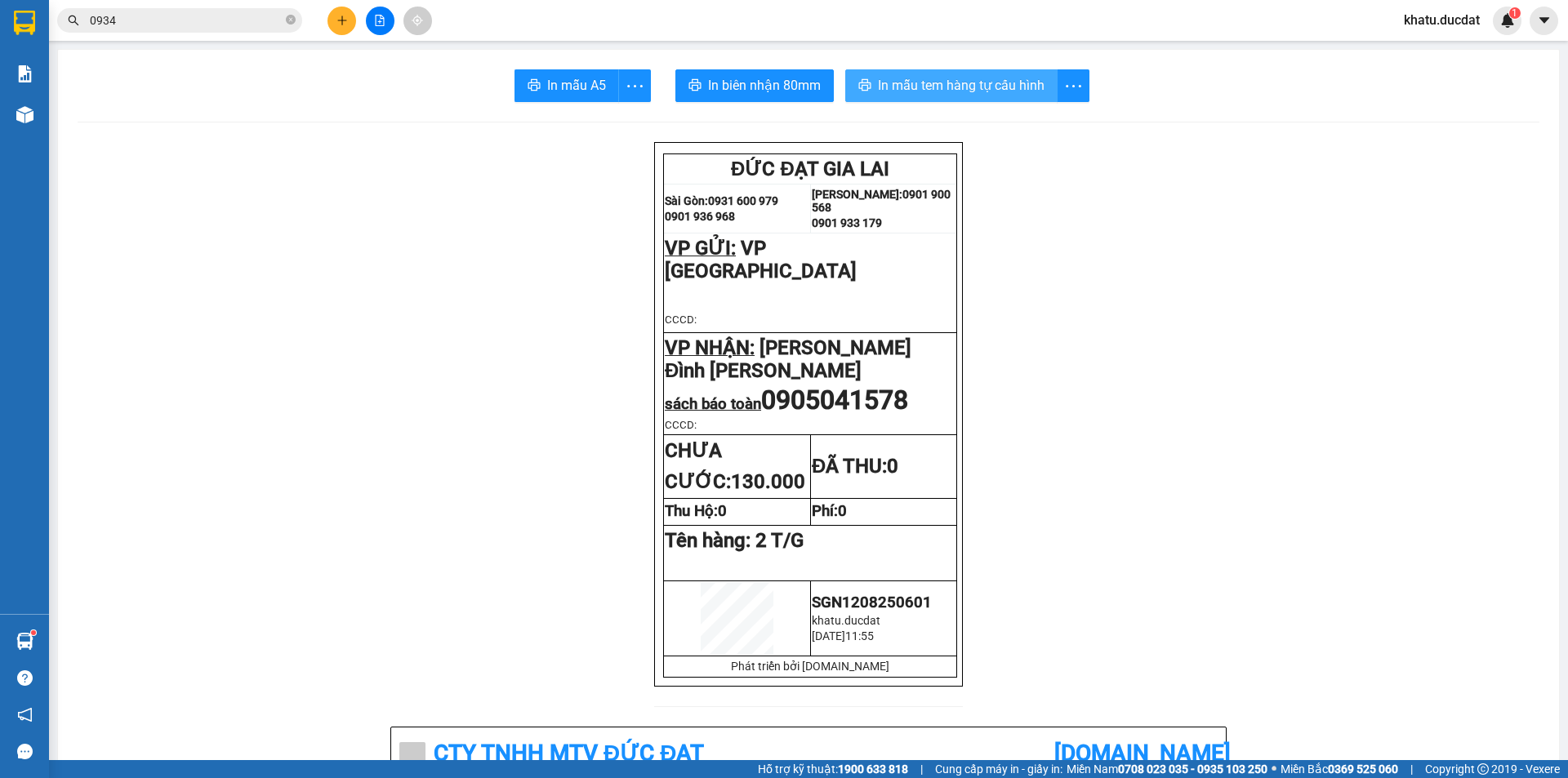
click at [1023, 97] on button "In mẫu tem hàng tự cấu hình" at bounding box center [952, 86] width 213 height 33
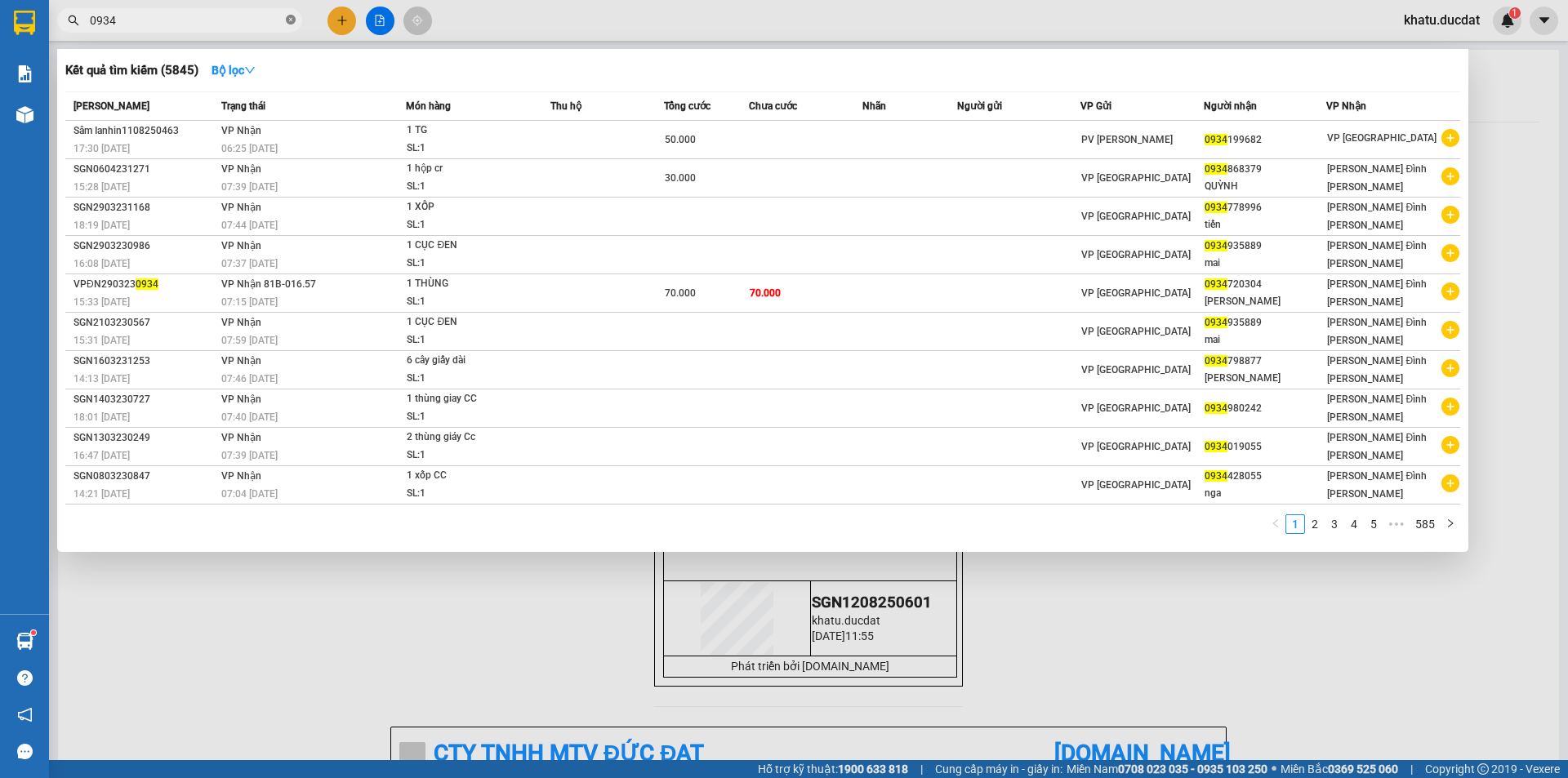
click at [291, 24] on icon "close-circle" at bounding box center [291, 20] width 9 height 9
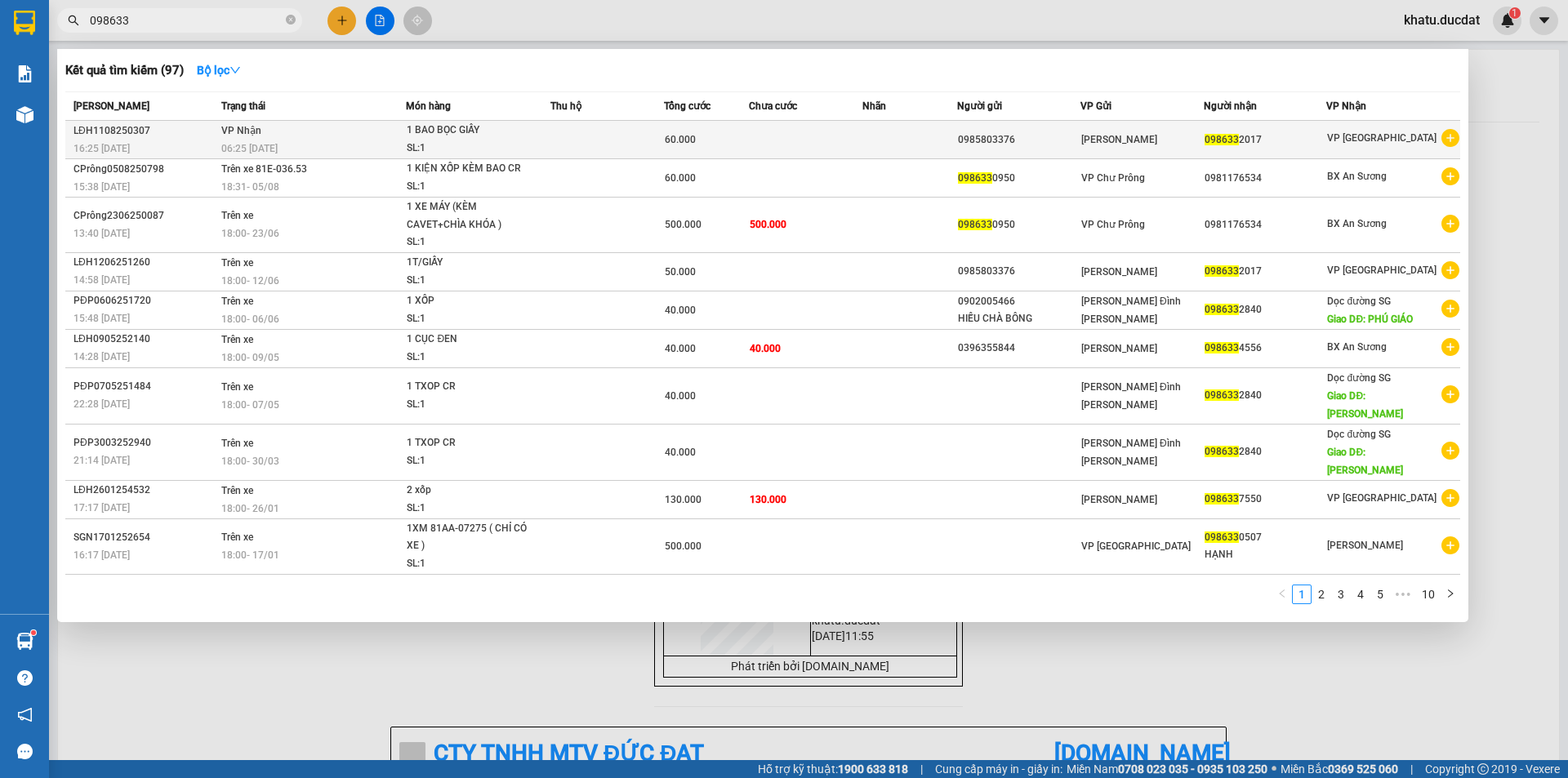
click at [760, 136] on td at bounding box center [805, 140] width 114 height 39
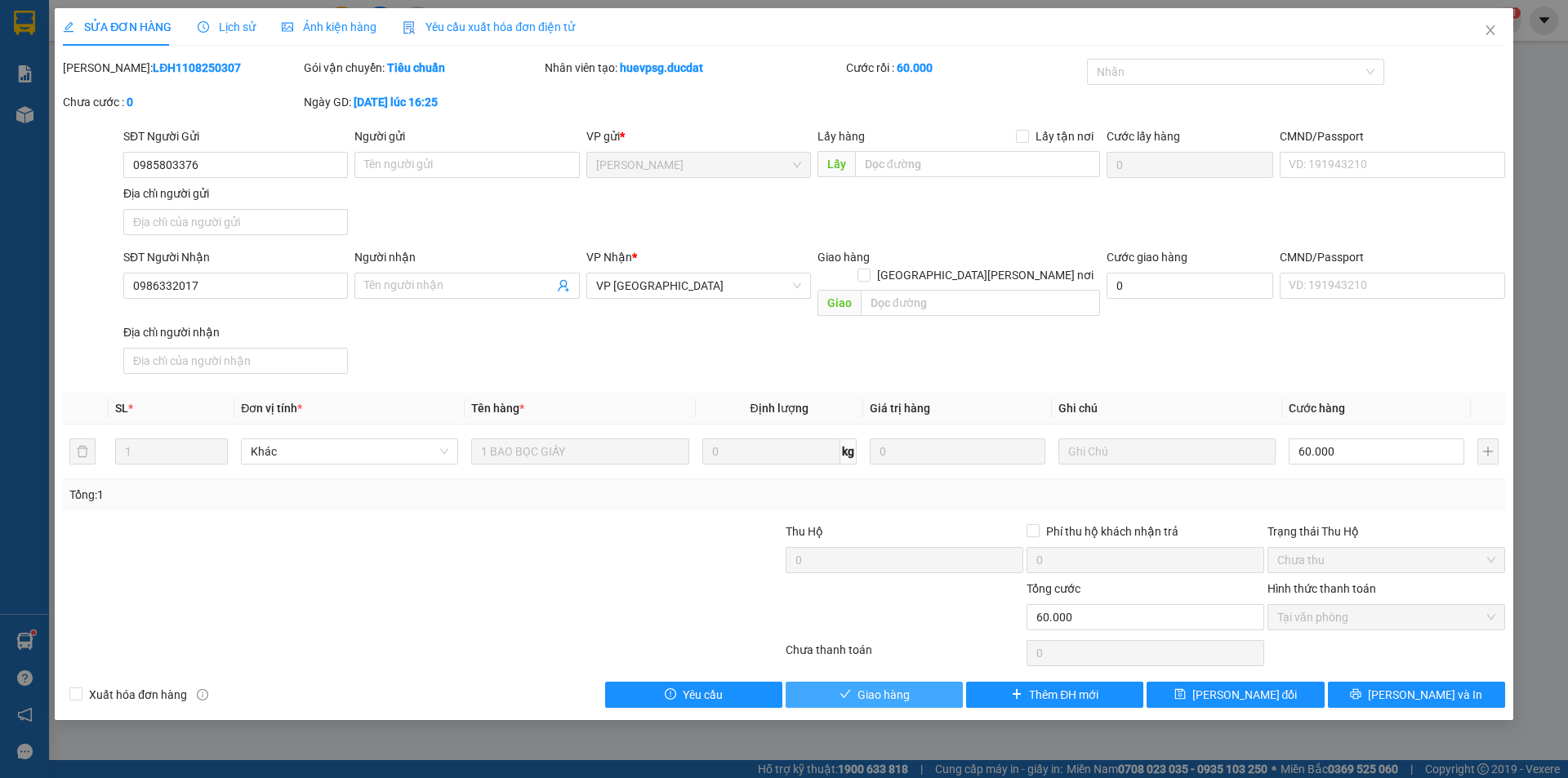
click at [858, 686] on span "Giao hàng" at bounding box center [884, 694] width 53 height 18
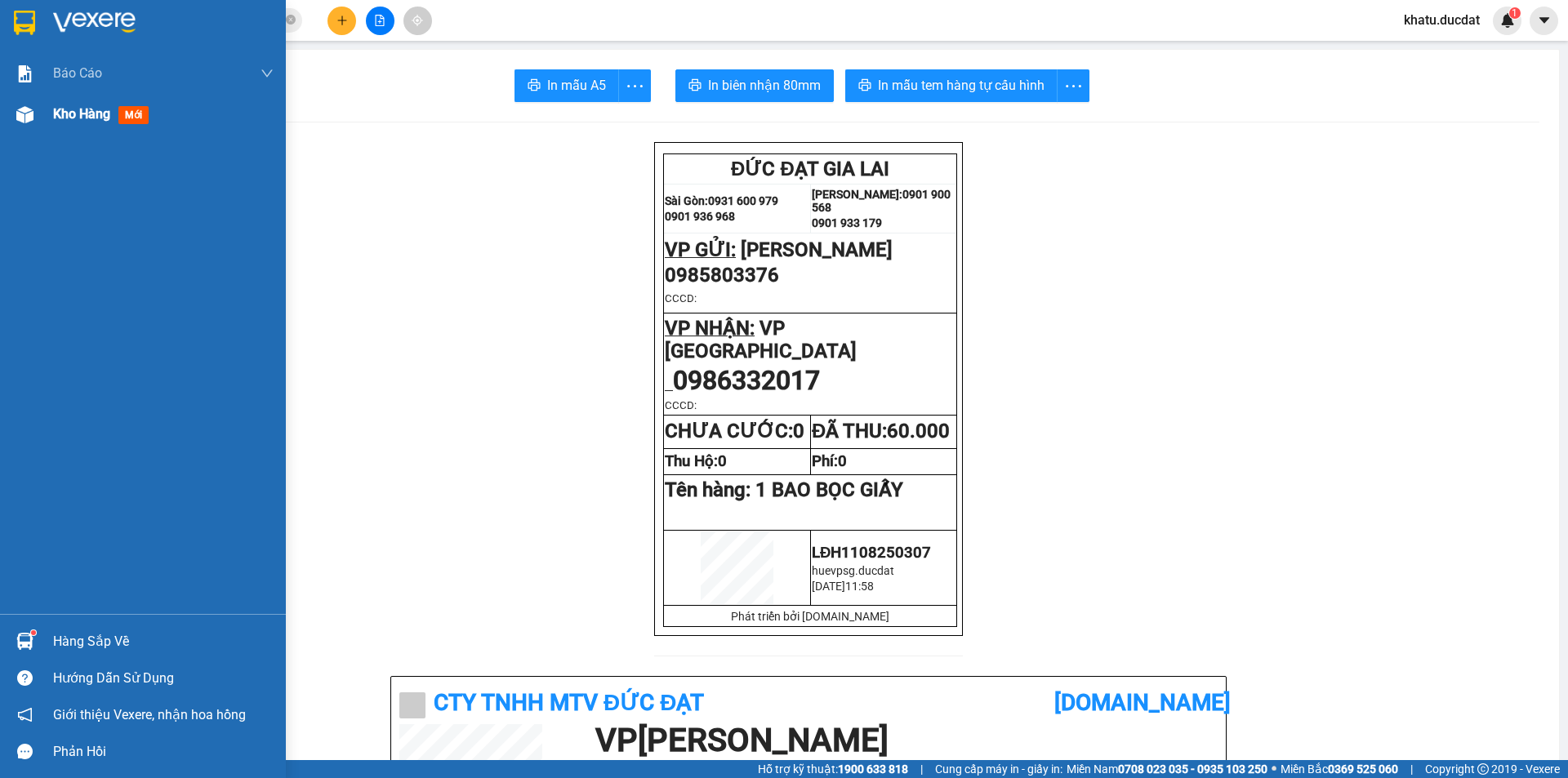
click at [99, 114] on span "Kho hàng" at bounding box center [81, 114] width 57 height 15
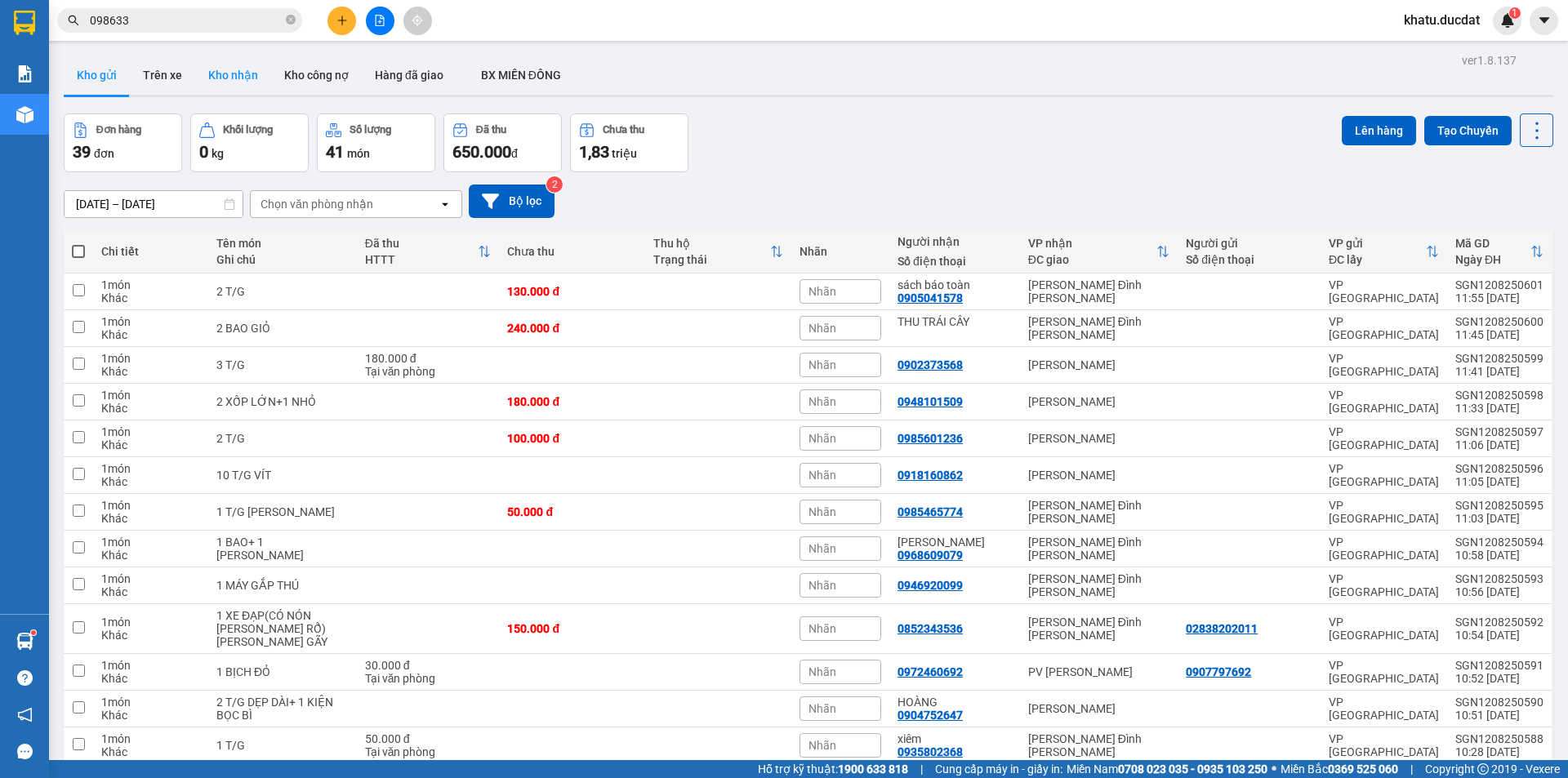
click at [231, 71] on button "Kho nhận" at bounding box center [233, 75] width 76 height 40
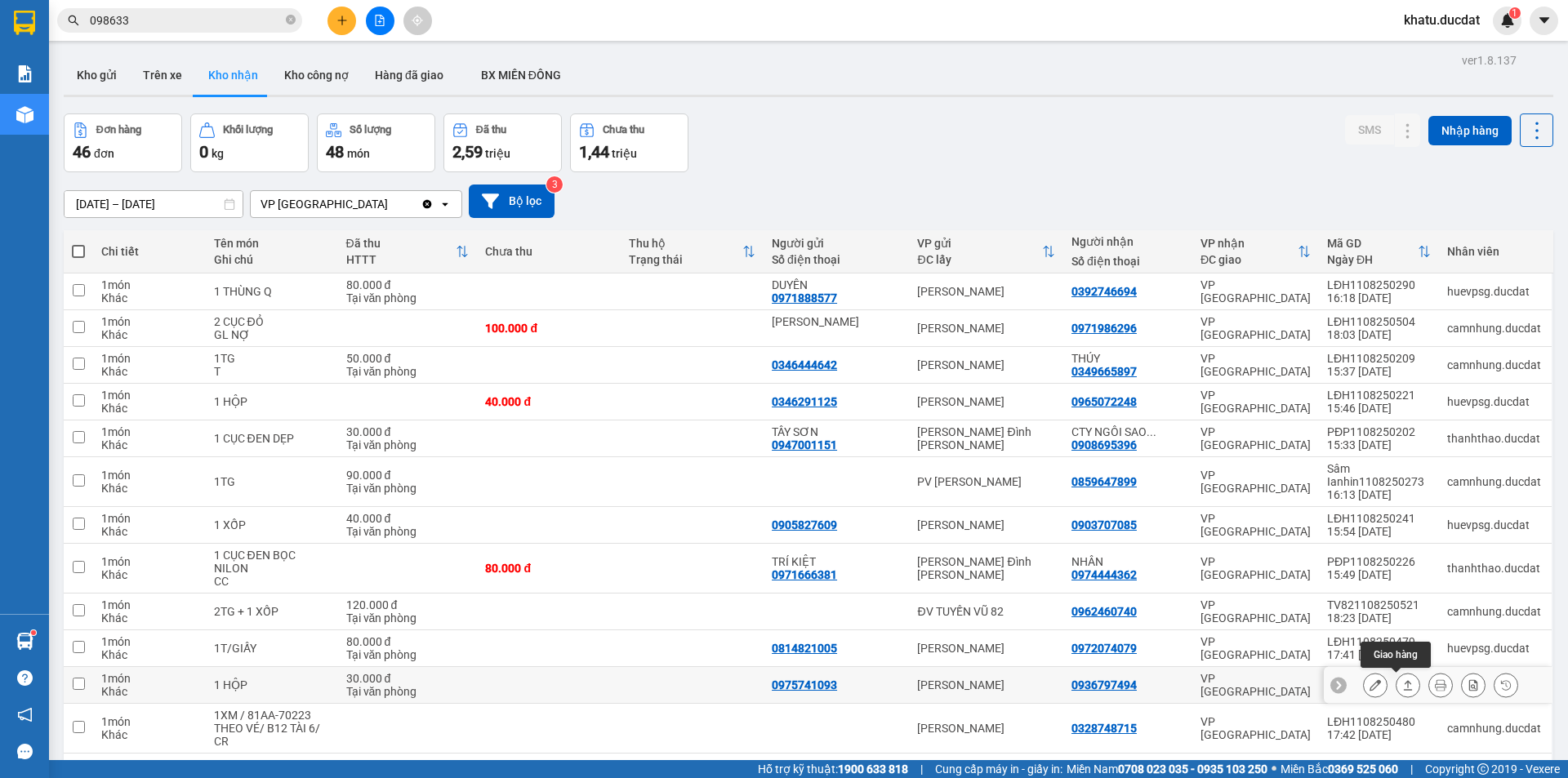
click at [1402, 679] on icon at bounding box center [1408, 685] width 11 height 11
click at [1370, 672] on button at bounding box center [1375, 686] width 23 height 28
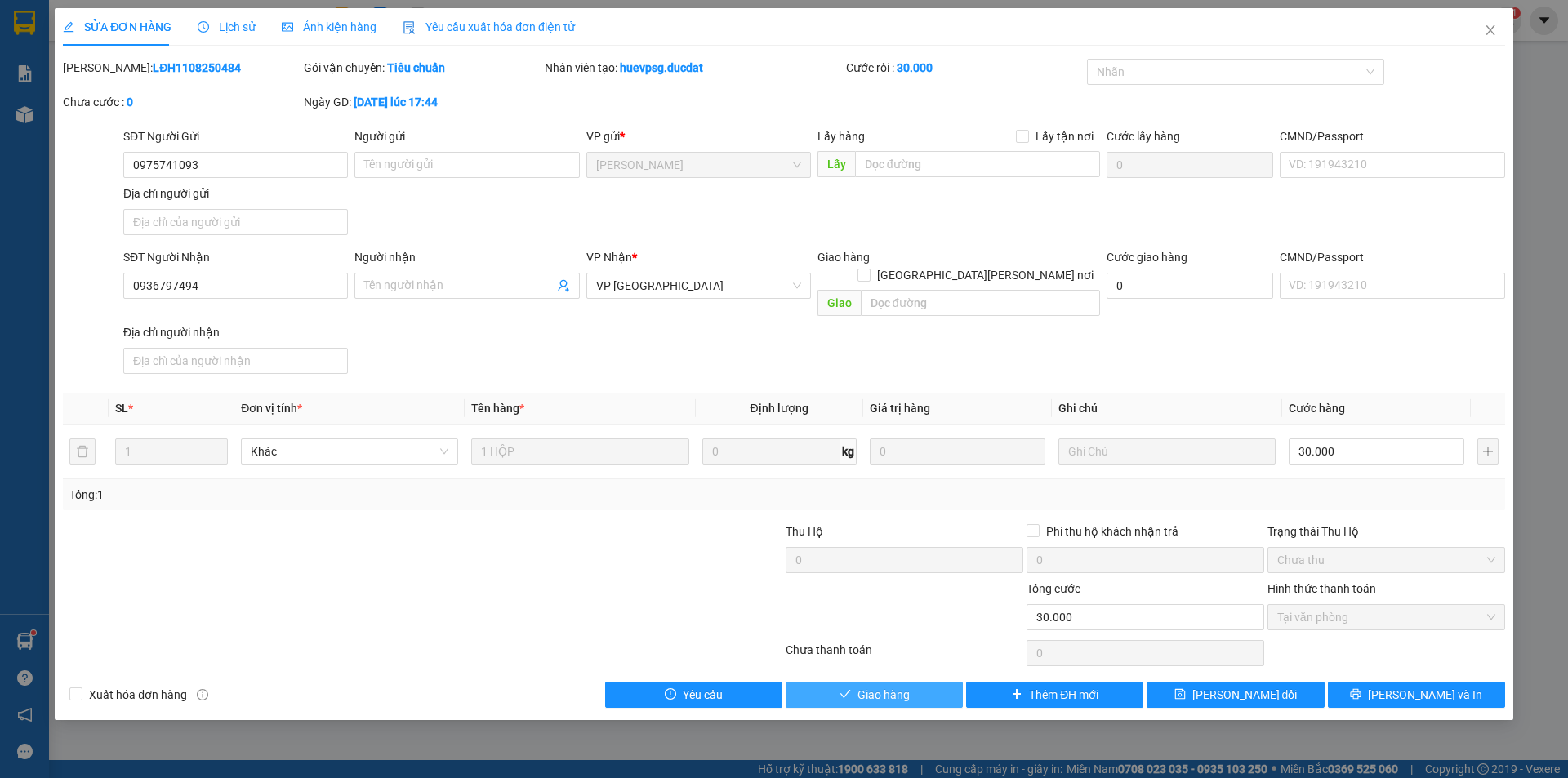
click at [856, 682] on button "Giao hàng" at bounding box center [874, 695] width 177 height 26
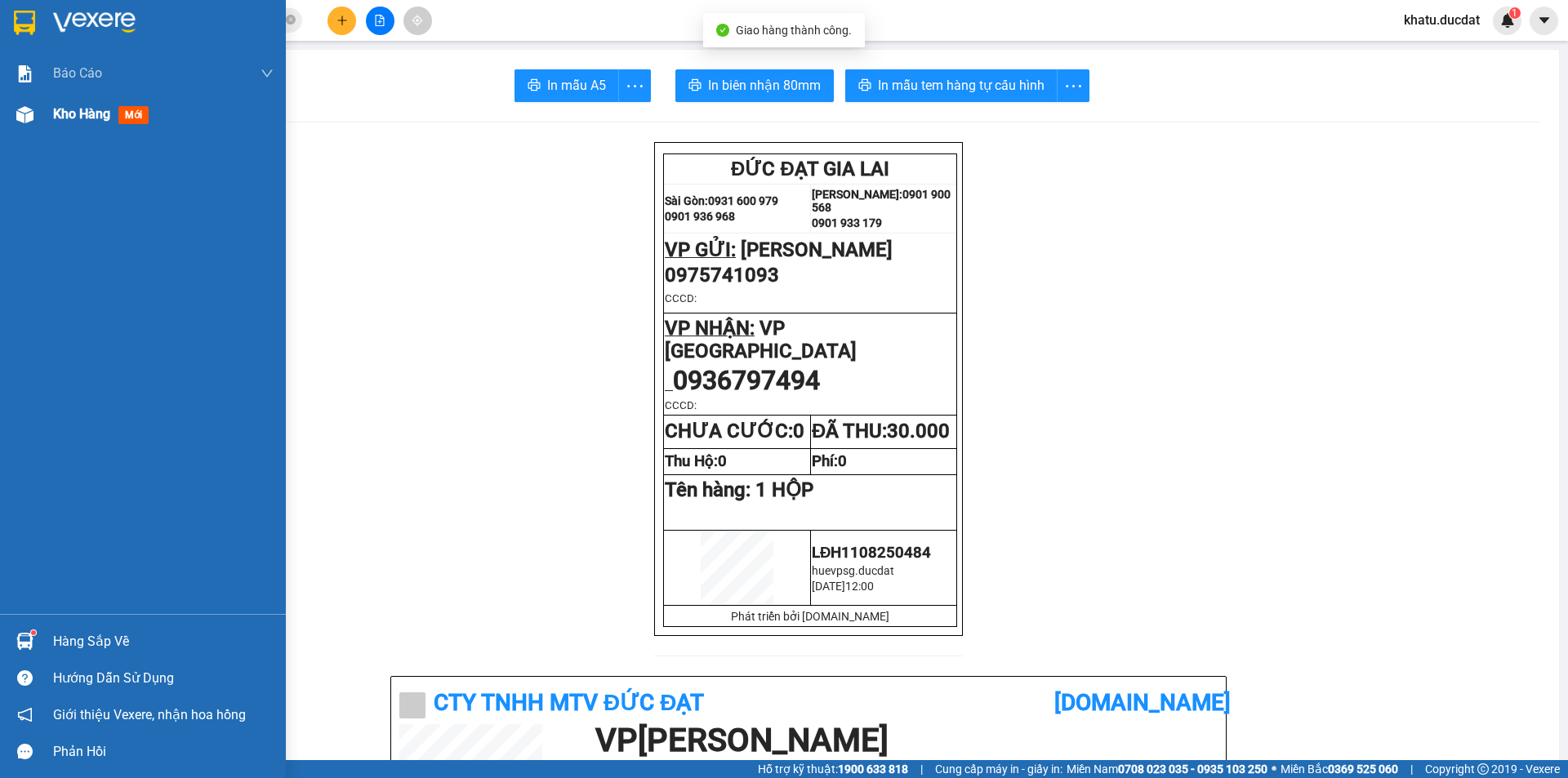
click at [34, 115] on div at bounding box center [24, 115] width 28 height 28
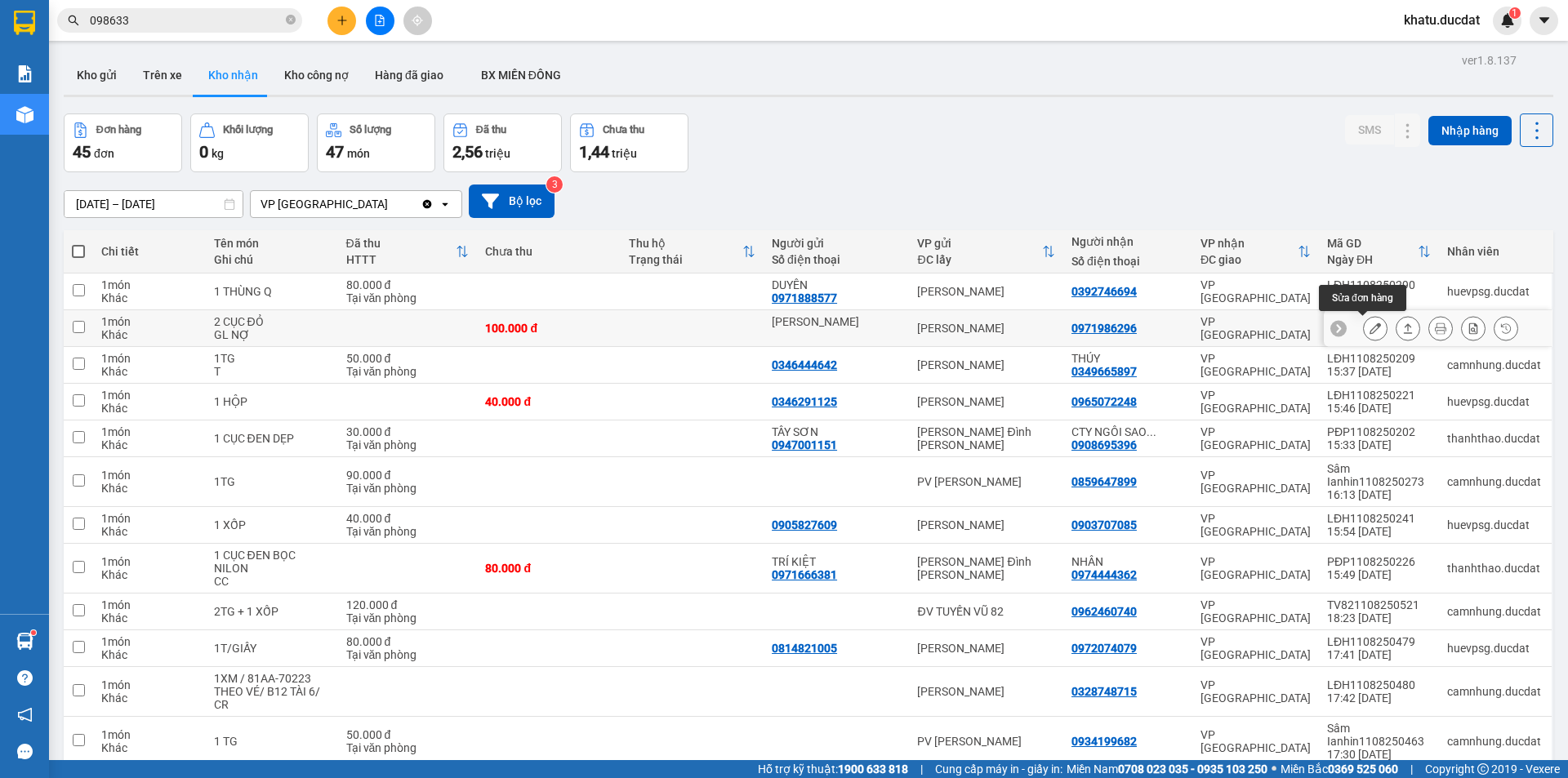
click at [1364, 335] on button at bounding box center [1375, 328] width 23 height 28
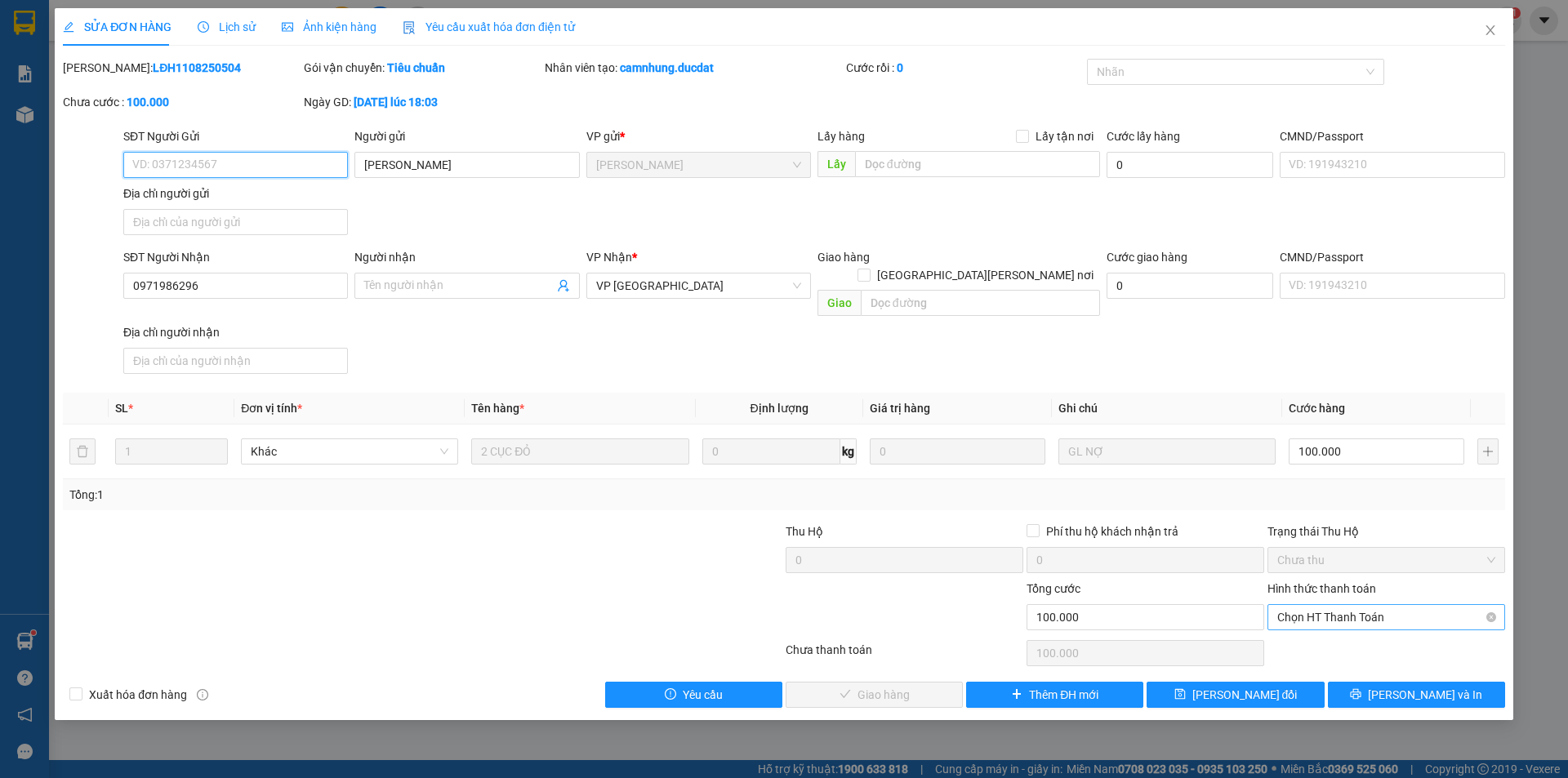
click at [1336, 605] on span "Chọn HT Thanh Toán" at bounding box center [1386, 617] width 218 height 24
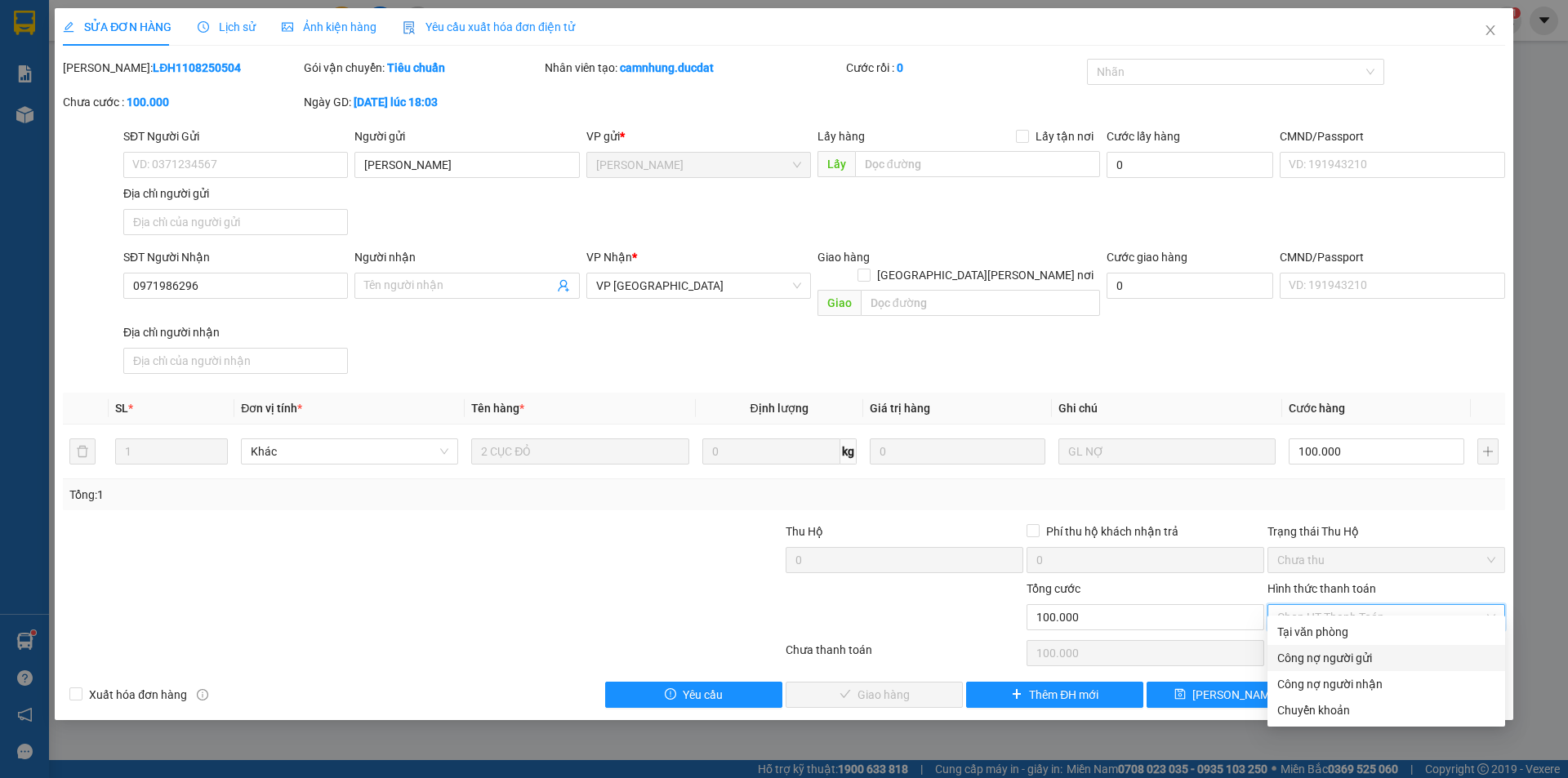
click at [1330, 661] on div "Công nợ người gửi" at bounding box center [1386, 658] width 218 height 18
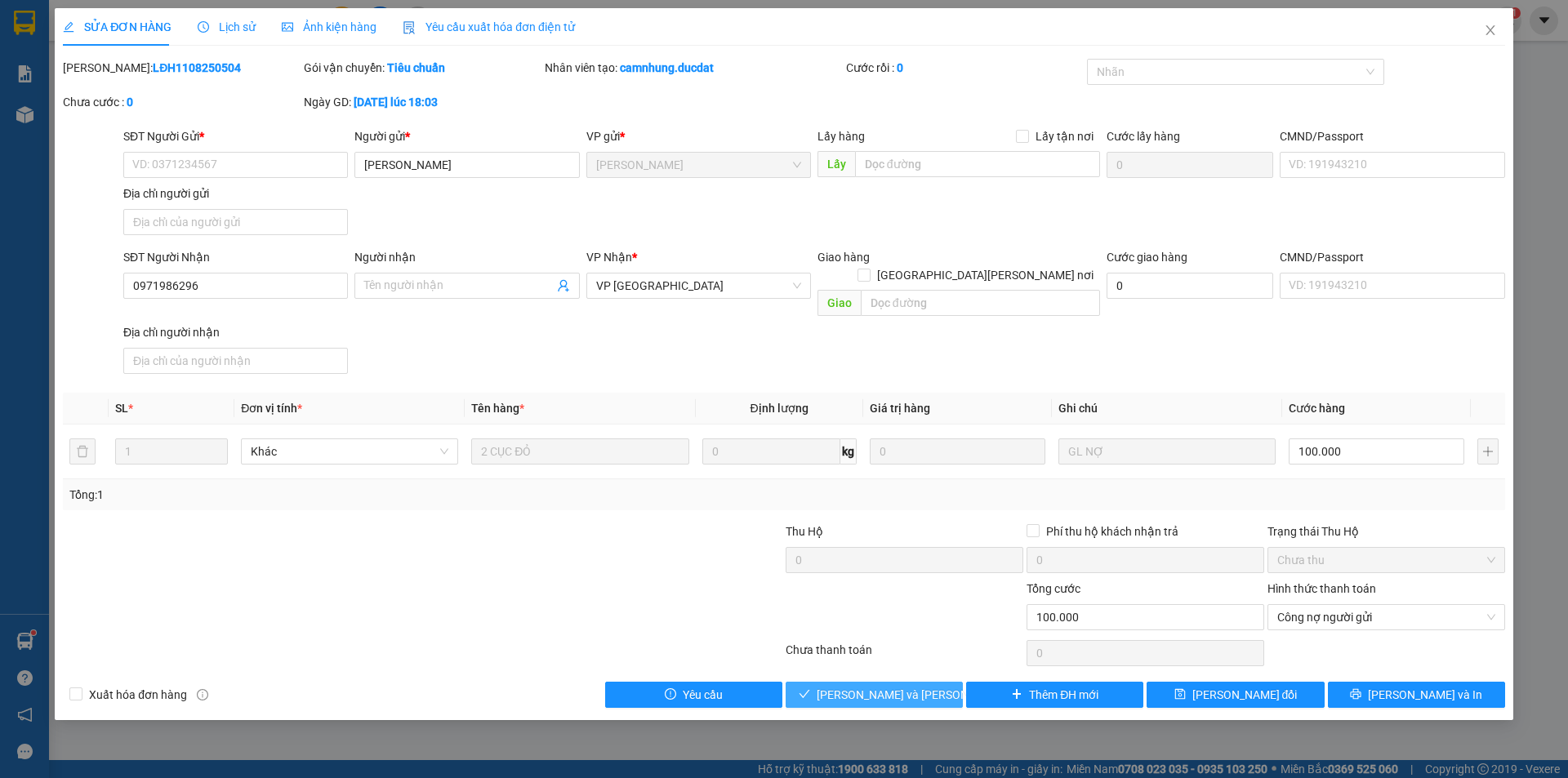
click at [909, 686] on span "[PERSON_NAME] và [PERSON_NAME] hàng" at bounding box center [927, 694] width 220 height 18
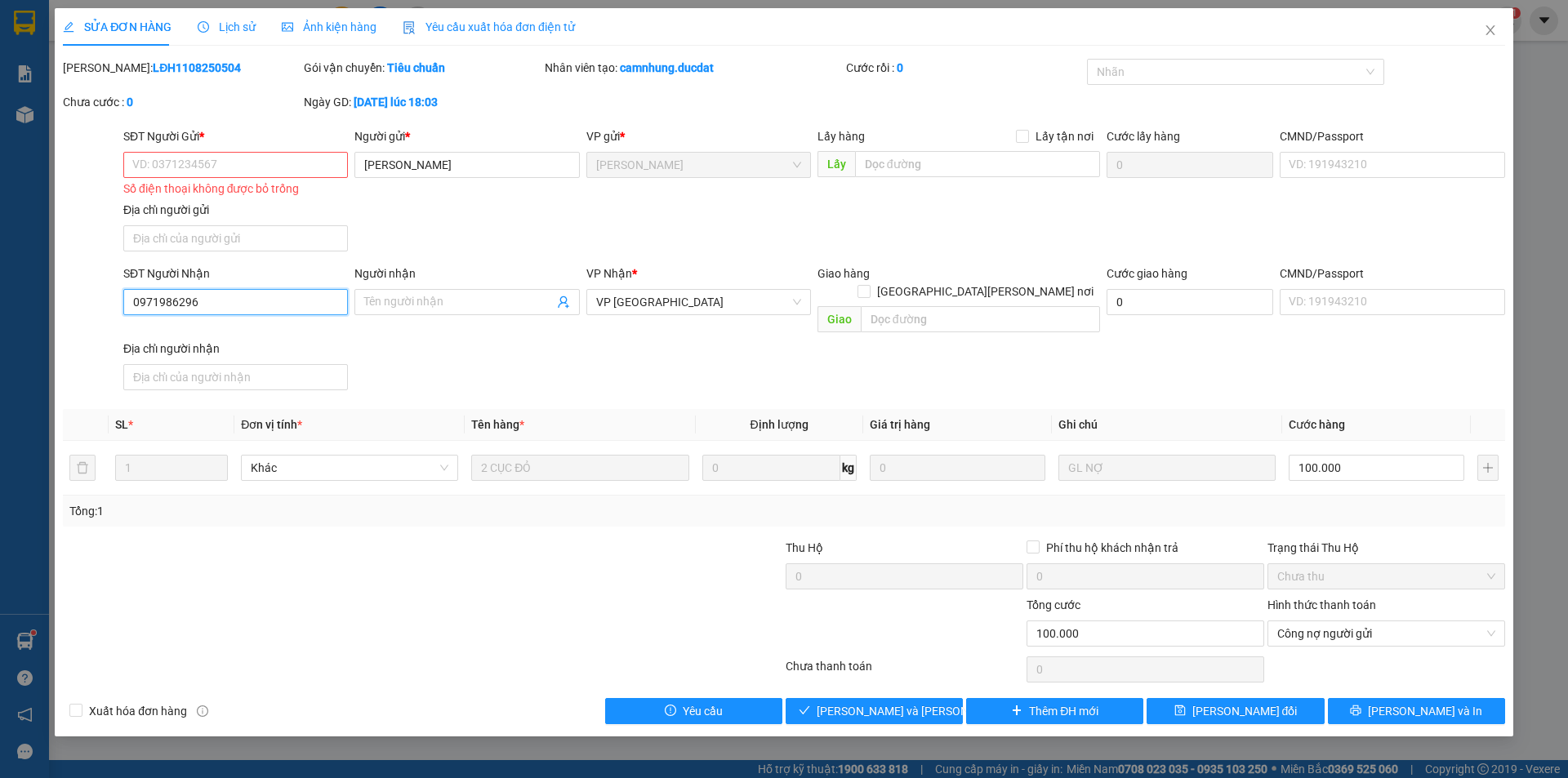
drag, startPoint x: 214, startPoint y: 302, endPoint x: 125, endPoint y: 303, distance: 89.0
click at [125, 303] on input "0971986296" at bounding box center [235, 302] width 225 height 26
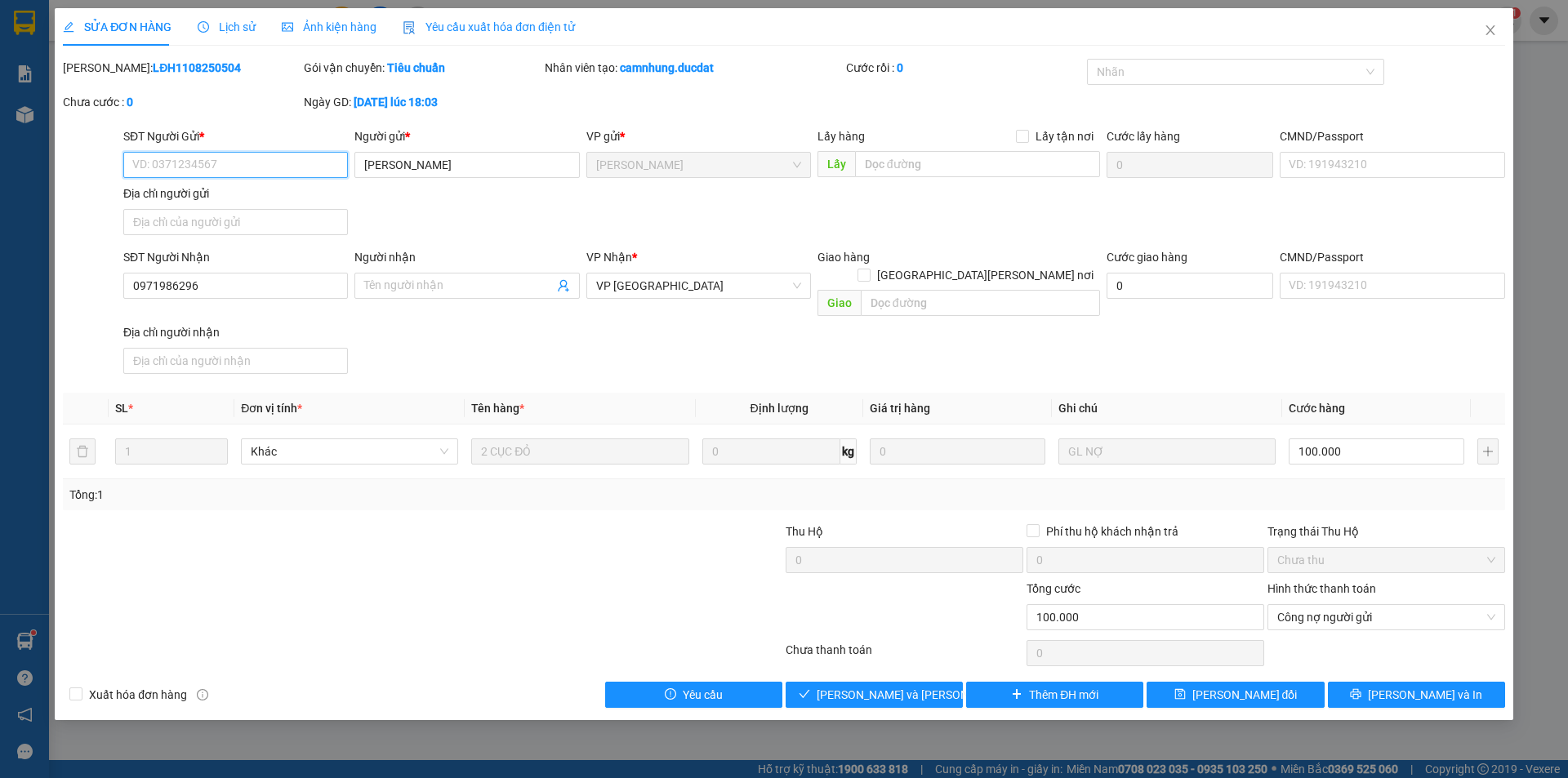
click at [173, 167] on input "SĐT Người Gửi *" at bounding box center [235, 165] width 225 height 26
paste input "0971986296"
click at [880, 686] on span "[PERSON_NAME] và [PERSON_NAME] hàng" at bounding box center [927, 694] width 220 height 18
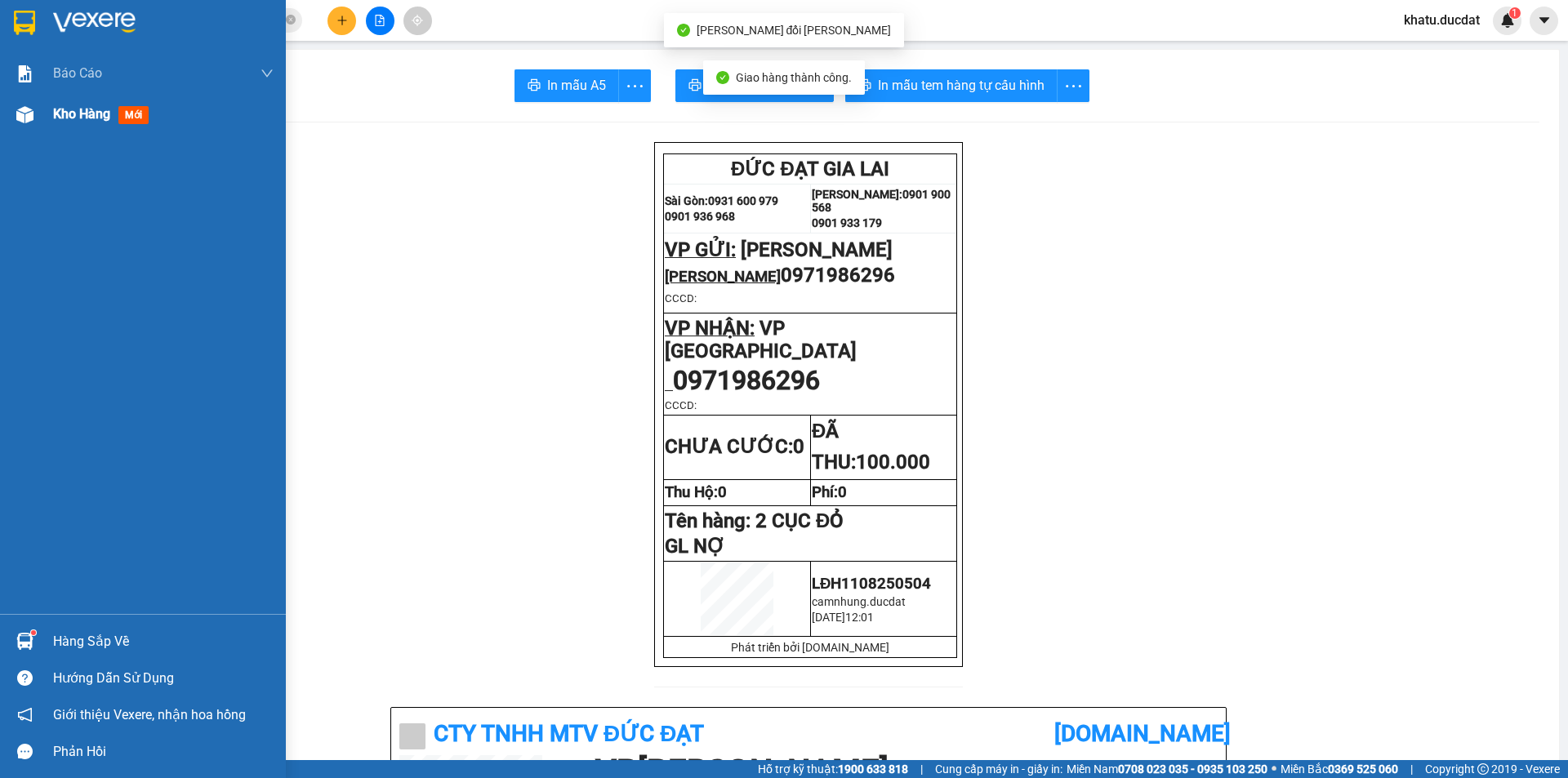
click at [27, 115] on img at bounding box center [24, 115] width 17 height 17
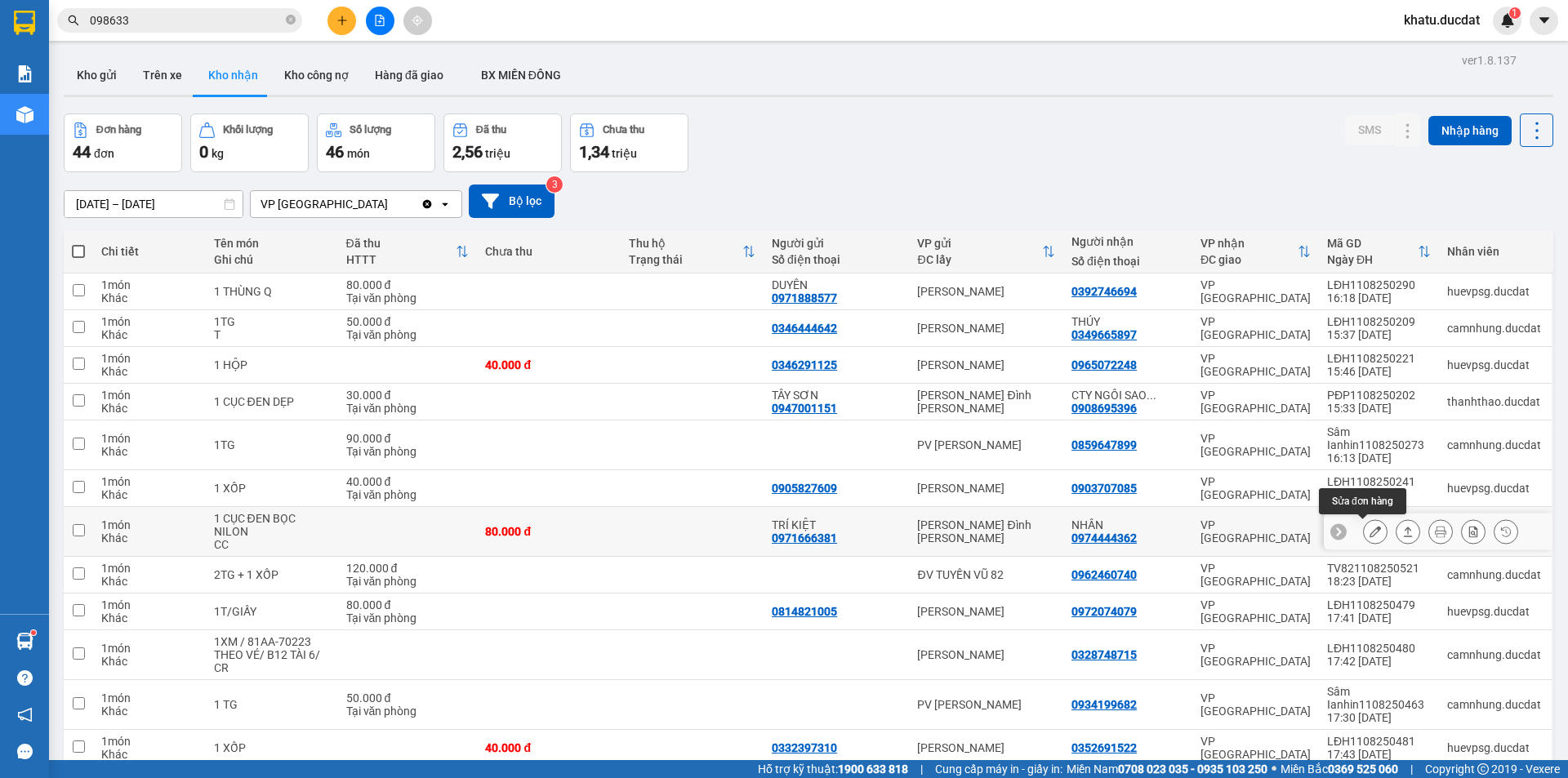
scroll to position [82, 0]
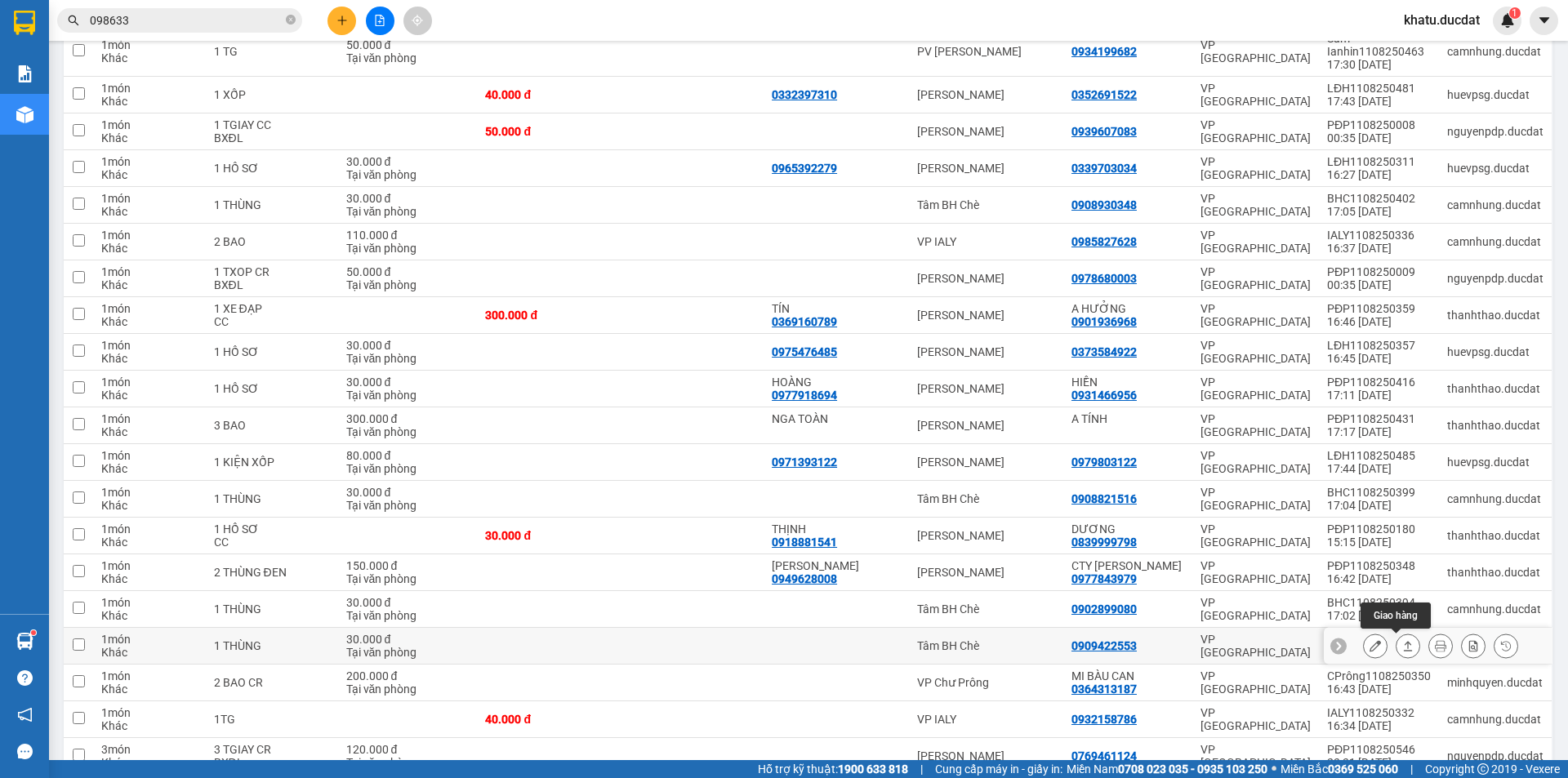
scroll to position [735, 0]
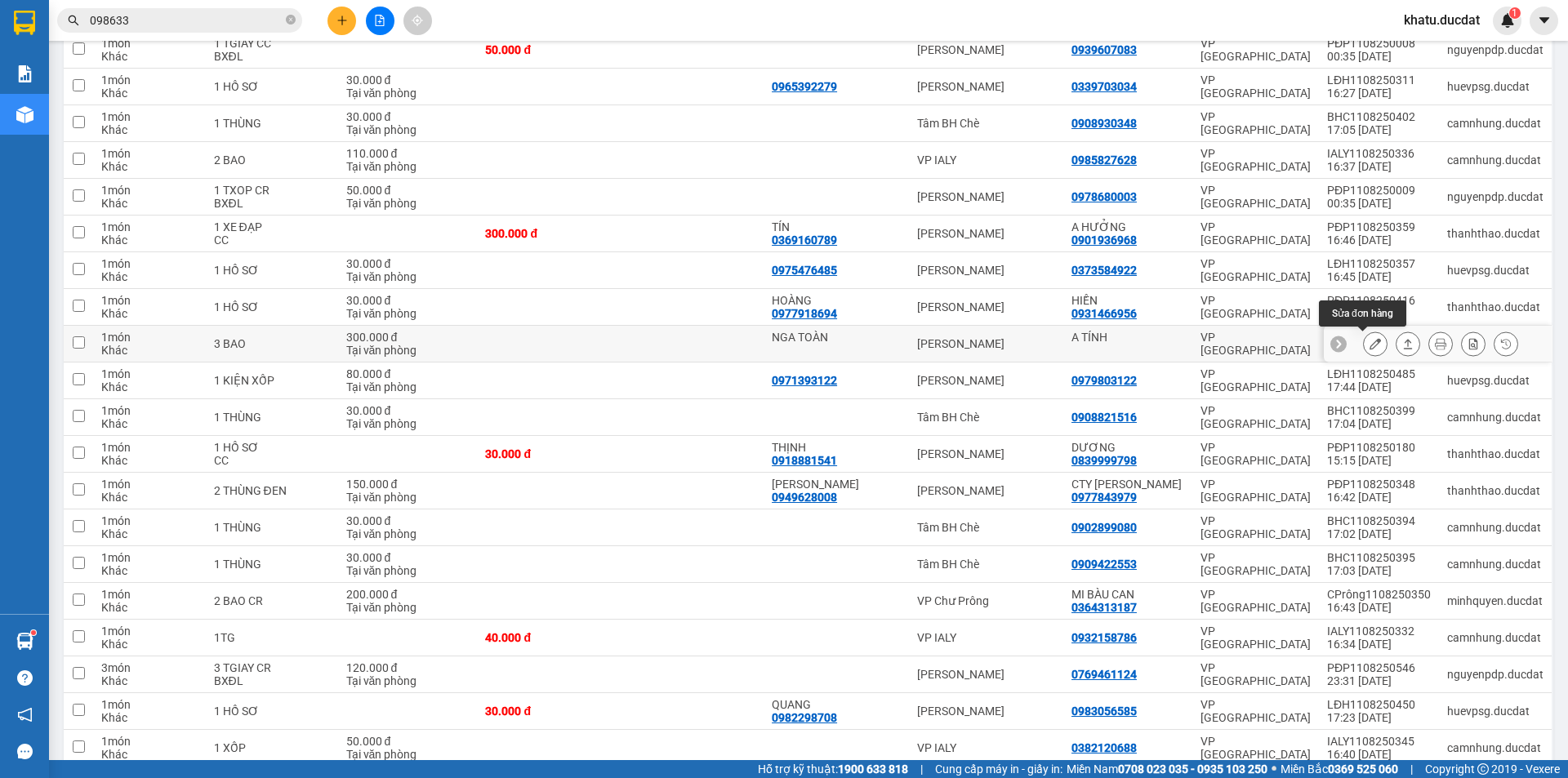
click at [1369, 350] on button at bounding box center [1375, 344] width 23 height 28
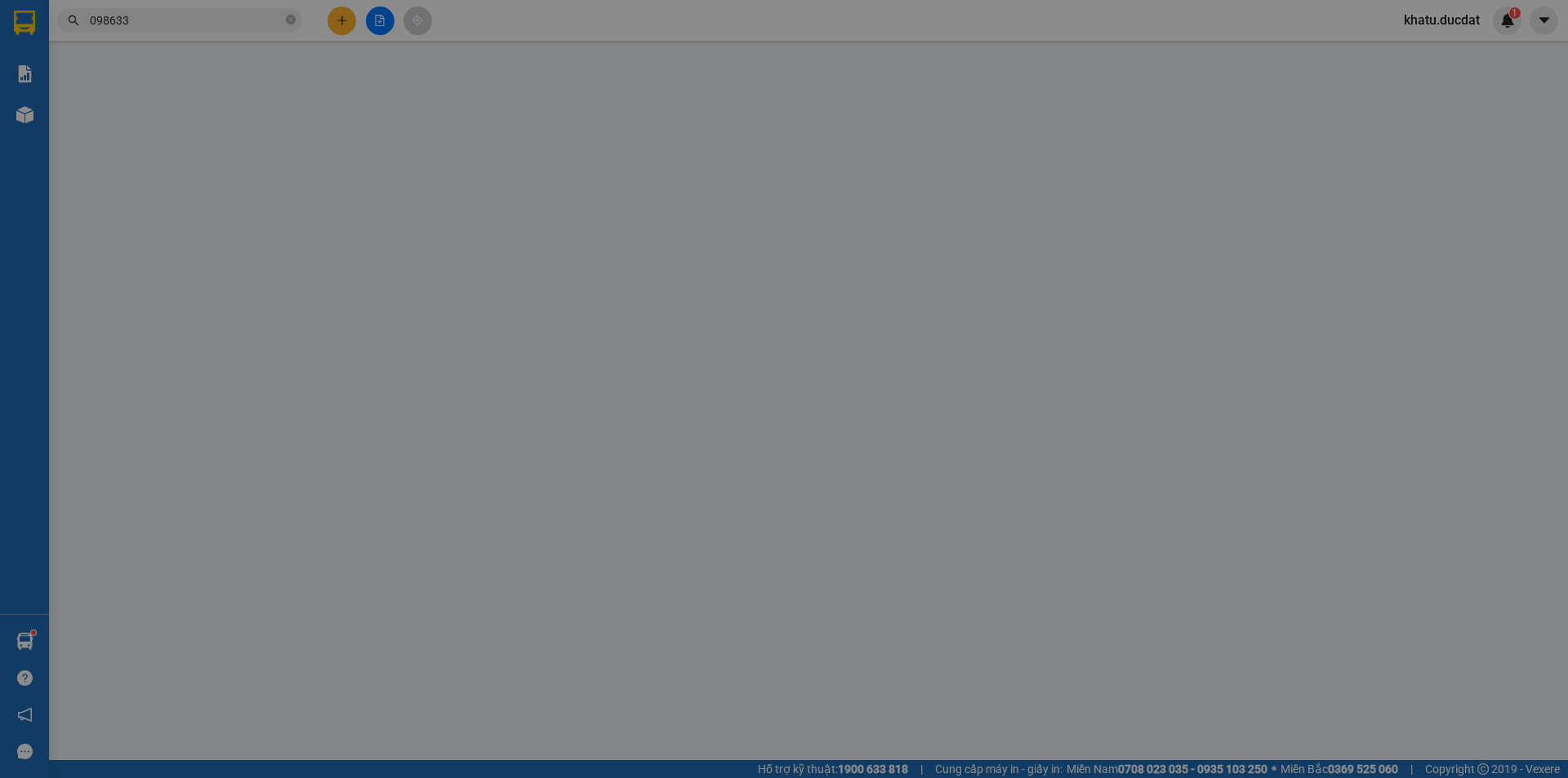
type input "NGA TOÀN"
type input "A TÍNH"
type input "300.000"
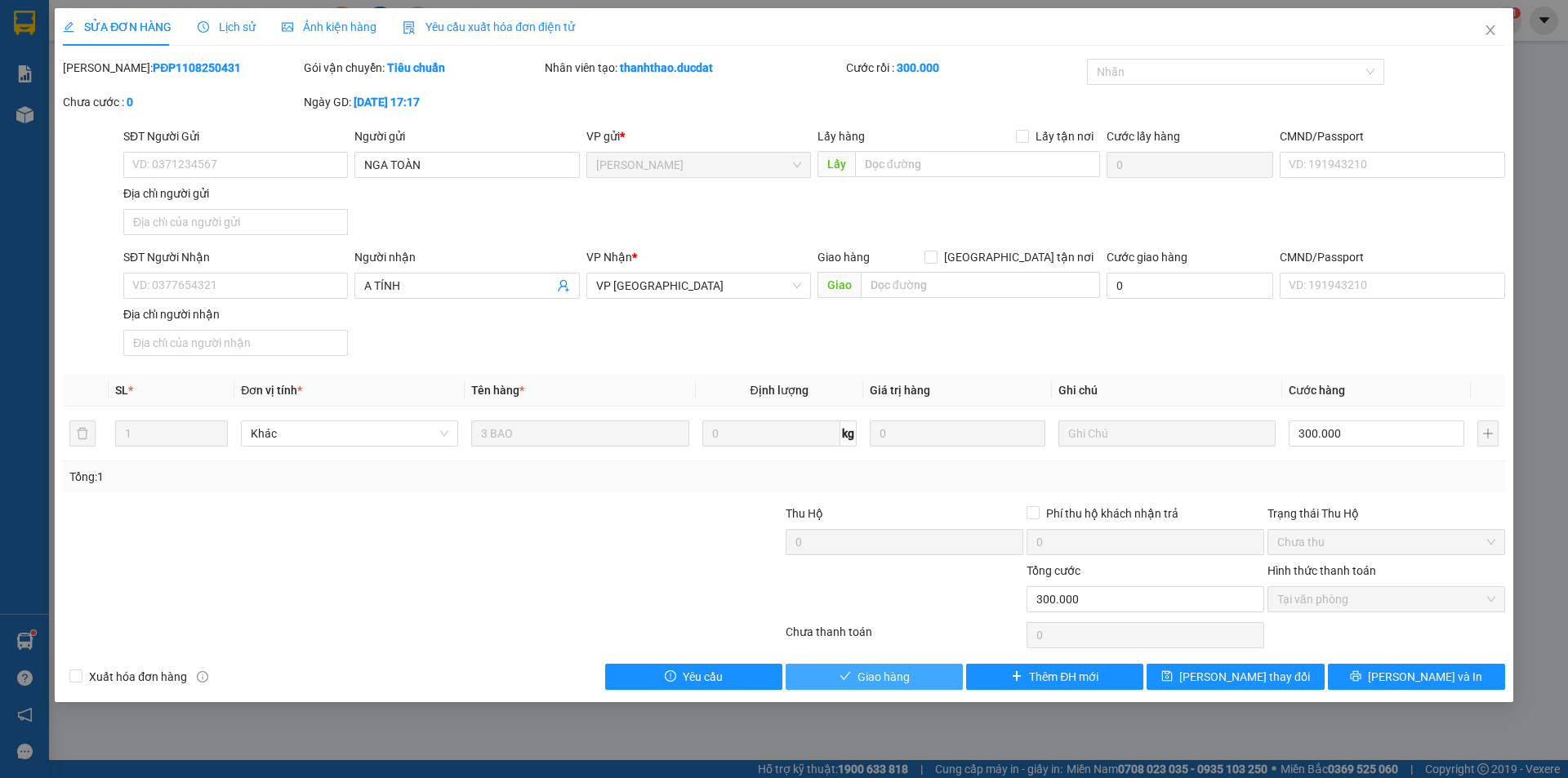
click at [924, 681] on button "Giao hàng" at bounding box center [874, 677] width 177 height 26
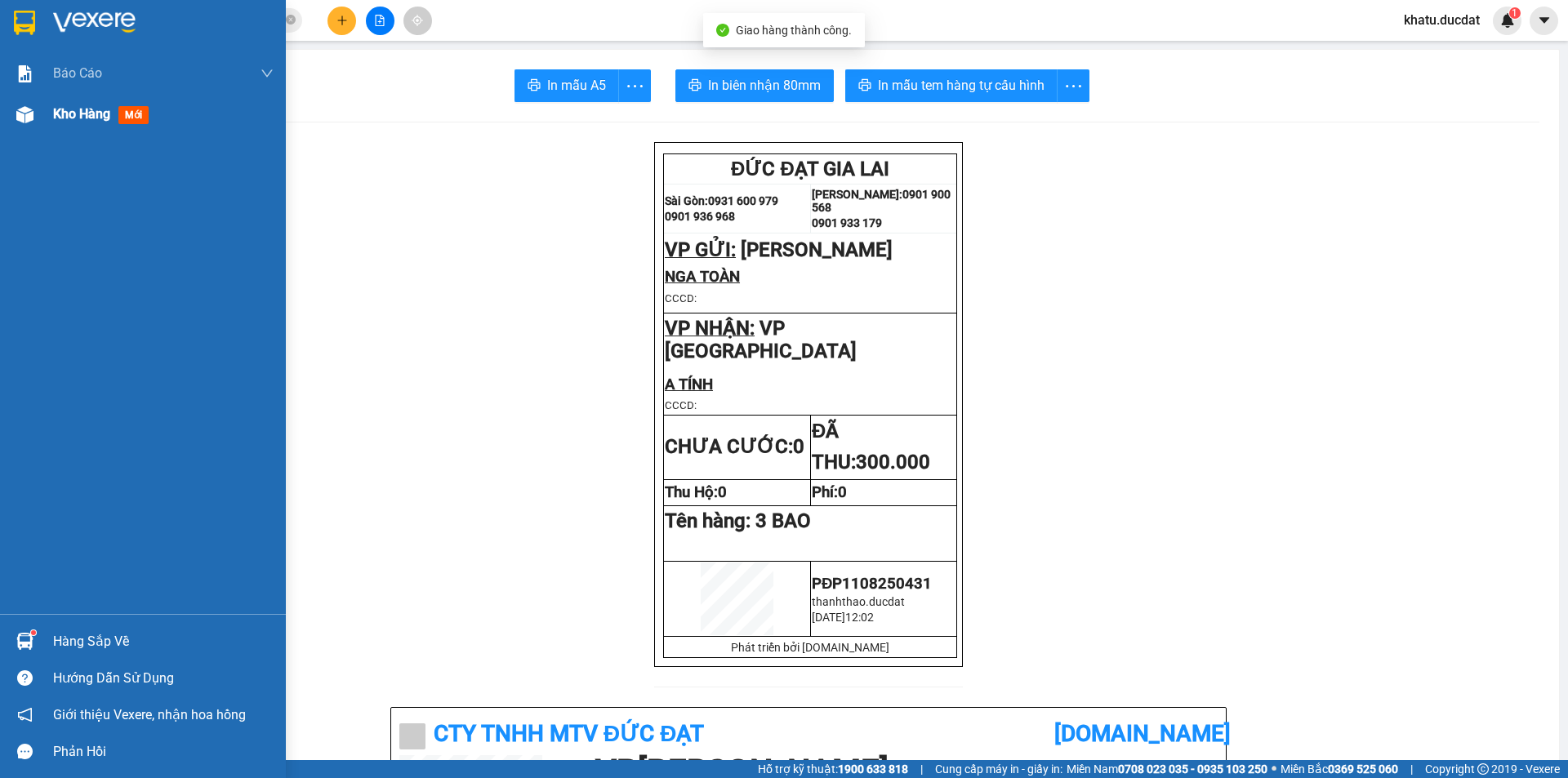
click at [40, 117] on div "Kho hàng mới" at bounding box center [143, 114] width 286 height 40
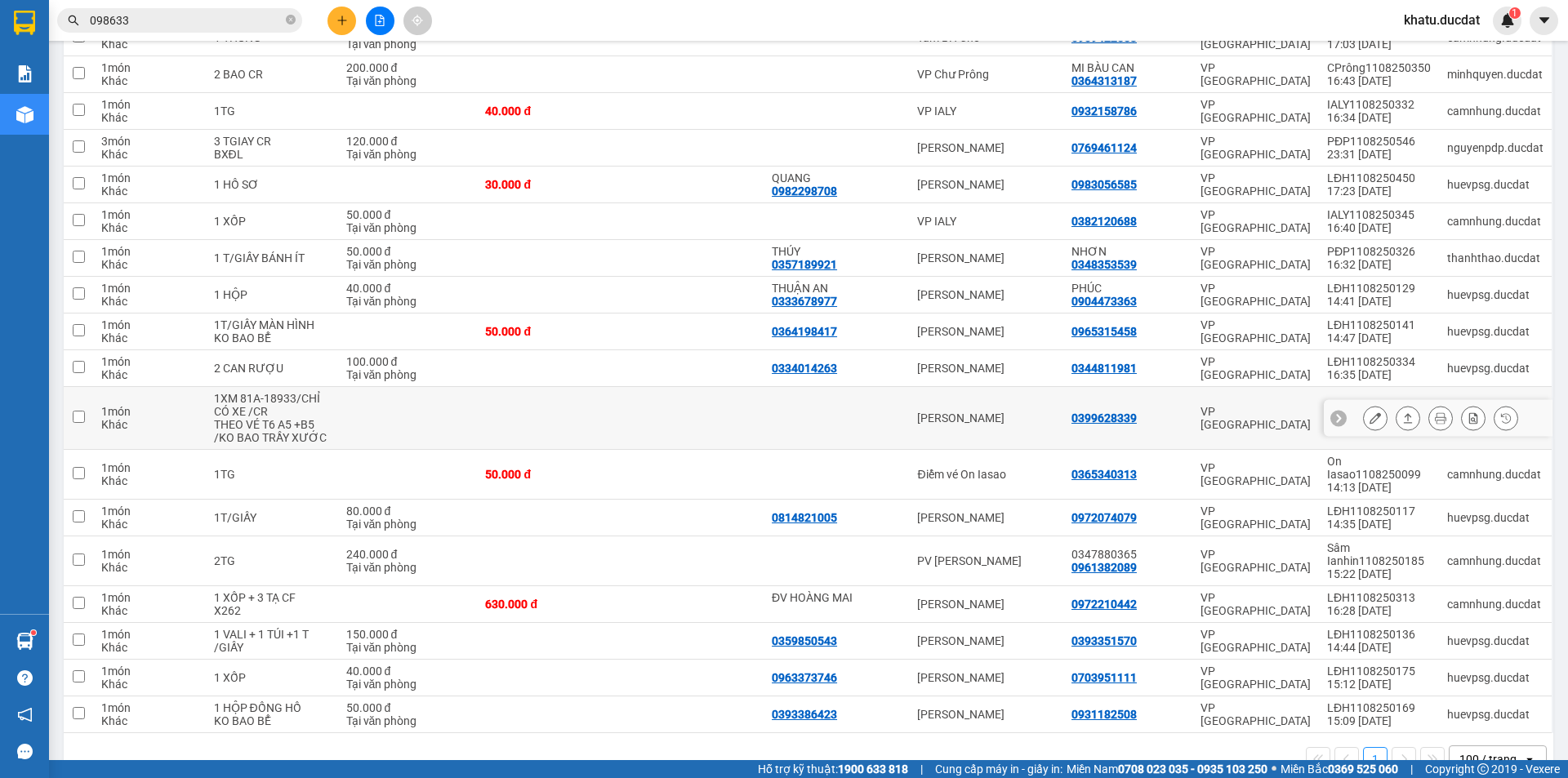
scroll to position [1265, 0]
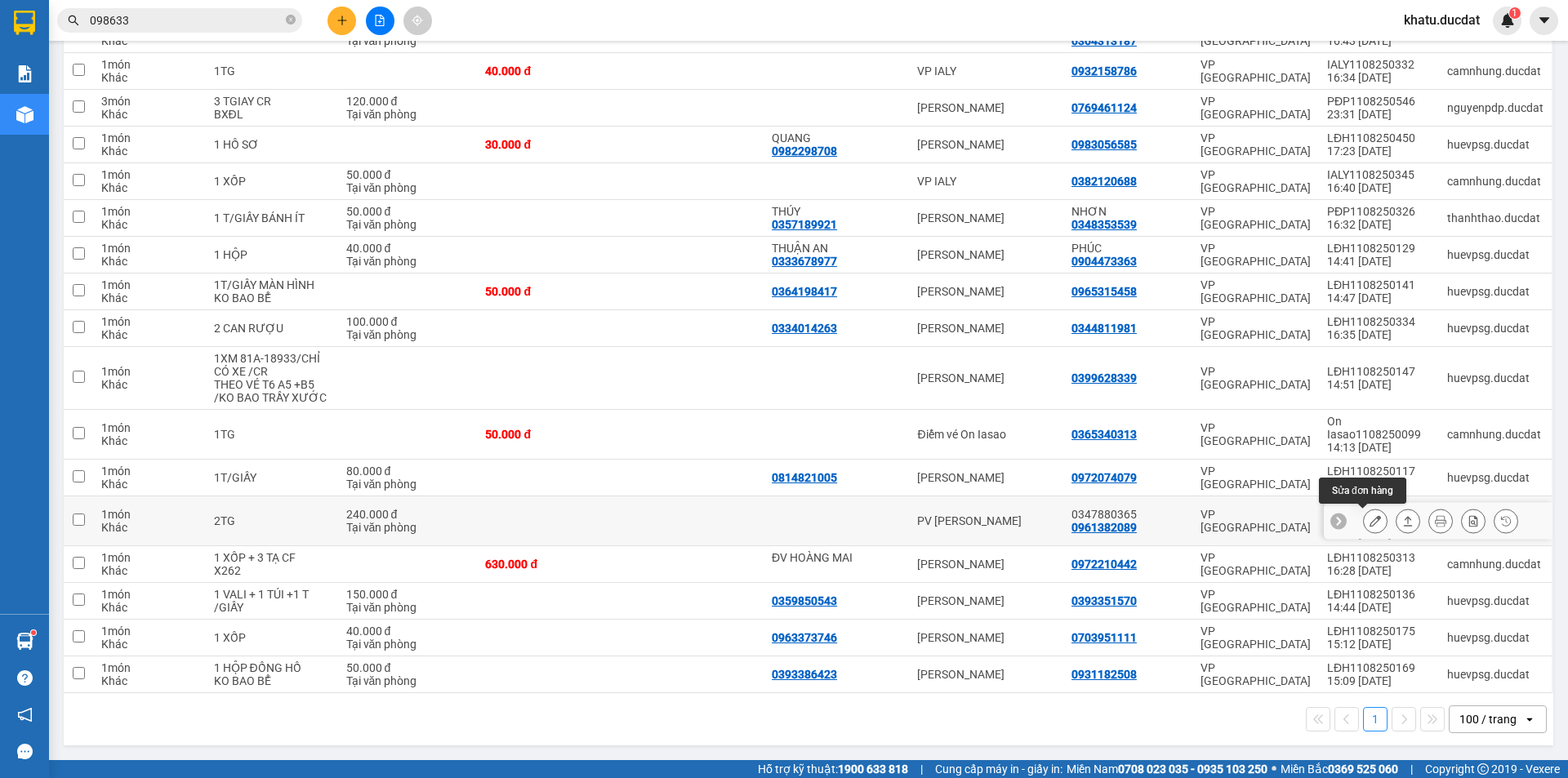
click at [1370, 519] on icon at bounding box center [1375, 521] width 11 height 11
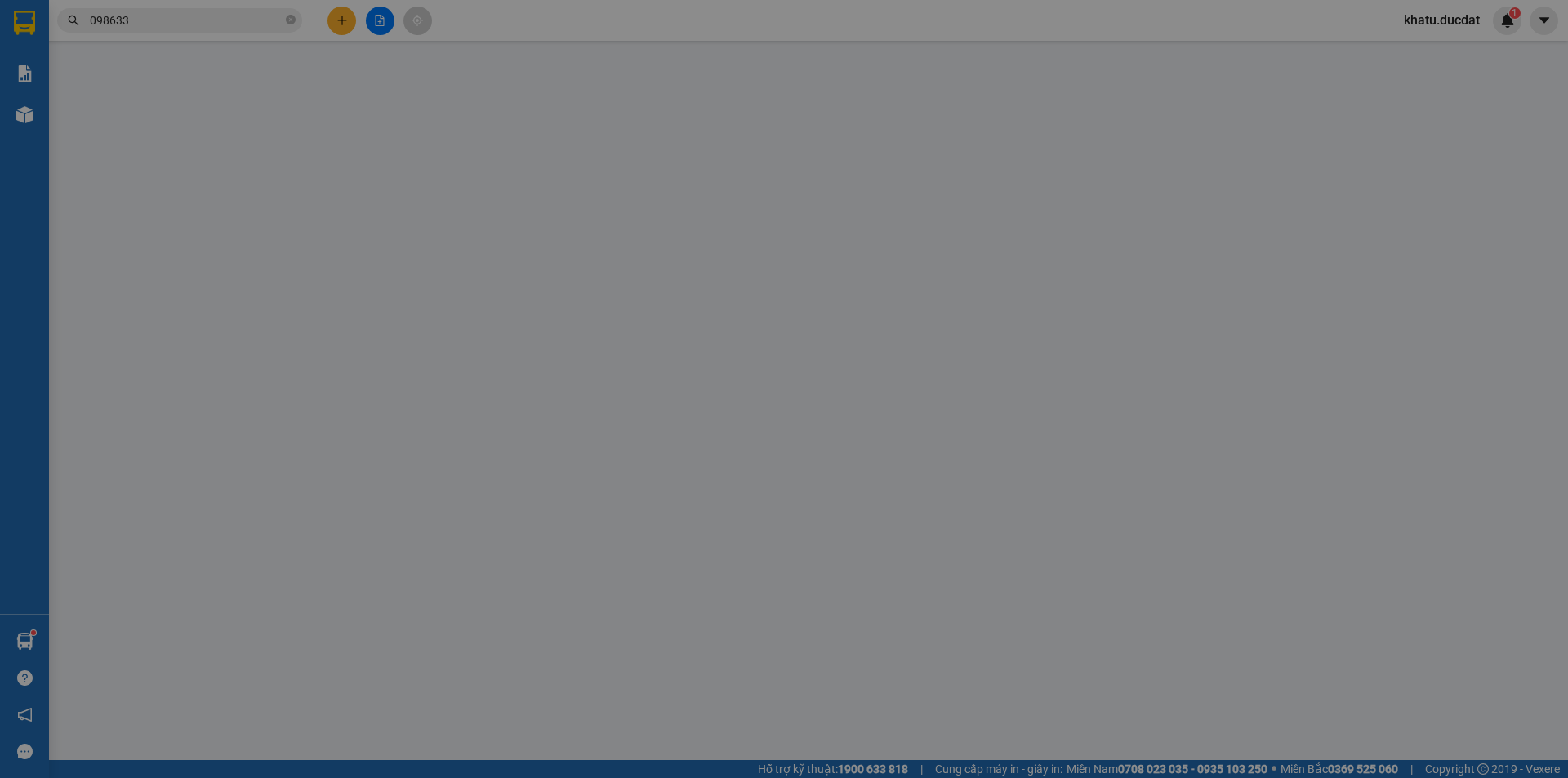
type input "0961382089"
type input "0347880365"
type input "240.000"
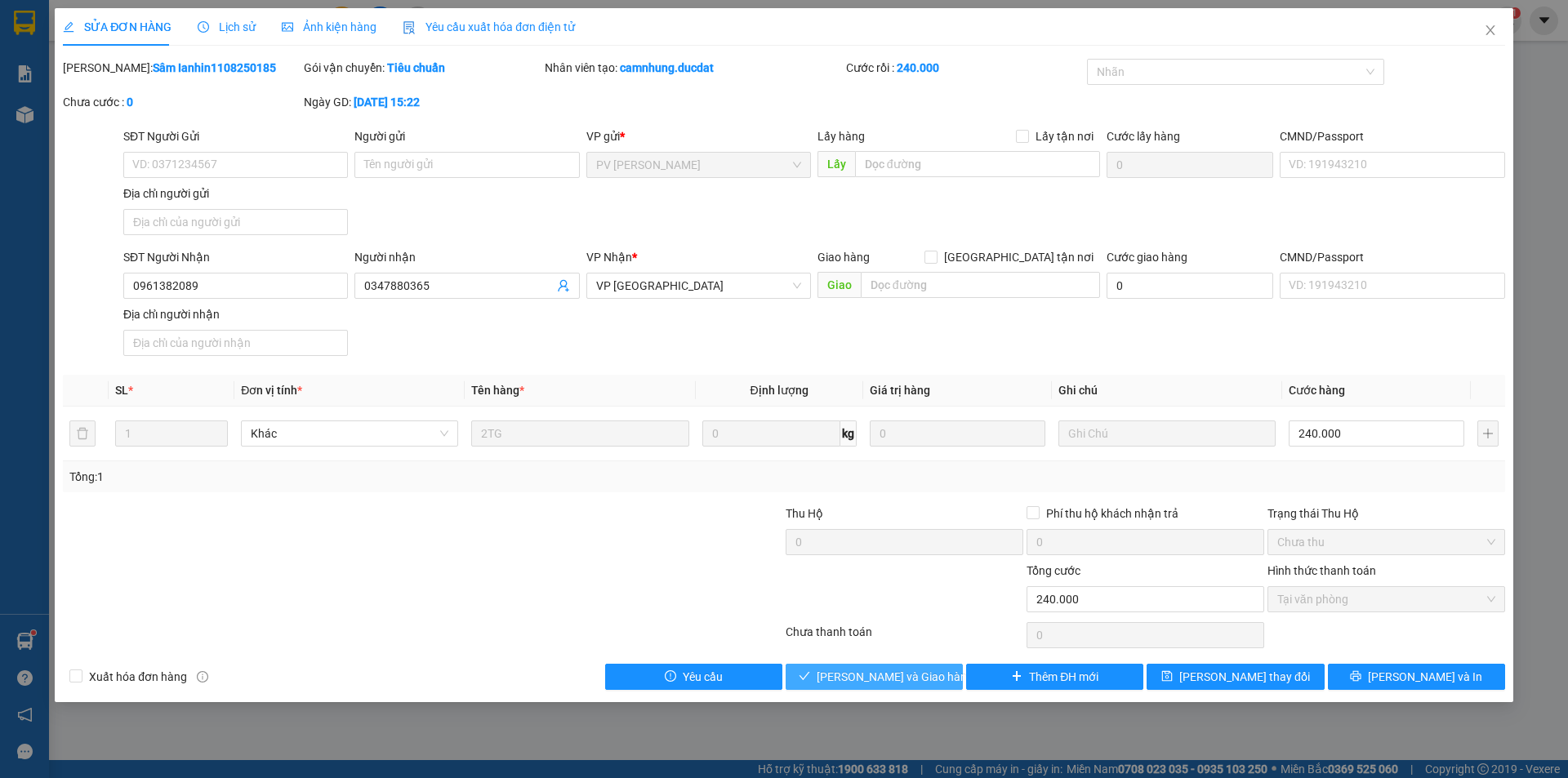
click at [933, 682] on button "[PERSON_NAME] và [PERSON_NAME] hàng" at bounding box center [874, 677] width 177 height 26
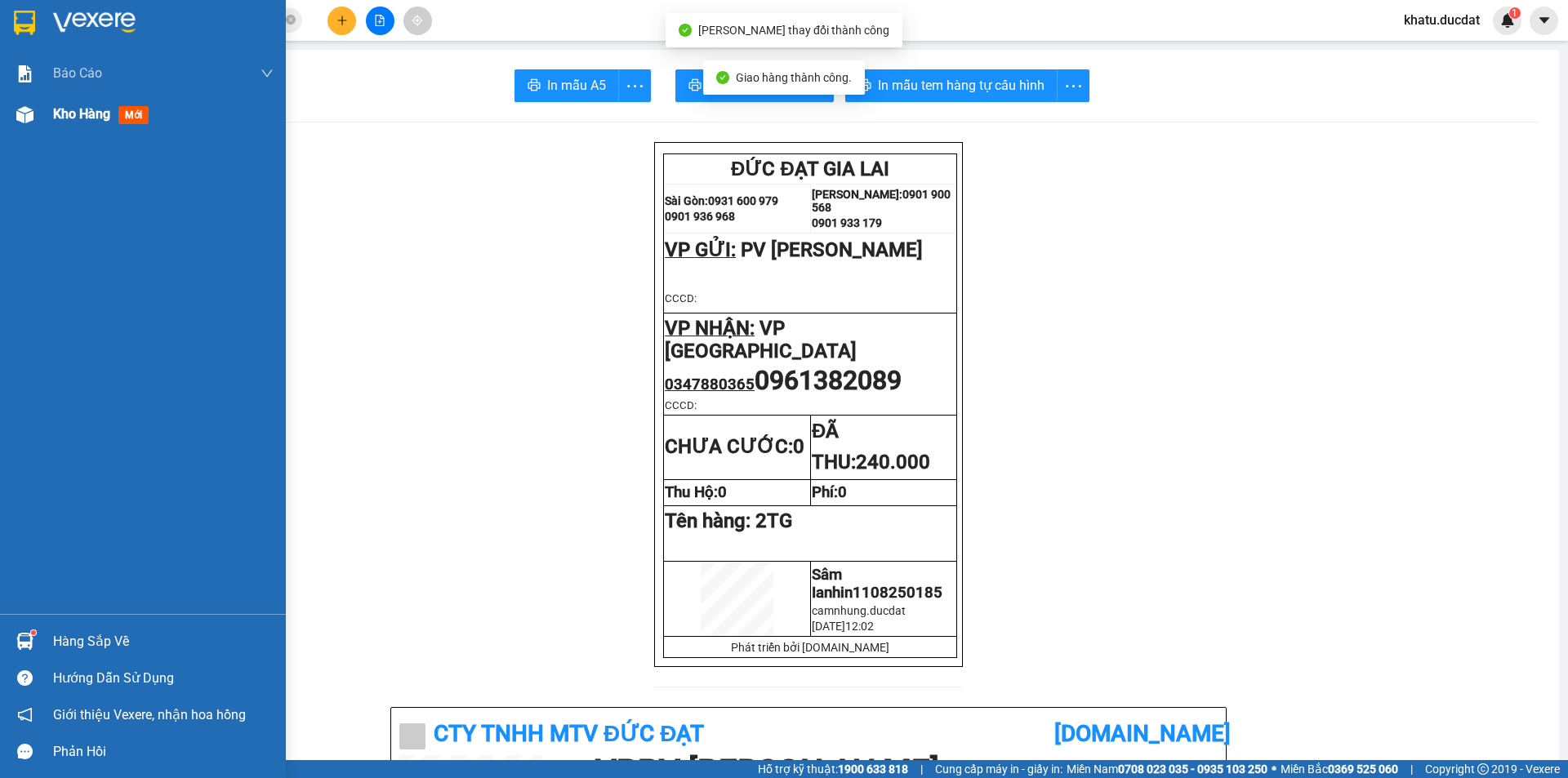
click at [40, 120] on div "Kho hàng mới" at bounding box center [143, 114] width 286 height 40
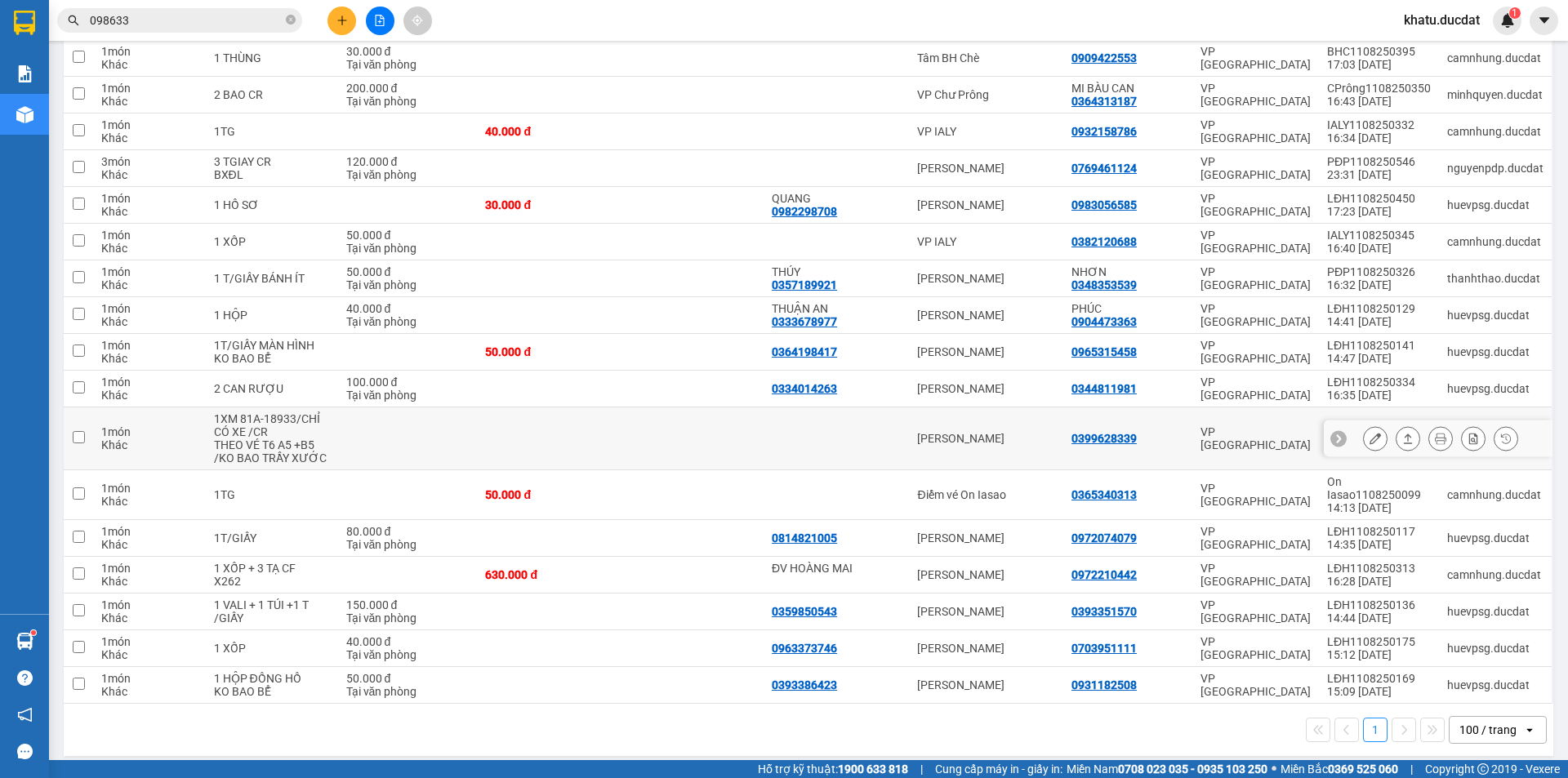
scroll to position [1215, 0]
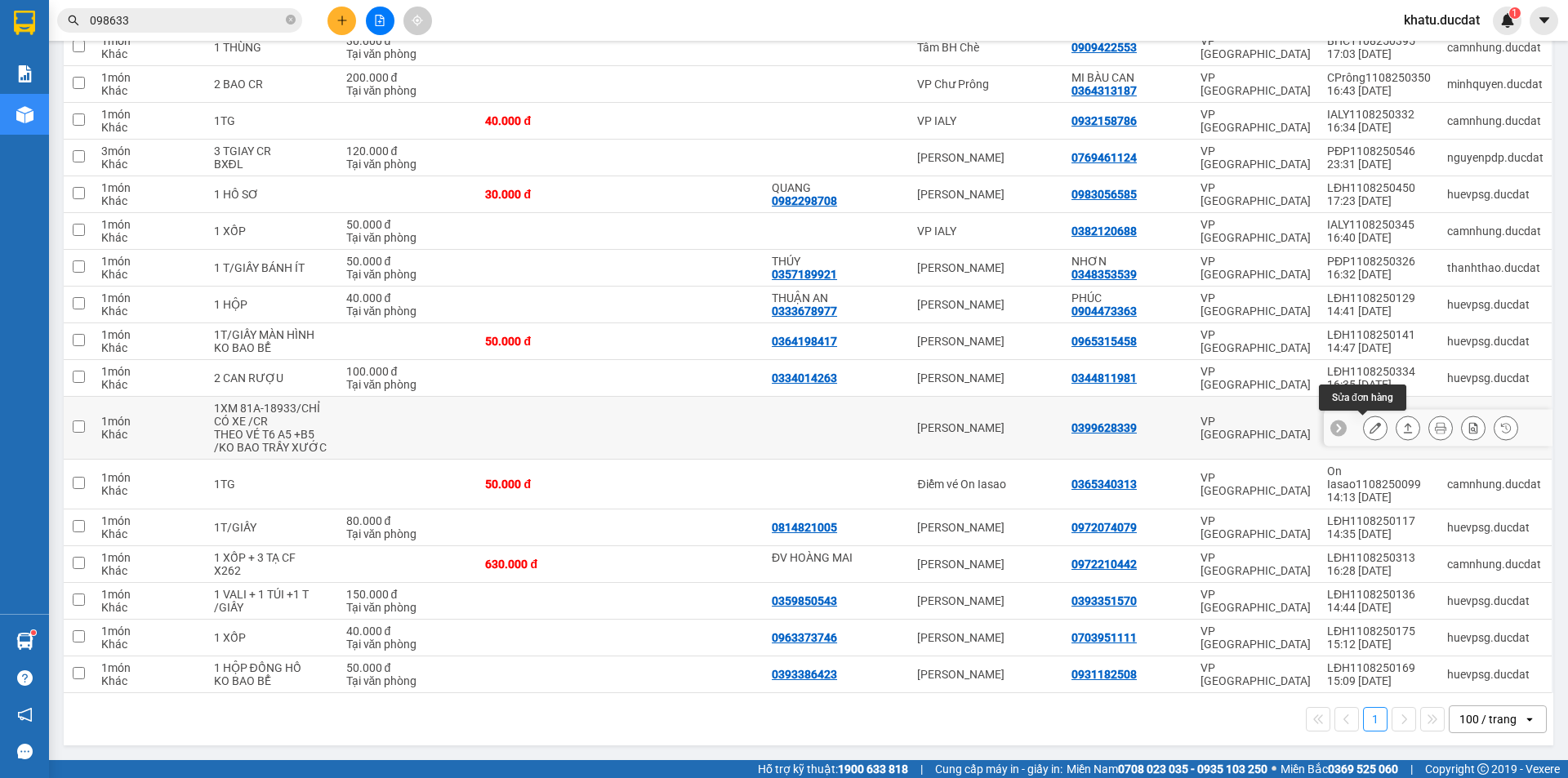
click at [1370, 431] on icon at bounding box center [1375, 428] width 11 height 11
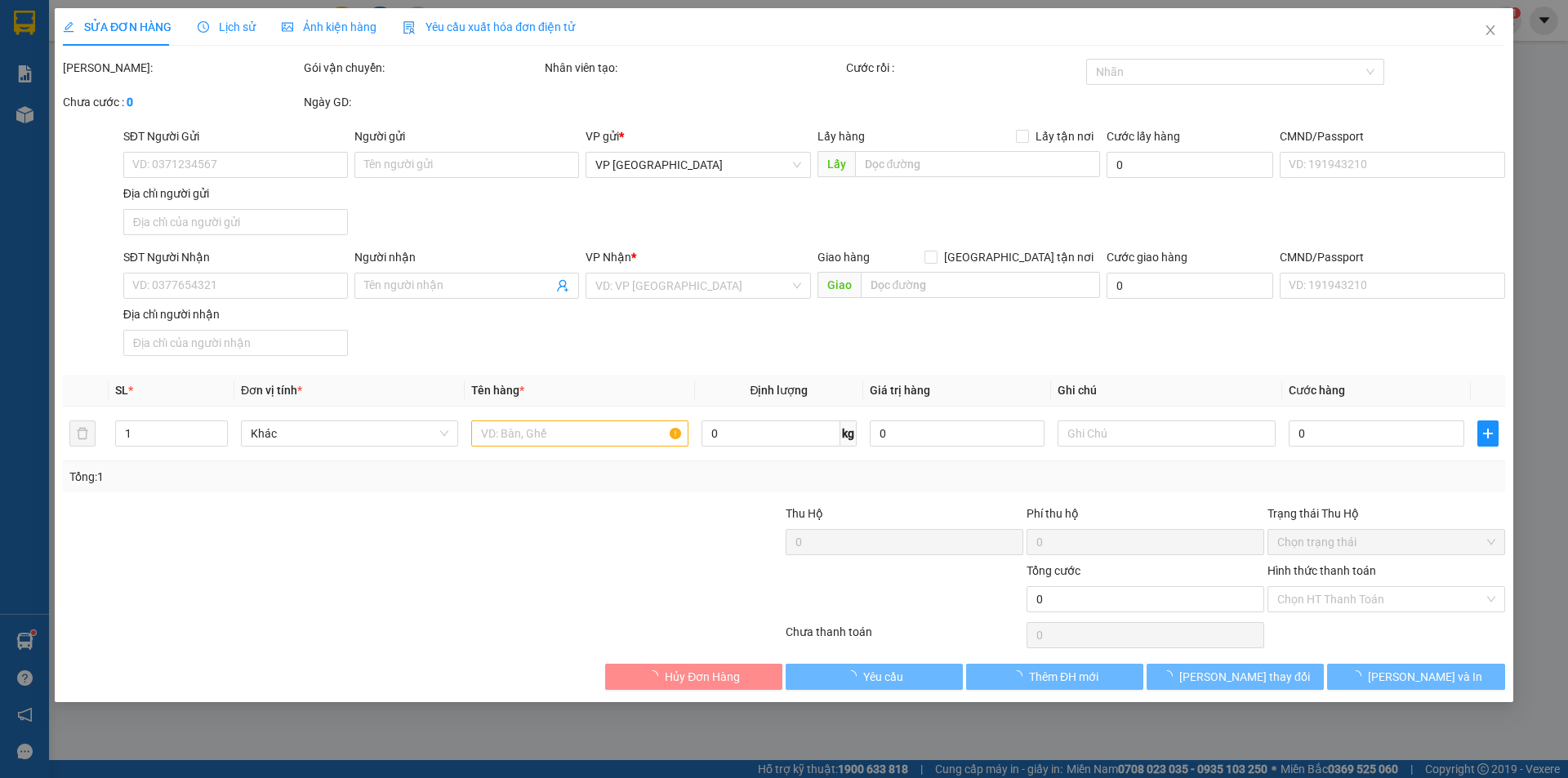
type input "0399628339"
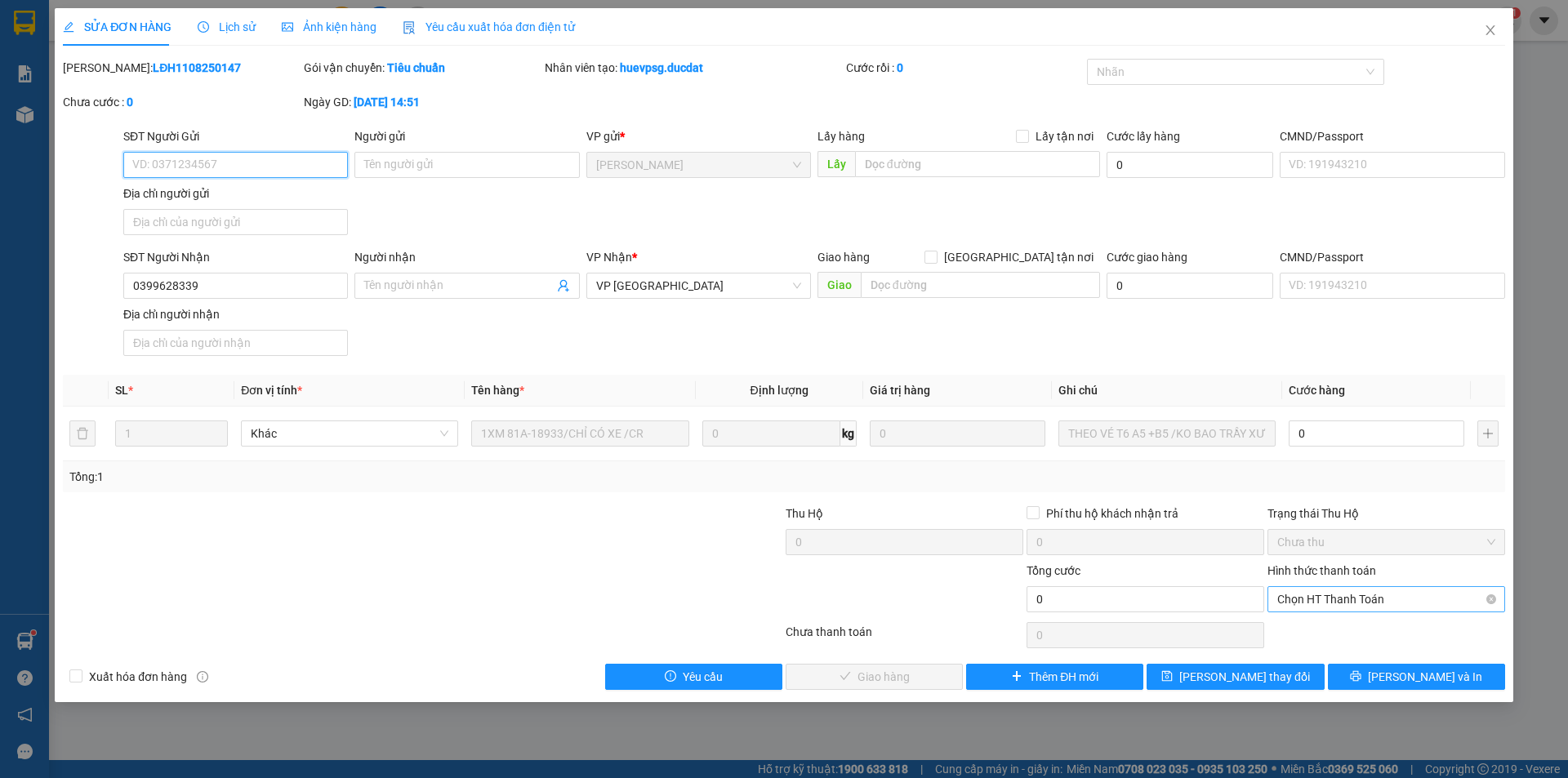
click at [1395, 594] on span "Chọn HT Thanh Toán" at bounding box center [1386, 599] width 218 height 24
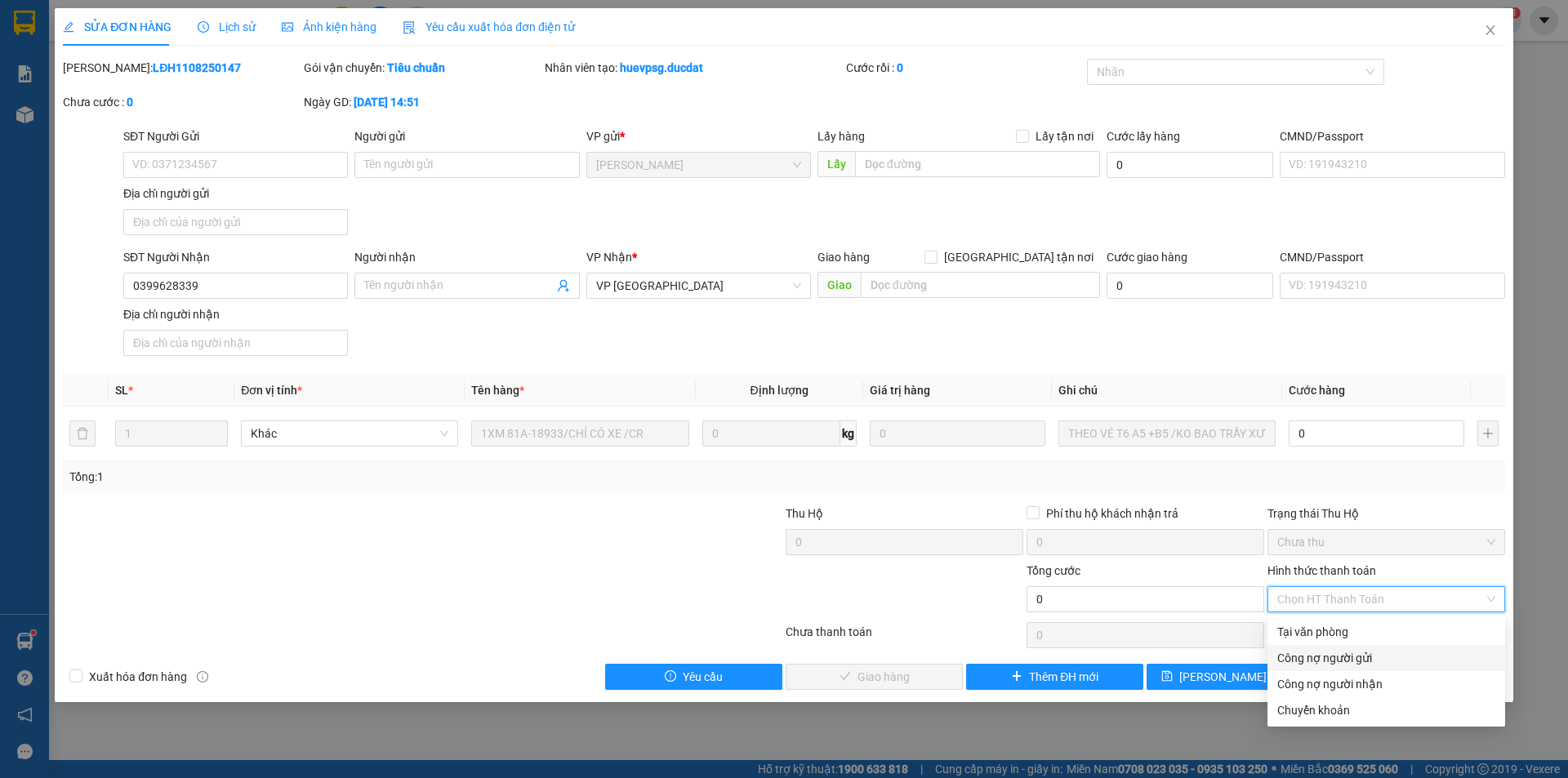
click at [1370, 662] on div "Công nợ người gửi" at bounding box center [1386, 658] width 218 height 18
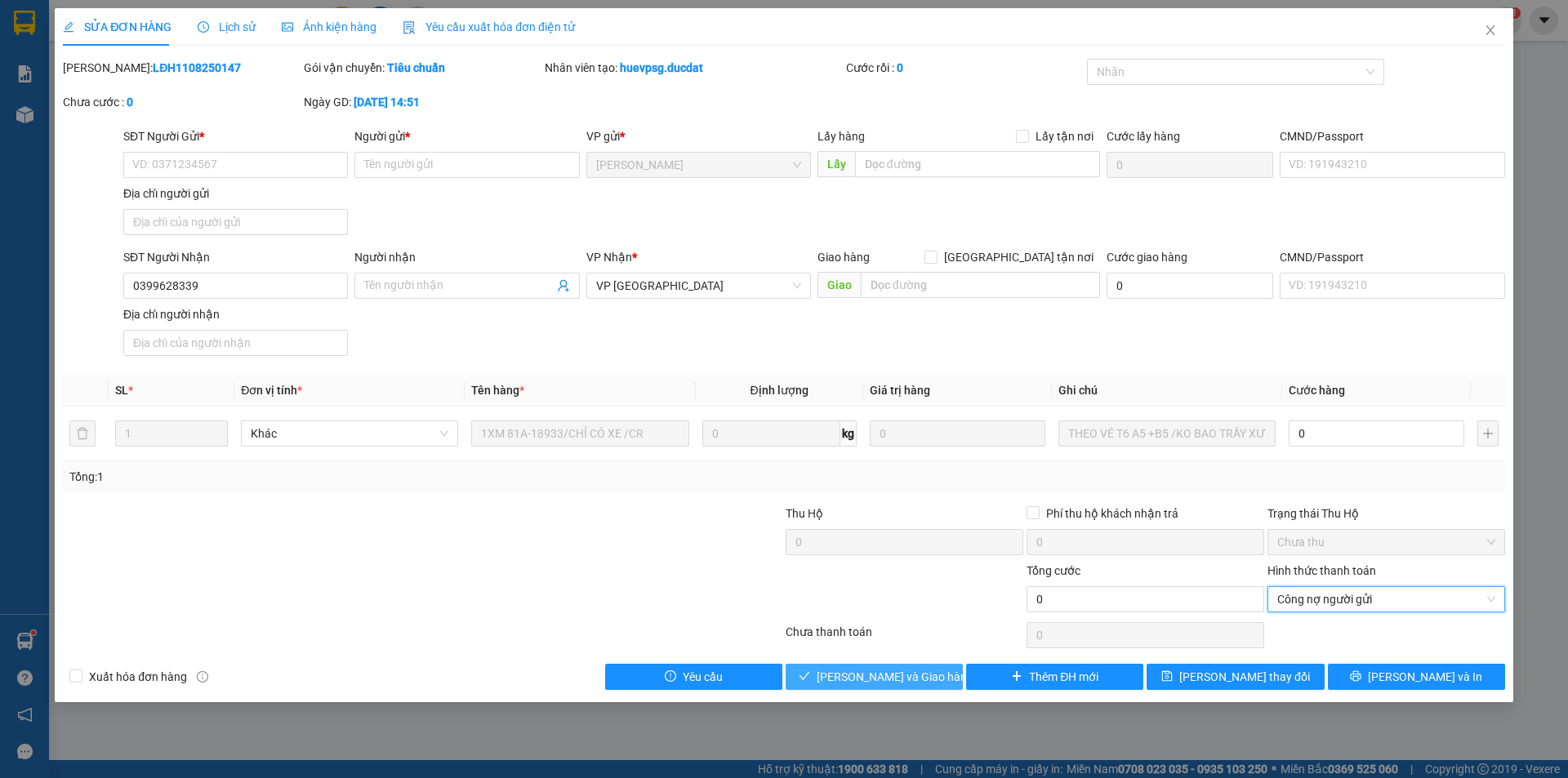
click at [896, 677] on span "[PERSON_NAME] và [PERSON_NAME] hàng" at bounding box center [895, 676] width 157 height 18
click at [1368, 604] on span "Công nợ người gửi" at bounding box center [1386, 599] width 218 height 24
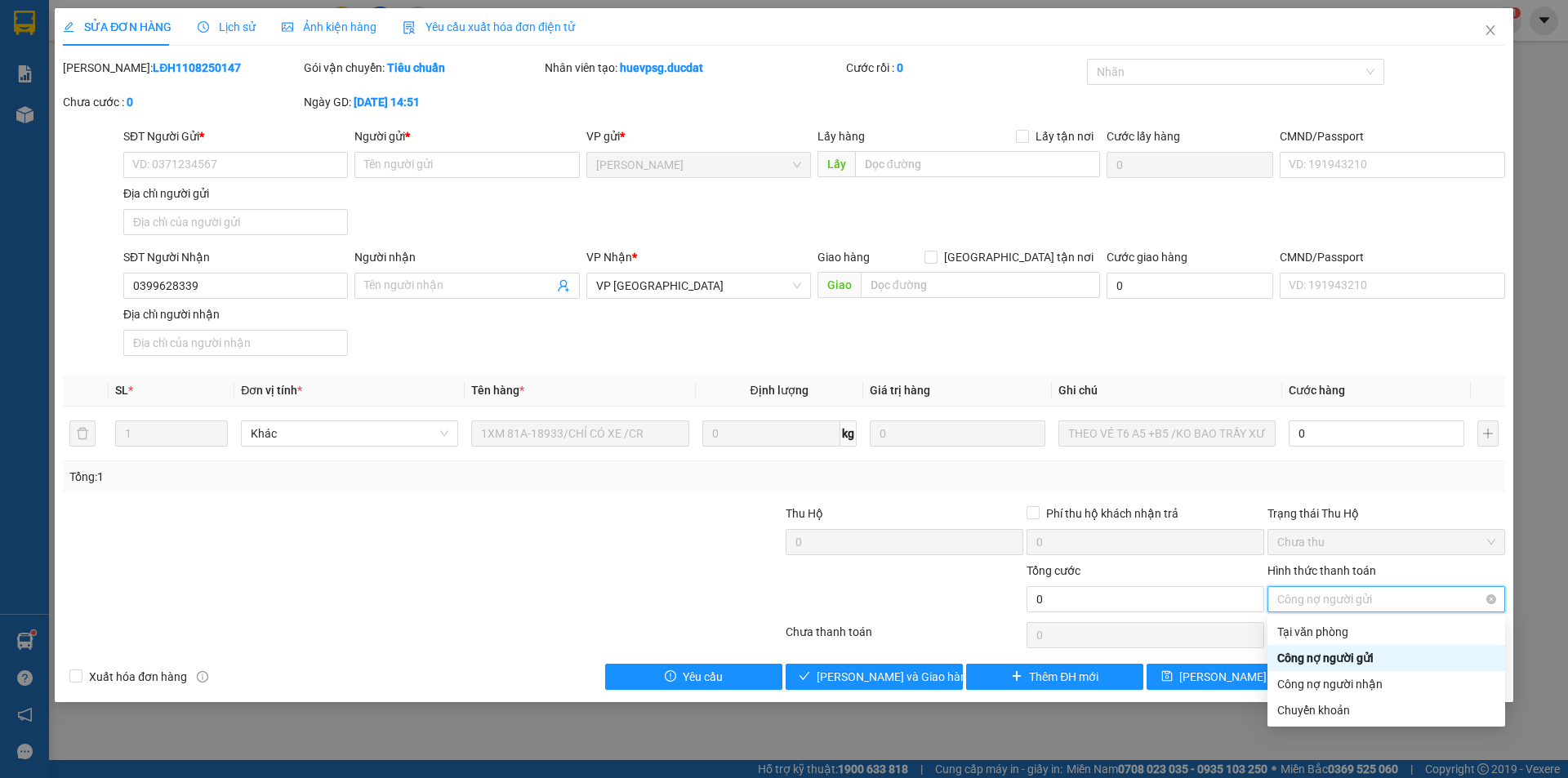
click at [1369, 603] on span "Công nợ người gửi" at bounding box center [1386, 599] width 218 height 24
click at [1497, 33] on icon "close" at bounding box center [1491, 30] width 13 height 13
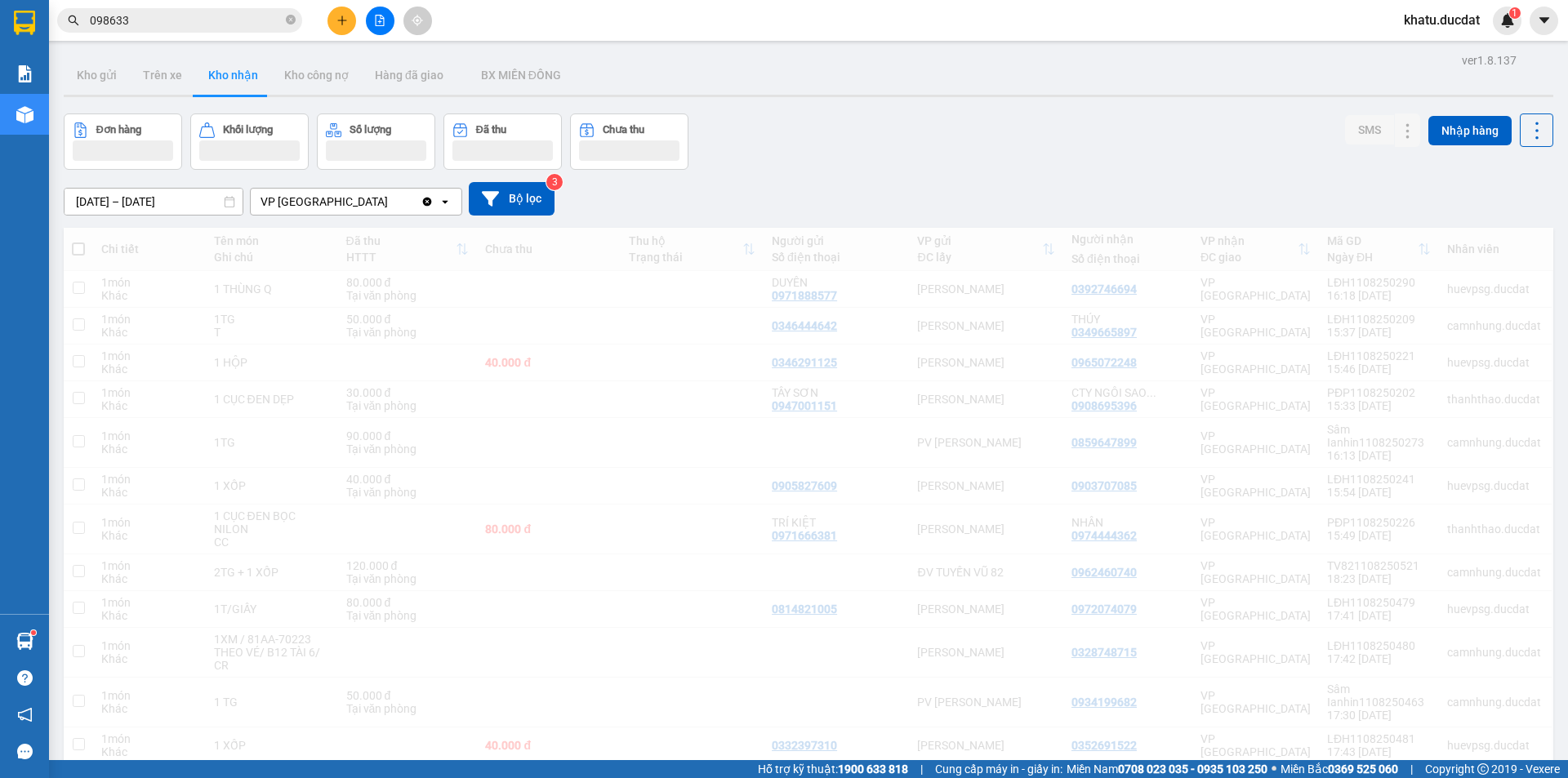
click at [1491, 28] on span "khatu.ducdat" at bounding box center [1442, 20] width 103 height 21
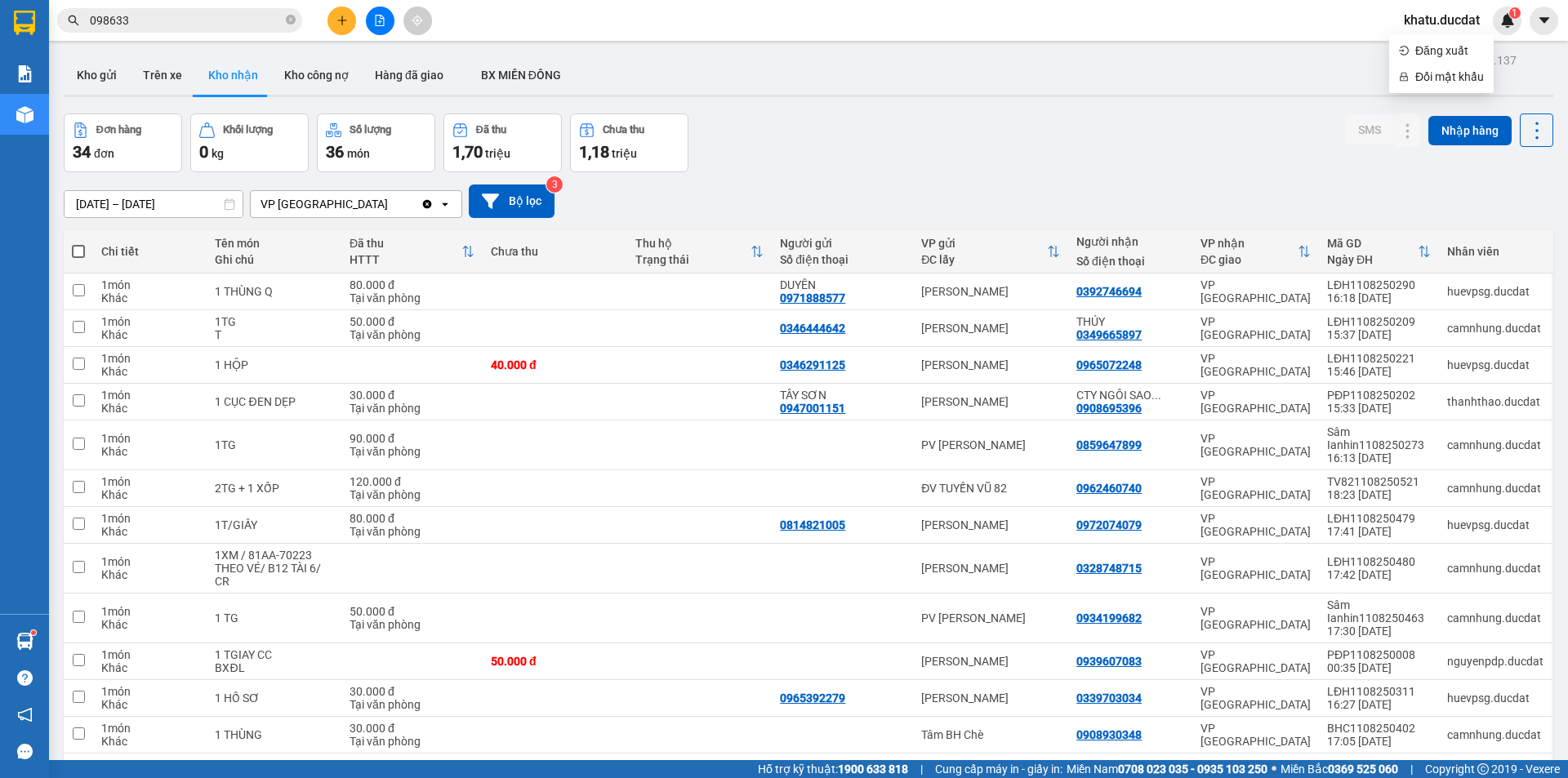
click at [378, 28] on button at bounding box center [380, 21] width 28 height 28
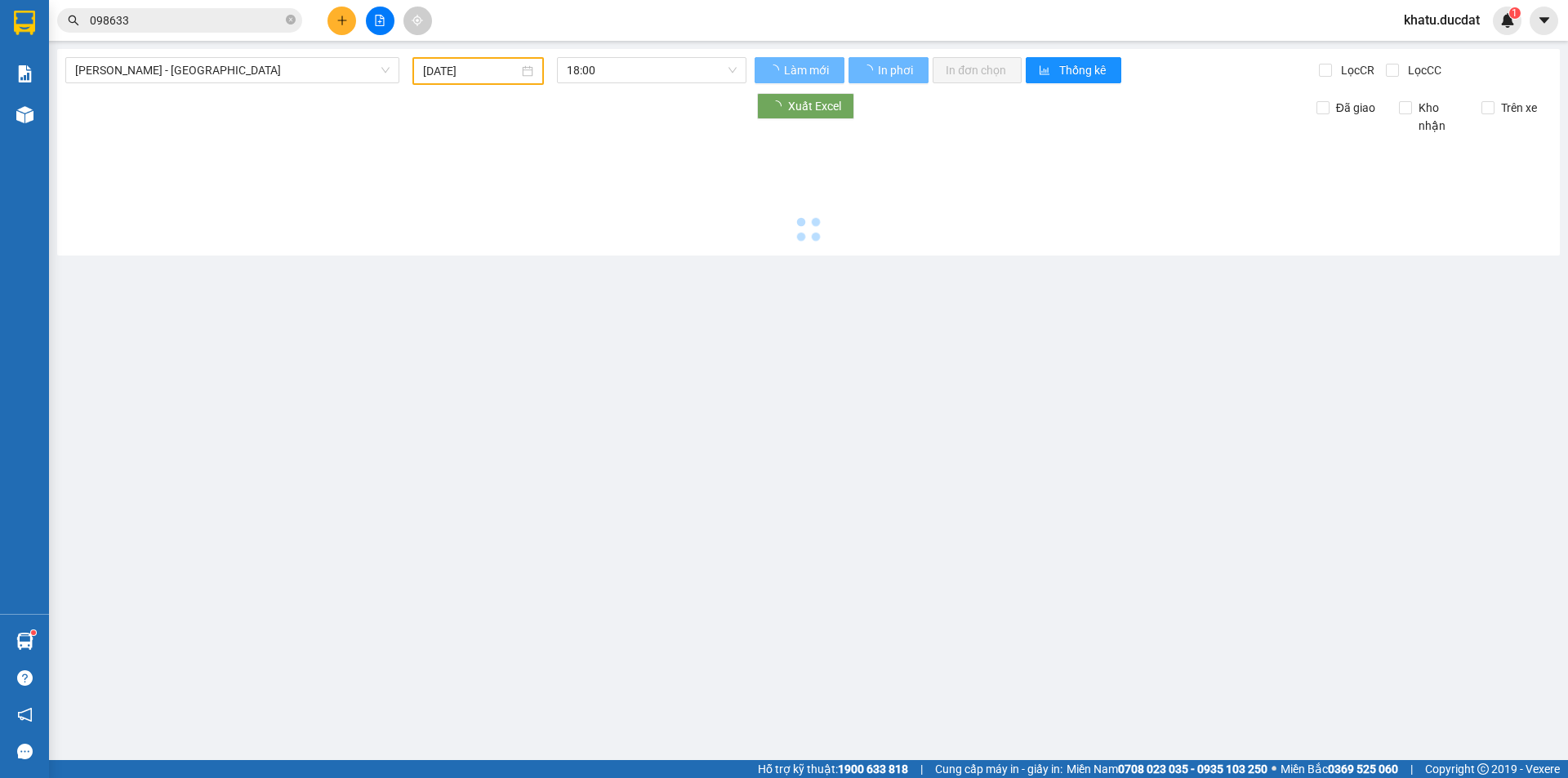
type input "[DATE]"
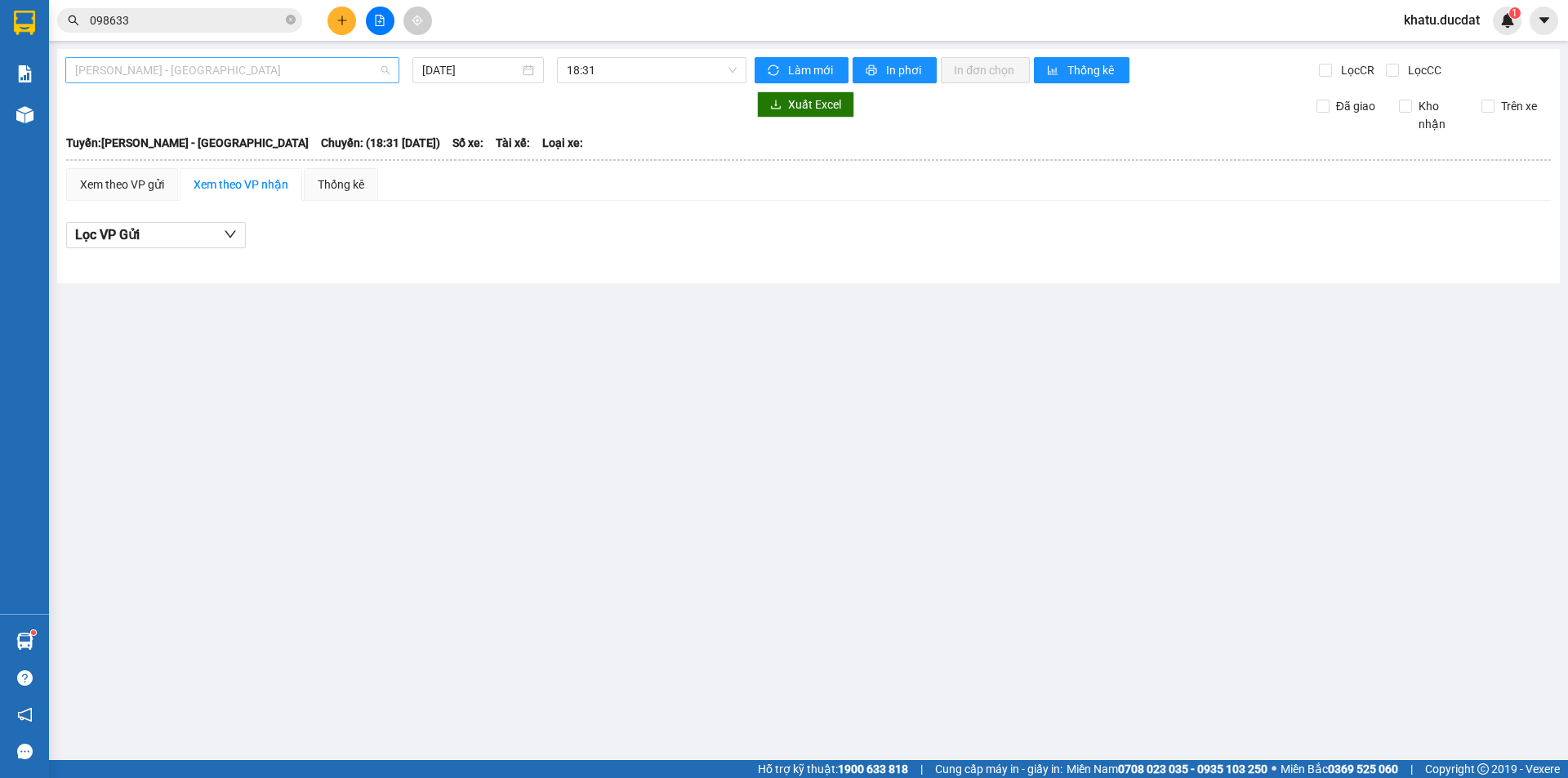
click at [344, 77] on span "Gia Lai - Sài Gòn" at bounding box center [232, 71] width 314 height 24
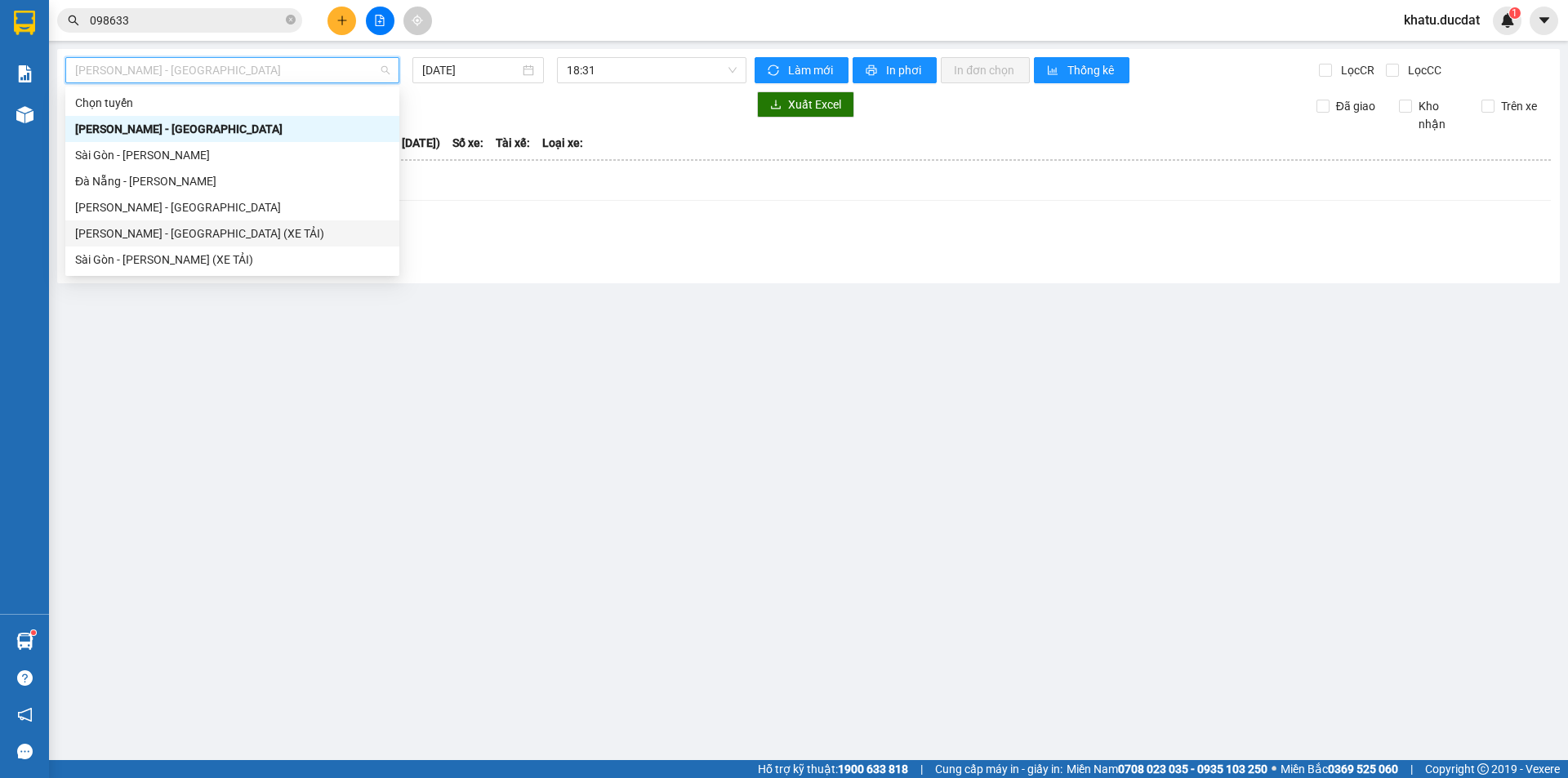
click at [193, 234] on div "Gia Lai - Sài Gòn (XE TẢI)" at bounding box center [232, 233] width 314 height 18
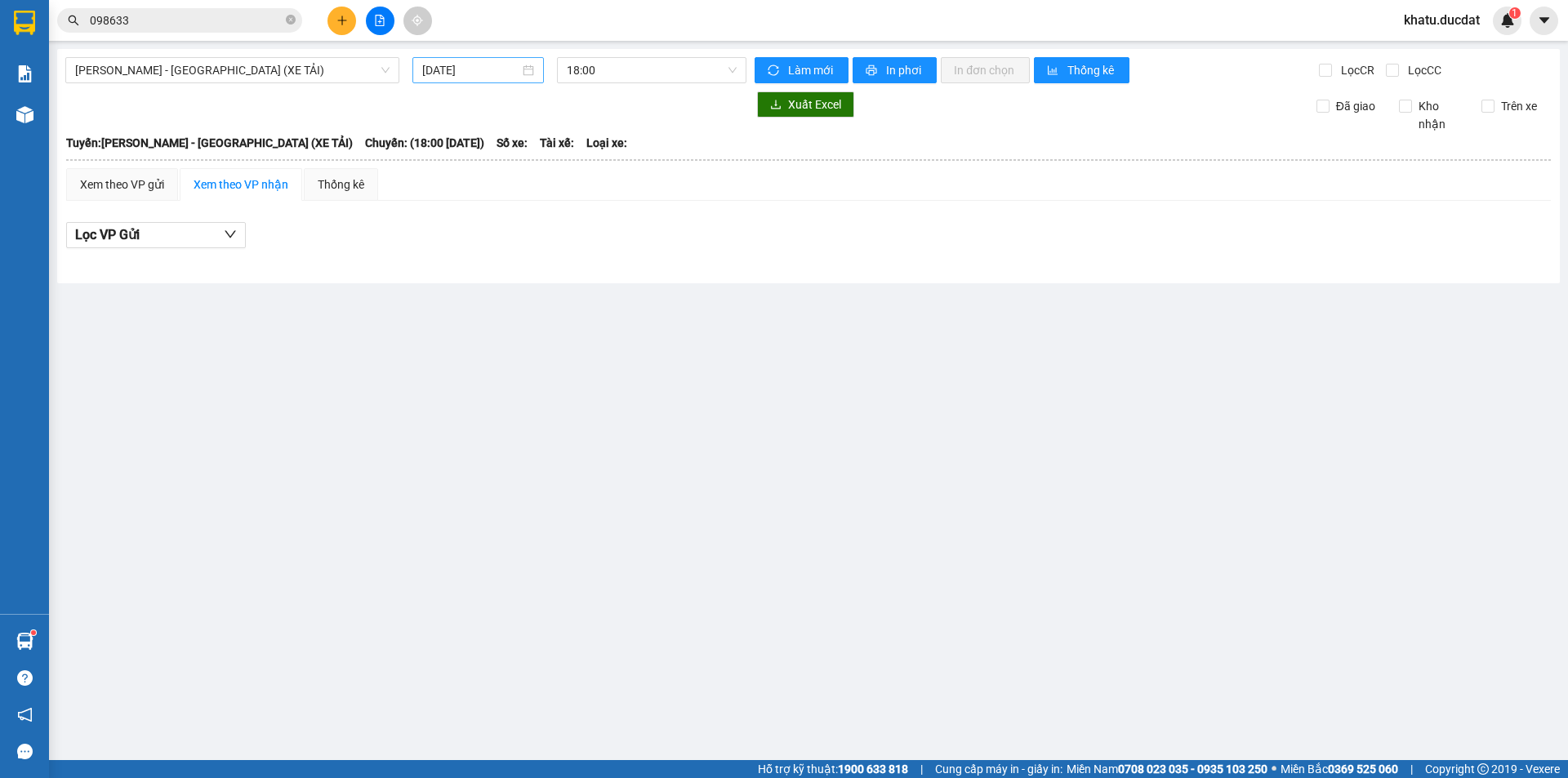
click at [524, 65] on div "[DATE]" at bounding box center [478, 70] width 112 height 18
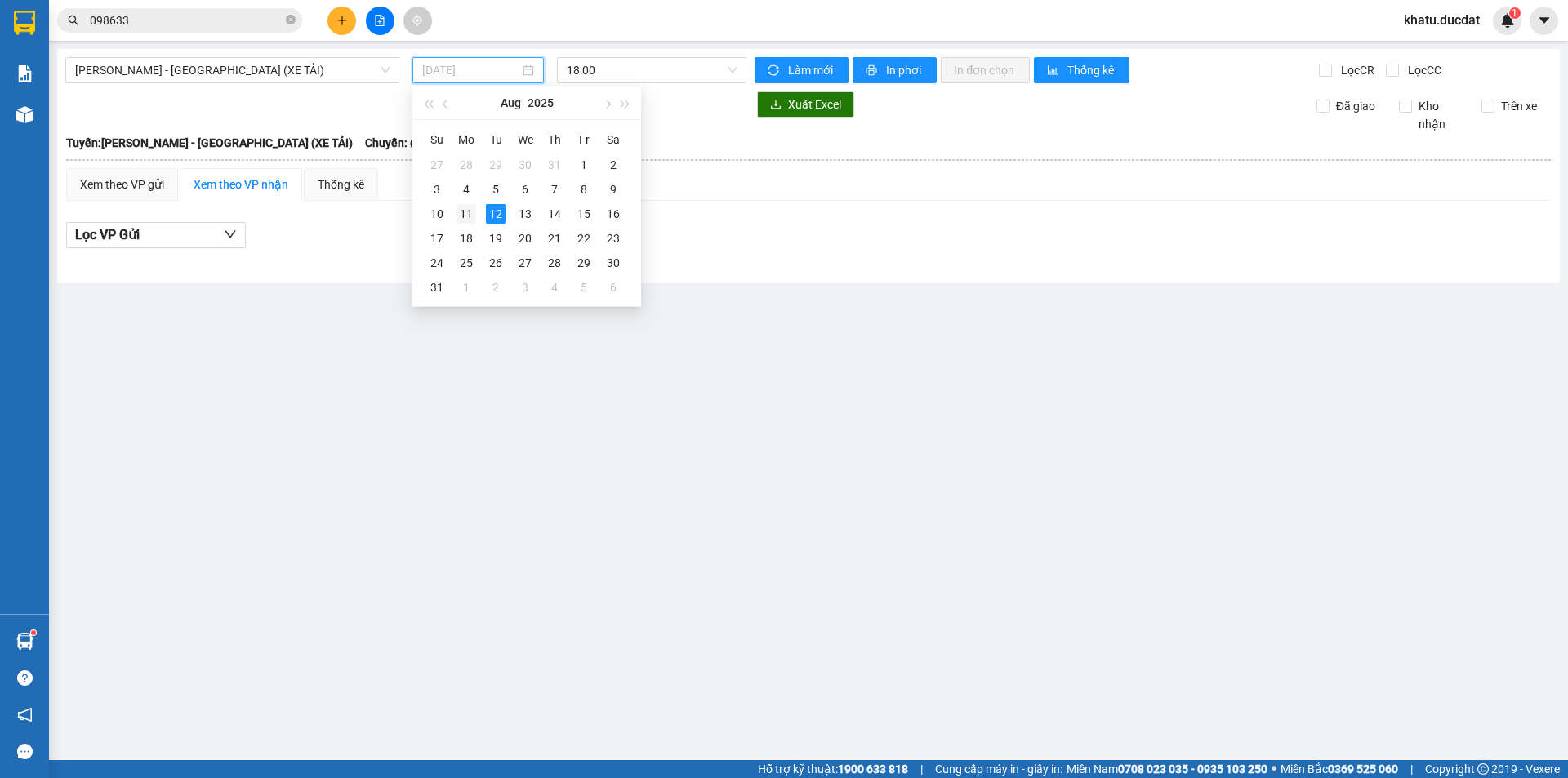
click at [467, 211] on div "11" at bounding box center [466, 214] width 20 height 20
type input "11/08/2025"
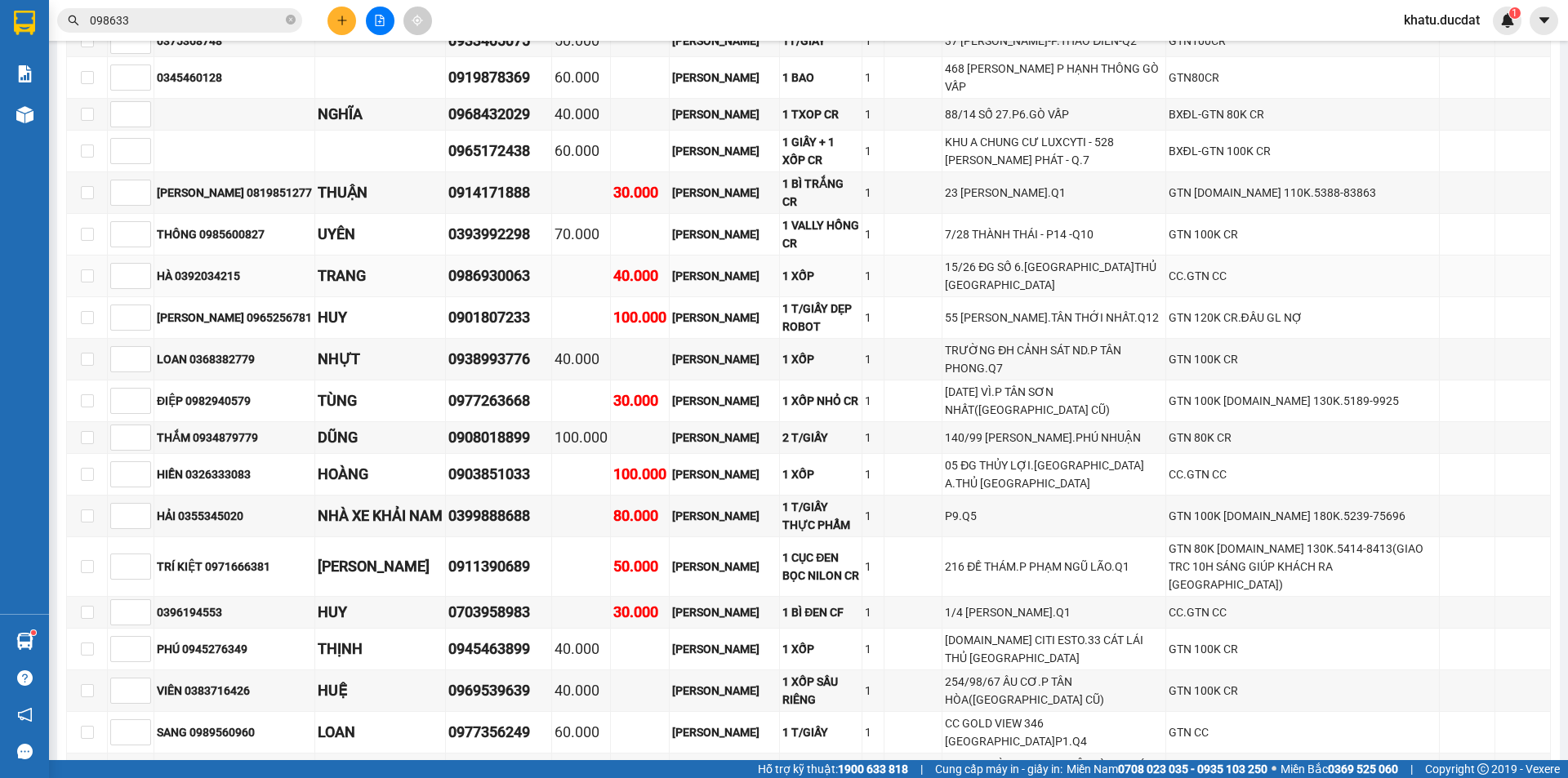
scroll to position [4268, 0]
